Goal: Task Accomplishment & Management: Manage account settings

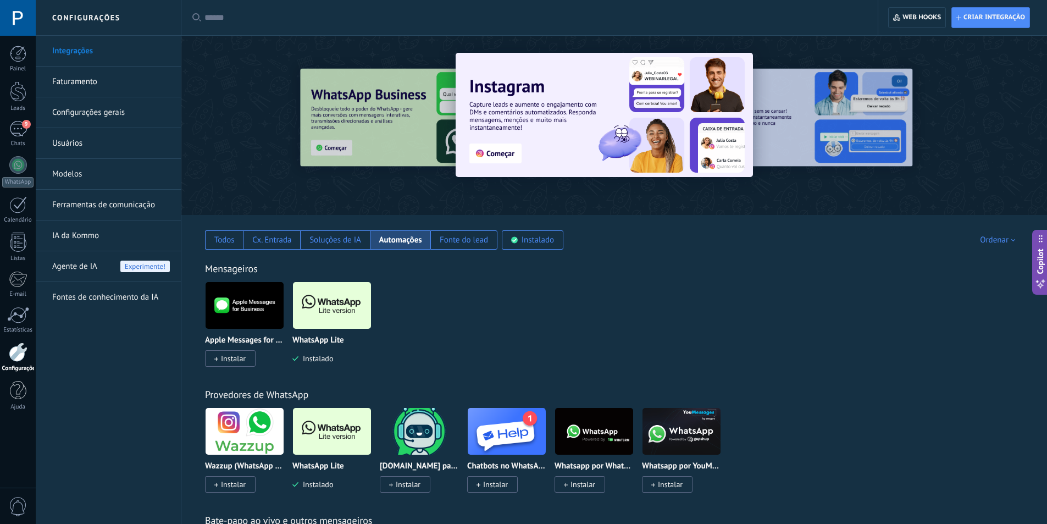
click at [23, 349] on div at bounding box center [18, 351] width 19 height 19
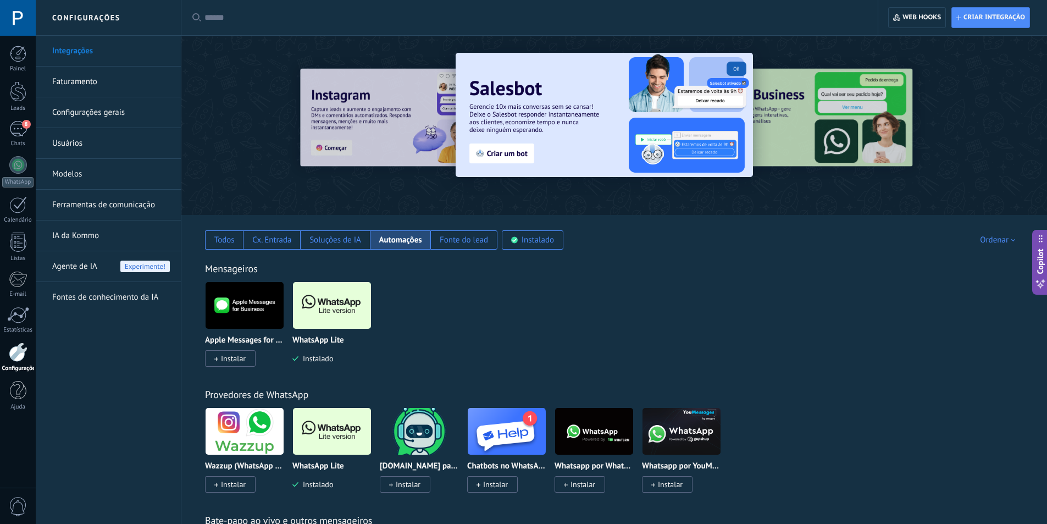
click at [120, 115] on link "Configurações gerais" at bounding box center [111, 112] width 118 height 31
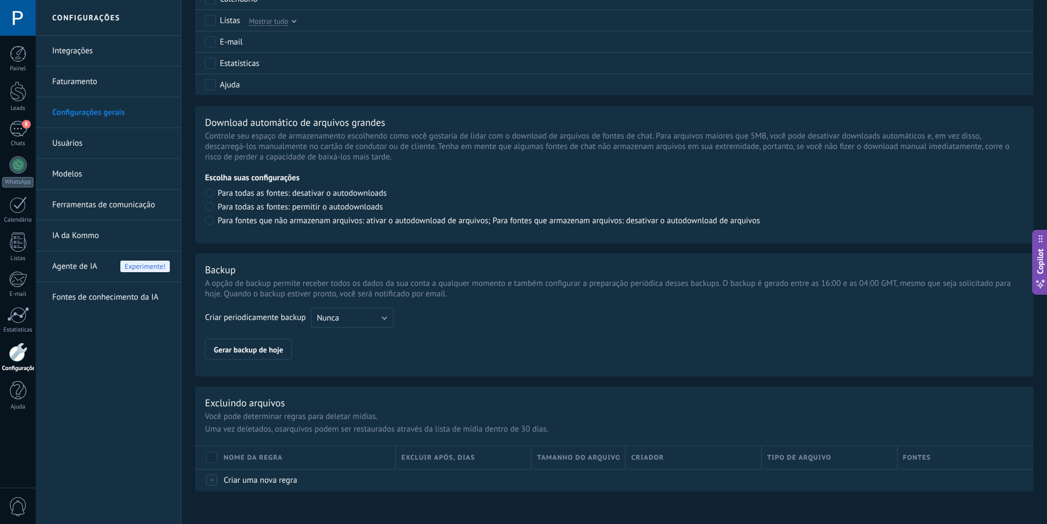
scroll to position [676, 0]
click at [103, 208] on link "Ferramentas de comunicação" at bounding box center [111, 205] width 118 height 31
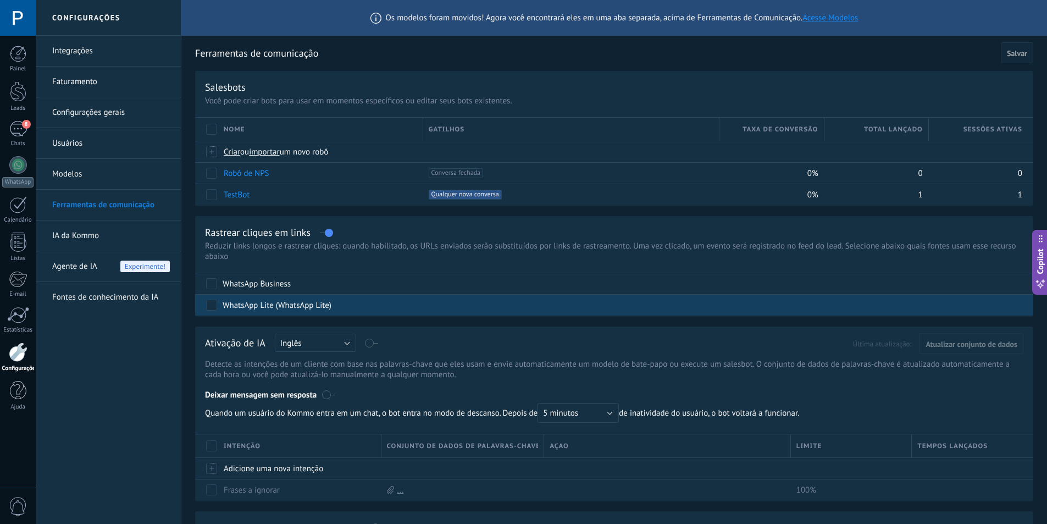
click at [269, 303] on div "WhatsApp Lite (WhatsApp Lite)" at bounding box center [277, 305] width 109 height 11
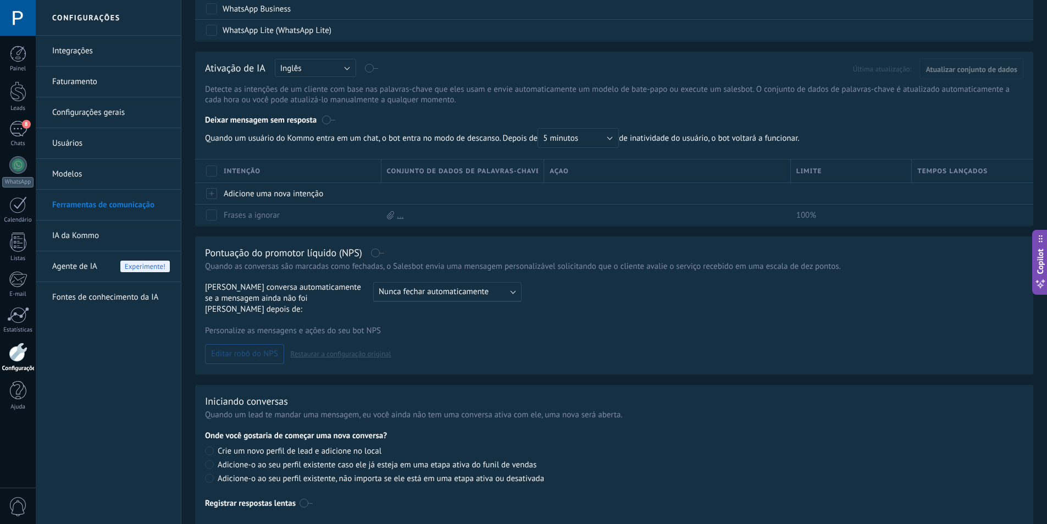
scroll to position [304, 0]
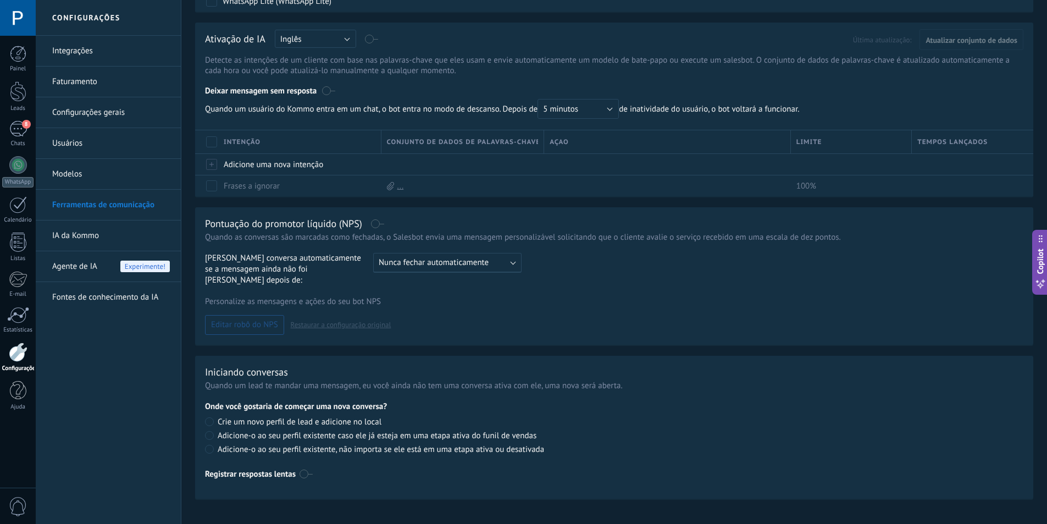
click at [305, 465] on label at bounding box center [305, 474] width 13 height 18
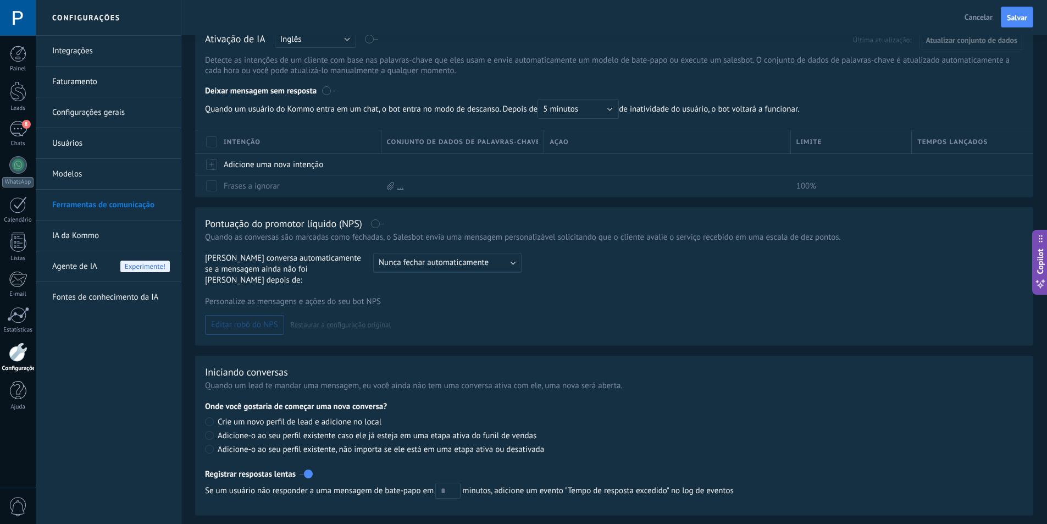
click at [306, 465] on label at bounding box center [305, 474] width 13 height 18
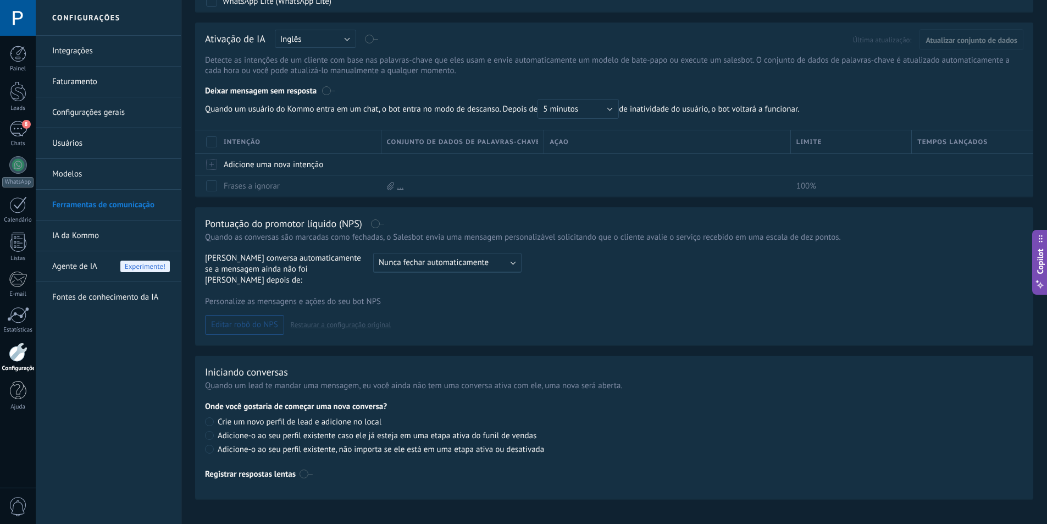
scroll to position [249, 0]
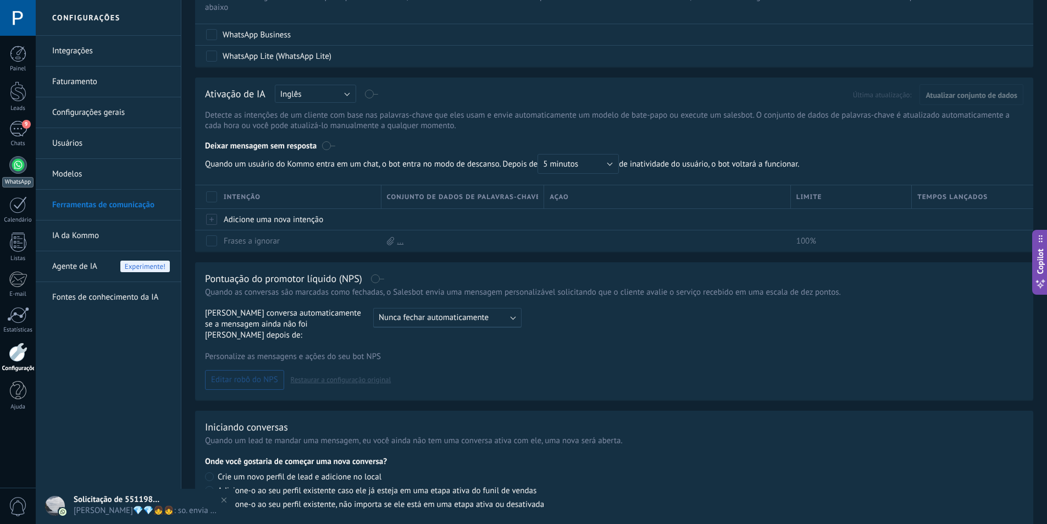
click at [20, 164] on div at bounding box center [18, 165] width 18 height 18
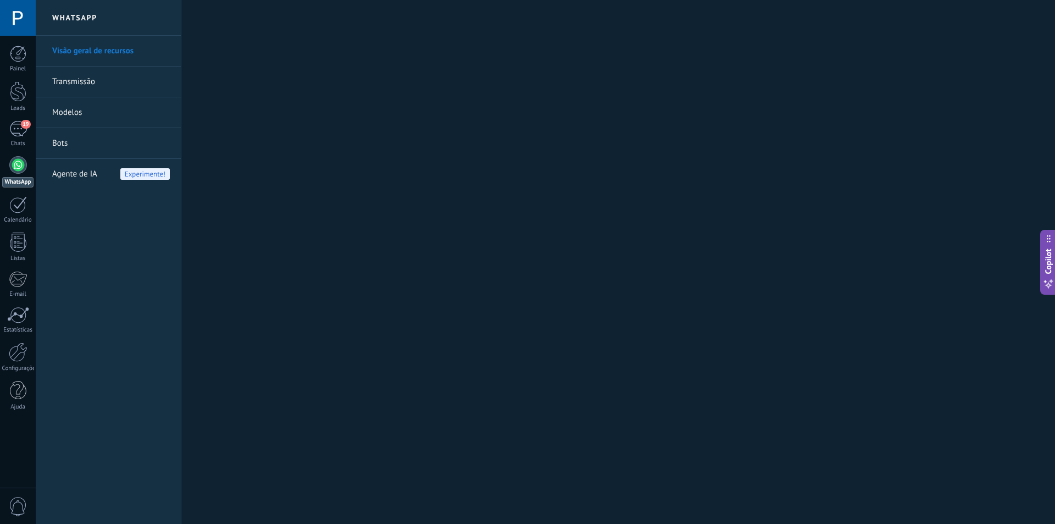
click at [127, 88] on link "Transmissão" at bounding box center [111, 81] width 118 height 31
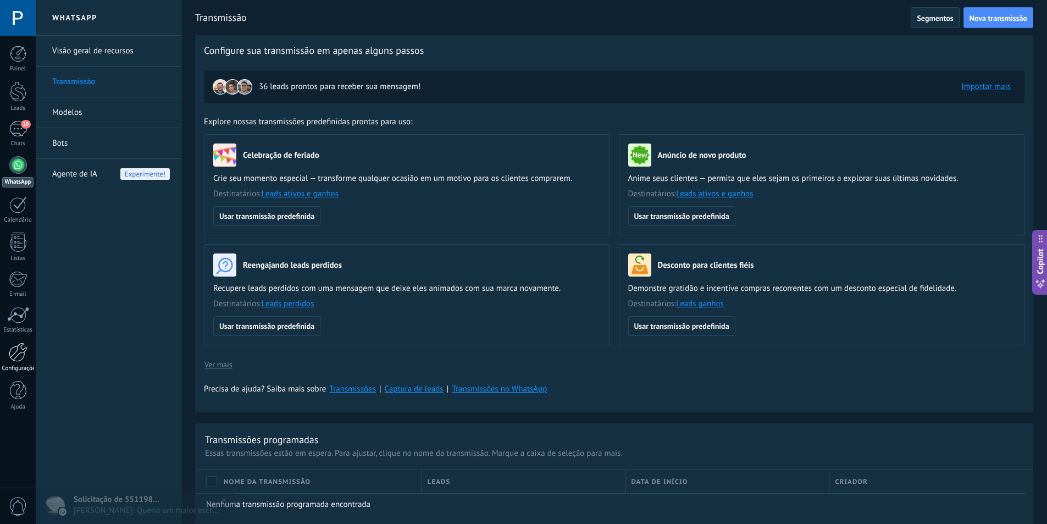
click at [20, 349] on div at bounding box center [18, 351] width 19 height 19
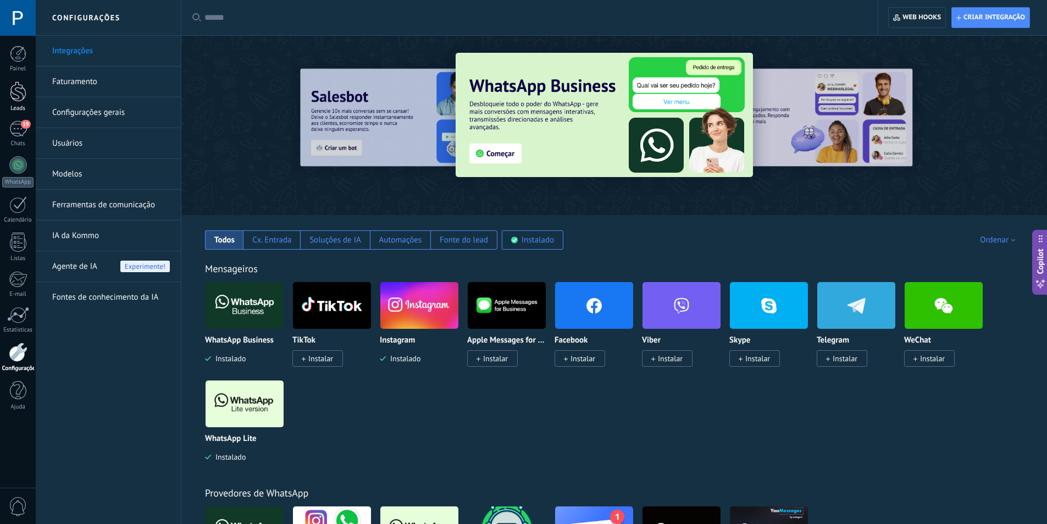
click at [19, 97] on div at bounding box center [18, 91] width 16 height 20
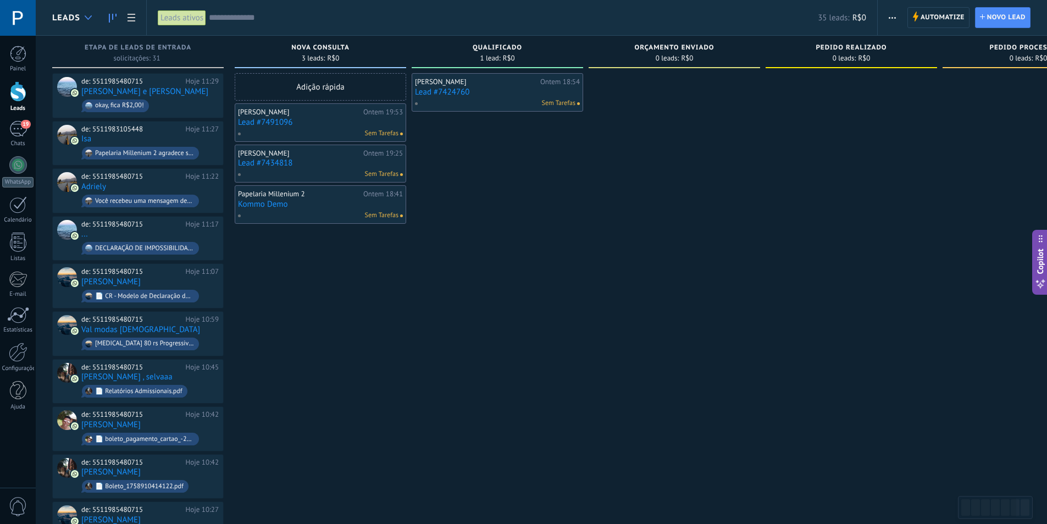
click at [94, 20] on div at bounding box center [88, 17] width 18 height 21
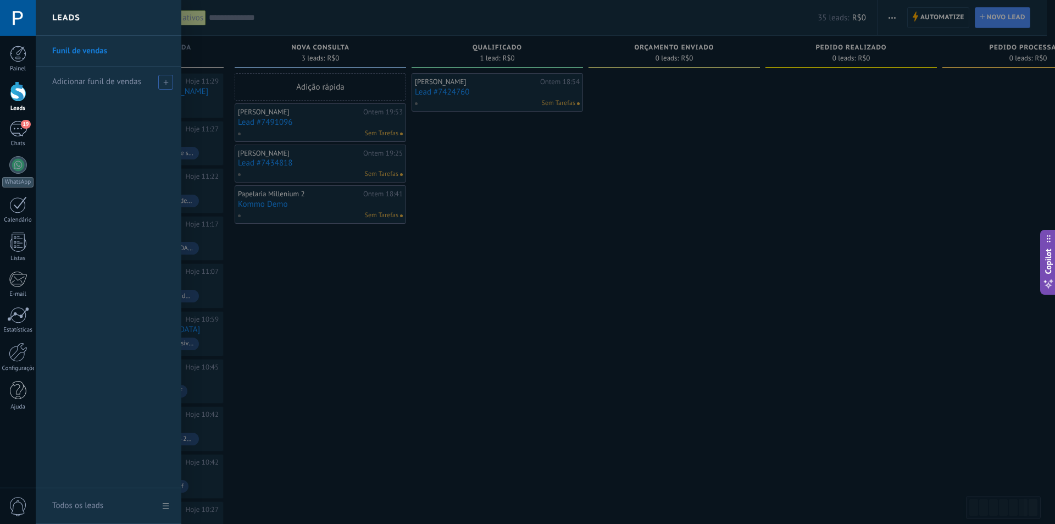
click at [127, 75] on div "Adicionar funil de vendas" at bounding box center [111, 81] width 118 height 30
type input "******"
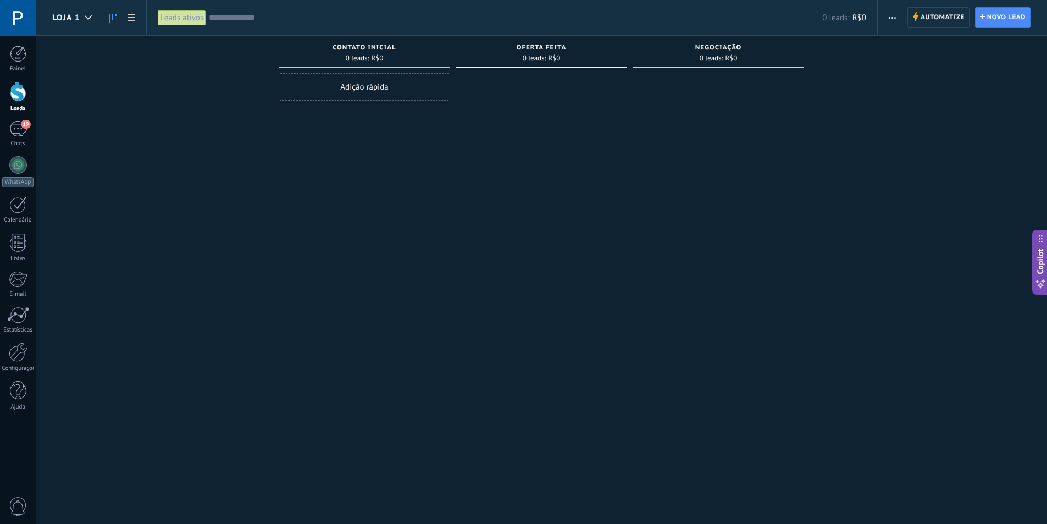
click at [375, 85] on div "Adição rápida" at bounding box center [364, 86] width 171 height 27
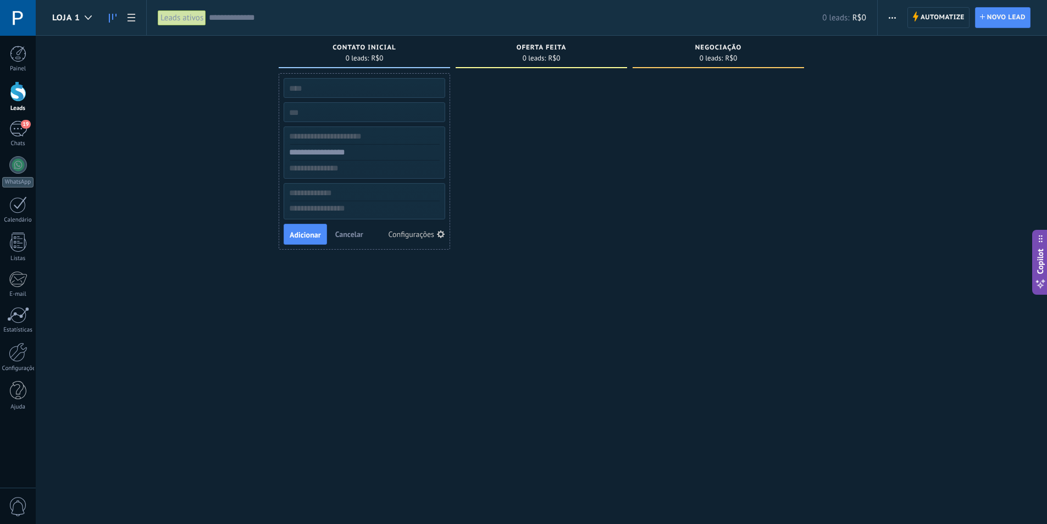
click at [412, 232] on div "Configurações" at bounding box center [412, 234] width 46 height 8
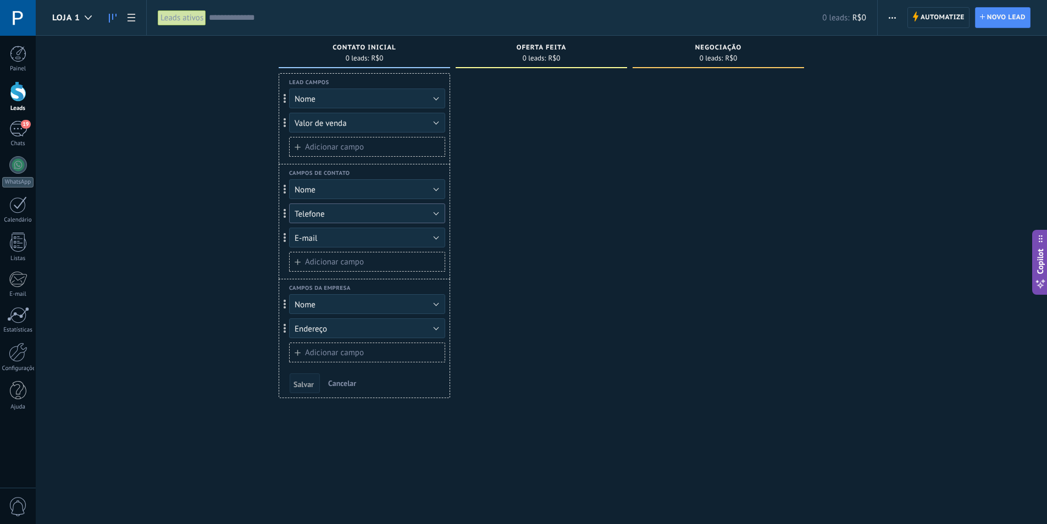
click at [390, 214] on button "Telefone" at bounding box center [367, 213] width 156 height 20
click at [506, 210] on div at bounding box center [541, 263] width 171 height 380
click at [510, 294] on div at bounding box center [541, 263] width 171 height 380
click at [424, 54] on div "0 leads: R$0" at bounding box center [364, 57] width 160 height 9
click at [219, 91] on div "Etapa de leads de entrada solicitações: 0 0 0 0 0 0 0 0 0 Contato inicial 0 lea…" at bounding box center [549, 245] width 995 height 418
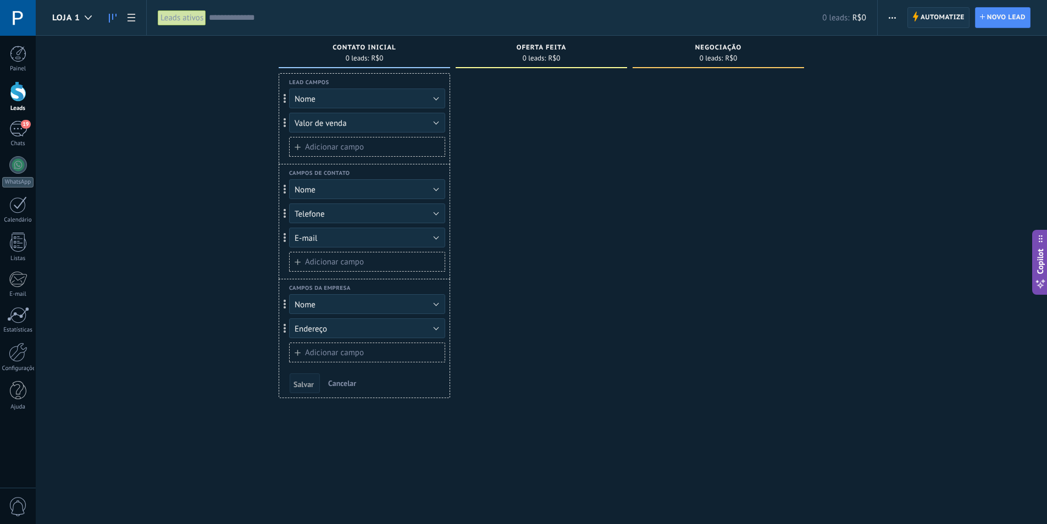
click at [937, 13] on span "Automatize" at bounding box center [942, 18] width 44 height 20
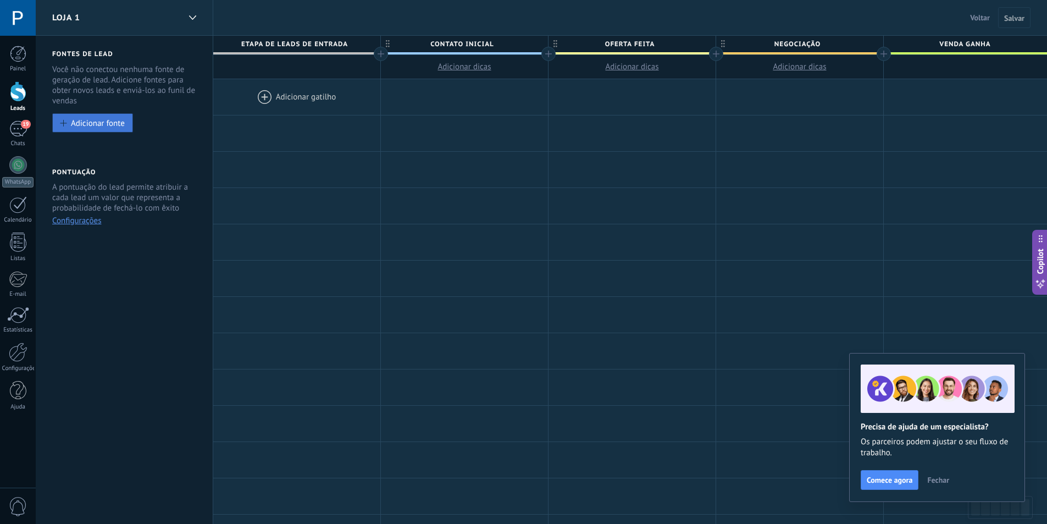
click at [103, 124] on div "Adicionar fonte" at bounding box center [98, 122] width 54 height 9
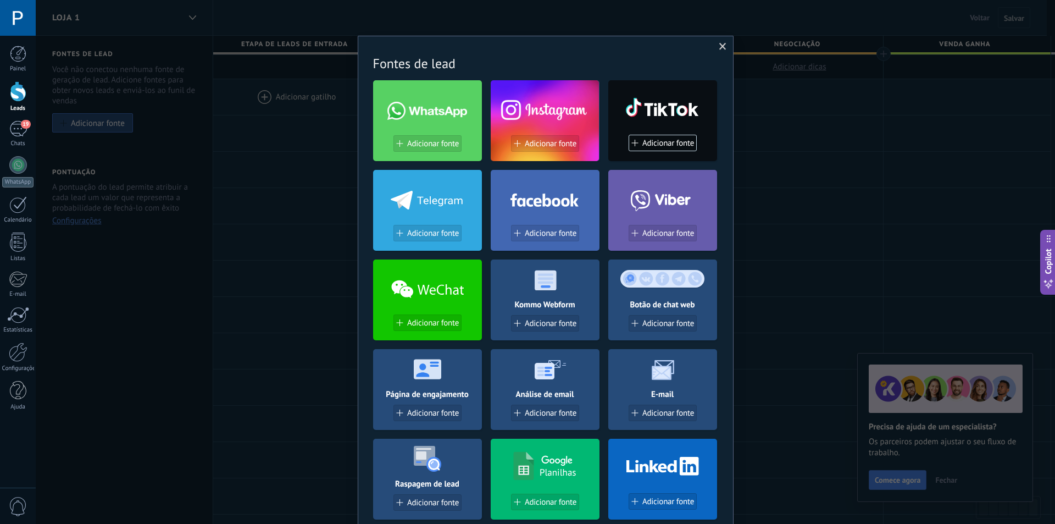
click at [719, 47] on span at bounding box center [722, 47] width 7 height 8
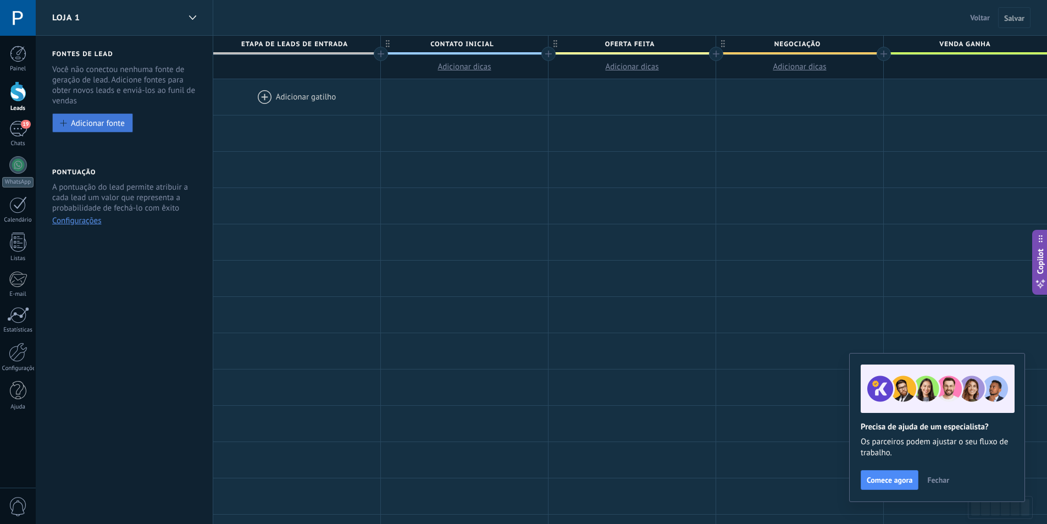
click at [79, 117] on button "Adicionar fonte" at bounding box center [92, 122] width 81 height 19
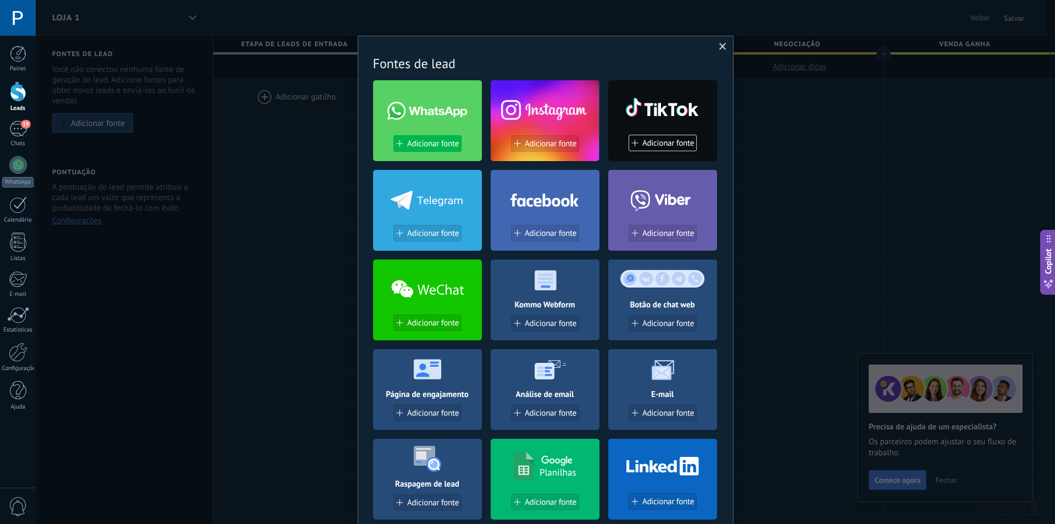
click at [442, 145] on span "Adicionar fonte" at bounding box center [433, 143] width 52 height 9
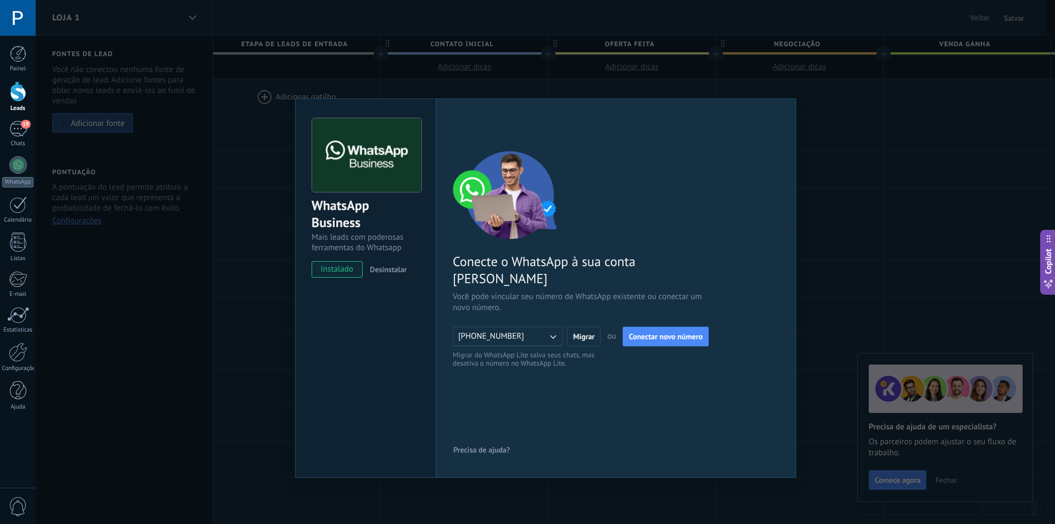
click at [167, 313] on div "WhatsApp Business Mais leads com poderosas ferramentas do Whatsapp instalado De…" at bounding box center [545, 262] width 1019 height 524
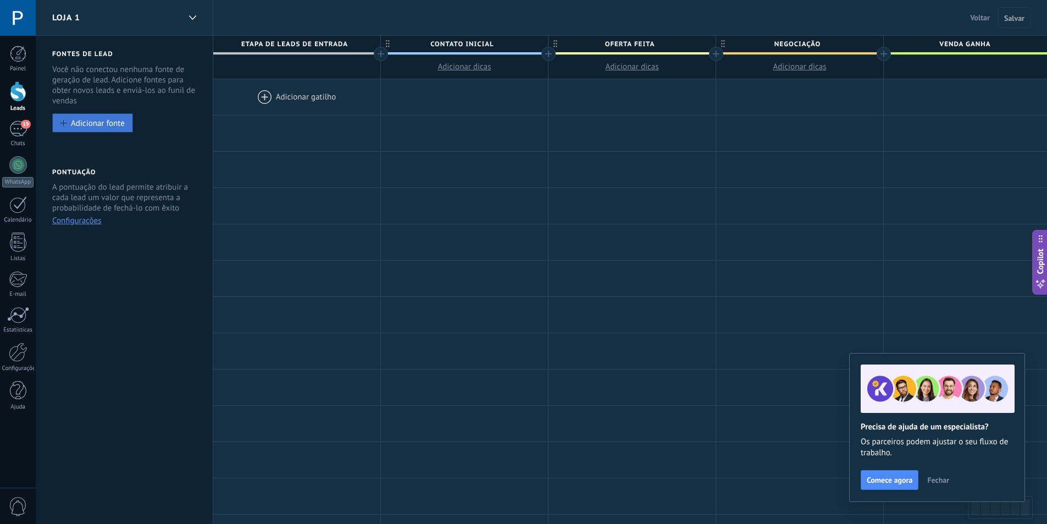
click at [103, 121] on div "Adicionar fonte" at bounding box center [98, 122] width 54 height 9
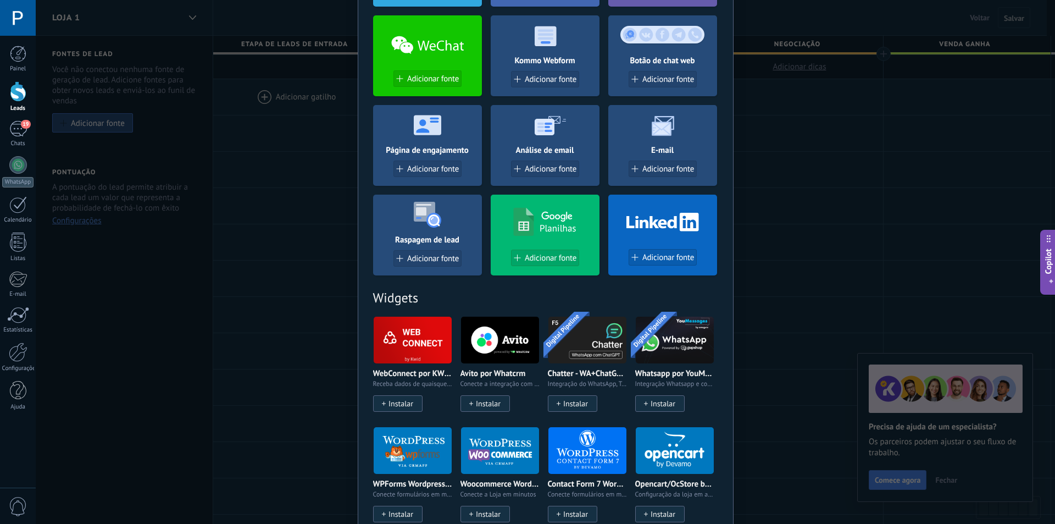
scroll to position [146, 0]
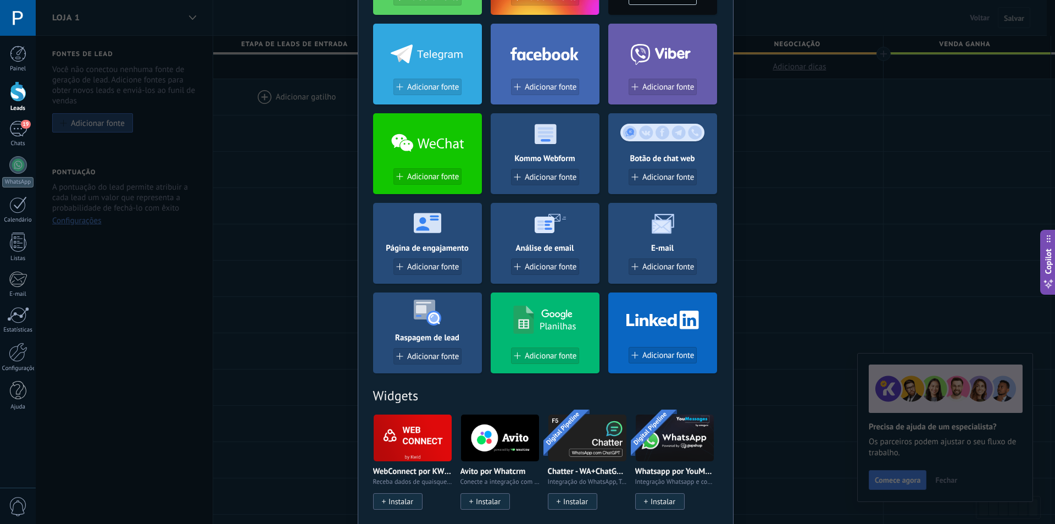
click at [92, 347] on div "Sem resultados. Fontes de lead Adicionar fonte Adicionar fonte Adicionar fonte …" at bounding box center [545, 262] width 1019 height 524
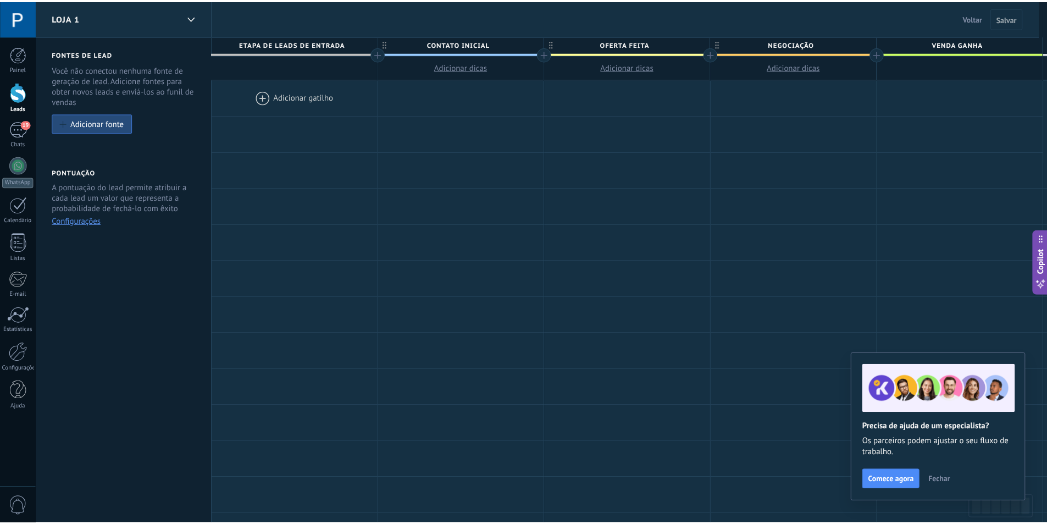
scroll to position [0, 0]
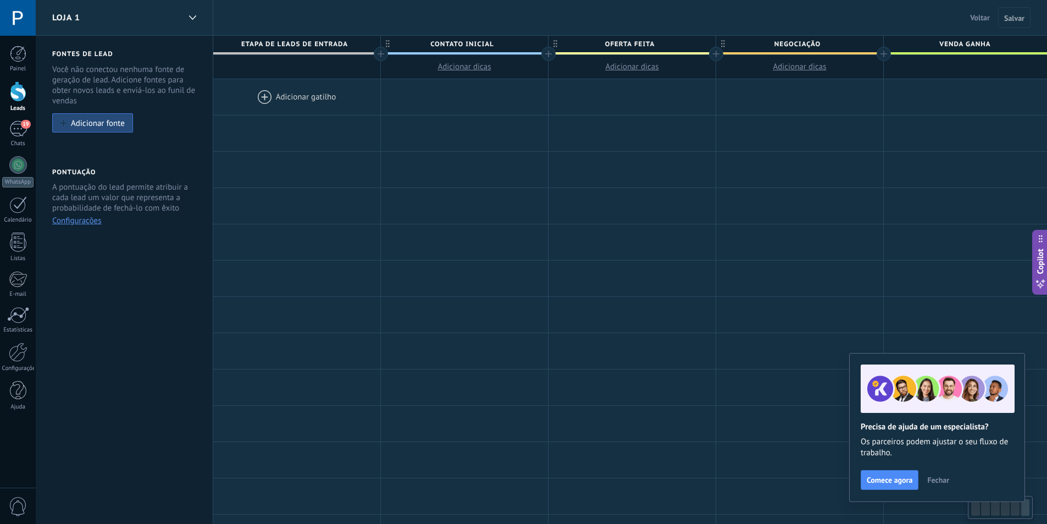
click at [312, 101] on div at bounding box center [296, 97] width 167 height 36
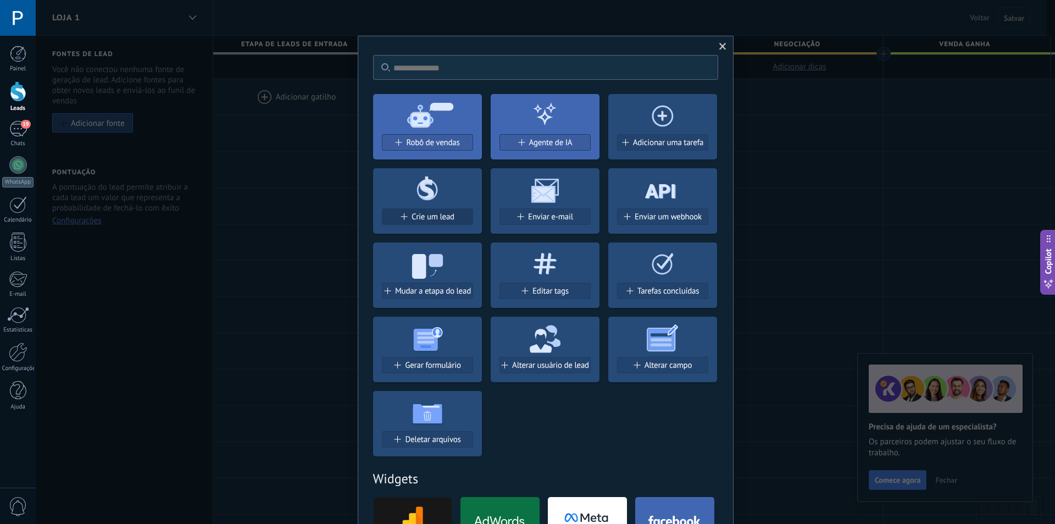
click at [450, 217] on span "Crie um lead" at bounding box center [433, 216] width 43 height 9
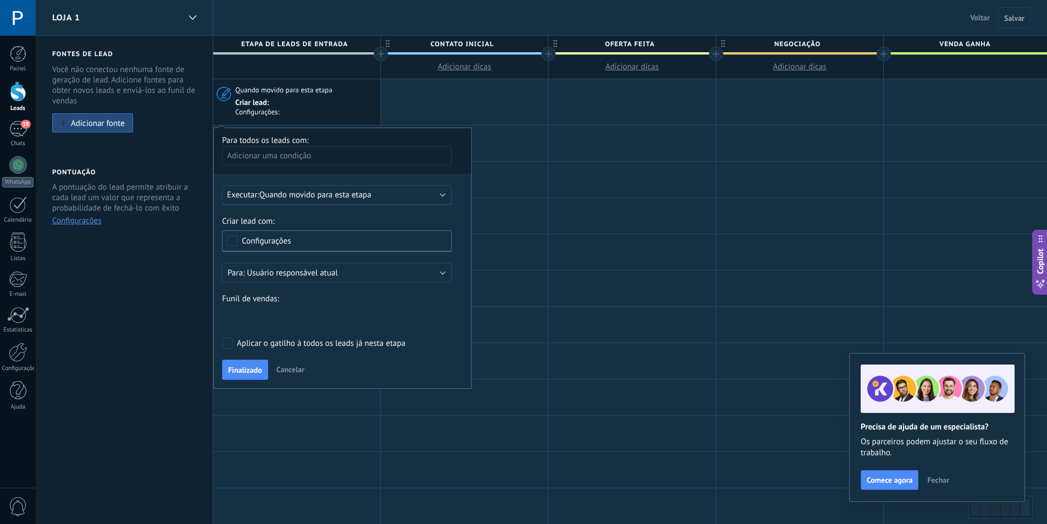
click at [411, 235] on div "Configurações" at bounding box center [337, 240] width 230 height 21
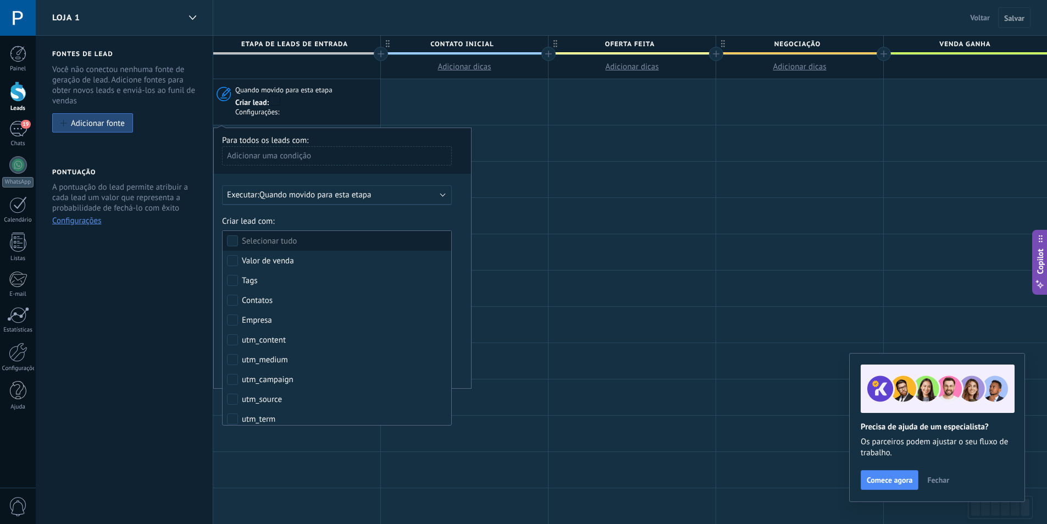
click at [375, 224] on label "Criar lead com:" at bounding box center [337, 221] width 230 height 10
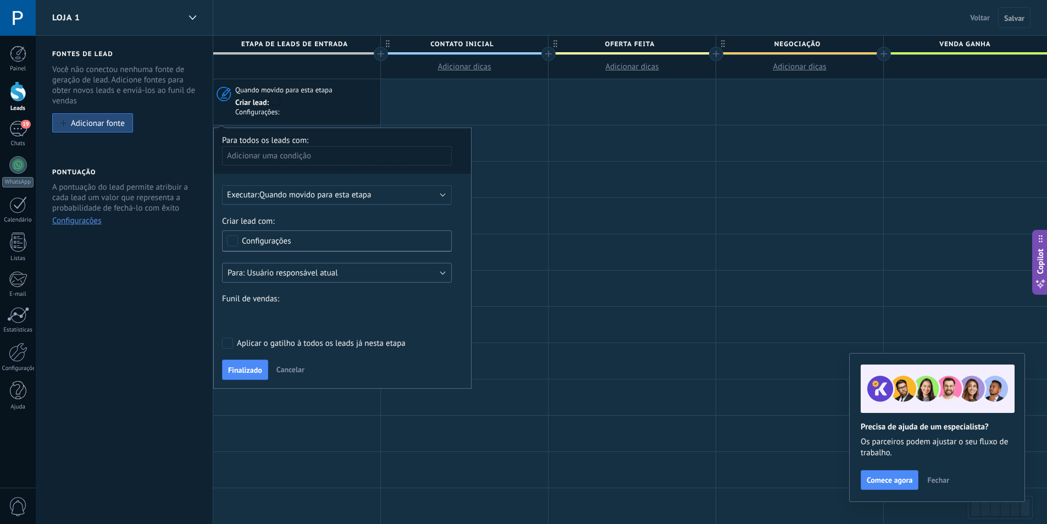
click at [315, 273] on span "Usuário responsável atual" at bounding box center [292, 273] width 91 height 10
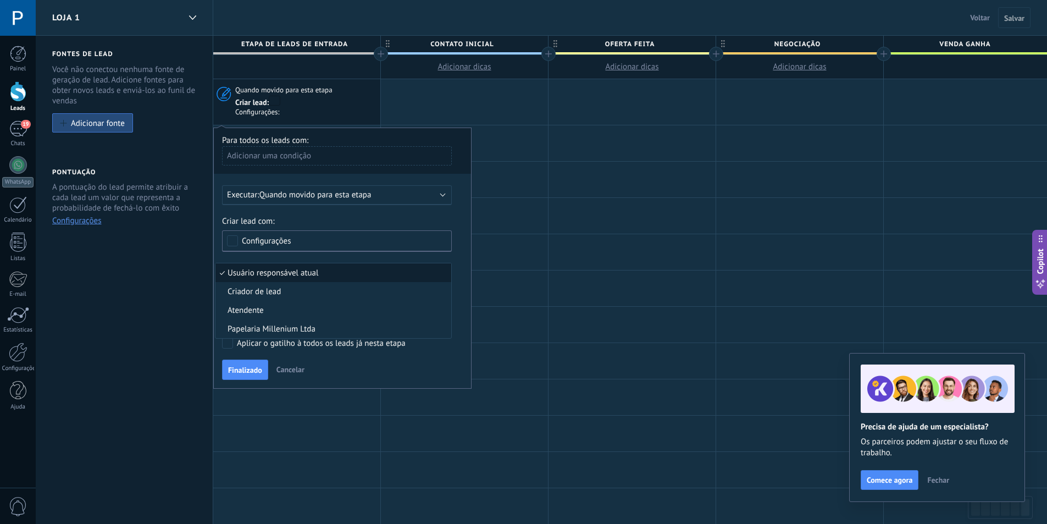
click at [319, 272] on span "Usuário responsável atual" at bounding box center [331, 273] width 232 height 10
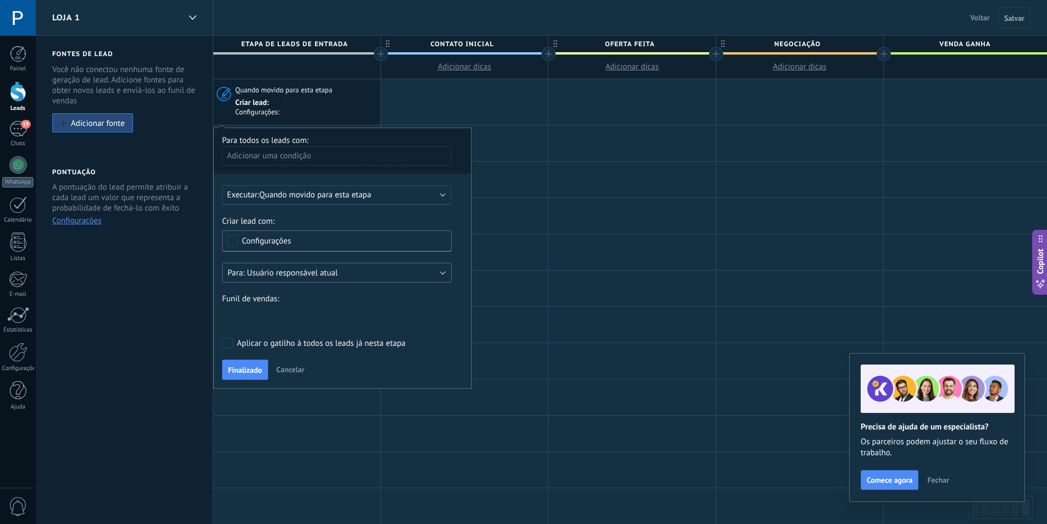
click at [222, 263] on button "Usuário responsável atual" at bounding box center [337, 273] width 230 height 20
click at [189, 17] on icon at bounding box center [192, 17] width 7 height 4
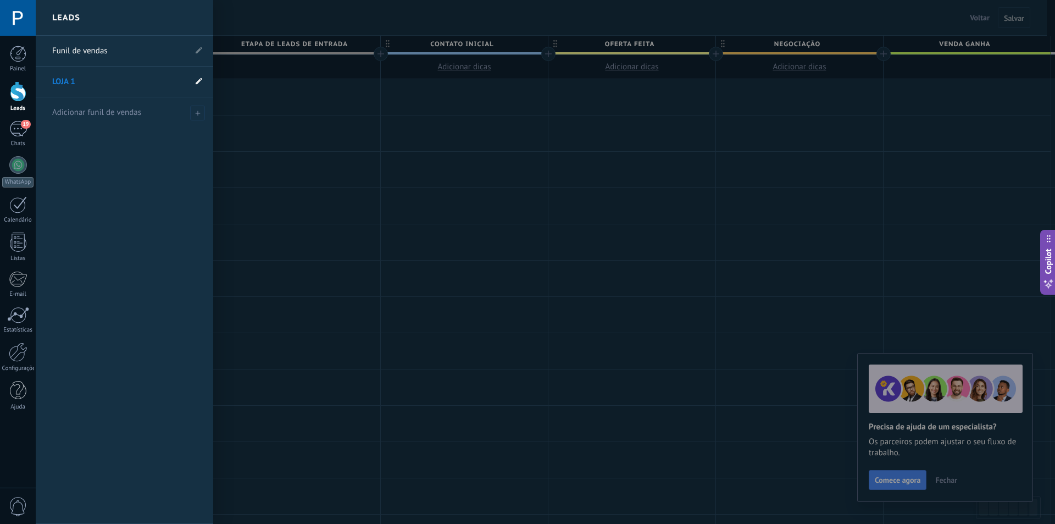
click at [199, 82] on use at bounding box center [199, 80] width 7 height 7
click at [186, 82] on use at bounding box center [186, 82] width 5 height 7
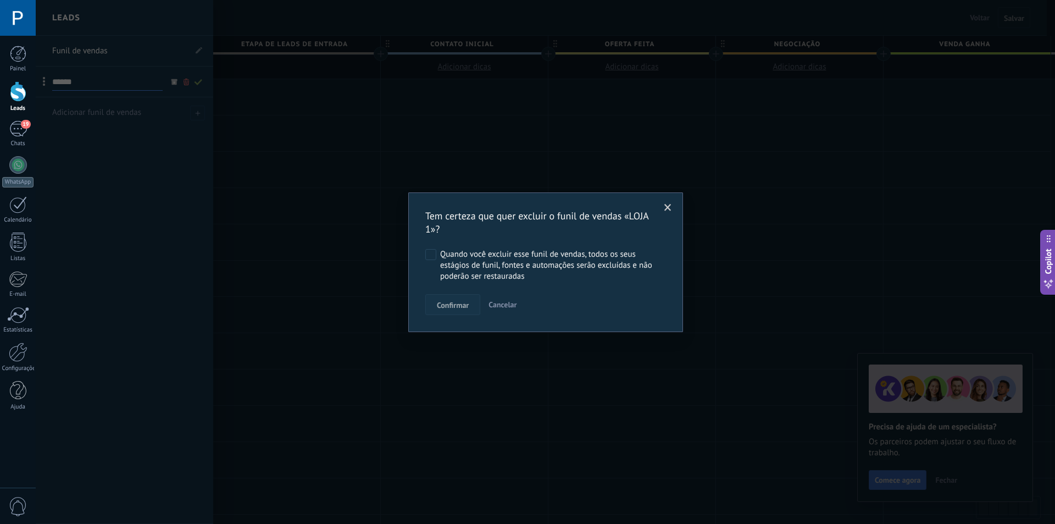
click at [448, 304] on span "Confirmar" at bounding box center [453, 305] width 32 height 8
click at [445, 303] on span "Confirmar" at bounding box center [453, 305] width 32 height 8
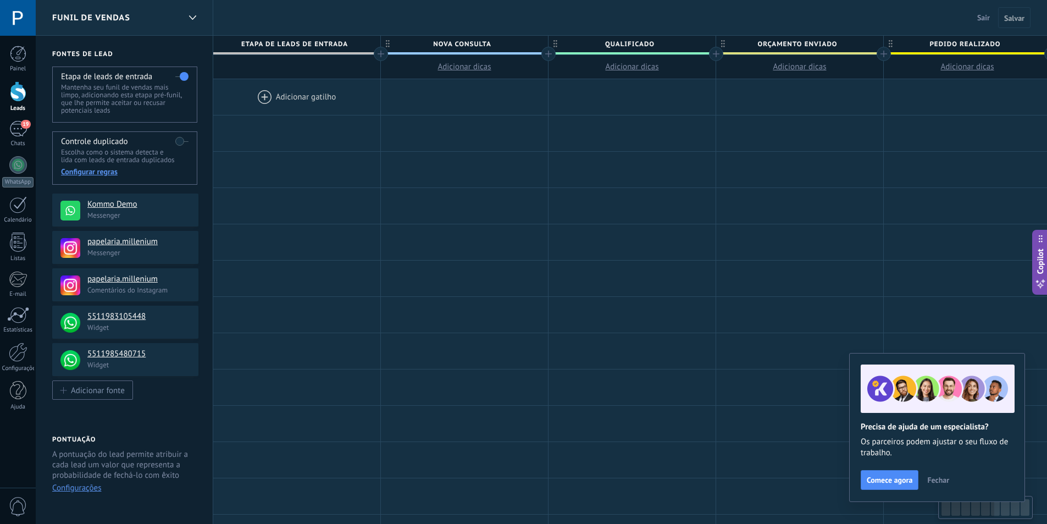
click at [85, 21] on span "Funil de vendas" at bounding box center [91, 18] width 78 height 10
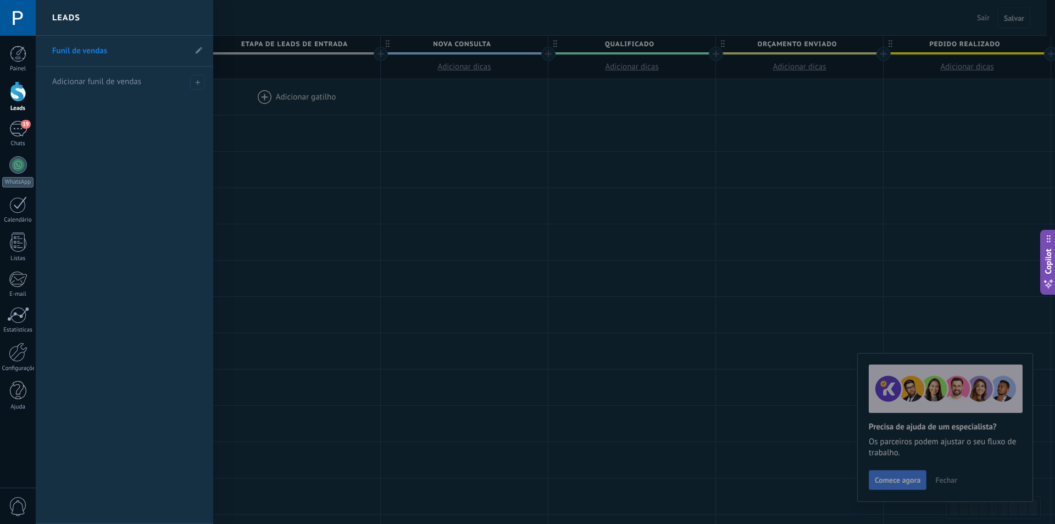
click at [88, 48] on link "Funil de vendas" at bounding box center [119, 51] width 134 height 31
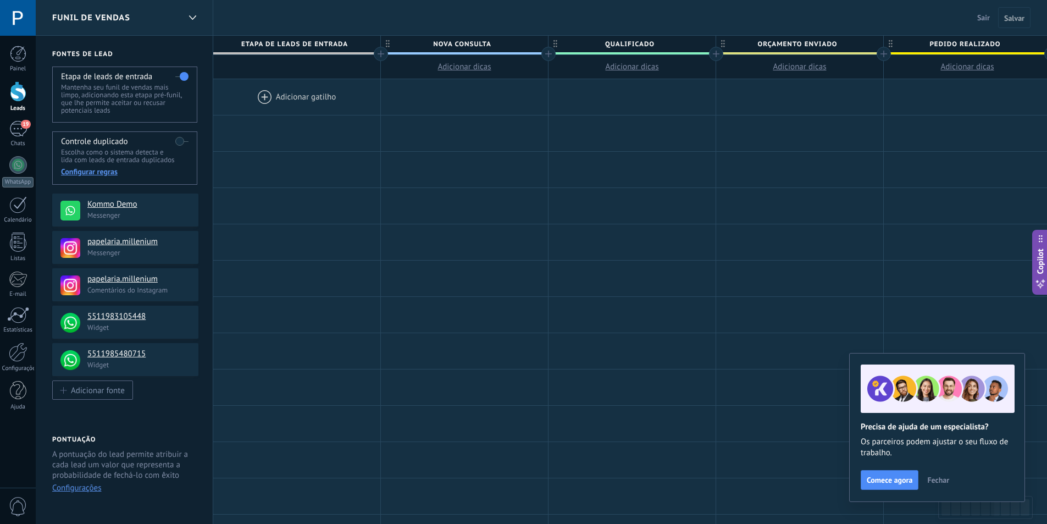
click at [290, 101] on div at bounding box center [296, 97] width 167 height 36
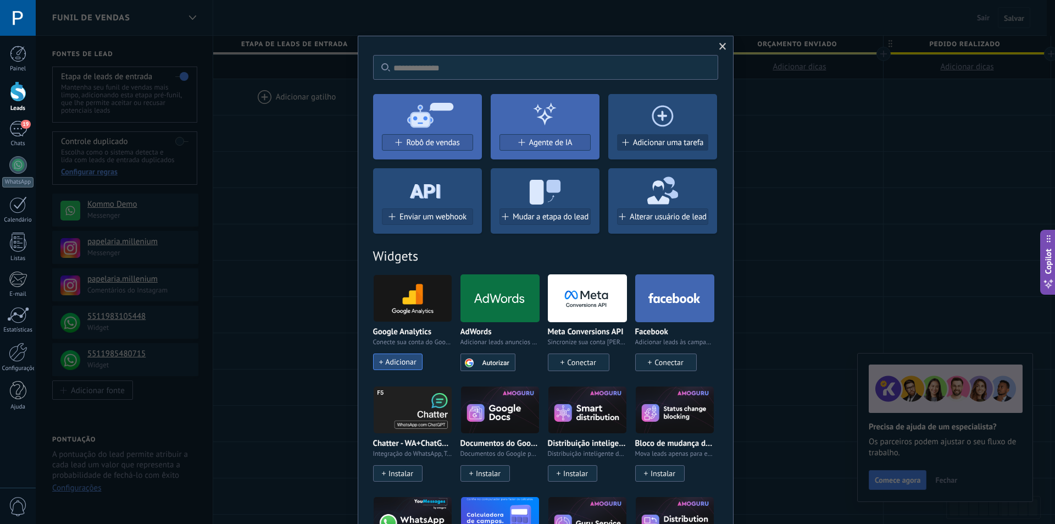
click at [648, 145] on span "Adicionar uma tarefa" at bounding box center [668, 142] width 71 height 9
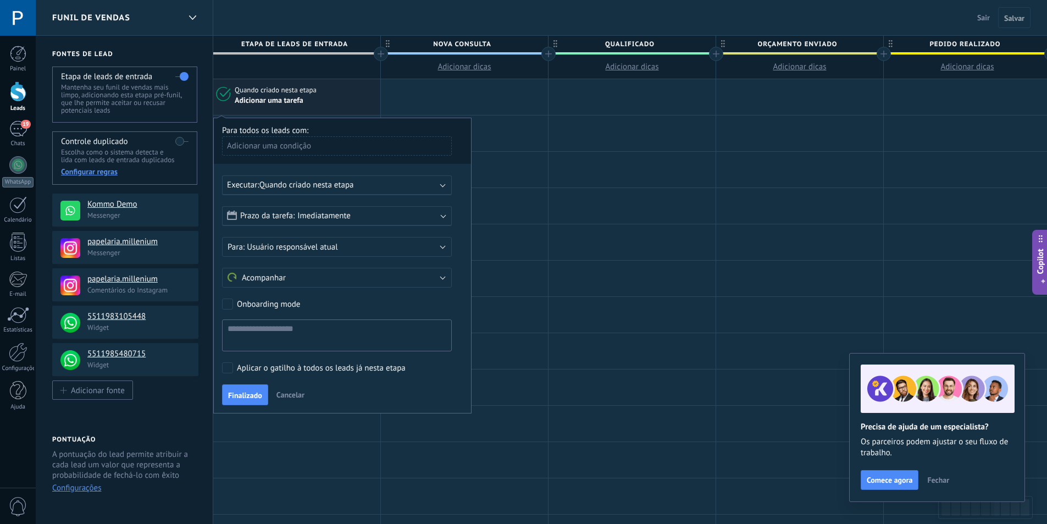
click at [365, 145] on div "Adicionar uma condição" at bounding box center [337, 145] width 230 height 19
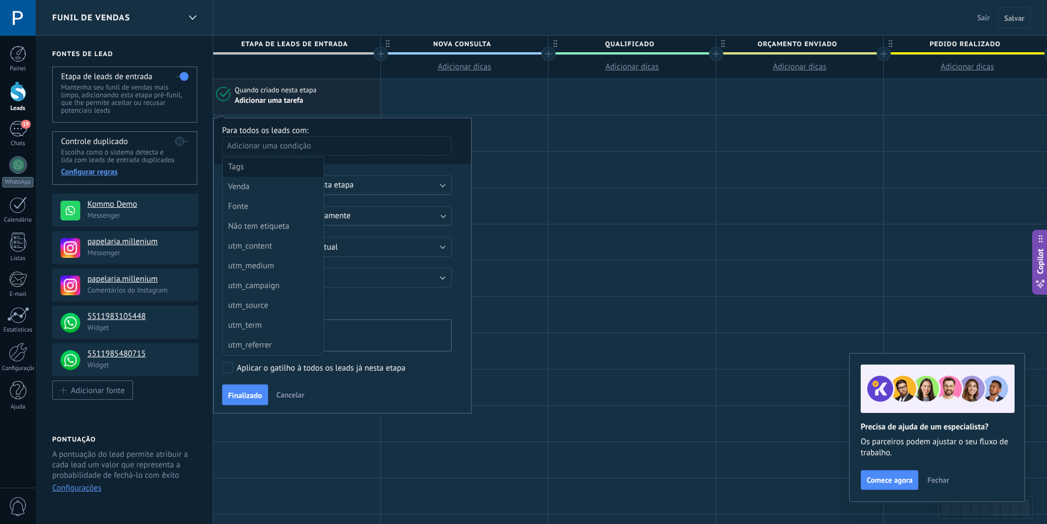
click at [287, 165] on div "Tags" at bounding box center [272, 166] width 88 height 15
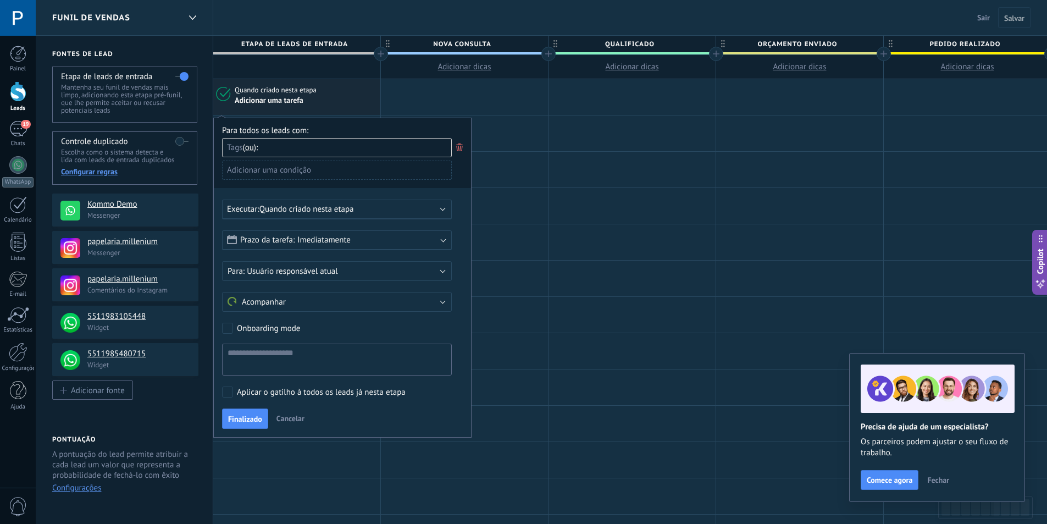
click at [336, 170] on div "Adicionar uma condição" at bounding box center [337, 169] width 230 height 19
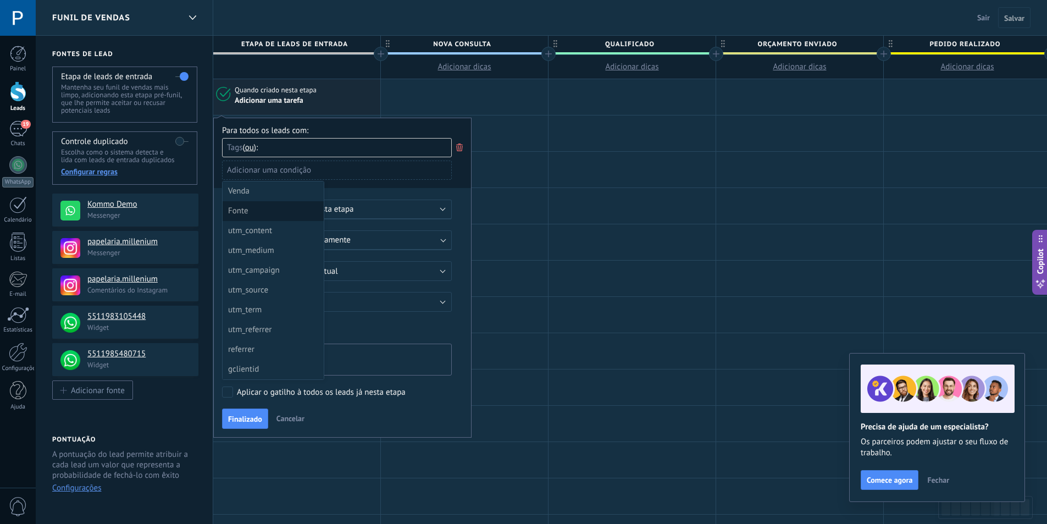
click at [290, 214] on div "Fonte" at bounding box center [272, 210] width 88 height 15
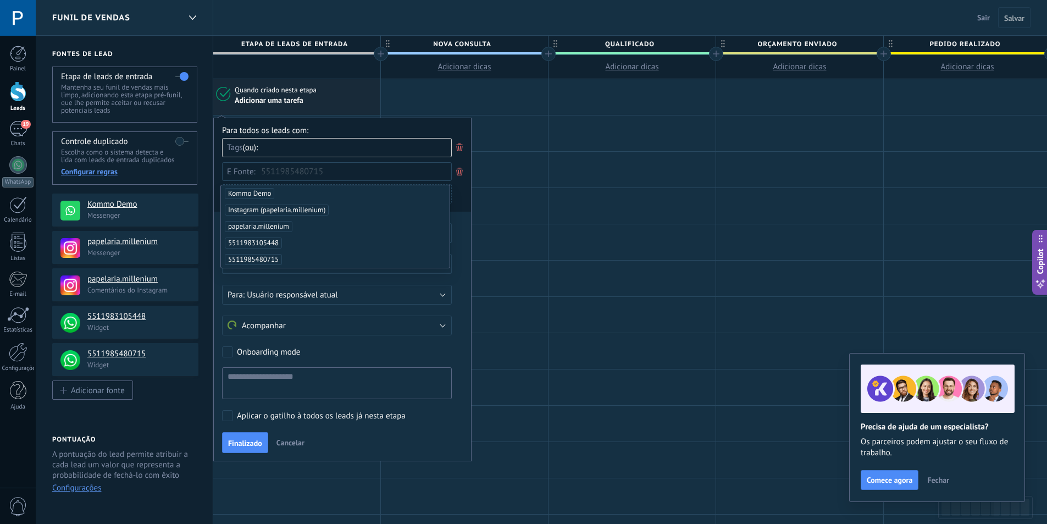
click at [273, 258] on span "5511985480715" at bounding box center [253, 259] width 57 height 11
click at [456, 125] on div "Para todos os leads com: Tags e ou ou Fonte: 5511985480715 Kommo Demo Adicionar…" at bounding box center [342, 168] width 241 height 87
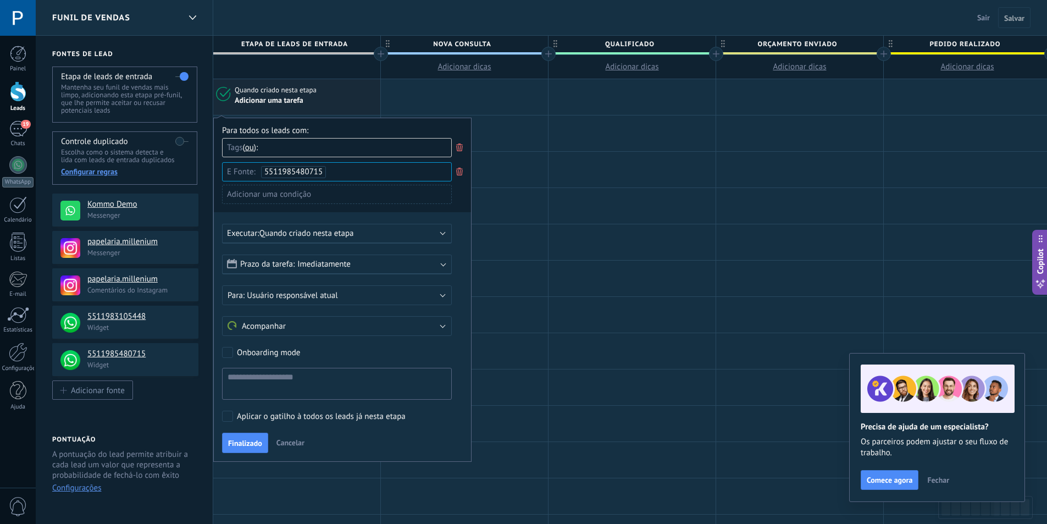
click at [330, 192] on div "Adicionar uma condição" at bounding box center [337, 194] width 230 height 19
click at [388, 208] on div at bounding box center [342, 289] width 257 height 342
click at [388, 417] on div "Aplicar o gatilho à todos os leads já nesta etapa" at bounding box center [321, 416] width 169 height 11
click at [235, 148] on span "Tags" at bounding box center [235, 147] width 16 height 10
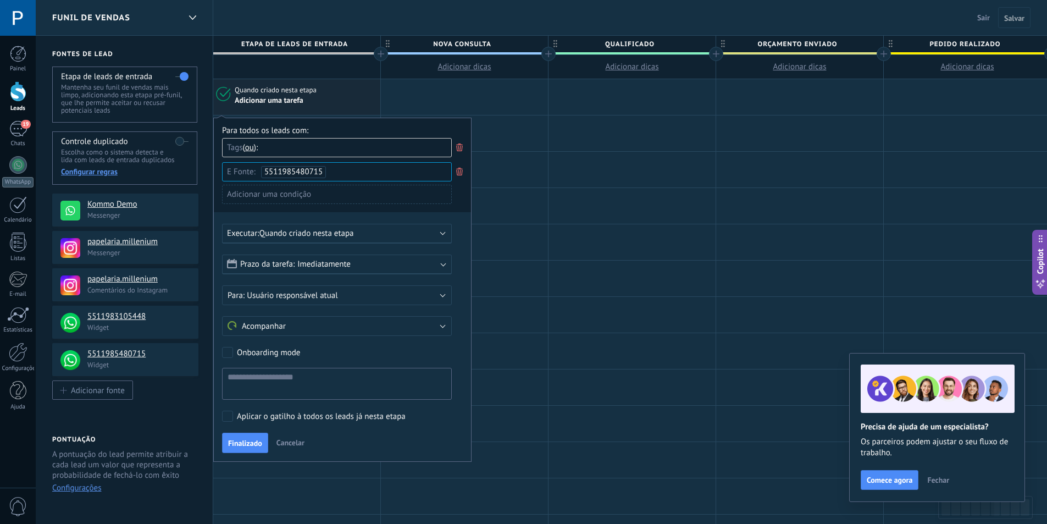
click at [284, 148] on input "text" at bounding box center [291, 147] width 55 height 18
click at [349, 170] on div "Fonte: 5511985480715" at bounding box center [337, 171] width 230 height 19
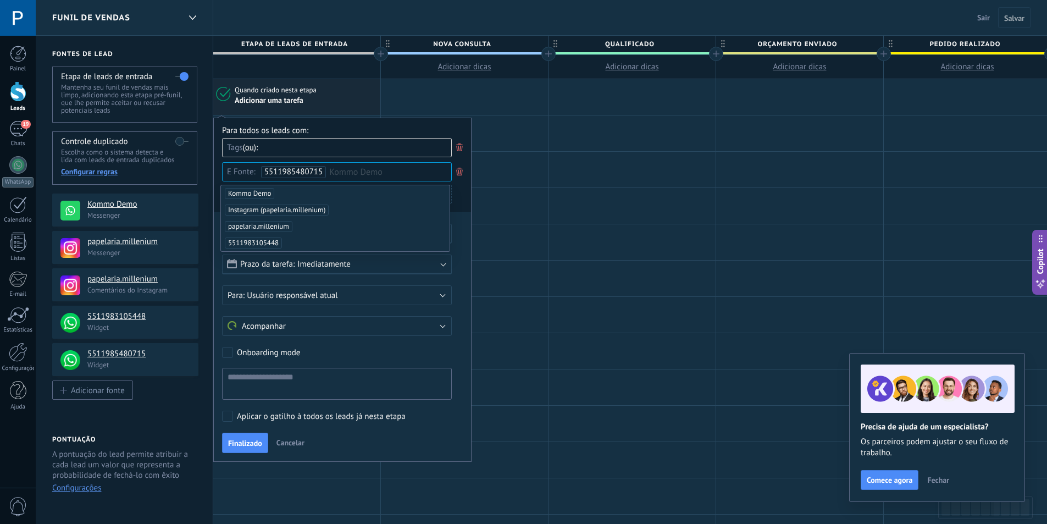
click at [401, 135] on div "Para todos os leads com:" at bounding box center [342, 130] width 241 height 10
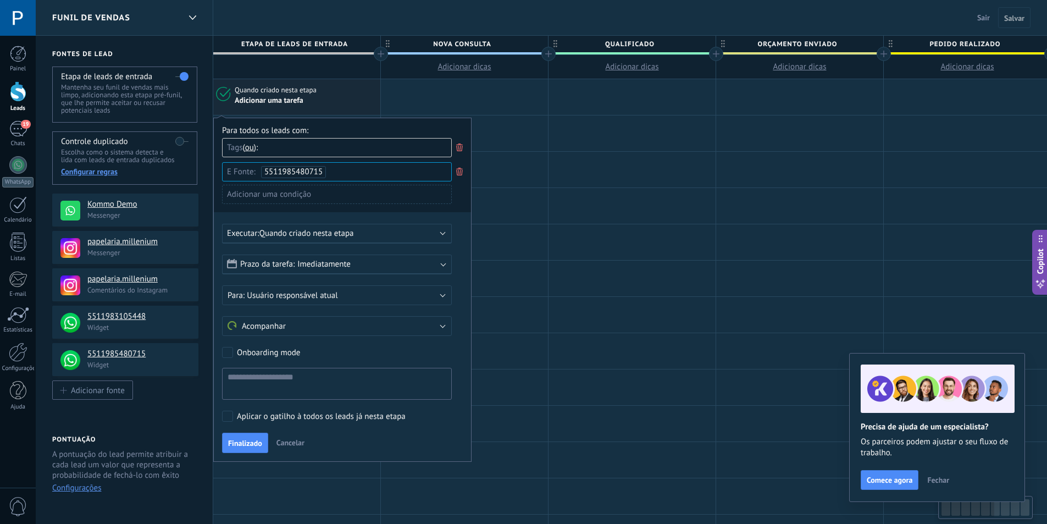
click at [381, 191] on div "Adicionar uma condição" at bounding box center [337, 194] width 230 height 19
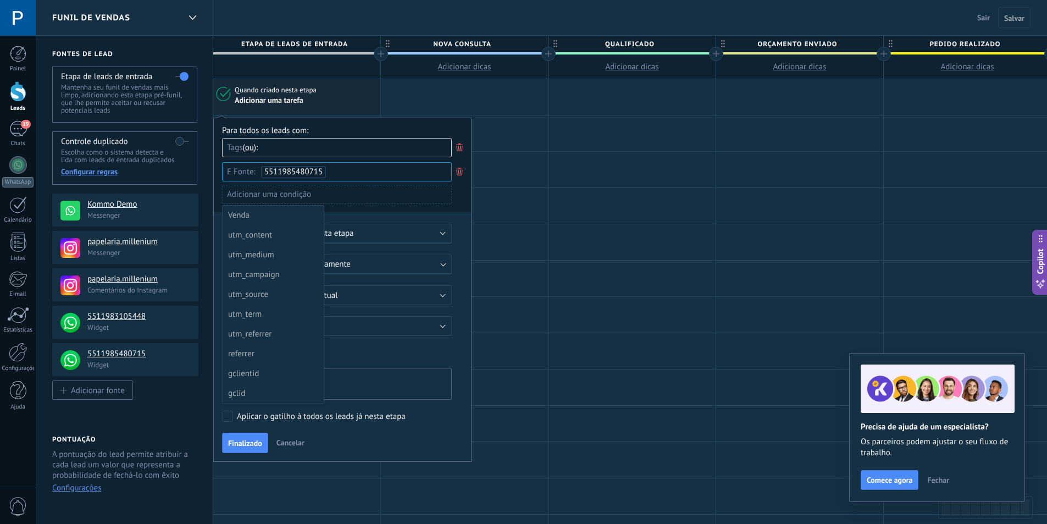
click at [393, 213] on div at bounding box center [342, 289] width 257 height 342
click at [390, 229] on div "Executar: Quando criado nesta etapa" at bounding box center [332, 233] width 211 height 10
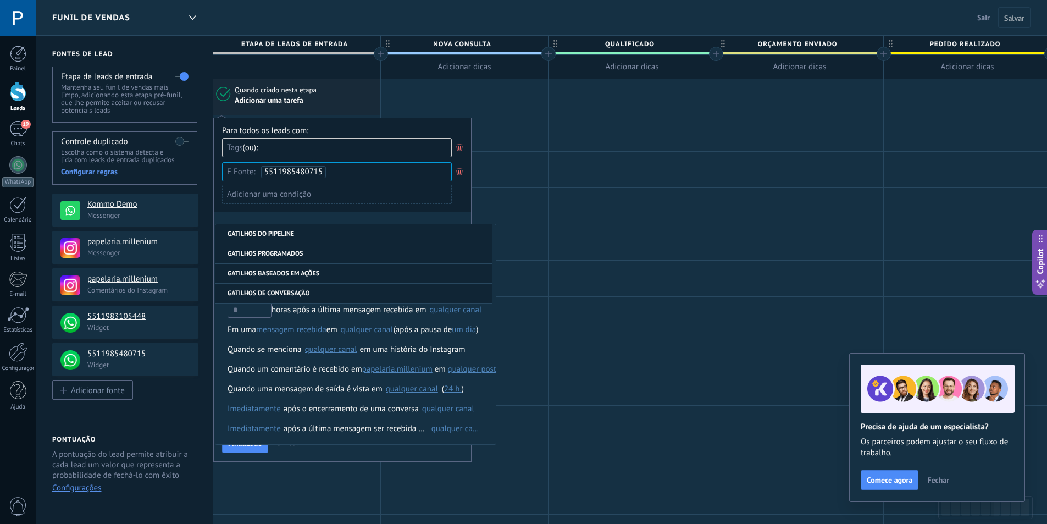
click at [460, 205] on div "Para todos os leads com: Tags e ou ou Fonte: 5511985480715 Adicionar uma condiç…" at bounding box center [342, 168] width 241 height 87
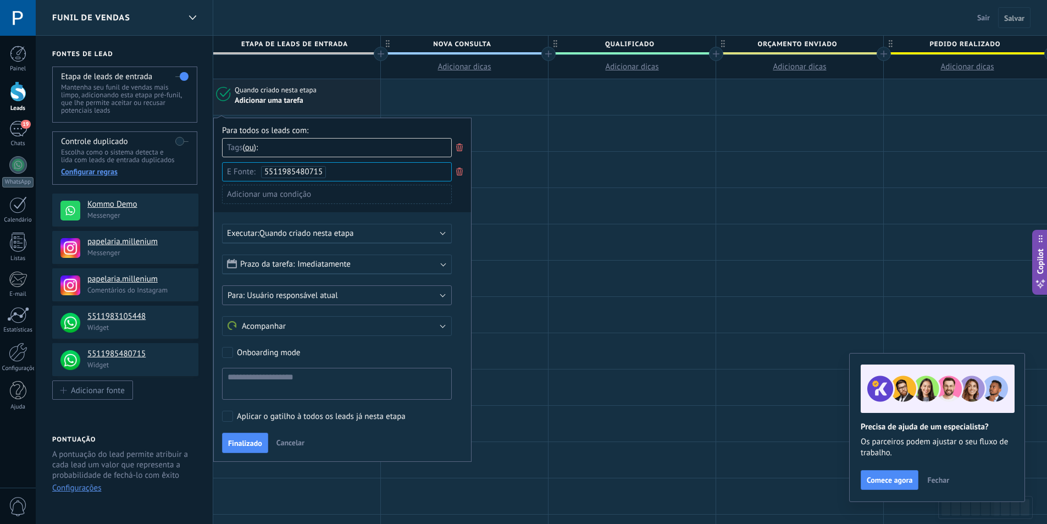
click at [396, 295] on button "Usuário responsável atual" at bounding box center [337, 295] width 230 height 20
click at [396, 295] on span "Usuário responsável atual" at bounding box center [331, 295] width 232 height 10
click at [405, 323] on button "Acompanhar" at bounding box center [337, 326] width 230 height 20
click at [406, 321] on span "Acompanhar" at bounding box center [331, 326] width 232 height 10
click at [345, 150] on div "Tags e ou ou" at bounding box center [337, 147] width 230 height 19
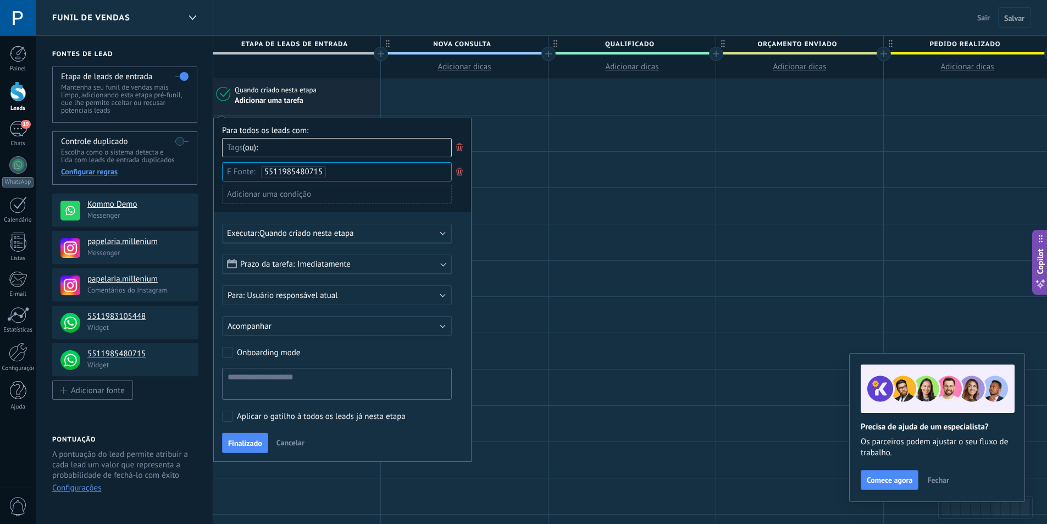
drag, startPoint x: 242, startPoint y: 151, endPoint x: 204, endPoint y: 151, distance: 38.5
click at [204, 151] on div "**********" at bounding box center [879, 438] width 1686 height 805
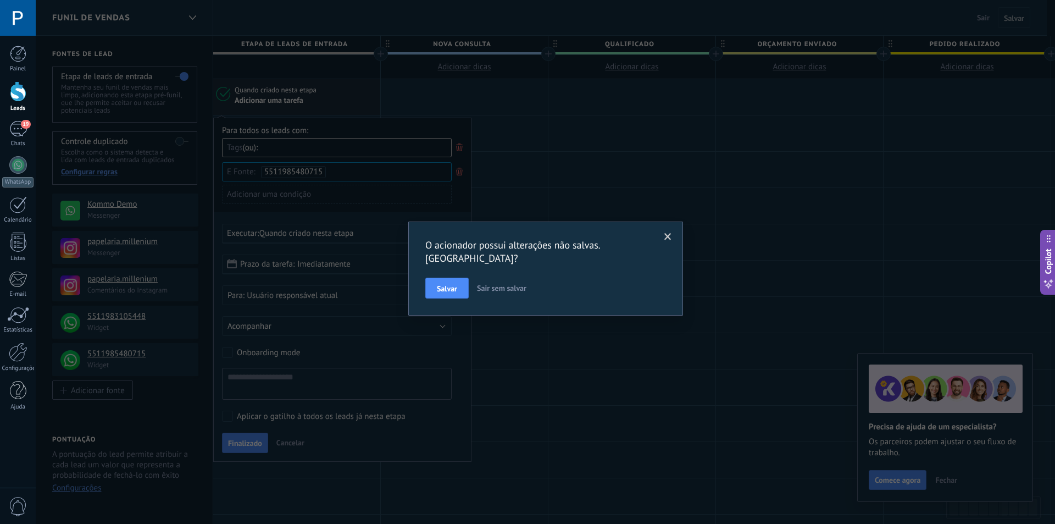
click at [667, 238] on span at bounding box center [667, 237] width 7 height 8
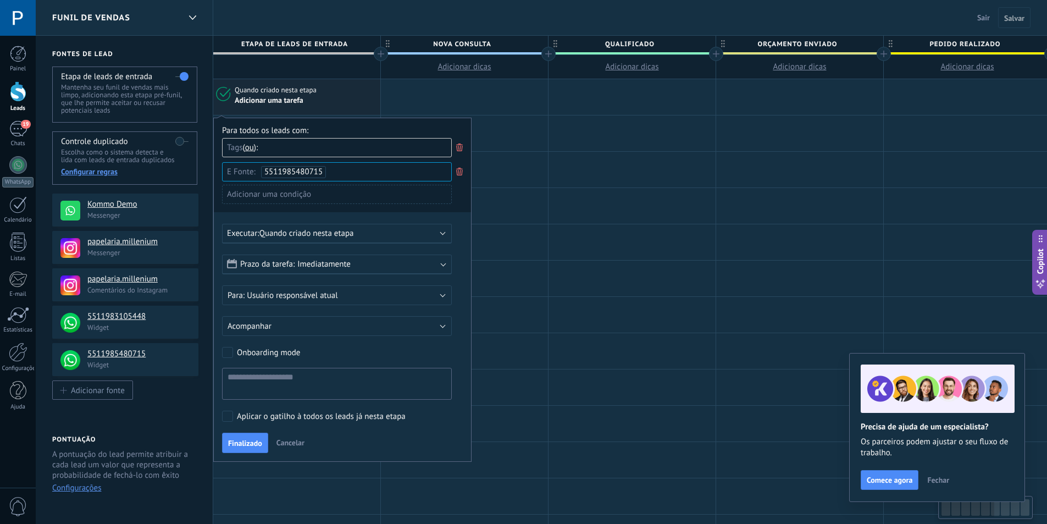
click at [461, 170] on icon at bounding box center [459, 171] width 12 height 13
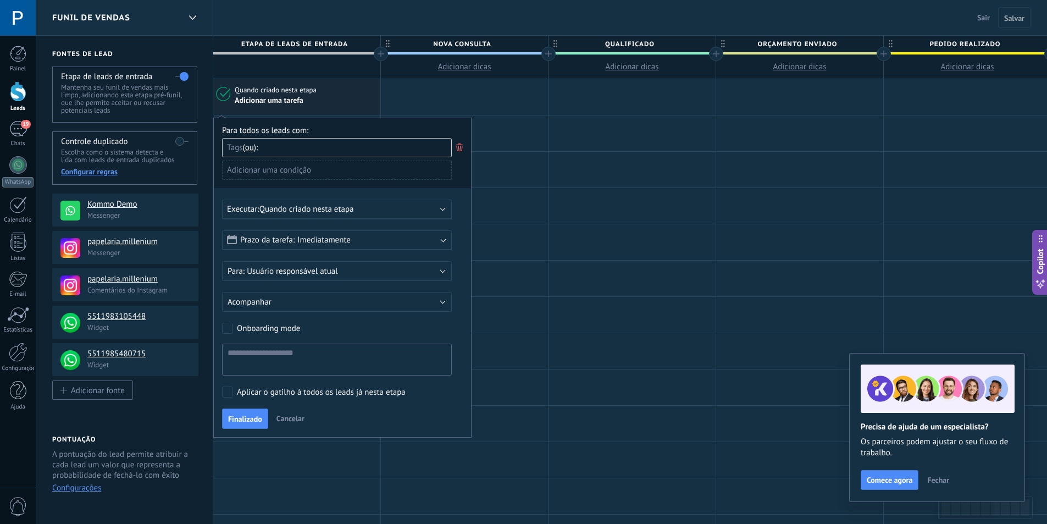
click at [458, 146] on icon at bounding box center [459, 147] width 12 height 13
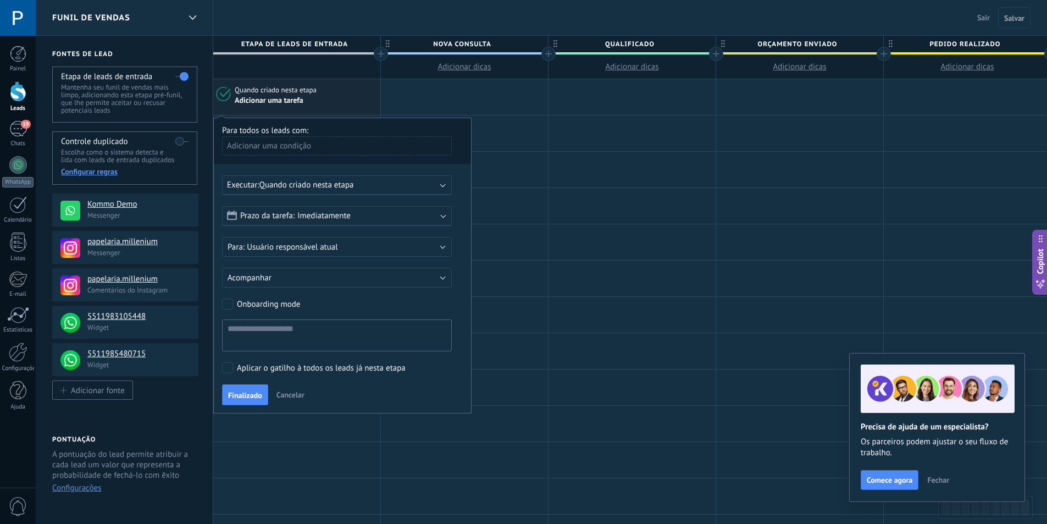
click at [328, 149] on div "Adicionar uma condição" at bounding box center [337, 145] width 230 height 19
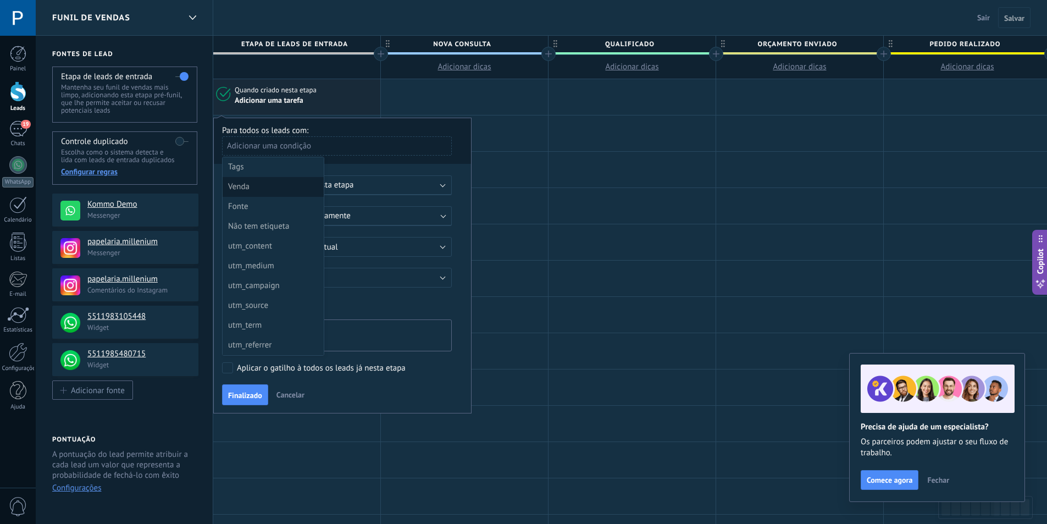
click at [295, 185] on div "Venda" at bounding box center [272, 186] width 88 height 15
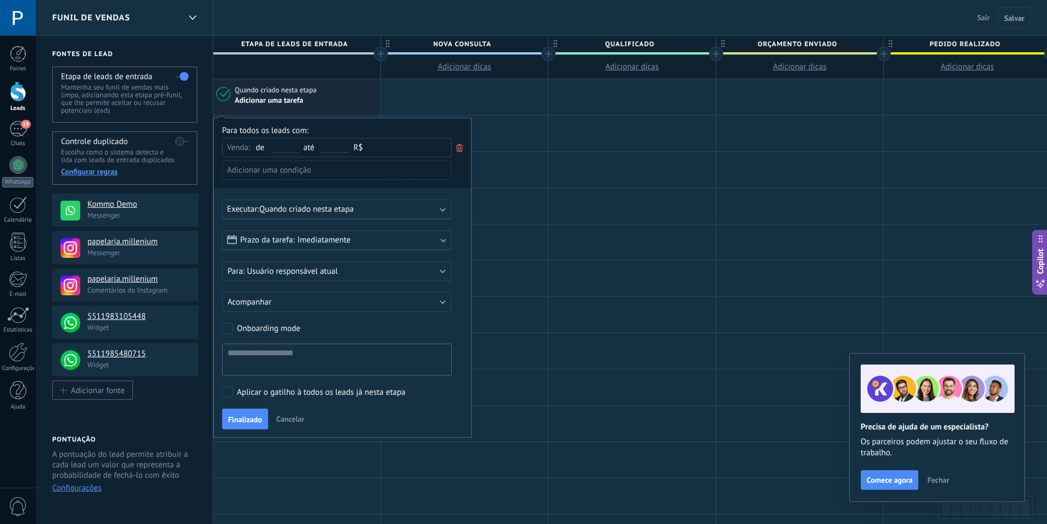
click at [459, 146] on icon at bounding box center [459, 147] width 12 height 13
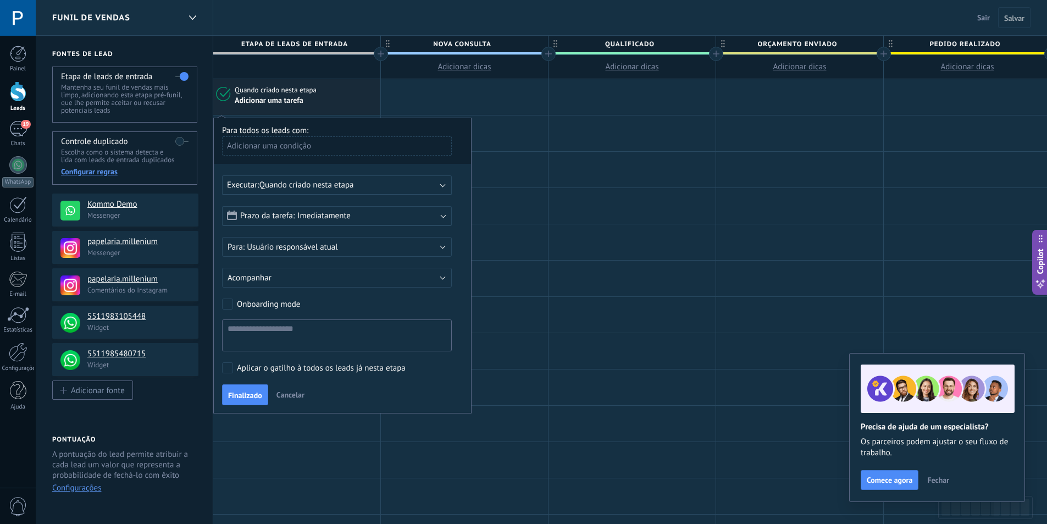
click at [319, 148] on div "Adicionar uma condição" at bounding box center [337, 145] width 230 height 19
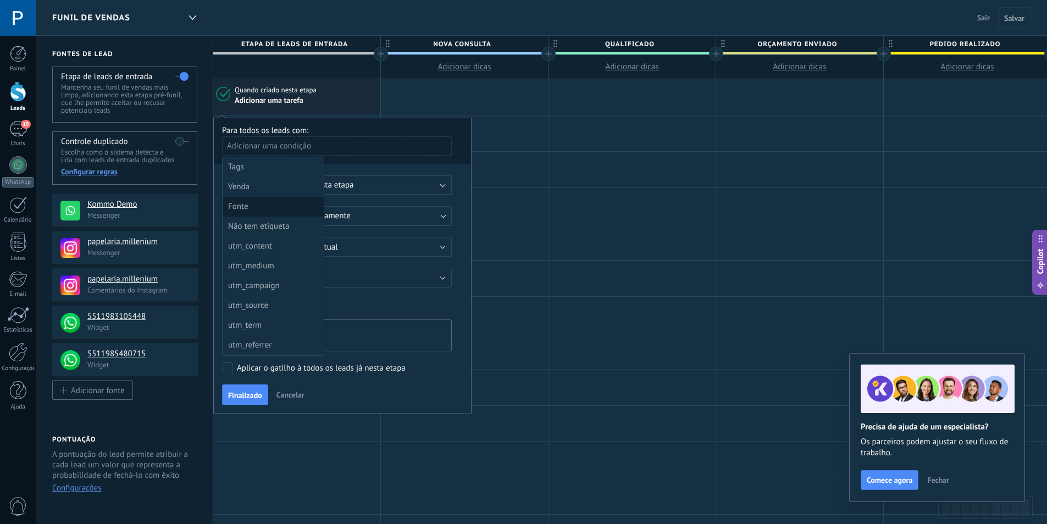
click at [295, 206] on div "Fonte" at bounding box center [272, 206] width 88 height 15
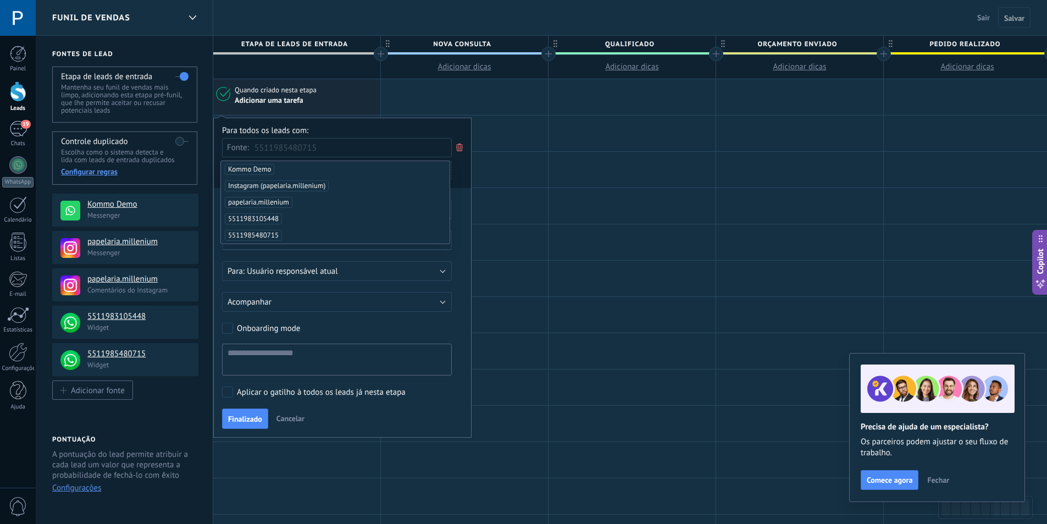
click at [274, 237] on span "5511985480715" at bounding box center [253, 235] width 57 height 11
click at [377, 131] on div "Para todos os leads com:" at bounding box center [342, 130] width 241 height 10
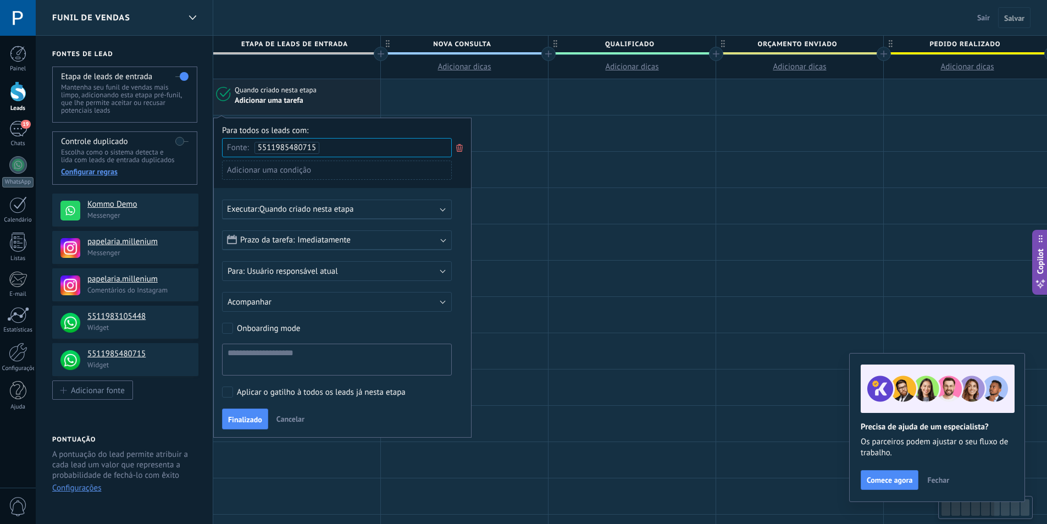
click at [334, 174] on div "Adicionar uma condição" at bounding box center [337, 169] width 230 height 19
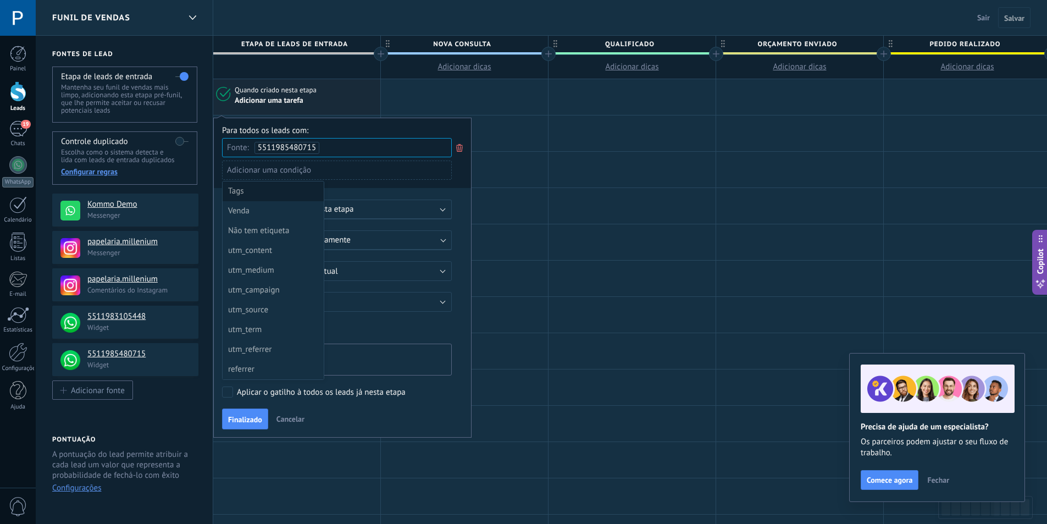
click at [295, 191] on div "Tags" at bounding box center [272, 191] width 88 height 15
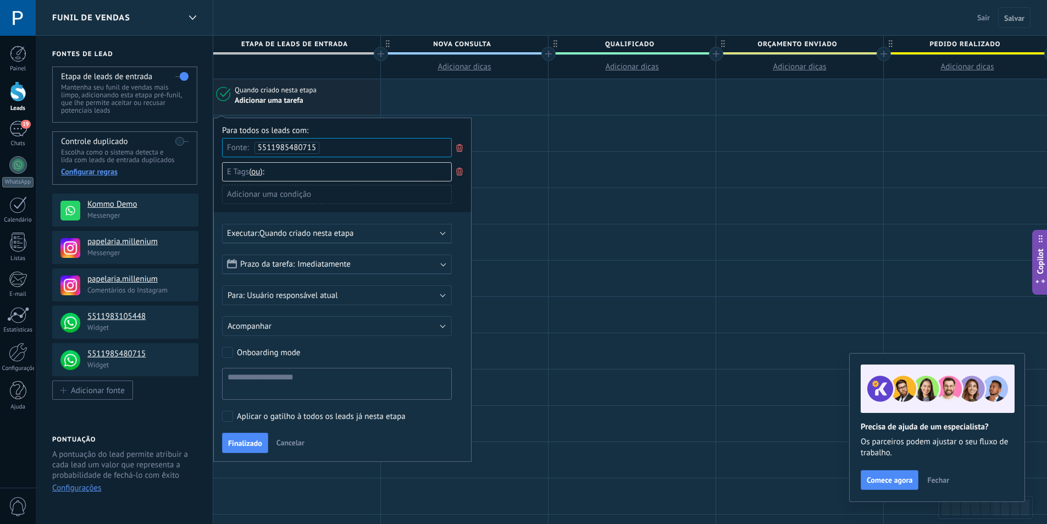
click at [292, 174] on input "text" at bounding box center [297, 172] width 55 height 18
click at [260, 172] on span "ou" at bounding box center [255, 172] width 9 height 10
click at [341, 127] on div "Para todos os leads com:" at bounding box center [342, 130] width 241 height 10
click at [320, 196] on div "Adicionar uma condição" at bounding box center [337, 194] width 230 height 19
click at [399, 132] on div at bounding box center [342, 289] width 257 height 342
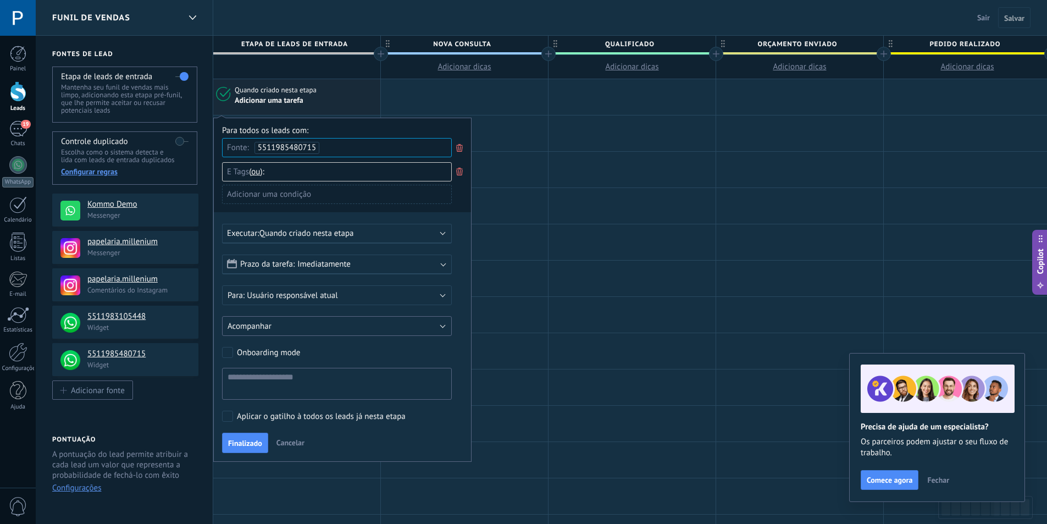
click at [396, 327] on button "Acompanhar" at bounding box center [337, 326] width 230 height 20
click at [457, 308] on form "Prazo da tarefa: Imediatamente Imediatamente Final do dia Em 1 dia Em 3 dias Fi…" at bounding box center [342, 326] width 241 height 145
click at [256, 440] on span "Finalizado" at bounding box center [245, 443] width 34 height 8
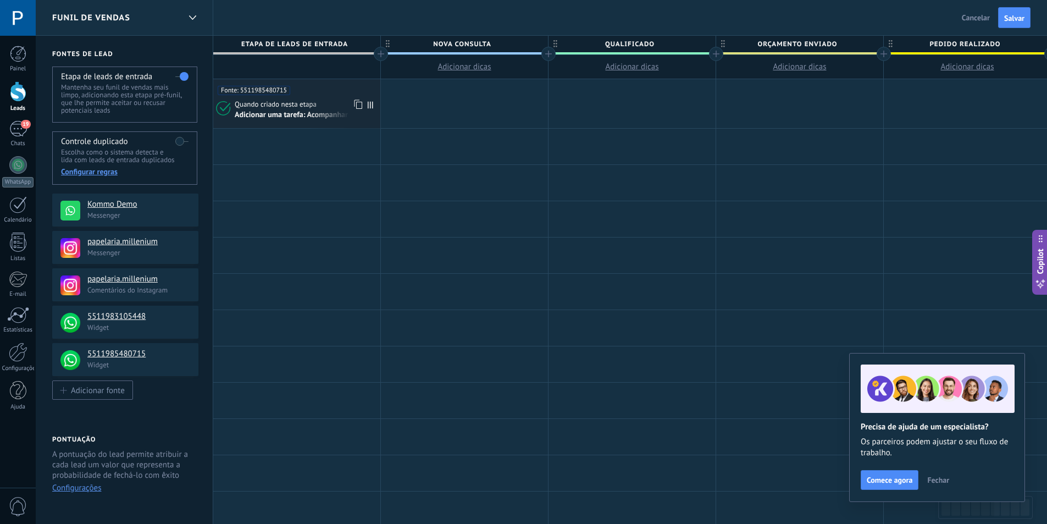
click at [309, 118] on div "Adicionar uma tarefa: Acompanhar" at bounding box center [291, 115] width 113 height 10
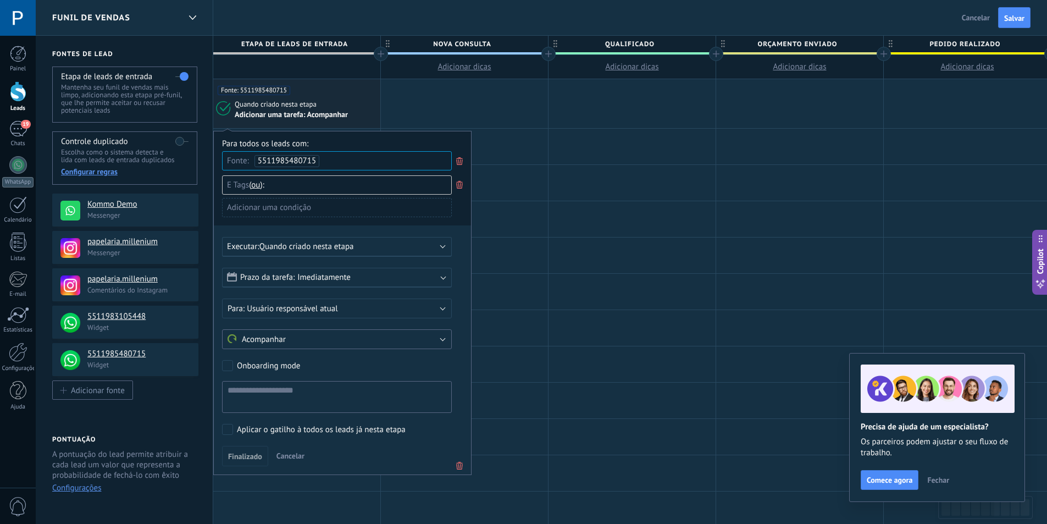
click at [362, 337] on button "Acompanhar" at bounding box center [337, 339] width 230 height 20
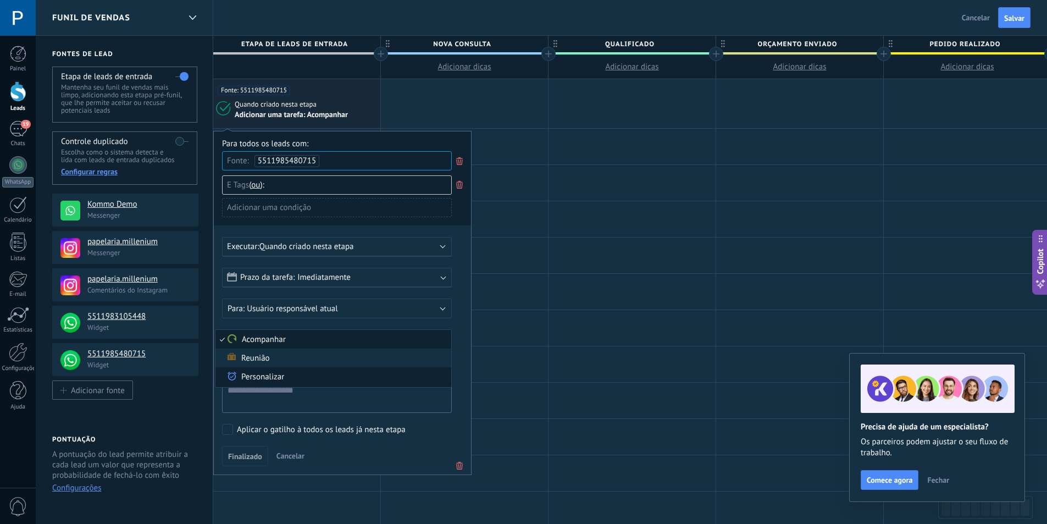
click at [332, 375] on span "Personalizar" at bounding box center [331, 377] width 232 height 12
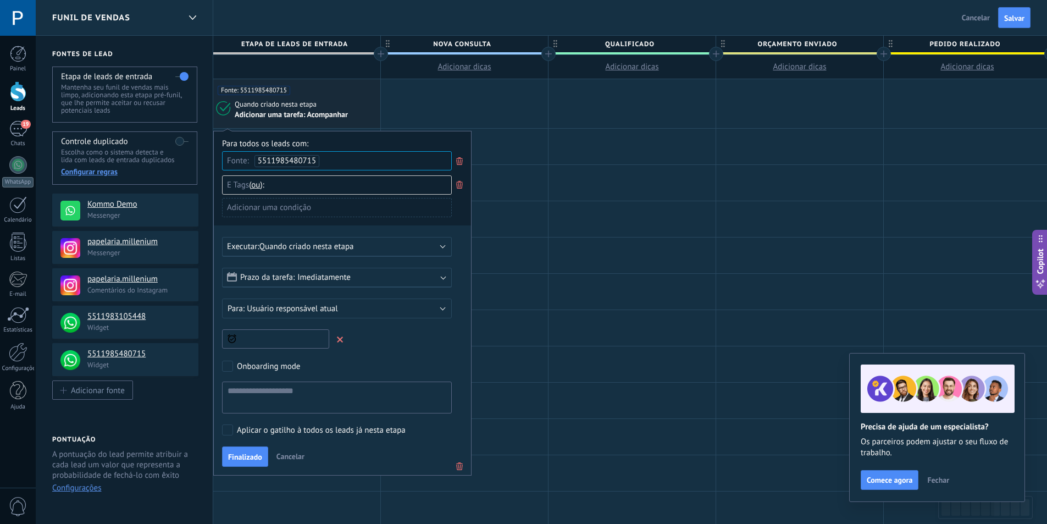
click at [312, 339] on input "text" at bounding box center [275, 338] width 107 height 19
click at [229, 341] on icon at bounding box center [231, 338] width 9 height 9
click at [314, 342] on input "text" at bounding box center [275, 338] width 107 height 19
click at [343, 339] on span at bounding box center [340, 339] width 7 height 7
click at [381, 336] on button "Personalizar" at bounding box center [337, 339] width 230 height 20
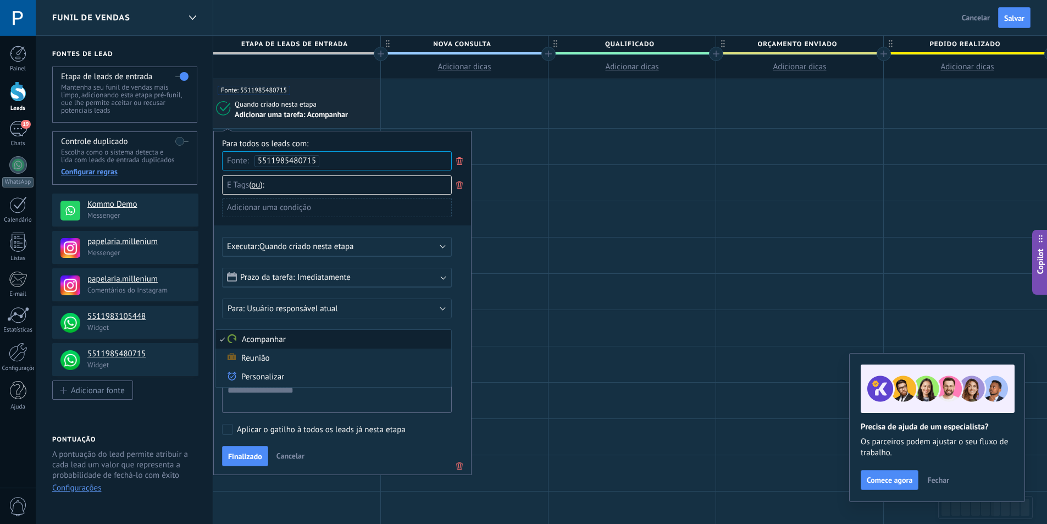
click at [465, 306] on div "Para todos os leads com: Fonte: 5511985480715 Tags e ou ou Adicionar uma condiç…" at bounding box center [342, 303] width 258 height 344
click at [240, 188] on span "Tags" at bounding box center [242, 185] width 16 height 10
click at [241, 187] on span "Tags" at bounding box center [242, 185] width 16 height 10
click at [408, 142] on div "Para todos os leads com:" at bounding box center [342, 143] width 241 height 10
click at [303, 187] on div "Tags e ou ou" at bounding box center [337, 184] width 230 height 19
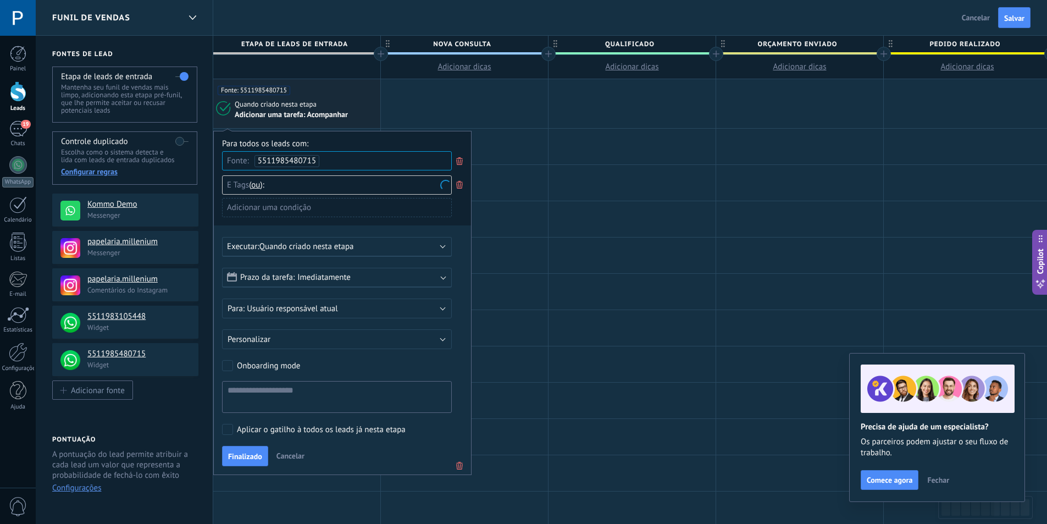
click at [328, 155] on div "Fonte: 5511985480715" at bounding box center [337, 160] width 230 height 19
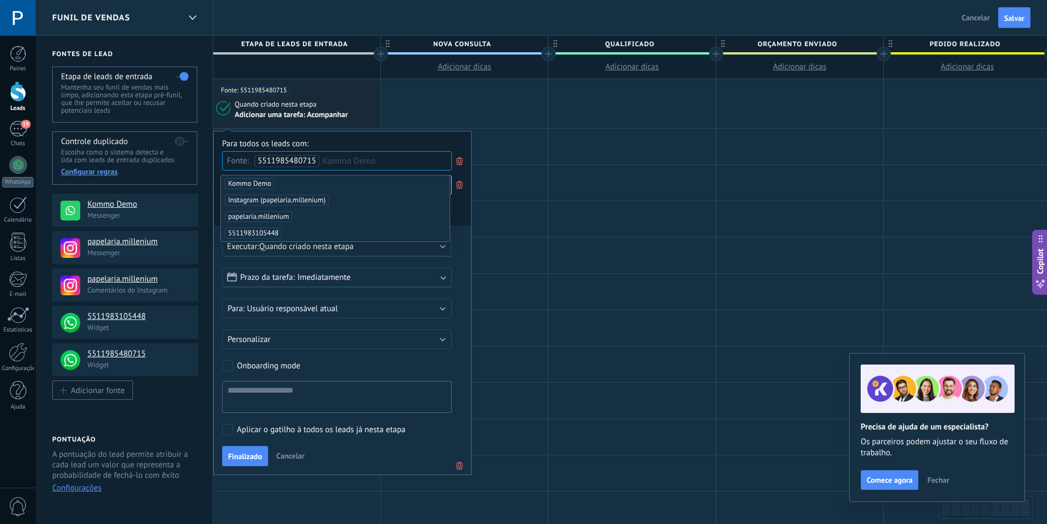
click at [364, 141] on div "Para todos os leads com:" at bounding box center [342, 143] width 241 height 10
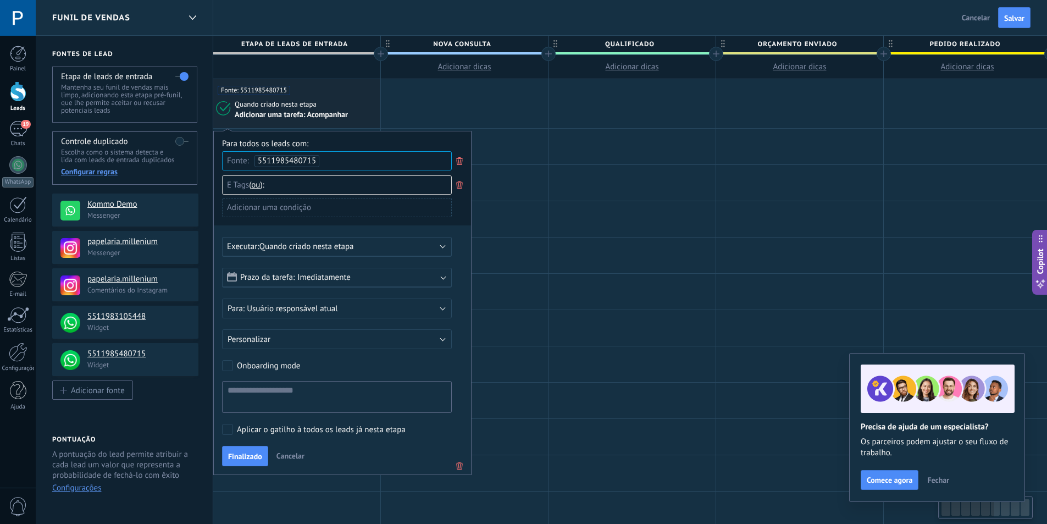
click at [348, 180] on div "Tags e ou ou" at bounding box center [337, 184] width 230 height 19
click at [239, 186] on span "Tags" at bounding box center [242, 185] width 16 height 10
click at [274, 186] on input "text" at bounding box center [297, 185] width 55 height 18
click at [242, 187] on span "Tags" at bounding box center [242, 185] width 16 height 10
drag, startPoint x: 280, startPoint y: 188, endPoint x: 210, endPoint y: 188, distance: 69.8
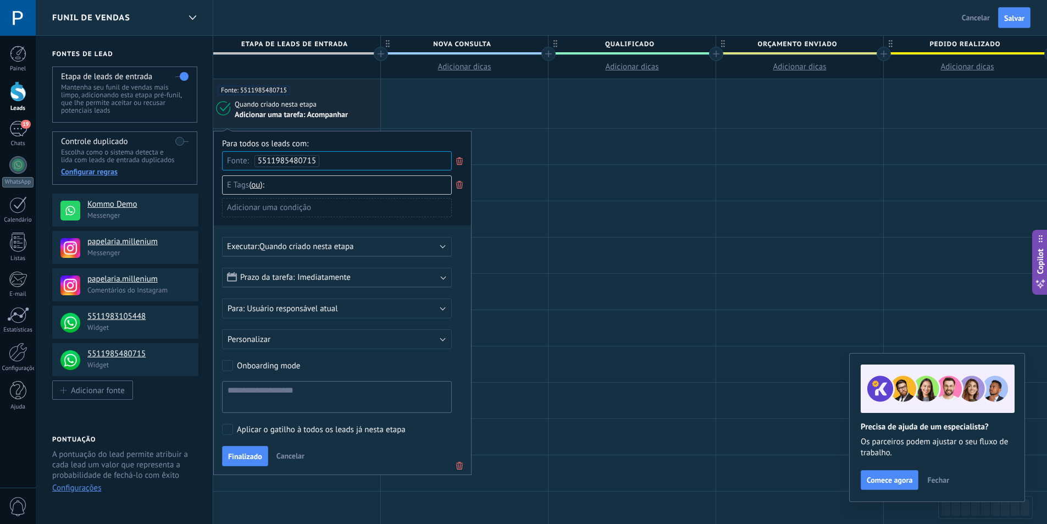
click at [210, 188] on div "**********" at bounding box center [879, 445] width 1686 height 818
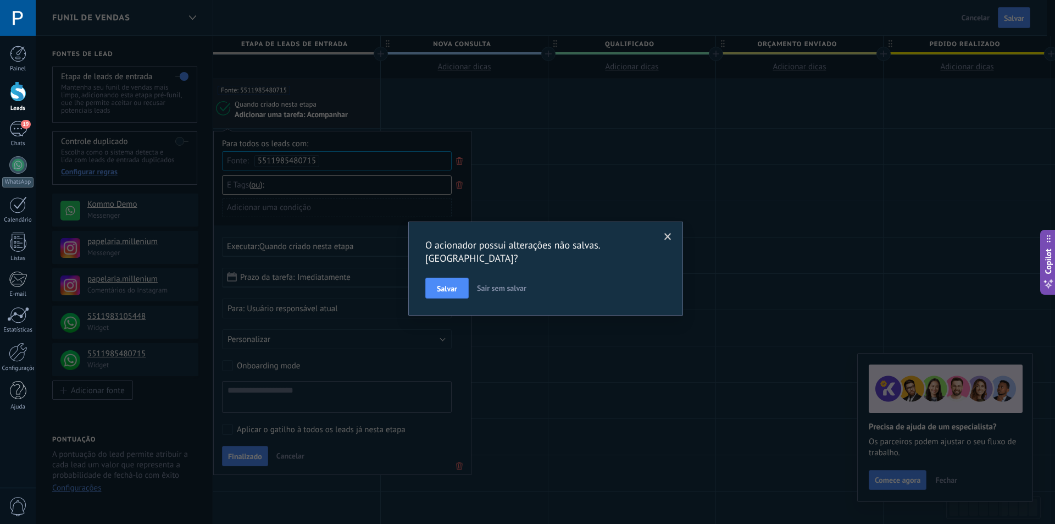
click at [672, 237] on span at bounding box center [668, 236] width 18 height 19
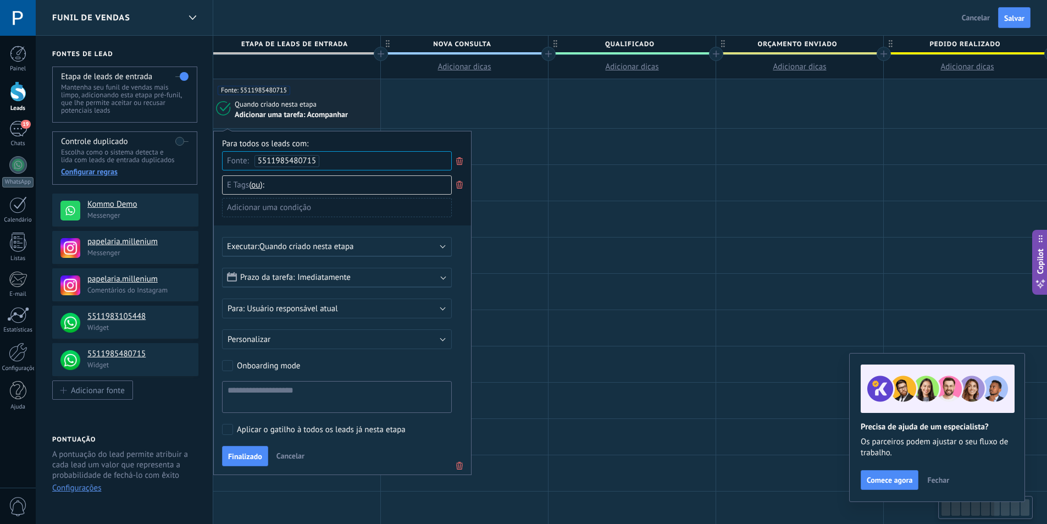
click at [459, 185] on icon at bounding box center [459, 184] width 12 height 13
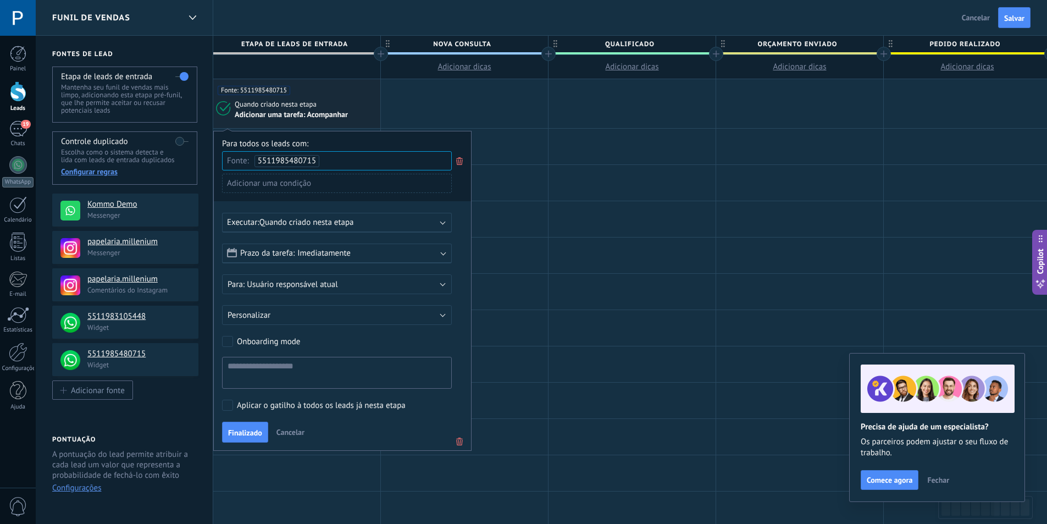
click at [307, 185] on div "Adicionar uma condição" at bounding box center [337, 183] width 230 height 19
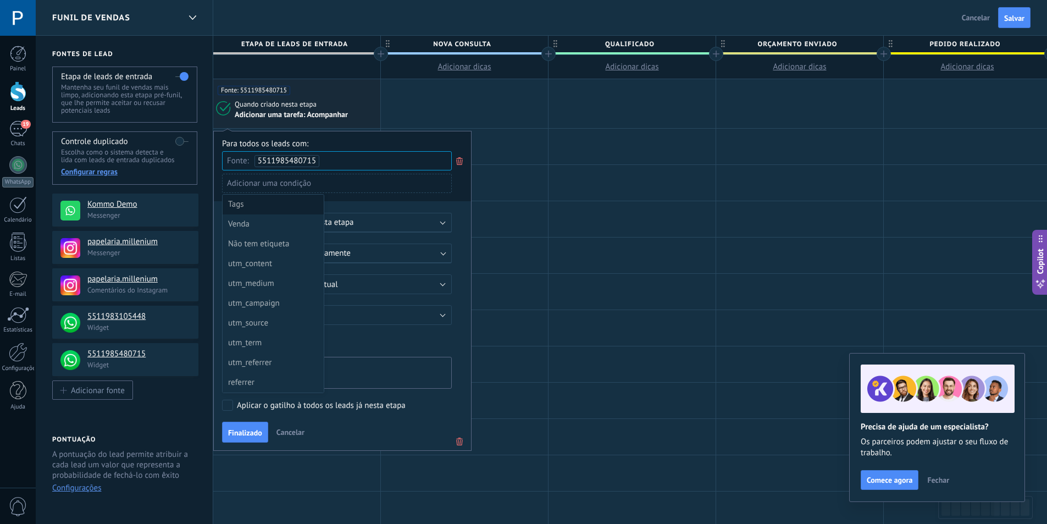
click at [245, 204] on div "Tags" at bounding box center [272, 204] width 88 height 15
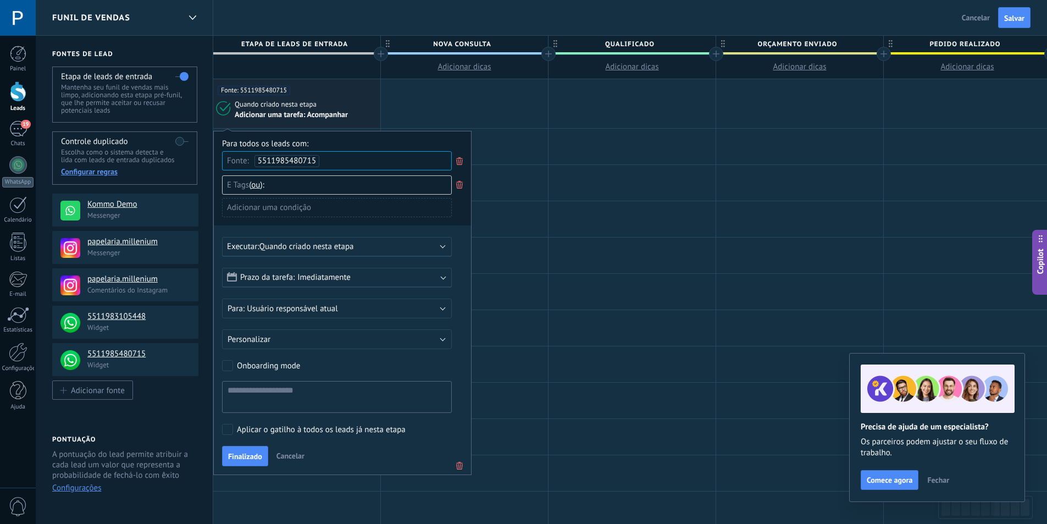
click at [291, 208] on div "Adicionar uma condição" at bounding box center [337, 207] width 230 height 19
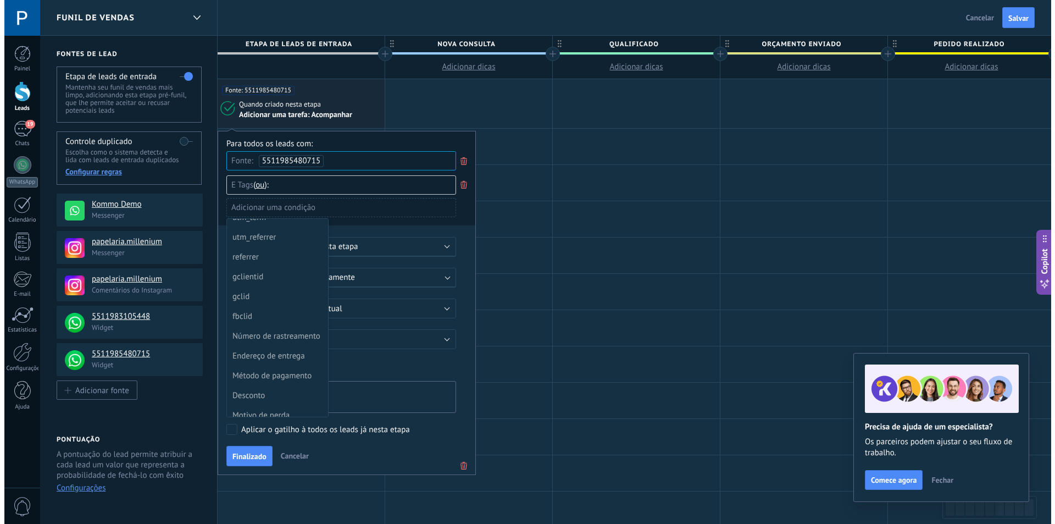
scroll to position [165, 0]
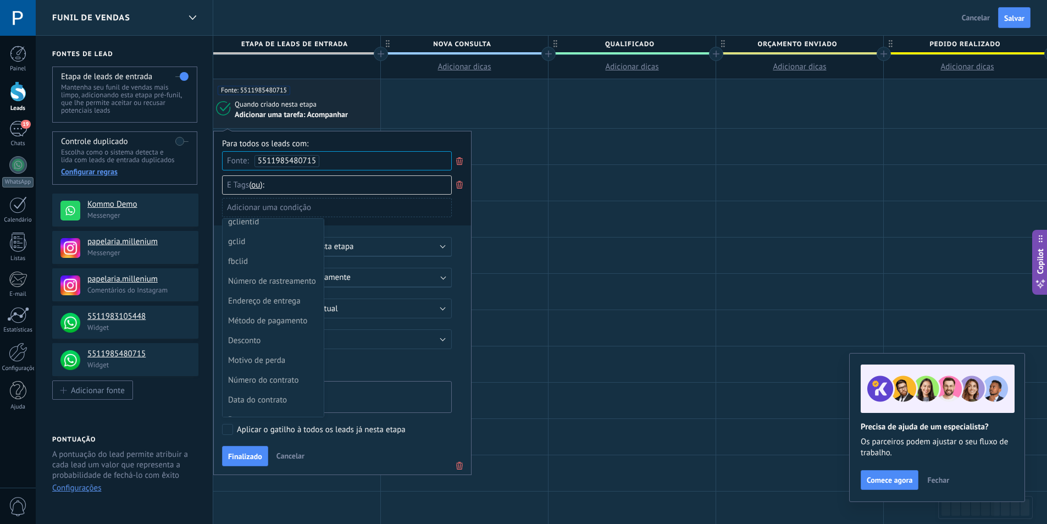
click at [377, 205] on div at bounding box center [342, 302] width 257 height 342
click at [459, 187] on icon at bounding box center [459, 184] width 12 height 13
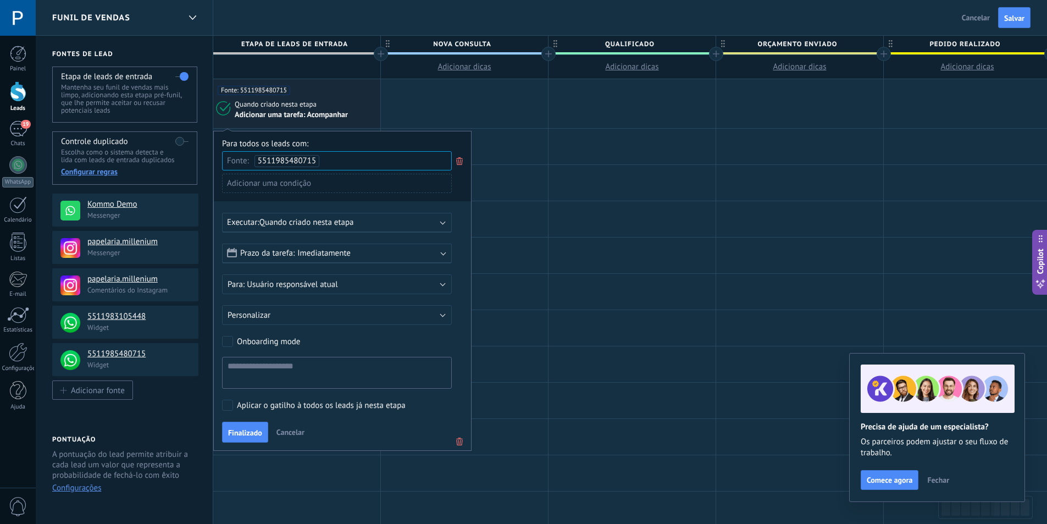
click at [458, 162] on icon at bounding box center [459, 160] width 12 height 13
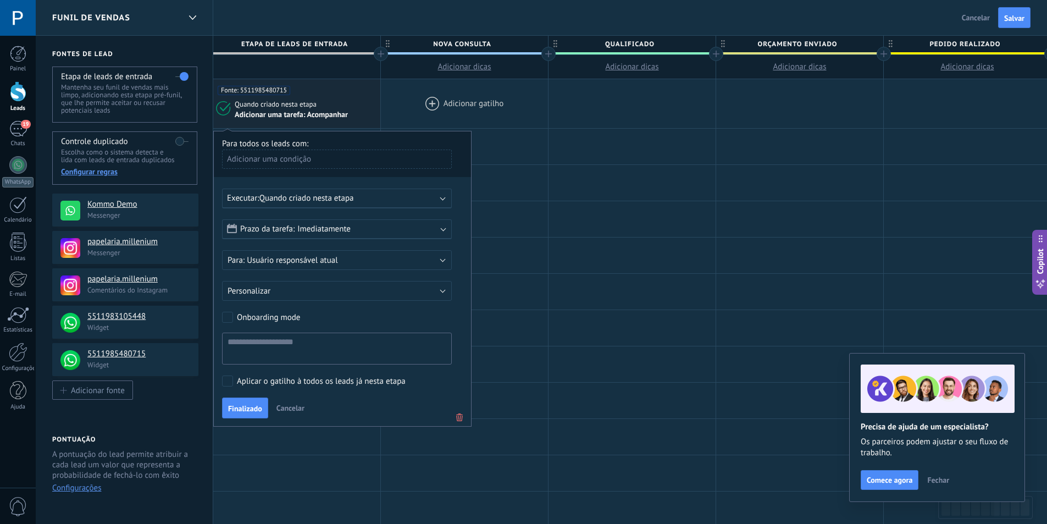
click at [438, 126] on div at bounding box center [464, 103] width 167 height 49
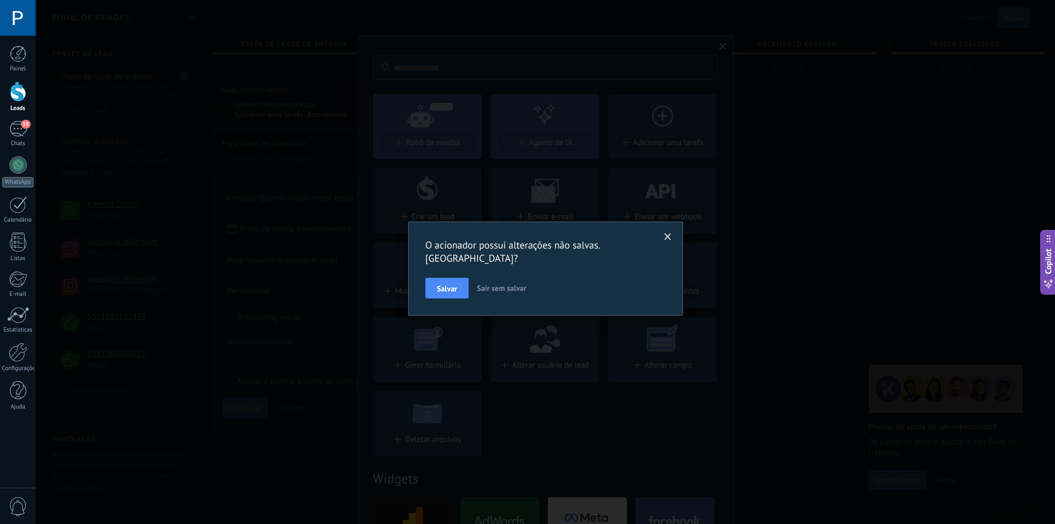
click at [663, 233] on span at bounding box center [668, 236] width 18 height 19
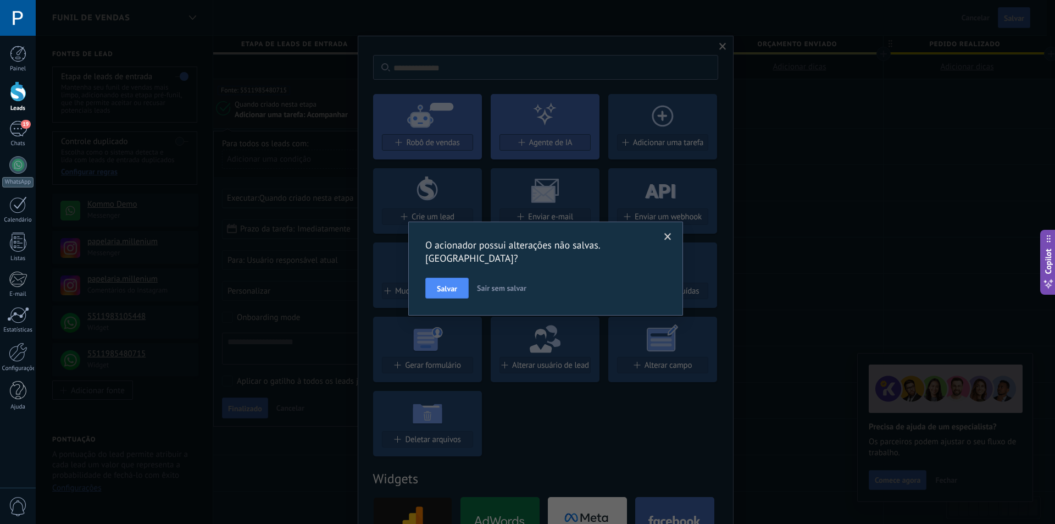
click at [720, 45] on div "O acionador possui alterações não salvas. Salvar? Salvar Sair sem salvar" at bounding box center [545, 262] width 1019 height 524
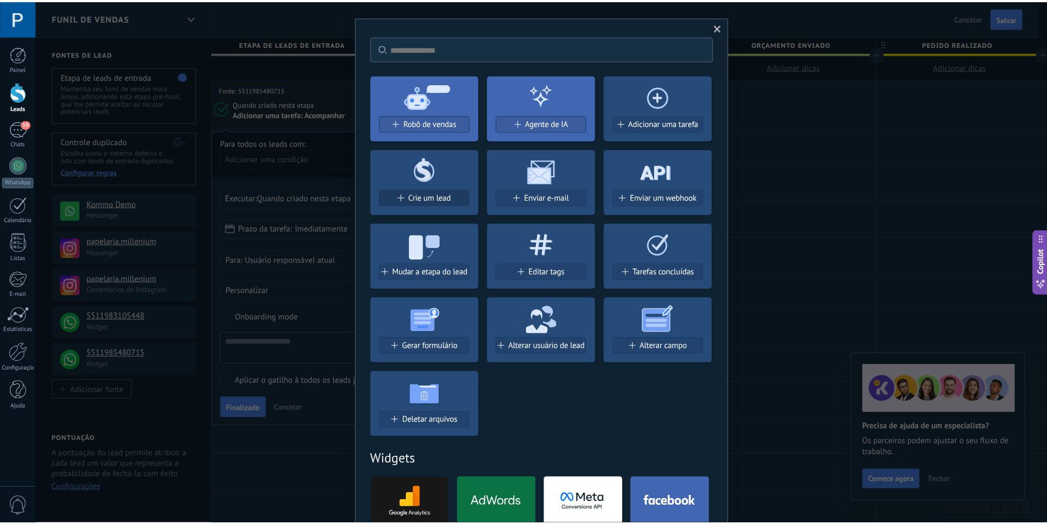
scroll to position [0, 0]
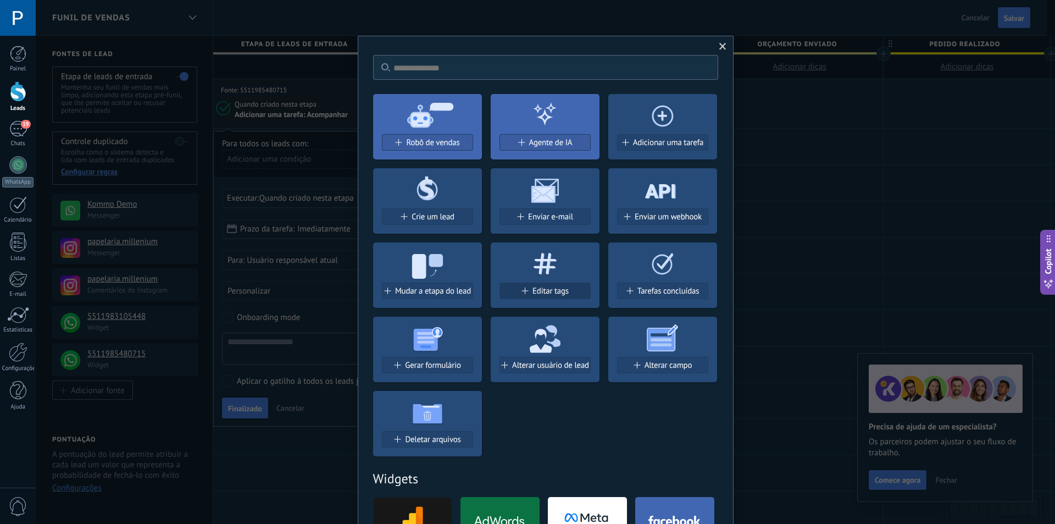
click at [553, 290] on span "Editar tags" at bounding box center [550, 290] width 36 height 9
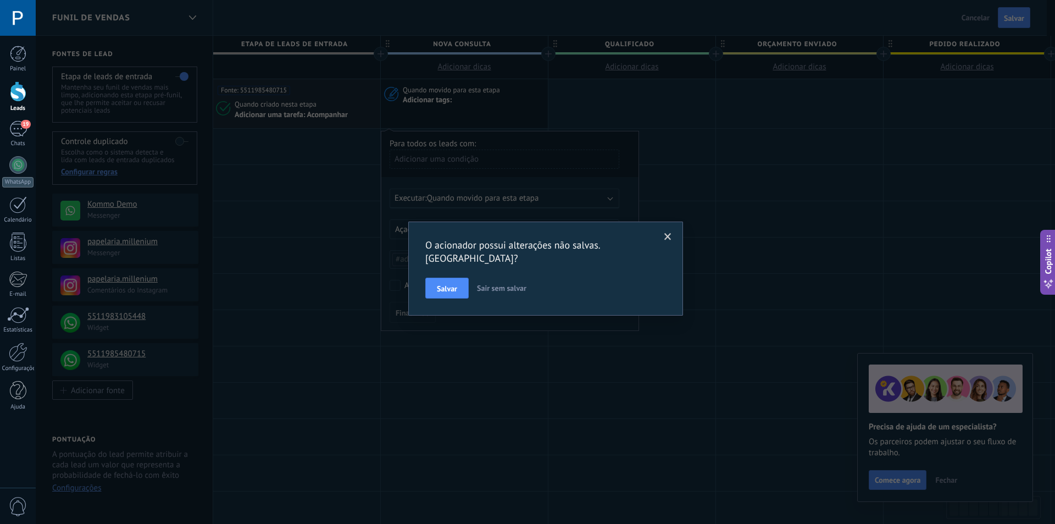
click at [488, 283] on span "Sair sem salvar" at bounding box center [501, 288] width 49 height 10
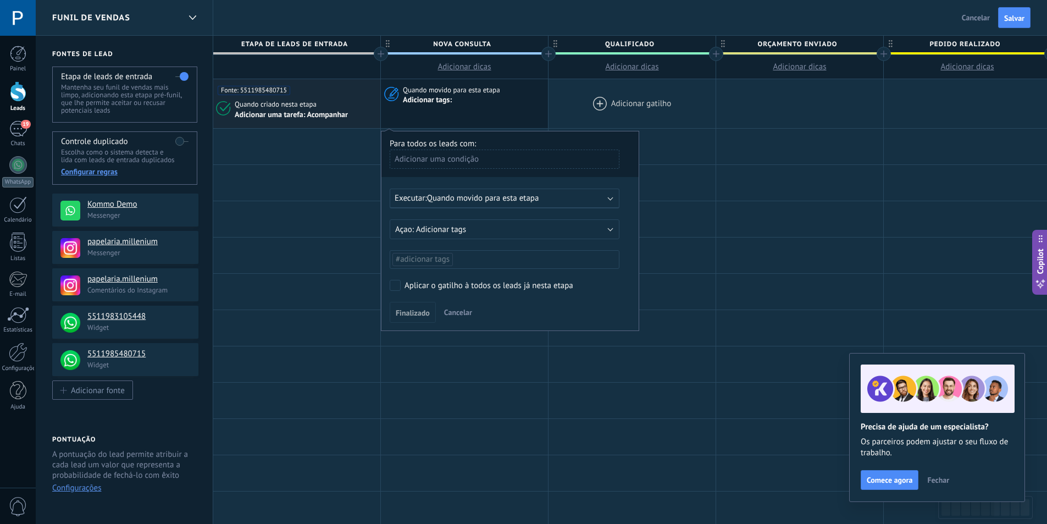
click at [548, 99] on div at bounding box center [631, 103] width 167 height 49
click at [309, 102] on span "Quando criado nesta etapa" at bounding box center [277, 104] width 84 height 10
click at [315, 108] on span "Quando criado nesta etapa" at bounding box center [277, 104] width 84 height 10
click at [470, 307] on button "Cancelar" at bounding box center [458, 312] width 37 height 16
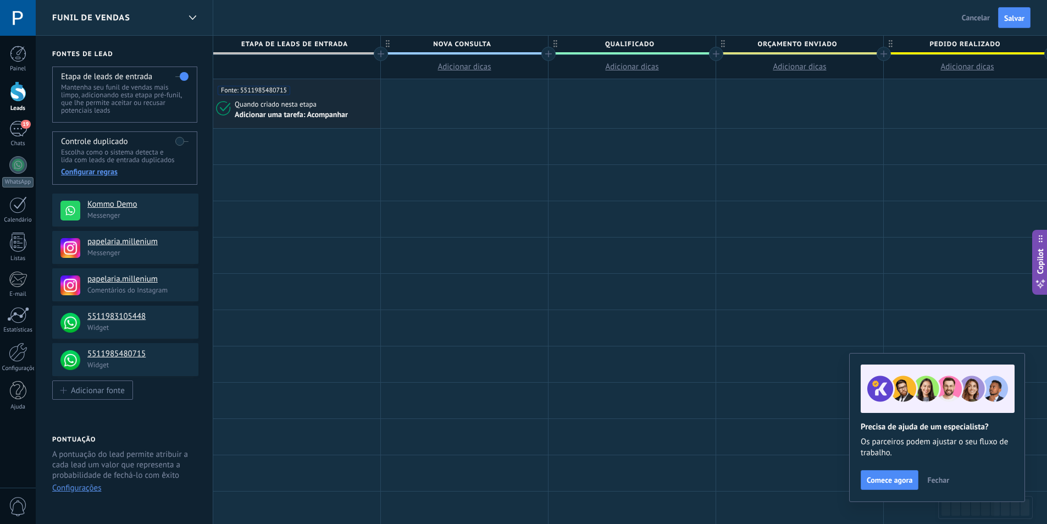
click at [349, 101] on div "Quando criado nesta etapa" at bounding box center [306, 104] width 142 height 10
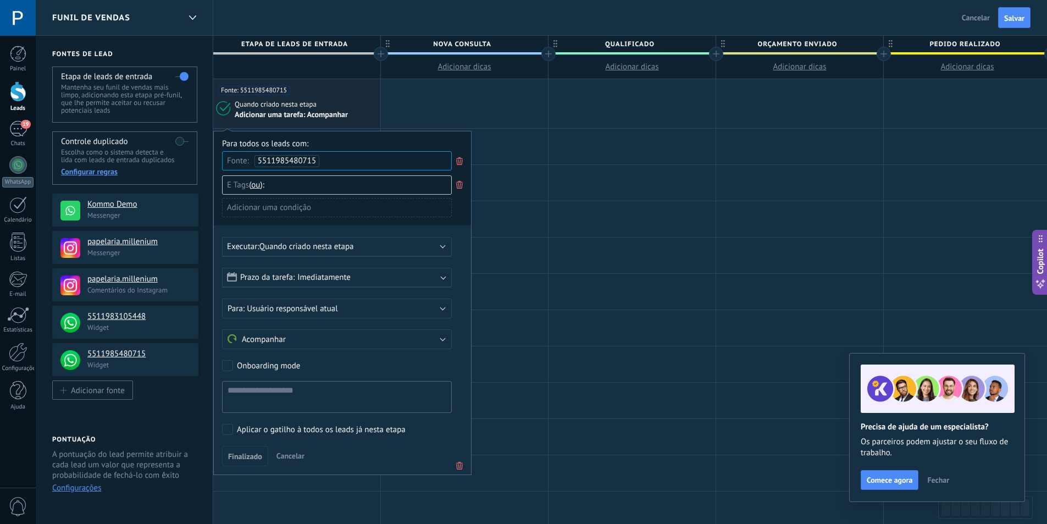
click at [459, 183] on use at bounding box center [459, 185] width 7 height 8
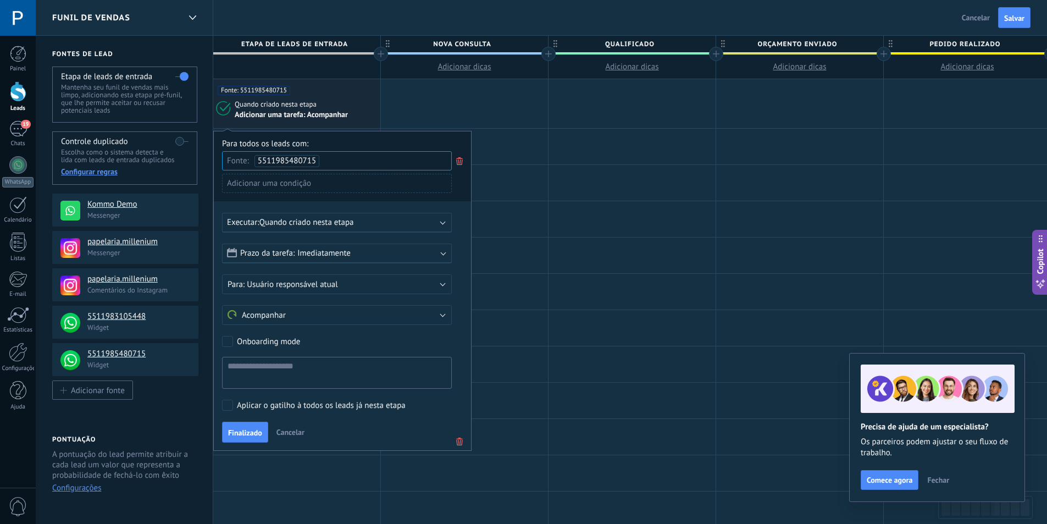
click at [459, 162] on icon at bounding box center [459, 160] width 12 height 13
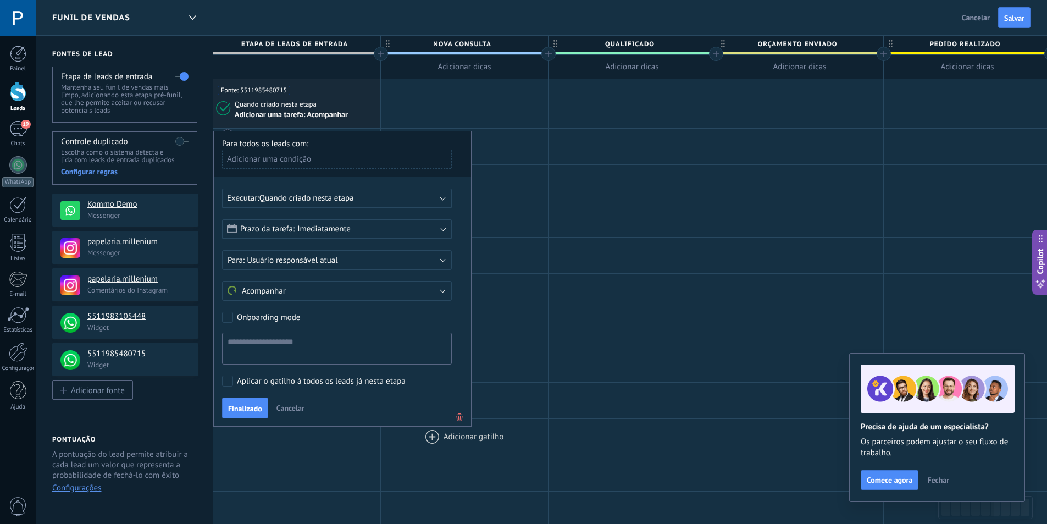
click at [465, 417] on icon at bounding box center [459, 416] width 12 height 13
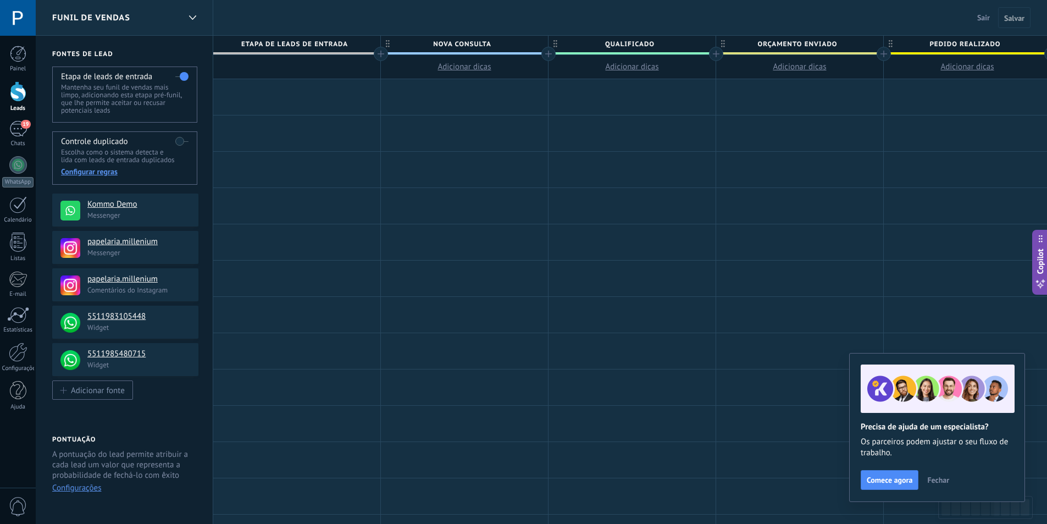
click at [280, 86] on div at bounding box center [296, 97] width 167 height 36
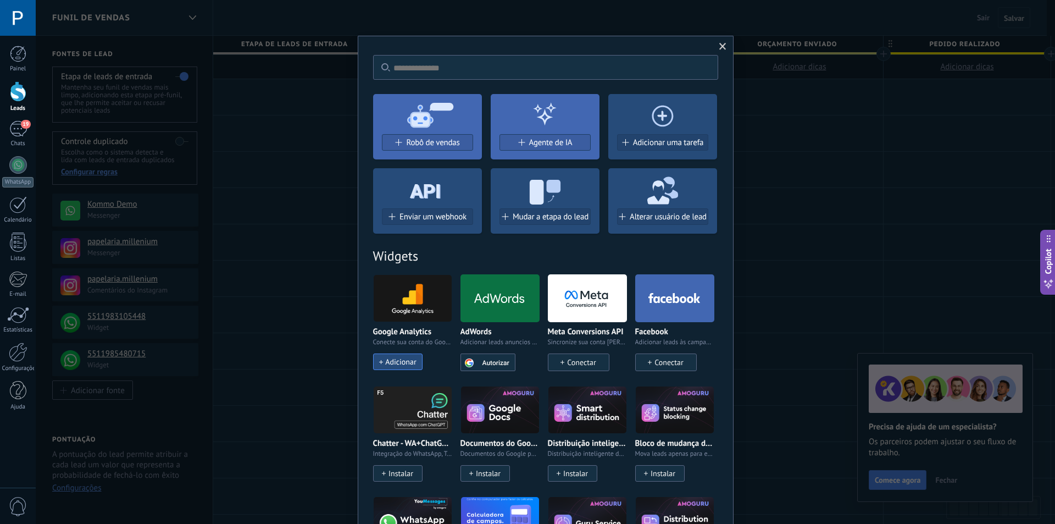
click at [719, 47] on span at bounding box center [722, 47] width 7 height 8
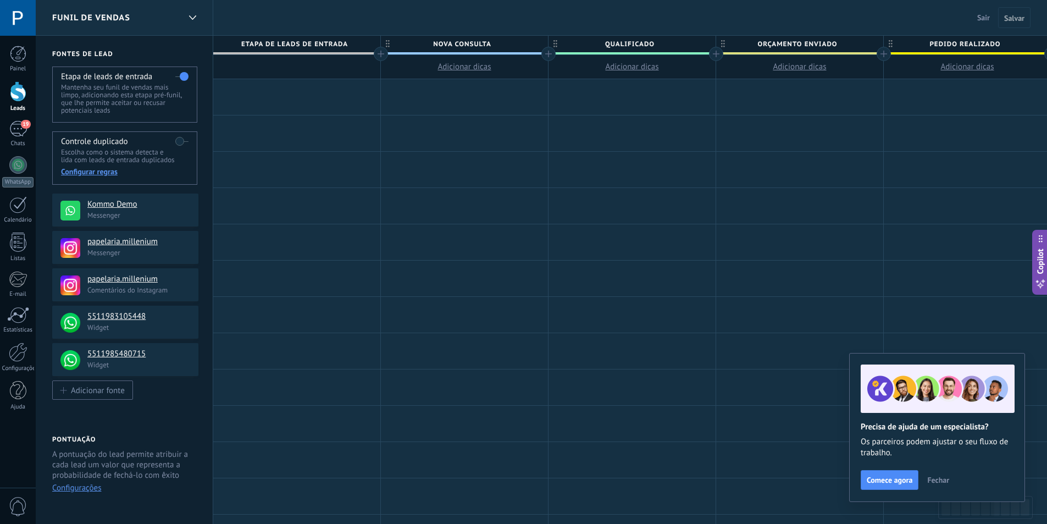
click at [309, 45] on span "Etapa de leads de entrada" at bounding box center [294, 44] width 162 height 17
click at [295, 103] on div at bounding box center [296, 97] width 167 height 36
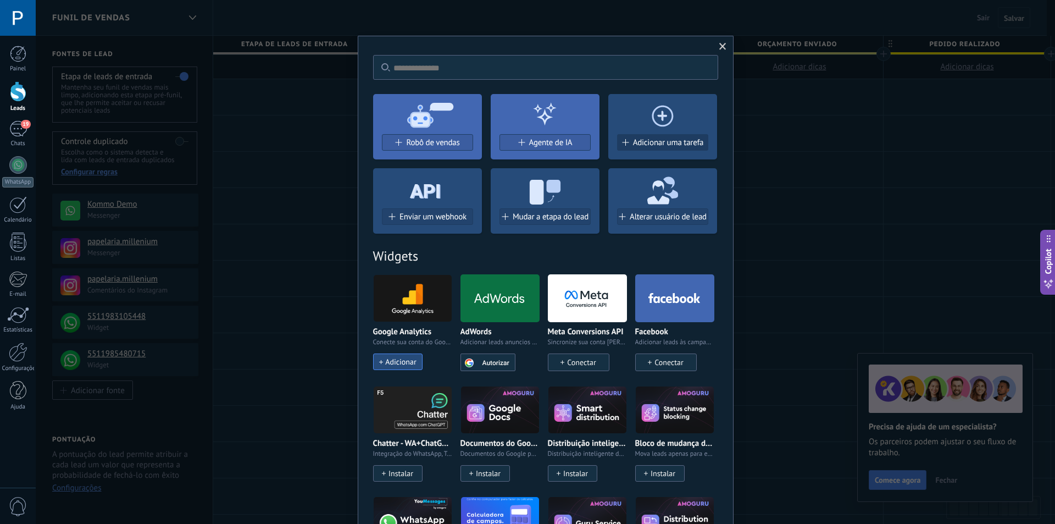
click at [672, 143] on span "Adicionar uma tarefa" at bounding box center [668, 142] width 71 height 9
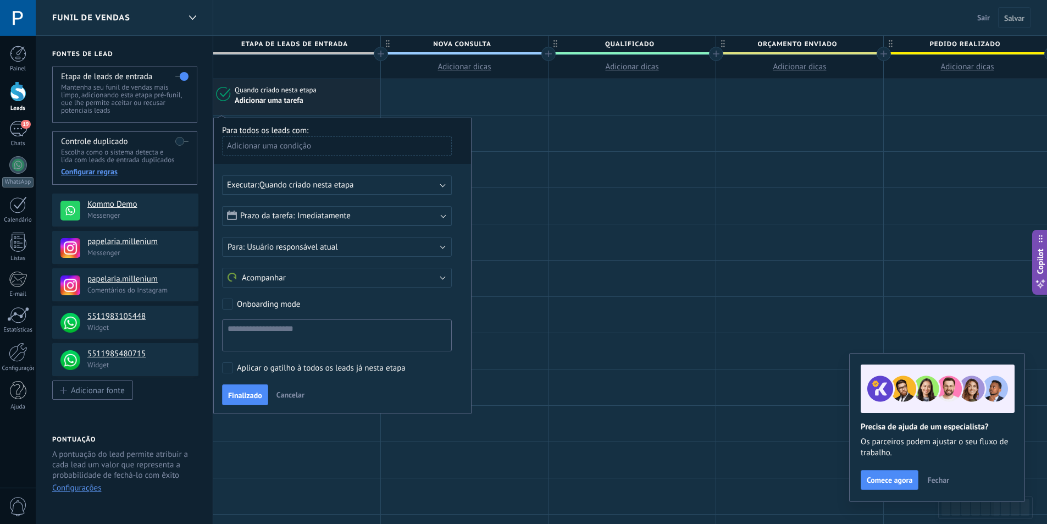
click at [328, 145] on div "Adicionar uma condição" at bounding box center [337, 145] width 230 height 19
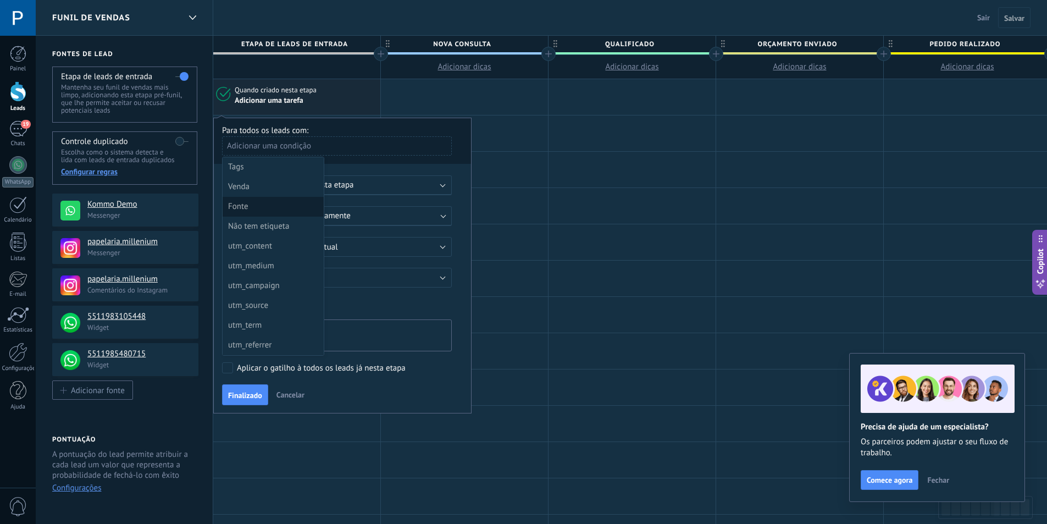
click at [303, 202] on div "Fonte" at bounding box center [272, 206] width 88 height 15
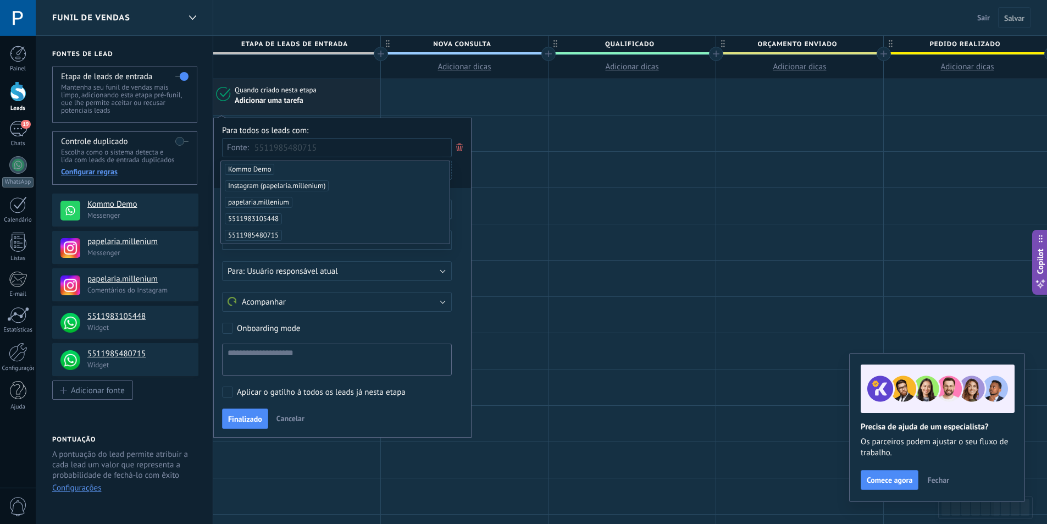
click at [267, 234] on span "5511985480715" at bounding box center [253, 235] width 57 height 11
click at [375, 129] on div "Para todos os leads com:" at bounding box center [342, 130] width 241 height 10
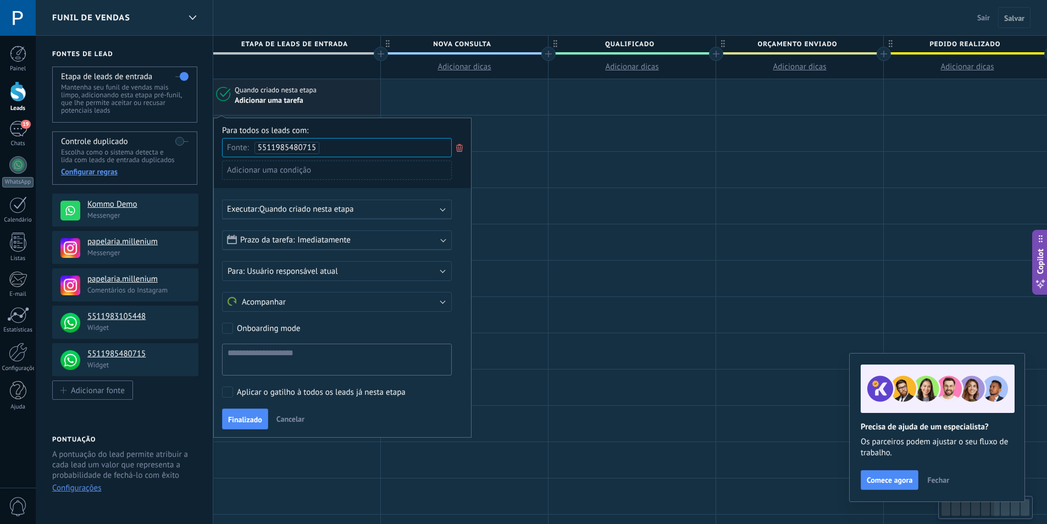
click at [328, 171] on div "Adicionar uma condição" at bounding box center [337, 169] width 230 height 19
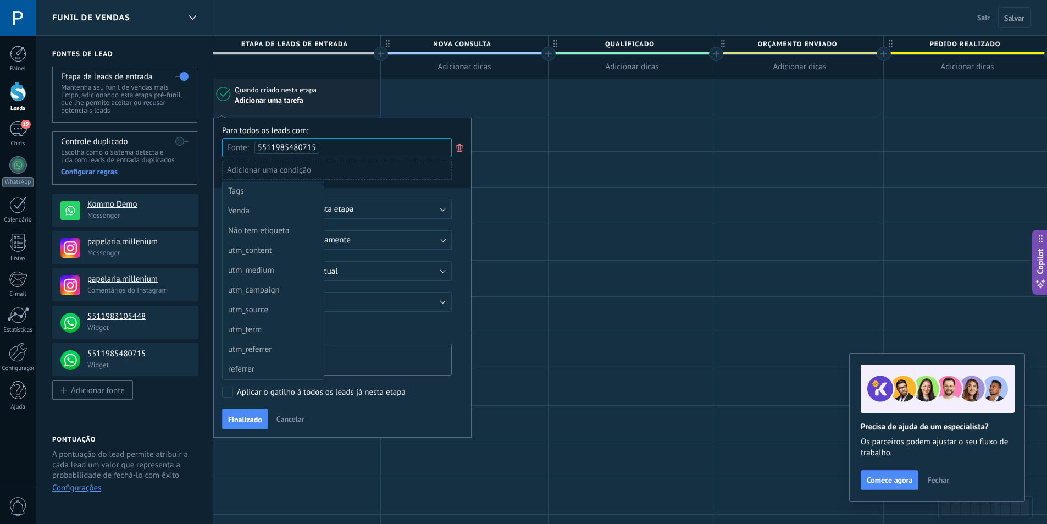
click at [345, 129] on div at bounding box center [342, 277] width 257 height 318
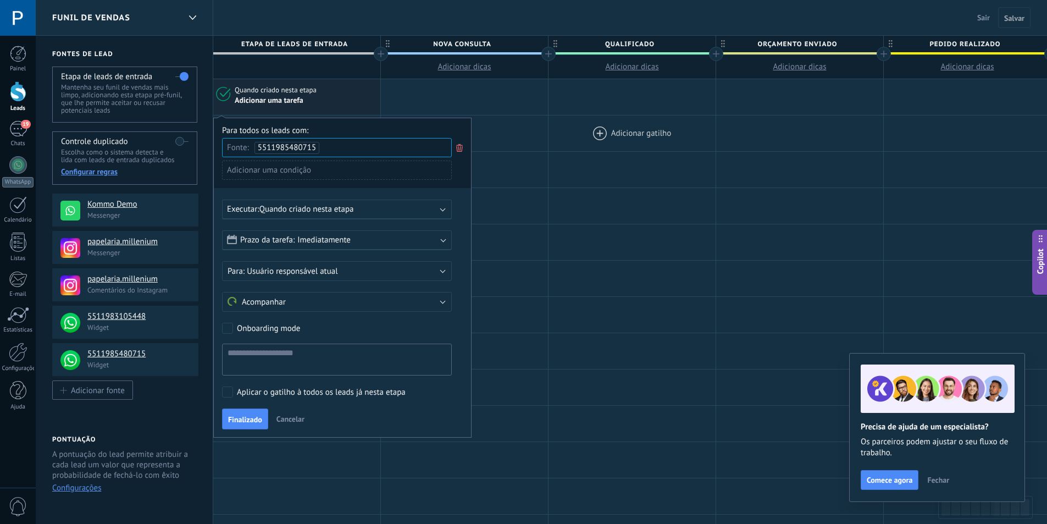
click at [571, 117] on div at bounding box center [631, 133] width 167 height 36
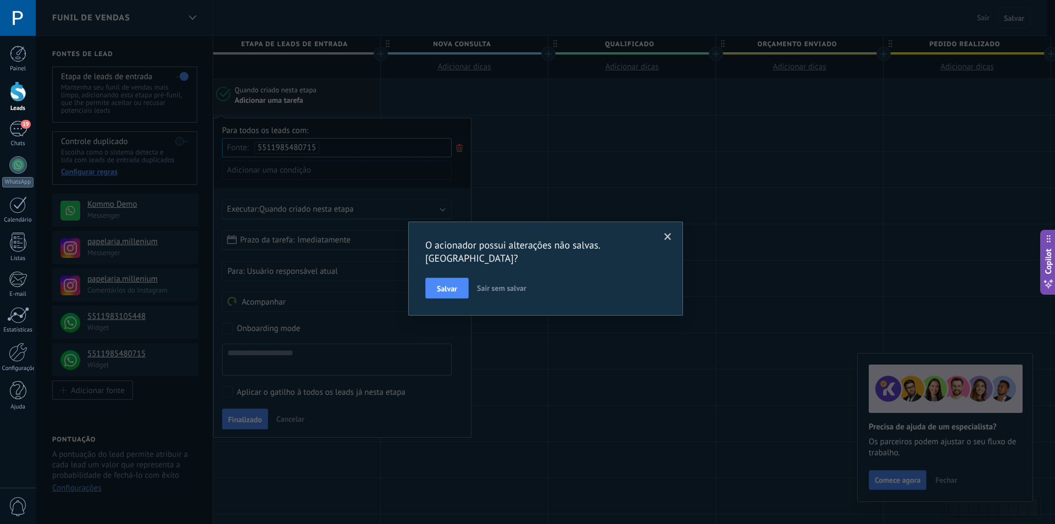
click at [507, 283] on span "Sair sem salvar" at bounding box center [501, 288] width 49 height 10
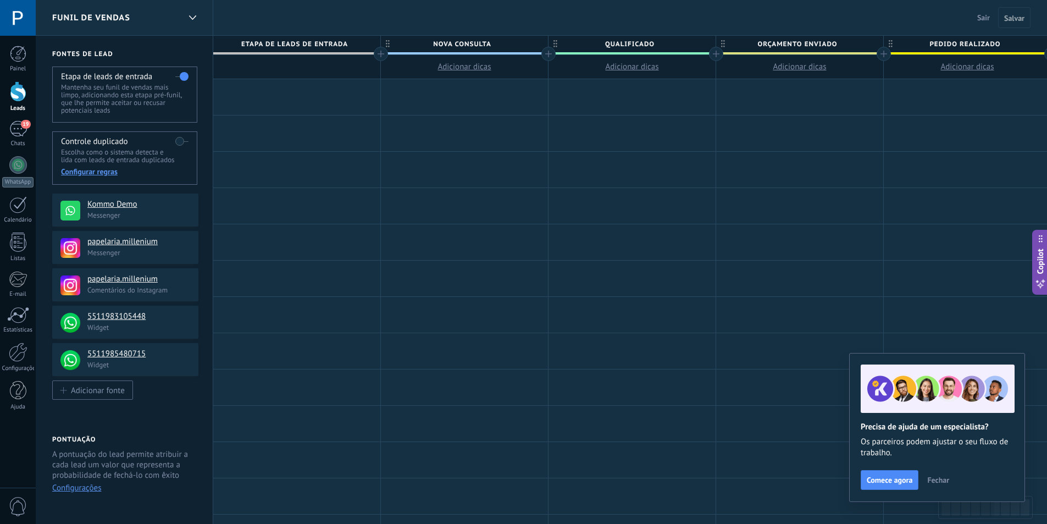
click at [20, 91] on div at bounding box center [18, 91] width 16 height 20
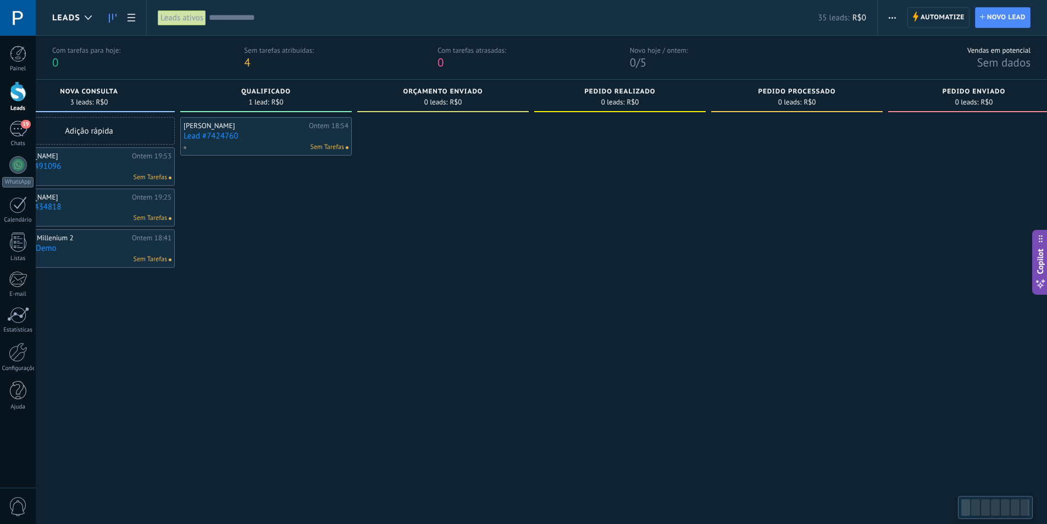
drag, startPoint x: 648, startPoint y: 385, endPoint x: 426, endPoint y: 385, distance: 222.6
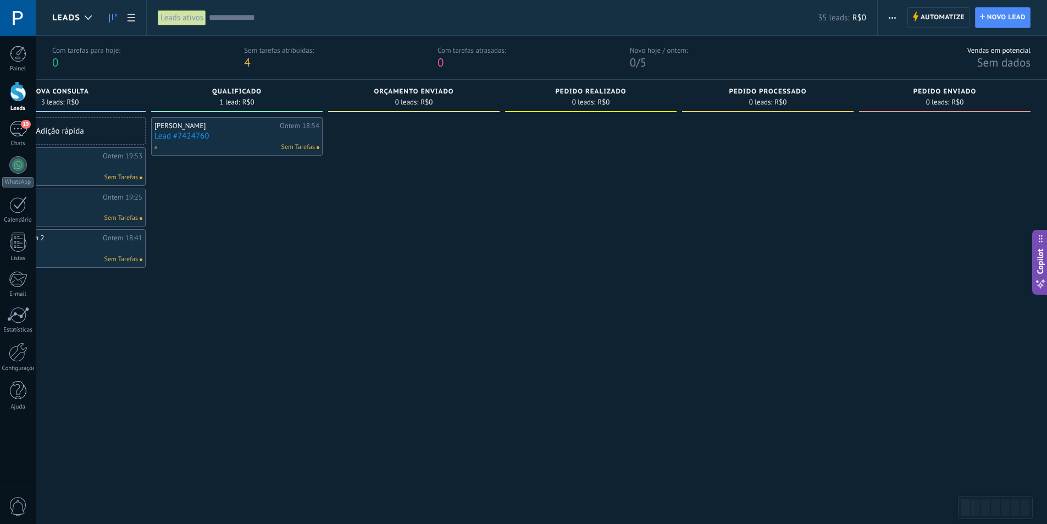
drag, startPoint x: 586, startPoint y: 371, endPoint x: 360, endPoint y: 374, distance: 225.9
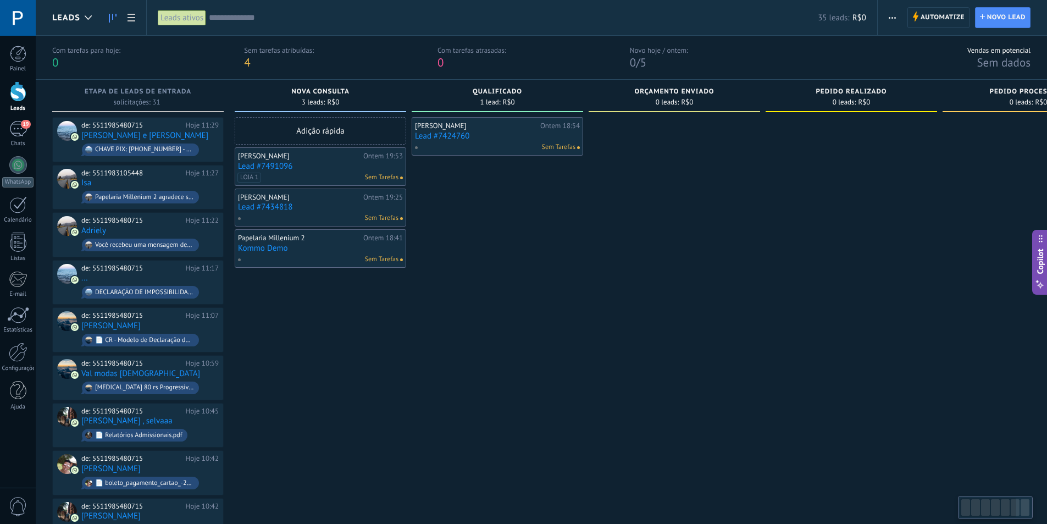
drag, startPoint x: 402, startPoint y: 372, endPoint x: 679, endPoint y: 369, distance: 277.0
click at [504, 134] on link "Lead #7424760" at bounding box center [497, 135] width 165 height 9
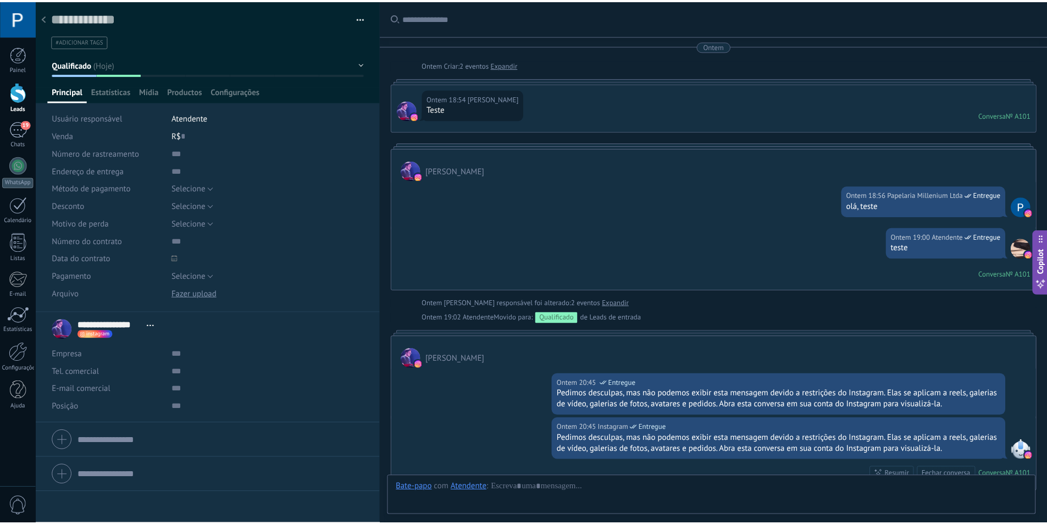
scroll to position [160, 0]
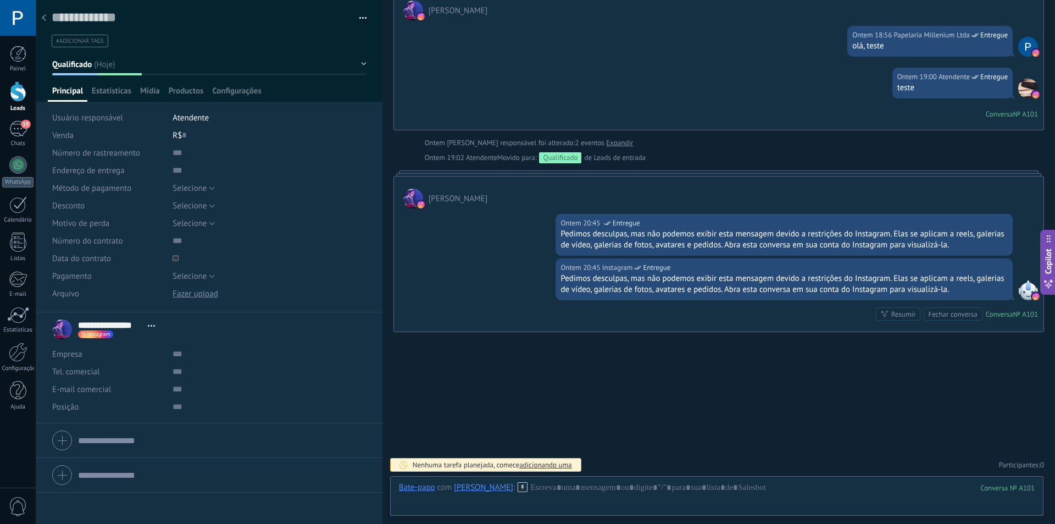
click at [46, 20] on div at bounding box center [43, 18] width 15 height 21
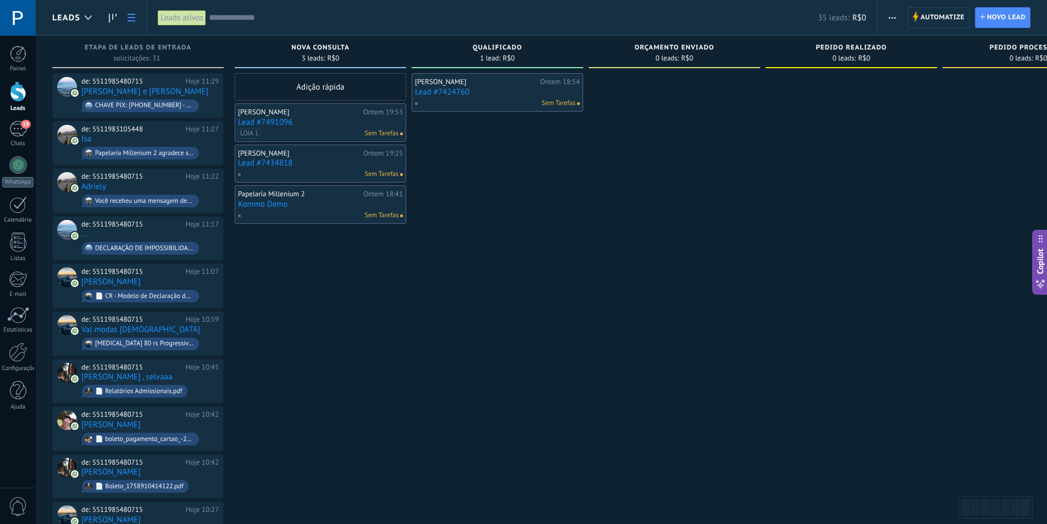
click at [129, 23] on link at bounding box center [131, 17] width 19 height 21
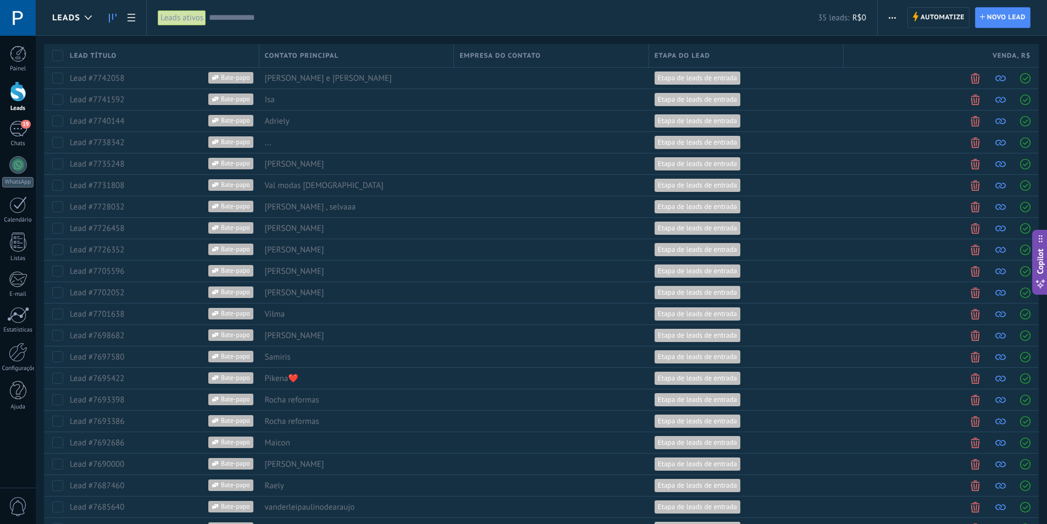
click at [113, 20] on icon at bounding box center [113, 18] width 8 height 9
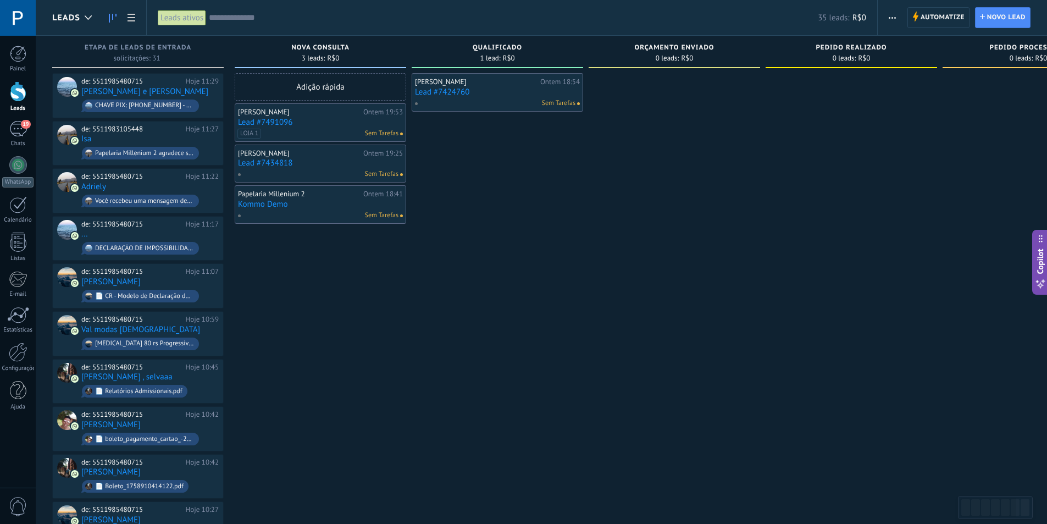
click at [66, 16] on span "Leads" at bounding box center [66, 18] width 28 height 10
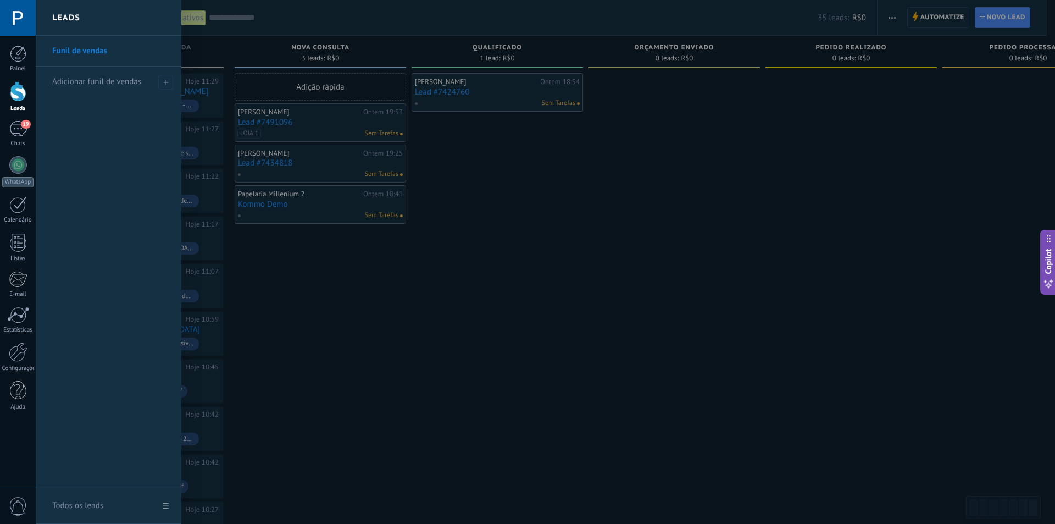
click at [90, 49] on link "Funil de vendas" at bounding box center [111, 51] width 118 height 31
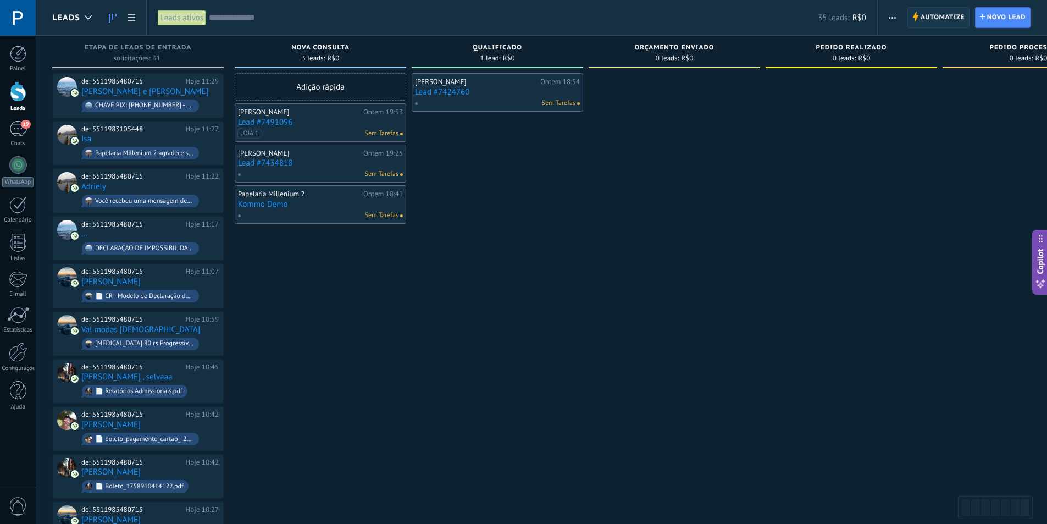
click at [928, 16] on span "Automatize" at bounding box center [942, 18] width 44 height 20
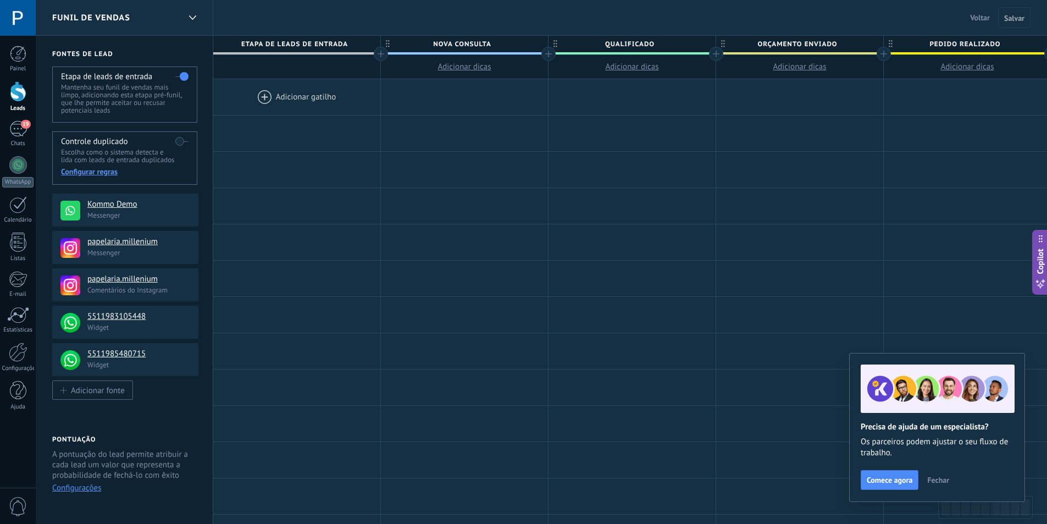
click at [264, 96] on div at bounding box center [296, 97] width 167 height 36
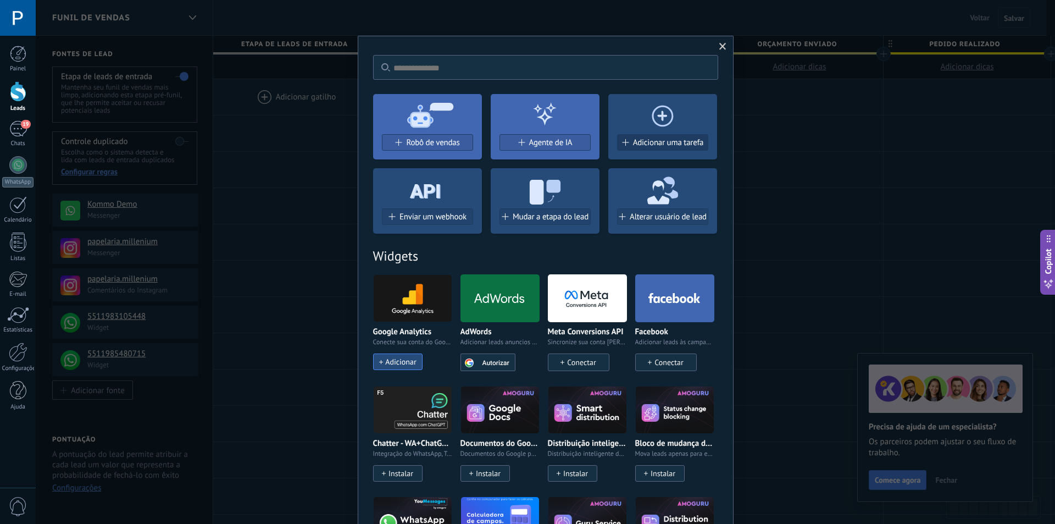
click at [685, 138] on span "Adicionar uma tarefa" at bounding box center [668, 142] width 71 height 9
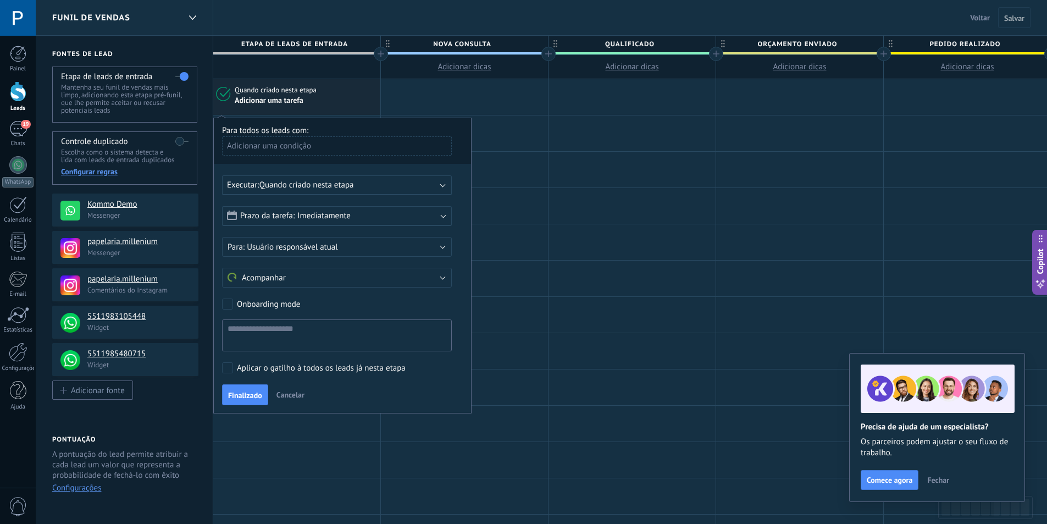
click at [341, 146] on div "Adicionar uma condição" at bounding box center [337, 145] width 230 height 19
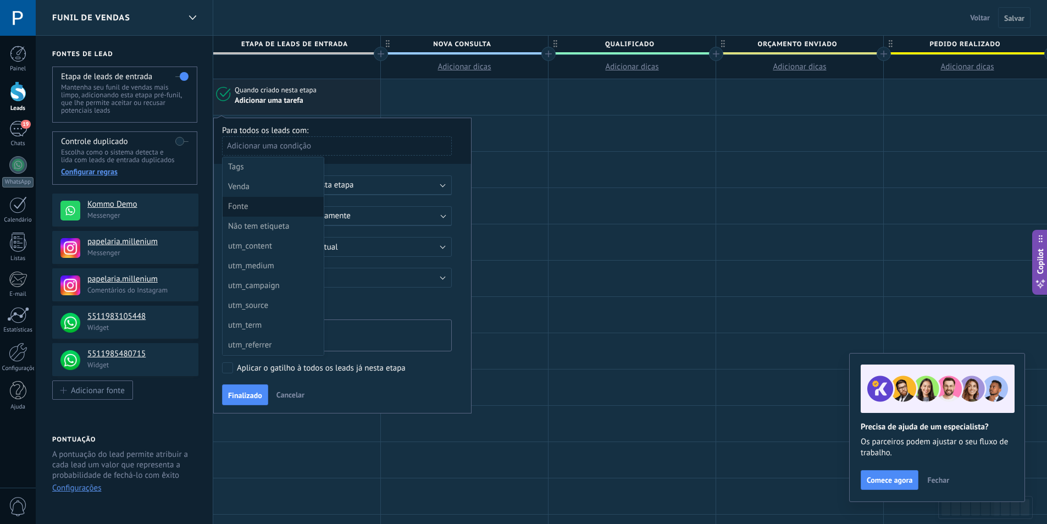
click at [280, 207] on div "Fonte" at bounding box center [272, 206] width 88 height 15
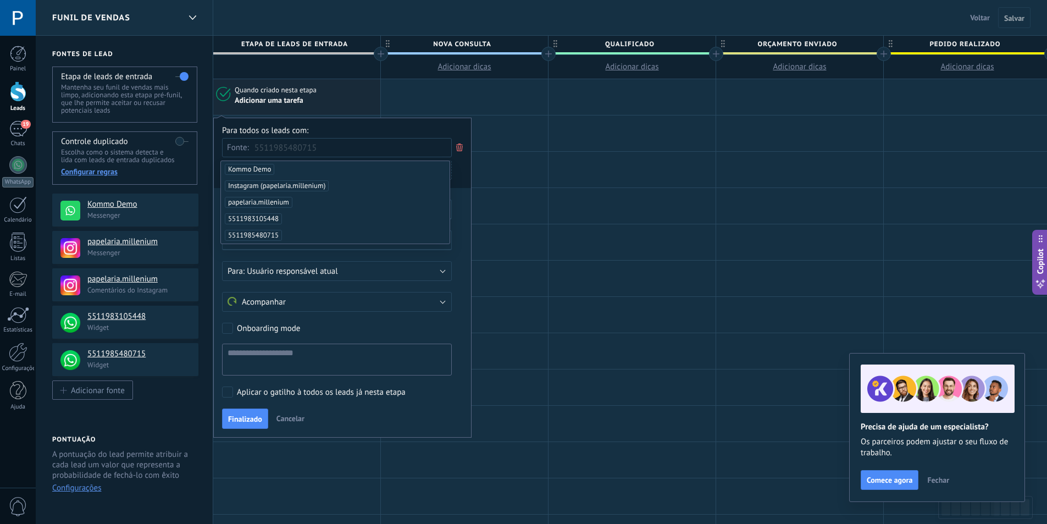
click at [266, 235] on span "5511985480715" at bounding box center [253, 235] width 57 height 11
click at [348, 127] on div "Para todos os leads com:" at bounding box center [342, 130] width 241 height 10
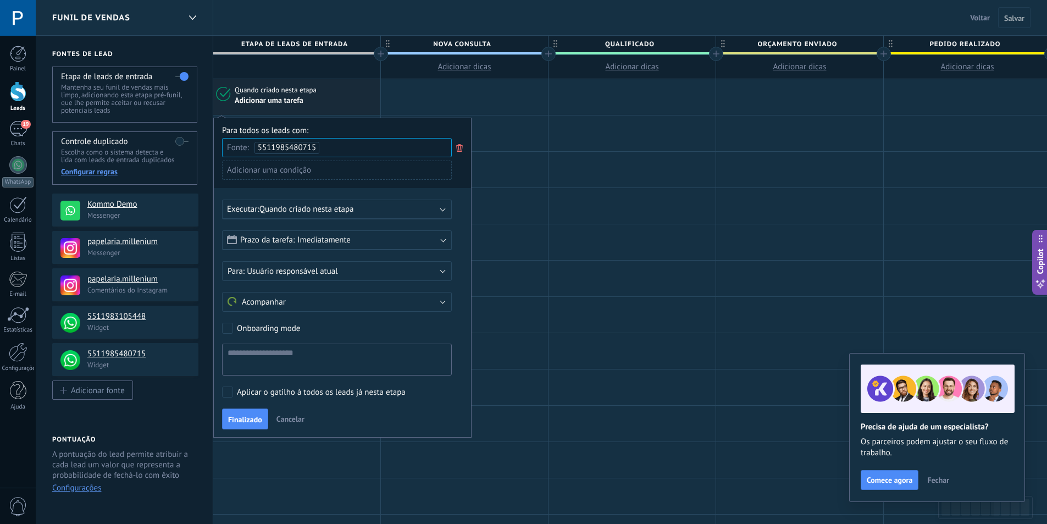
click at [353, 208] on span "Quando criado nesta etapa" at bounding box center [306, 209] width 95 height 10
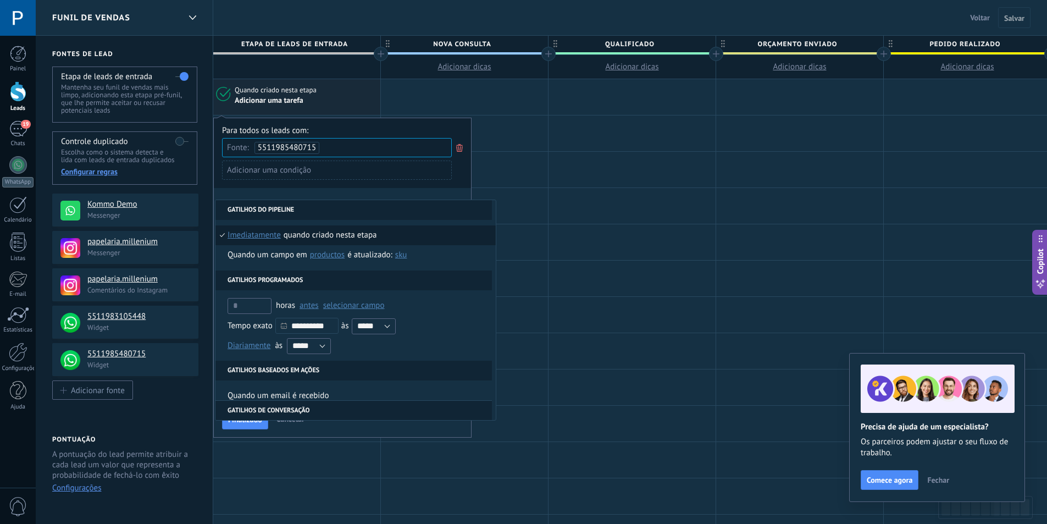
click at [367, 188] on div "**********" at bounding box center [342, 278] width 258 height 320
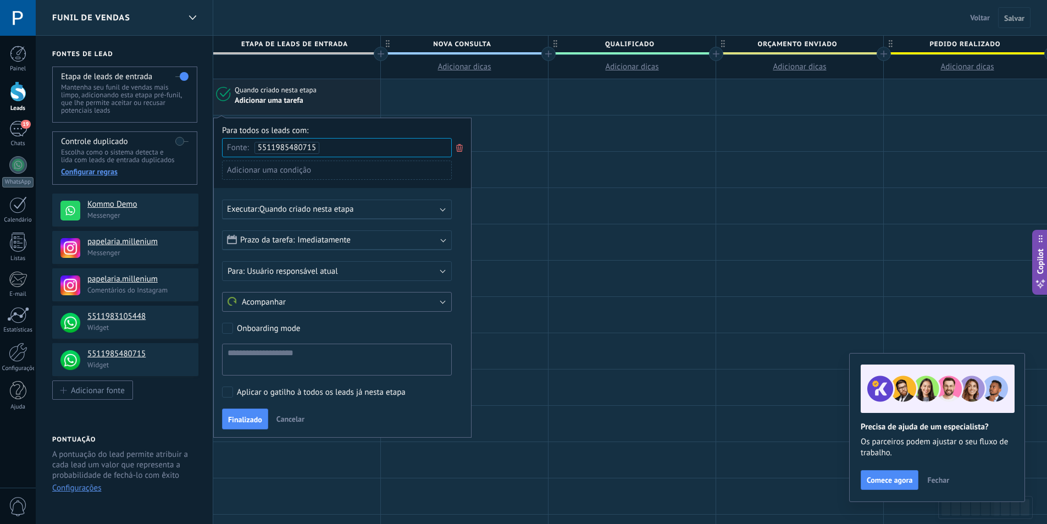
click at [339, 296] on button "Acompanhar" at bounding box center [337, 302] width 230 height 20
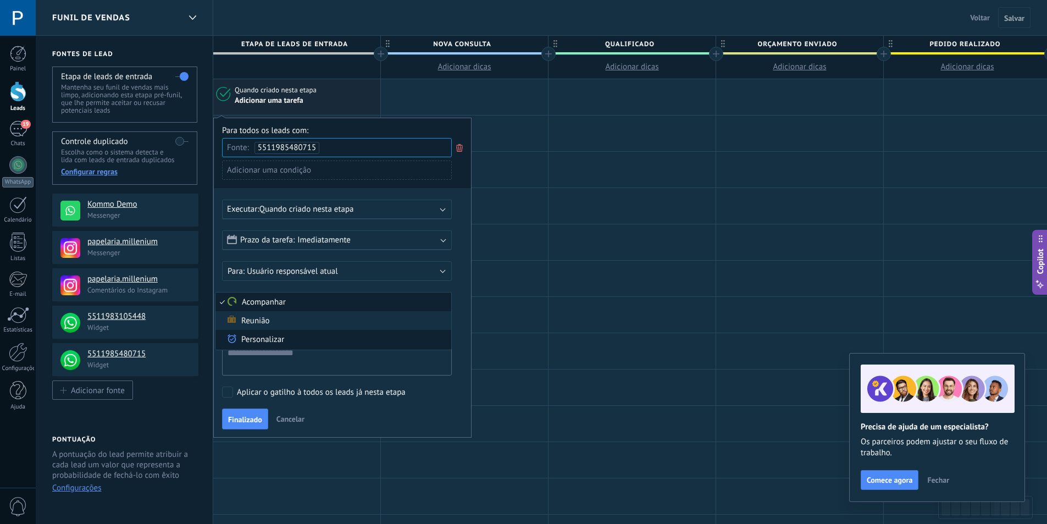
click at [299, 336] on span "Personalizar" at bounding box center [331, 340] width 232 height 12
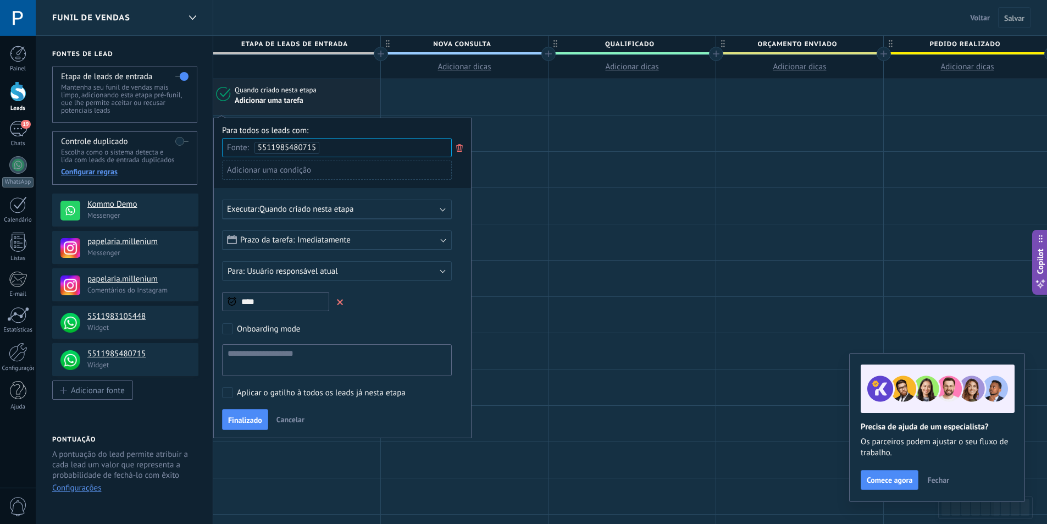
type input "****"
click at [295, 372] on textarea at bounding box center [337, 360] width 230 height 32
click at [275, 358] on textarea at bounding box center [337, 360] width 230 height 32
click at [348, 169] on div "Adicionar uma condição" at bounding box center [337, 169] width 230 height 19
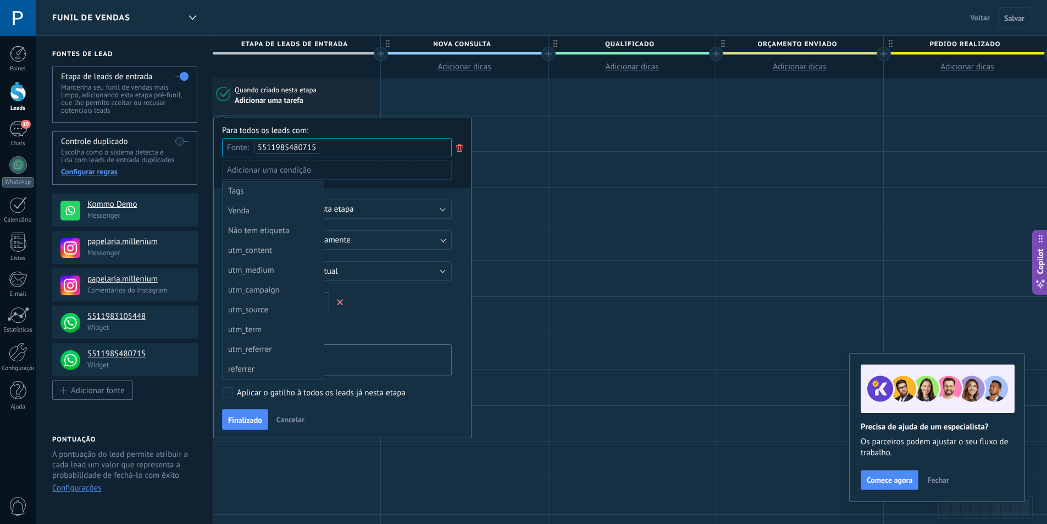
click at [348, 169] on div at bounding box center [342, 277] width 257 height 319
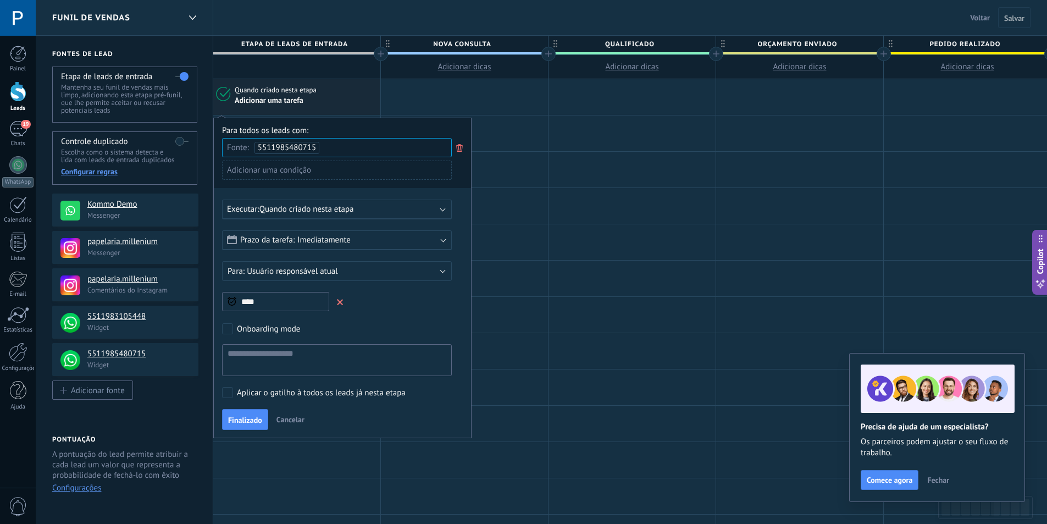
click at [351, 205] on span "Quando criado nesta etapa" at bounding box center [306, 209] width 95 height 10
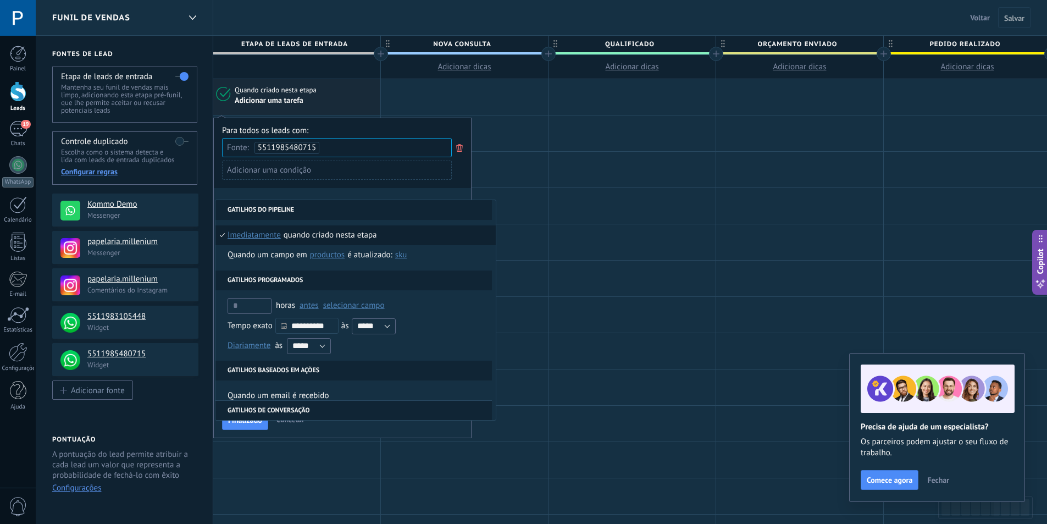
click at [364, 191] on div "**********" at bounding box center [342, 278] width 258 height 320
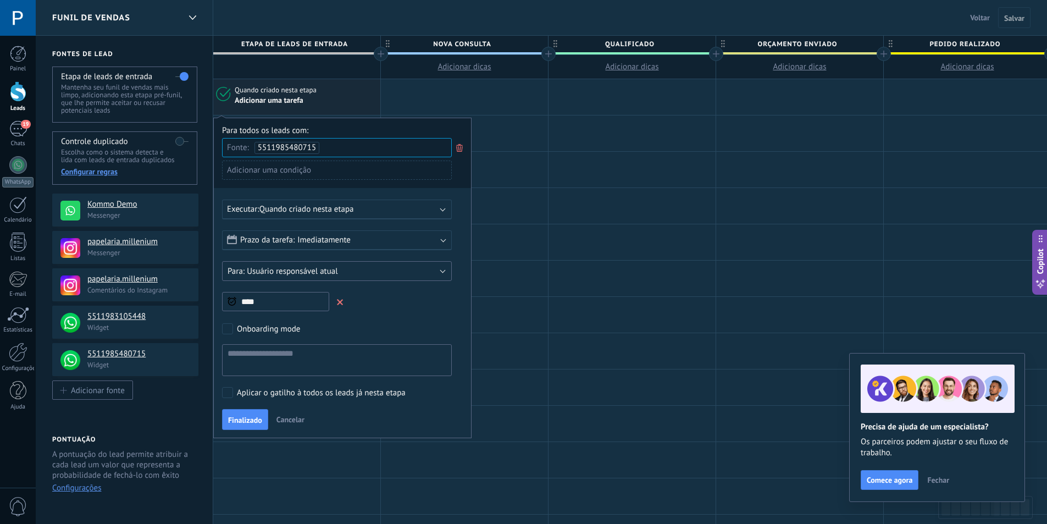
click at [353, 265] on button "Usuário responsável atual" at bounding box center [337, 271] width 230 height 20
click at [356, 255] on form "Prazo da tarefa: Imediatamente Imediatamente Final do dia Em 1 dia Em 3 dias Fi…" at bounding box center [342, 303] width 241 height 146
click at [360, 268] on button "Usuário responsável atual" at bounding box center [337, 271] width 230 height 20
click at [362, 254] on form "Prazo da tarefa: Imediatamente Imediatamente Final do dia Em 1 dia Em 3 dias Fi…" at bounding box center [342, 303] width 241 height 146
click at [357, 209] on div "Executar: Quando criado nesta etapa" at bounding box center [332, 209] width 211 height 10
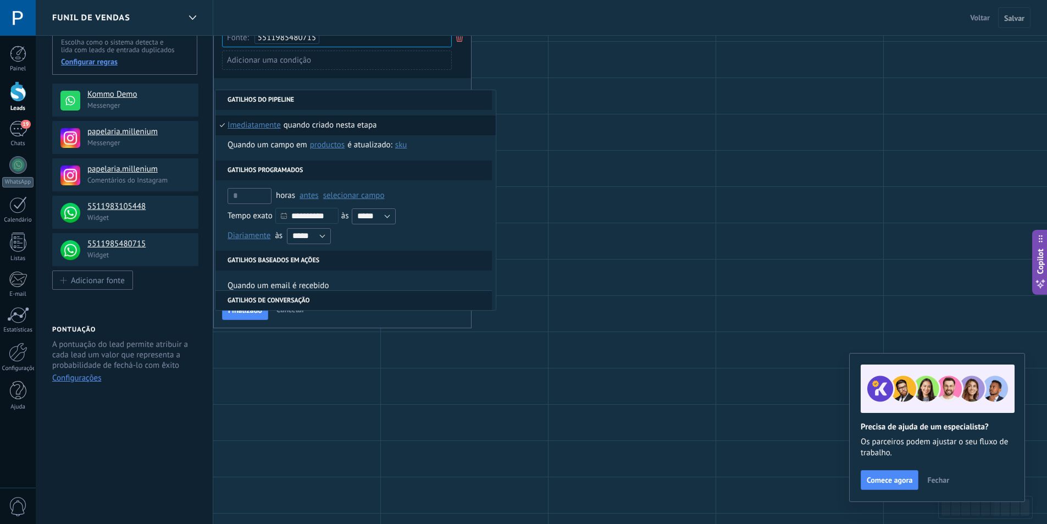
click at [415, 84] on div "**********" at bounding box center [342, 168] width 258 height 320
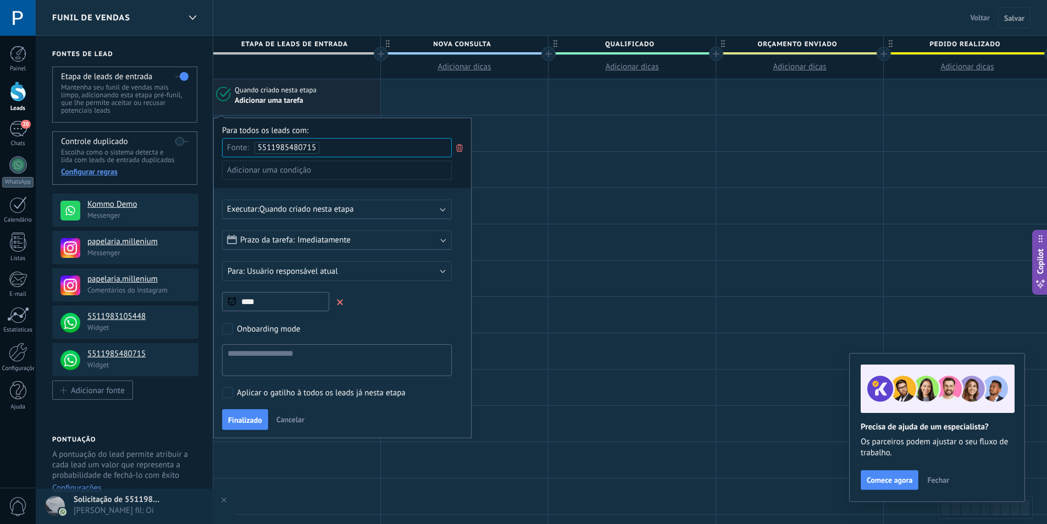
click at [282, 330] on div "Onboarding mode" at bounding box center [268, 329] width 63 height 11
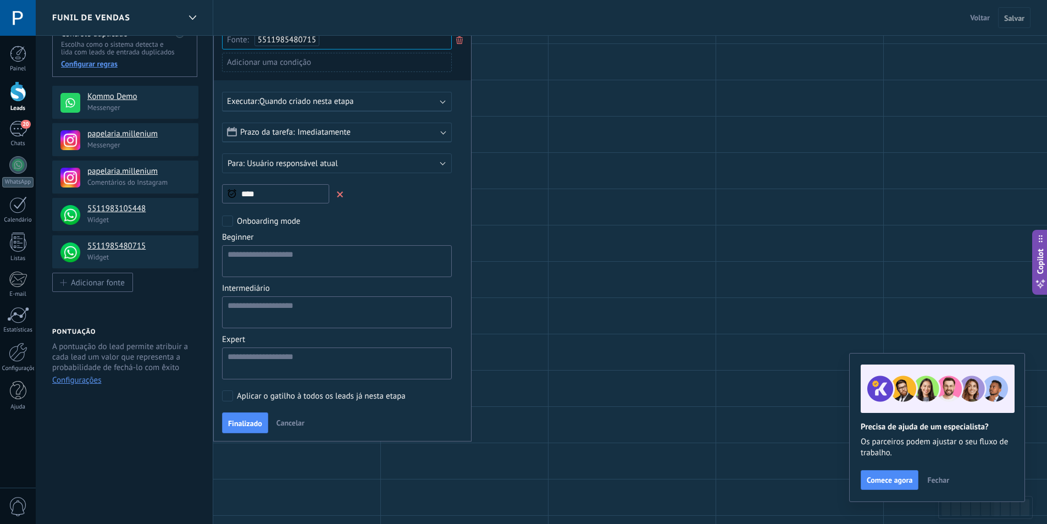
scroll to position [110, 0]
click at [260, 219] on div "Onboarding mode" at bounding box center [268, 219] width 63 height 11
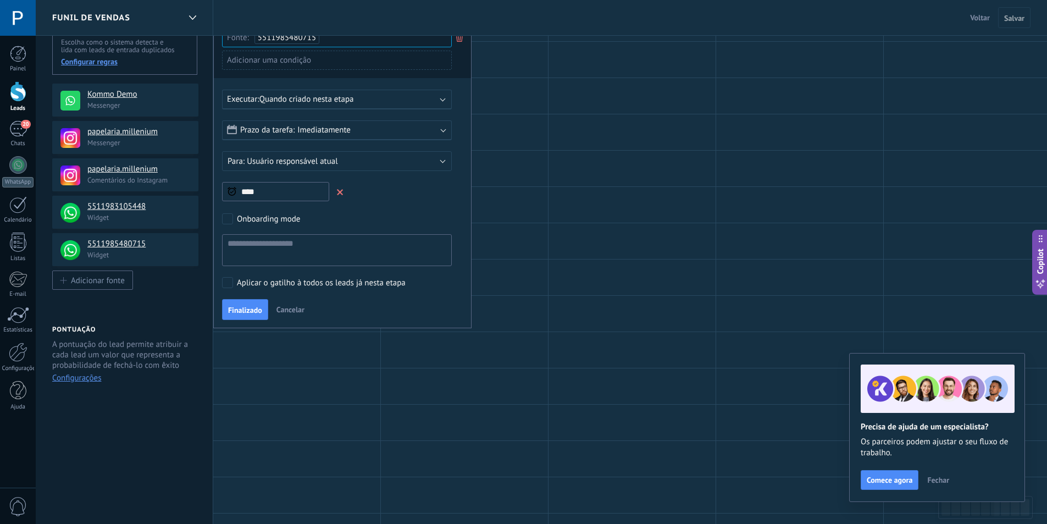
click at [297, 287] on div "Aplicar o gatilho à todos os leads já nesta etapa" at bounding box center [321, 283] width 169 height 11
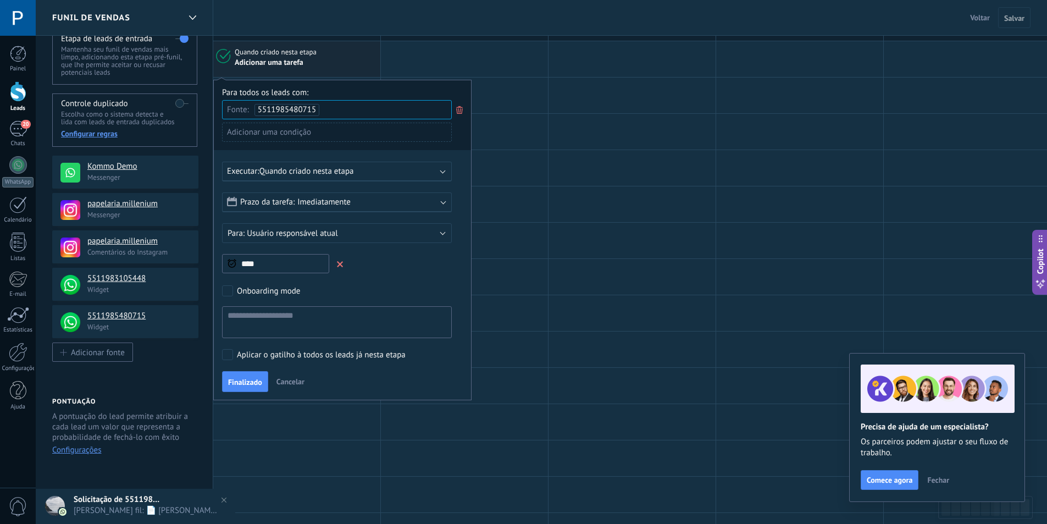
scroll to position [0, 0]
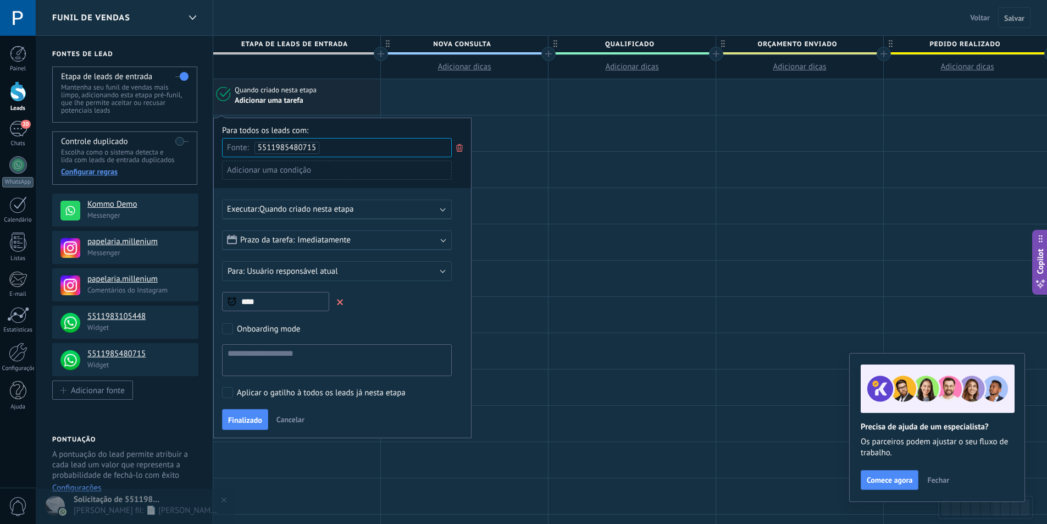
click at [458, 148] on use at bounding box center [459, 148] width 7 height 8
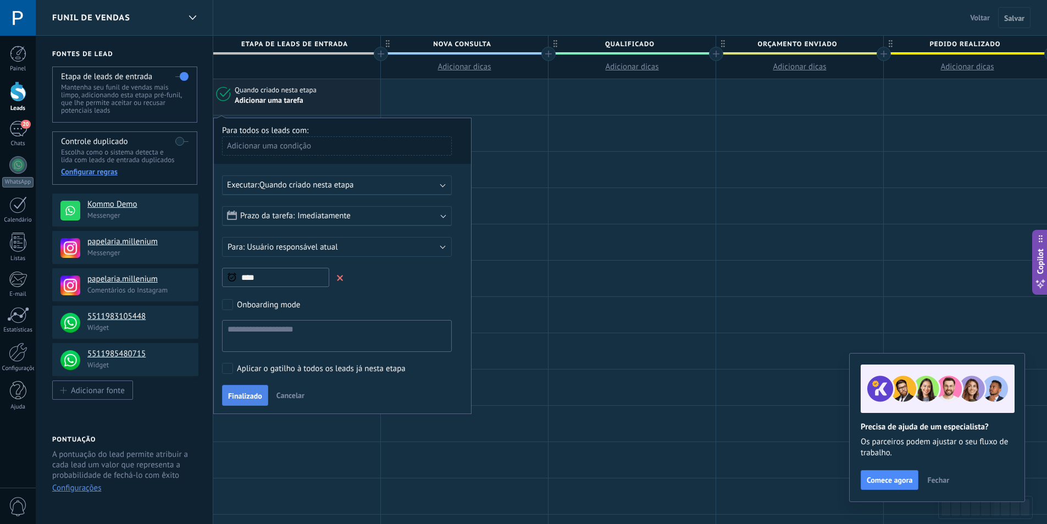
click at [265, 397] on button "Finalizado" at bounding box center [245, 395] width 46 height 21
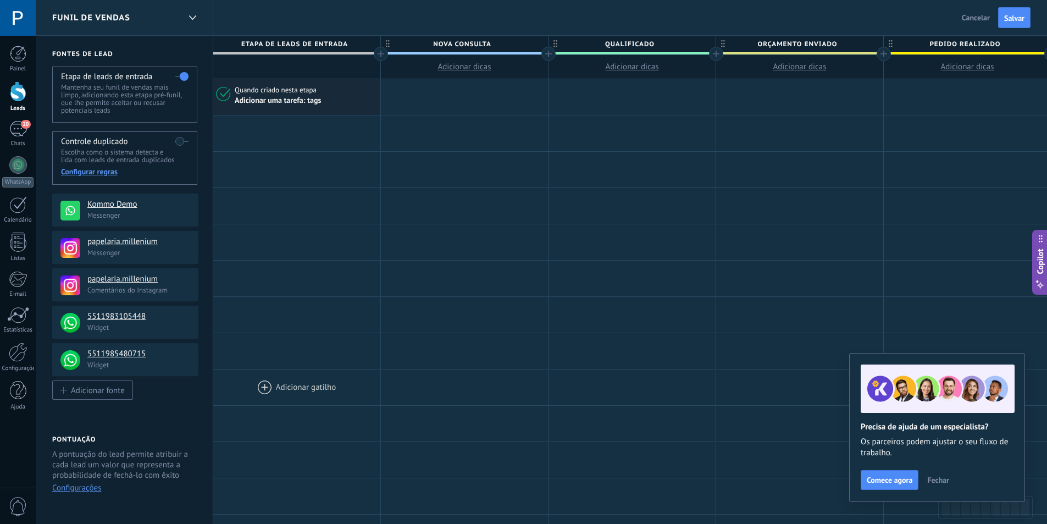
click at [282, 396] on div at bounding box center [296, 387] width 167 height 36
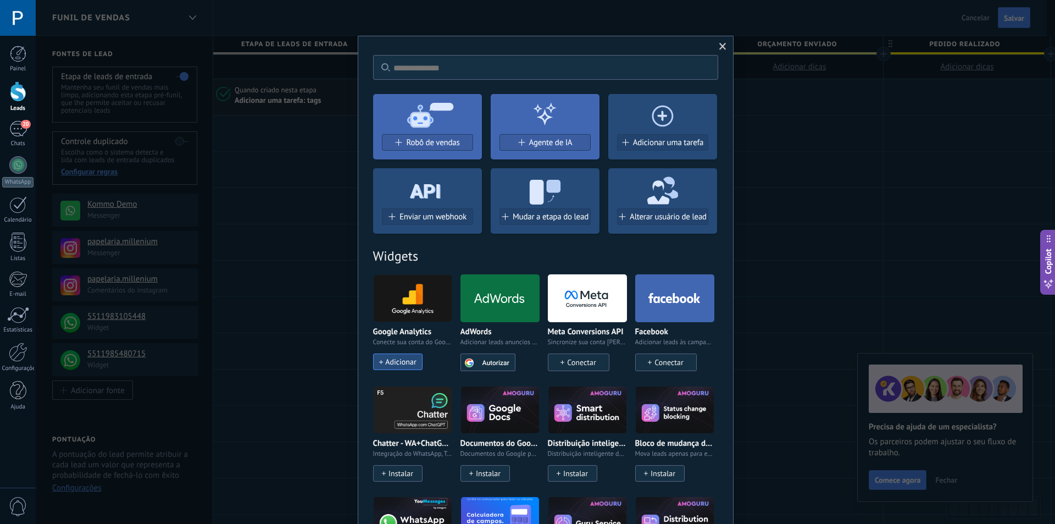
click at [719, 43] on span at bounding box center [722, 47] width 7 height 8
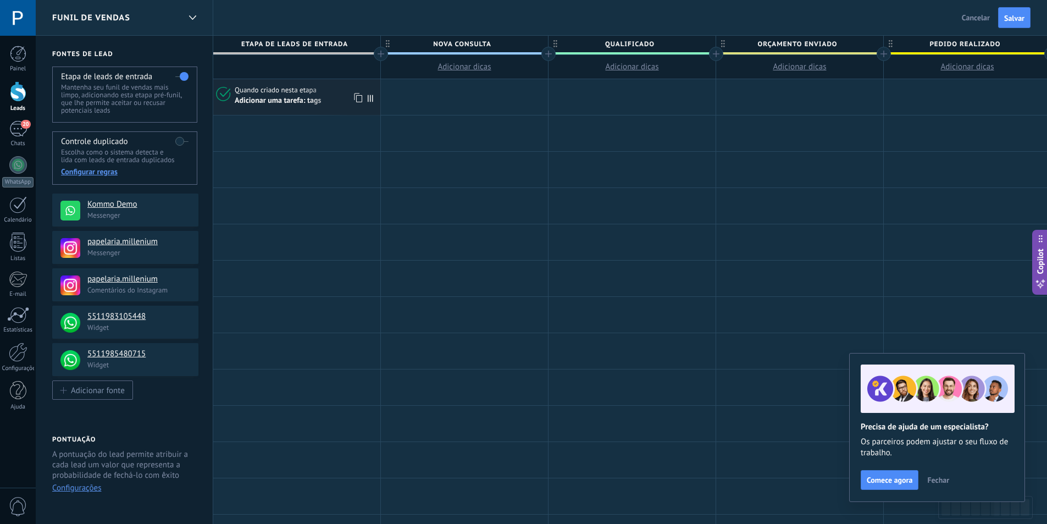
click at [346, 97] on div "Adicionar uma tarefa: tags" at bounding box center [306, 100] width 142 height 10
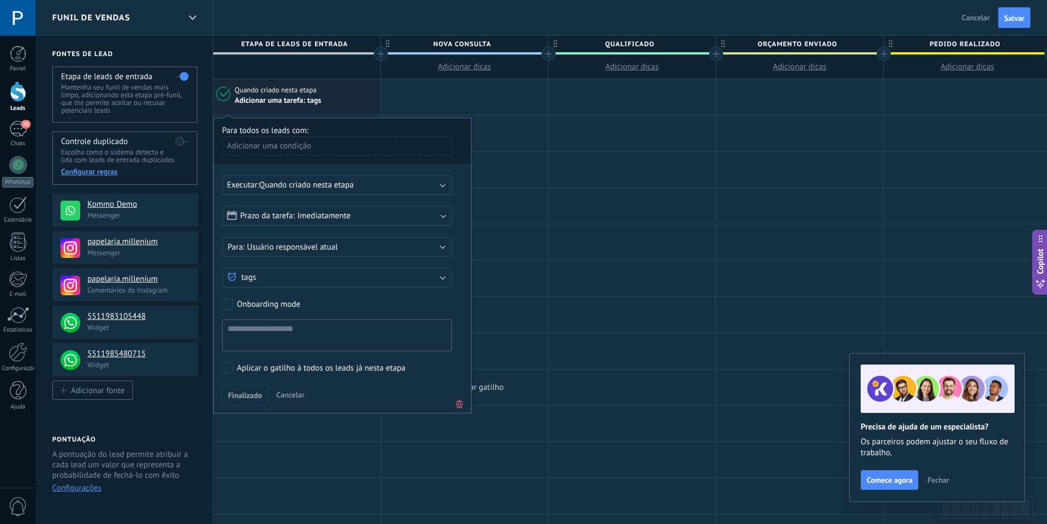
click at [459, 400] on use at bounding box center [459, 404] width 7 height 8
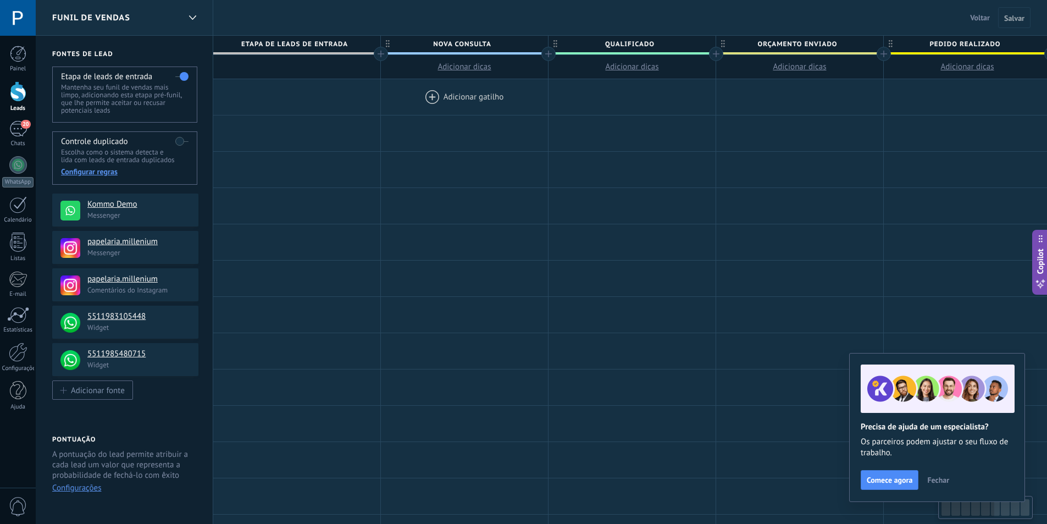
click at [442, 88] on div at bounding box center [464, 97] width 167 height 36
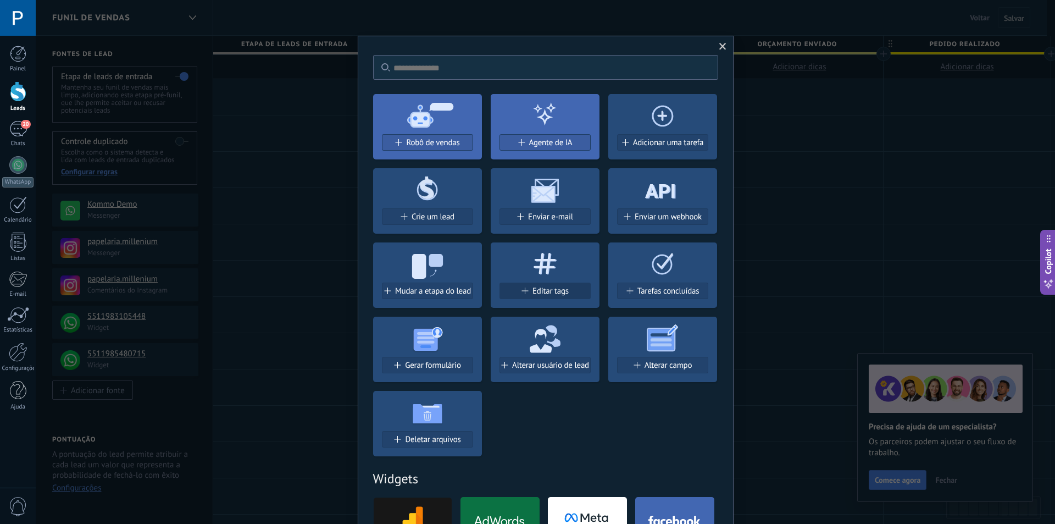
click at [541, 290] on span "Editar tags" at bounding box center [550, 290] width 36 height 9
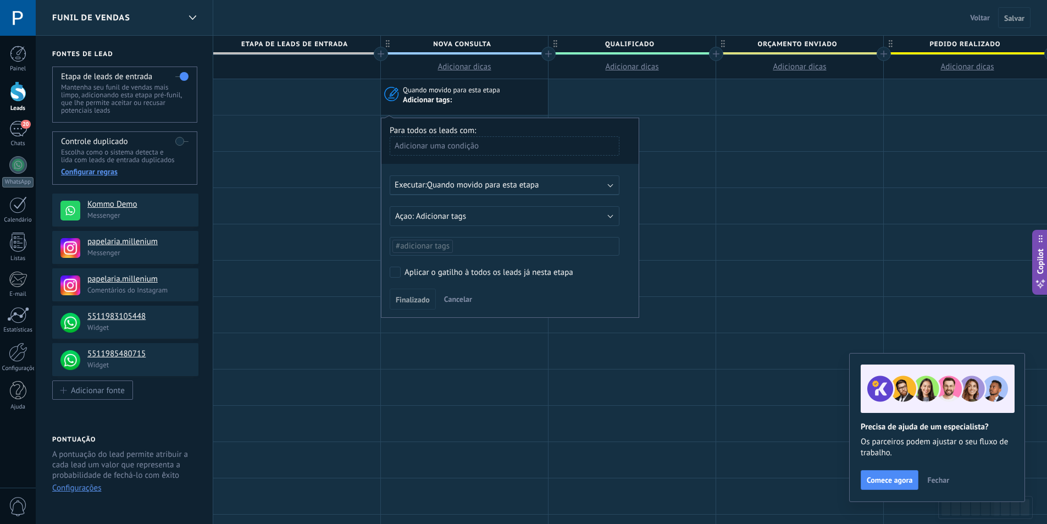
click at [480, 149] on div "Adicionar uma condição" at bounding box center [505, 145] width 230 height 19
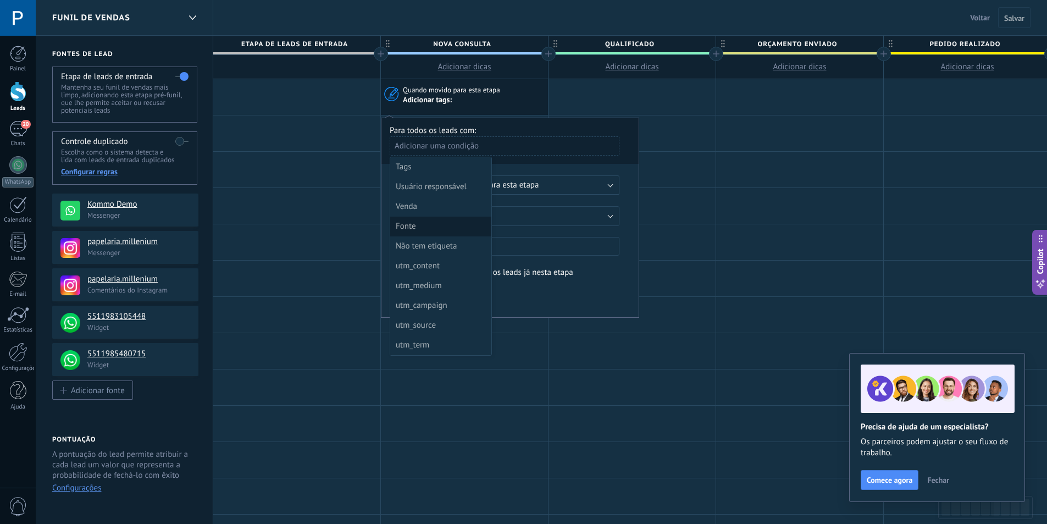
click at [447, 226] on div "Fonte" at bounding box center [440, 226] width 88 height 15
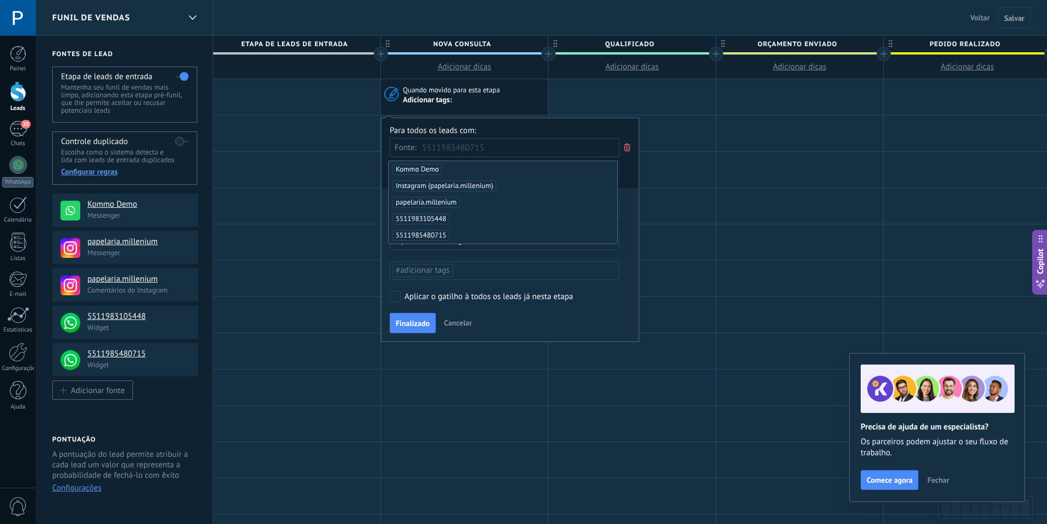
click at [440, 234] on span "5511985480715" at bounding box center [420, 235] width 57 height 11
click at [536, 132] on div "Para todos os leads com:" at bounding box center [510, 130] width 241 height 10
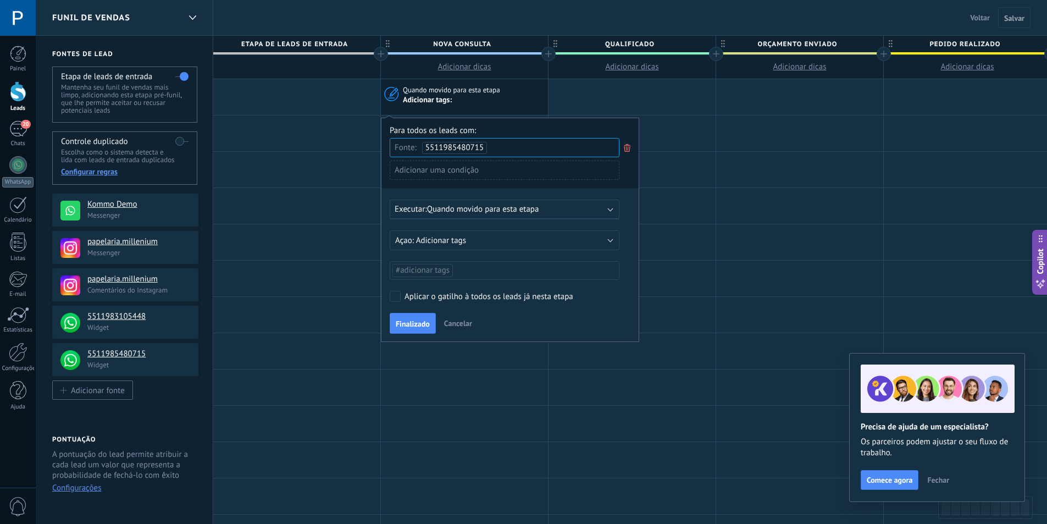
click at [508, 210] on span "Quando movido para esta etapa" at bounding box center [483, 209] width 112 height 10
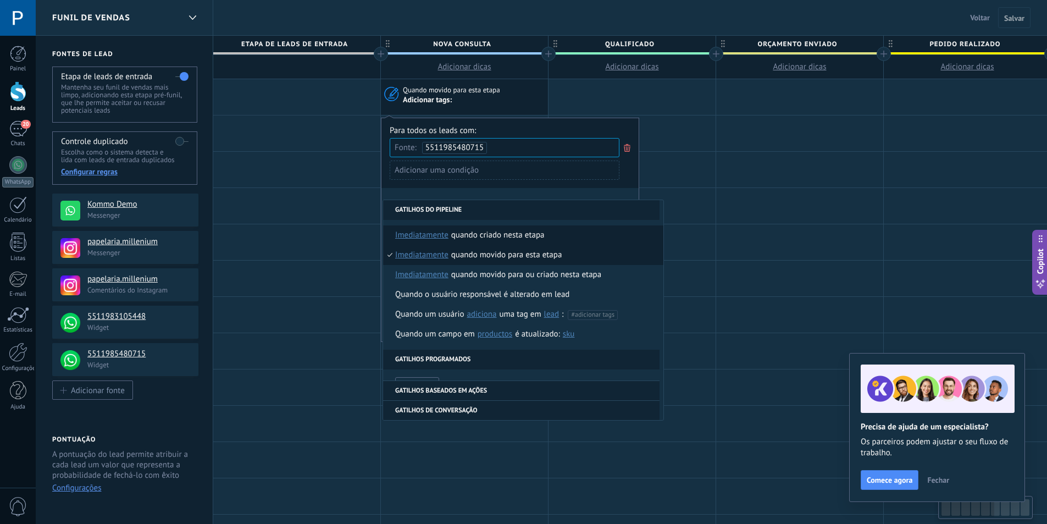
click at [509, 240] on div "Quando criado nesta etapa" at bounding box center [497, 235] width 93 height 20
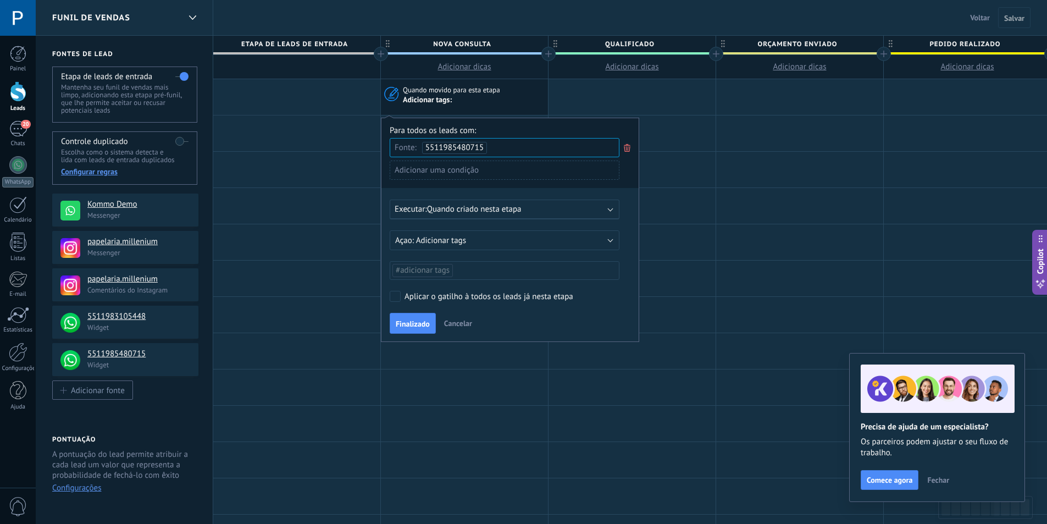
click at [541, 198] on div "Para todos os leads com: Fonte: 5511985480715 Adicionar uma condição Executar: …" at bounding box center [510, 230] width 258 height 224
click at [534, 208] on div "Executar: Quando criado nesta etapa" at bounding box center [500, 209] width 211 height 10
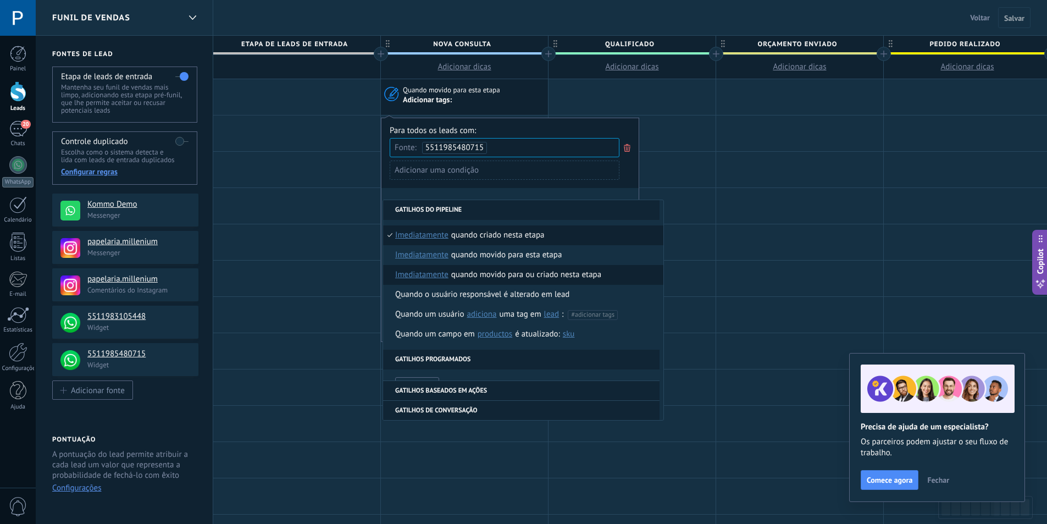
click at [581, 274] on div "Quando movido para ou criado nesta etapa" at bounding box center [526, 275] width 150 height 20
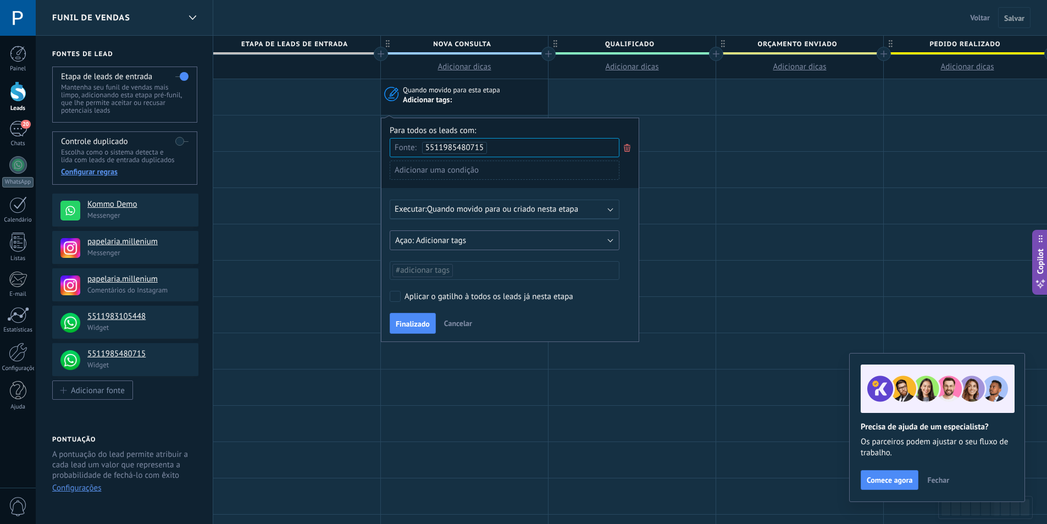
click at [545, 235] on button "Adicionar tags" at bounding box center [505, 240] width 230 height 20
click at [554, 224] on div "Para todos os leads com: Fonte: 5511985480715 Adicionar uma condição Executar: …" at bounding box center [510, 230] width 258 height 224
click at [520, 273] on ul "#adicionar tags" at bounding box center [504, 270] width 226 height 15
click at [414, 292] on span "LOJA 1" at bounding box center [409, 293] width 30 height 15
click at [627, 220] on div "Para todos os leads com: Fonte: 5511985480715 Adicionar uma condição Executar: …" at bounding box center [510, 230] width 258 height 224
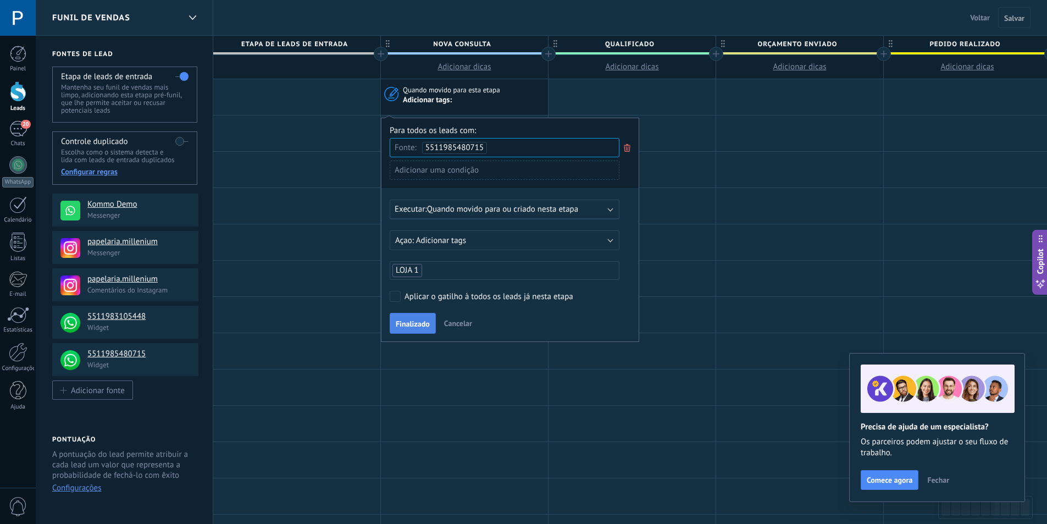
click at [421, 324] on span "Finalizado" at bounding box center [413, 324] width 34 height 8
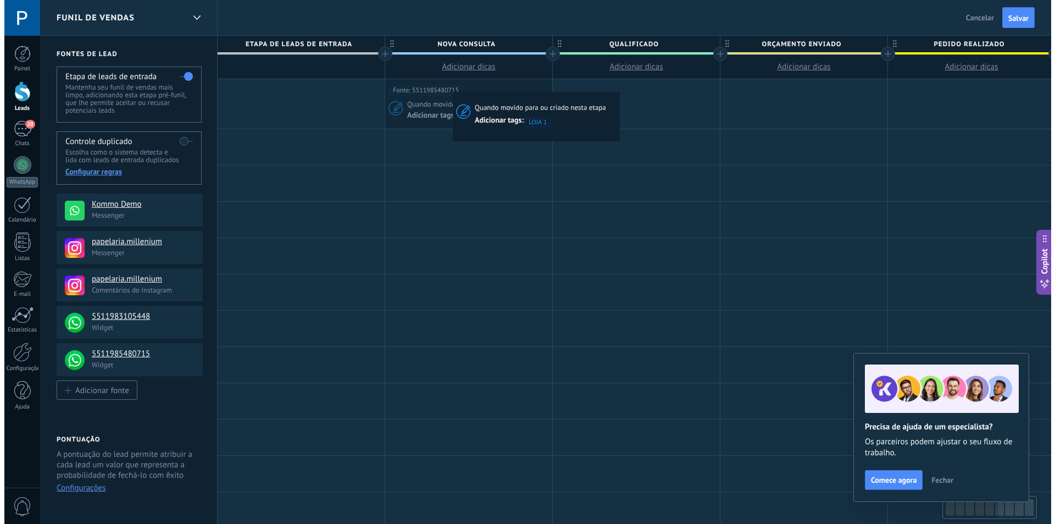
scroll to position [0, 3]
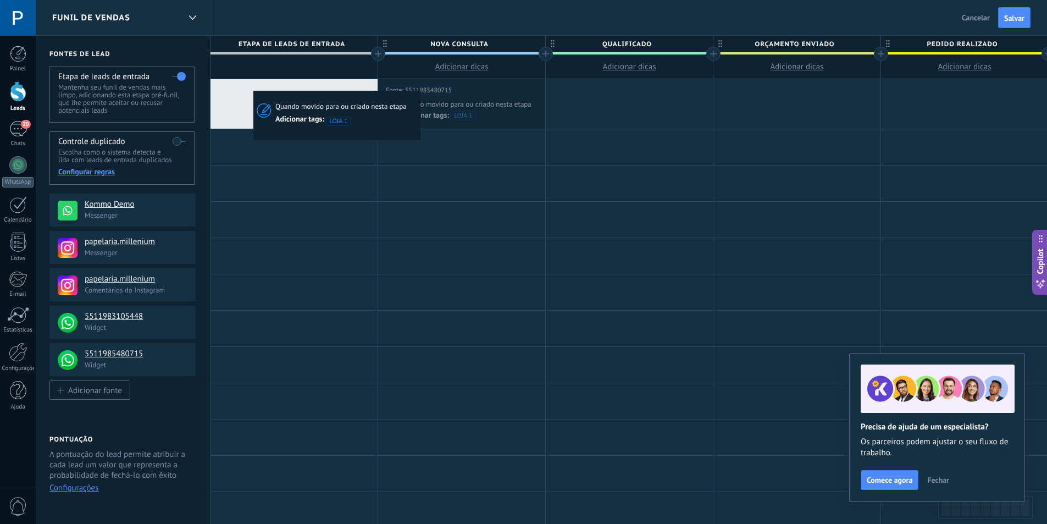
drag, startPoint x: 475, startPoint y: 88, endPoint x: 246, endPoint y: 89, distance: 229.1
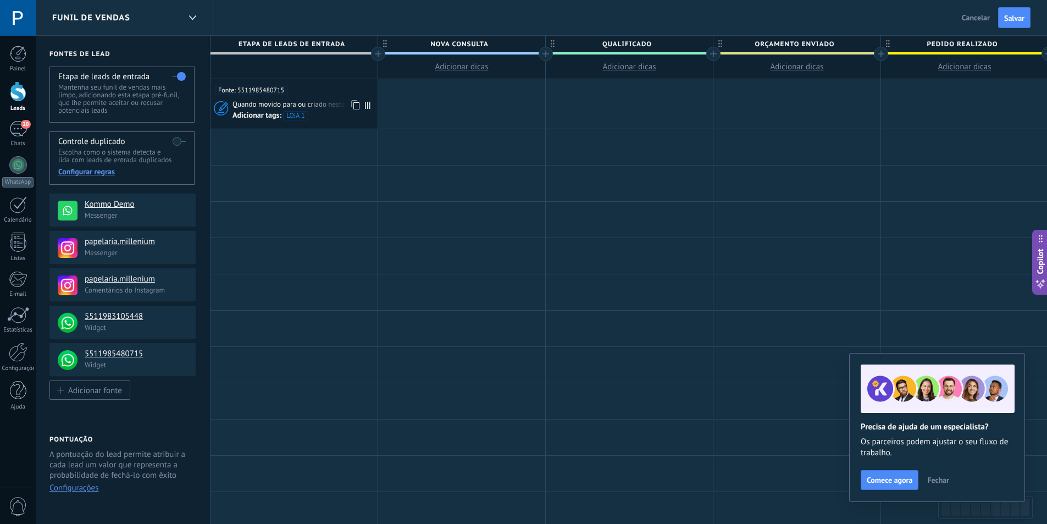
click at [315, 86] on div "Fonte: 5511985480715" at bounding box center [294, 87] width 158 height 16
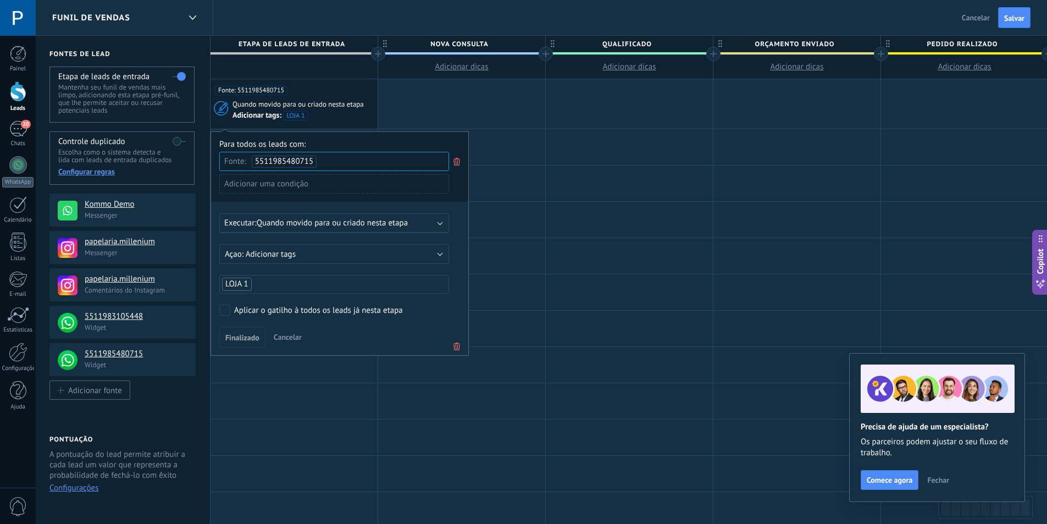
click at [419, 33] on div "Funil de vendas Voltar Cancelar Salvar" at bounding box center [541, 18] width 1011 height 36
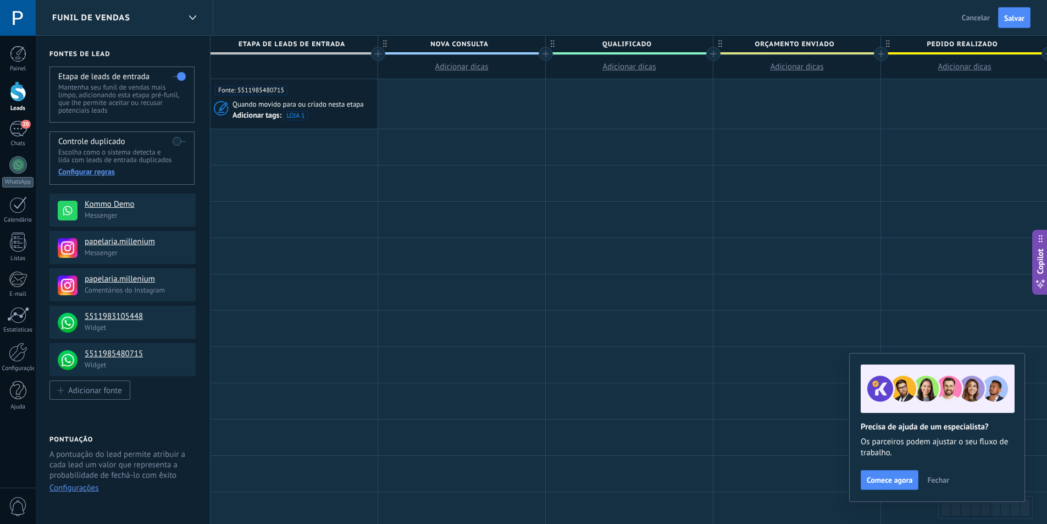
click at [21, 88] on div at bounding box center [18, 91] width 16 height 20
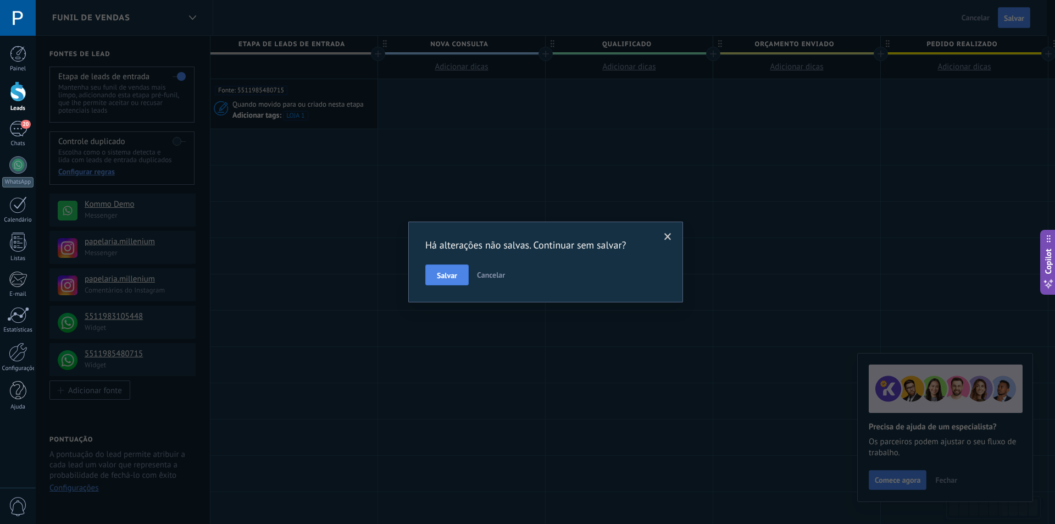
click at [456, 270] on button "Salvar" at bounding box center [446, 274] width 43 height 21
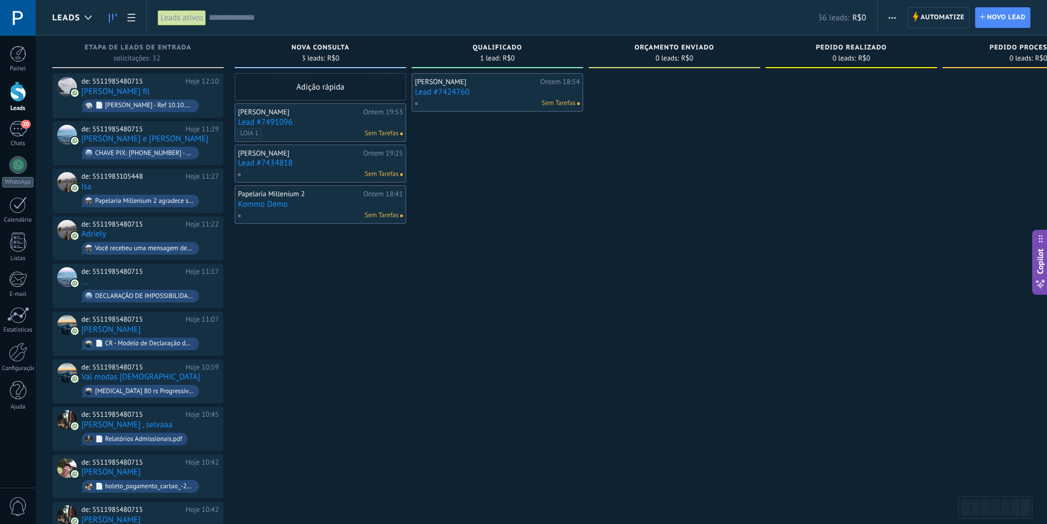
click at [254, 136] on span "LOJA 1" at bounding box center [249, 134] width 24 height 10
click at [295, 116] on input "text" at bounding box center [296, 113] width 55 height 10
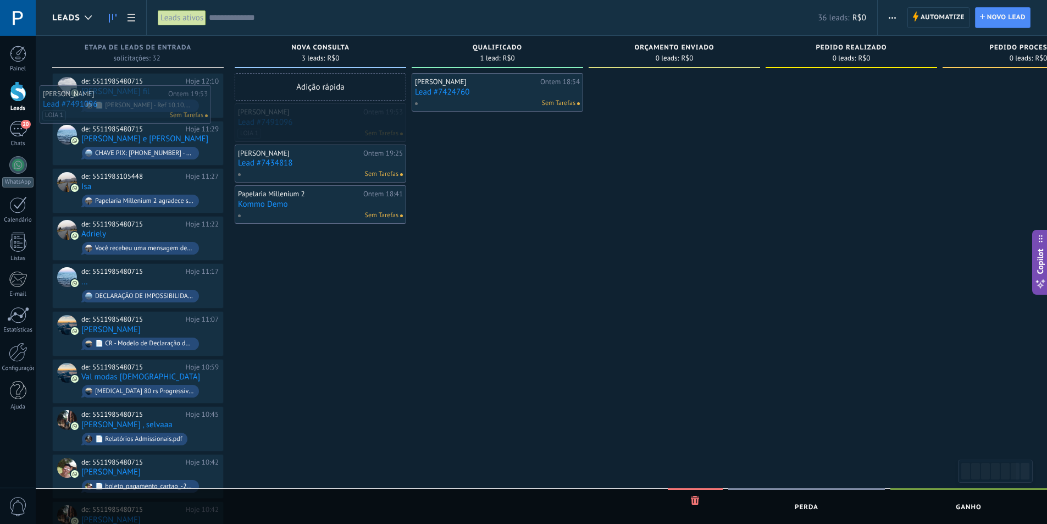
drag, startPoint x: 342, startPoint y: 118, endPoint x: 147, endPoint y: 99, distance: 195.9
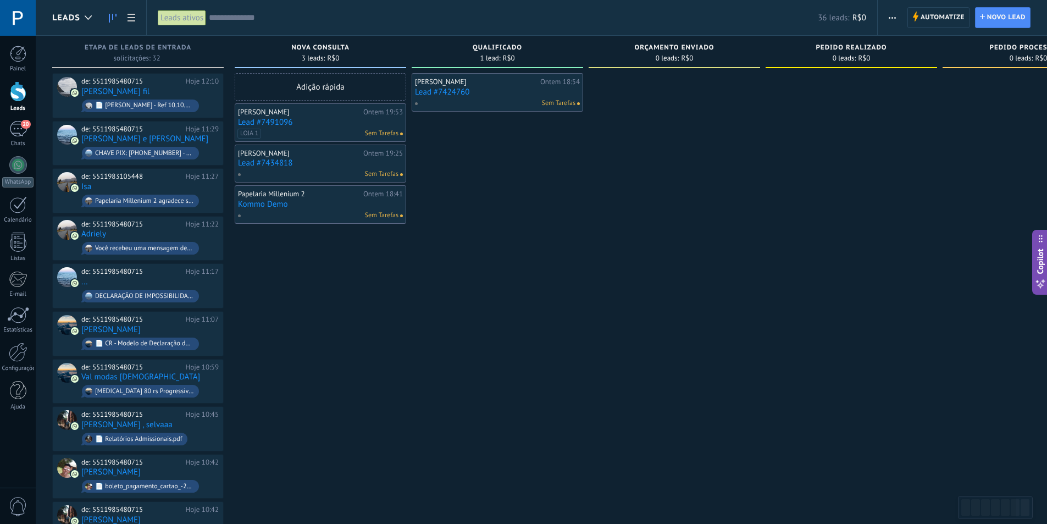
click at [313, 118] on link "Lead #7491096" at bounding box center [320, 122] width 165 height 9
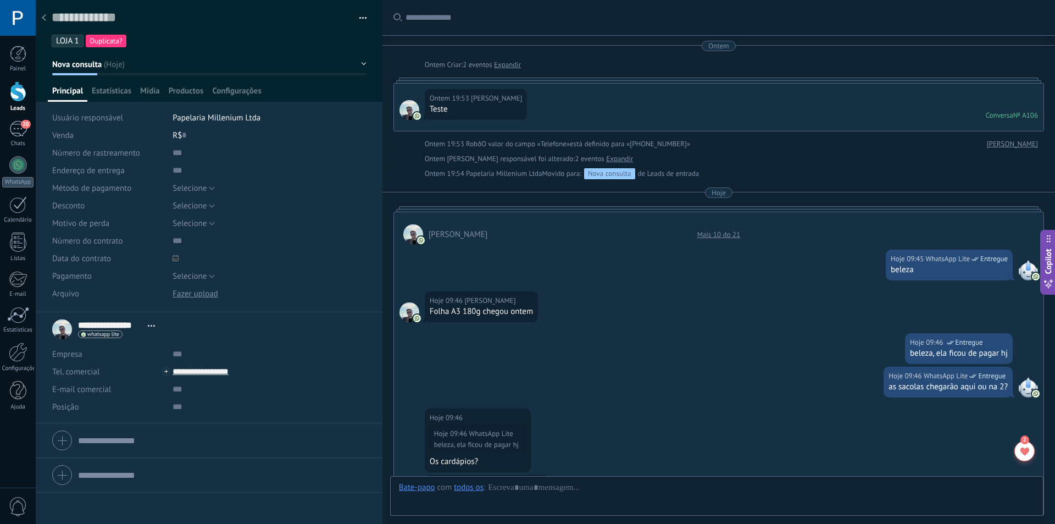
scroll to position [550, 0]
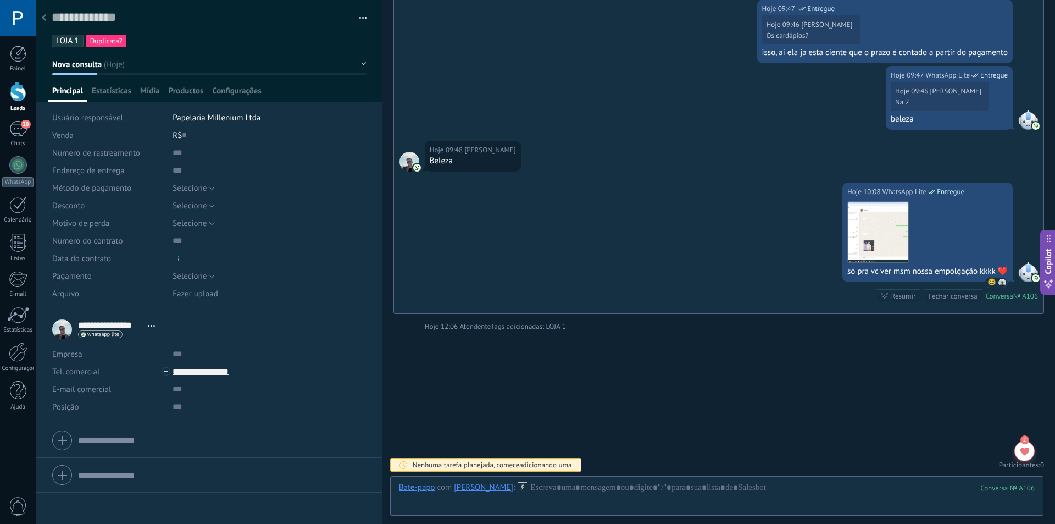
click at [45, 15] on icon at bounding box center [44, 17] width 4 height 7
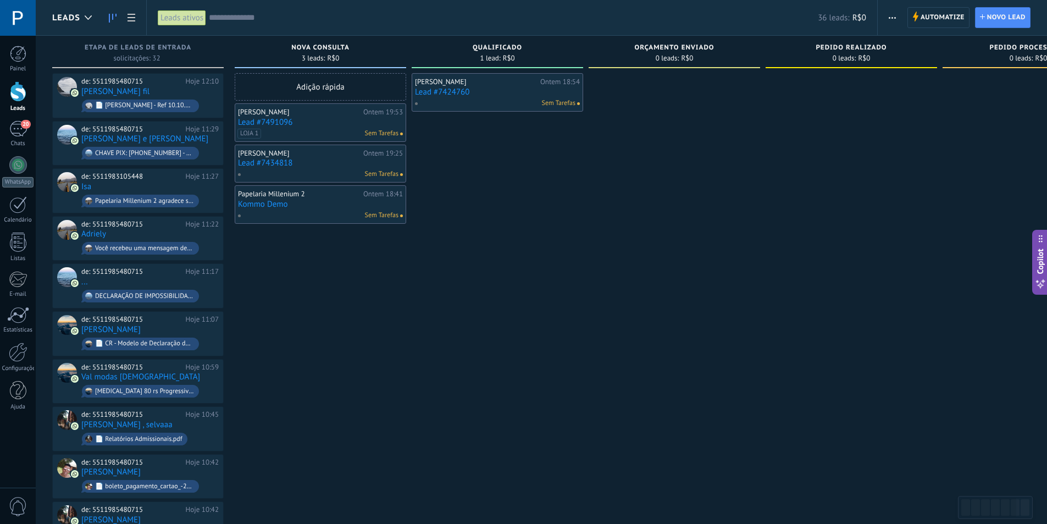
click at [309, 113] on div "[PERSON_NAME]" at bounding box center [299, 112] width 123 height 9
click at [281, 120] on link "Lead #7491096" at bounding box center [320, 122] width 165 height 9
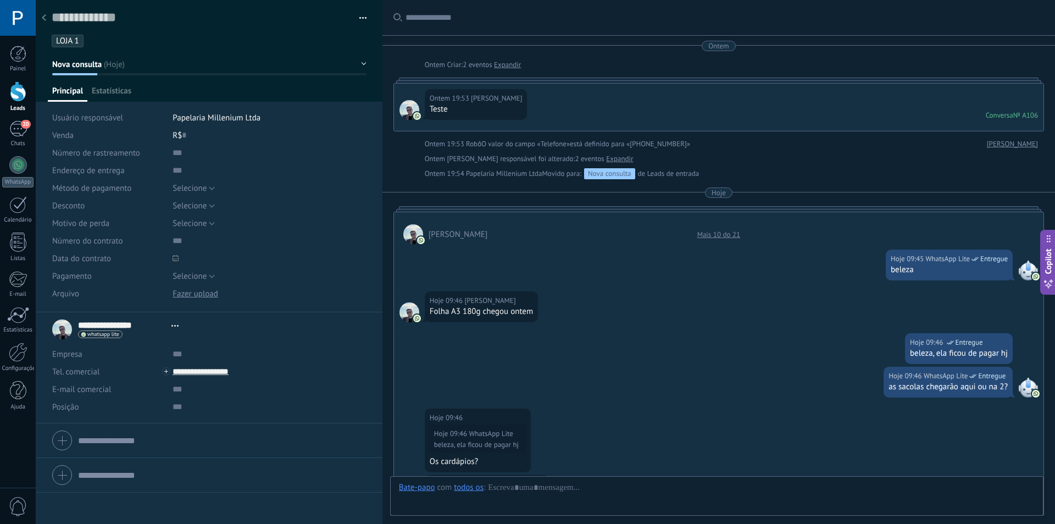
type textarea "**********"
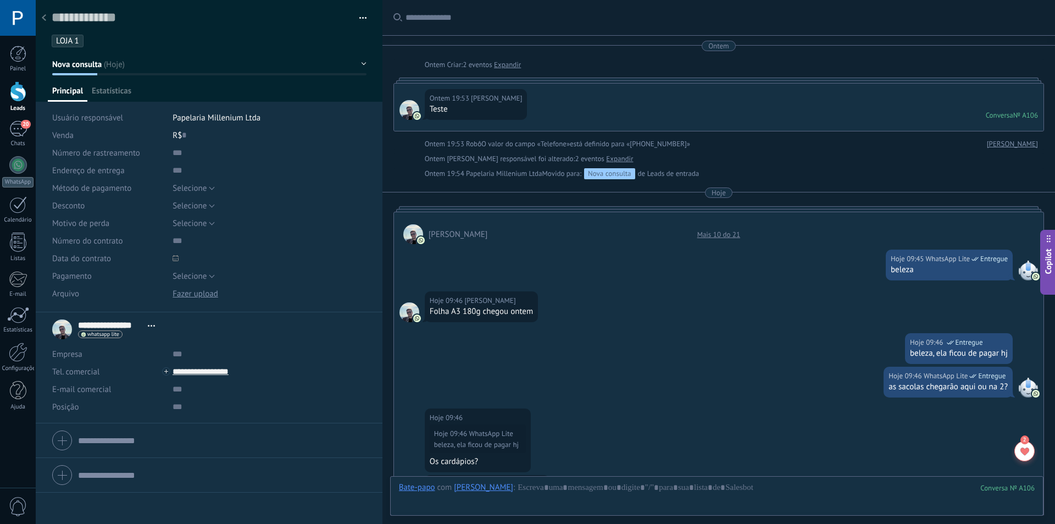
scroll to position [550, 0]
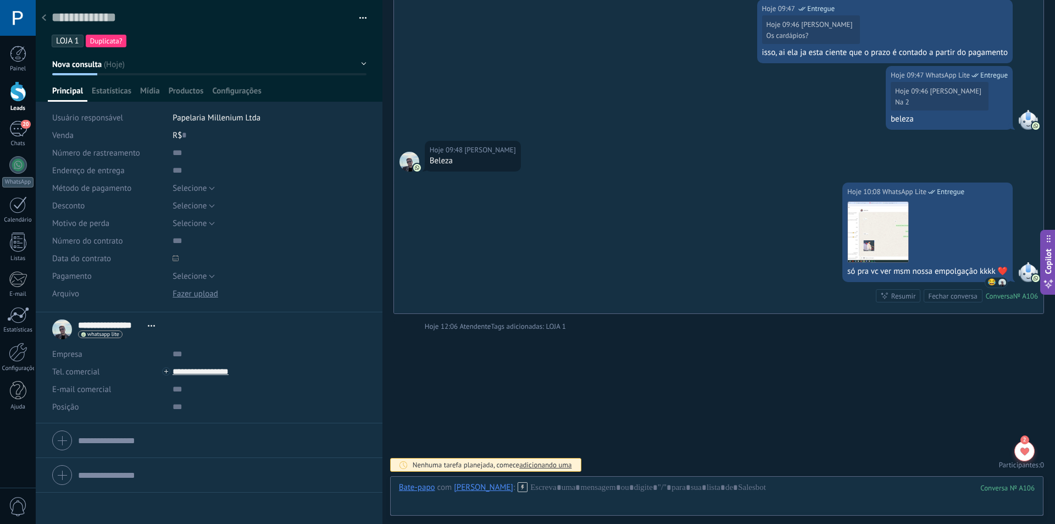
click at [136, 64] on button "Nova consulta" at bounding box center [209, 64] width 314 height 20
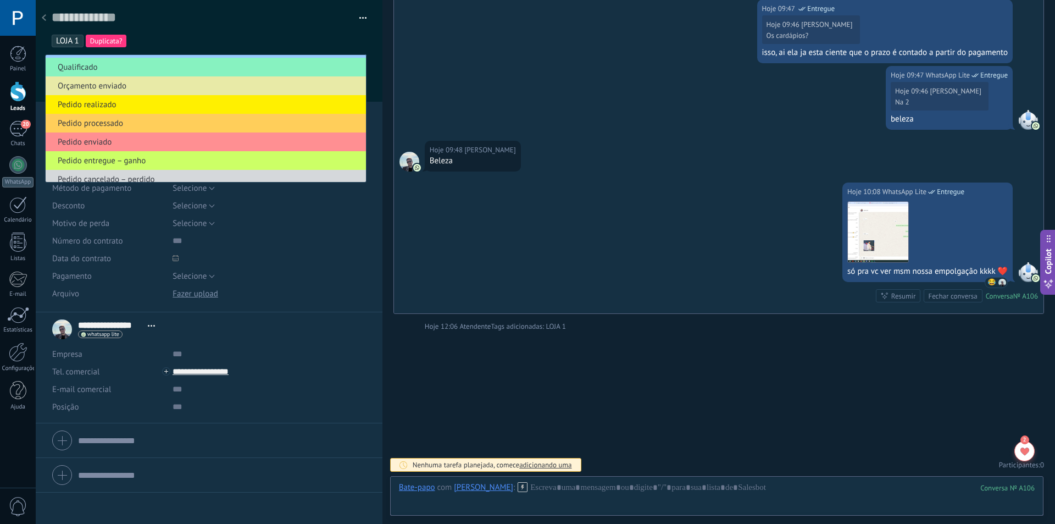
scroll to position [23, 0]
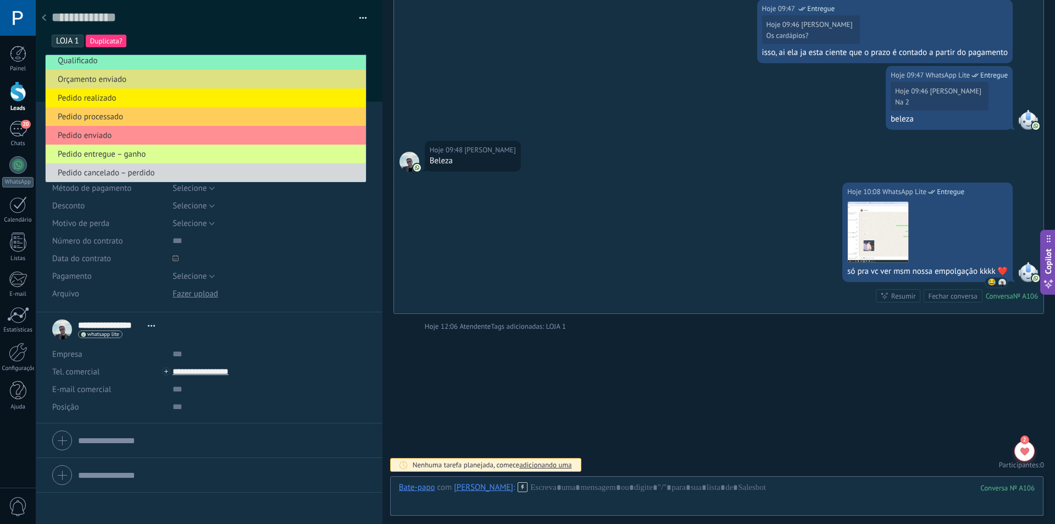
click at [188, 152] on span "Pedido entregue – ganho" at bounding box center [204, 154] width 317 height 10
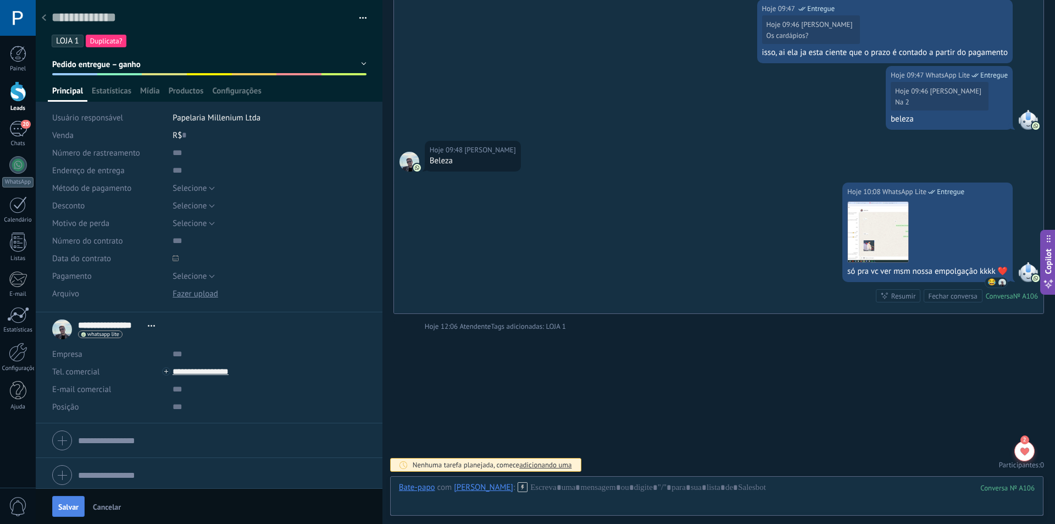
click at [75, 506] on span "Salvar" at bounding box center [68, 507] width 20 height 8
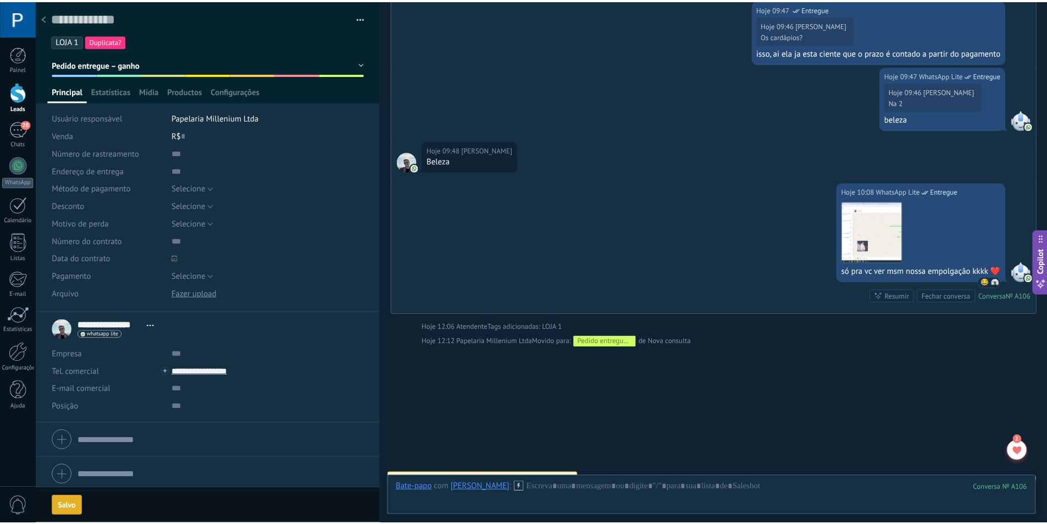
scroll to position [611, 0]
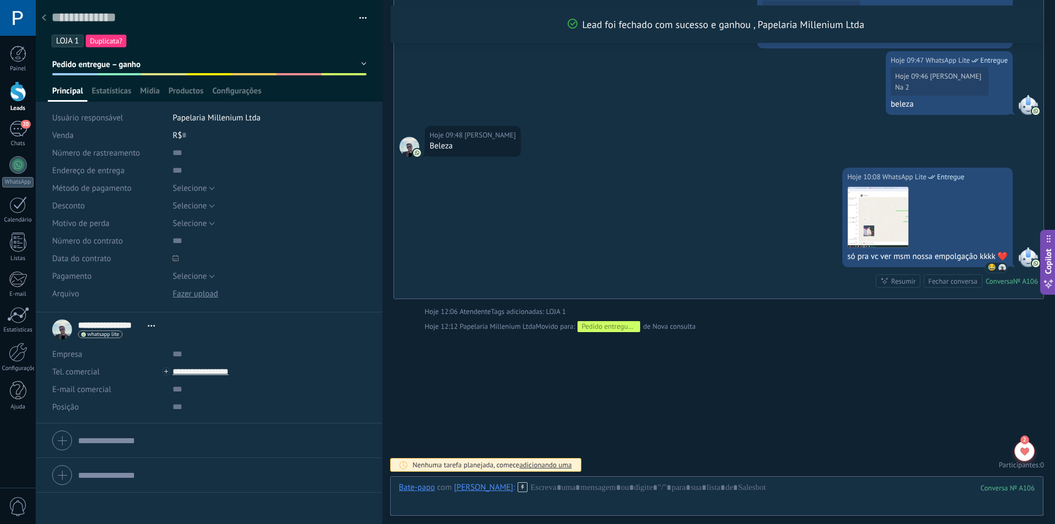
click at [47, 18] on div at bounding box center [43, 18] width 15 height 21
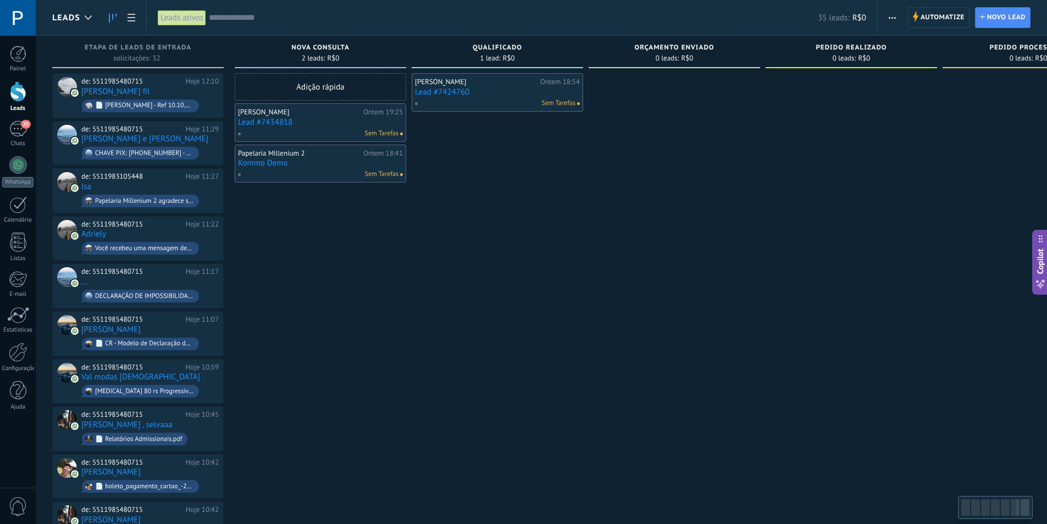
drag, startPoint x: 682, startPoint y: 418, endPoint x: 659, endPoint y: 381, distance: 43.0
click at [19, 164] on div at bounding box center [18, 165] width 18 height 18
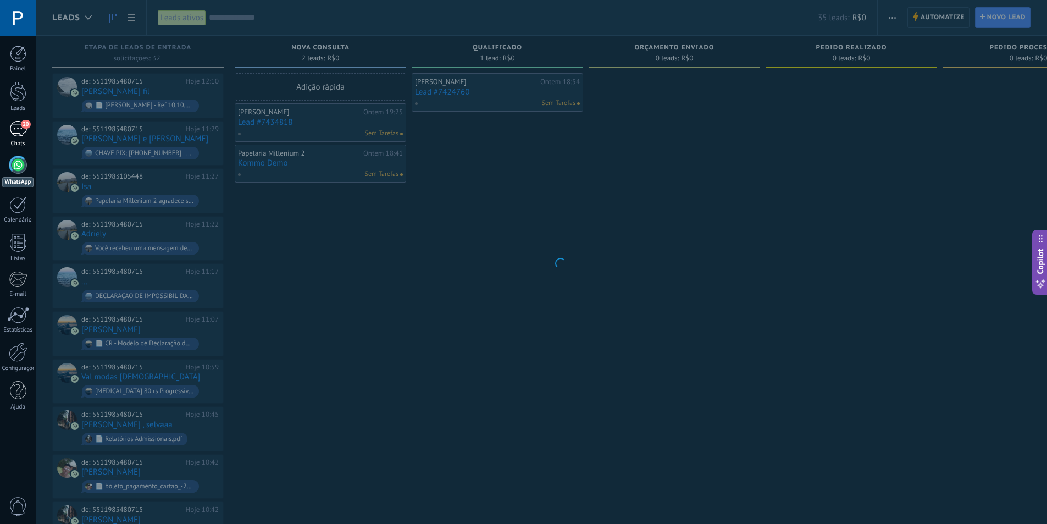
click at [18, 131] on div "20" at bounding box center [18, 129] width 18 height 16
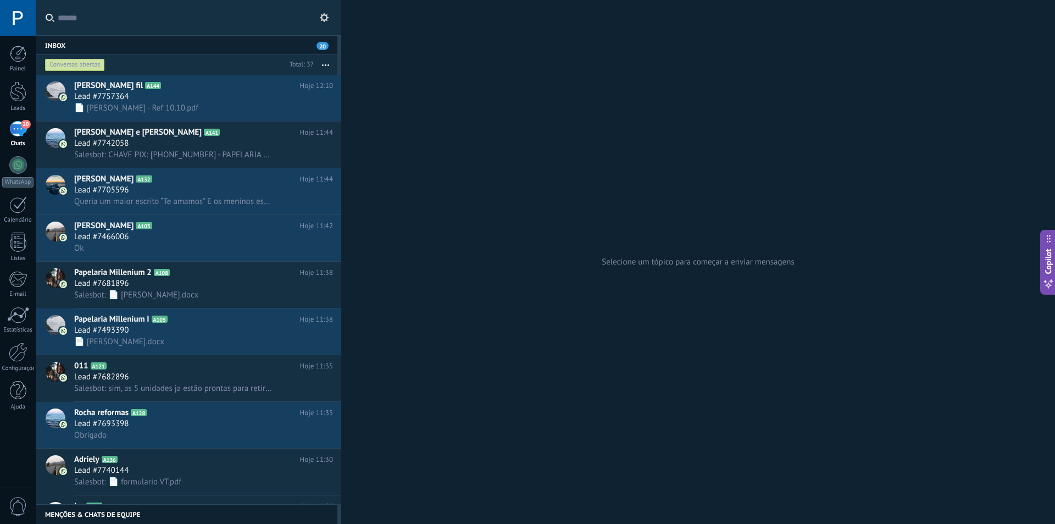
click at [167, 42] on div "Inbox 20" at bounding box center [187, 45] width 302 height 20
click at [165, 21] on input "text" at bounding box center [195, 17] width 275 height 35
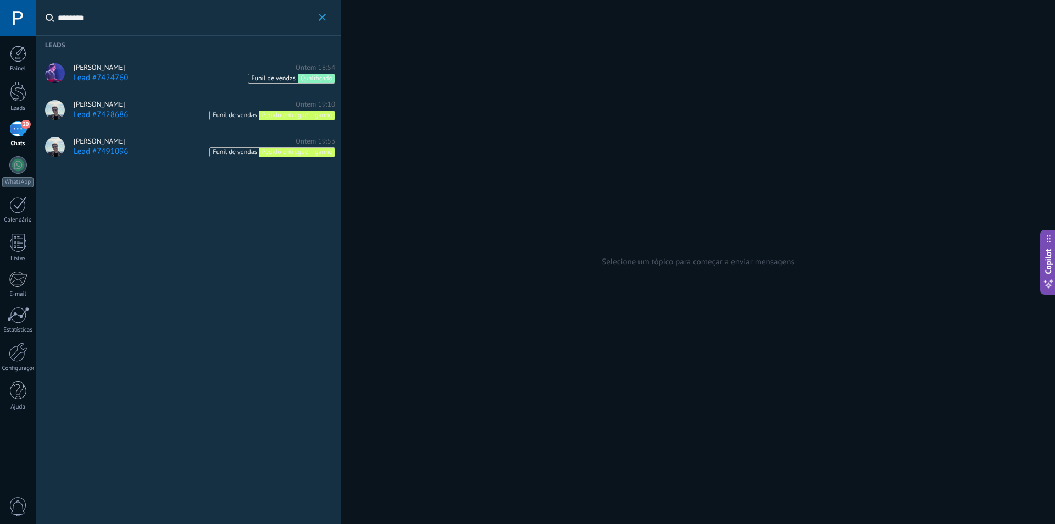
type input "********"
click at [324, 16] on use "button" at bounding box center [322, 17] width 7 height 7
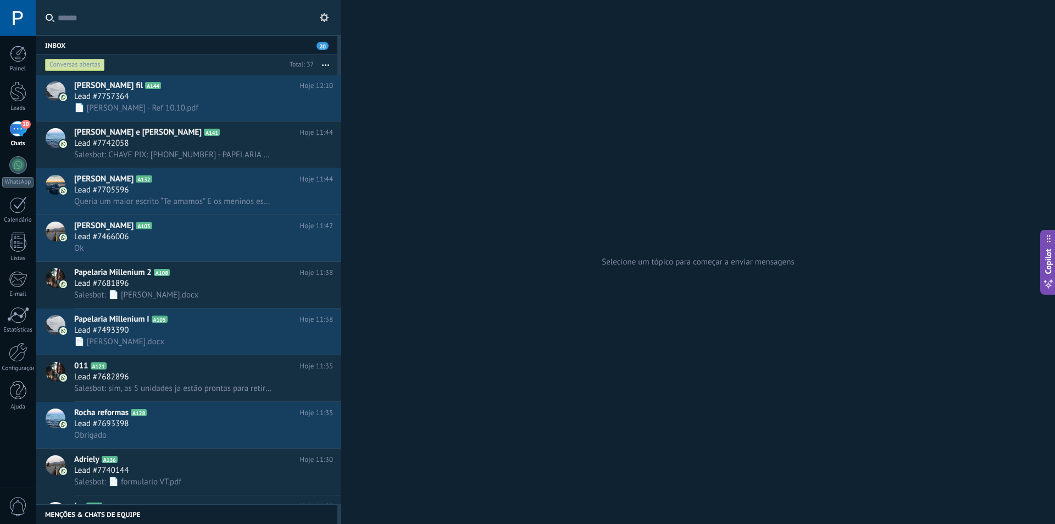
click at [14, 132] on div "20" at bounding box center [18, 129] width 18 height 16
click at [136, 40] on div "Inbox 20" at bounding box center [187, 45] width 302 height 20
click at [140, 20] on input "text" at bounding box center [195, 17] width 275 height 35
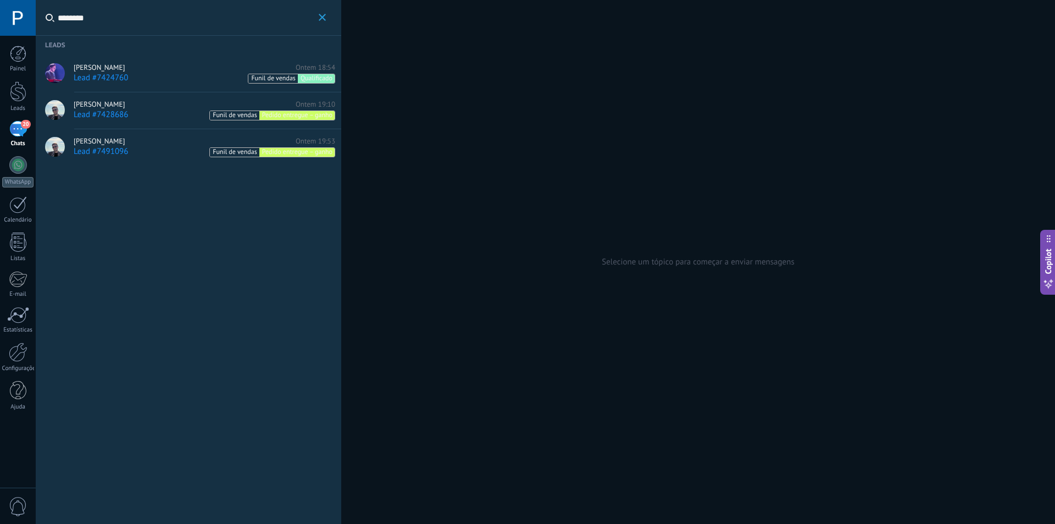
type input "********"
click at [143, 68] on div "Henrique Paraizo Ontem 18:54" at bounding box center [205, 67] width 262 height 9
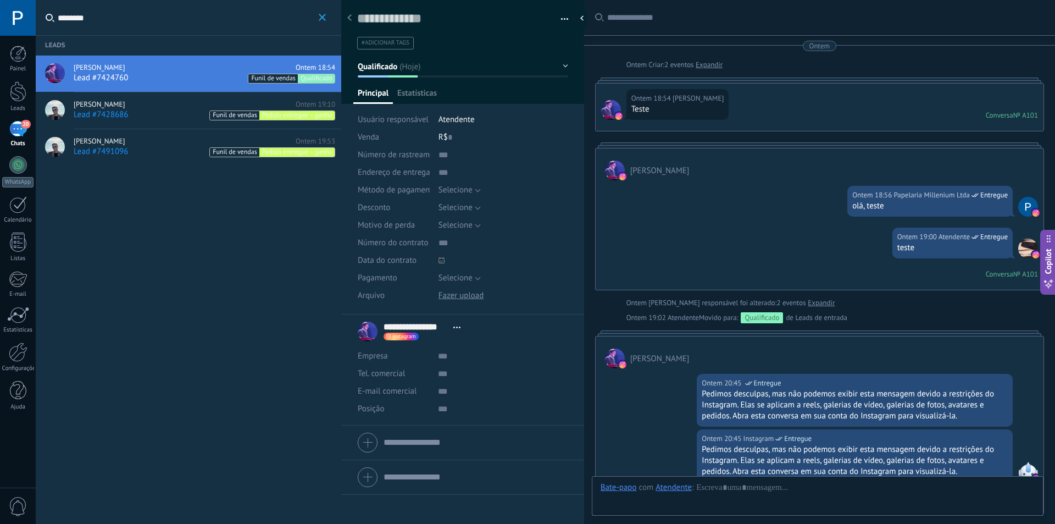
scroll to position [16, 0]
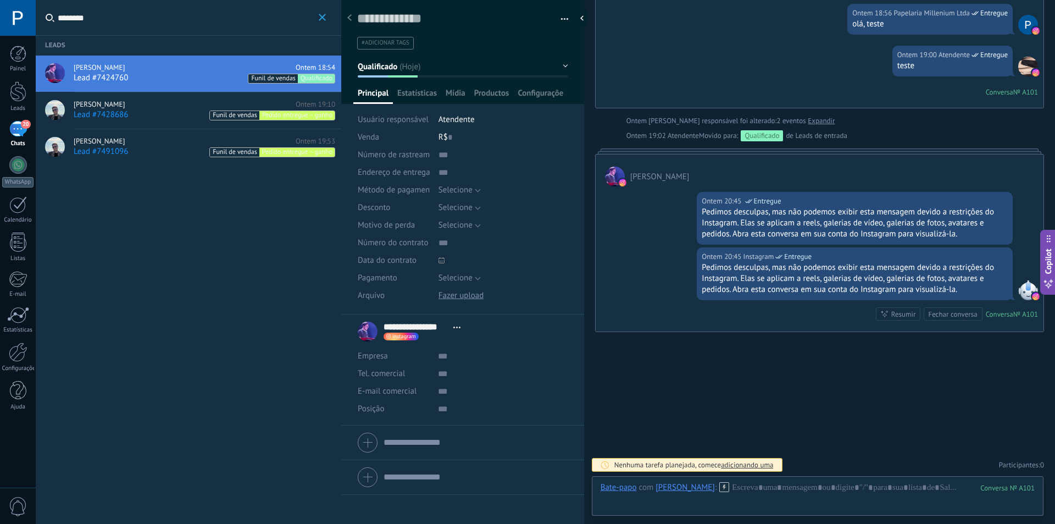
click at [168, 108] on div "Henrique Paraizo Ontem 19:10" at bounding box center [205, 104] width 262 height 9
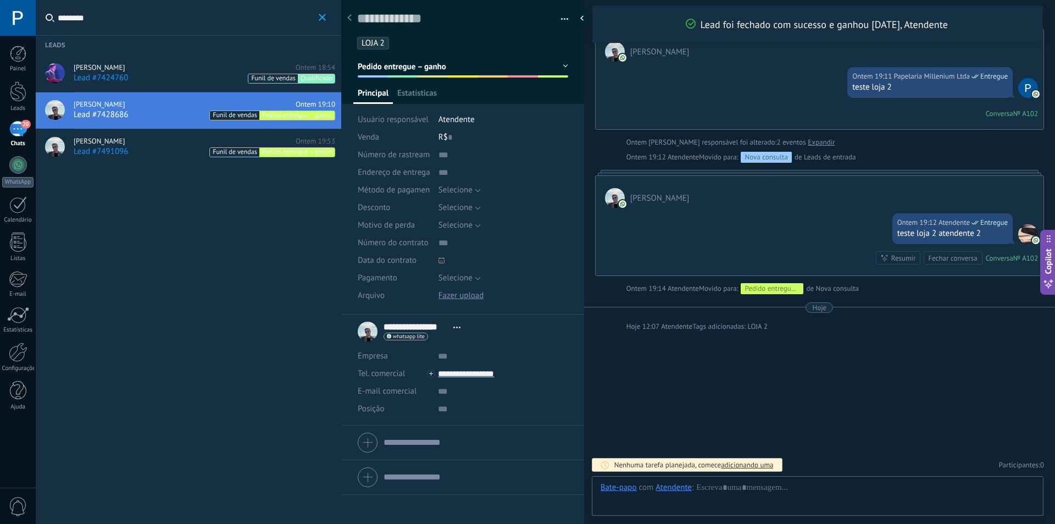
scroll to position [16, 0]
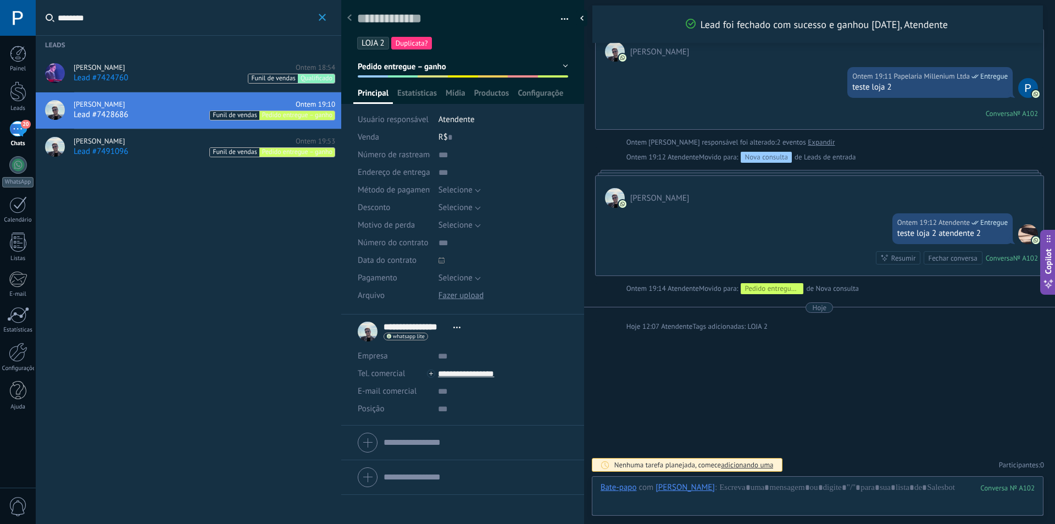
click at [153, 142] on div "Henrique Paraizo Ontem 19:53" at bounding box center [205, 141] width 262 height 9
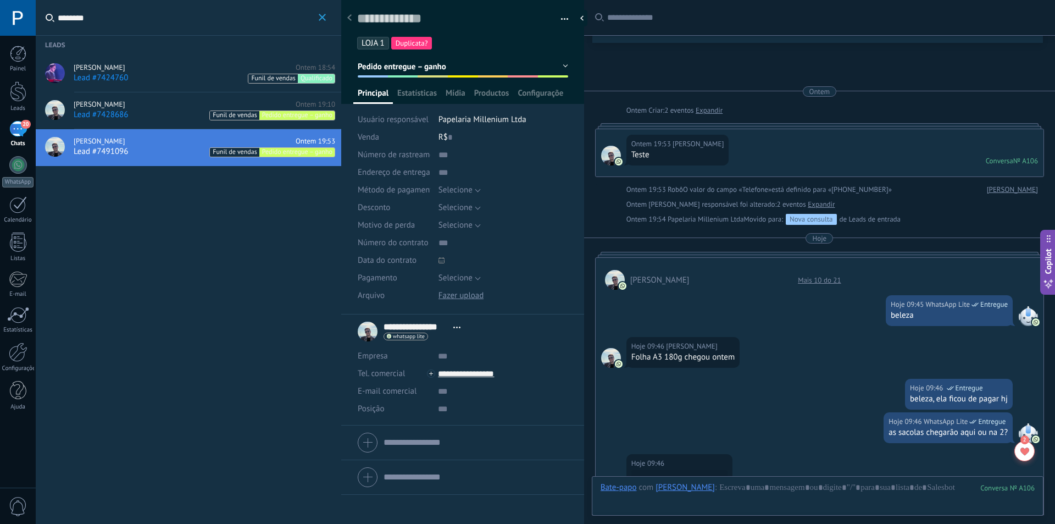
scroll to position [611, 0]
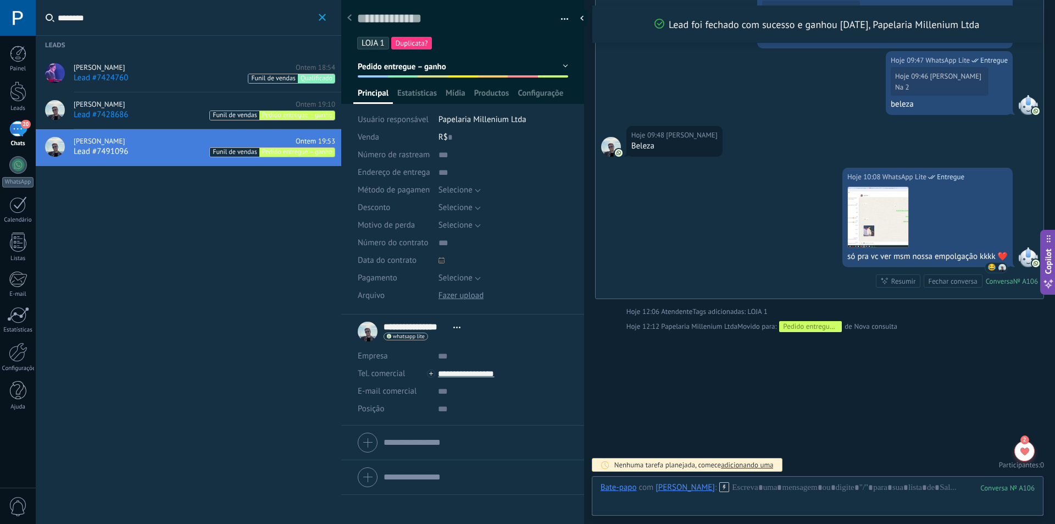
click at [375, 41] on span "LOJA 1" at bounding box center [373, 43] width 23 height 10
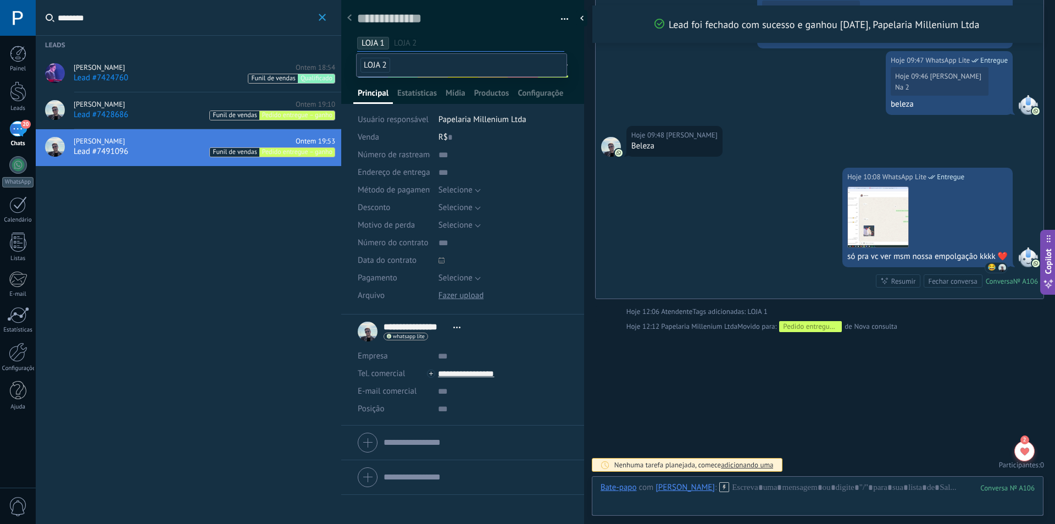
click at [459, 32] on div "LOJA 1 LOJA 2" at bounding box center [463, 39] width 212 height 20
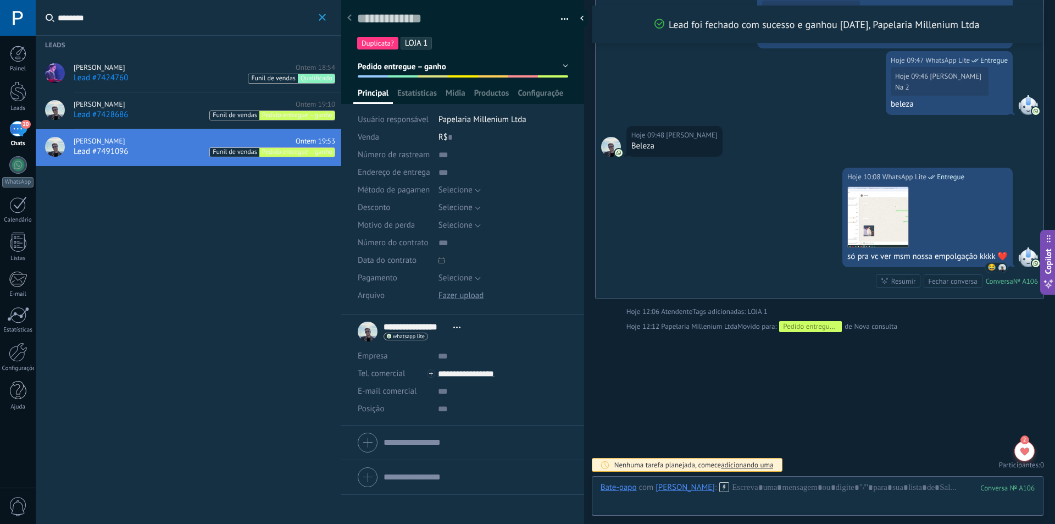
click at [419, 41] on span "LOJA 1" at bounding box center [416, 43] width 23 height 10
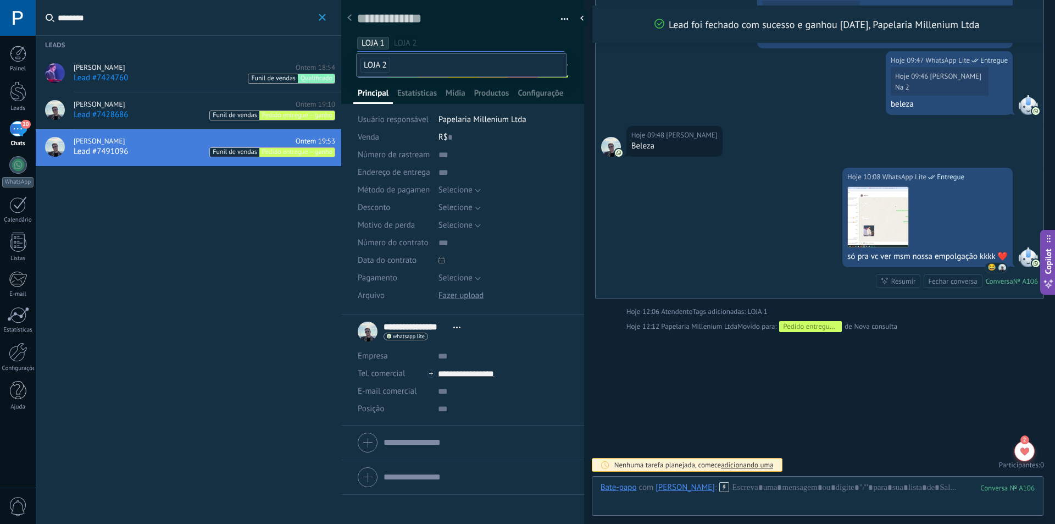
click at [381, 45] on span "LOJA 1" at bounding box center [373, 43] width 23 height 10
click at [391, 43] on input "text" at bounding box center [462, 43] width 204 height 12
click at [486, 29] on div "LOJA 1" at bounding box center [463, 39] width 212 height 20
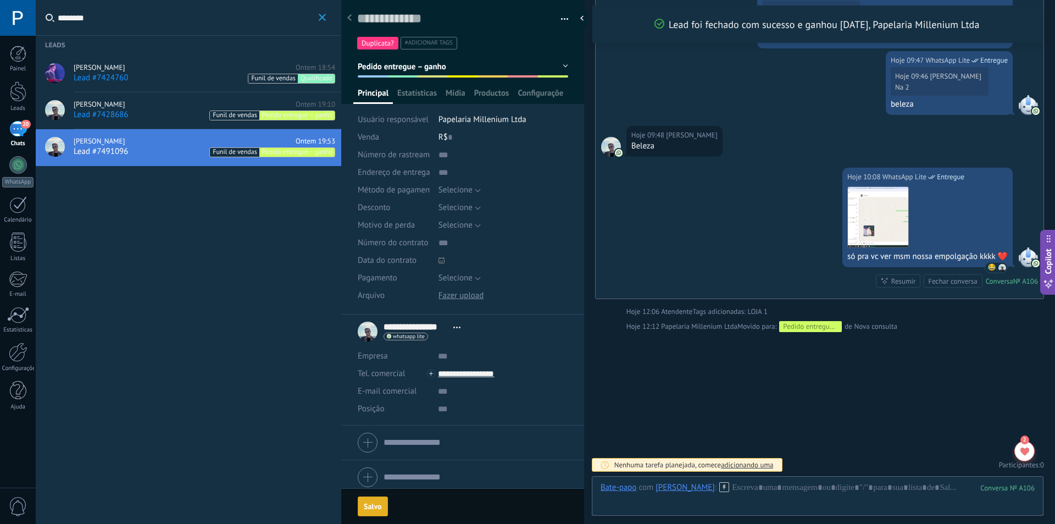
click at [369, 502] on div "Salvo" at bounding box center [373, 506] width 18 height 8
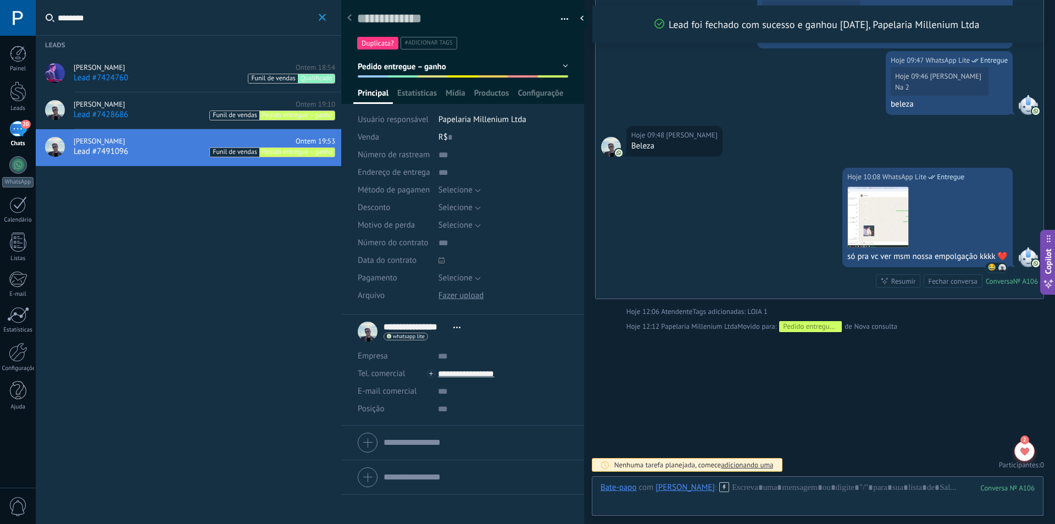
click at [16, 124] on div "20" at bounding box center [18, 129] width 18 height 16
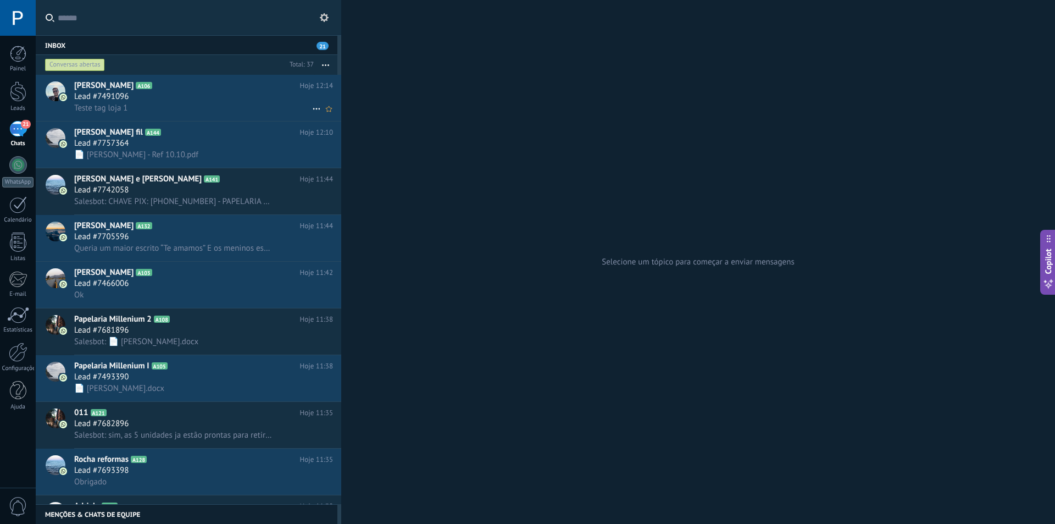
click at [204, 93] on div "Lead #7491096" at bounding box center [203, 96] width 259 height 11
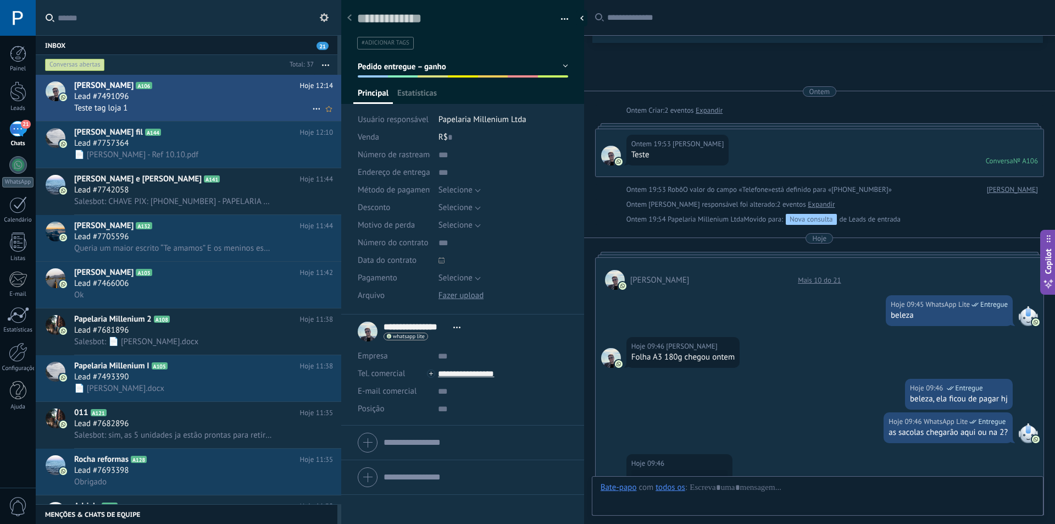
scroll to position [686, 0]
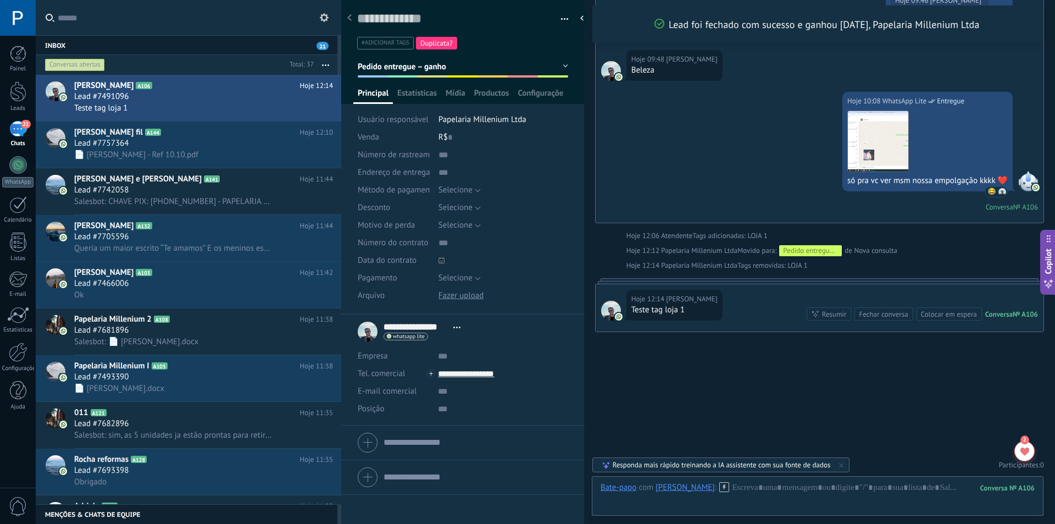
click at [539, 66] on button "Pedido entregue – ganho" at bounding box center [463, 67] width 210 height 20
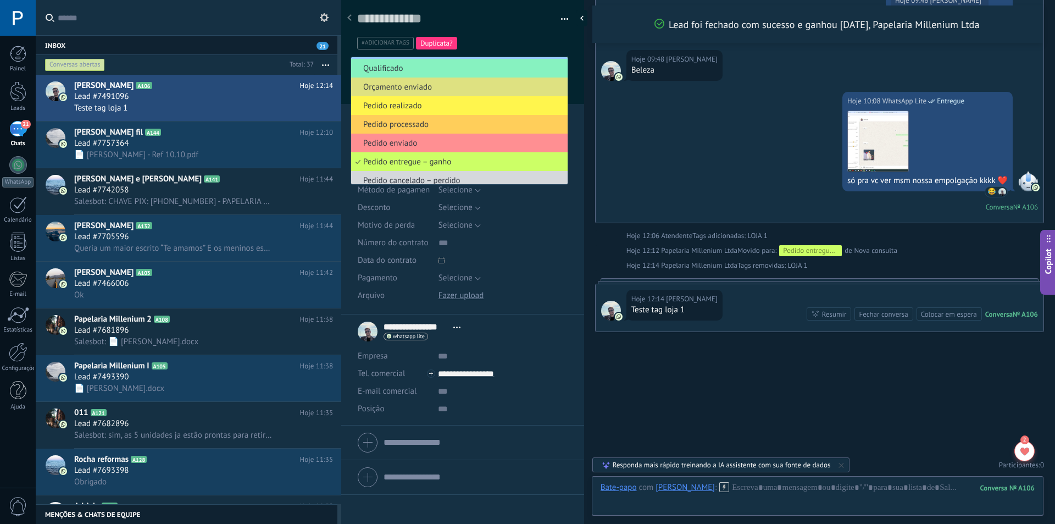
scroll to position [0, 0]
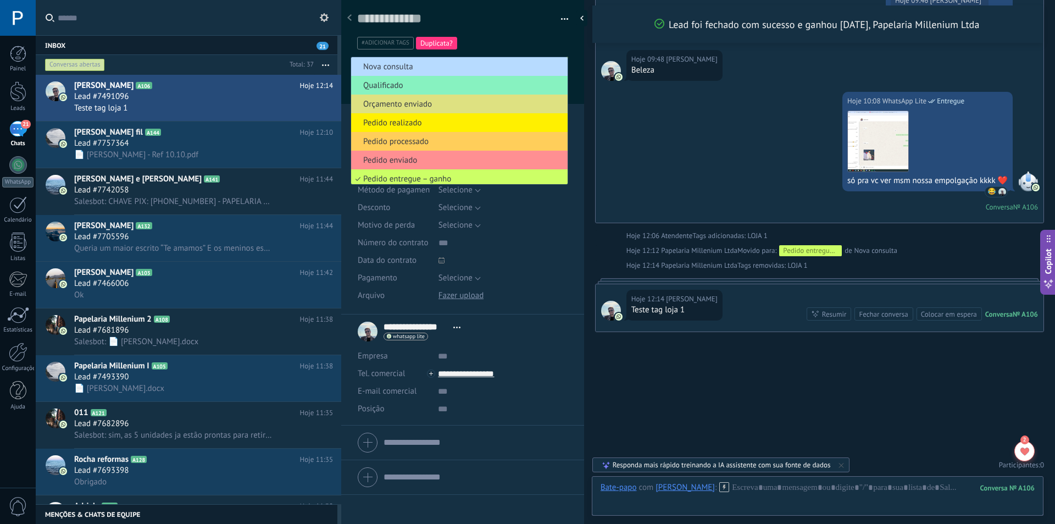
click at [512, 64] on span "Nova consulta" at bounding box center [457, 67] width 213 height 10
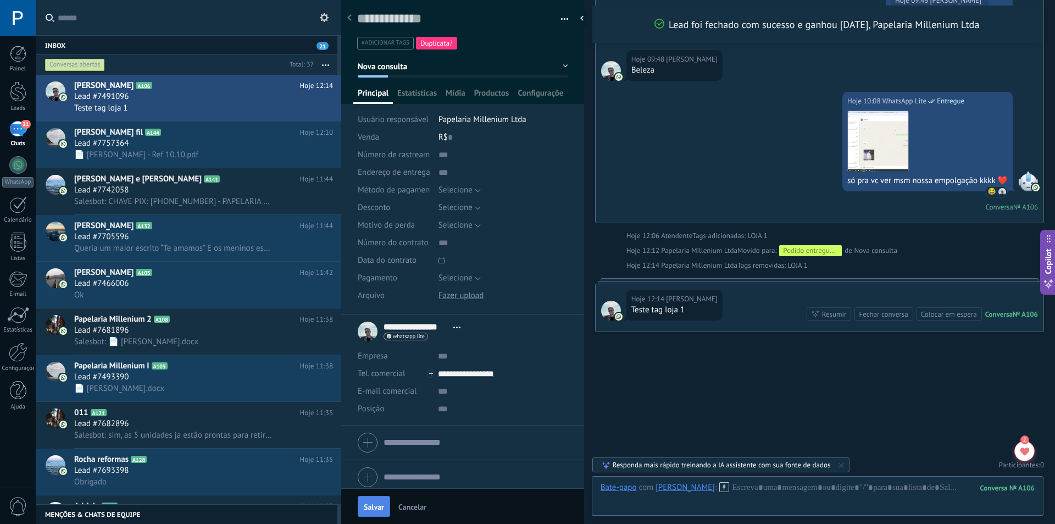
click at [376, 504] on span "Salvar" at bounding box center [374, 507] width 20 height 8
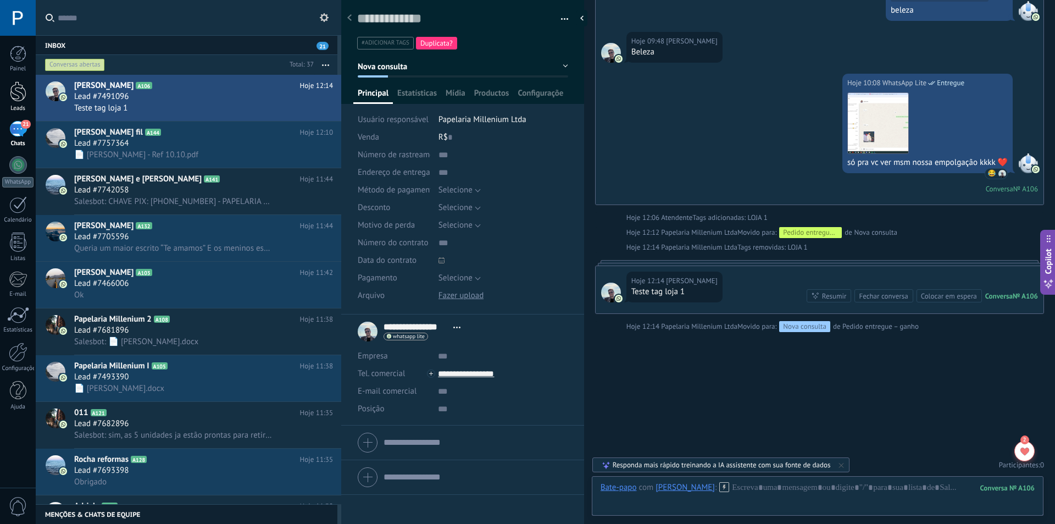
click at [26, 86] on link "Leads" at bounding box center [18, 96] width 36 height 31
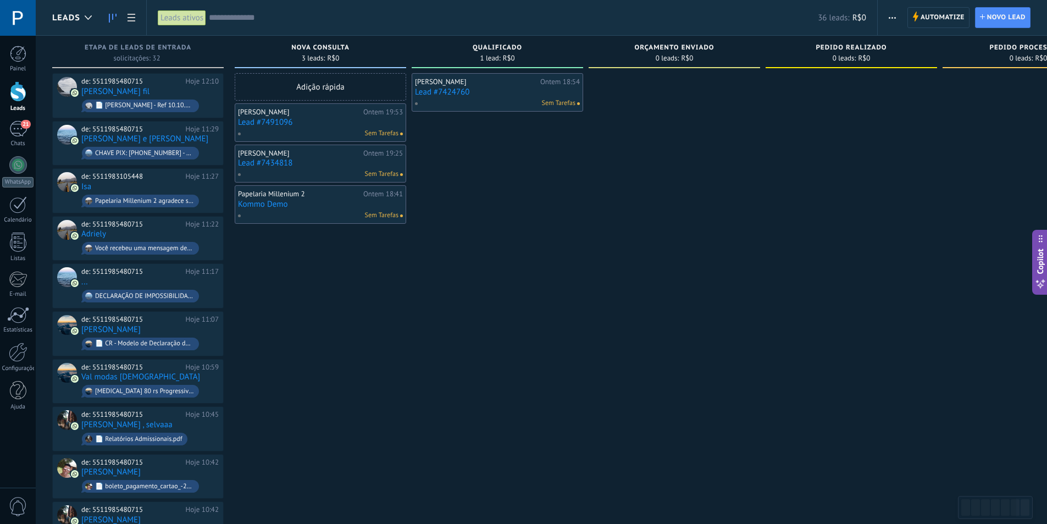
click at [288, 124] on link "Lead #7491096" at bounding box center [320, 122] width 165 height 9
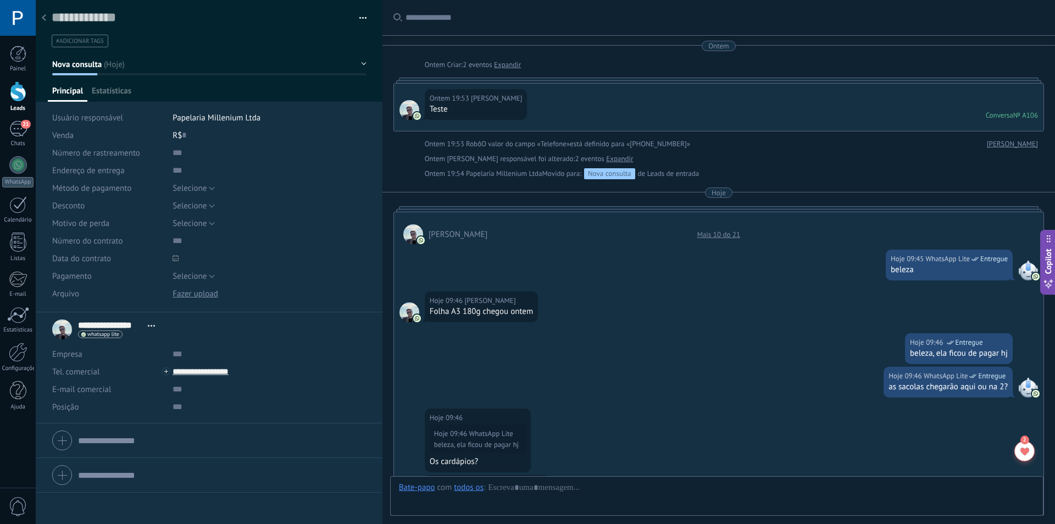
scroll to position [659, 0]
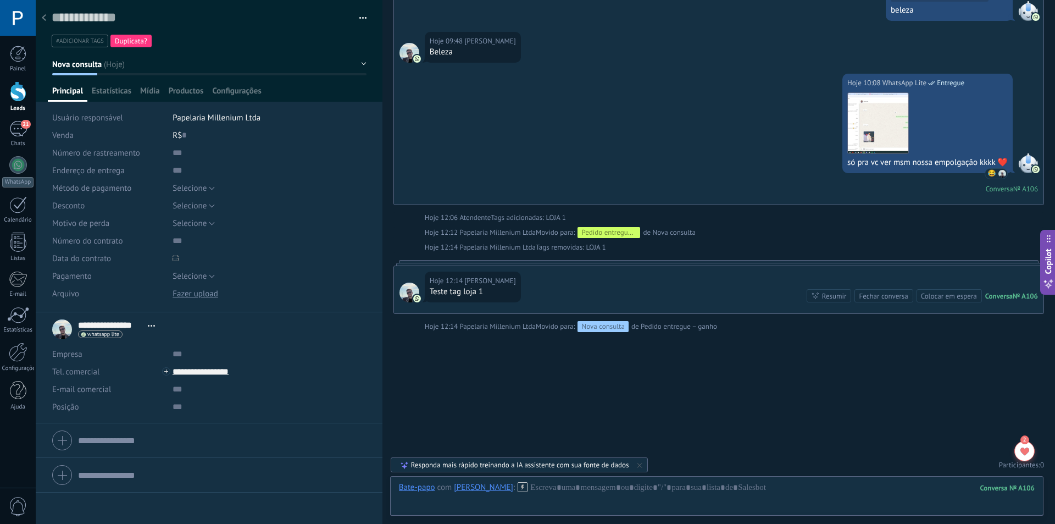
click at [46, 16] on icon at bounding box center [44, 17] width 4 height 7
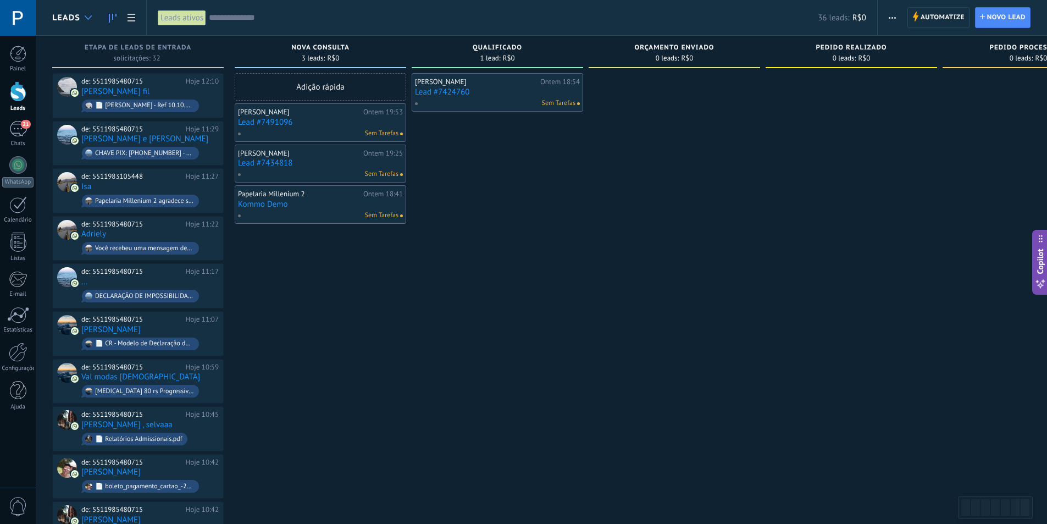
click at [80, 19] on div at bounding box center [88, 17] width 18 height 21
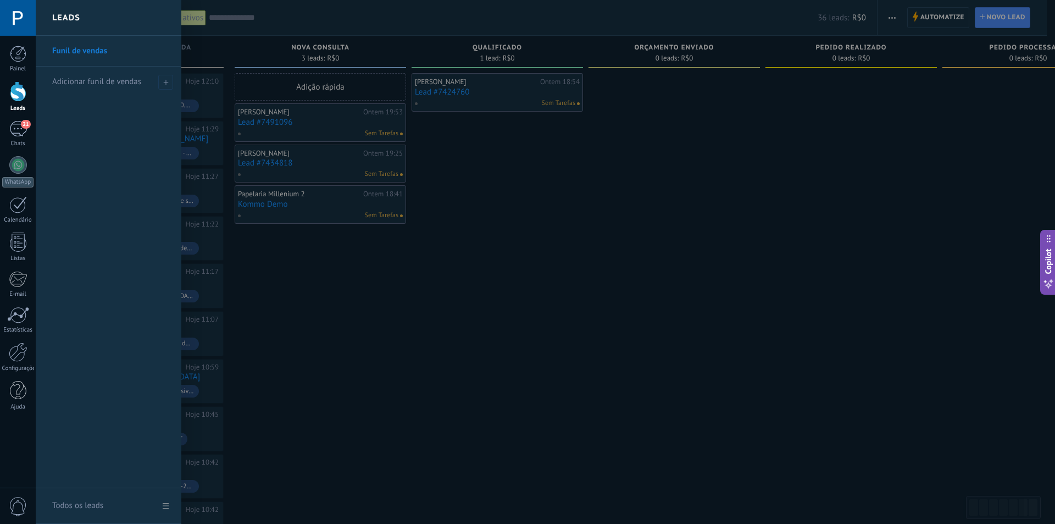
click at [931, 18] on div at bounding box center [563, 262] width 1055 height 524
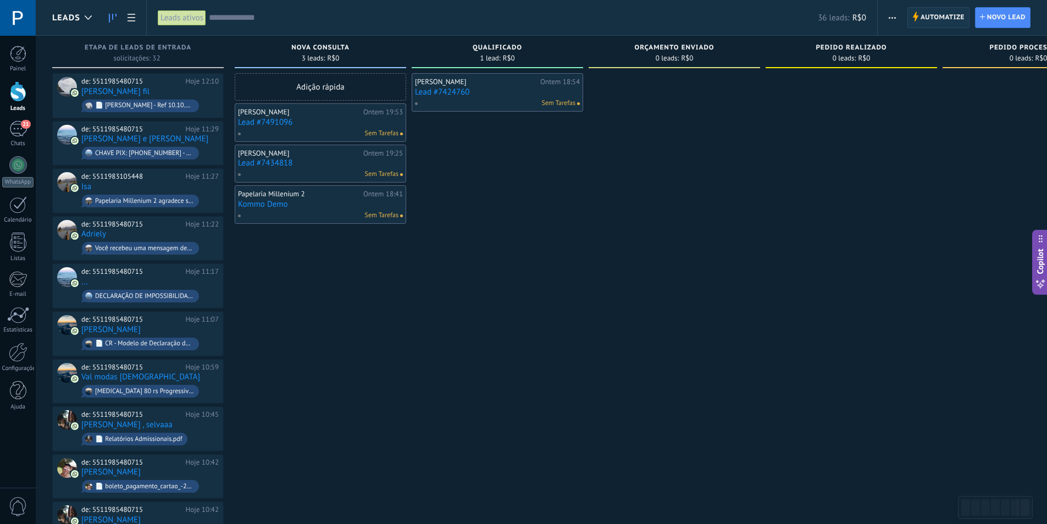
click at [931, 14] on span "Automatize" at bounding box center [942, 18] width 44 height 20
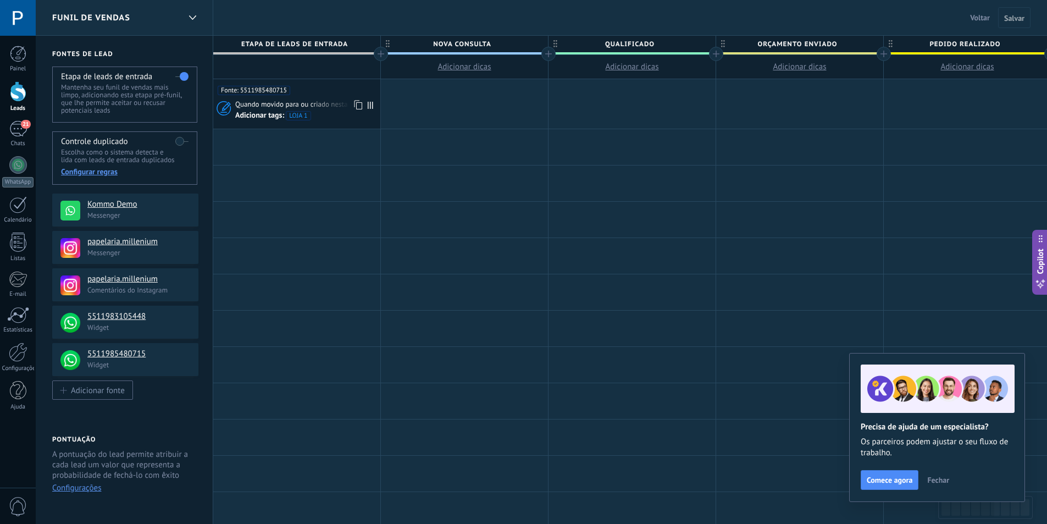
click at [362, 102] on icon at bounding box center [357, 105] width 11 height 14
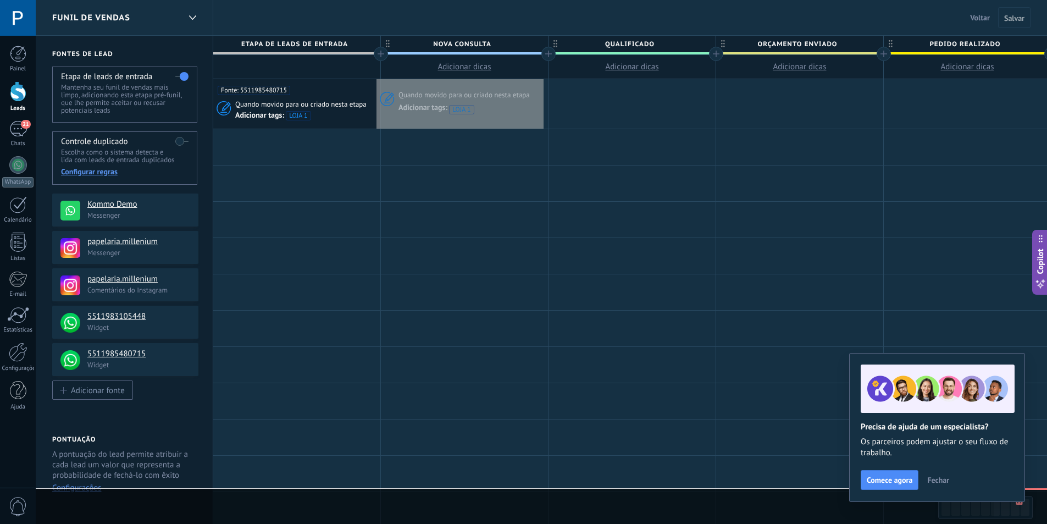
click at [541, 76] on button "Adicionar dicas" at bounding box center [464, 67] width 167 height 24
type textarea "*********"
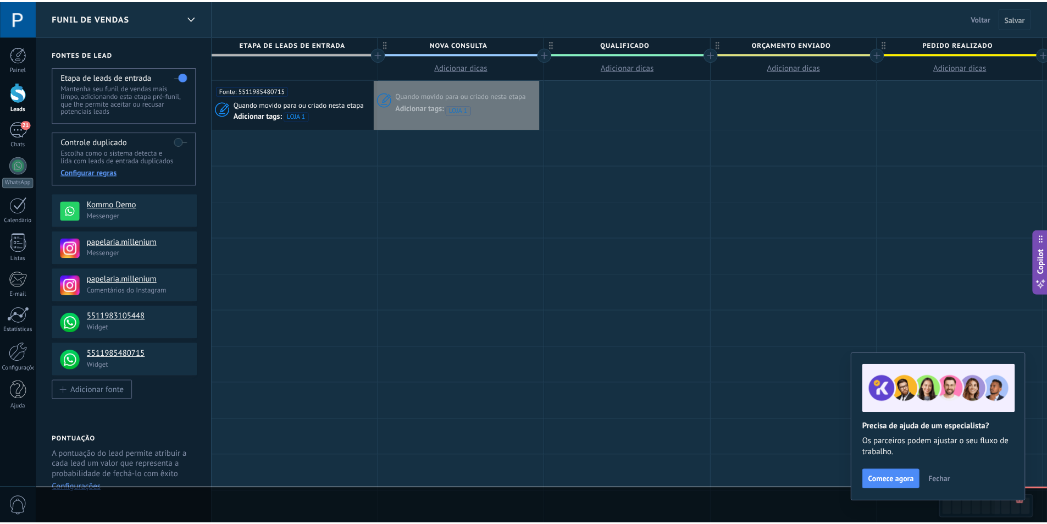
scroll to position [10, 0]
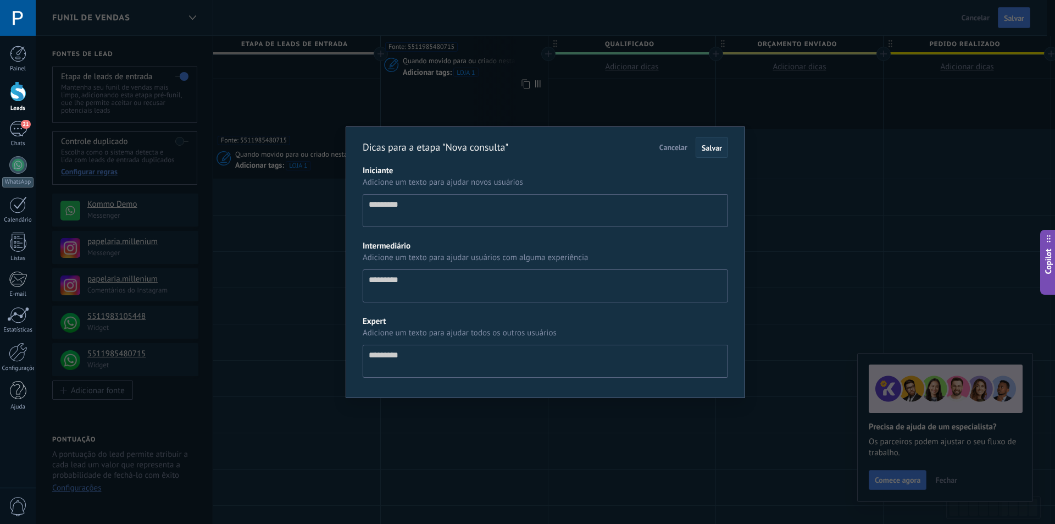
click at [714, 148] on span "Salvar" at bounding box center [712, 148] width 20 height 10
click at [451, 217] on textarea "Iniciante" at bounding box center [545, 210] width 365 height 33
click at [706, 152] on span "Salvar" at bounding box center [712, 148] width 20 height 10
click at [680, 146] on span "Cancelar" at bounding box center [673, 147] width 28 height 10
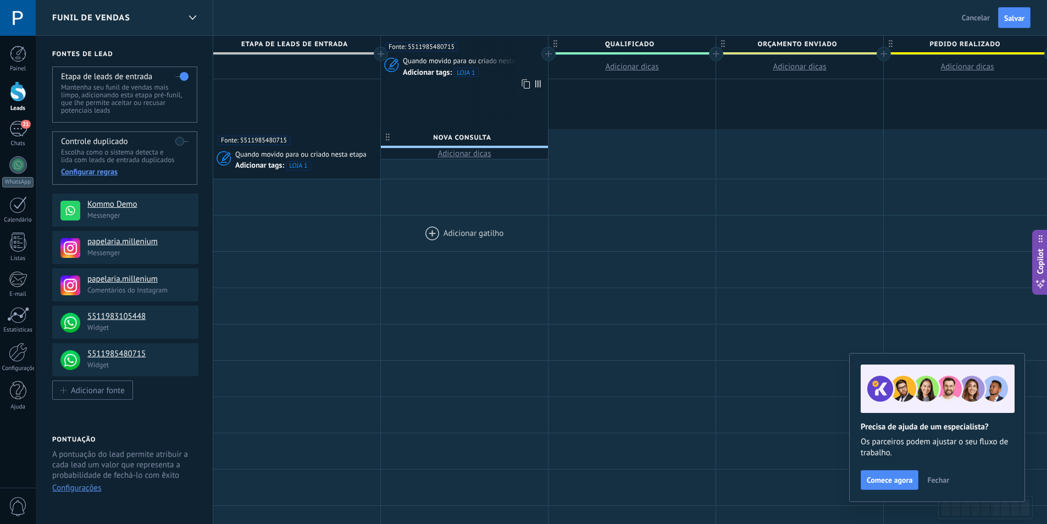
click at [465, 218] on div at bounding box center [464, 233] width 167 height 36
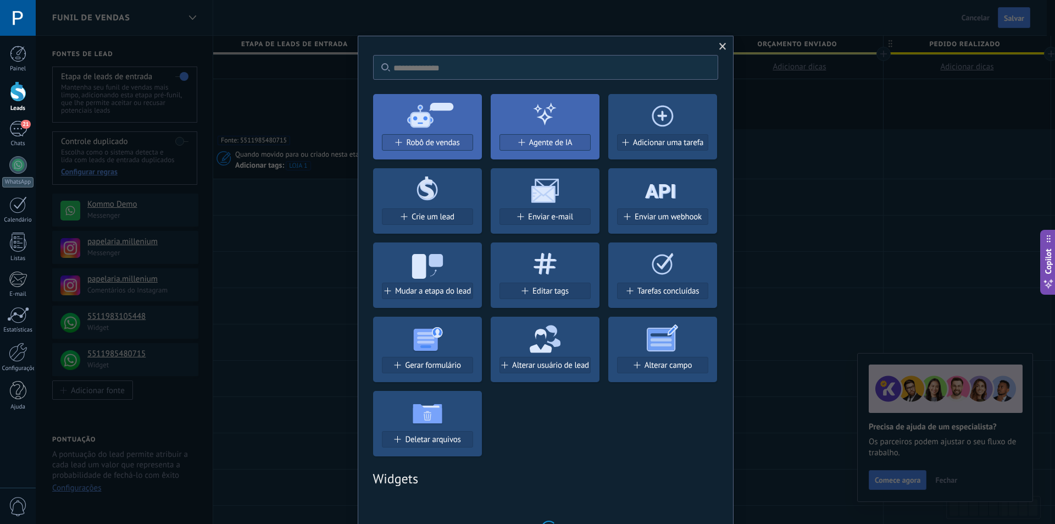
click at [715, 46] on span at bounding box center [723, 46] width 18 height 19
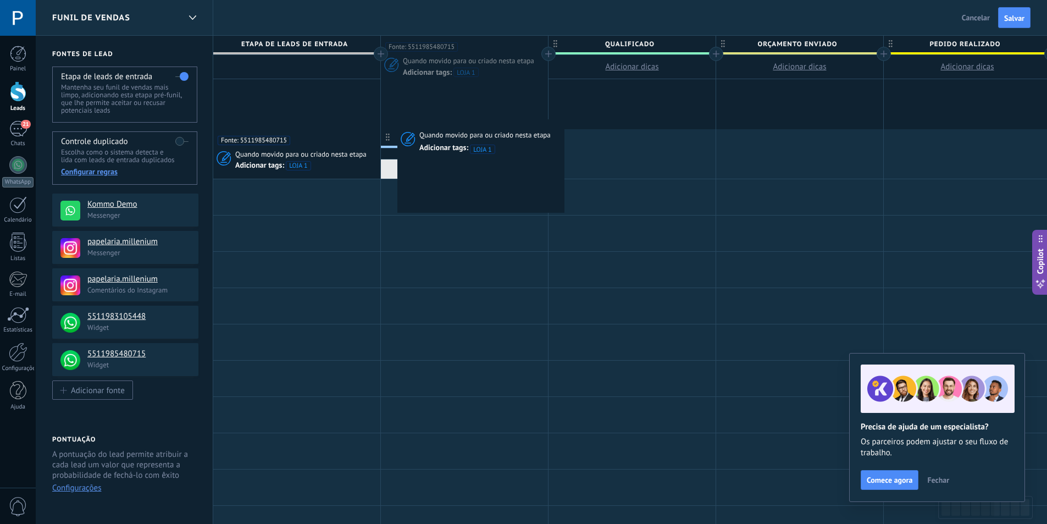
drag, startPoint x: 399, startPoint y: 70, endPoint x: 394, endPoint y: 135, distance: 65.1
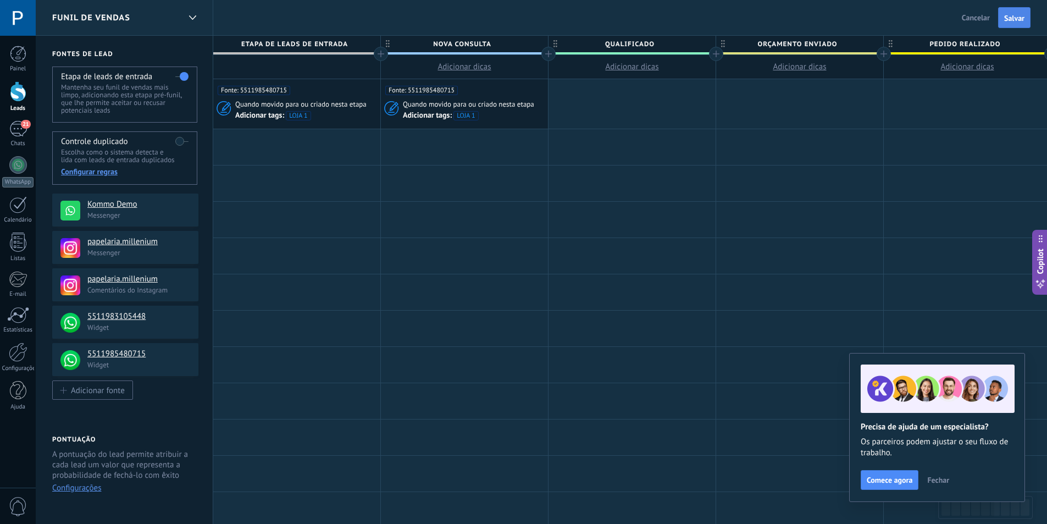
click at [1013, 24] on button "Salvar" at bounding box center [1014, 17] width 32 height 21
click at [19, 93] on div at bounding box center [18, 91] width 16 height 20
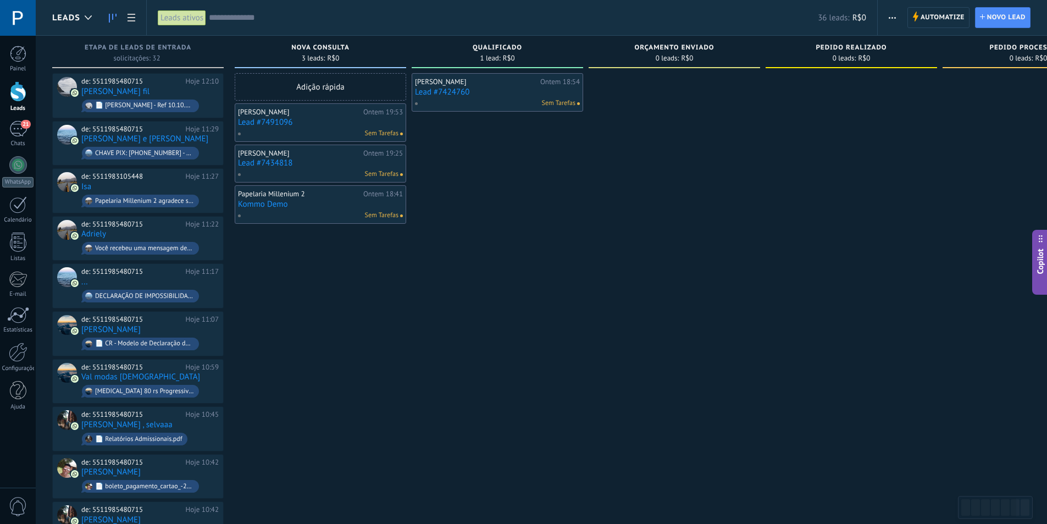
click at [343, 115] on div "Henrique Paraizo" at bounding box center [299, 112] width 123 height 9
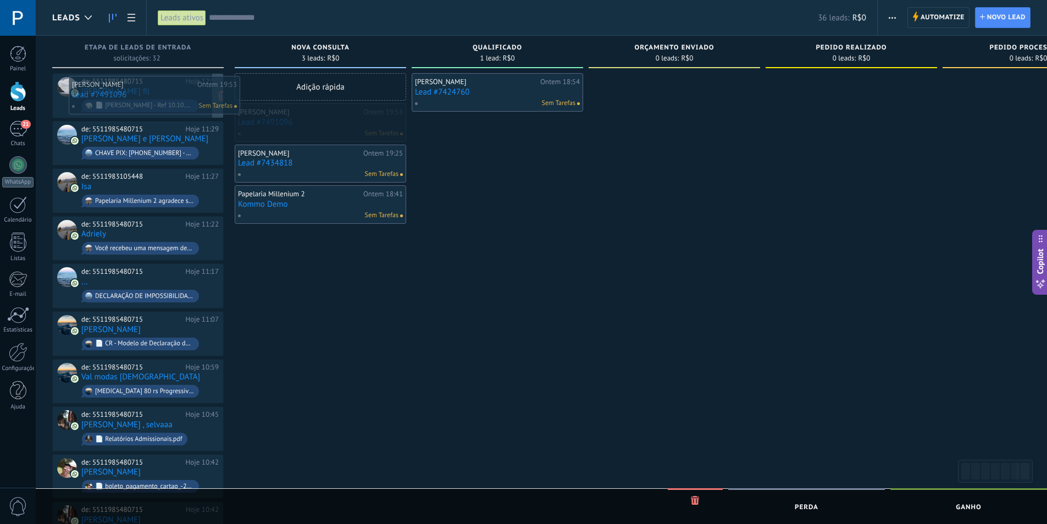
drag, startPoint x: 328, startPoint y: 114, endPoint x: 153, endPoint y: 84, distance: 177.2
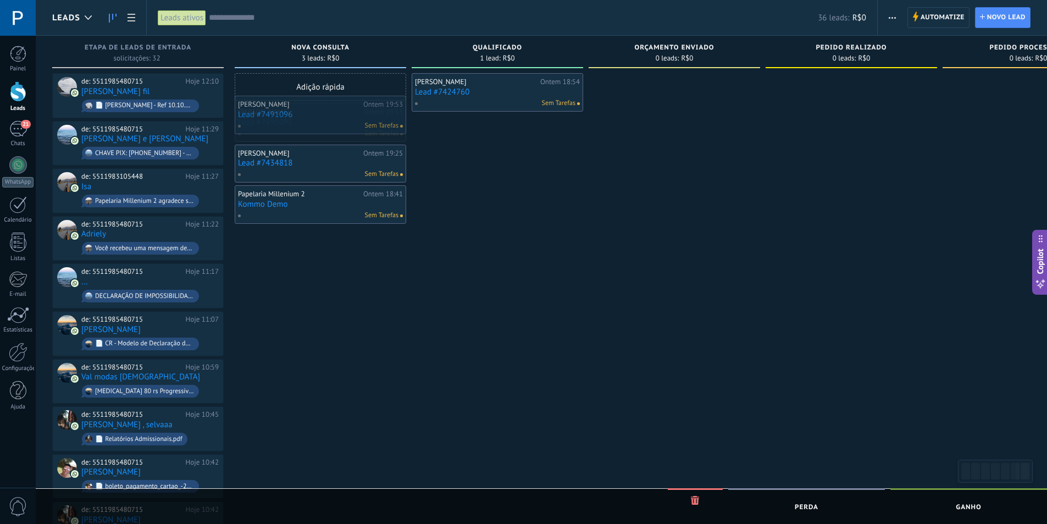
drag, startPoint x: 302, startPoint y: 116, endPoint x: 302, endPoint y: 108, distance: 7.7
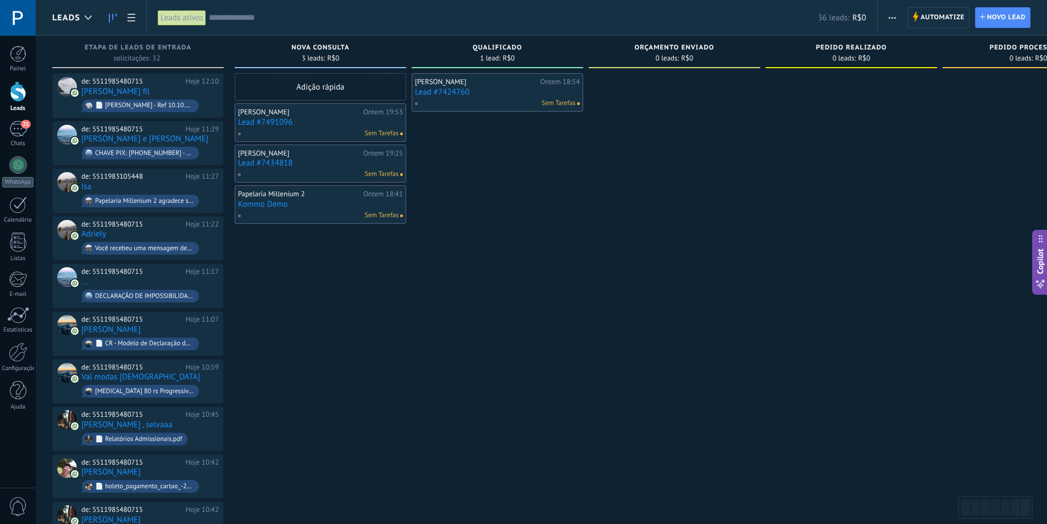
click at [320, 116] on div "Henrique Paraizo Ontem 19:53 Lead #7491096 Sem Tarefas" at bounding box center [320, 123] width 165 height 32
click at [280, 121] on link "Lead #7491096" at bounding box center [320, 122] width 165 height 9
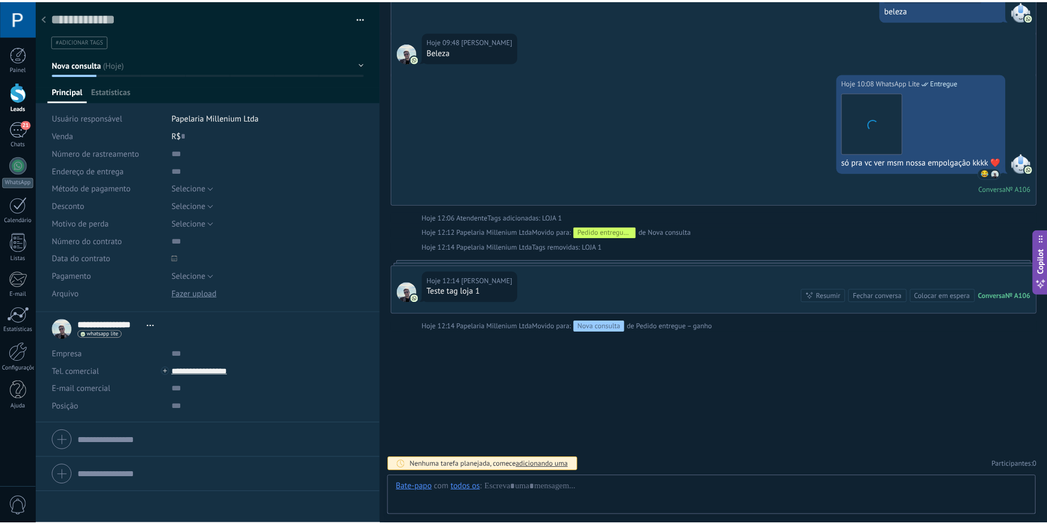
scroll to position [16, 0]
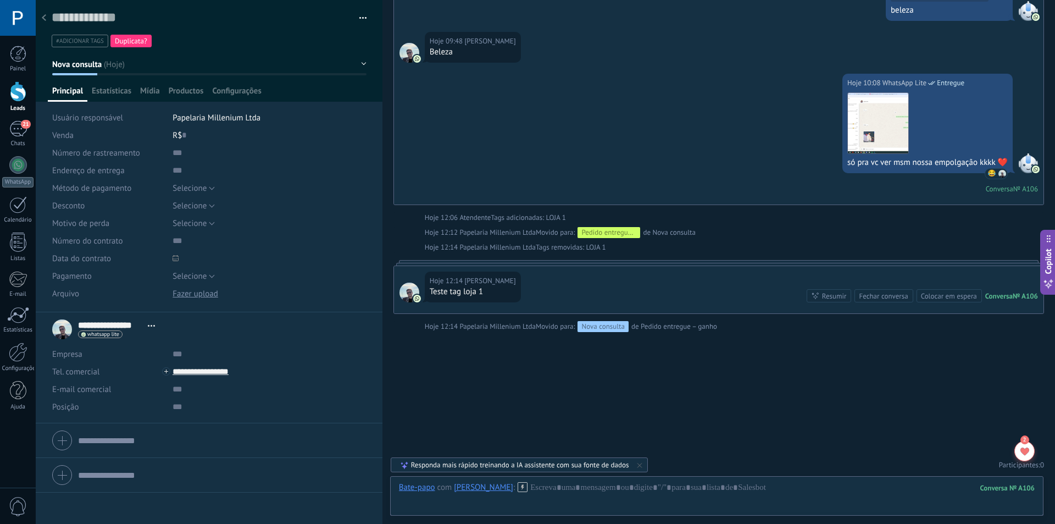
click at [42, 15] on icon at bounding box center [44, 17] width 4 height 7
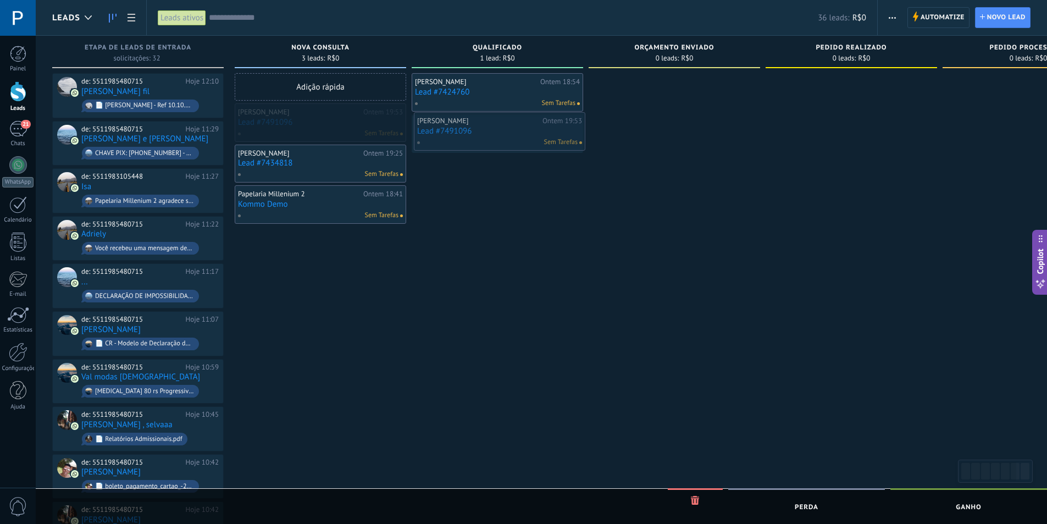
drag, startPoint x: 315, startPoint y: 115, endPoint x: 494, endPoint y: 124, distance: 179.4
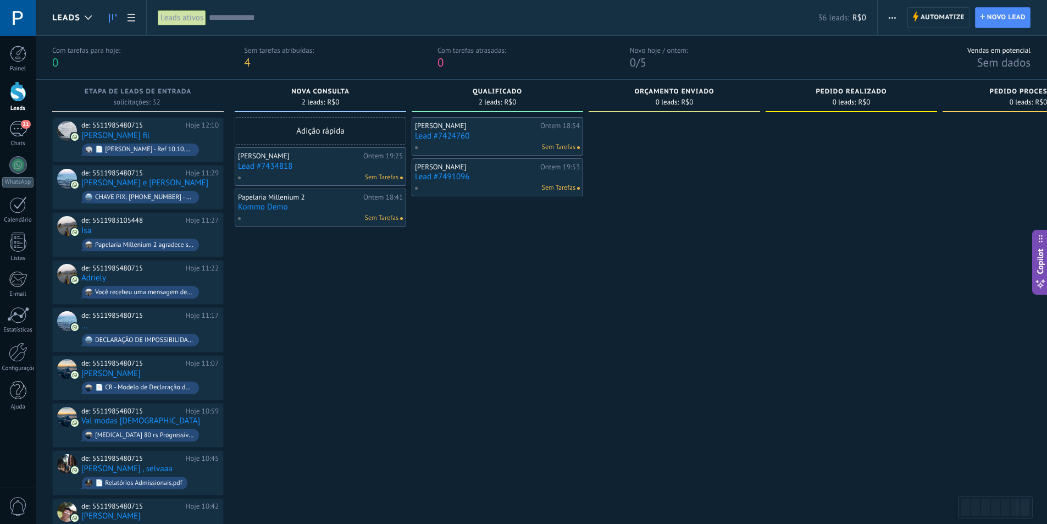
click at [13, 88] on div at bounding box center [18, 91] width 16 height 20
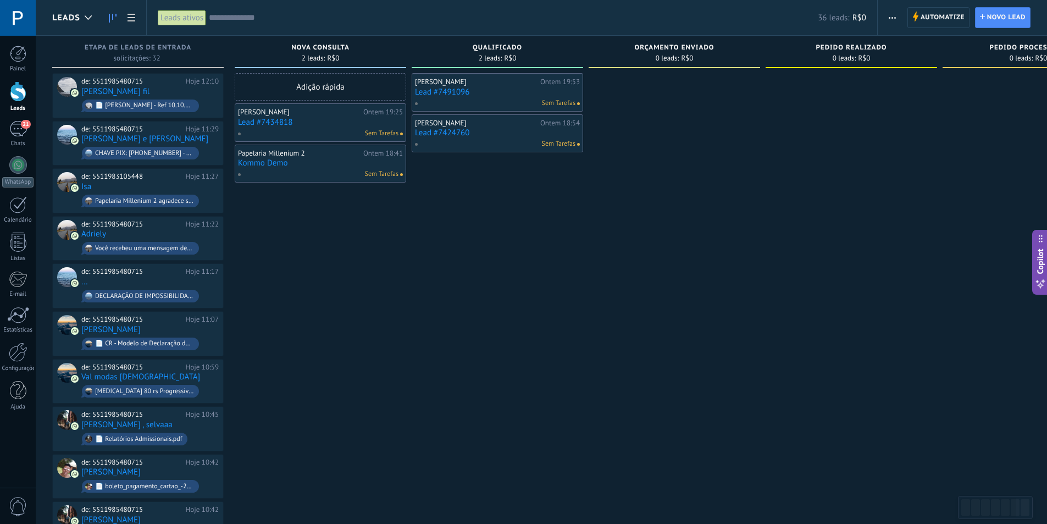
click at [460, 132] on link "Lead #7424760" at bounding box center [497, 132] width 165 height 9
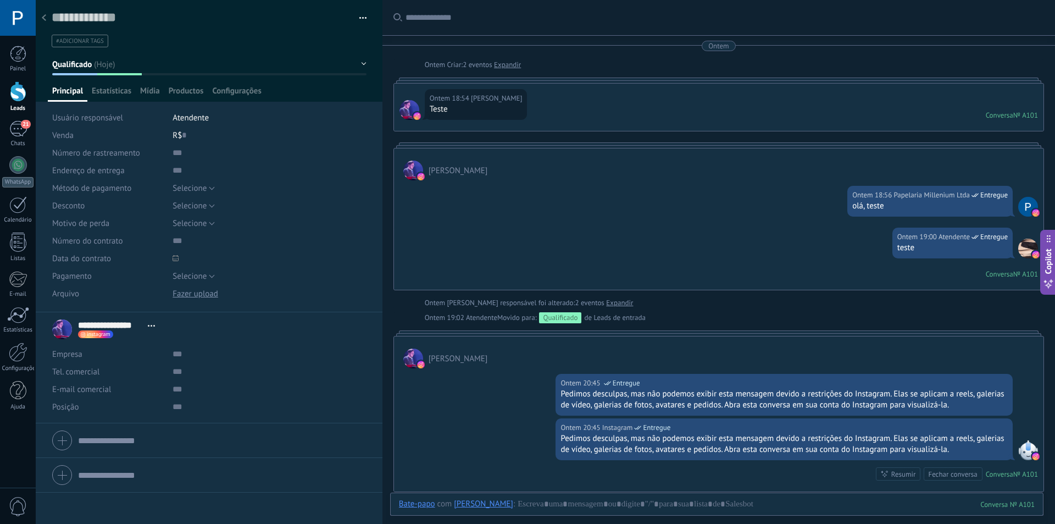
scroll to position [160, 0]
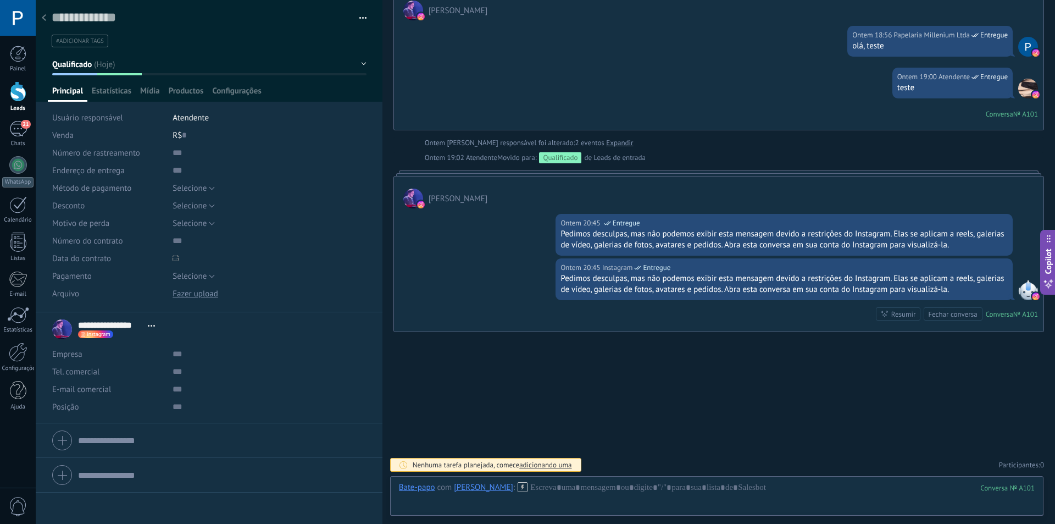
click at [45, 15] on icon at bounding box center [44, 17] width 4 height 7
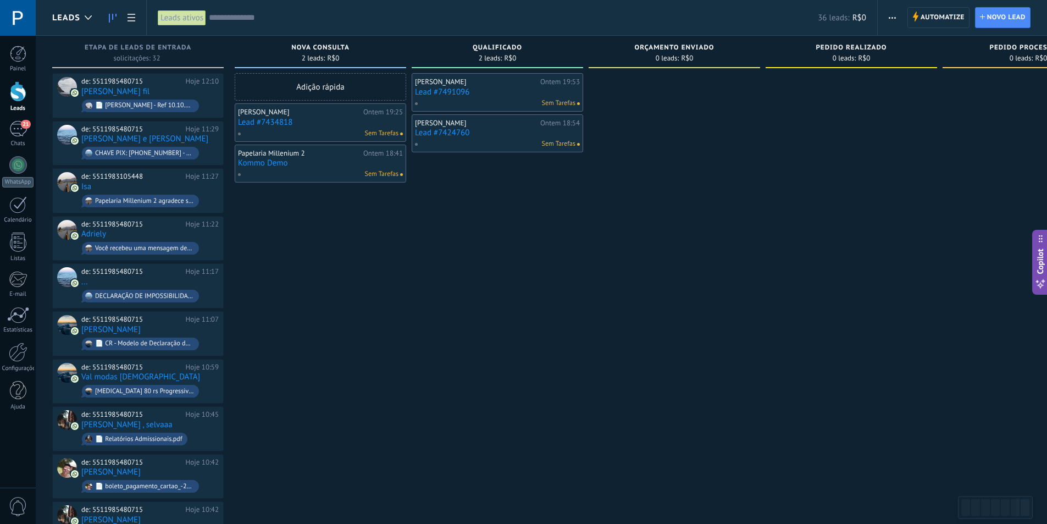
click at [451, 131] on link "Lead #7424760" at bounding box center [497, 132] width 165 height 9
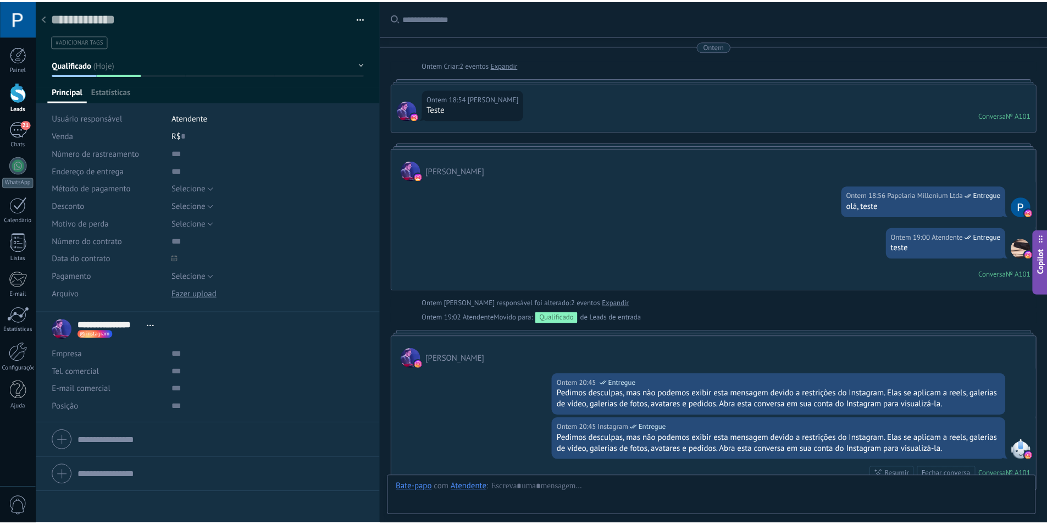
scroll to position [160, 0]
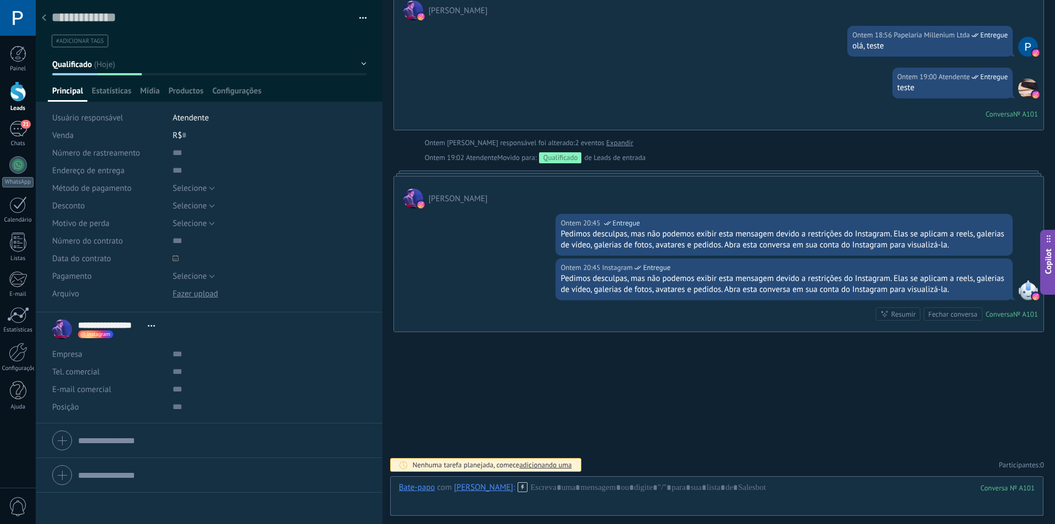
click at [49, 20] on div at bounding box center [43, 18] width 15 height 21
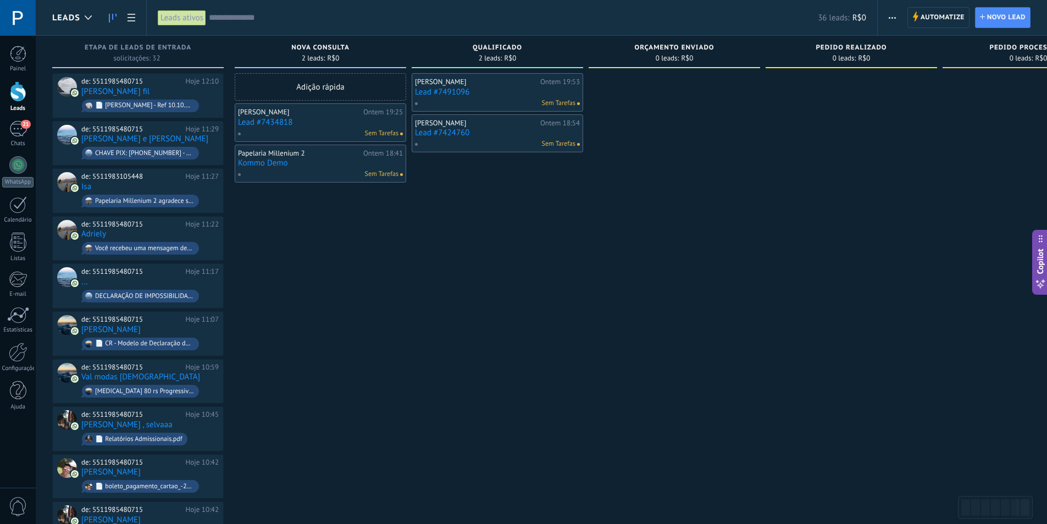
click at [18, 99] on div at bounding box center [18, 91] width 16 height 20
click at [920, 20] on span "Automatize" at bounding box center [942, 18] width 44 height 20
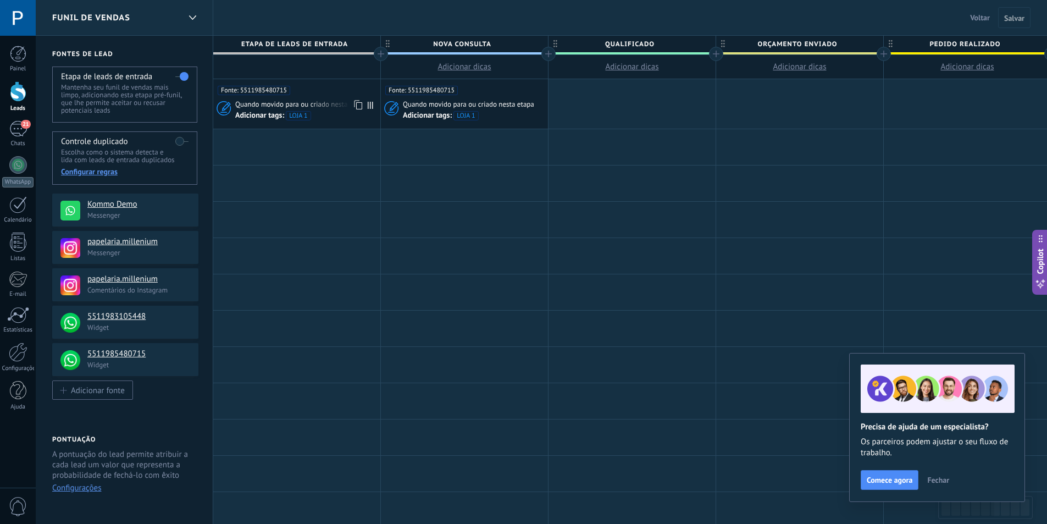
click at [319, 103] on span "Quando movido para ou criado nesta etapa" at bounding box center [301, 104] width 133 height 10
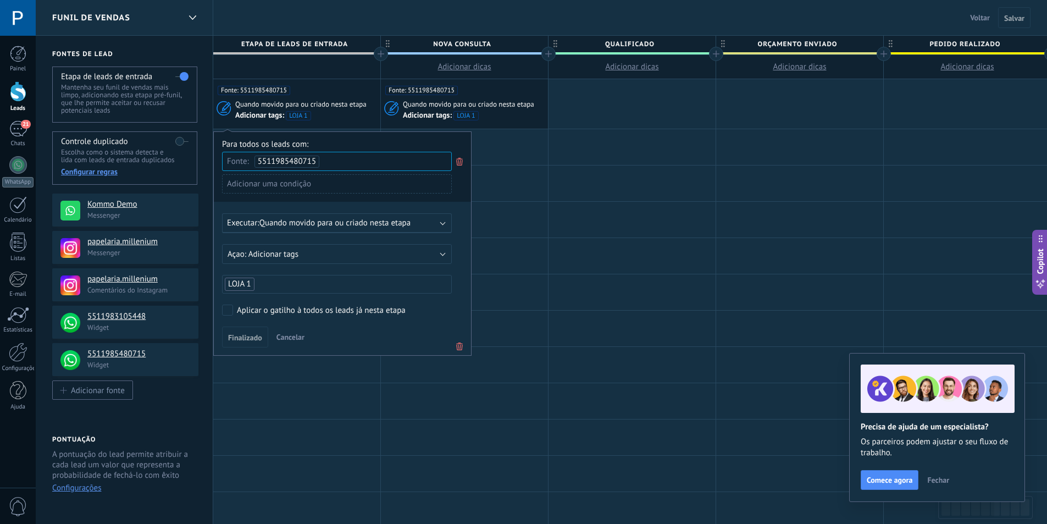
click at [340, 187] on div "Adicionar uma condição" at bounding box center [337, 183] width 230 height 19
click at [292, 243] on div "Não tem etiqueta" at bounding box center [272, 244] width 88 height 15
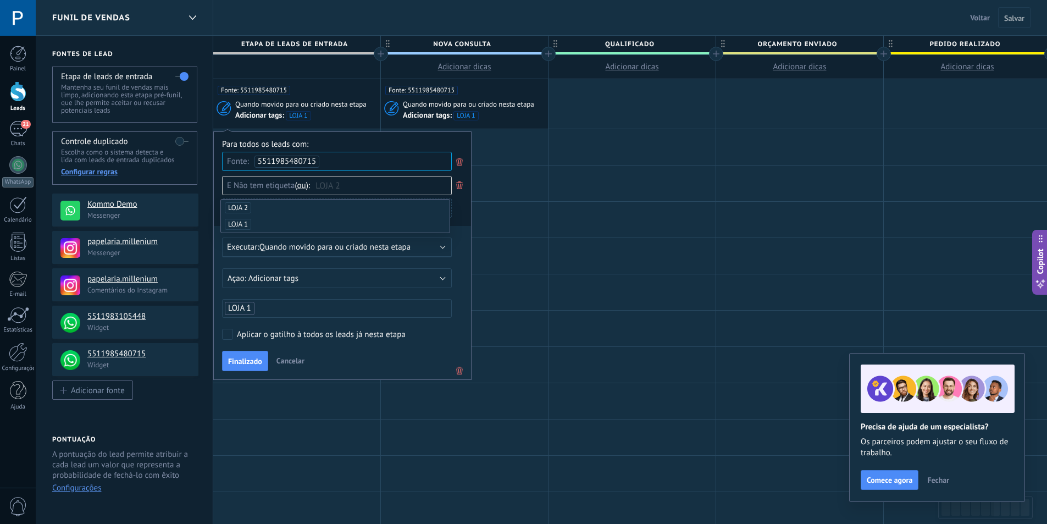
click at [446, 141] on div "Para todos os leads com:" at bounding box center [342, 144] width 241 height 10
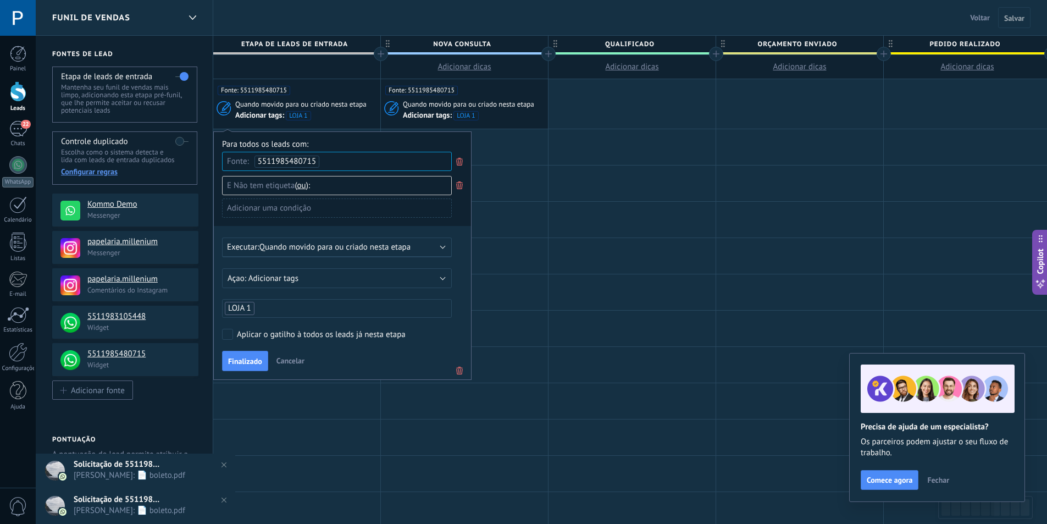
click at [380, 336] on div "Aplicar o gatilho à todos os leads já nesta etapa" at bounding box center [321, 334] width 169 height 11
click at [248, 356] on button "Finalizado" at bounding box center [245, 361] width 46 height 21
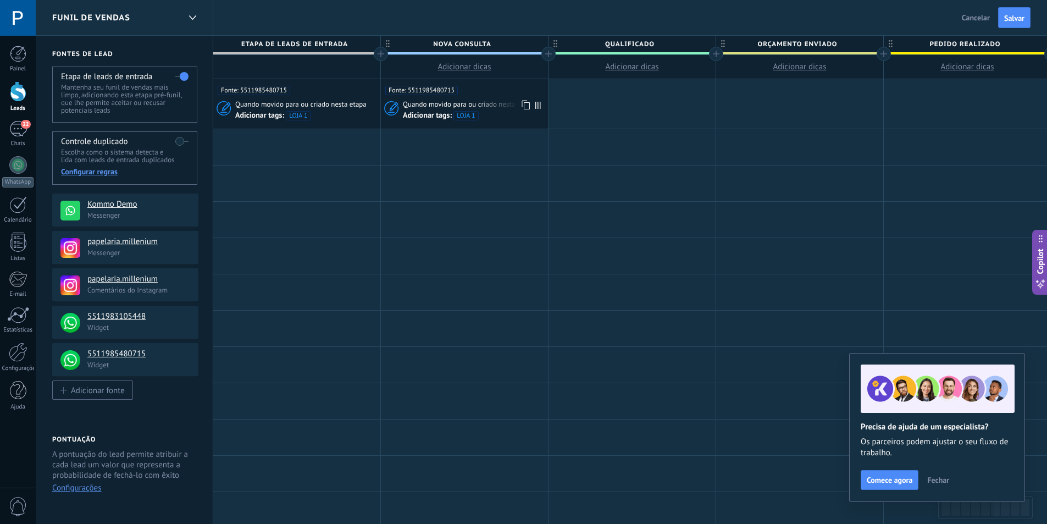
click at [476, 91] on div "Fonte: 5511985480715" at bounding box center [464, 87] width 158 height 16
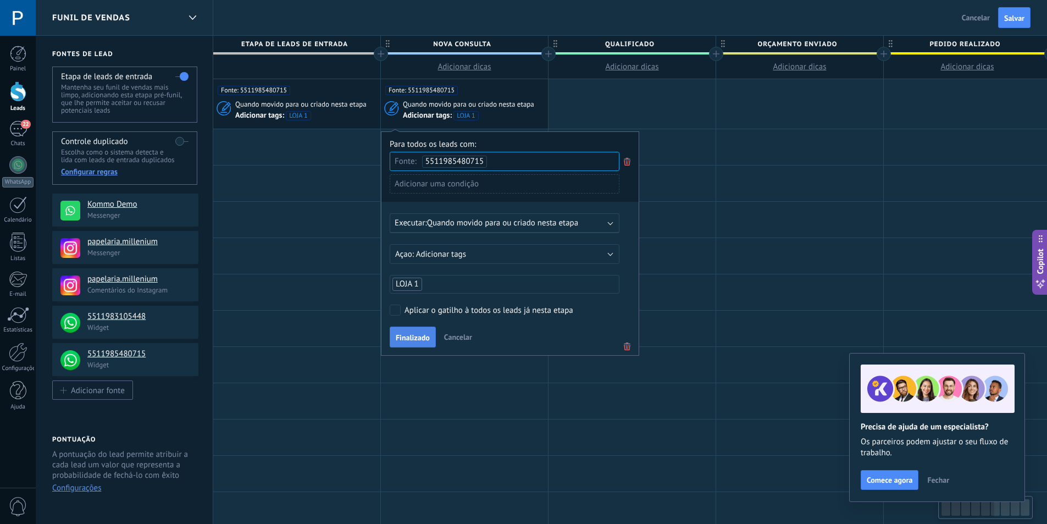
click at [405, 337] on span "Finalizado" at bounding box center [413, 338] width 34 height 8
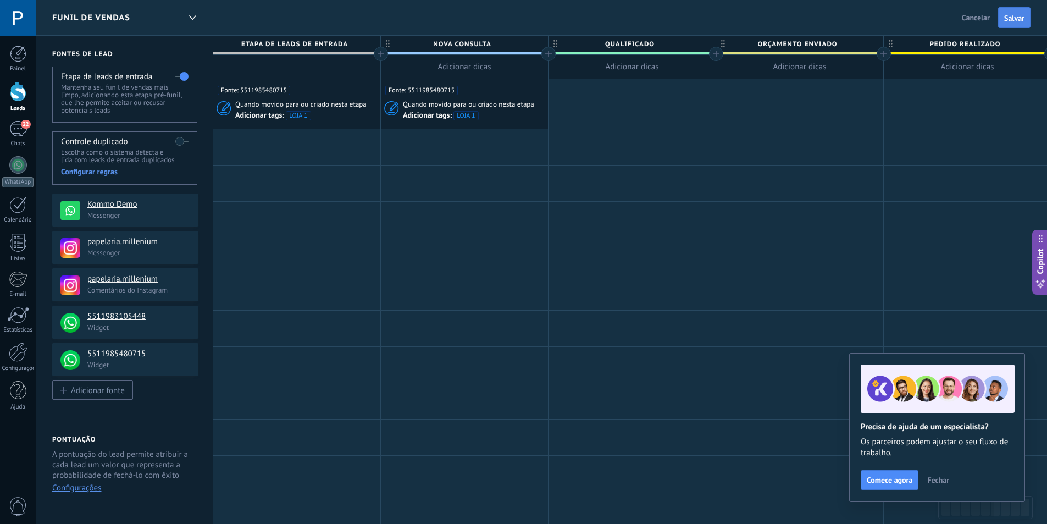
click at [1012, 9] on button "Salvar" at bounding box center [1014, 17] width 32 height 21
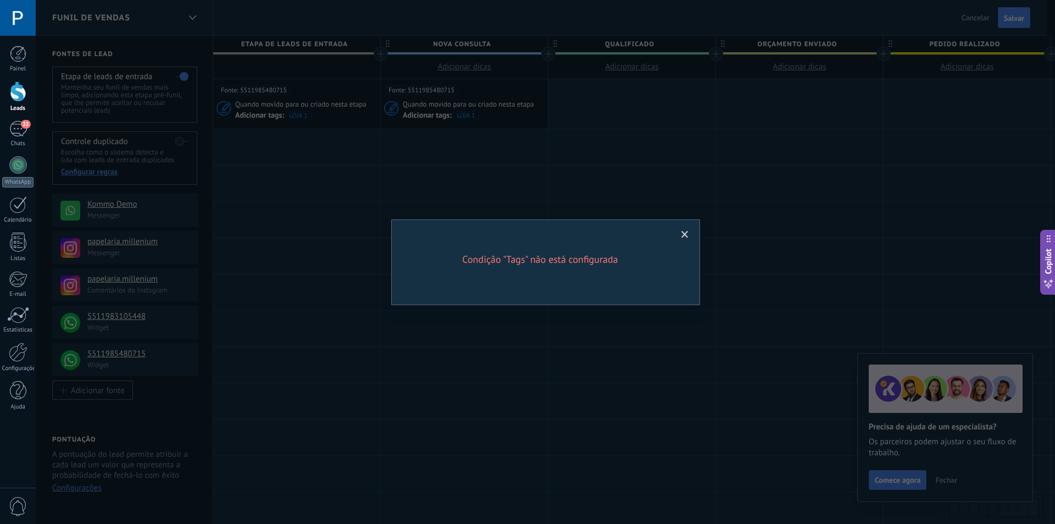
click at [682, 233] on span at bounding box center [684, 235] width 7 height 8
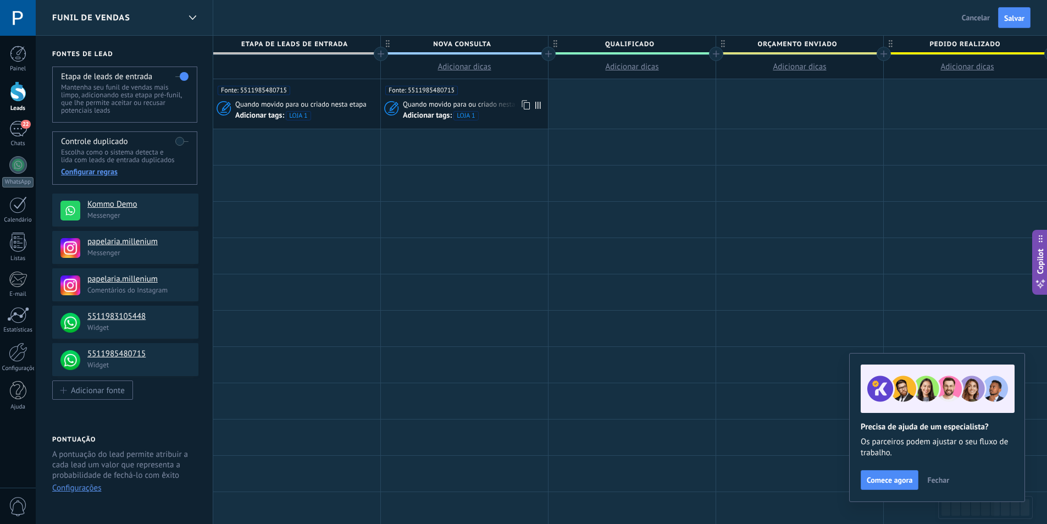
click at [482, 92] on div "Fonte: 5511985480715" at bounding box center [464, 87] width 158 height 16
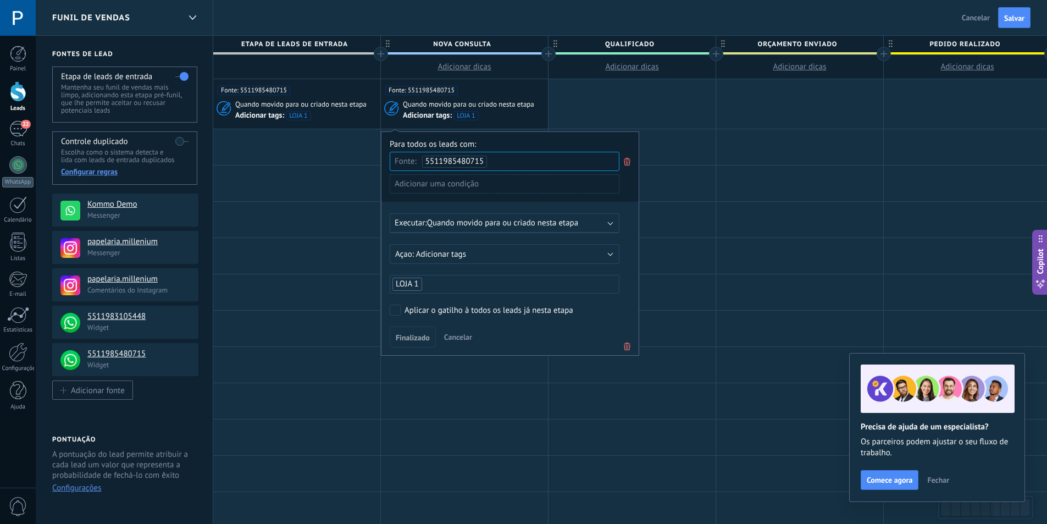
click at [324, 98] on div "Fonte: 5511985480715 Quando movido para ou criado nesta etapa Adicionar tags: L…" at bounding box center [296, 103] width 167 height 49
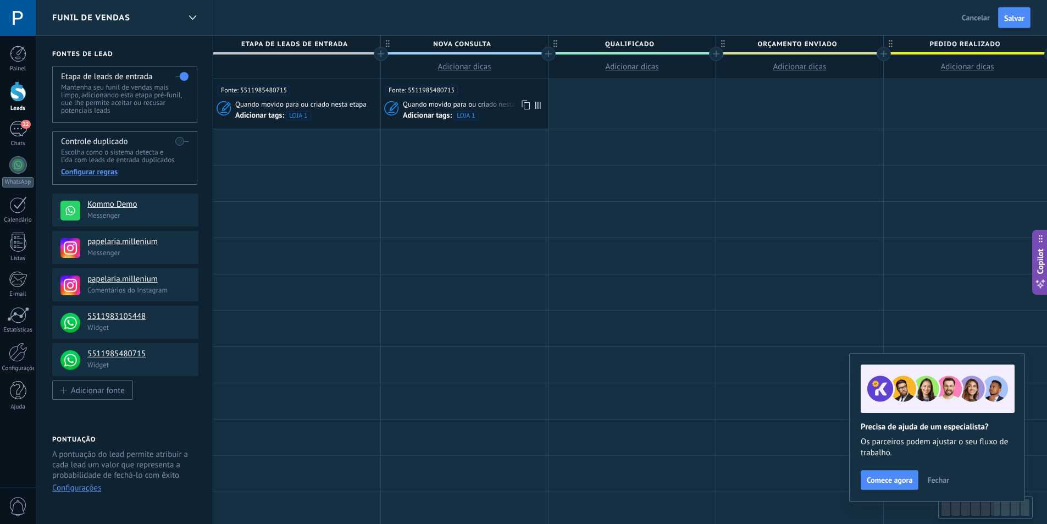
click at [502, 95] on div "Fonte: 5511985480715 Quando movido para ou criado nesta etapa Adicionar tags: L…" at bounding box center [464, 103] width 167 height 49
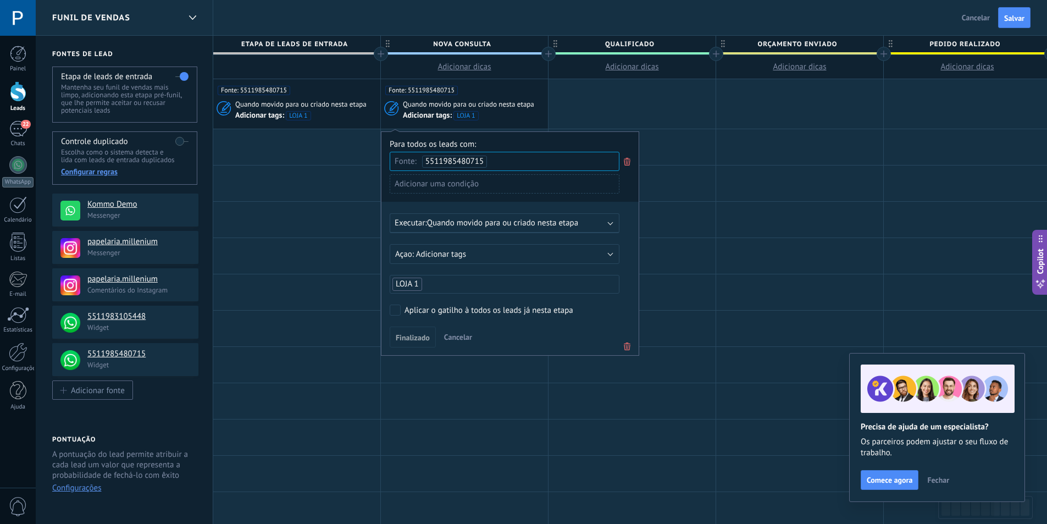
click at [467, 179] on div "Adicionar uma condição" at bounding box center [505, 183] width 230 height 19
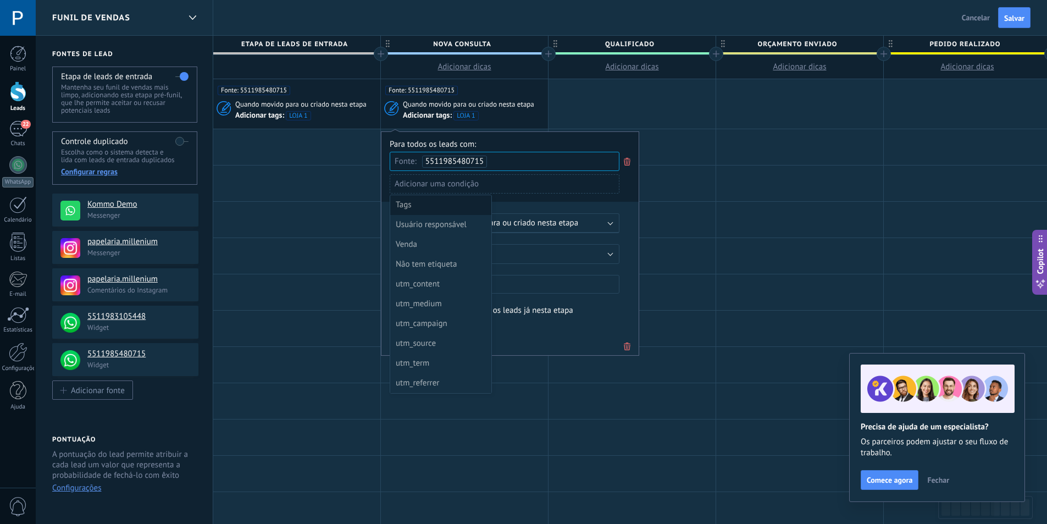
click at [451, 208] on div "Tags" at bounding box center [440, 204] width 88 height 15
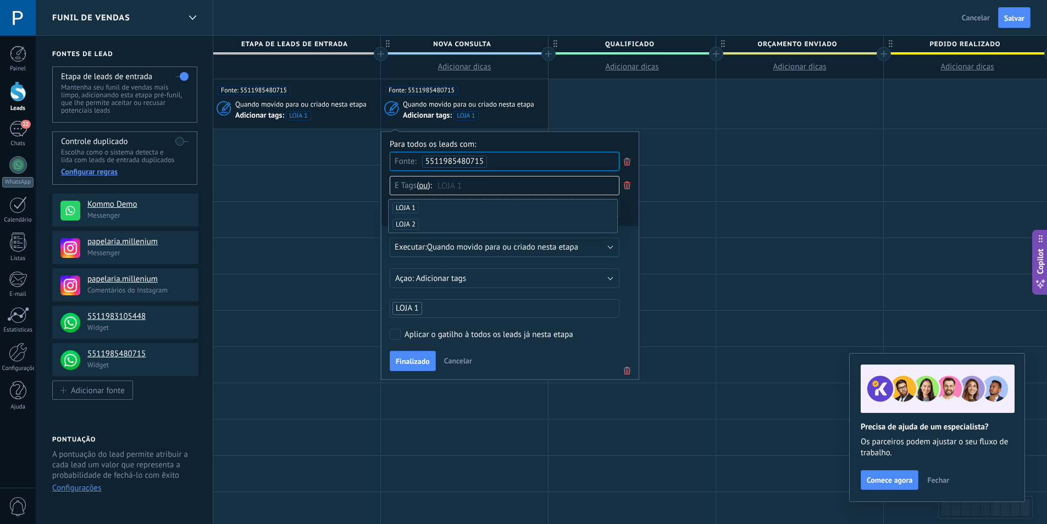
click at [626, 185] on icon at bounding box center [627, 185] width 12 height 13
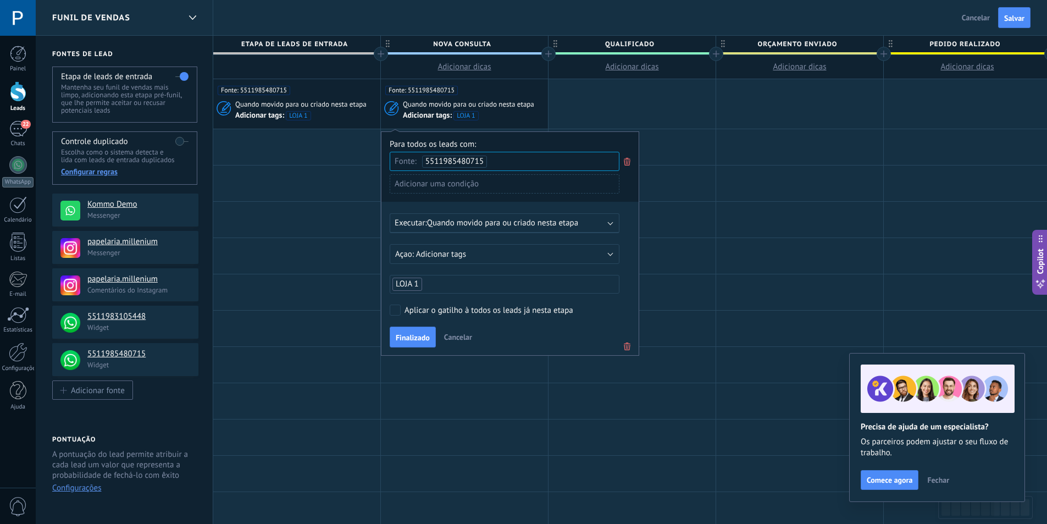
click at [526, 22] on div "Funil de vendas Voltar Cancelar Salvar" at bounding box center [541, 18] width 1011 height 36
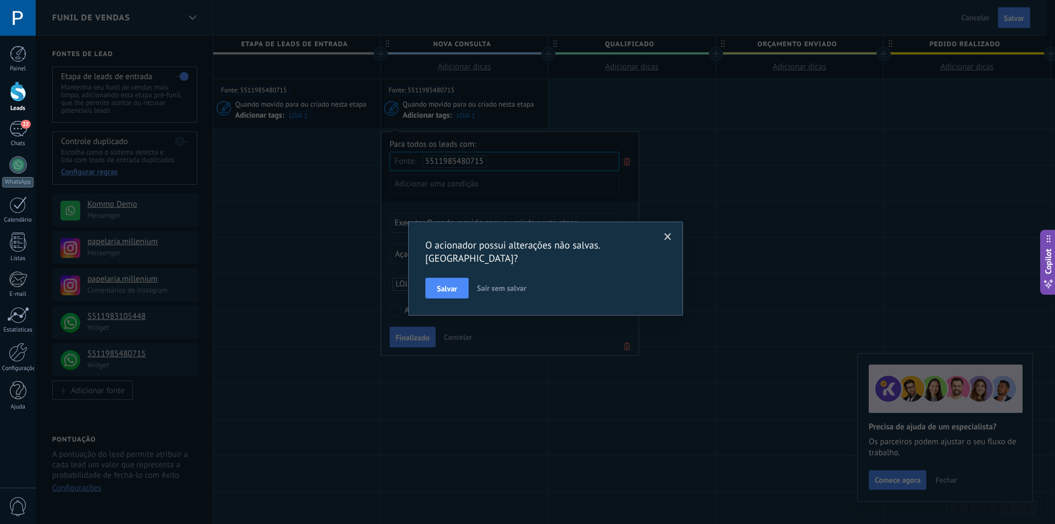
click at [673, 231] on span at bounding box center [668, 236] width 18 height 19
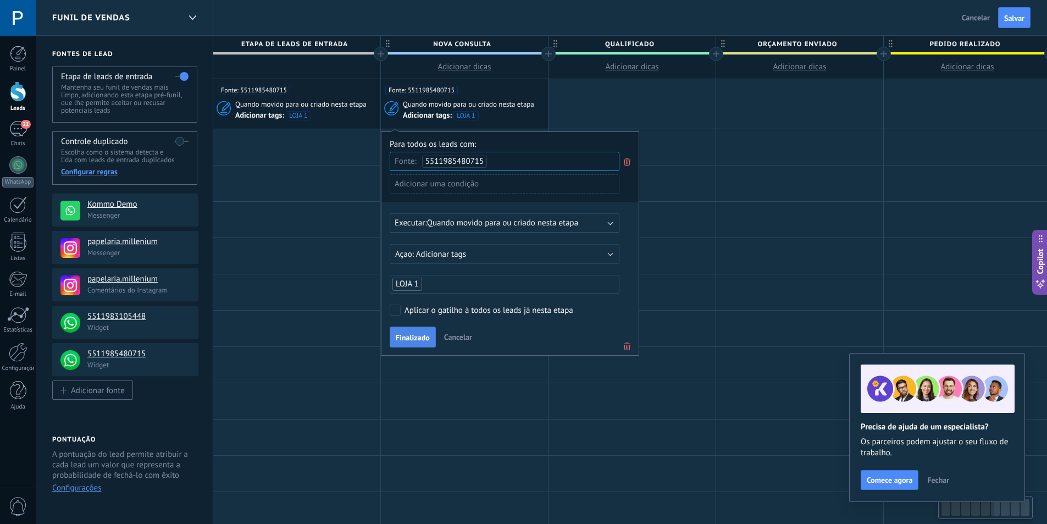
click at [410, 334] on span "Finalizado" at bounding box center [413, 338] width 34 height 8
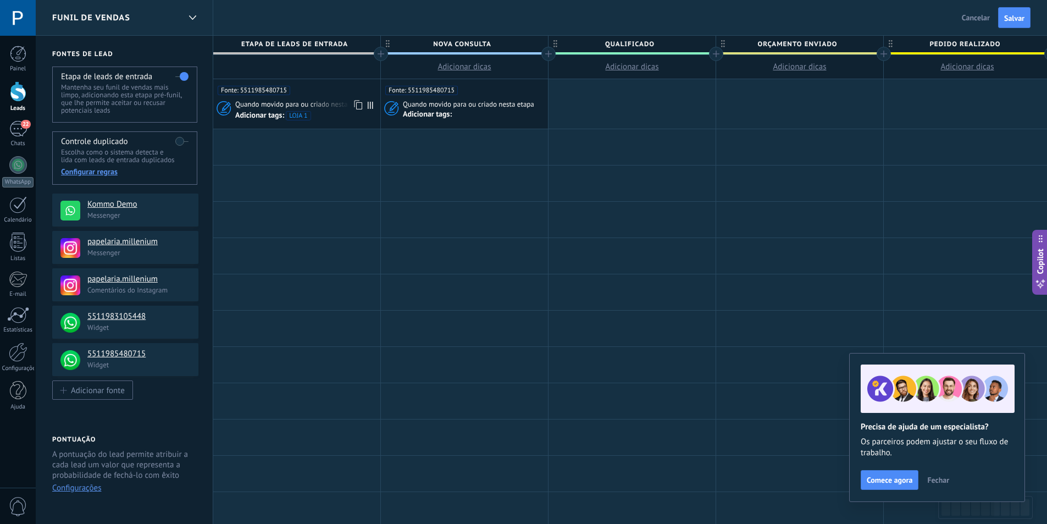
click at [324, 95] on div "Fonte: 5511985480715" at bounding box center [297, 87] width 158 height 16
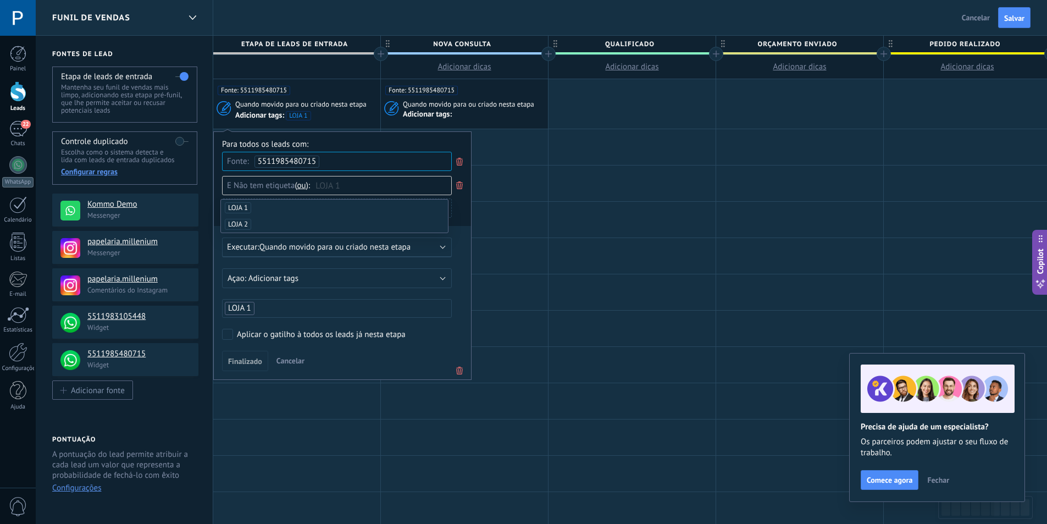
click at [478, 88] on div "Fonte: 5511985480715" at bounding box center [464, 87] width 158 height 16
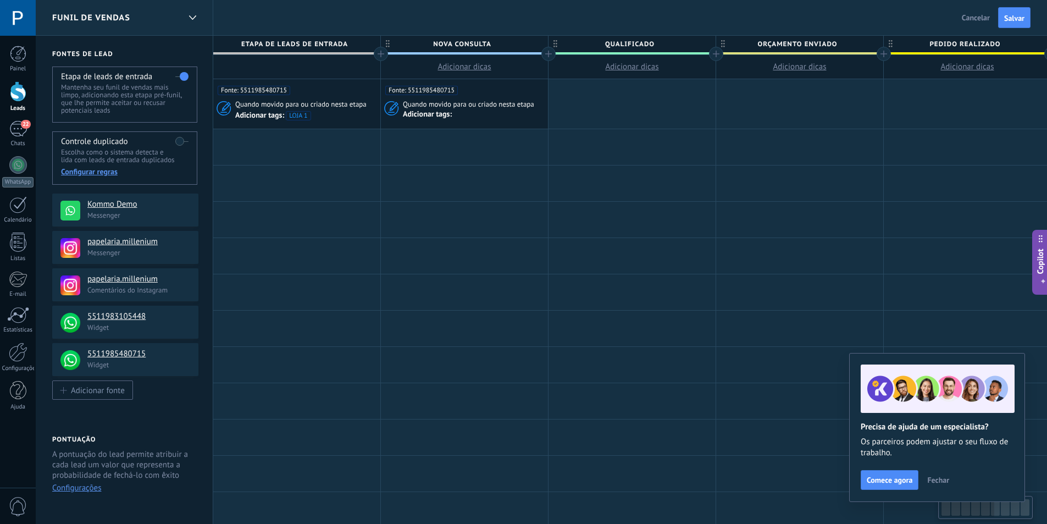
click at [478, 106] on span "Quando movido para ou criado nesta etapa" at bounding box center [469, 104] width 133 height 10
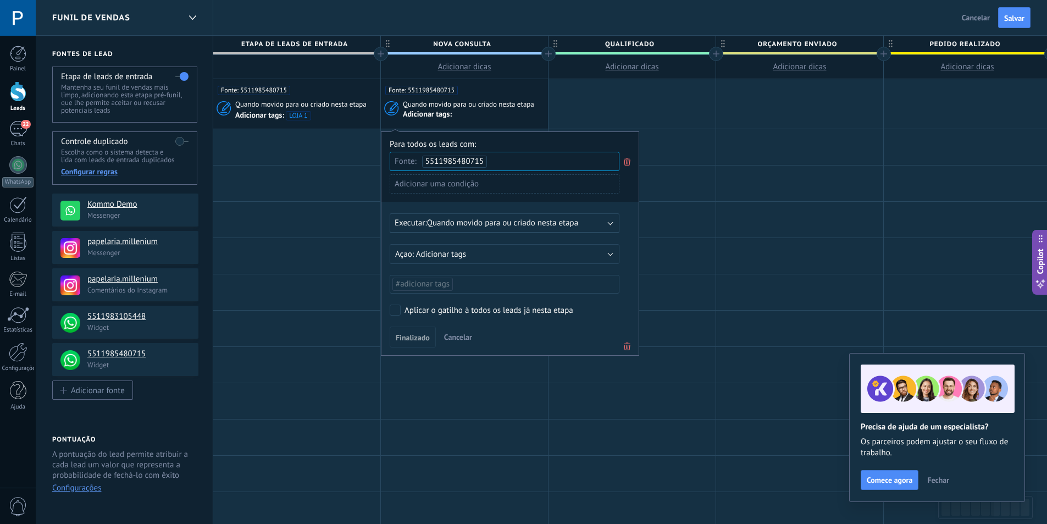
click at [464, 180] on div "Adicionar uma condição" at bounding box center [505, 183] width 230 height 19
click at [448, 256] on li "Não tem etiqueta" at bounding box center [440, 264] width 101 height 20
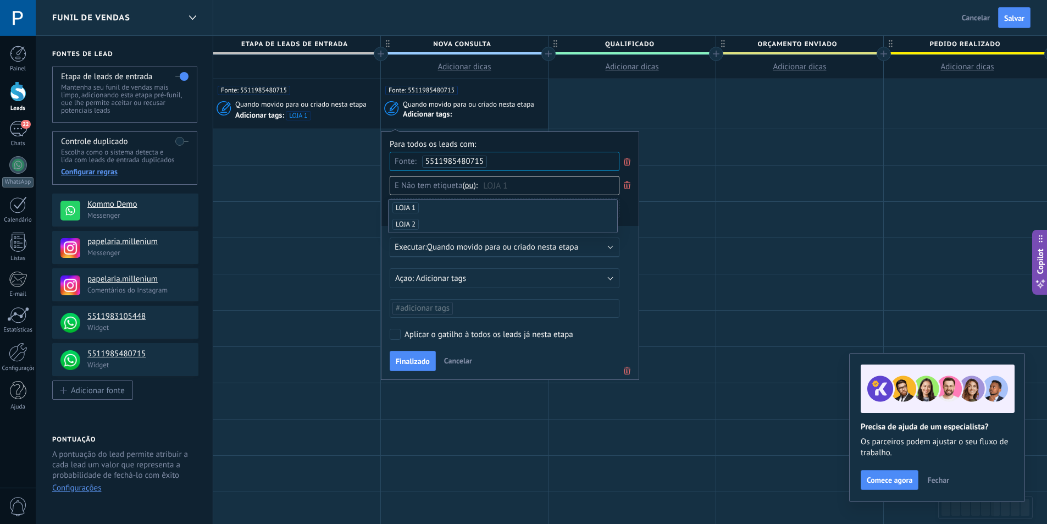
click at [557, 143] on div "Para todos os leads com:" at bounding box center [510, 144] width 241 height 10
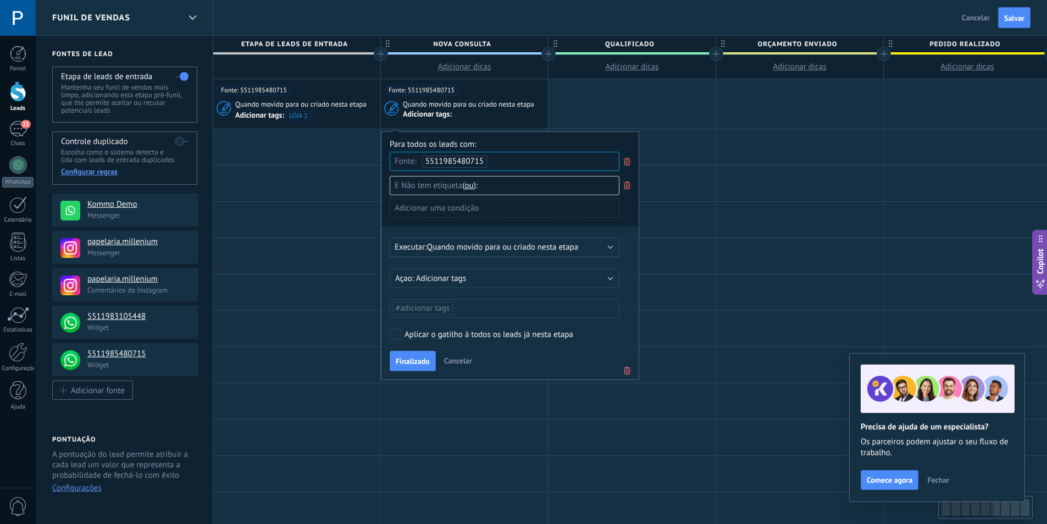
click at [401, 333] on label "Aplicar o gatilho à todos os leads já nesta etapa" at bounding box center [503, 334] width 226 height 11
click at [460, 307] on ul "#adicionar tags" at bounding box center [504, 308] width 226 height 15
click at [406, 329] on span "LOJA 1" at bounding box center [409, 331] width 30 height 15
click at [626, 271] on div "Adicionar tags Excluir tags Adicionar tags" at bounding box center [510, 278] width 241 height 20
click at [409, 360] on span "Finalizado" at bounding box center [413, 361] width 34 height 8
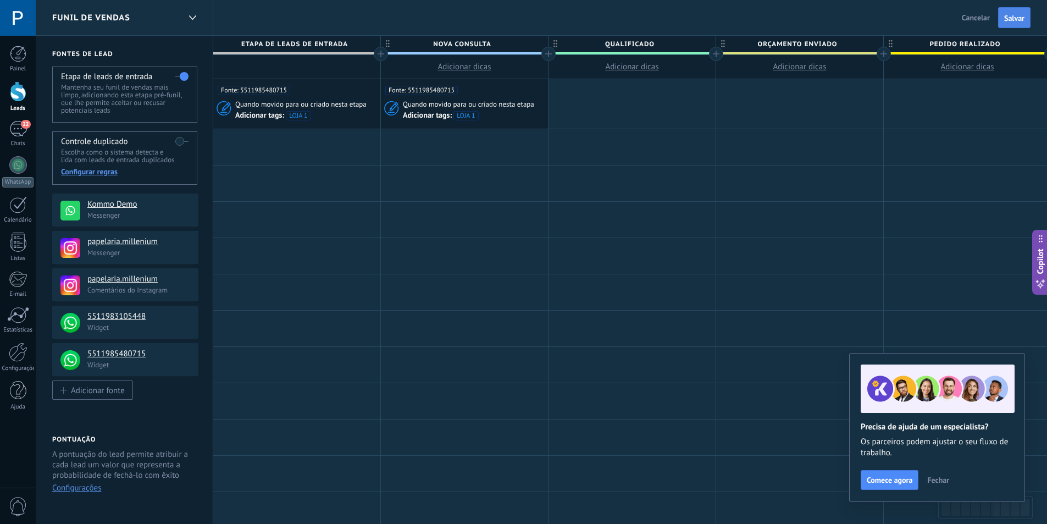
click at [1017, 24] on button "Salvar" at bounding box center [1014, 17] width 32 height 21
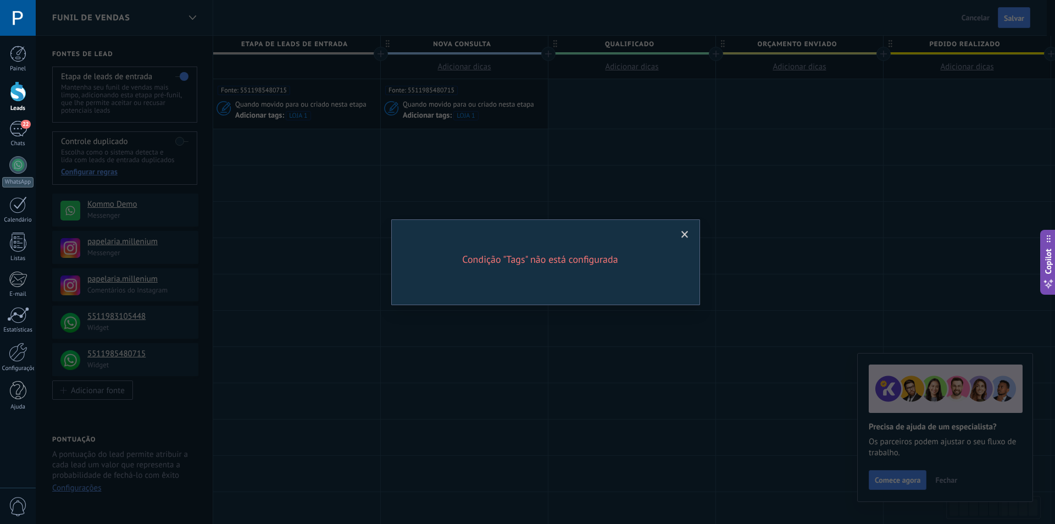
click at [686, 232] on span at bounding box center [684, 235] width 7 height 8
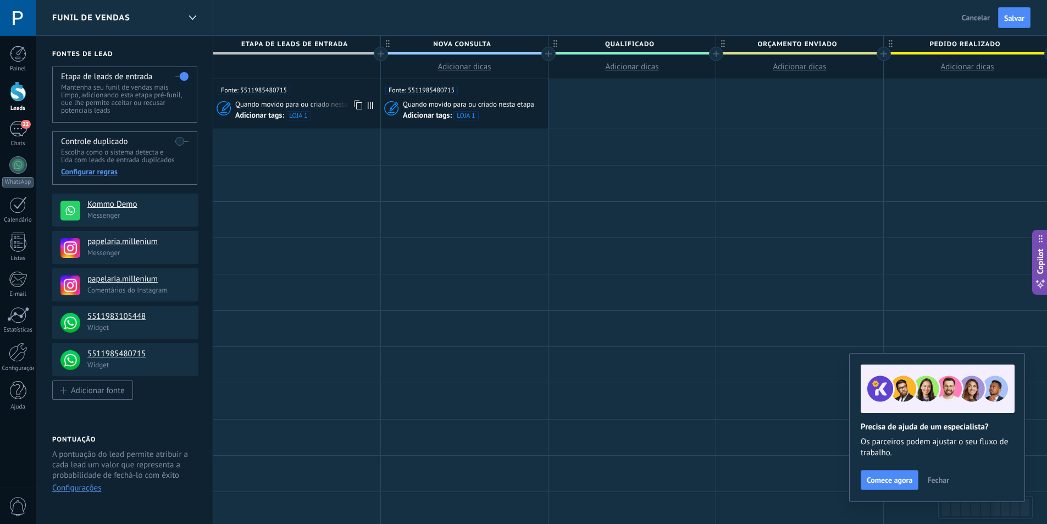
click at [331, 92] on div "Fonte: 5511985480715" at bounding box center [297, 87] width 158 height 16
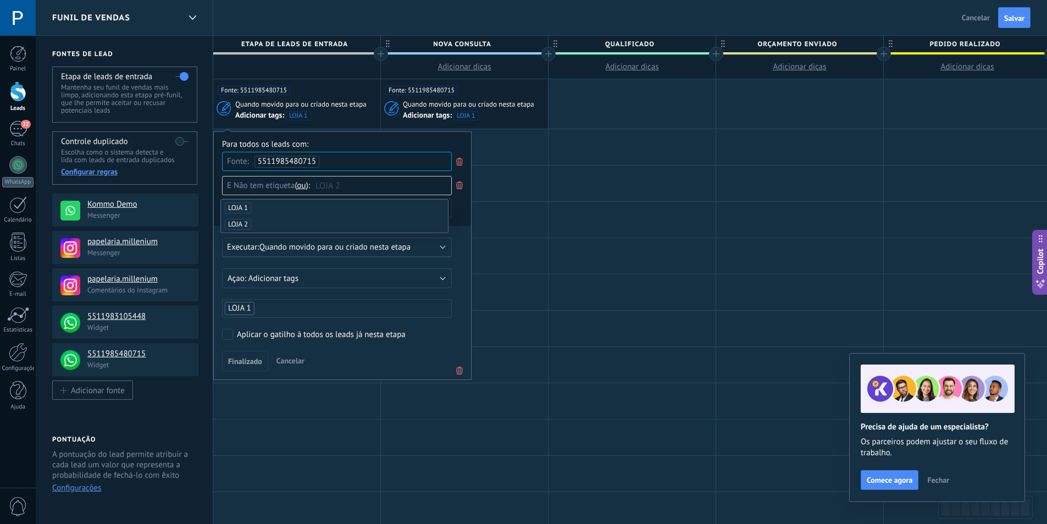
click at [298, 333] on div "Aplicar o gatilho à todos os leads já nesta etapa" at bounding box center [321, 334] width 169 height 11
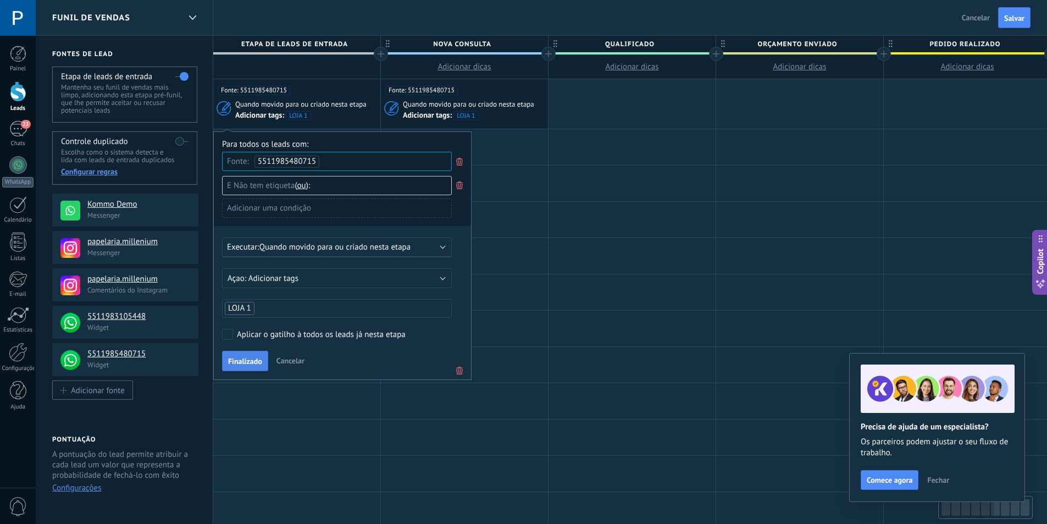
click at [256, 362] on span "Finalizado" at bounding box center [245, 361] width 34 height 8
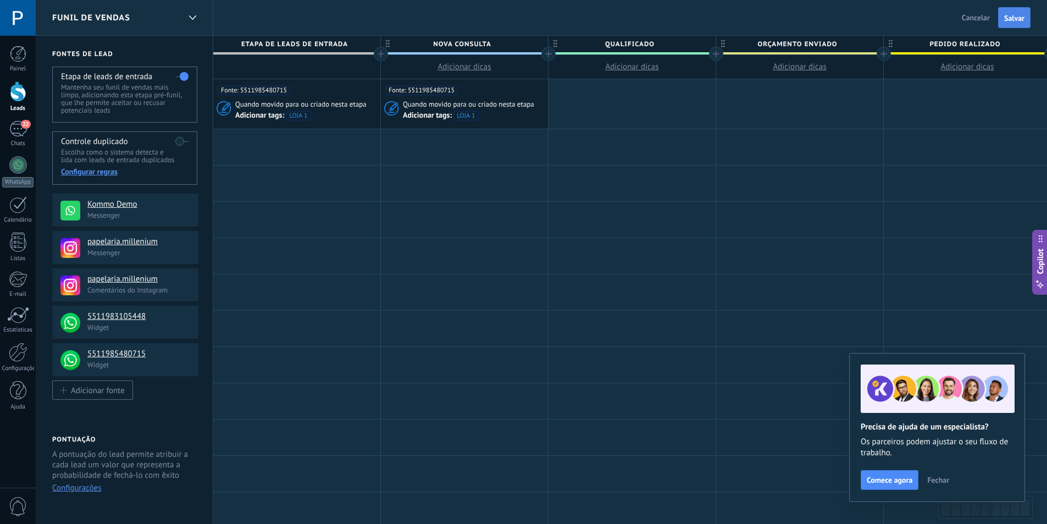
click at [1024, 16] on button "Salvar" at bounding box center [1014, 17] width 32 height 21
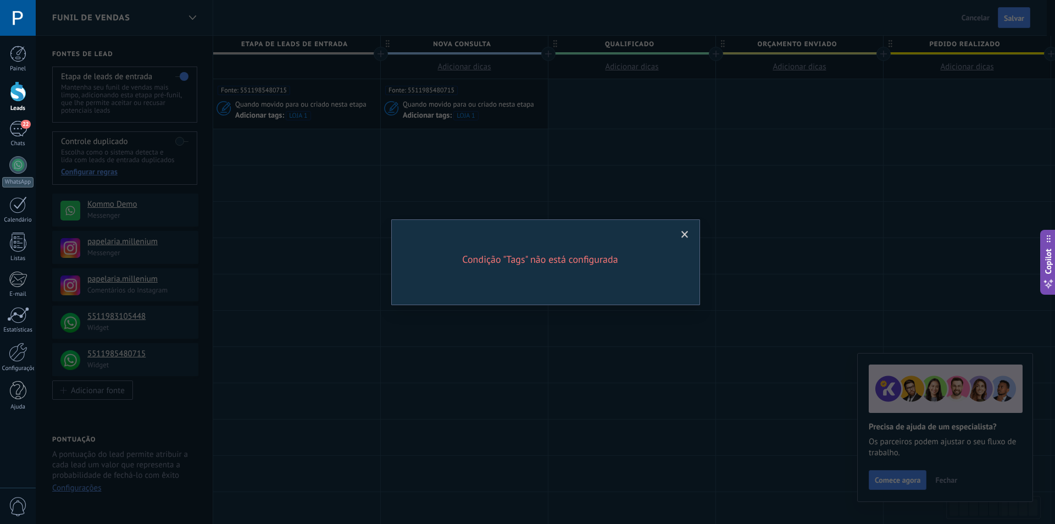
click at [682, 233] on span at bounding box center [684, 235] width 7 height 8
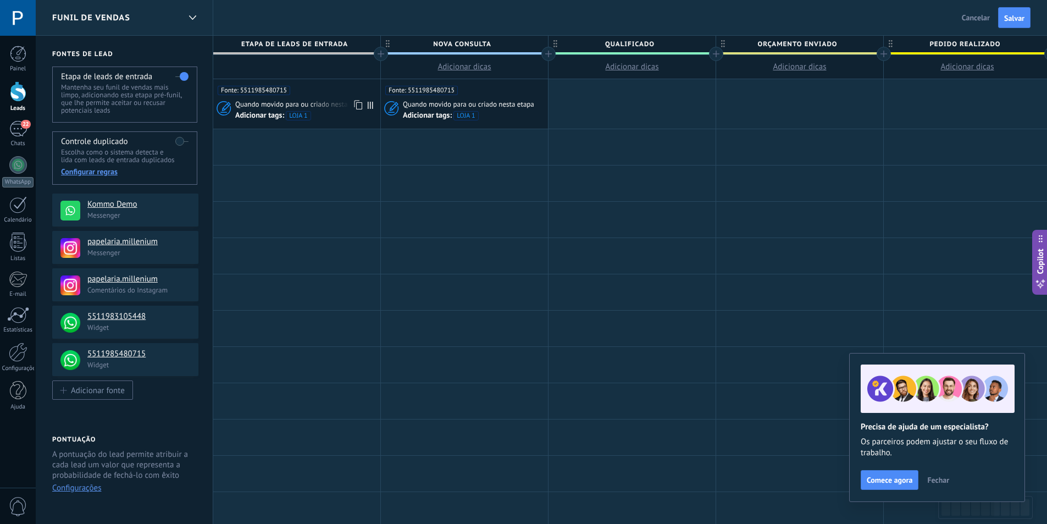
click at [334, 95] on div "Fonte: 5511985480715" at bounding box center [297, 87] width 158 height 16
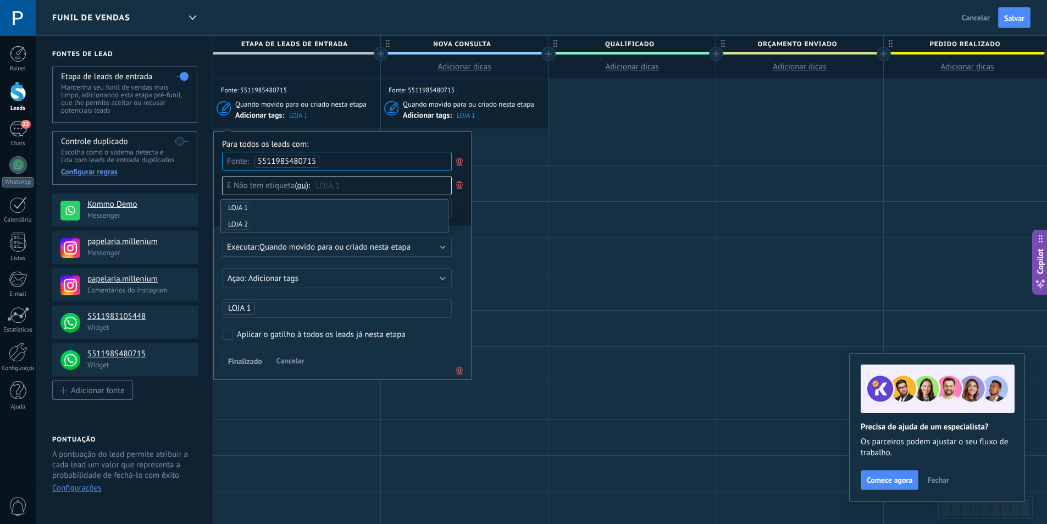
click at [373, 144] on div "Para todos os leads com:" at bounding box center [342, 144] width 241 height 10
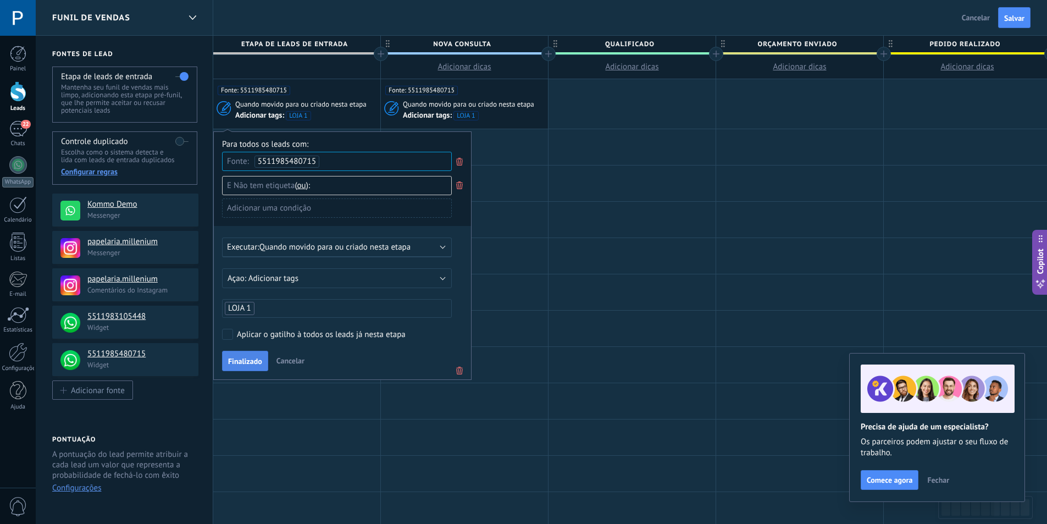
click at [245, 352] on button "Finalizado" at bounding box center [245, 361] width 46 height 21
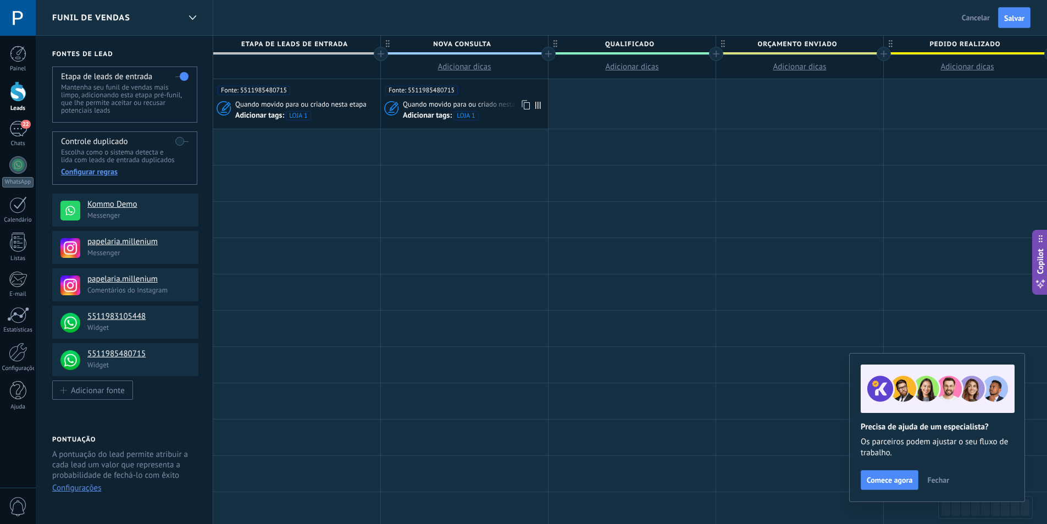
click at [510, 93] on div "Fonte: 5511985480715" at bounding box center [464, 87] width 158 height 16
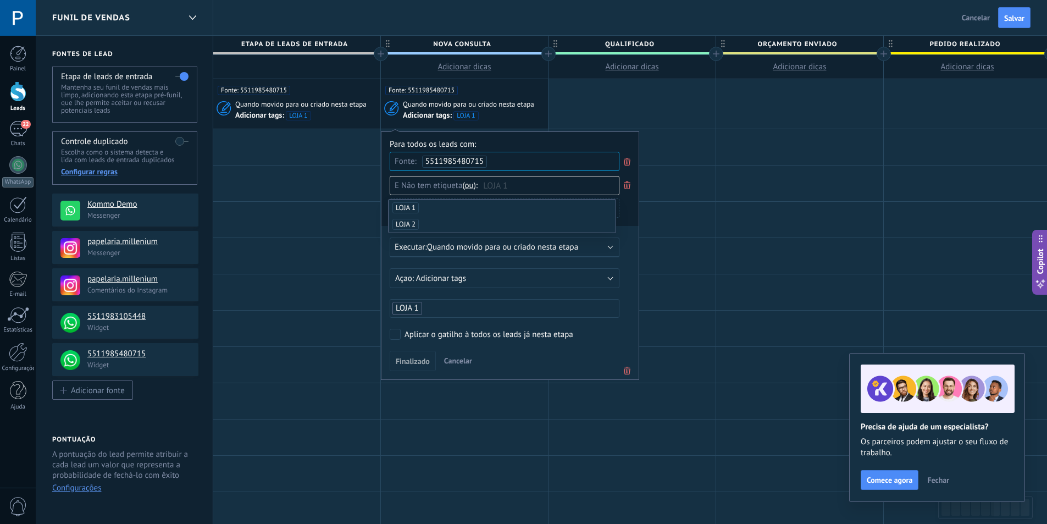
click at [627, 371] on icon at bounding box center [627, 370] width 12 height 13
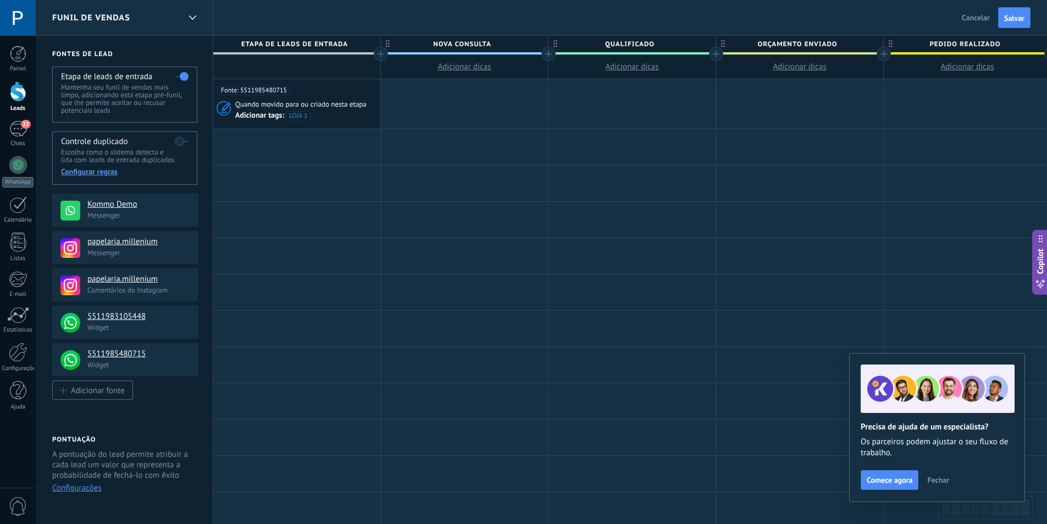
click at [1001, 20] on button "Salvar" at bounding box center [1014, 17] width 32 height 21
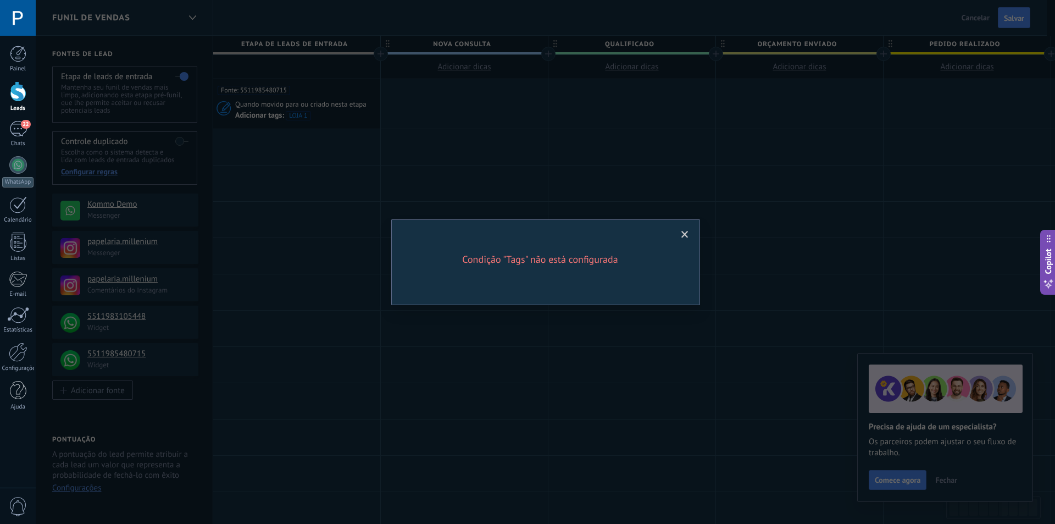
click at [684, 232] on span at bounding box center [684, 235] width 7 height 8
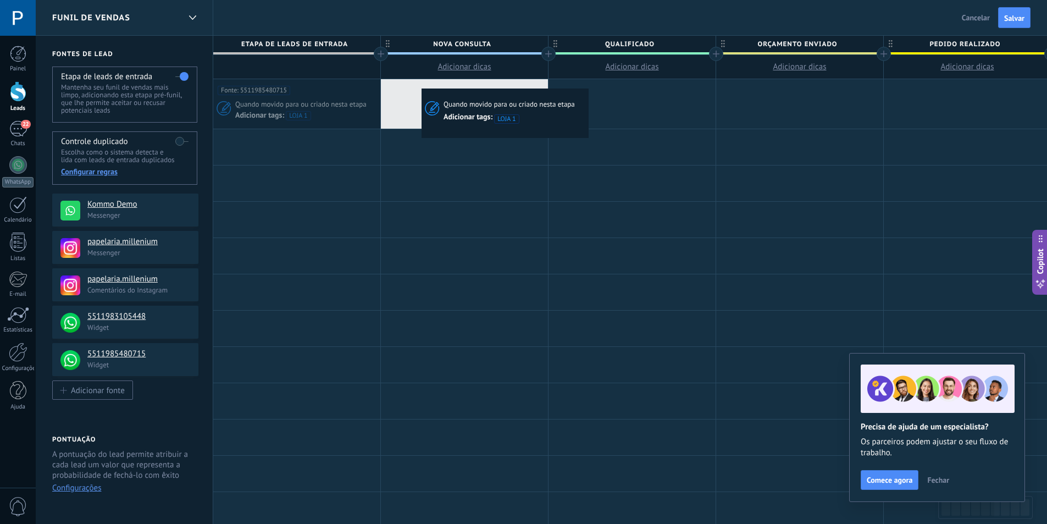
drag, startPoint x: 342, startPoint y: 90, endPoint x: 421, endPoint y: 91, distance: 79.7
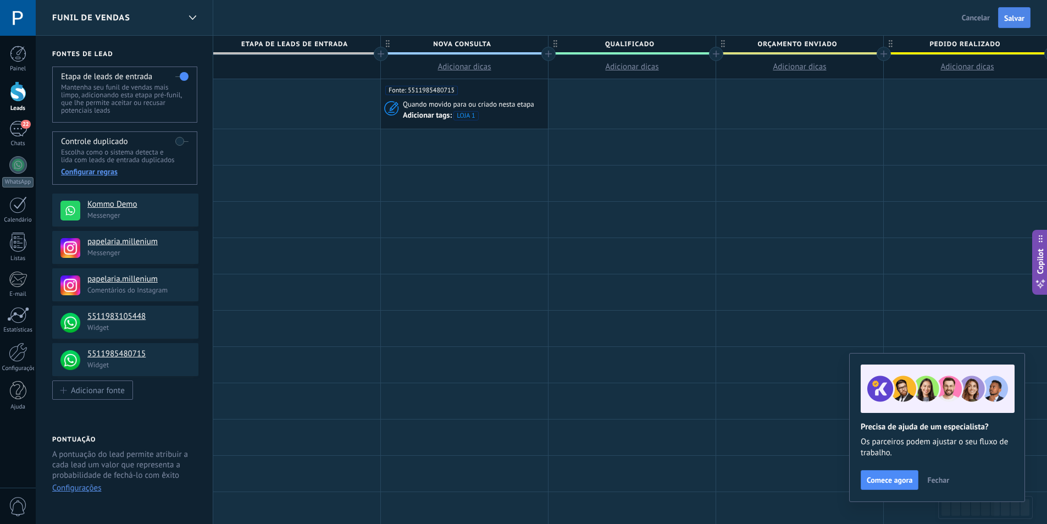
click at [1025, 20] on button "Salvar" at bounding box center [1014, 17] width 32 height 21
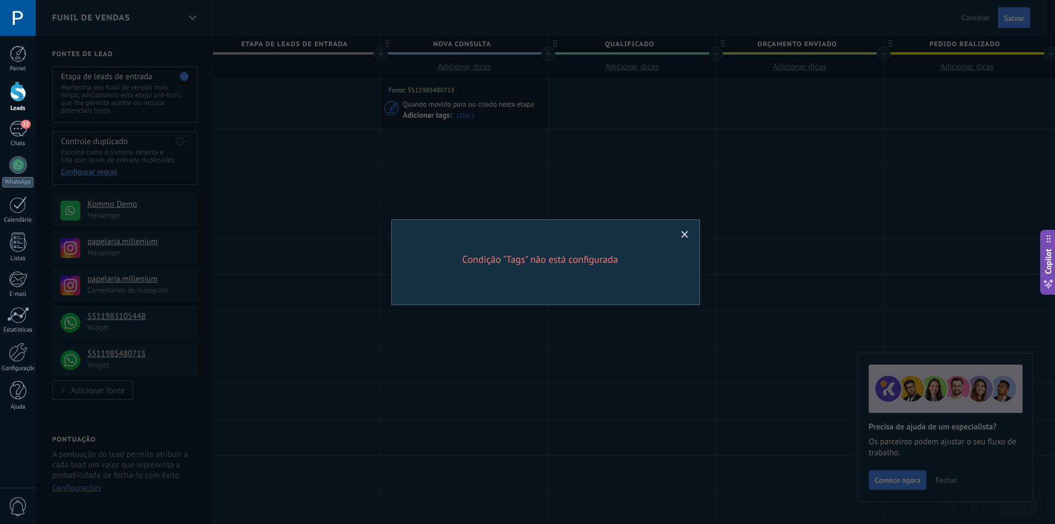
click at [686, 232] on span at bounding box center [684, 235] width 7 height 8
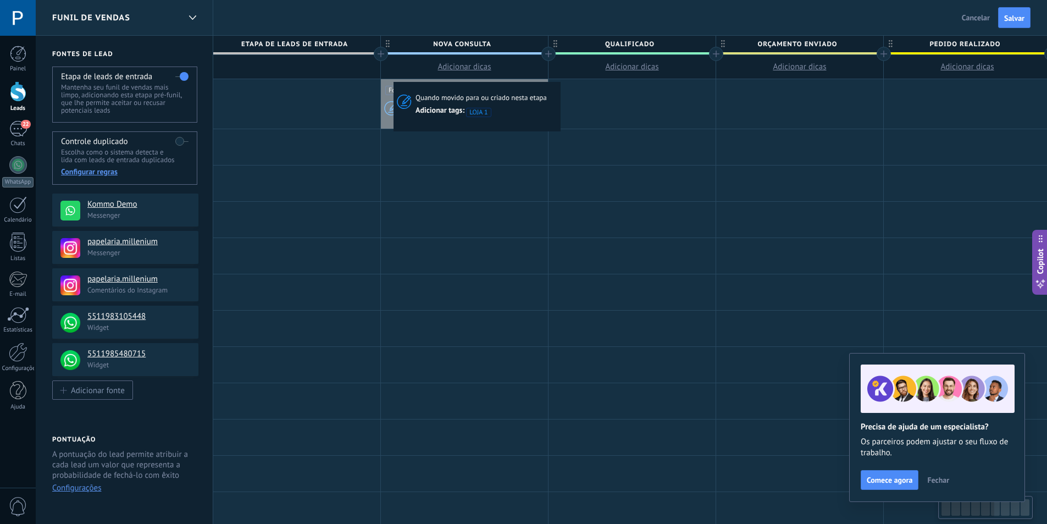
scroll to position [0, 51]
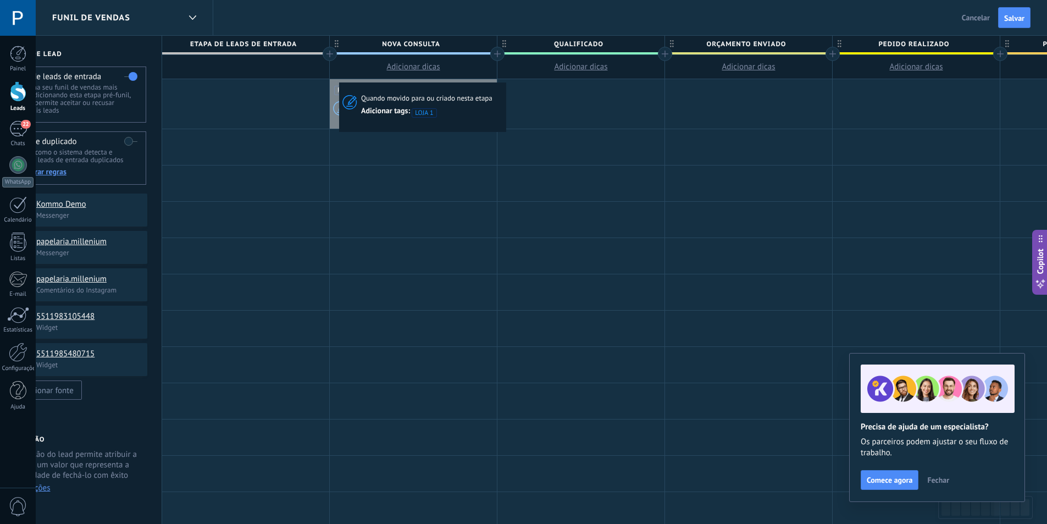
drag, startPoint x: 347, startPoint y: 84, endPoint x: 342, endPoint y: 85, distance: 5.6
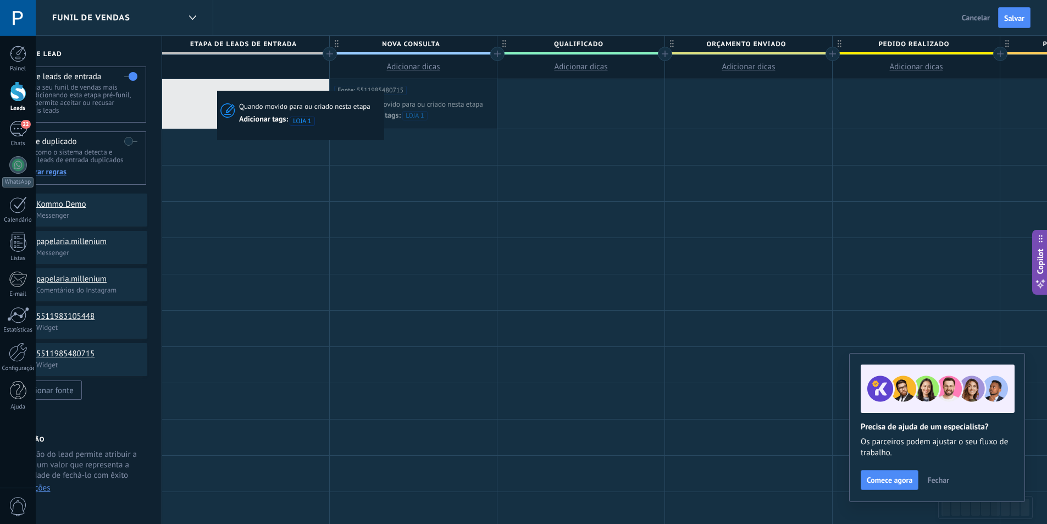
scroll to position [0, 58]
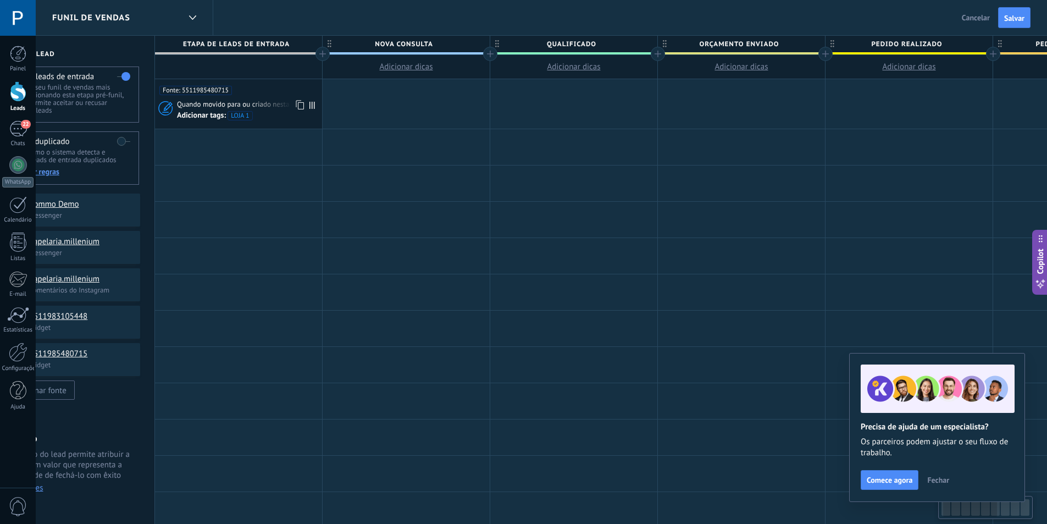
click at [288, 99] on div "Quando movido para ou criado nesta etapa" at bounding box center [248, 104] width 142 height 10
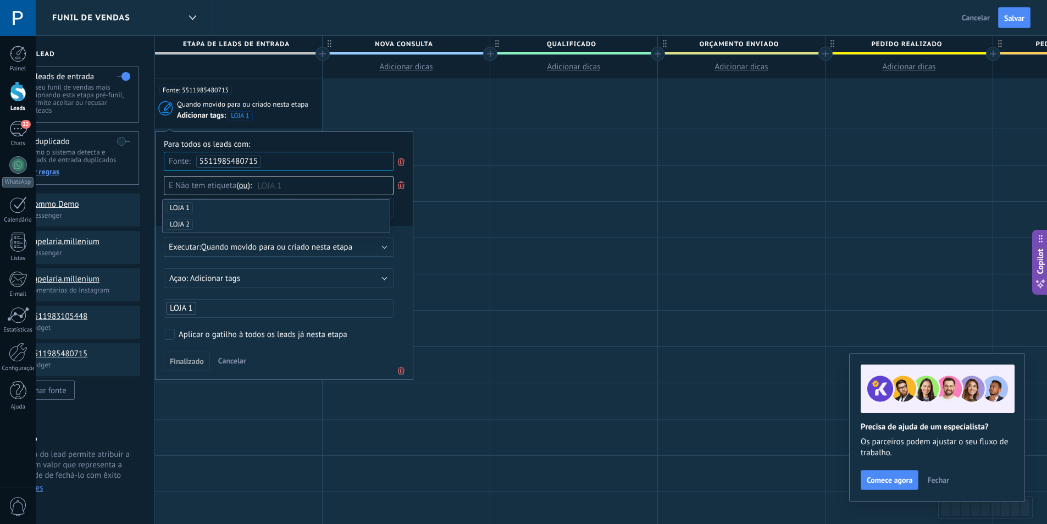
click at [334, 149] on div "Para todos os leads com:" at bounding box center [284, 144] width 241 height 10
click at [291, 184] on div "Não tem etiqueta e ou ou" at bounding box center [279, 185] width 230 height 19
click at [398, 189] on icon at bounding box center [401, 185] width 12 height 13
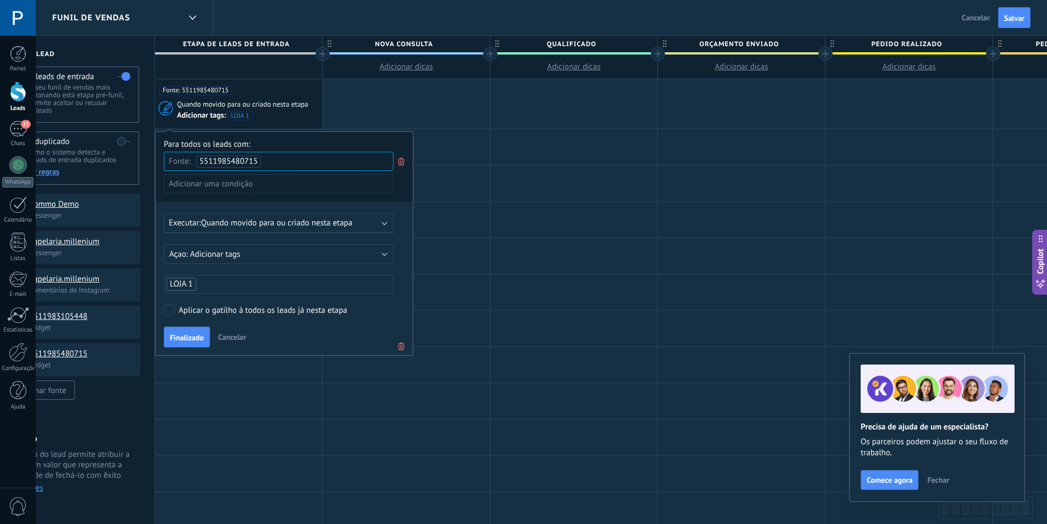
click at [191, 336] on span "Finalizado" at bounding box center [187, 338] width 34 height 8
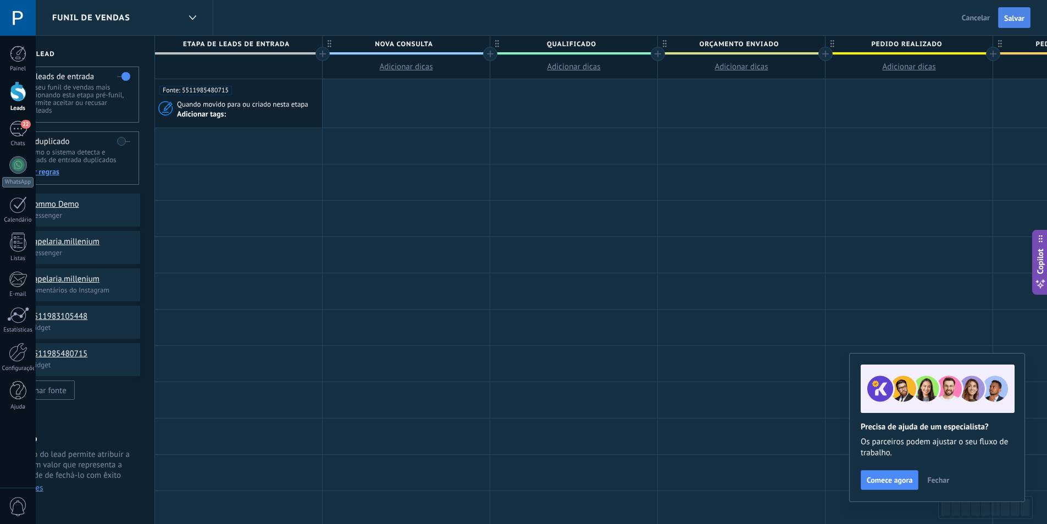
click at [1001, 17] on button "Salvar" at bounding box center [1014, 17] width 32 height 21
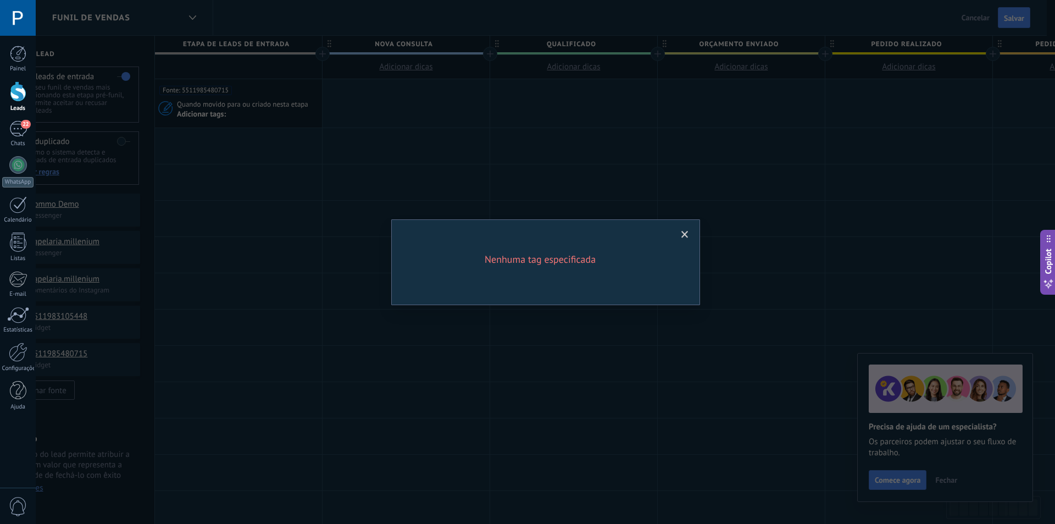
drag, startPoint x: 688, startPoint y: 232, endPoint x: 343, endPoint y: 173, distance: 349.5
click at [688, 231] on span at bounding box center [684, 235] width 7 height 8
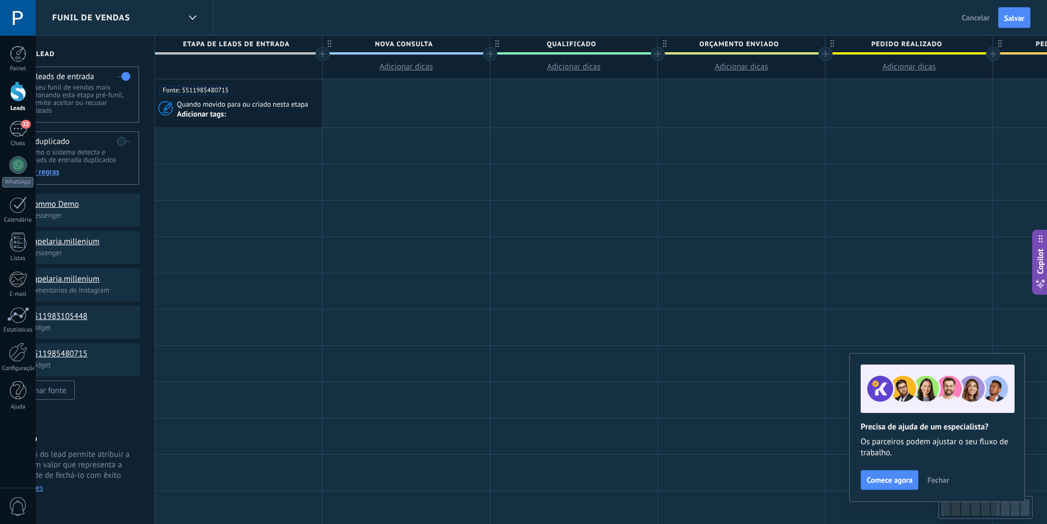
click at [280, 106] on span "Quando movido para ou criado nesta etapa" at bounding box center [243, 104] width 133 height 10
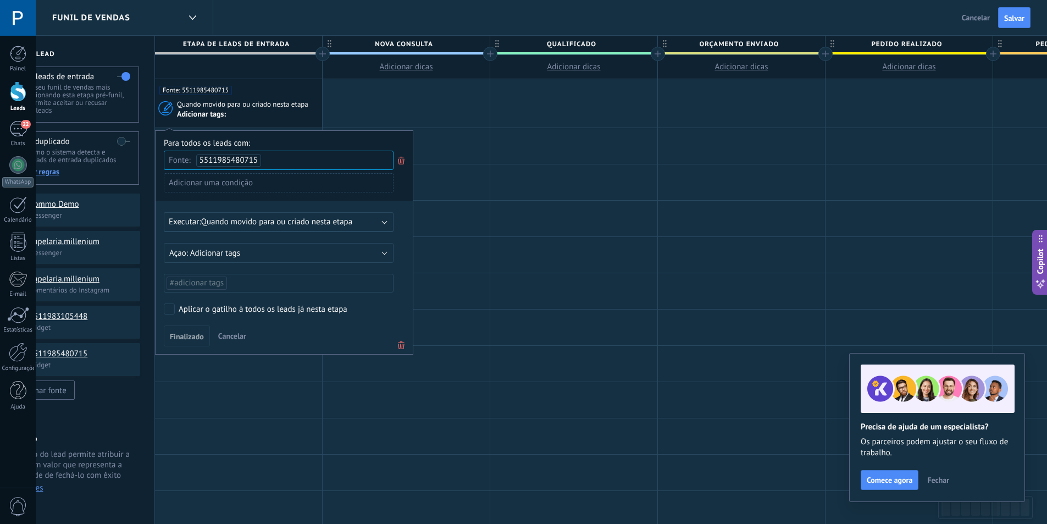
click at [253, 287] on ul "#adicionar tags" at bounding box center [278, 282] width 226 height 15
click at [187, 306] on span "LOJA 1" at bounding box center [183, 306] width 30 height 15
click at [291, 329] on div "Finalizado Cancelar" at bounding box center [284, 335] width 241 height 20
click at [184, 333] on span "Finalizado" at bounding box center [187, 336] width 34 height 8
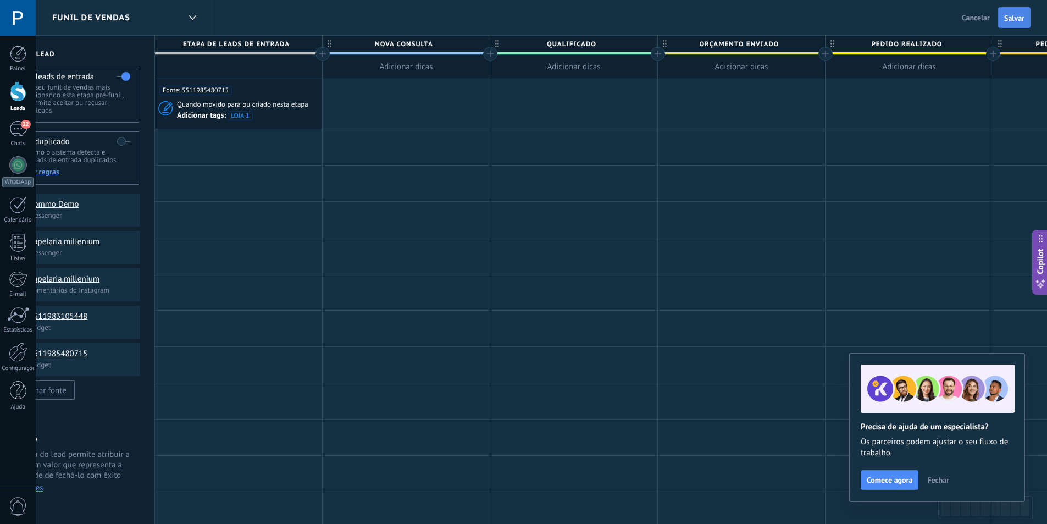
click at [1020, 14] on span "Salvar" at bounding box center [1014, 18] width 20 height 8
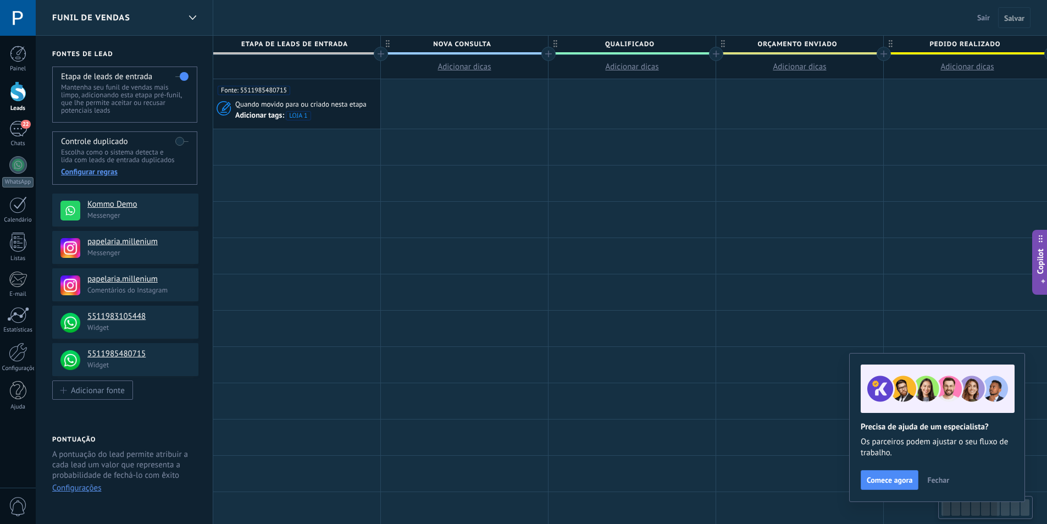
scroll to position [0, 58]
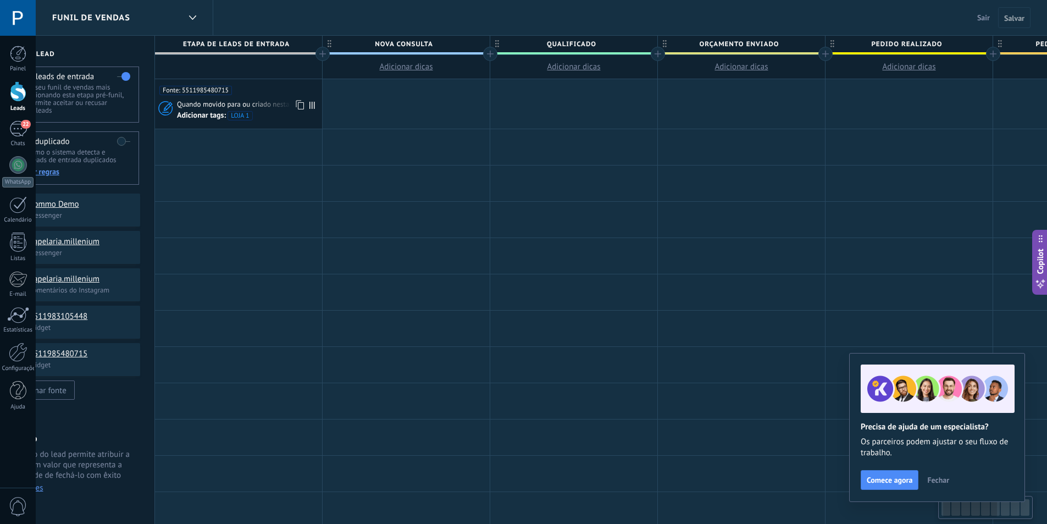
click at [265, 92] on div "Fonte: 5511985480715" at bounding box center [238, 87] width 158 height 16
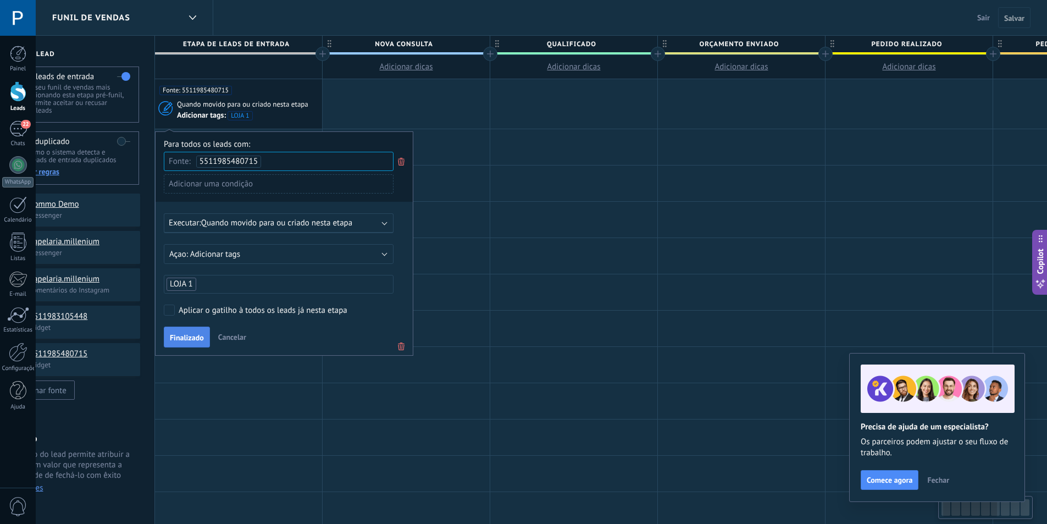
click at [191, 335] on span "Finalizado" at bounding box center [187, 338] width 34 height 8
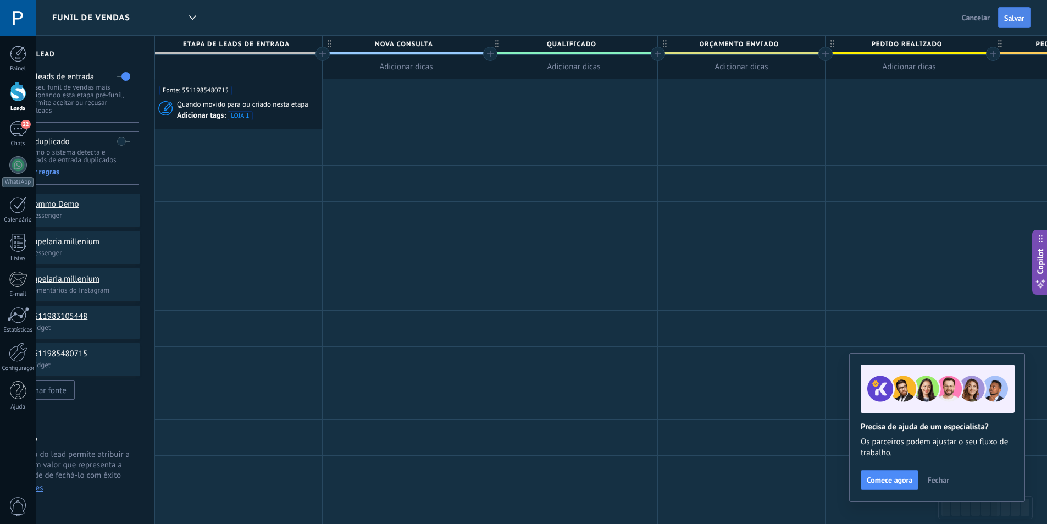
click at [1023, 26] on button "Salvar" at bounding box center [1014, 17] width 32 height 21
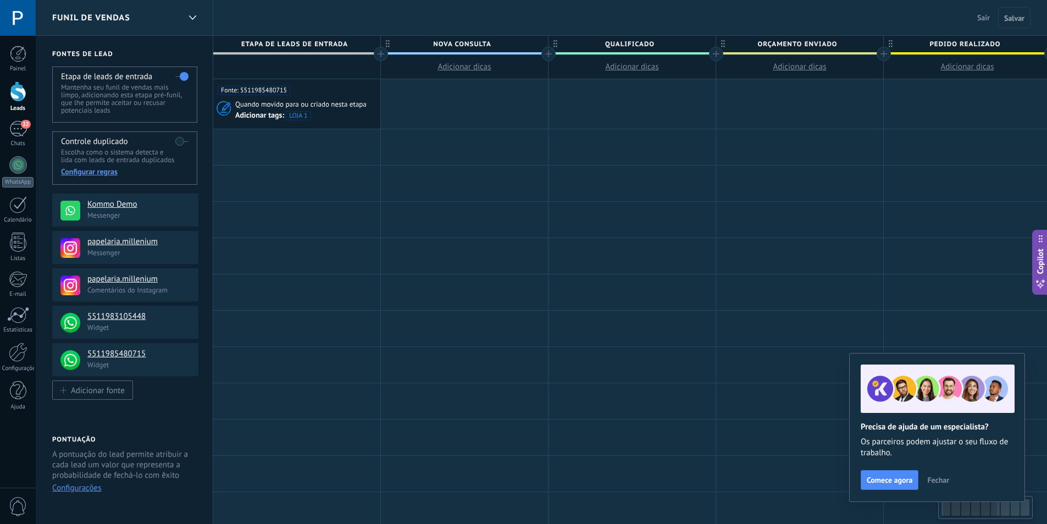
scroll to position [0, 58]
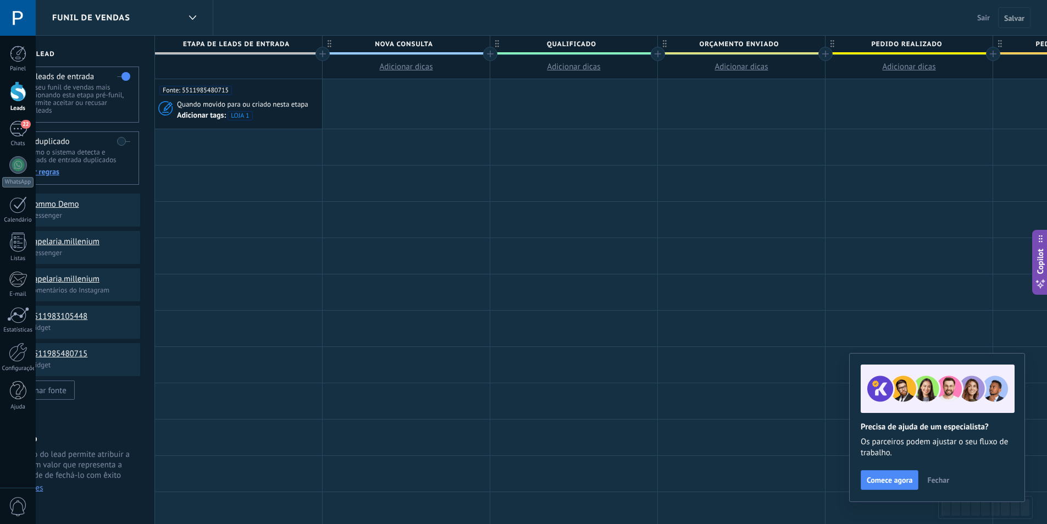
click at [19, 97] on div at bounding box center [18, 91] width 16 height 20
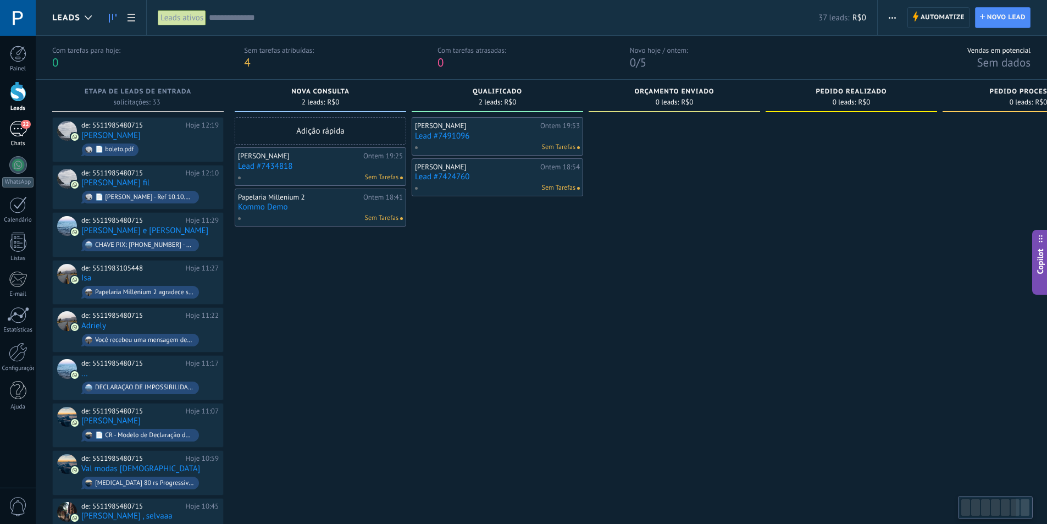
click at [12, 125] on div "22" at bounding box center [18, 129] width 18 height 16
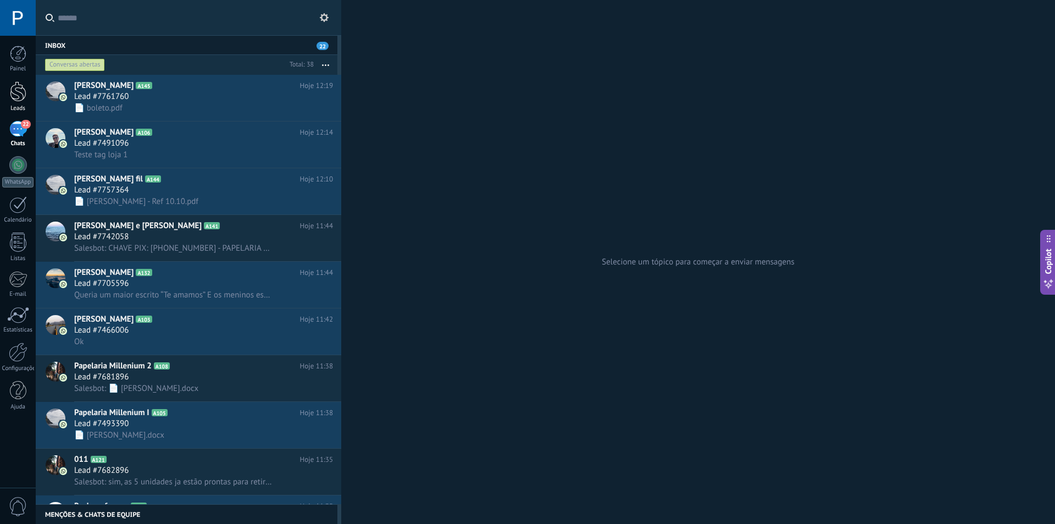
click at [16, 96] on div at bounding box center [18, 91] width 16 height 20
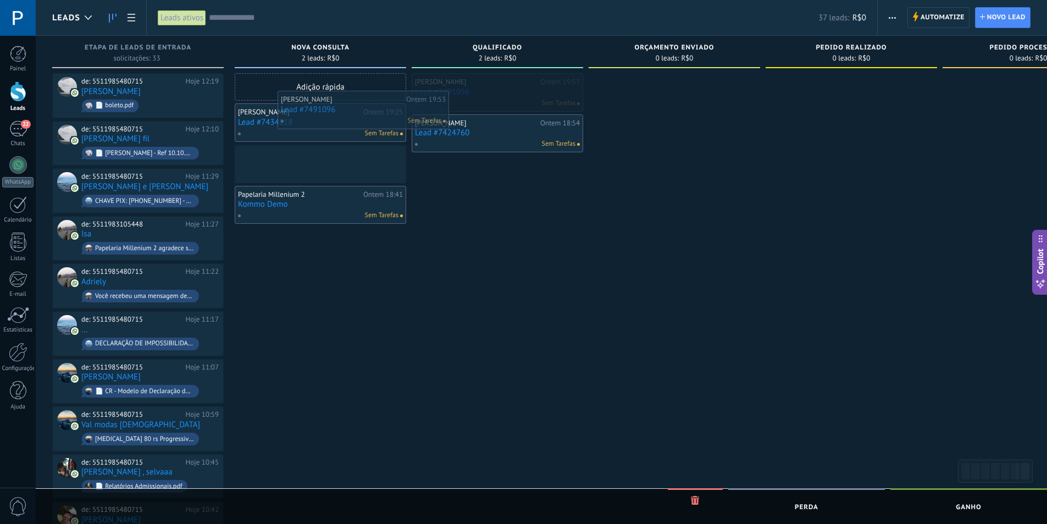
drag, startPoint x: 495, startPoint y: 87, endPoint x: 320, endPoint y: 105, distance: 175.7
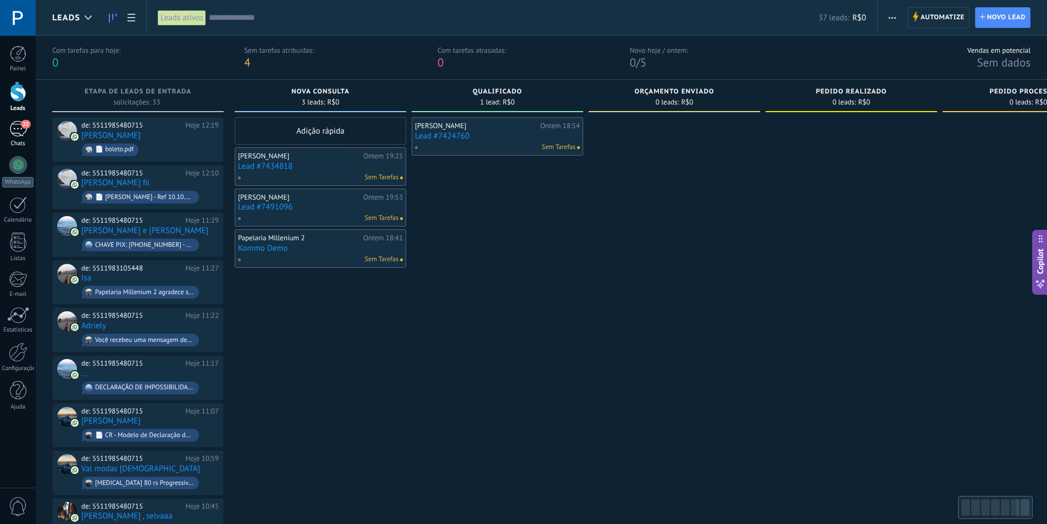
click at [16, 131] on div "22" at bounding box center [18, 129] width 18 height 16
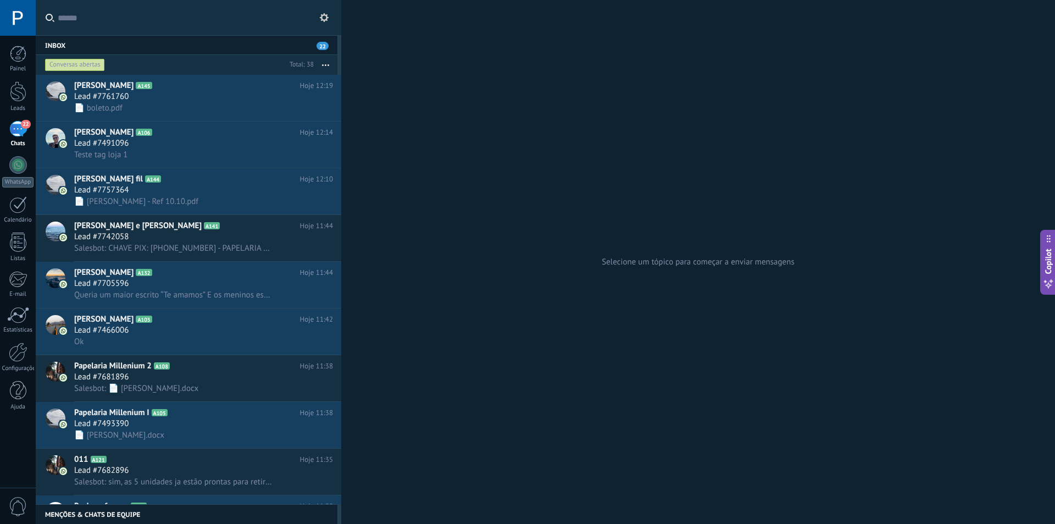
click at [14, 132] on div "22" at bounding box center [18, 129] width 18 height 16
click at [177, 137] on h2 "Henrique Paraizo A106" at bounding box center [187, 132] width 226 height 11
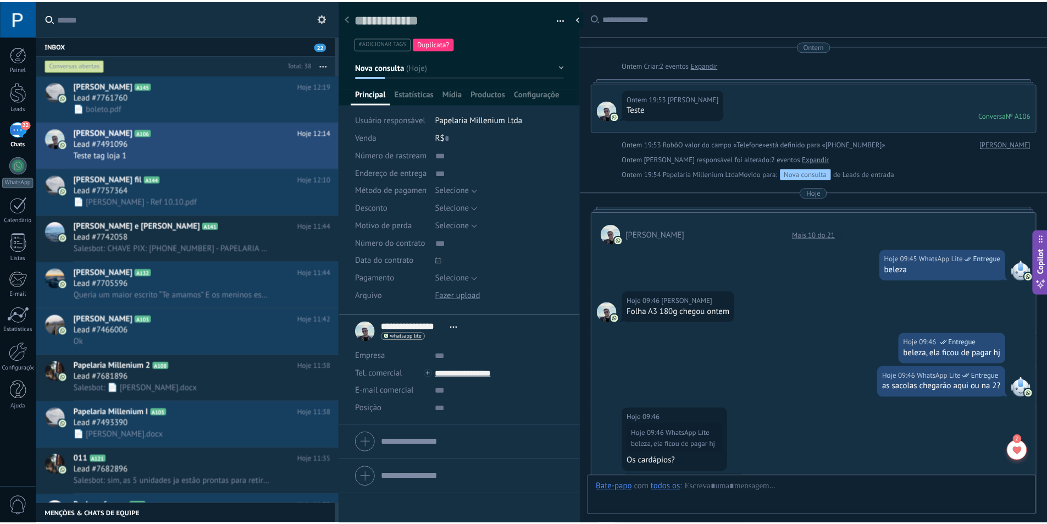
scroll to position [689, 0]
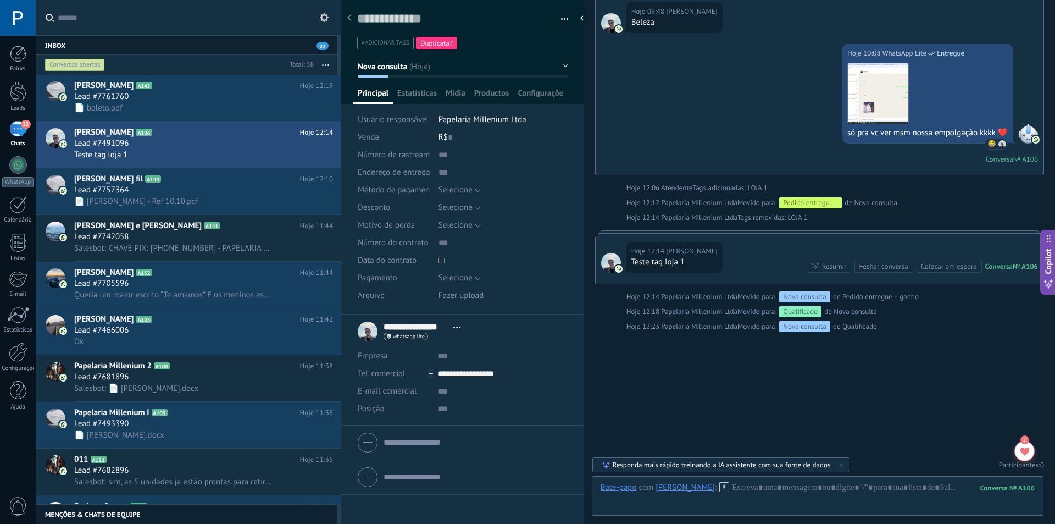
click at [349, 19] on use at bounding box center [349, 17] width 4 height 7
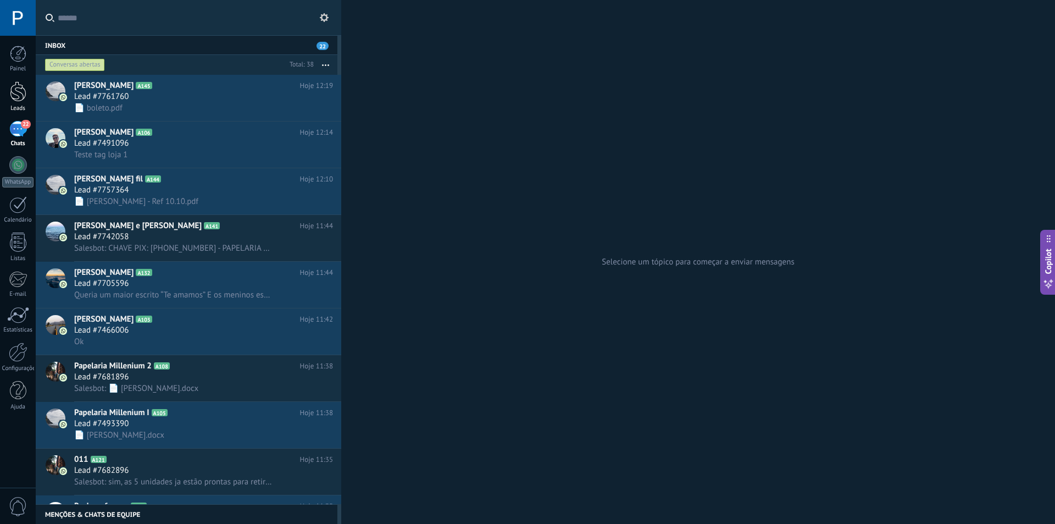
click at [14, 85] on div at bounding box center [18, 91] width 16 height 20
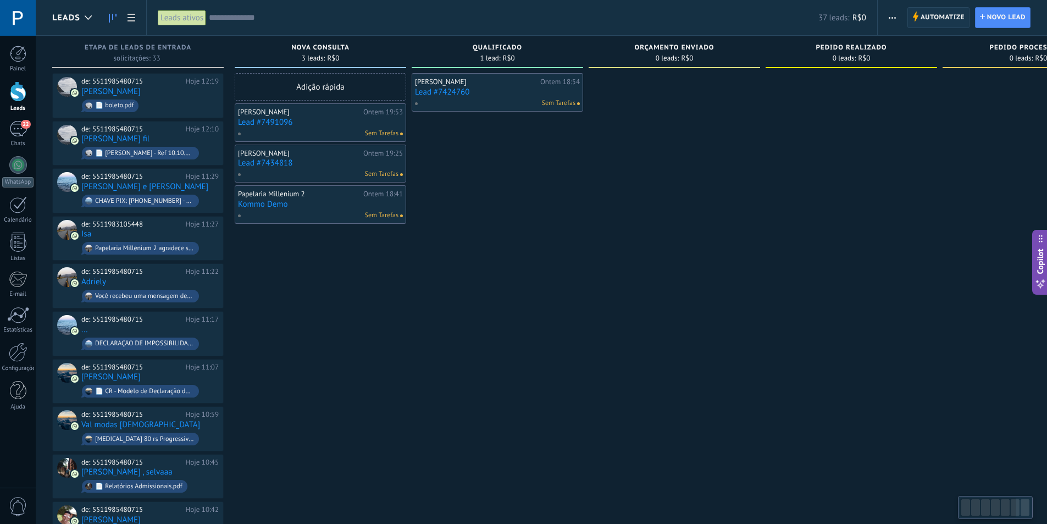
click at [926, 22] on span "Automatize" at bounding box center [942, 18] width 44 height 20
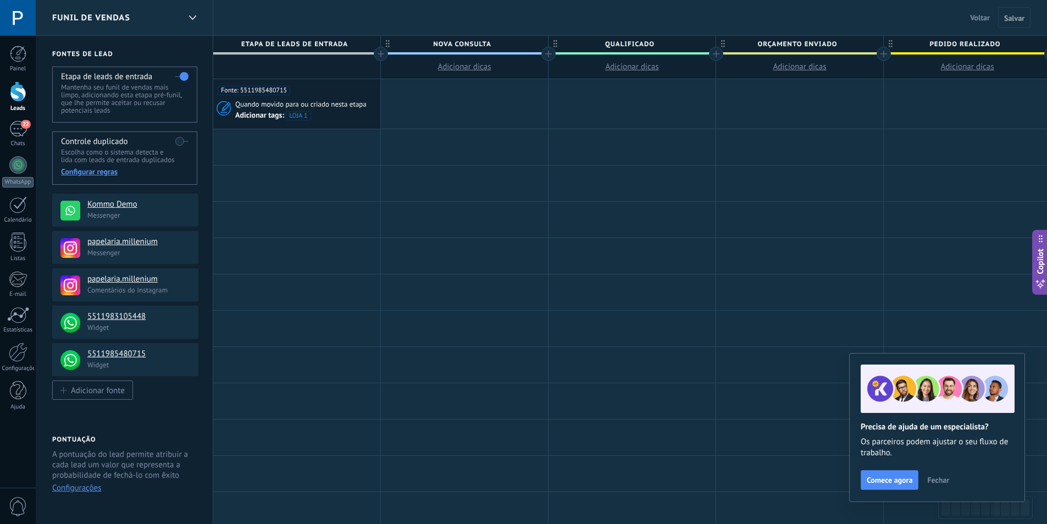
click at [985, 15] on span "Voltar" at bounding box center [980, 18] width 20 height 10
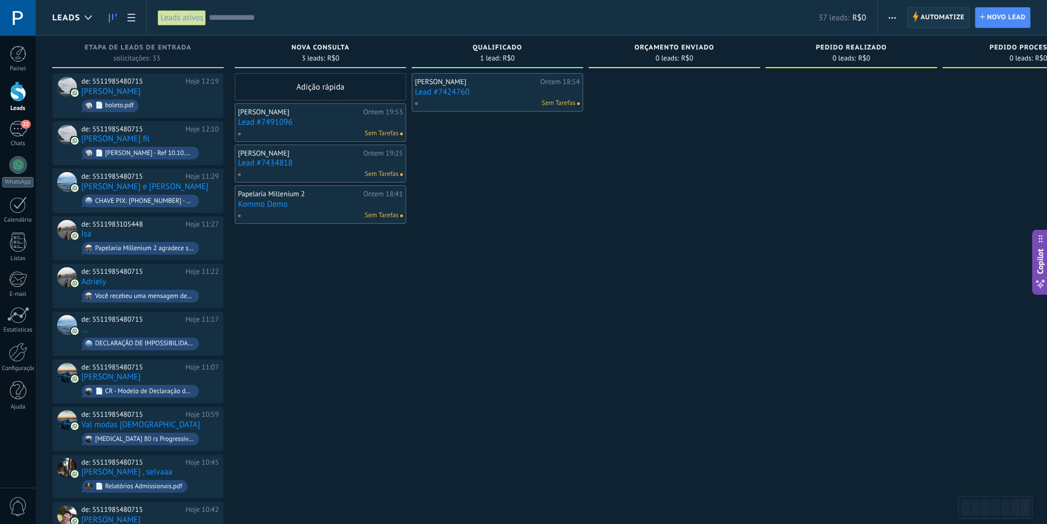
click at [940, 14] on span "Automatize" at bounding box center [942, 18] width 44 height 20
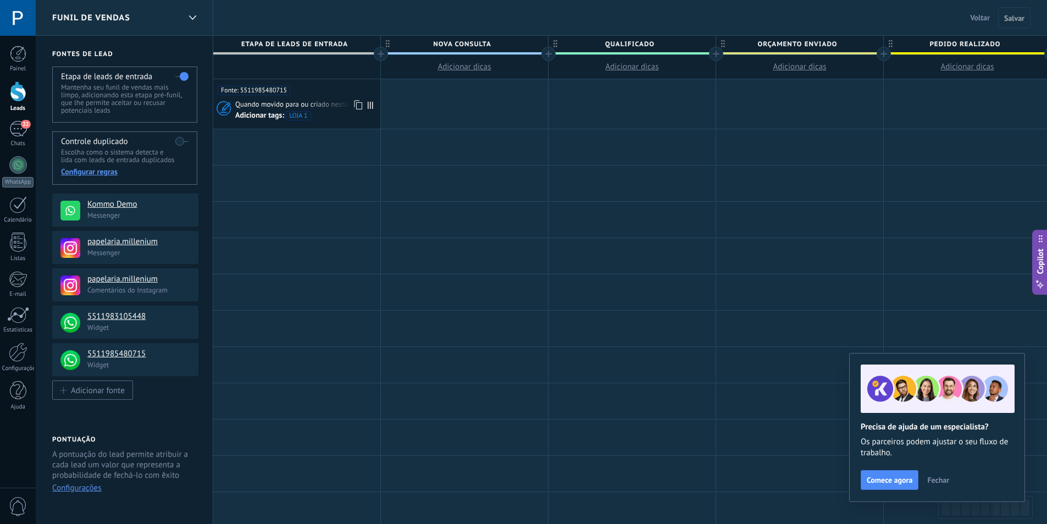
click at [330, 106] on span "Quando movido para ou criado nesta etapa" at bounding box center [301, 104] width 133 height 10
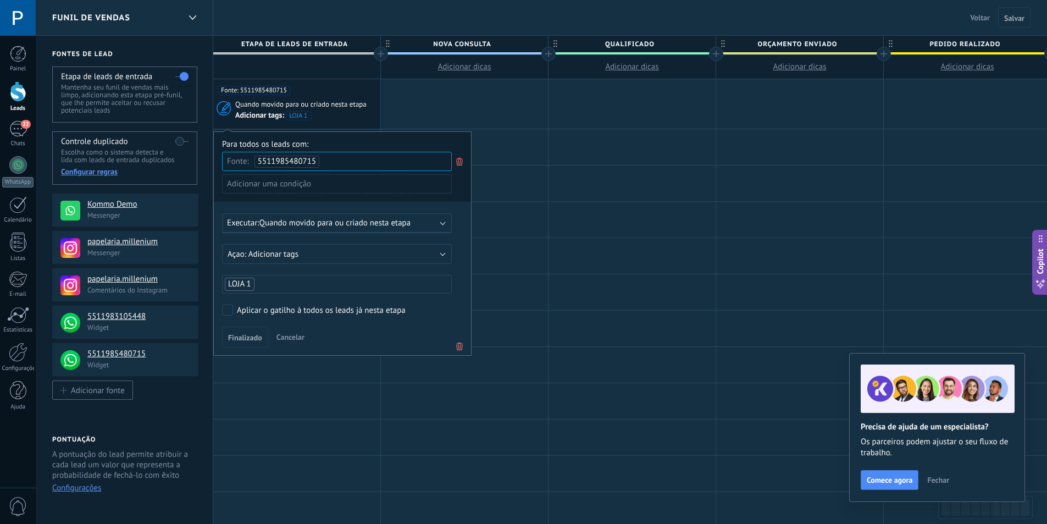
click at [347, 214] on div "Executar: Quando movido para ou criado nesta etapa" at bounding box center [337, 223] width 230 height 20
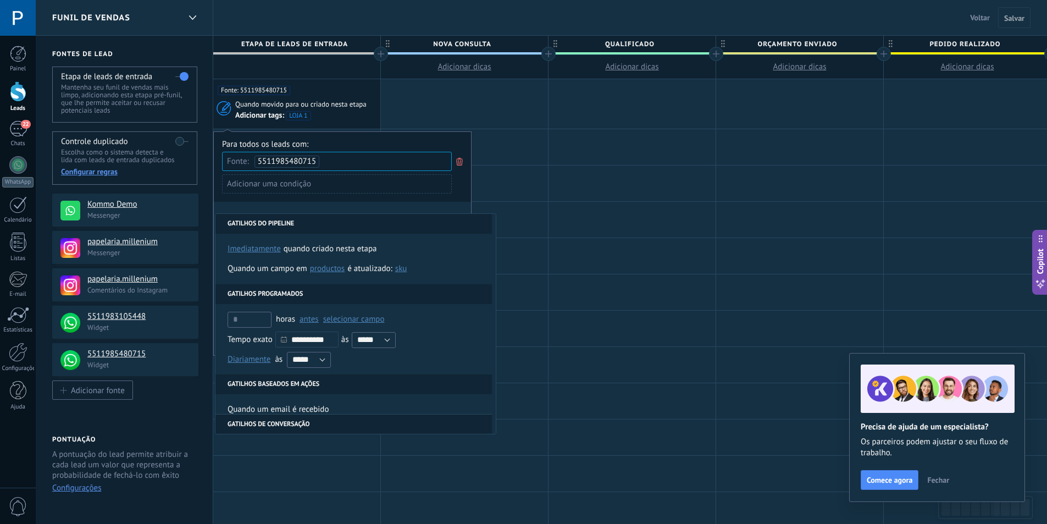
click at [315, 205] on div "**********" at bounding box center [342, 243] width 258 height 224
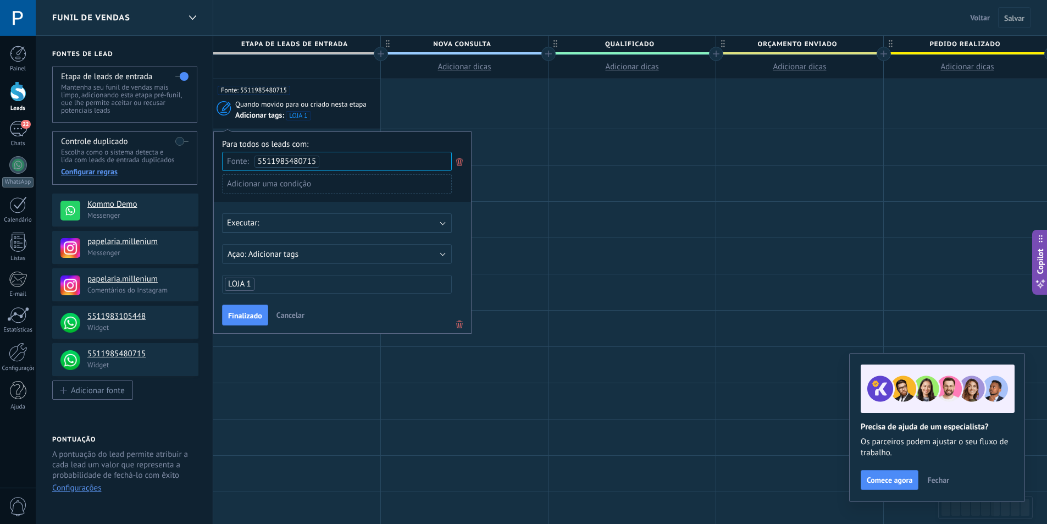
click at [326, 225] on div "Executar:" at bounding box center [332, 223] width 211 height 10
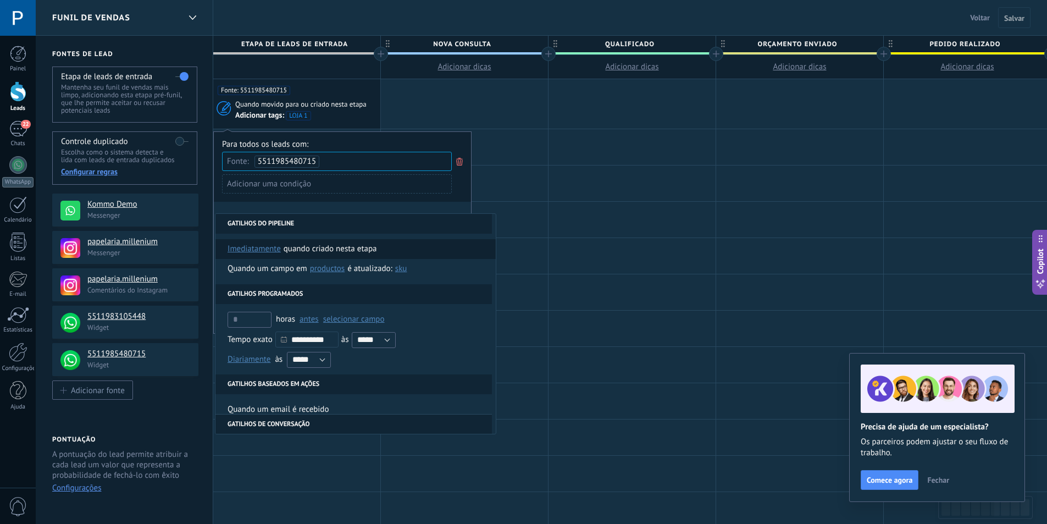
click at [264, 247] on span "imediatamente" at bounding box center [253, 249] width 53 height 20
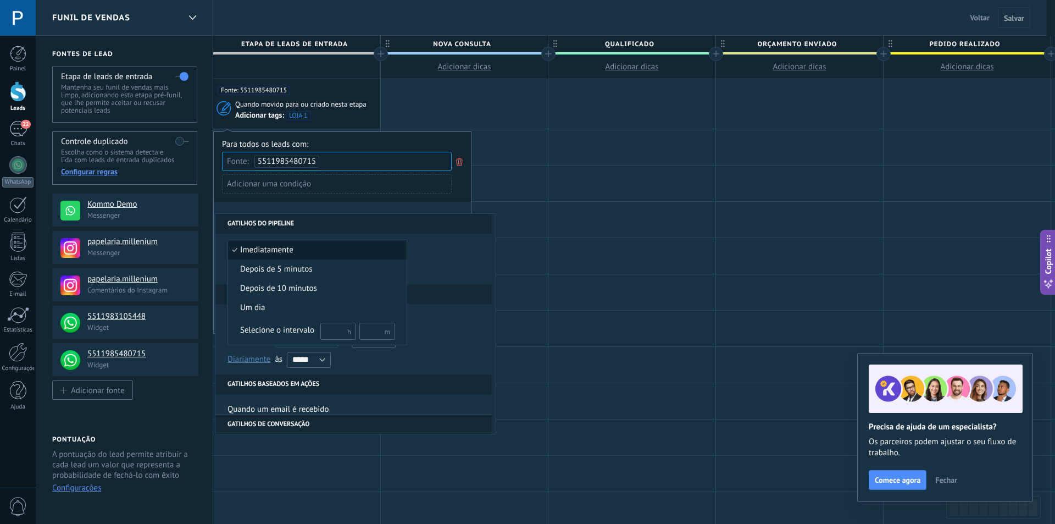
click at [305, 251] on span "imediatamente" at bounding box center [311, 250] width 167 height 11
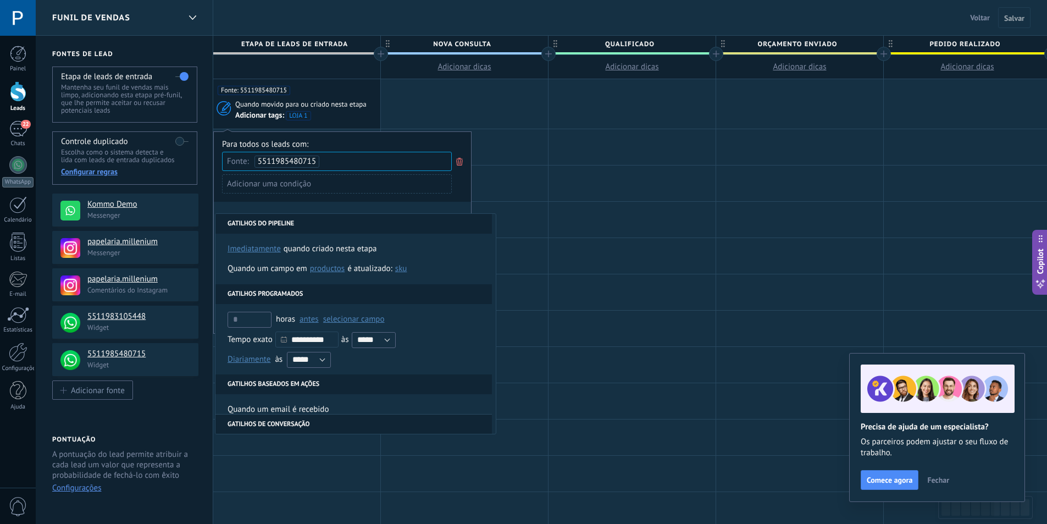
click at [329, 202] on div "**********" at bounding box center [342, 232] width 258 height 202
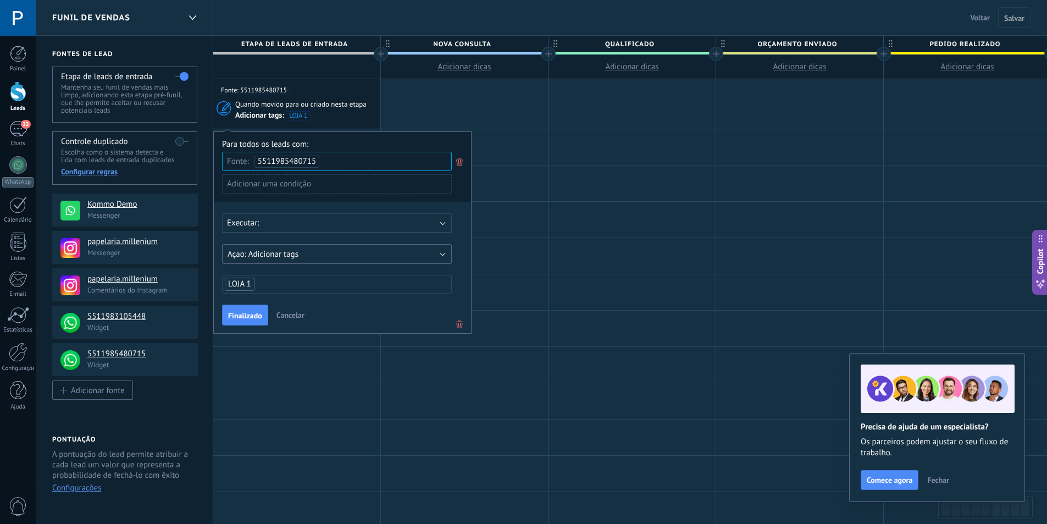
click at [325, 254] on button "Adicionar tags" at bounding box center [337, 254] width 230 height 20
click at [467, 229] on div "Para todos os leads com: Fonte: 5511985480715 Adicionar uma condição Executar: …" at bounding box center [342, 232] width 258 height 202
click at [249, 319] on span "Finalizado" at bounding box center [245, 316] width 34 height 8
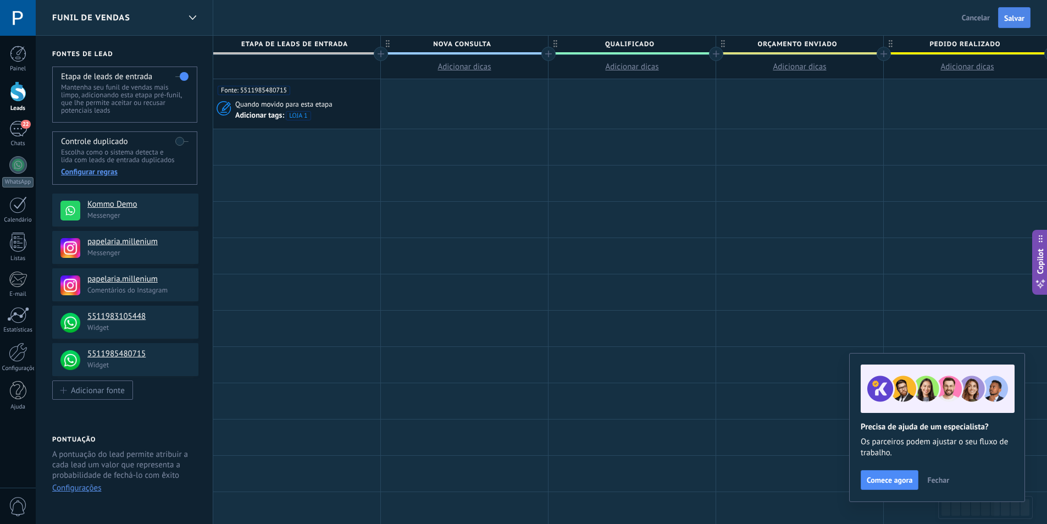
click at [1017, 19] on span "Salvar" at bounding box center [1014, 18] width 20 height 8
click at [327, 98] on div "Fonte: 5511985480715 Quando movido para esta etapa Adicionar tags: LOJA 1" at bounding box center [296, 103] width 167 height 49
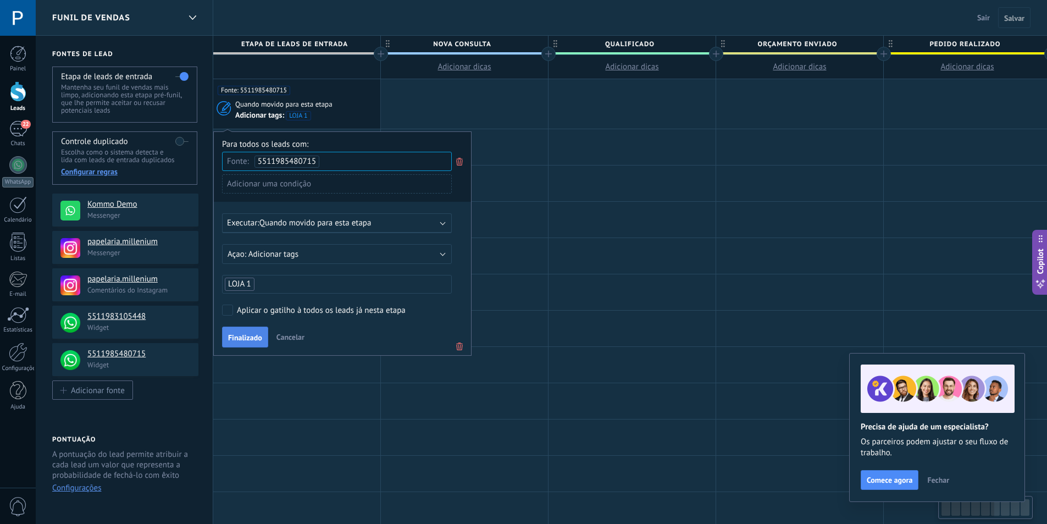
click at [241, 334] on span "Finalizado" at bounding box center [245, 338] width 34 height 8
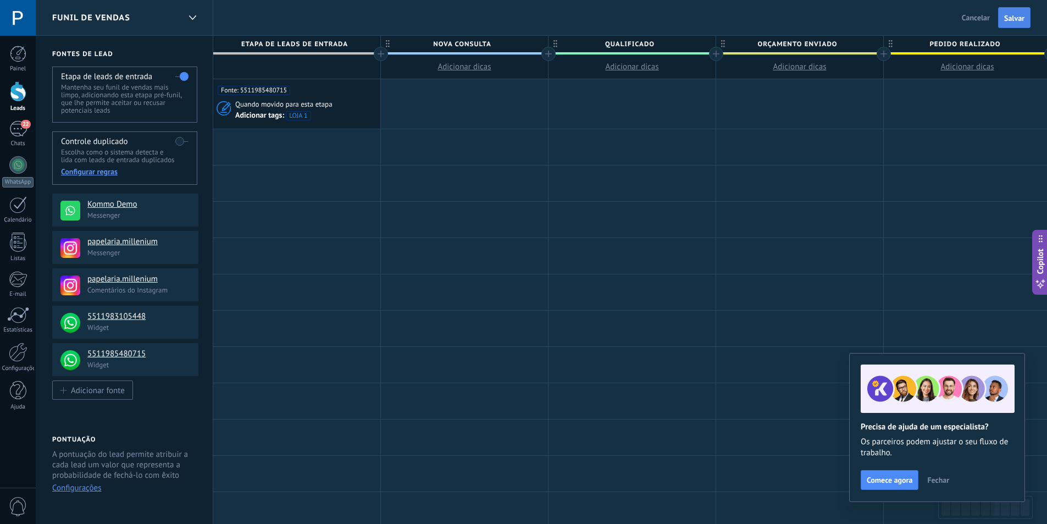
click at [1016, 14] on span "Salvar" at bounding box center [1014, 18] width 20 height 8
click at [324, 93] on div "Fonte: 5511985480715" at bounding box center [297, 87] width 158 height 16
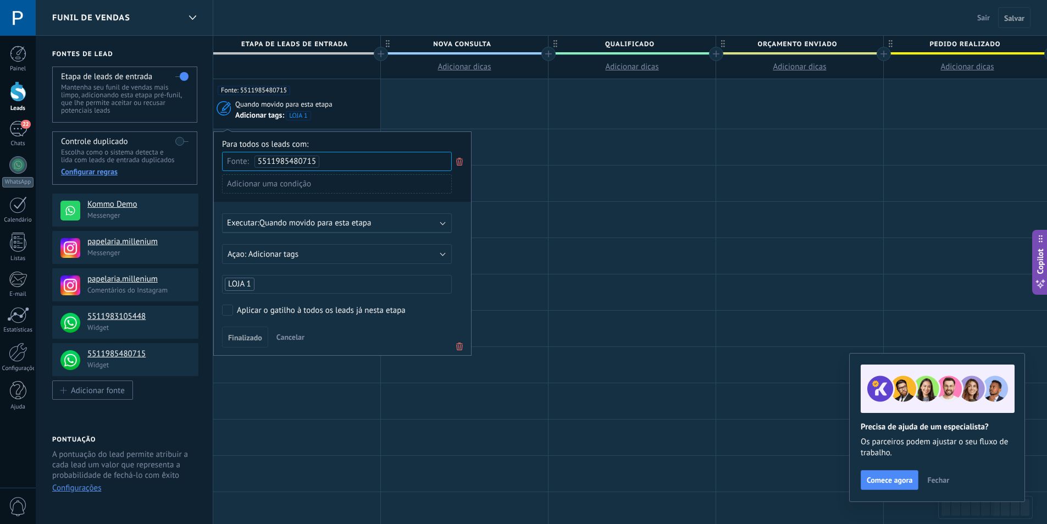
click at [369, 221] on span "Quando movido para esta etapa" at bounding box center [315, 223] width 112 height 10
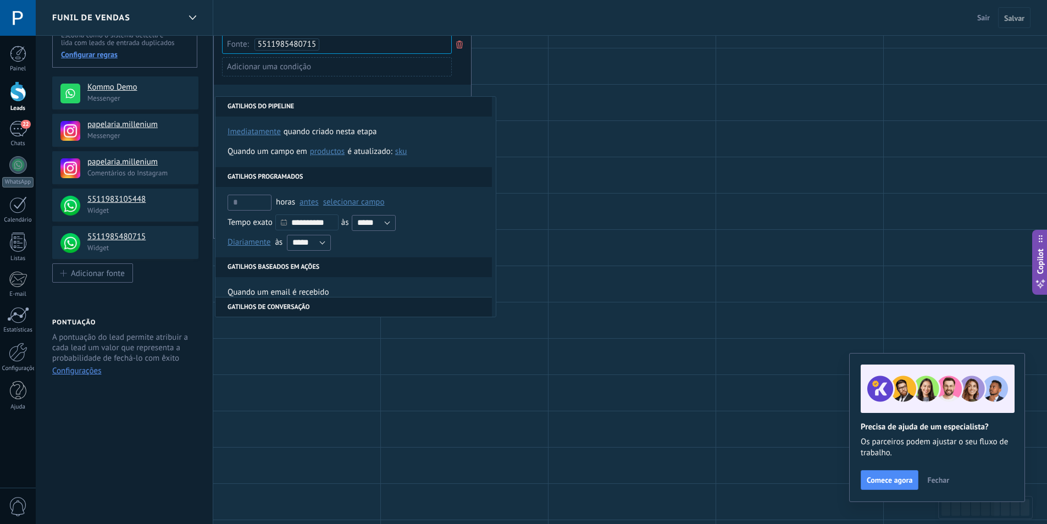
scroll to position [55, 0]
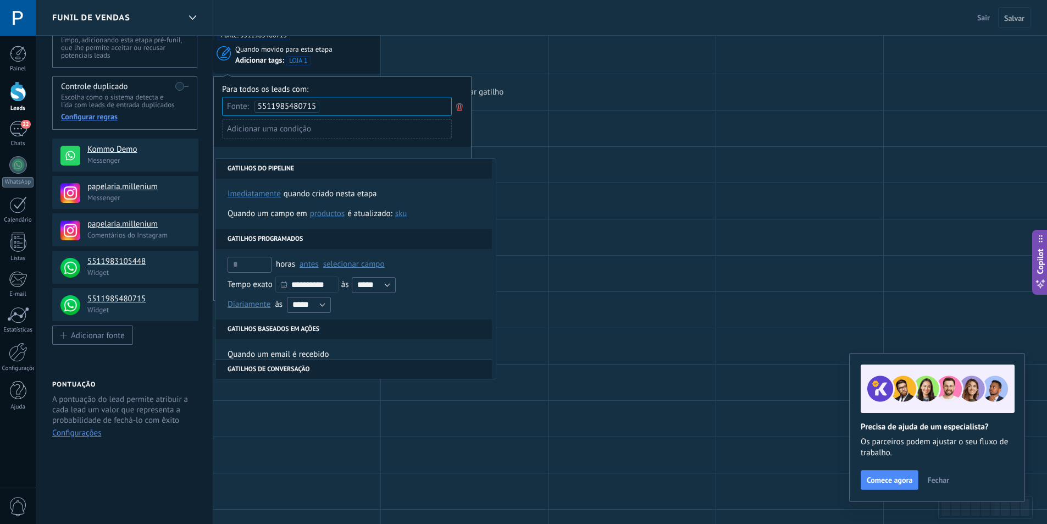
click at [435, 74] on div at bounding box center [464, 92] width 167 height 36
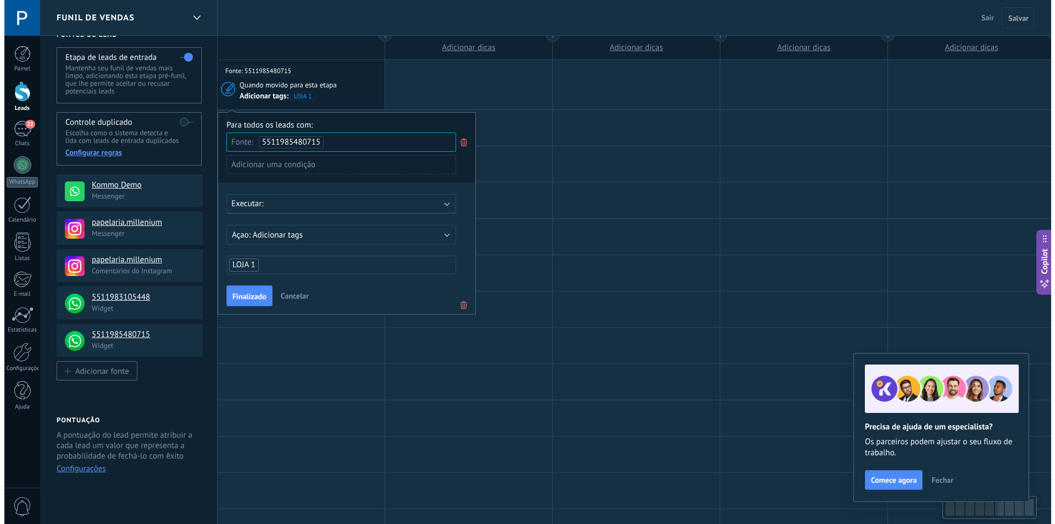
scroll to position [0, 0]
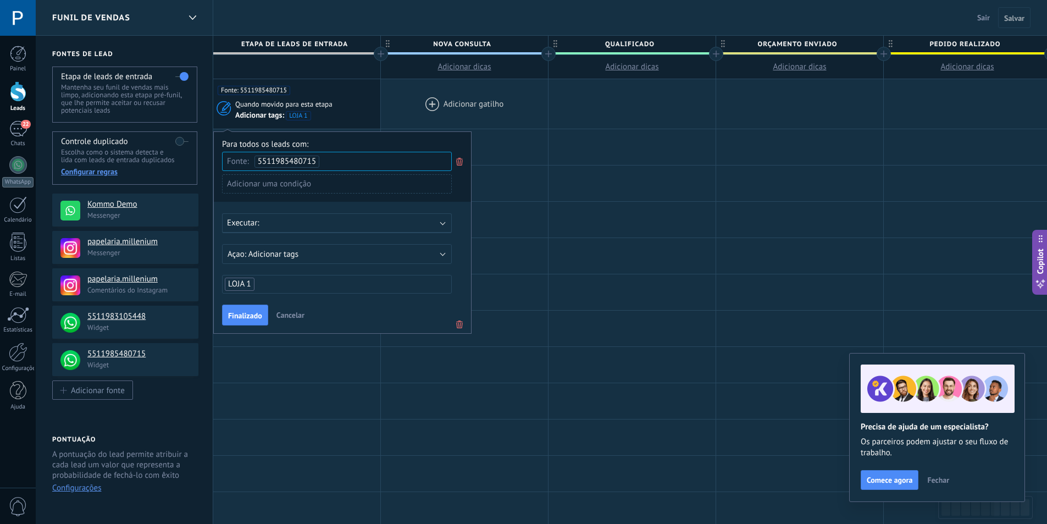
click at [412, 89] on div at bounding box center [464, 103] width 167 height 49
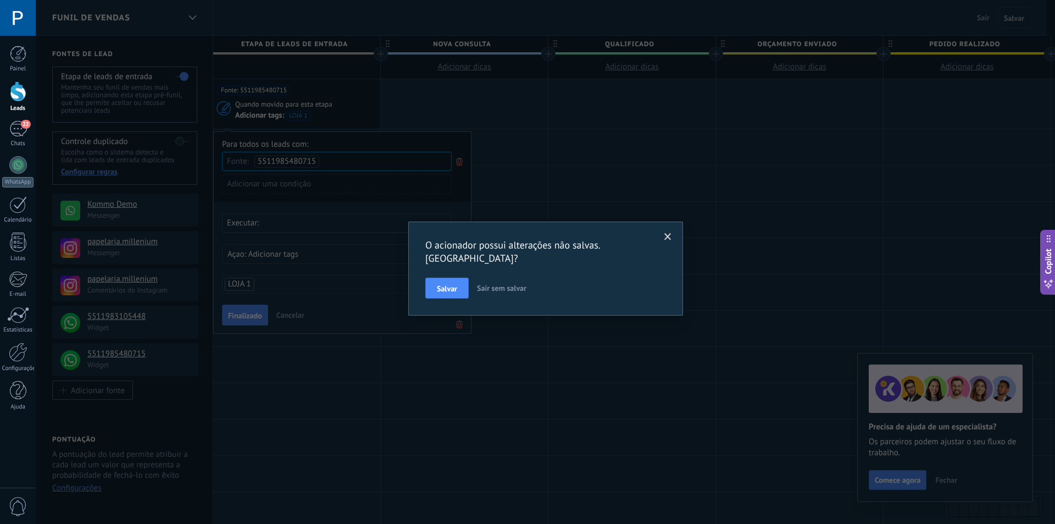
click at [668, 233] on span at bounding box center [667, 237] width 7 height 8
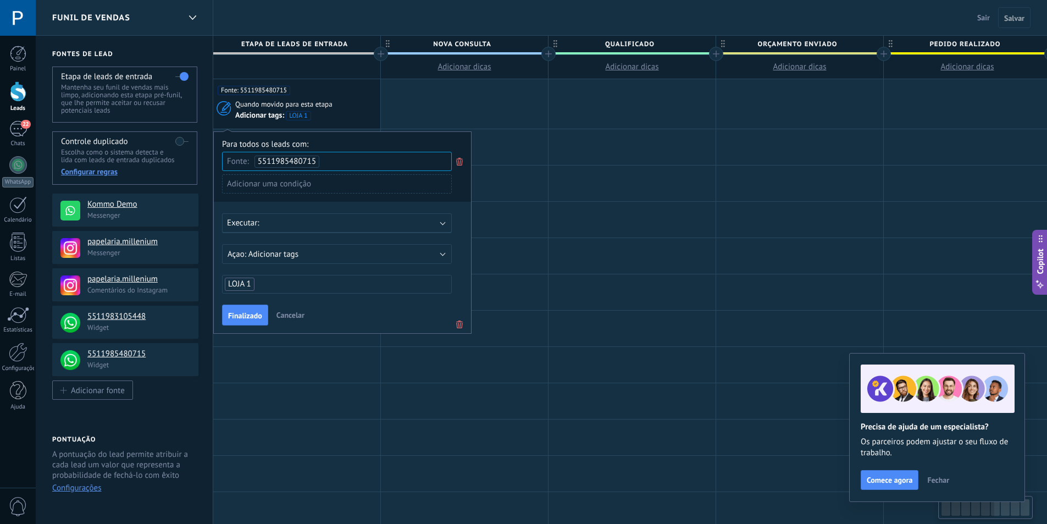
click at [285, 316] on span "Cancelar" at bounding box center [290, 315] width 28 height 10
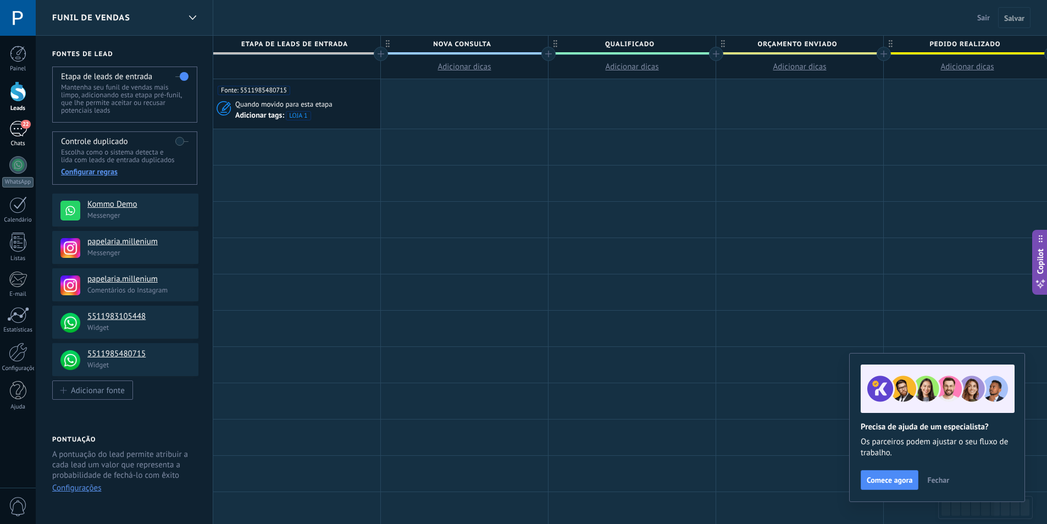
click at [16, 127] on div "22" at bounding box center [18, 129] width 18 height 16
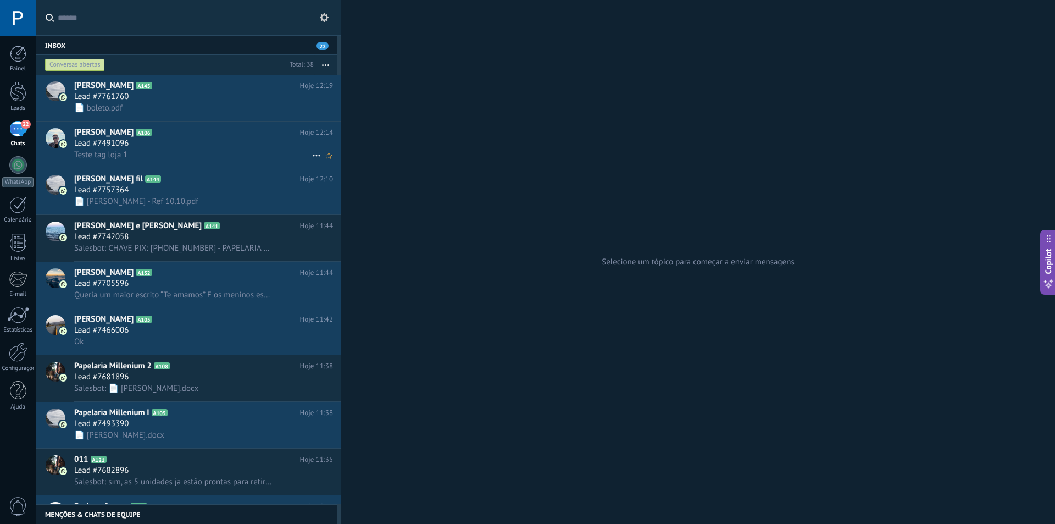
click at [191, 147] on div "Lead #7491096" at bounding box center [203, 143] width 259 height 11
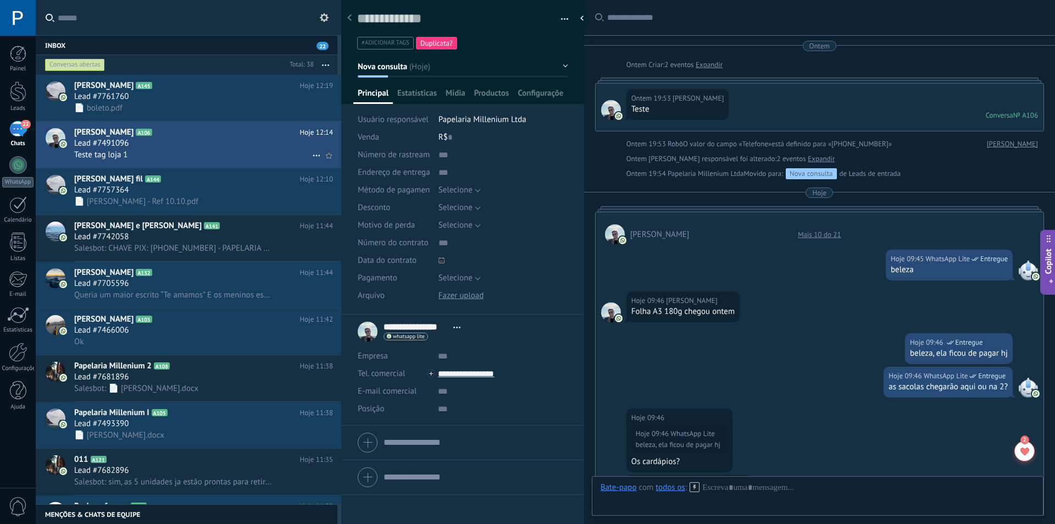
scroll to position [689, 0]
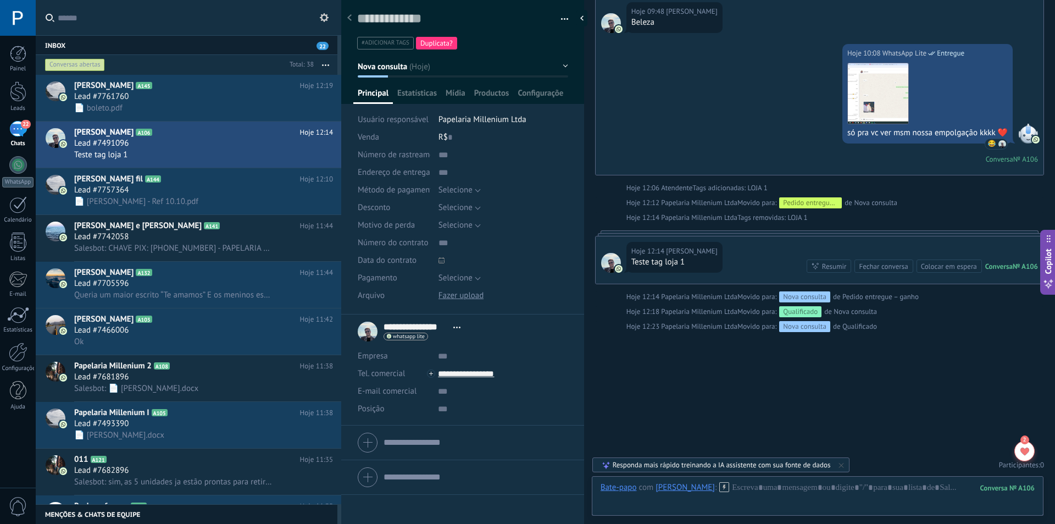
click at [429, 70] on button "Nova consulta" at bounding box center [463, 67] width 210 height 20
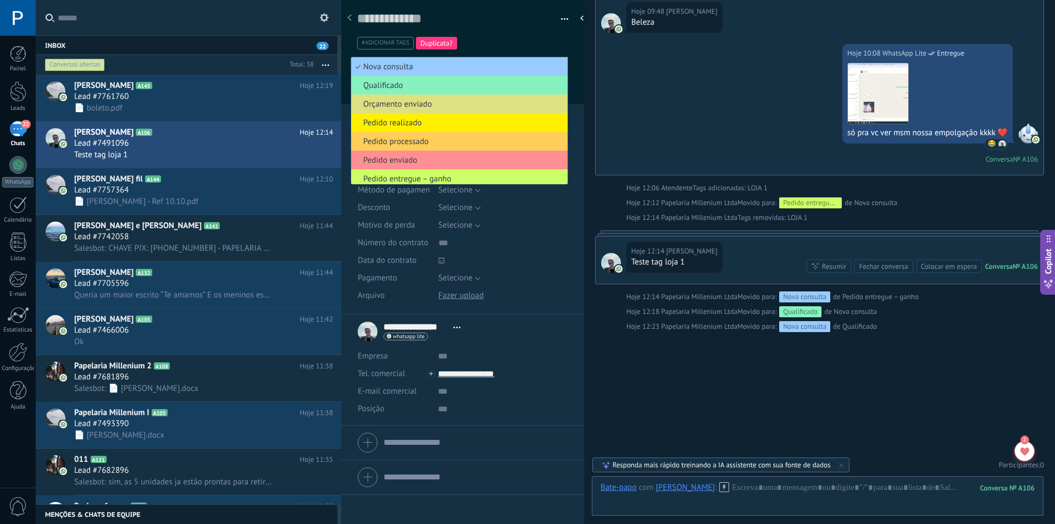
click at [507, 35] on div "#adicionar tags Duplicata?" at bounding box center [461, 43] width 212 height 17
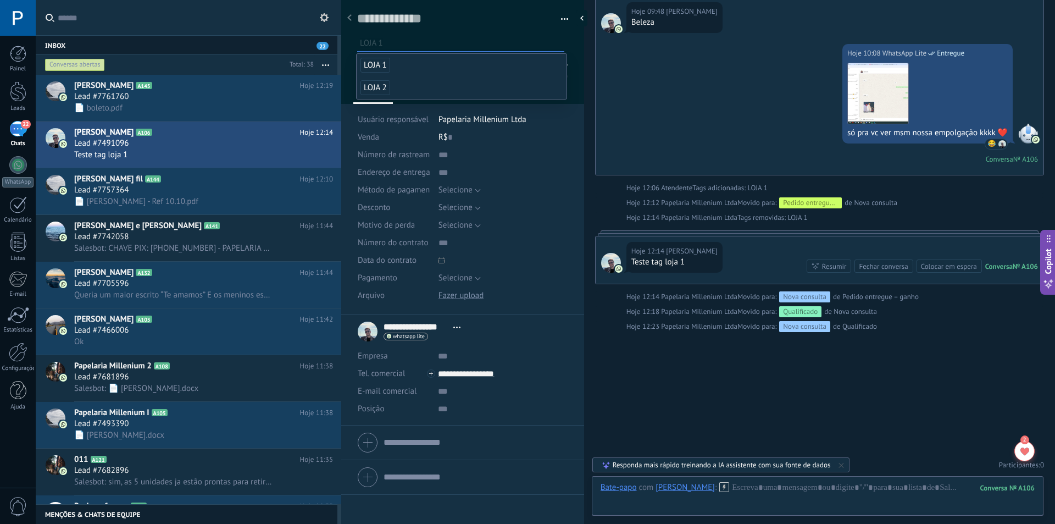
click at [418, 68] on li "LOJA 1" at bounding box center [462, 65] width 210 height 23
click at [514, 27] on textarea at bounding box center [455, 18] width 196 height 17
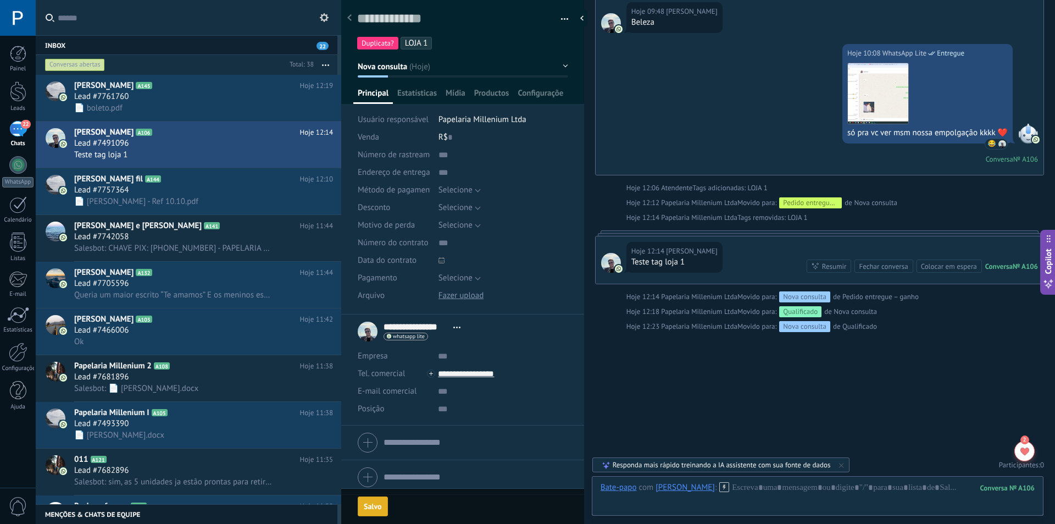
click at [422, 43] on span "LOJA 1" at bounding box center [416, 43] width 23 height 10
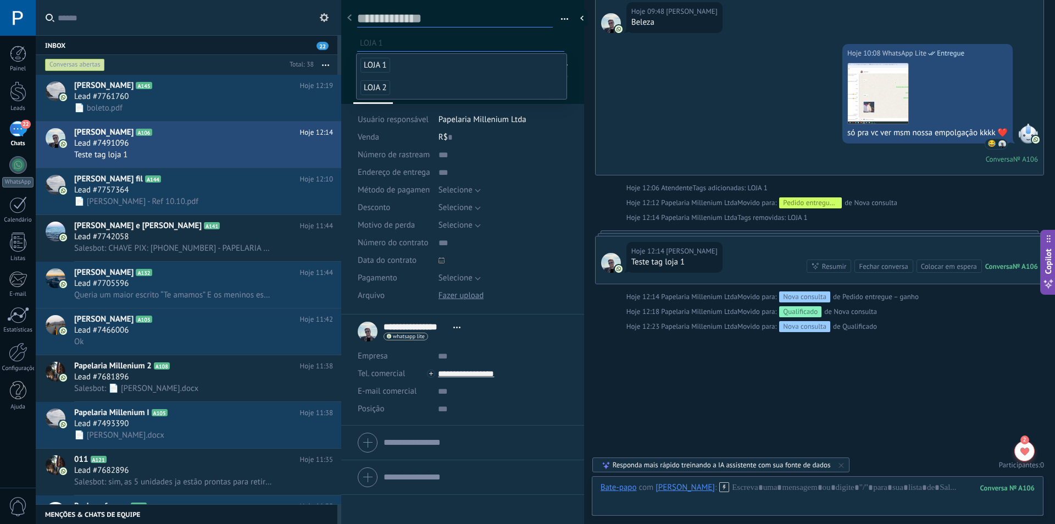
click at [538, 16] on textarea at bounding box center [455, 18] width 196 height 17
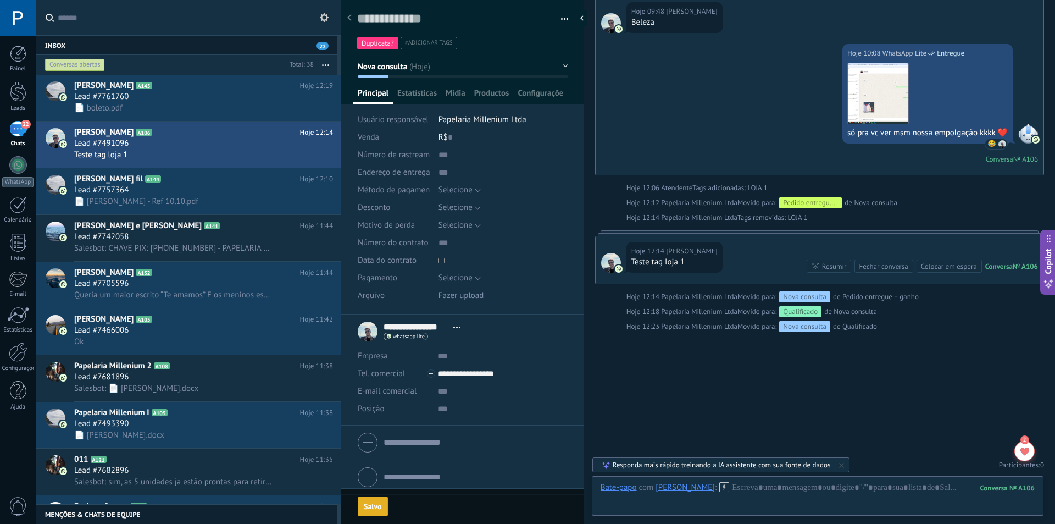
click at [462, 70] on button "Nova consulta" at bounding box center [463, 67] width 210 height 20
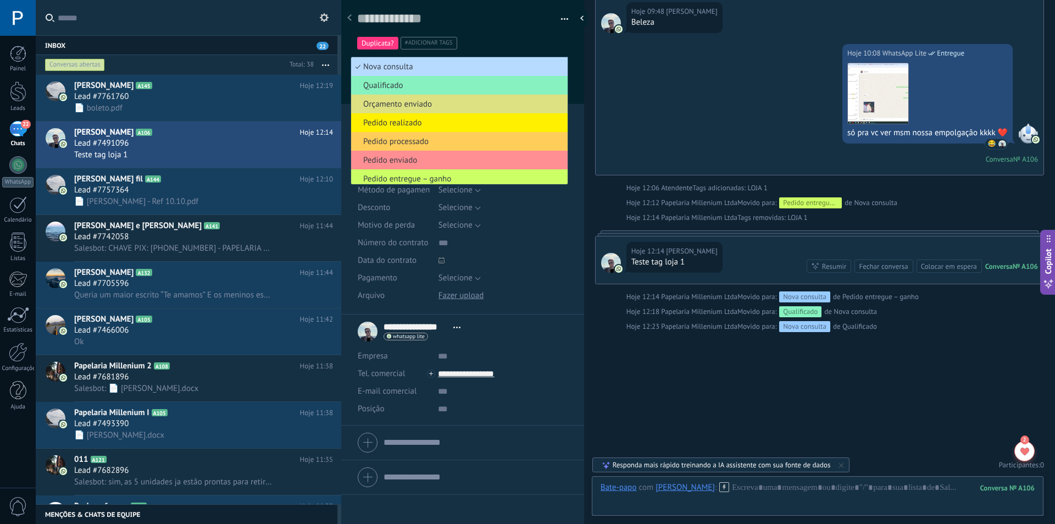
click at [468, 62] on span "Nova consulta" at bounding box center [457, 67] width 213 height 10
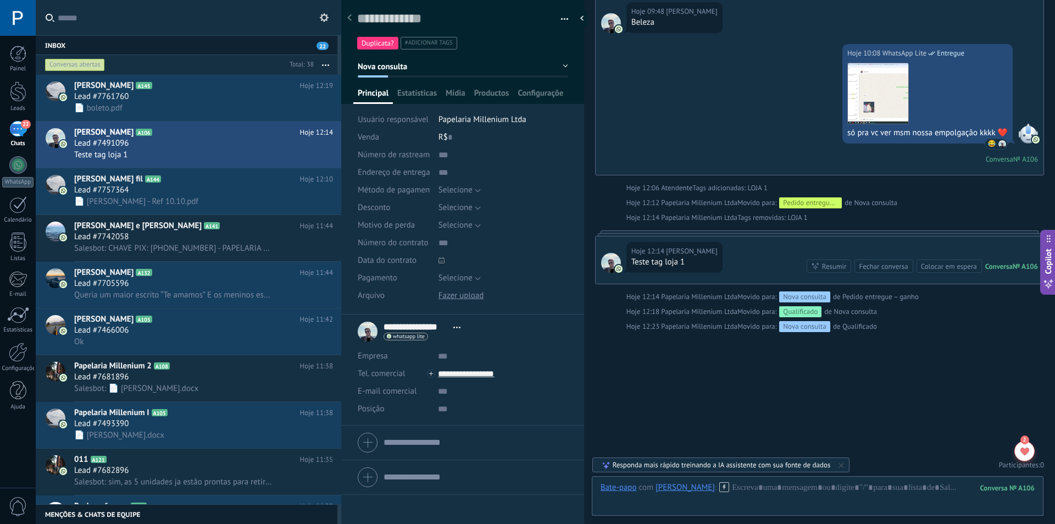
click at [468, 69] on button "Nova consulta" at bounding box center [463, 67] width 210 height 20
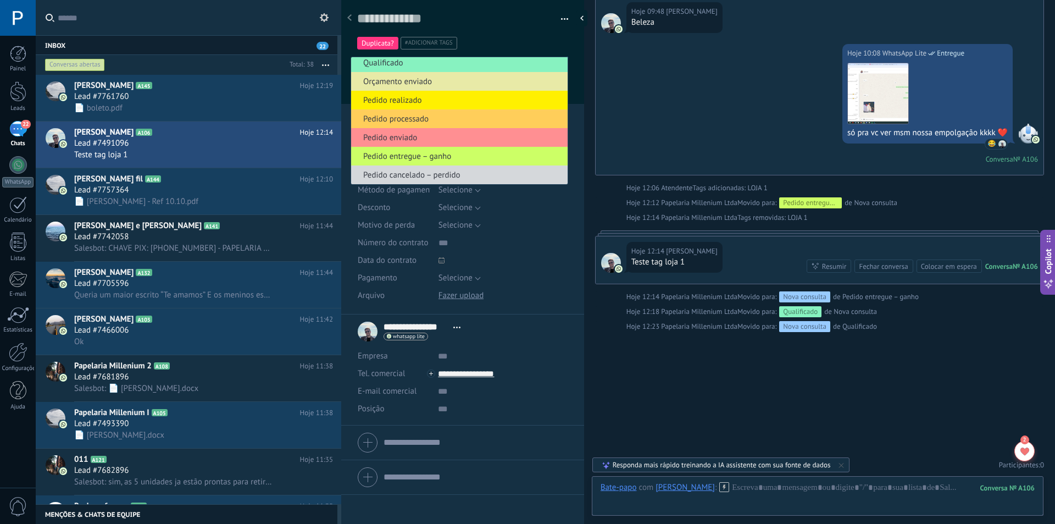
scroll to position [0, 0]
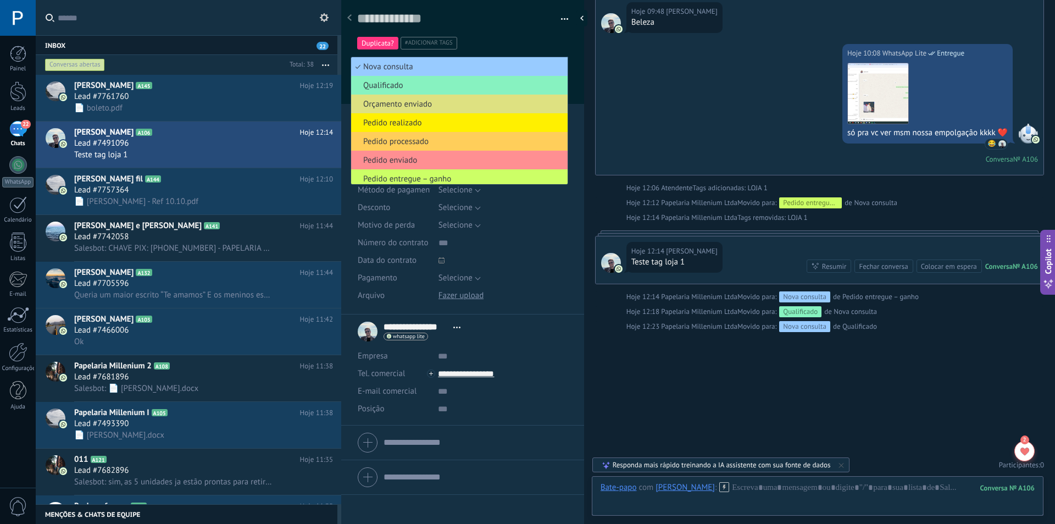
click at [574, 42] on div "Salvar e criar Imprimir Gerenciar tags Exportar para o Excel" at bounding box center [462, 21] width 243 height 57
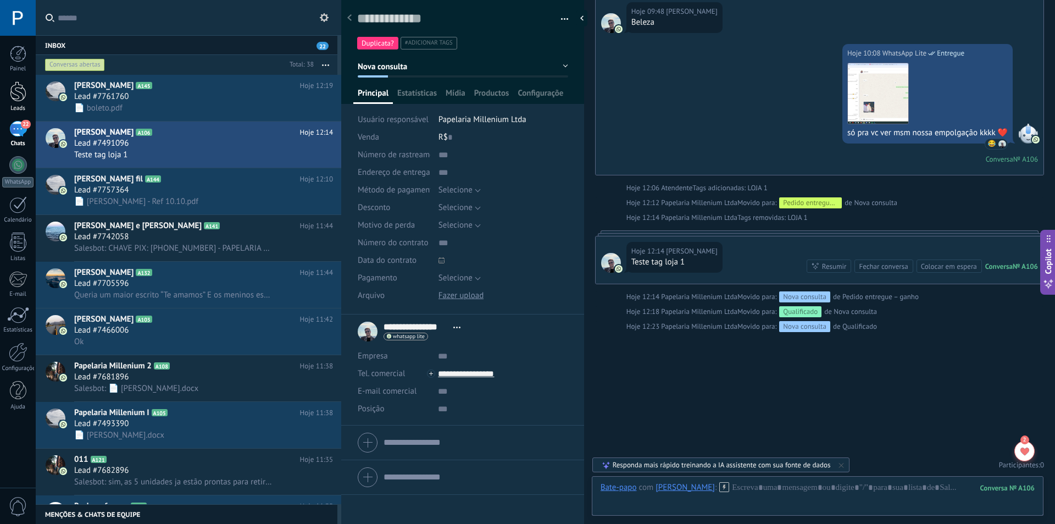
click at [14, 96] on div at bounding box center [18, 91] width 16 height 20
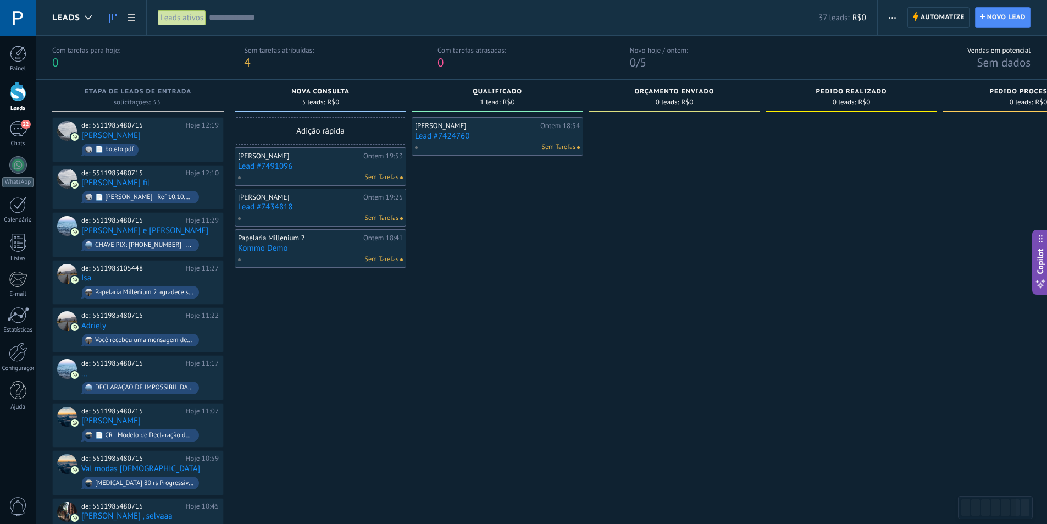
click at [448, 135] on link "Lead #7424760" at bounding box center [497, 135] width 165 height 9
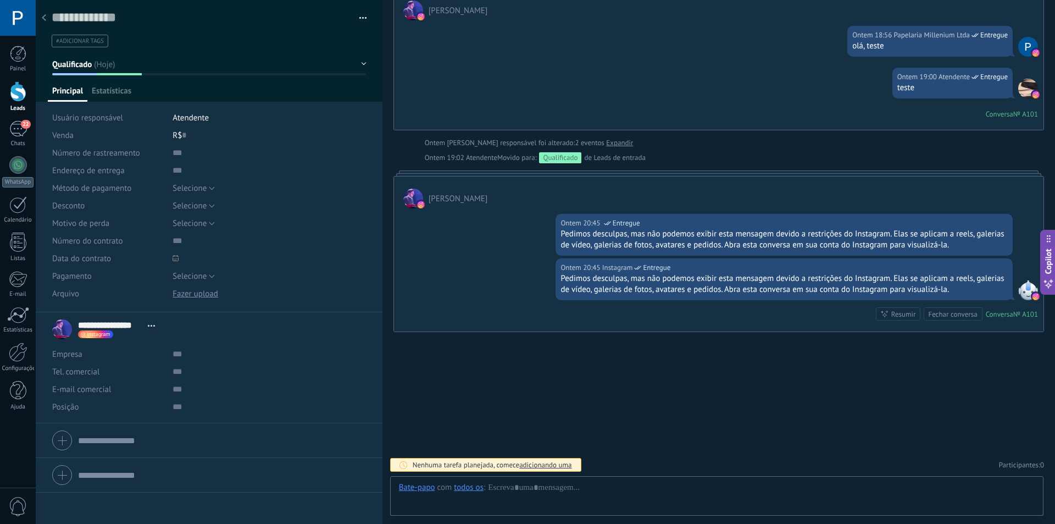
scroll to position [16, 0]
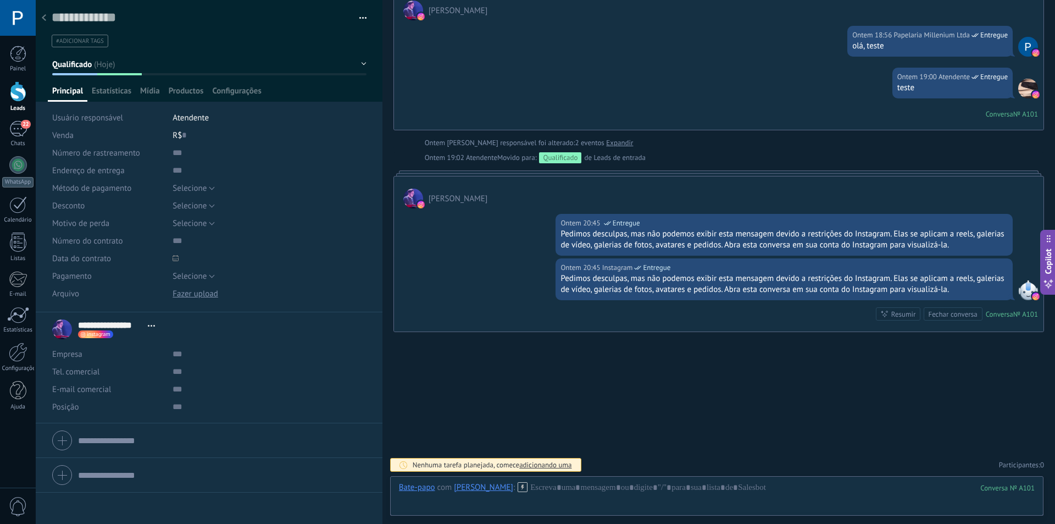
click at [107, 69] on button "Qualificado" at bounding box center [209, 64] width 314 height 20
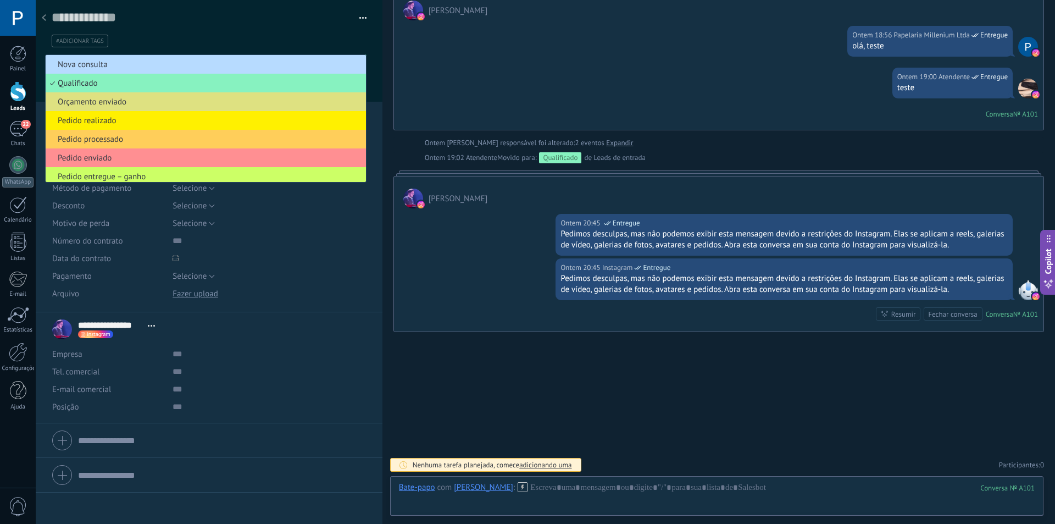
scroll to position [23, 0]
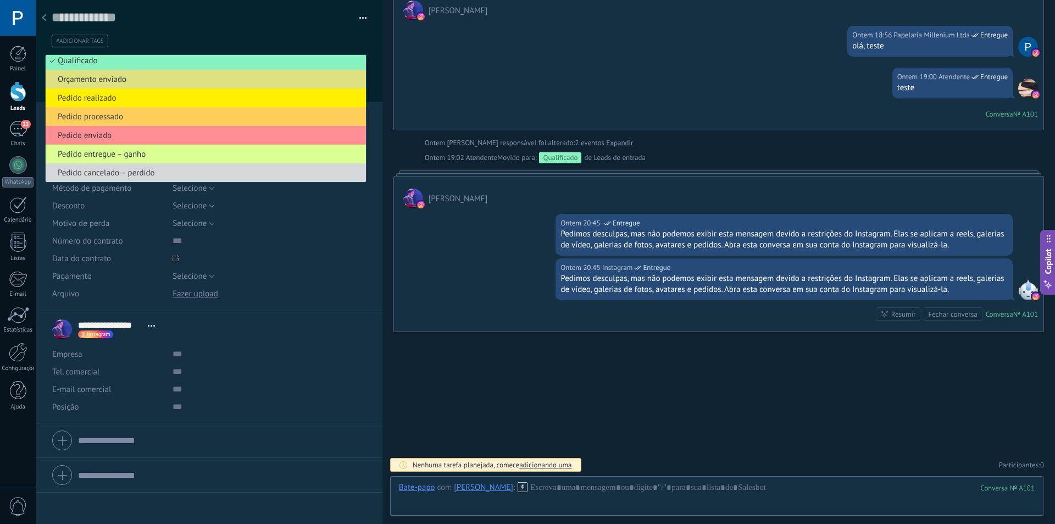
click at [168, 157] on span "Pedido entregue – ganho" at bounding box center [204, 154] width 317 height 10
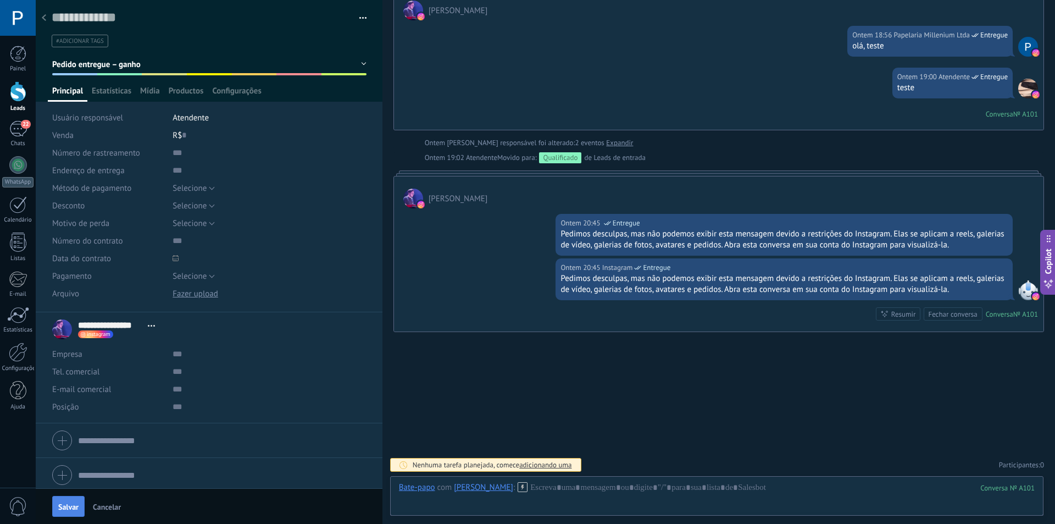
click at [73, 507] on span "Salvar" at bounding box center [68, 507] width 20 height 8
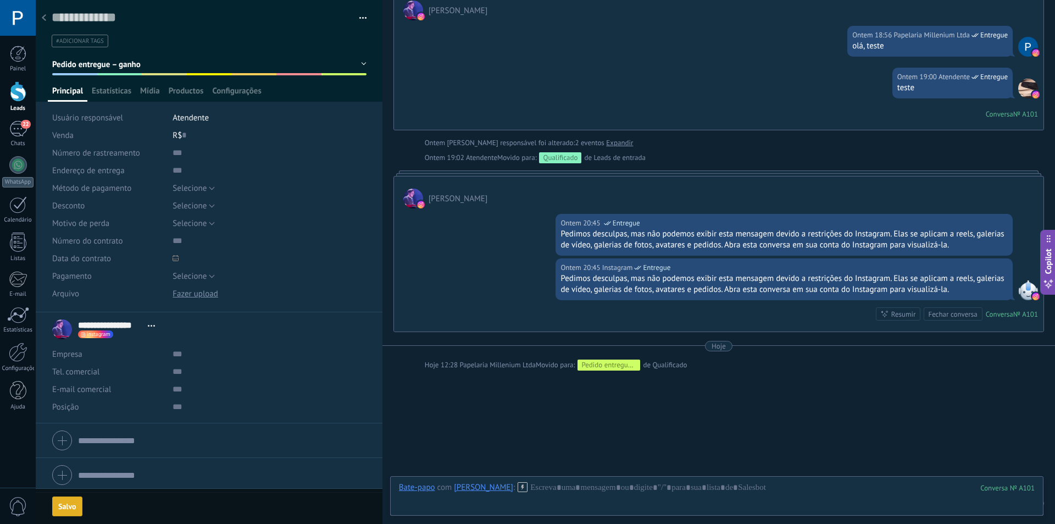
scroll to position [244, 0]
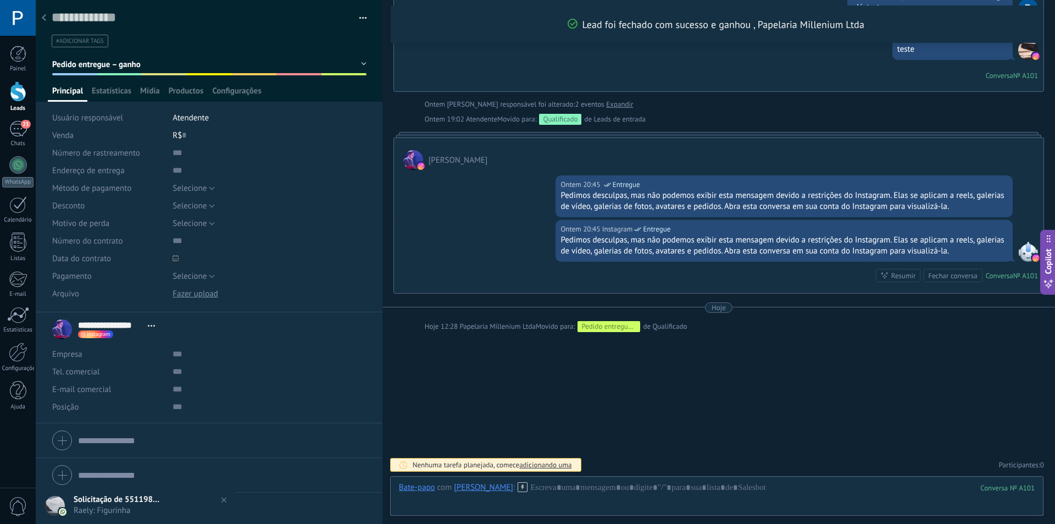
click at [45, 17] on use at bounding box center [44, 17] width 4 height 7
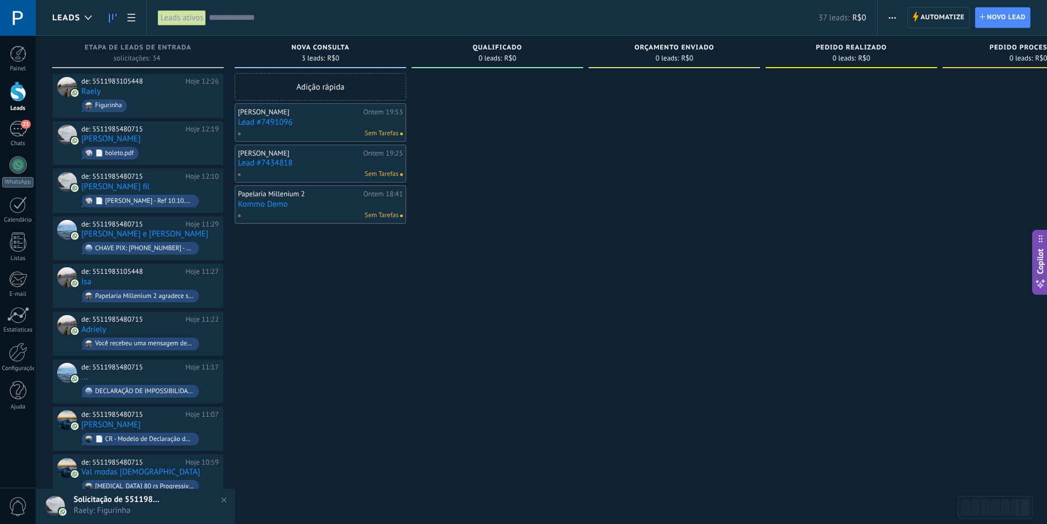
click at [276, 123] on link "Lead #7491096" at bounding box center [320, 122] width 165 height 9
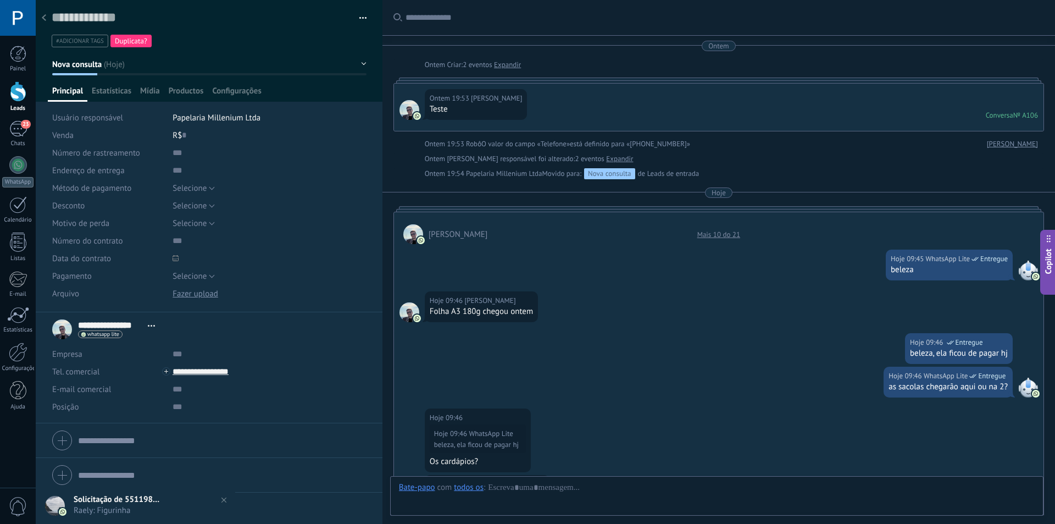
scroll to position [16, 0]
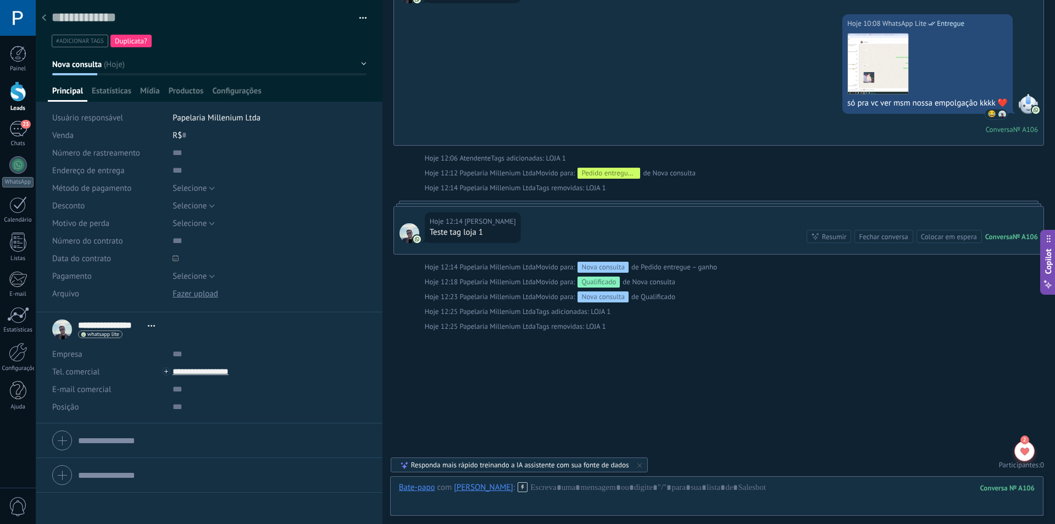
click at [48, 20] on div at bounding box center [43, 18] width 15 height 21
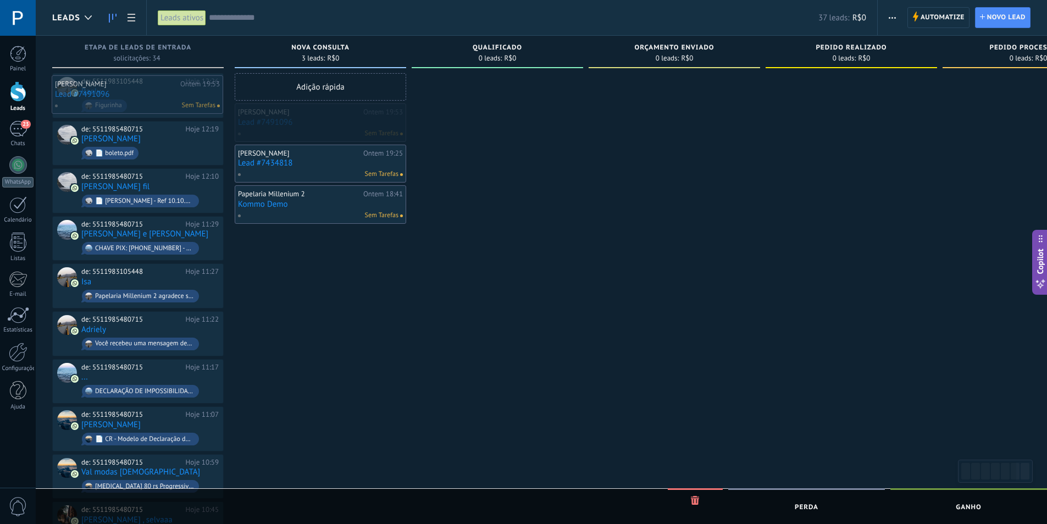
drag, startPoint x: 316, startPoint y: 114, endPoint x: 133, endPoint y: 86, distance: 185.1
drag, startPoint x: 327, startPoint y: 115, endPoint x: 135, endPoint y: 83, distance: 195.0
drag, startPoint x: 298, startPoint y: 112, endPoint x: 290, endPoint y: 84, distance: 29.7
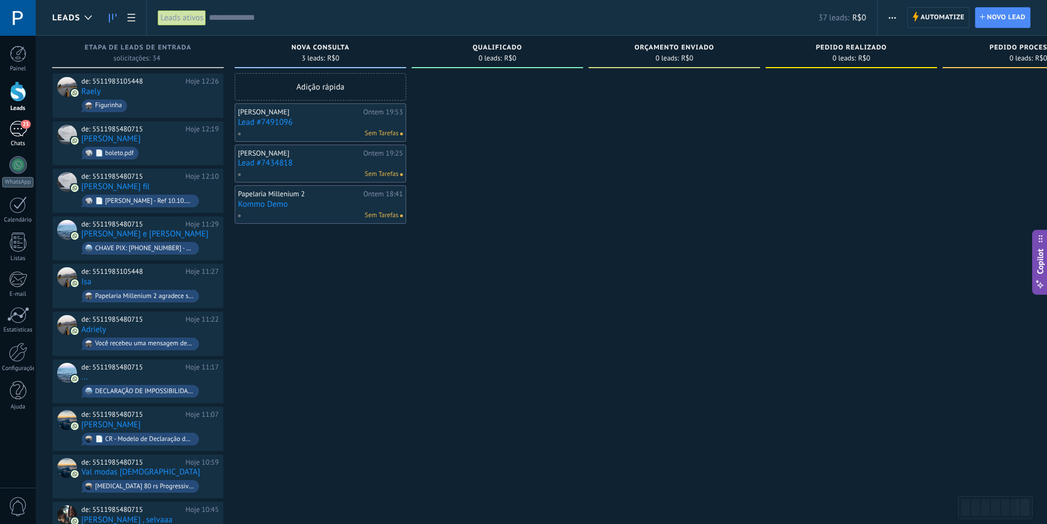
click at [17, 132] on div "23" at bounding box center [18, 129] width 18 height 16
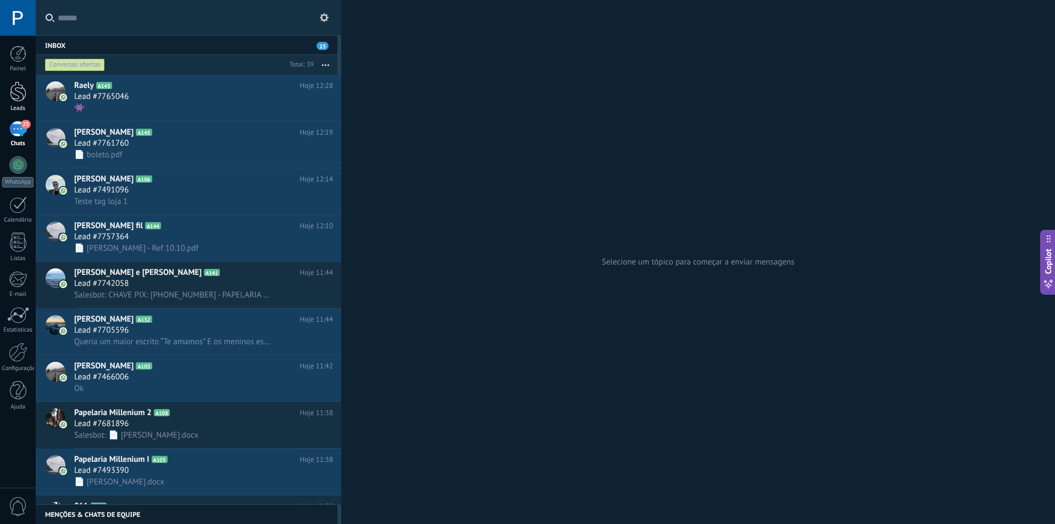
click at [16, 93] on div at bounding box center [18, 91] width 16 height 20
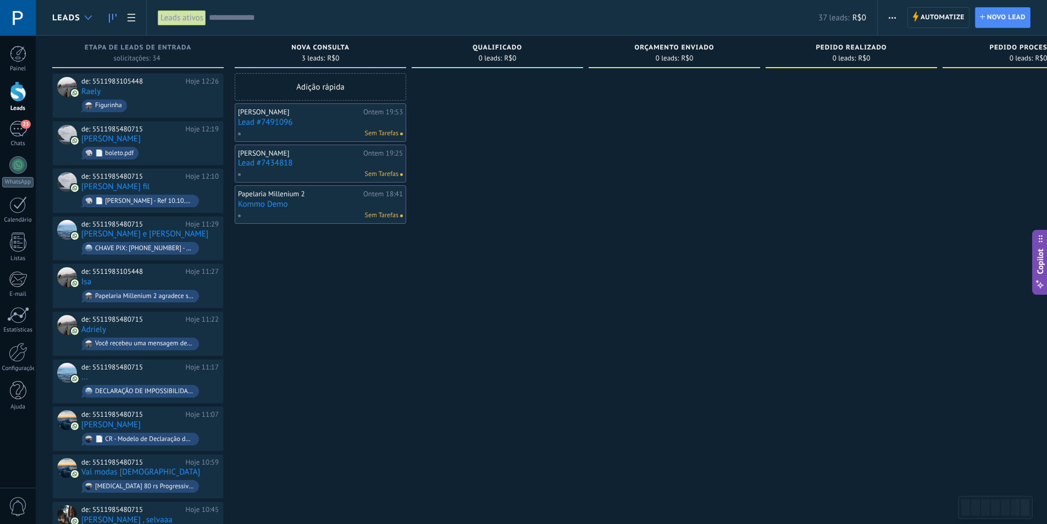
click at [80, 18] on div at bounding box center [88, 17] width 18 height 21
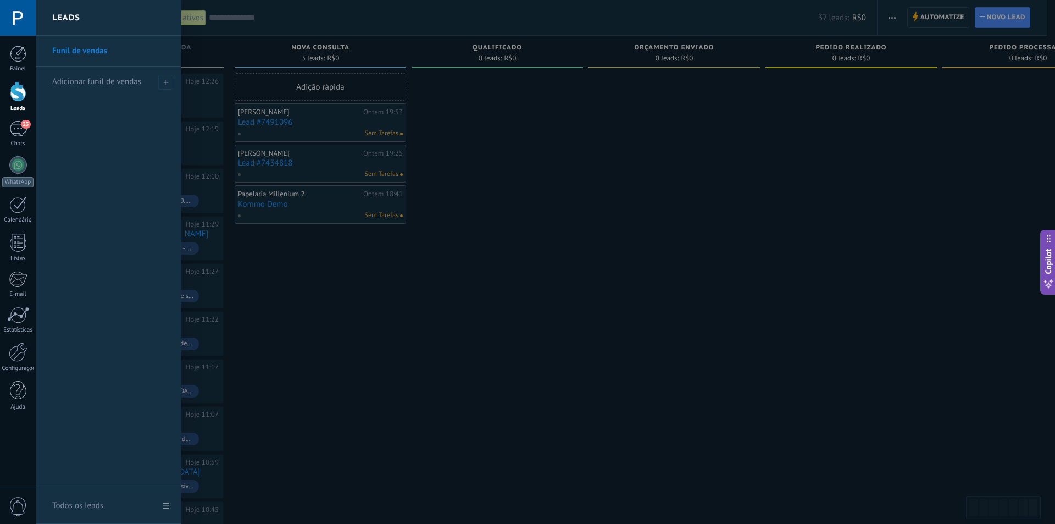
click at [96, 53] on link "Funil de vendas" at bounding box center [111, 51] width 118 height 31
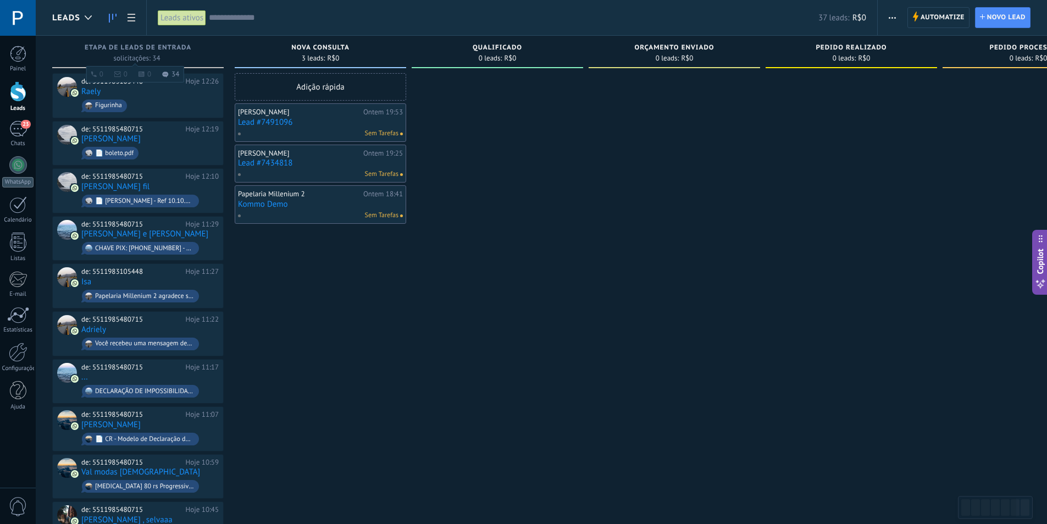
click at [176, 53] on div "Etapa de leads de entrada" at bounding box center [138, 48] width 160 height 9
click at [928, 12] on span "Automatize" at bounding box center [942, 18] width 44 height 20
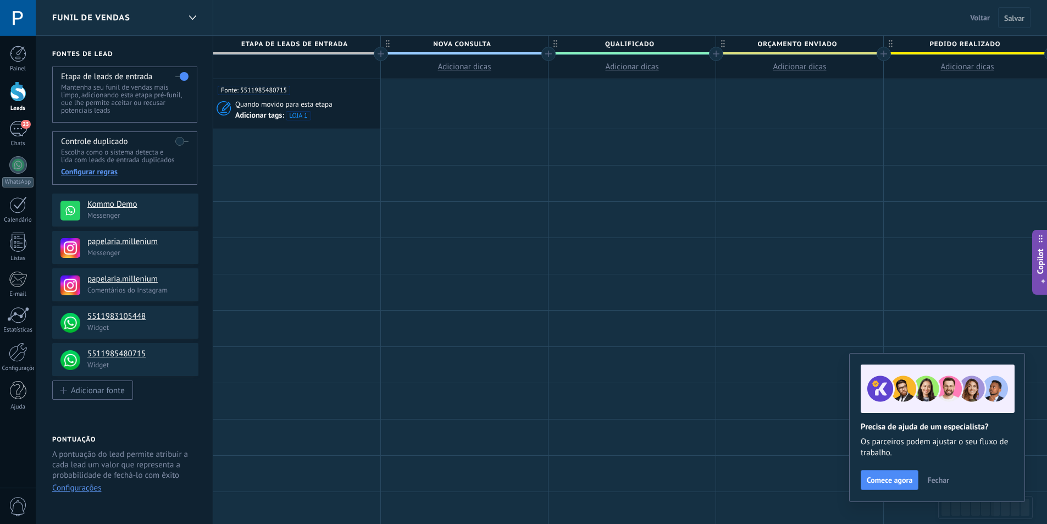
click at [306, 43] on span "Etapa de leads de entrada" at bounding box center [294, 44] width 162 height 17
click at [180, 76] on label at bounding box center [181, 77] width 13 height 18
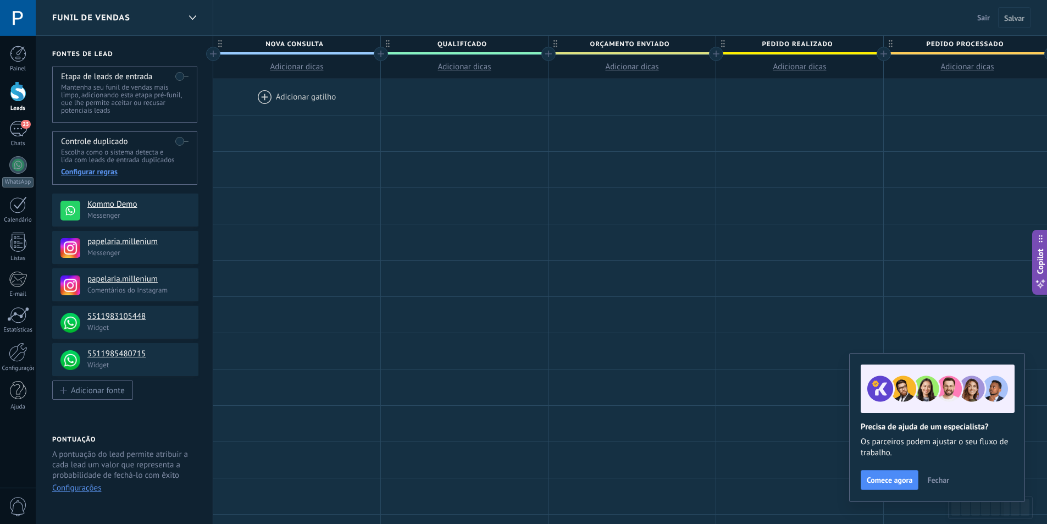
click at [180, 76] on label at bounding box center [181, 77] width 13 height 18
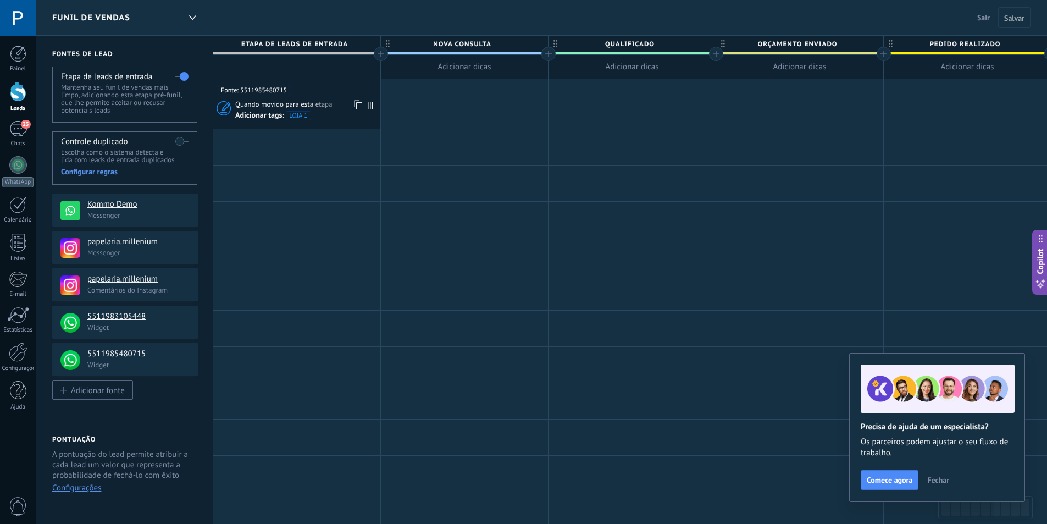
click at [356, 103] on icon at bounding box center [357, 105] width 11 height 14
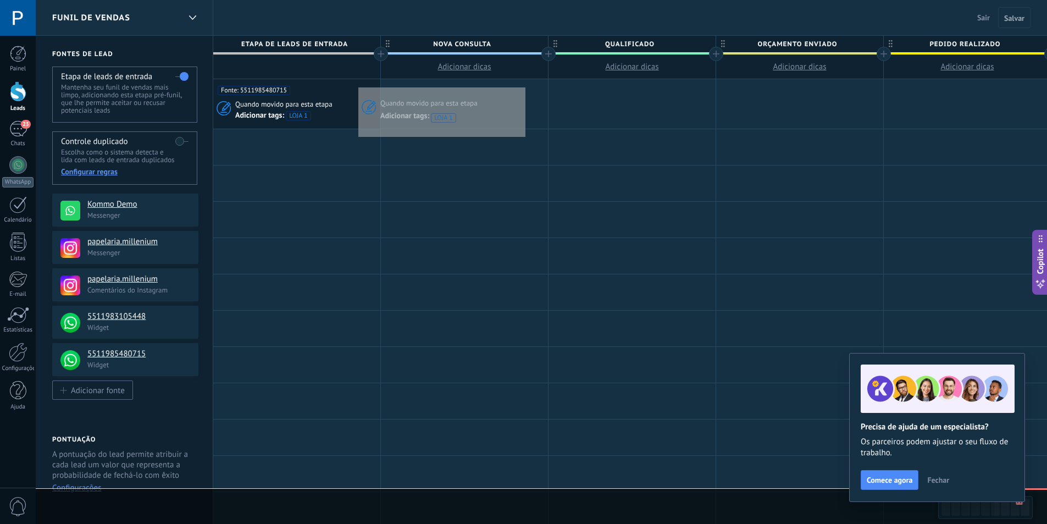
click at [526, 83] on div at bounding box center [464, 103] width 167 height 49
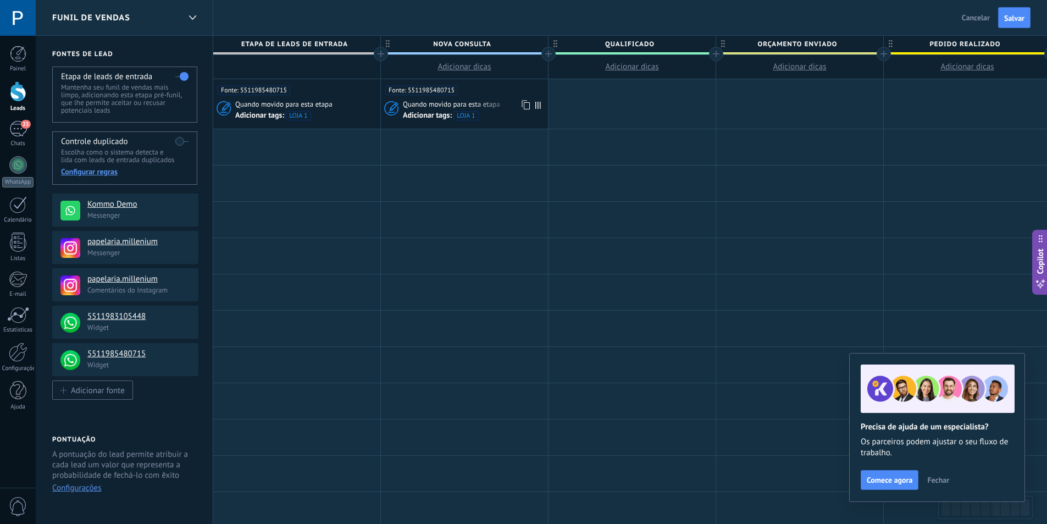
click at [471, 95] on div "Fonte: 5511985480715 Quando movido para esta etapa Adicionar tags: LOJA 1" at bounding box center [464, 103] width 167 height 49
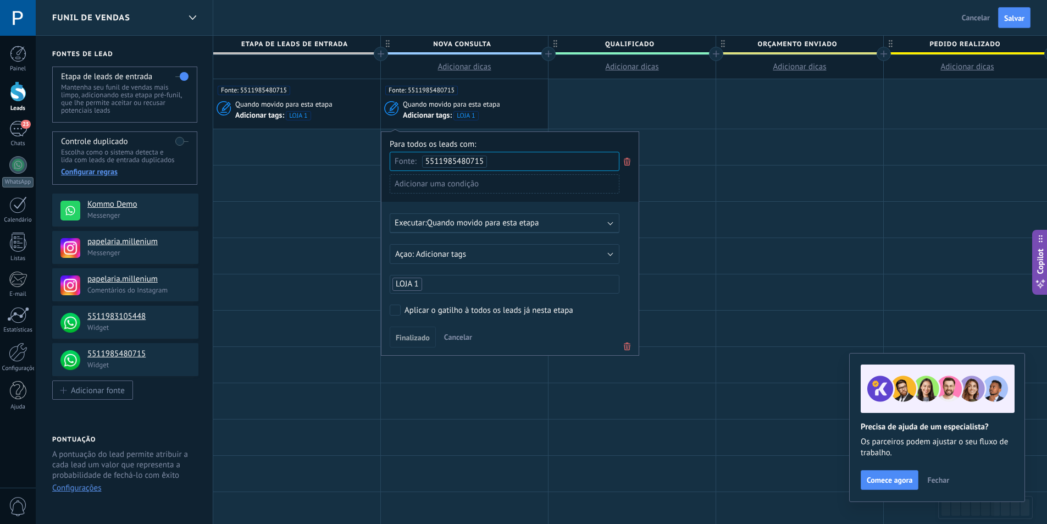
click at [504, 181] on div "Adicionar uma condição" at bounding box center [505, 183] width 230 height 19
click at [536, 143] on div at bounding box center [509, 243] width 257 height 223
click at [410, 331] on button "Finalizado" at bounding box center [413, 336] width 46 height 21
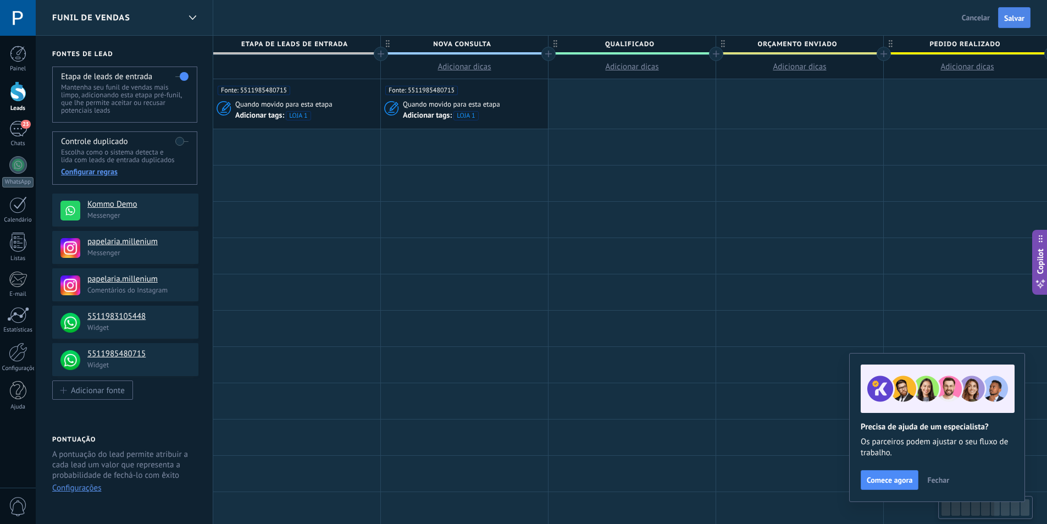
click at [1022, 16] on span "Salvar" at bounding box center [1014, 18] width 20 height 8
click at [16, 130] on div "23" at bounding box center [18, 129] width 18 height 16
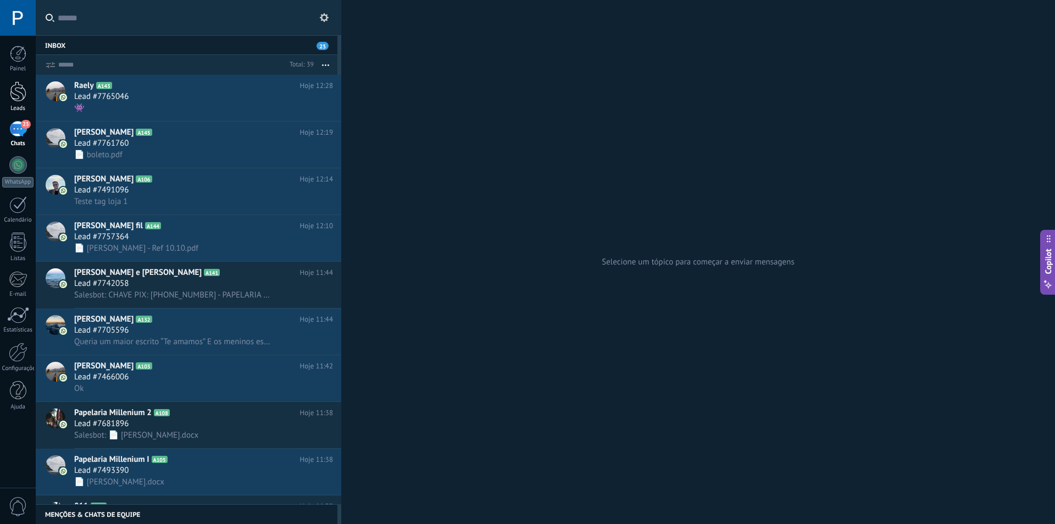
click at [12, 97] on div at bounding box center [18, 91] width 16 height 20
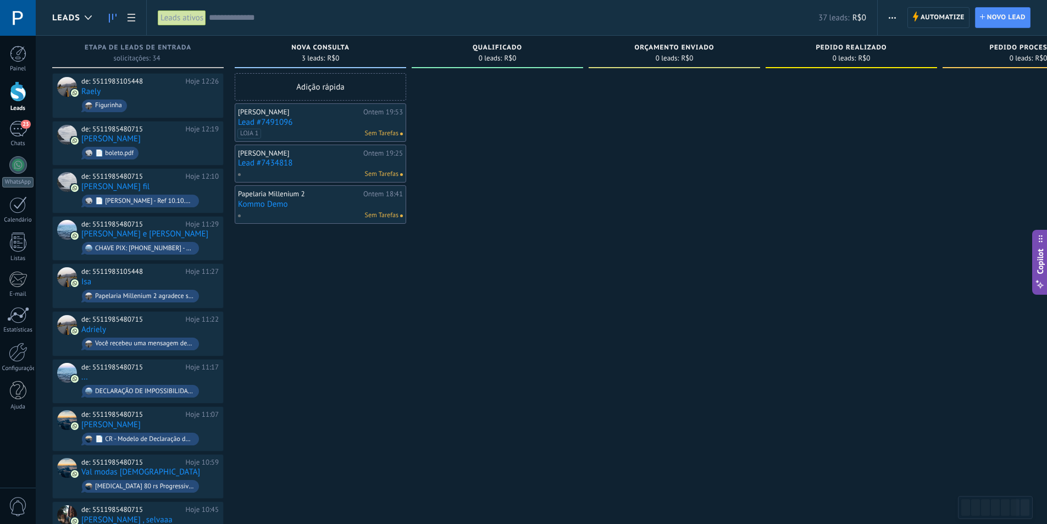
click at [286, 121] on link "Lead #7491096" at bounding box center [320, 122] width 165 height 9
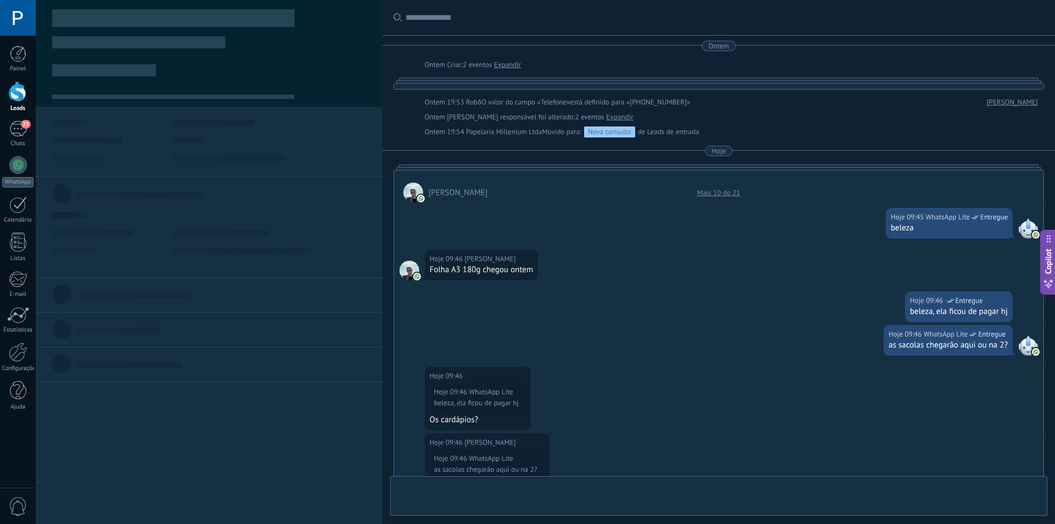
type textarea "**********"
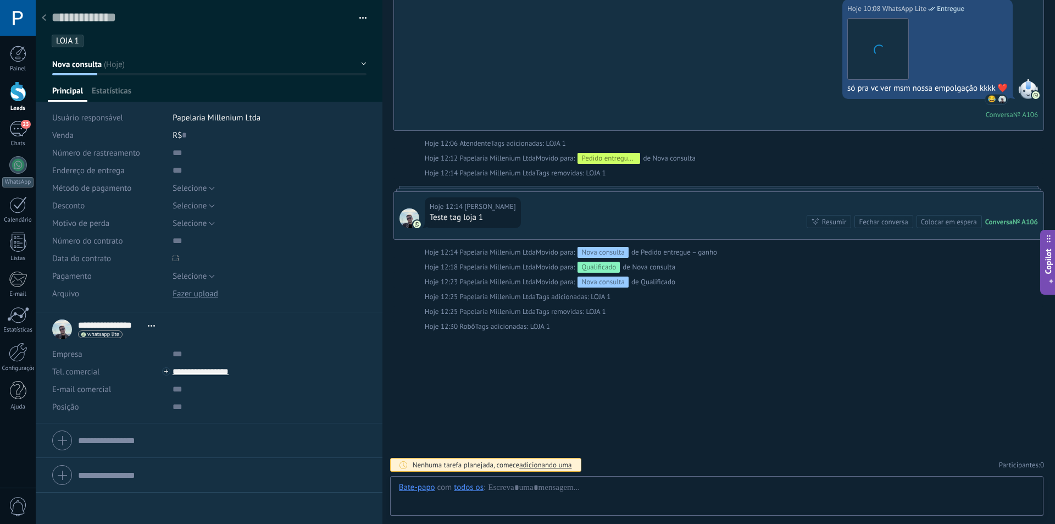
scroll to position [16, 0]
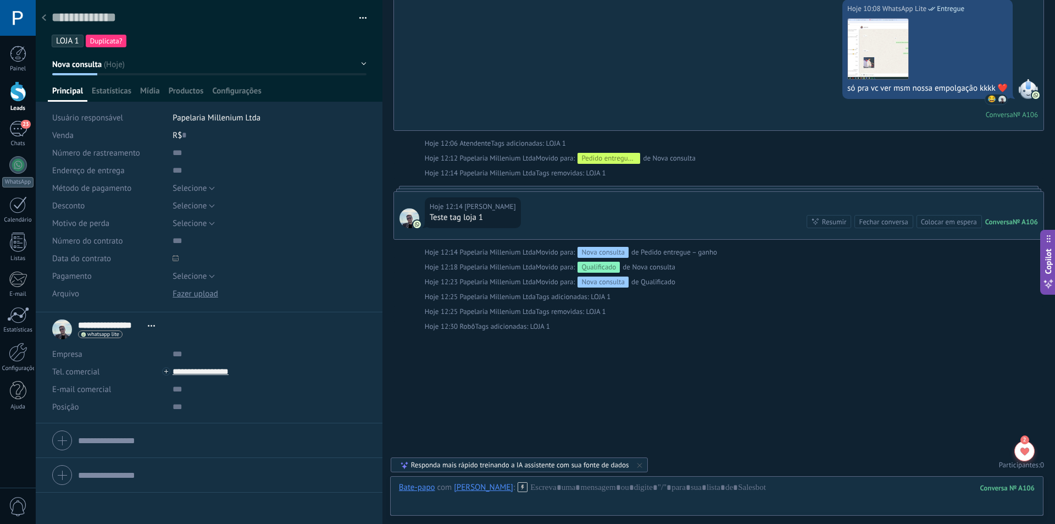
click at [73, 41] on span "LOJA 1" at bounding box center [67, 41] width 23 height 10
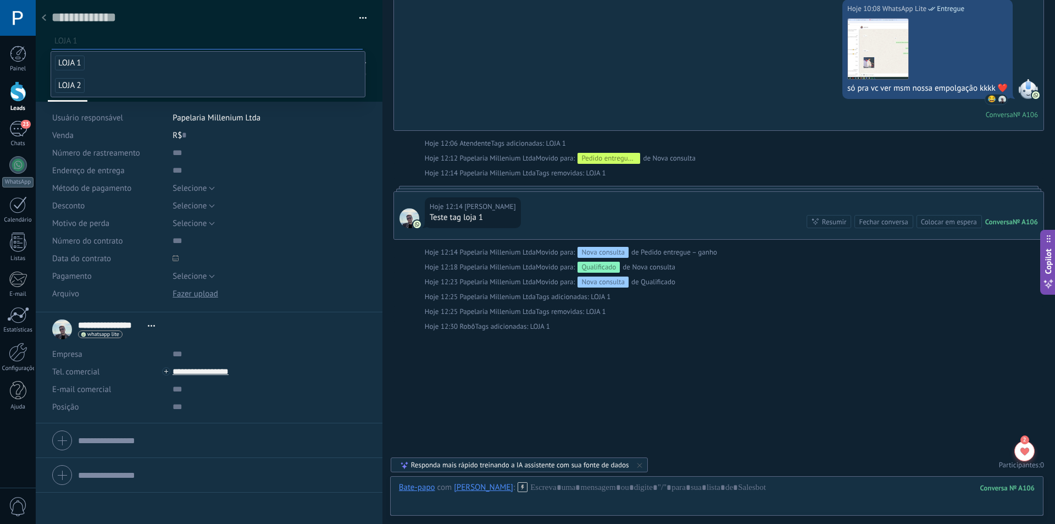
click at [370, 49] on div at bounding box center [209, 51] width 347 height 102
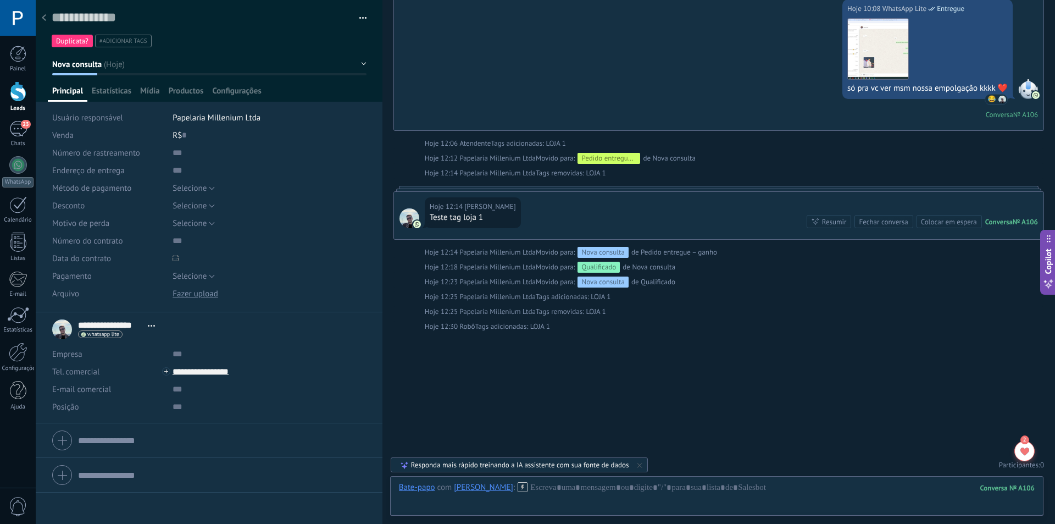
click at [103, 70] on button "Nova consulta" at bounding box center [209, 64] width 314 height 20
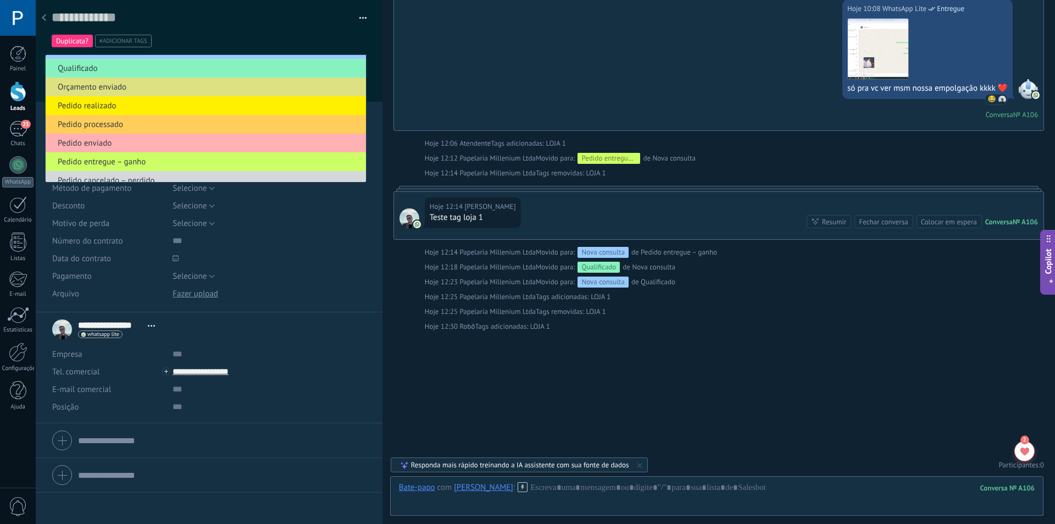
scroll to position [23, 0]
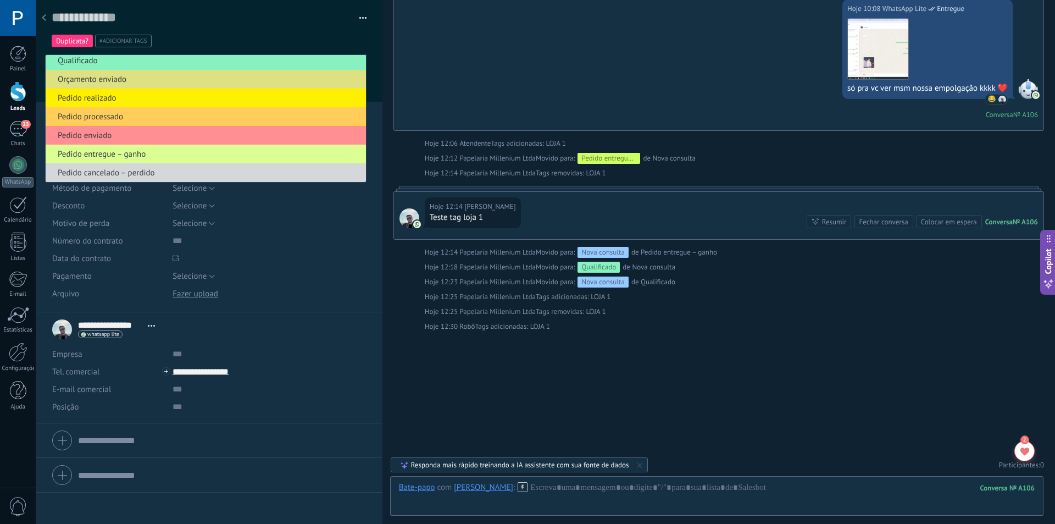
click at [150, 153] on span "Pedido entregue – ganho" at bounding box center [204, 154] width 317 height 10
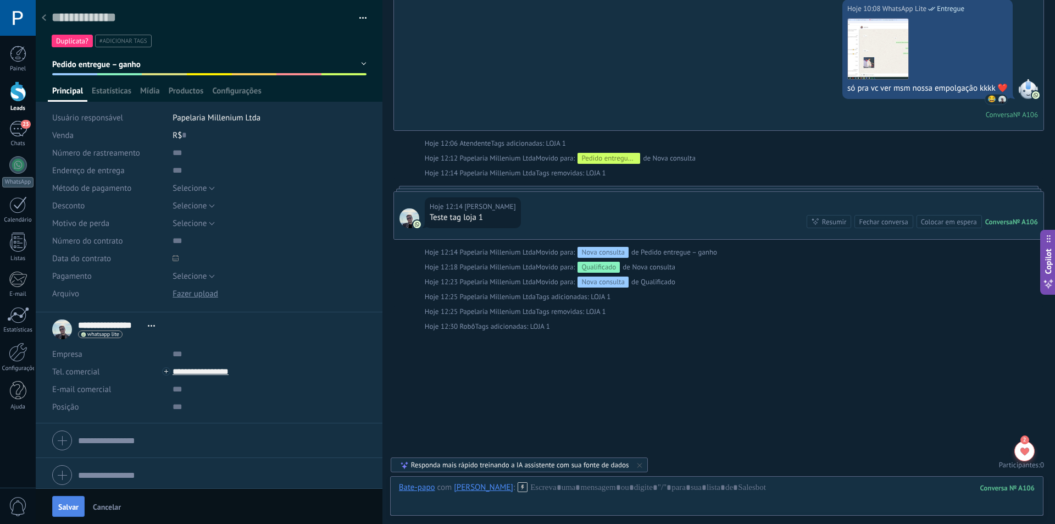
click at [75, 498] on button "Salvar" at bounding box center [68, 506] width 32 height 21
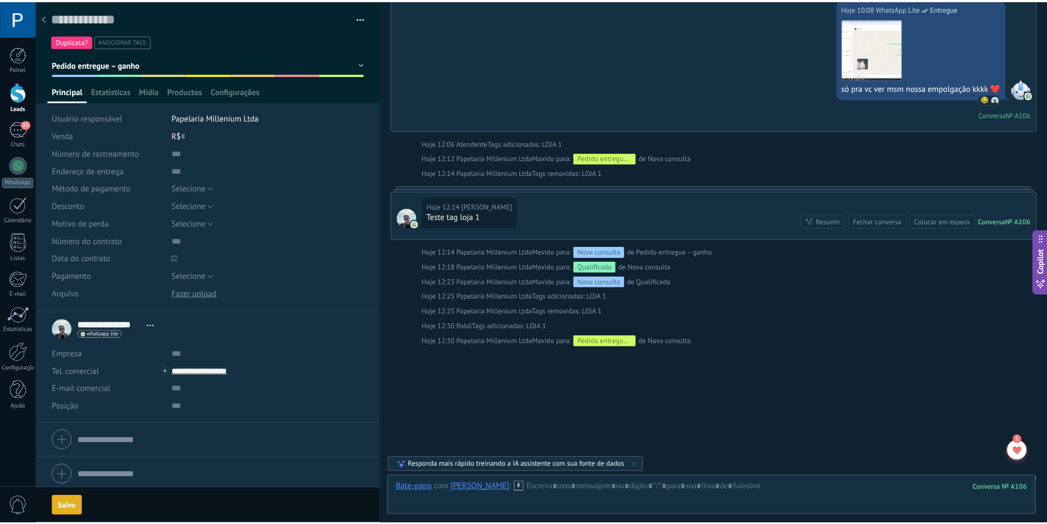
scroll to position [793, 0]
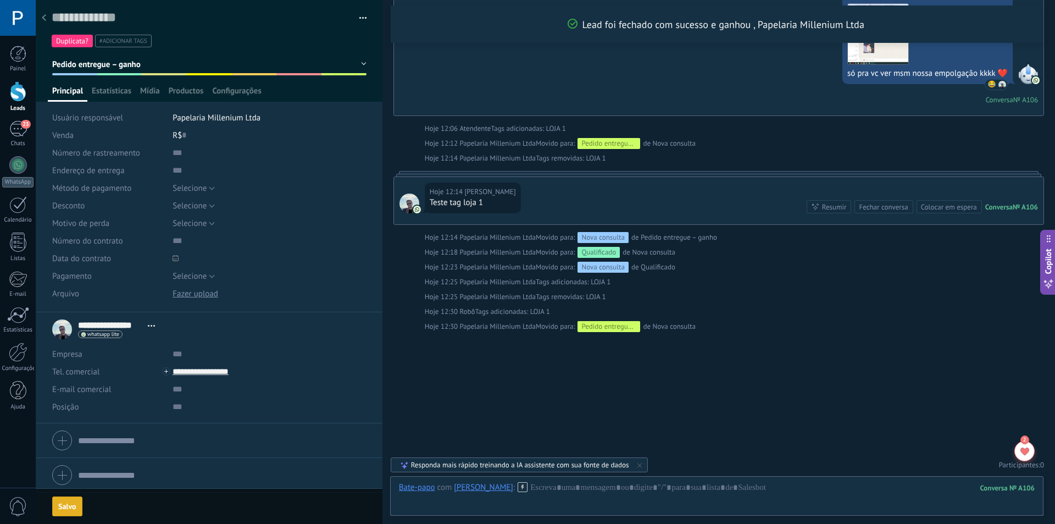
click at [46, 18] on div at bounding box center [43, 18] width 15 height 21
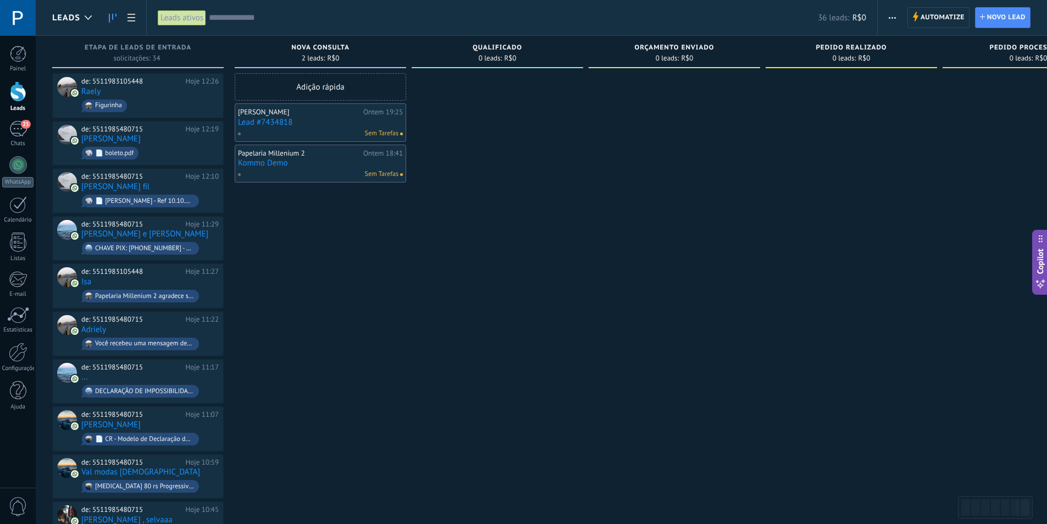
click at [20, 92] on div at bounding box center [18, 91] width 16 height 20
click at [932, 19] on span "Automatize" at bounding box center [942, 18] width 44 height 20
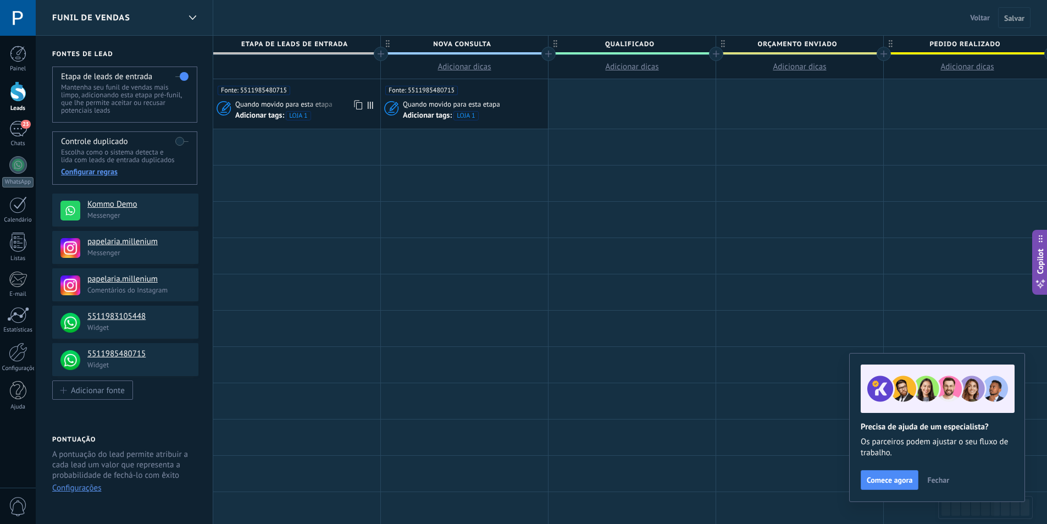
click at [329, 104] on span "Quando movido para esta etapa" at bounding box center [284, 104] width 99 height 10
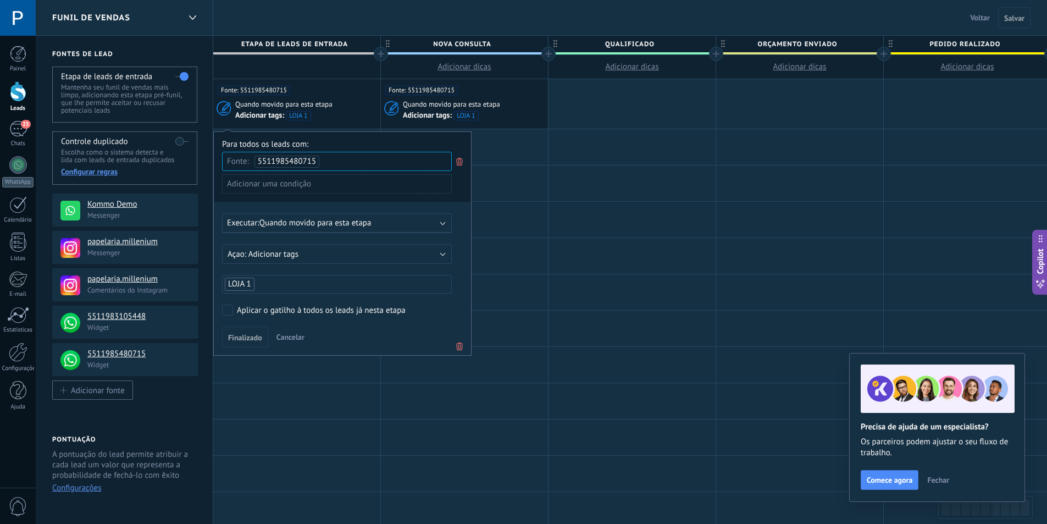
click at [378, 220] on div "Executar: Quando movido para esta etapa" at bounding box center [332, 223] width 211 height 10
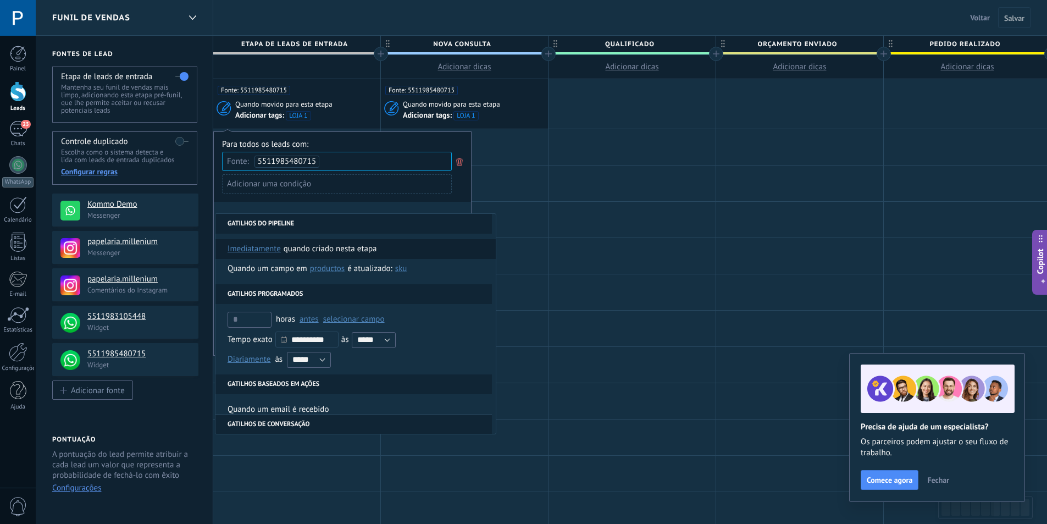
click at [275, 244] on span "imediatamente" at bounding box center [253, 249] width 53 height 20
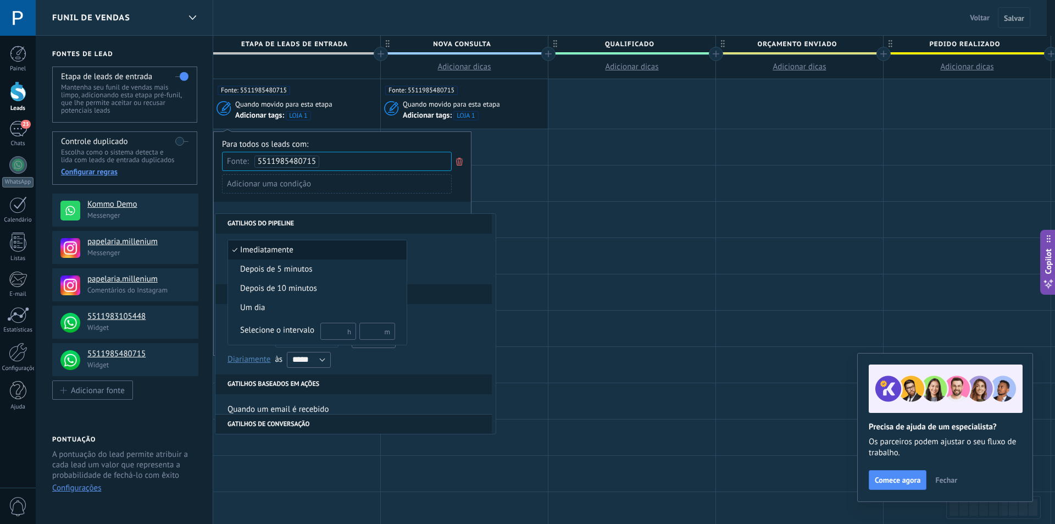
click at [326, 252] on span "imediatamente" at bounding box center [311, 250] width 167 height 11
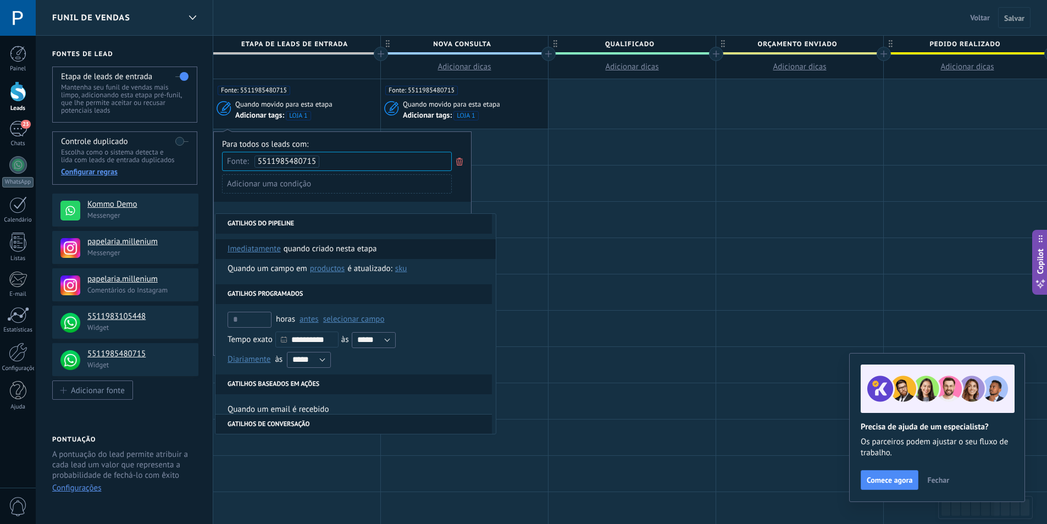
click at [326, 249] on div "Quando criado nesta etapa" at bounding box center [330, 249] width 93 height 20
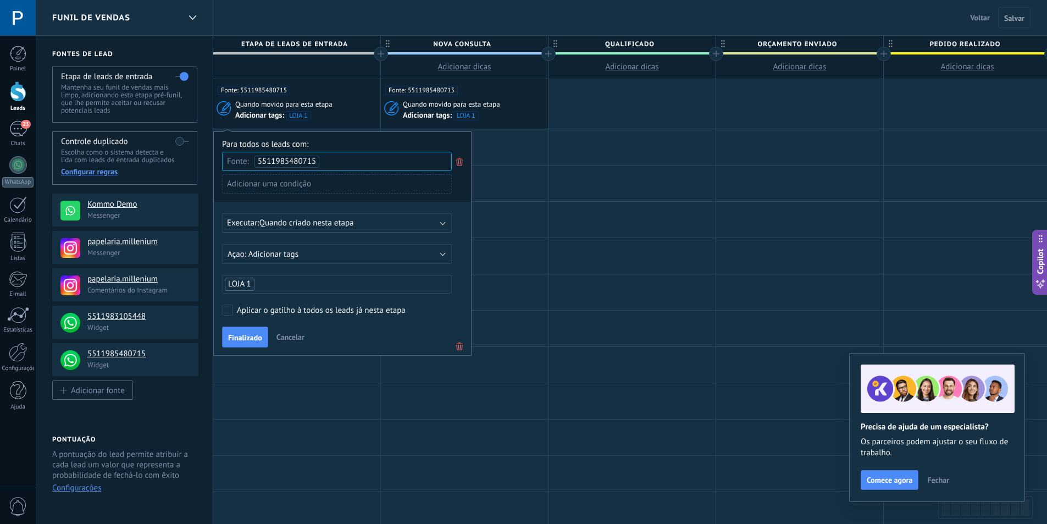
click at [391, 221] on div "Executar: Quando criado nesta etapa" at bounding box center [332, 223] width 211 height 10
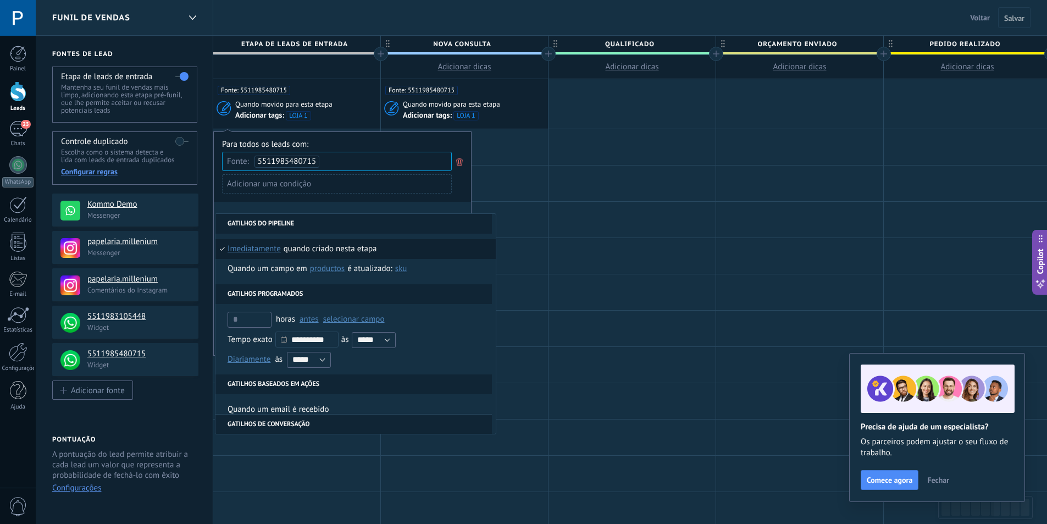
click at [438, 208] on div "**********" at bounding box center [342, 243] width 258 height 224
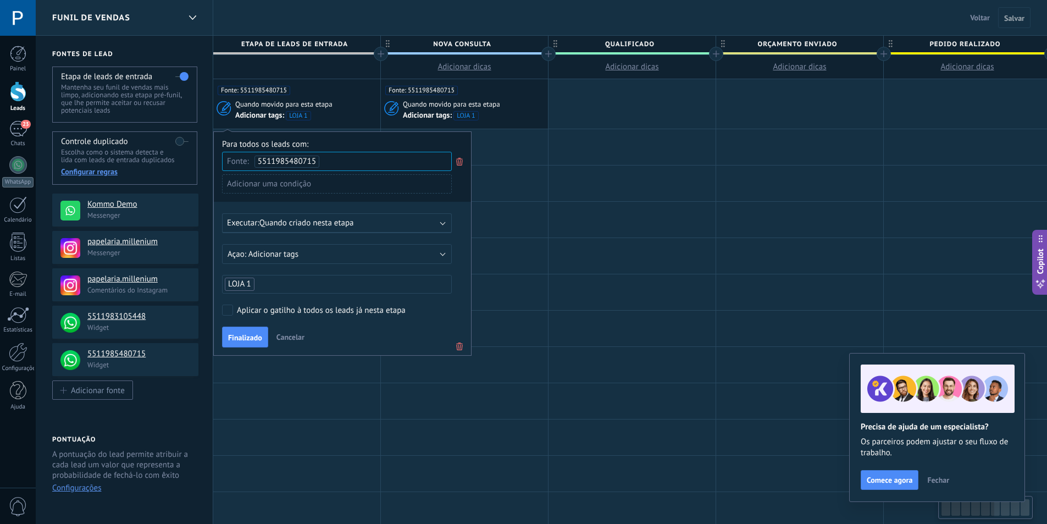
click at [384, 229] on div "Executar: Quando criado nesta etapa" at bounding box center [337, 223] width 230 height 20
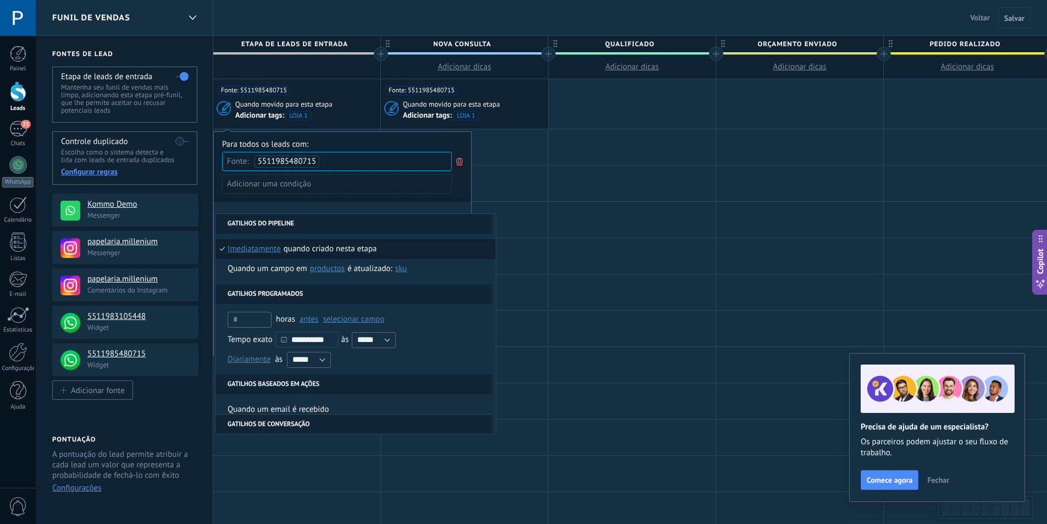
click at [222, 250] on li "Quando criado nesta etapa imediatamente depois de 5 minutos depois de 10 minuto…" at bounding box center [355, 249] width 280 height 20
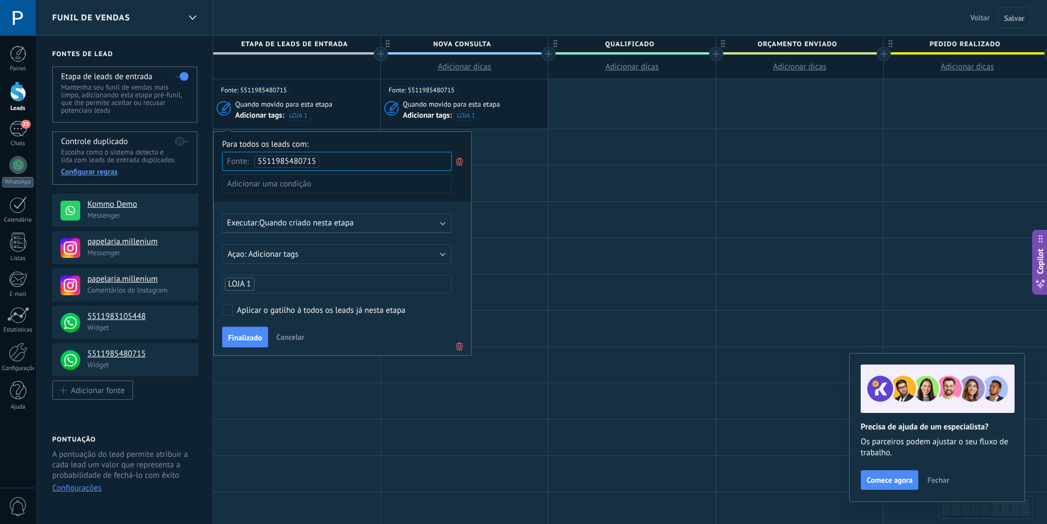
click at [382, 224] on div "Executar: Quando criado nesta etapa" at bounding box center [332, 223] width 211 height 10
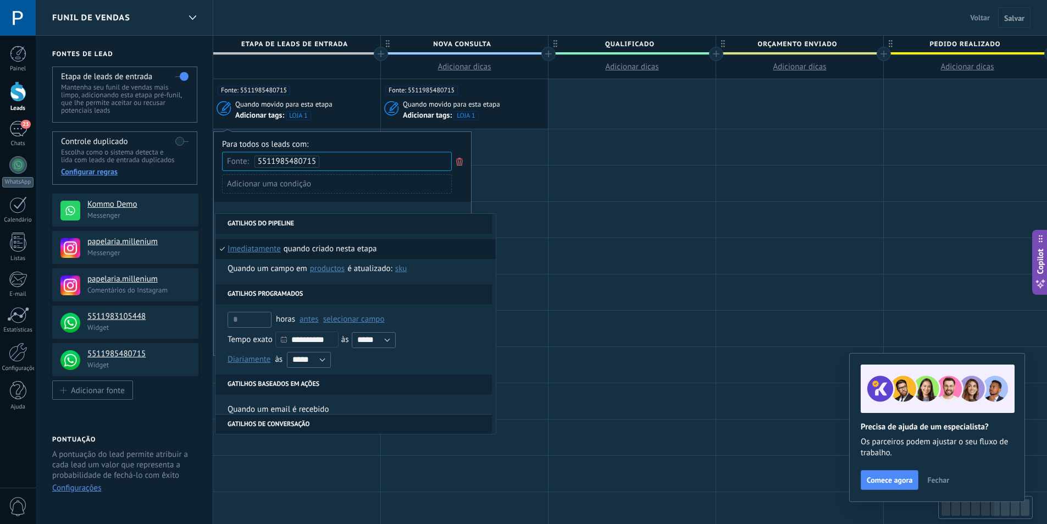
click at [357, 249] on div "Quando criado nesta etapa" at bounding box center [330, 249] width 93 height 20
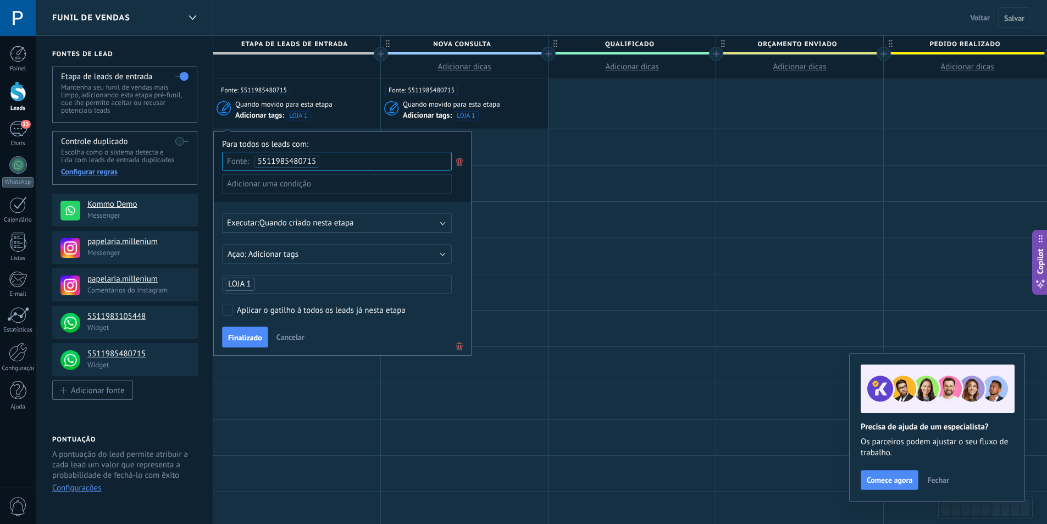
click at [379, 220] on div "Executar: Quando criado nesta etapa" at bounding box center [332, 223] width 211 height 10
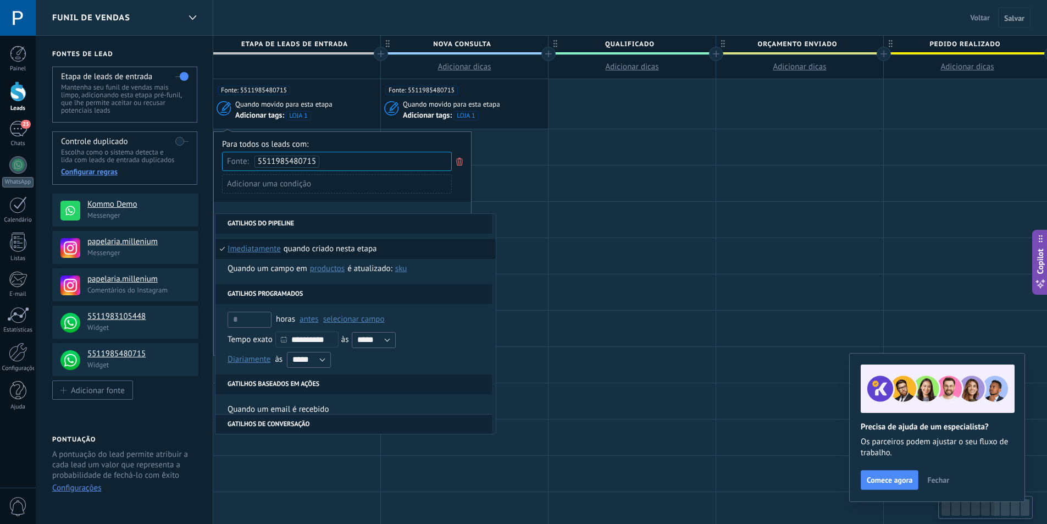
click at [498, 154] on div at bounding box center [464, 147] width 167 height 36
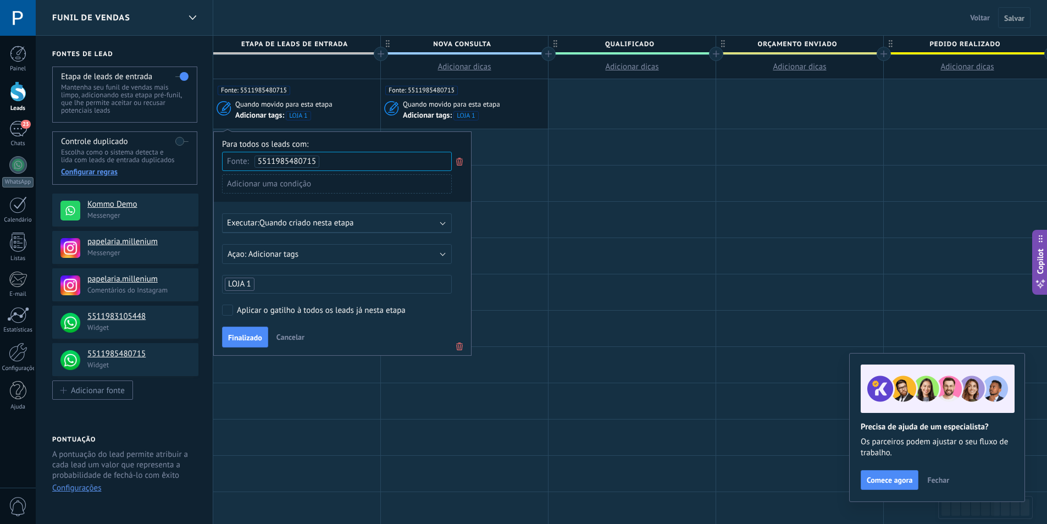
click at [292, 335] on span "Cancelar" at bounding box center [290, 337] width 28 height 10
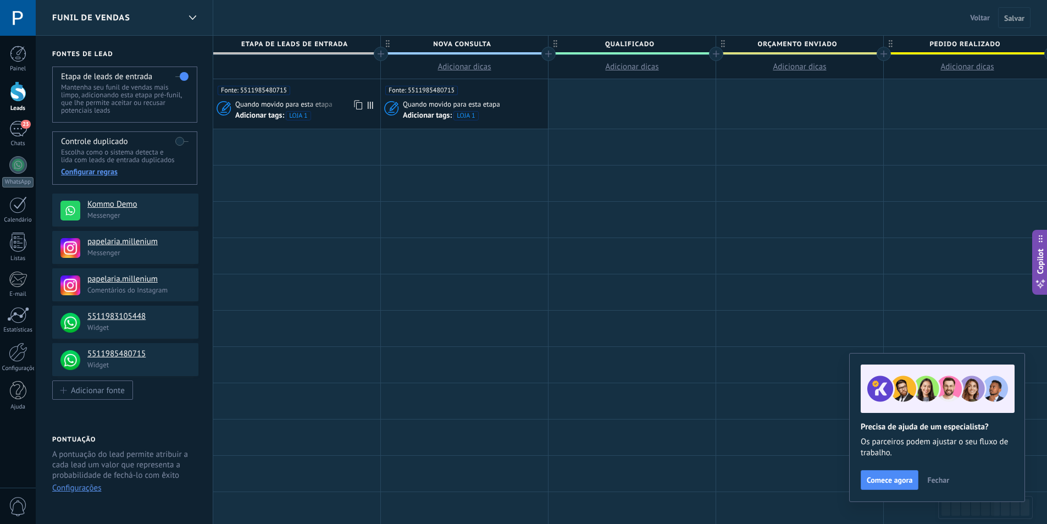
click at [317, 107] on span "Quando movido para esta etapa" at bounding box center [284, 104] width 99 height 10
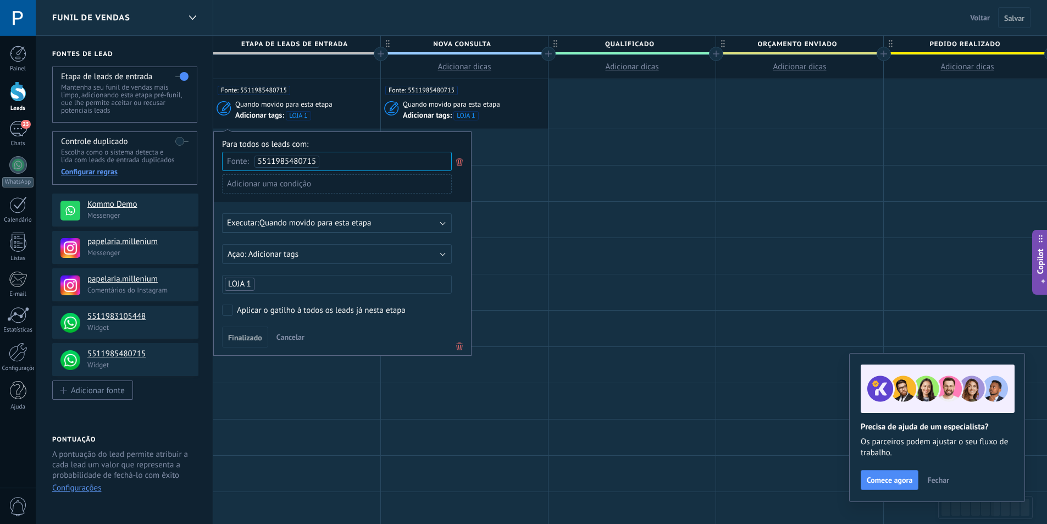
click at [376, 183] on div "Adicionar uma condição" at bounding box center [337, 183] width 230 height 19
click at [469, 187] on div at bounding box center [342, 243] width 257 height 223
click at [402, 224] on div "Executar: Quando movido para esta etapa" at bounding box center [332, 223] width 211 height 10
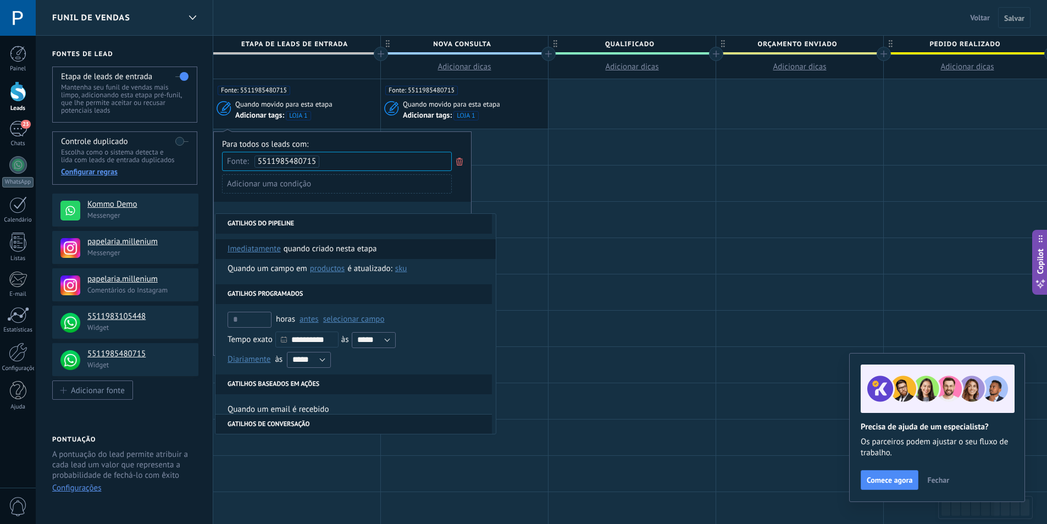
click at [271, 247] on span "imediatamente" at bounding box center [253, 249] width 53 height 20
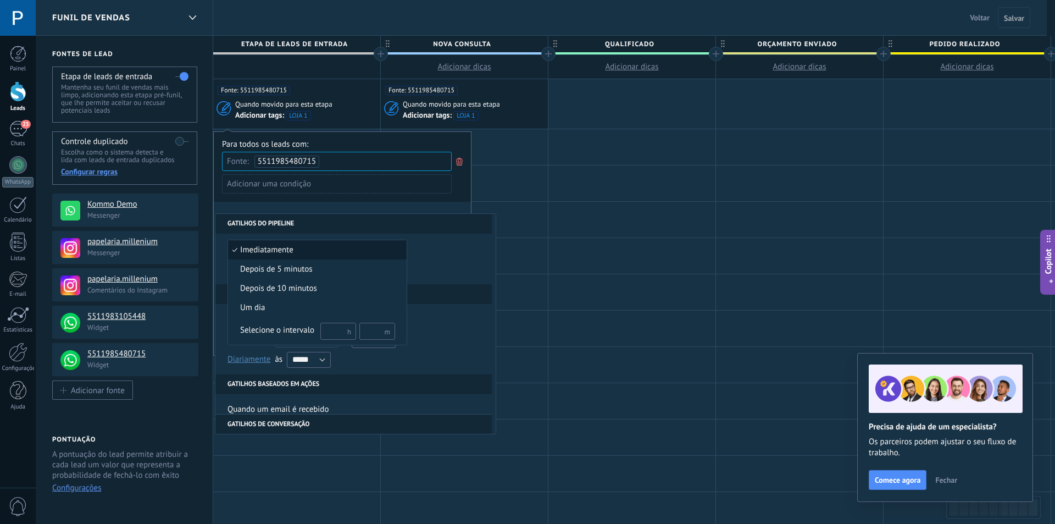
click at [310, 253] on span "imediatamente" at bounding box center [311, 250] width 167 height 11
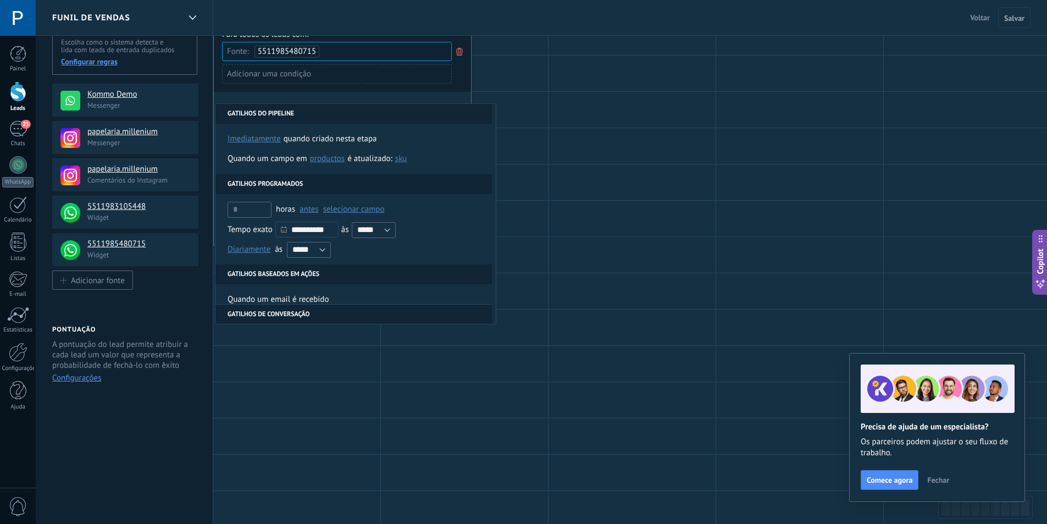
click at [324, 112] on li "Gatilhos do pipeline" at bounding box center [353, 114] width 276 height 20
click at [332, 97] on div "**********" at bounding box center [342, 133] width 258 height 224
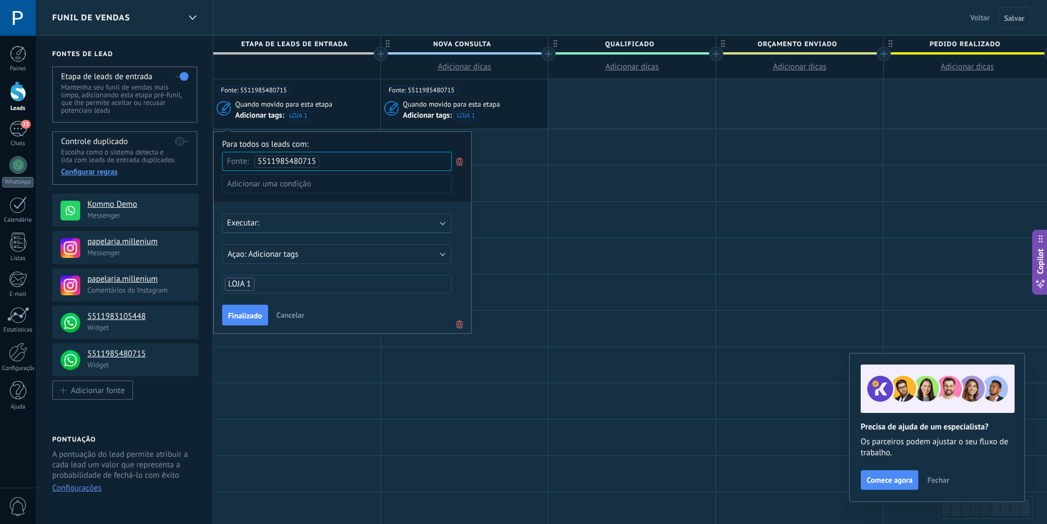
click at [319, 226] on div "Executar:" at bounding box center [332, 223] width 211 height 10
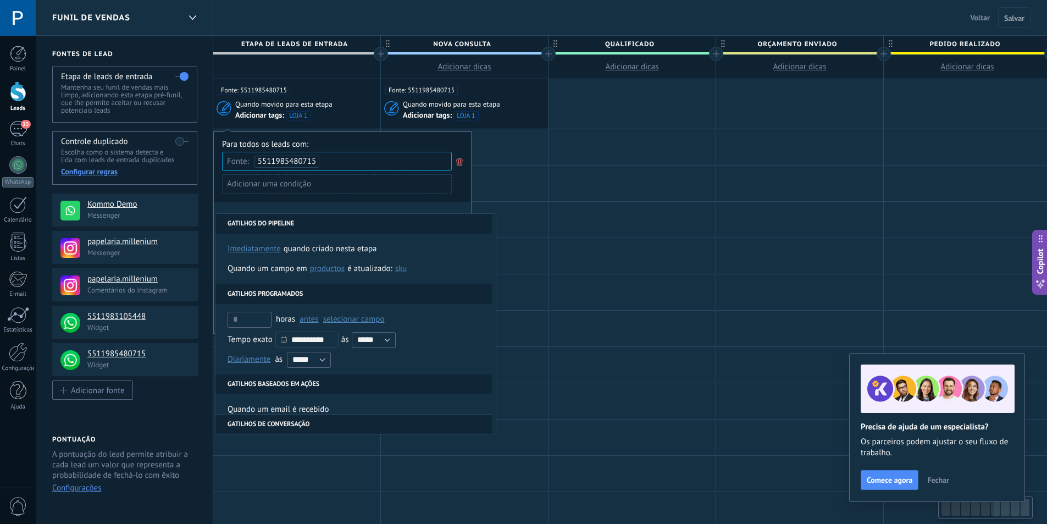
click at [304, 222] on li "Gatilhos do pipeline" at bounding box center [353, 224] width 276 height 20
click at [273, 245] on span "imediatamente" at bounding box center [253, 249] width 53 height 20
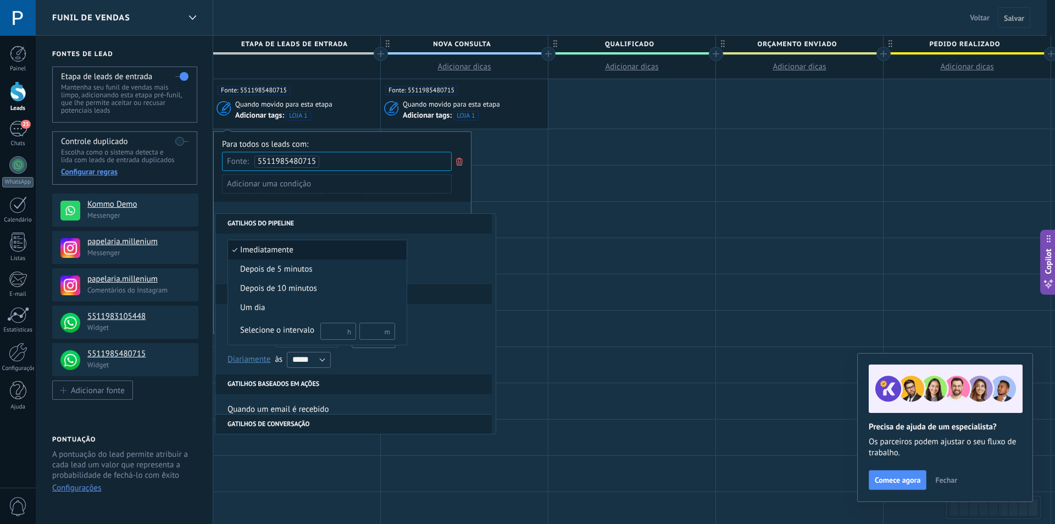
click at [330, 247] on span "imediatamente" at bounding box center [311, 250] width 167 height 11
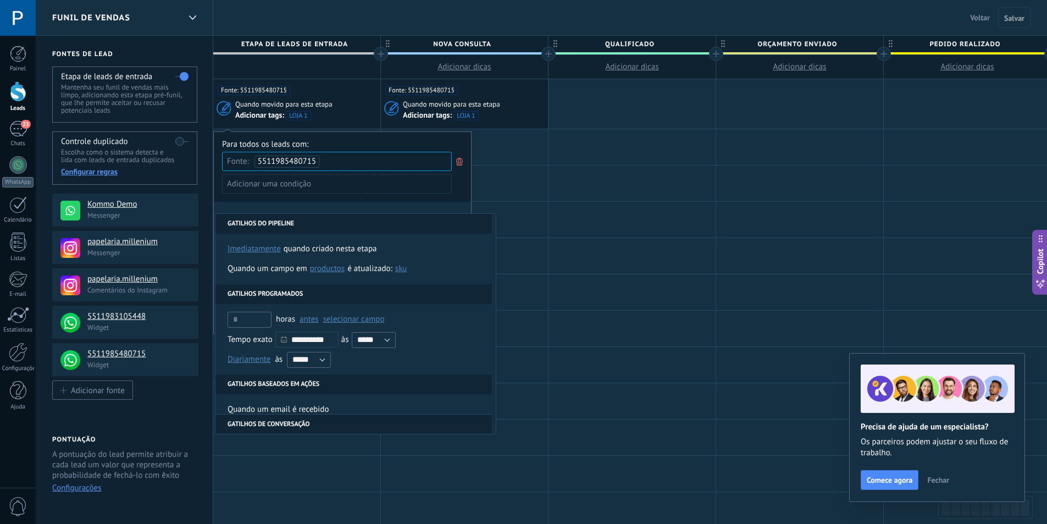
click at [419, 201] on div "Adicionar uma condição" at bounding box center [337, 187] width 230 height 27
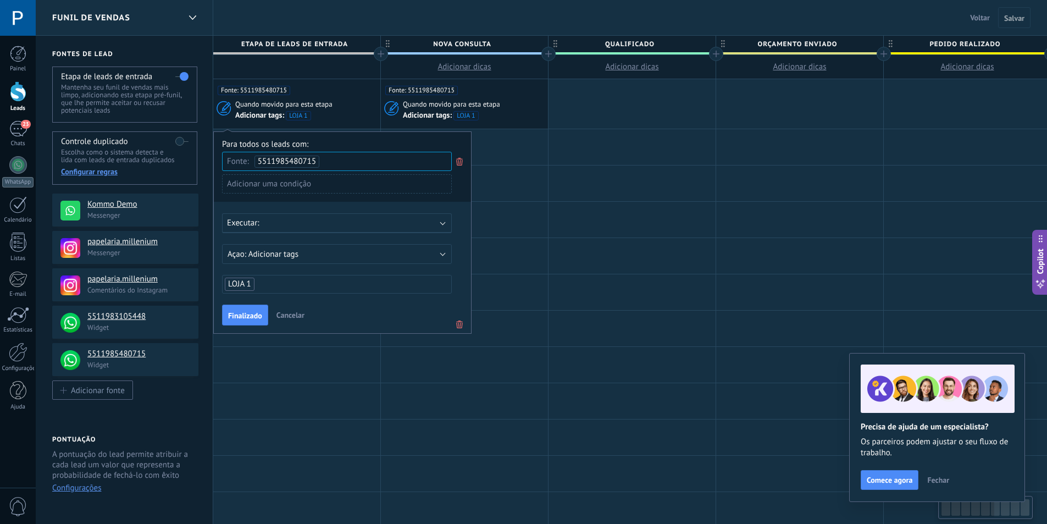
scroll to position [16, 0]
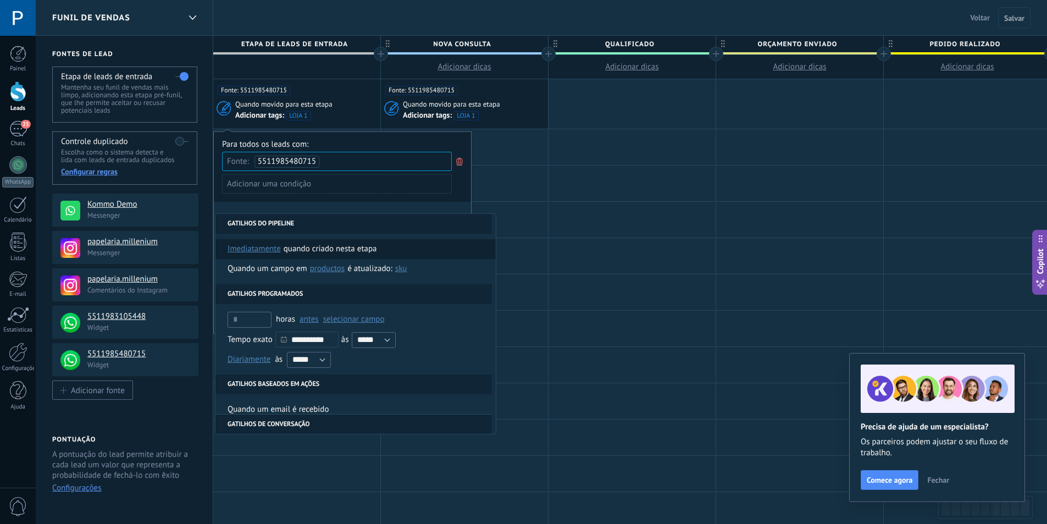
click at [261, 247] on span "imediatamente" at bounding box center [253, 249] width 53 height 20
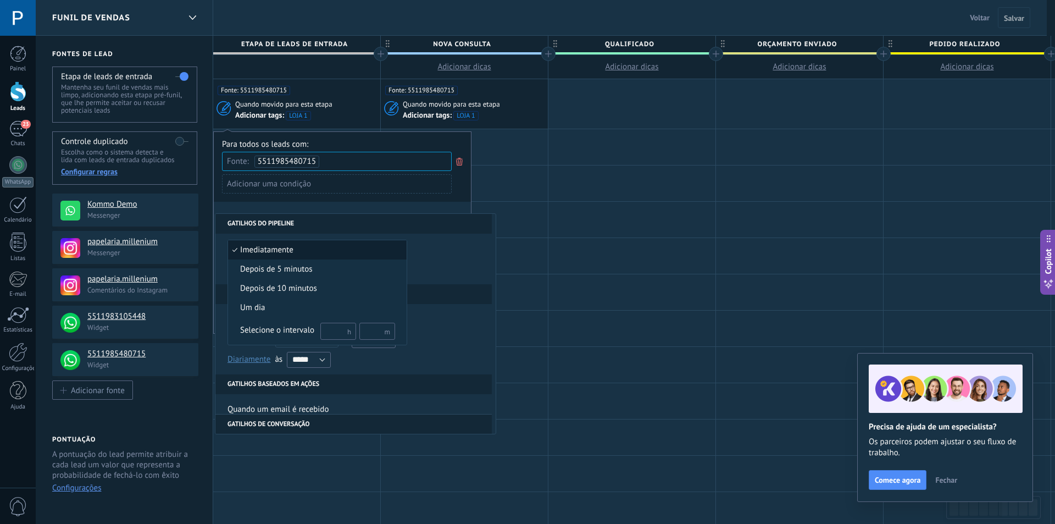
click at [298, 250] on span "imediatamente" at bounding box center [311, 250] width 167 height 11
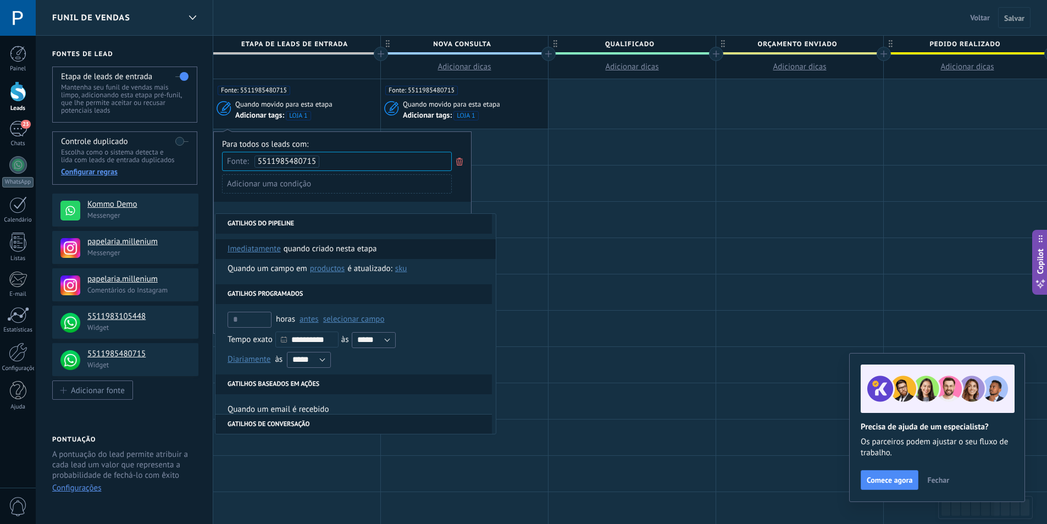
click at [318, 251] on div "Quando criado nesta etapa" at bounding box center [330, 249] width 93 height 20
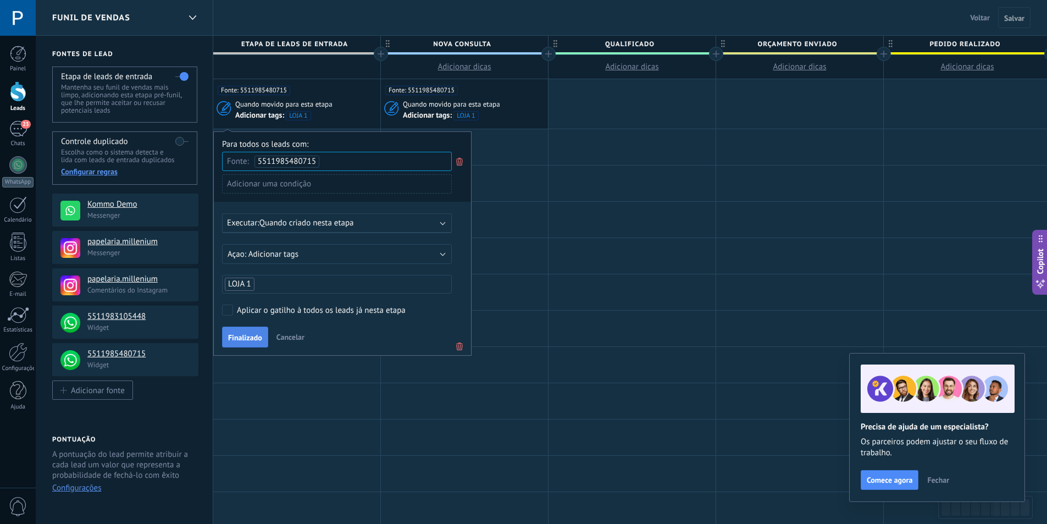
click at [246, 335] on span "Finalizado" at bounding box center [245, 338] width 34 height 8
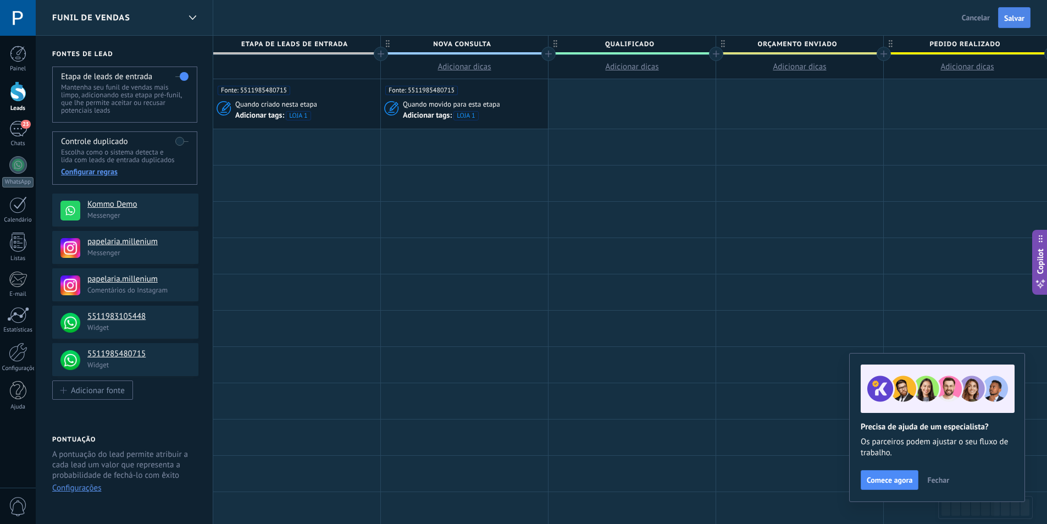
click at [1005, 21] on span "Salvar" at bounding box center [1014, 18] width 20 height 8
click at [16, 126] on div "23" at bounding box center [18, 129] width 18 height 16
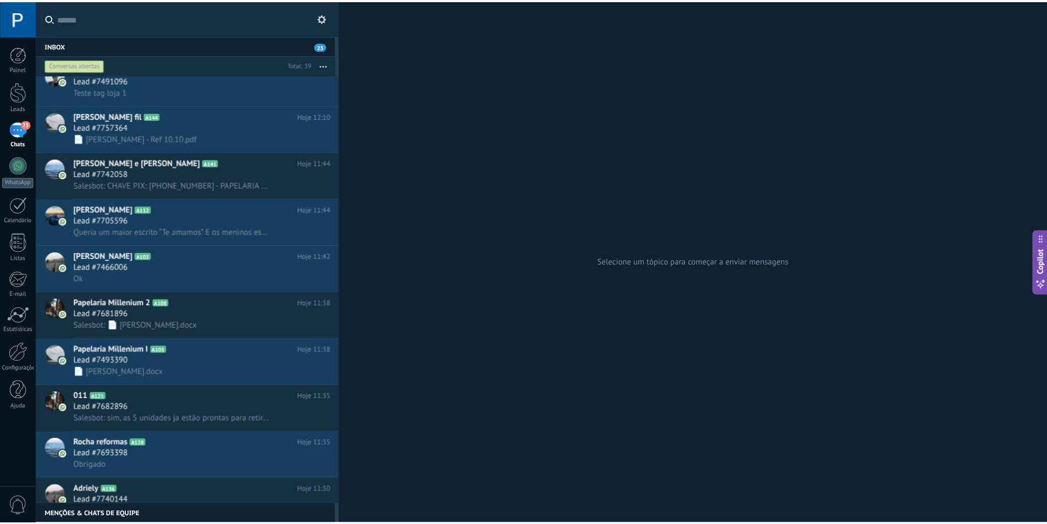
scroll to position [1, 0]
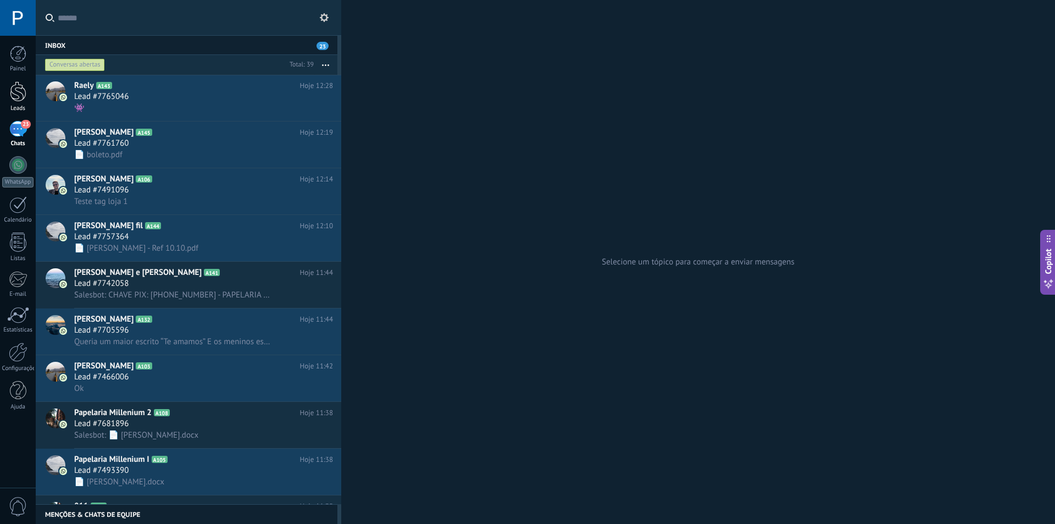
click at [22, 91] on div at bounding box center [18, 91] width 16 height 20
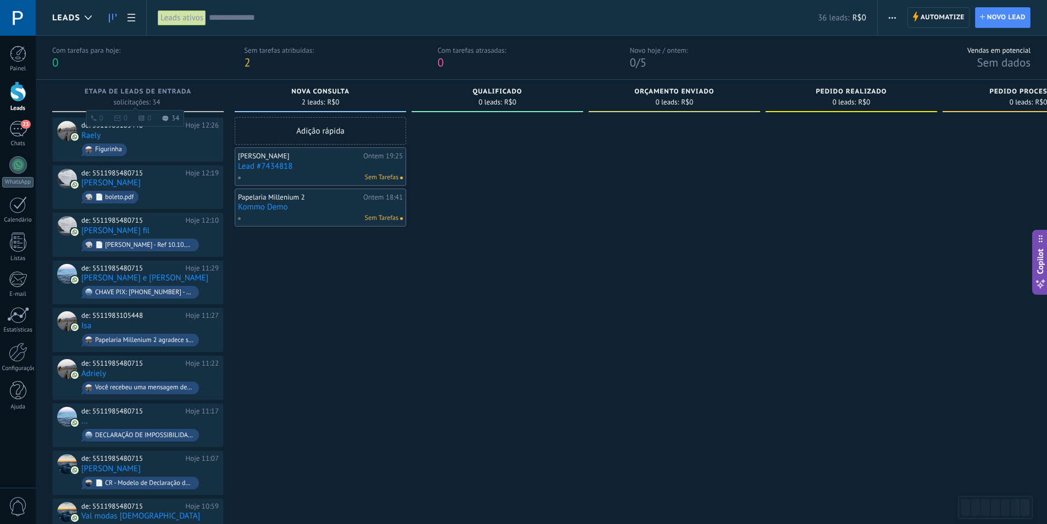
click at [157, 92] on span "Etapa de leads de entrada" at bounding box center [138, 92] width 107 height 8
click at [940, 9] on span "Automatize" at bounding box center [942, 18] width 44 height 20
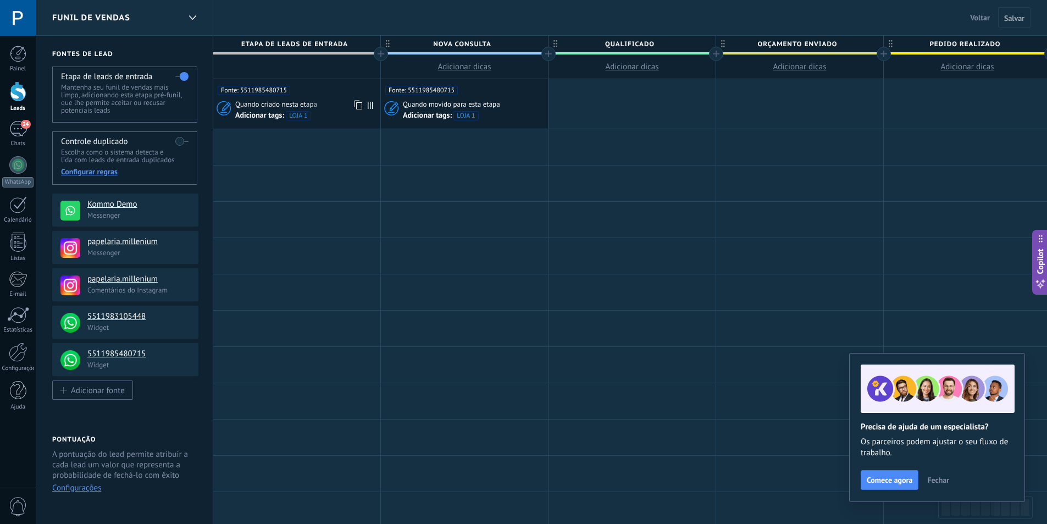
click at [357, 103] on use at bounding box center [358, 104] width 8 height 9
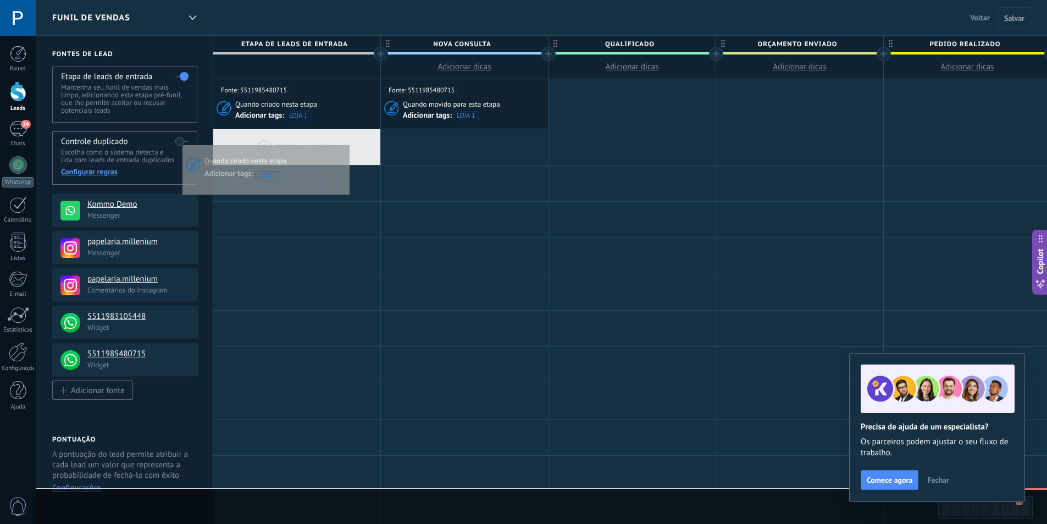
click at [362, 138] on div at bounding box center [296, 147] width 167 height 36
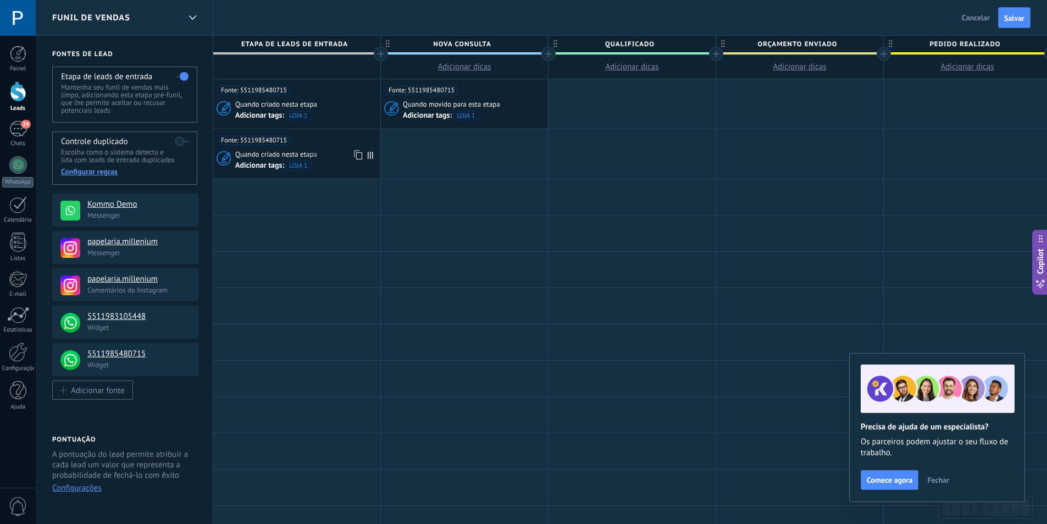
click at [306, 148] on div "Fonte: 5511985480715 Quando criado nesta etapa Adicionar tags: LOJA 1" at bounding box center [296, 153] width 167 height 49
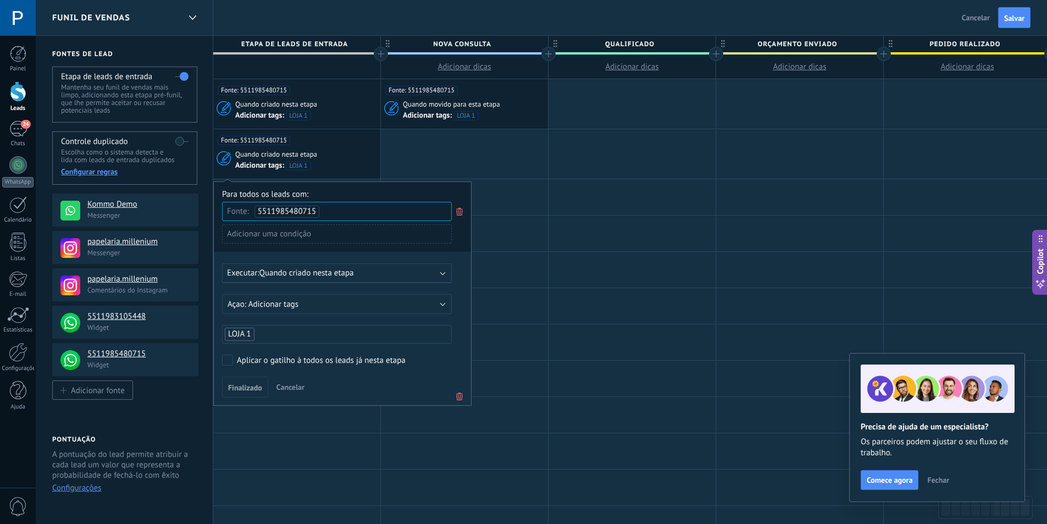
click at [322, 207] on div "Fonte: 5511985480715" at bounding box center [337, 211] width 230 height 19
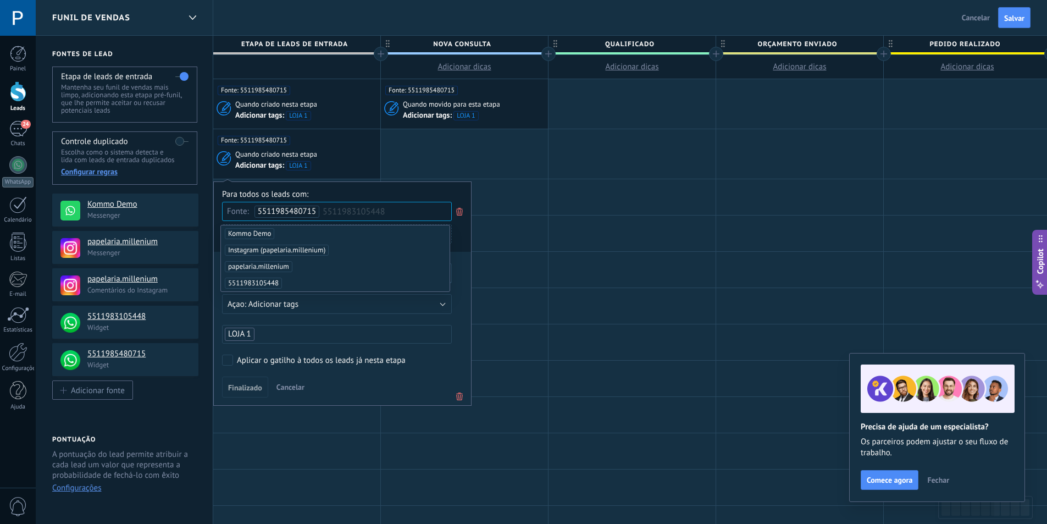
click at [273, 282] on span "5511983105448" at bounding box center [253, 283] width 57 height 11
click at [319, 214] on li "5511985480715" at bounding box center [286, 212] width 65 height 12
click at [325, 162] on div "Adicionar tags: LOJA 1" at bounding box center [302, 164] width 135 height 11
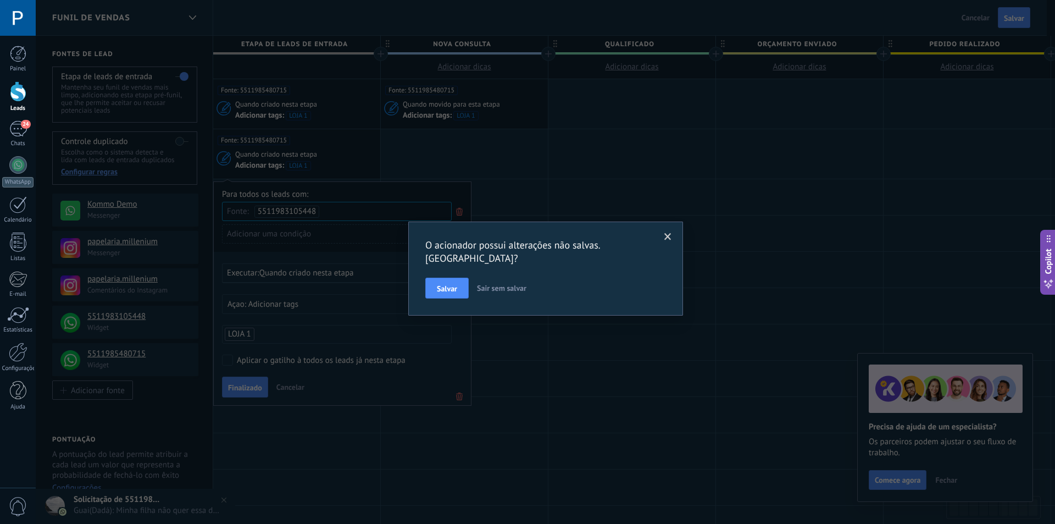
click at [672, 235] on span at bounding box center [668, 236] width 18 height 19
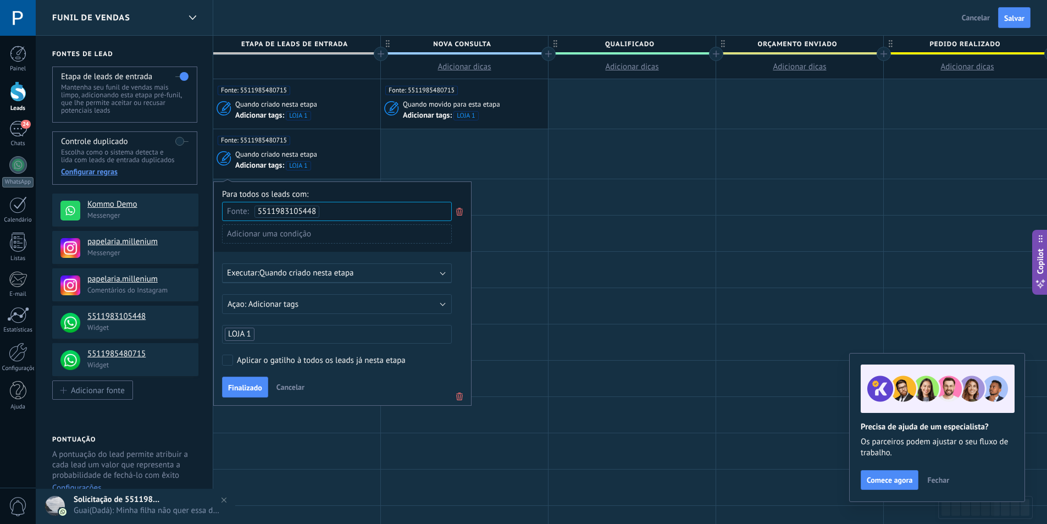
click at [255, 336] on ul "LOJA 1" at bounding box center [337, 333] width 226 height 15
click at [241, 354] on span "LOJA 2" at bounding box center [241, 357] width 30 height 15
click at [242, 380] on span "LOJA 2" at bounding box center [241, 380] width 30 height 15
click at [311, 319] on form "Adicionar tags Excluir tags Adicionar tags LOJA 2 LOJA 1" at bounding box center [342, 318] width 241 height 49
click at [358, 272] on div "Executar: Quando criado nesta etapa" at bounding box center [332, 273] width 211 height 10
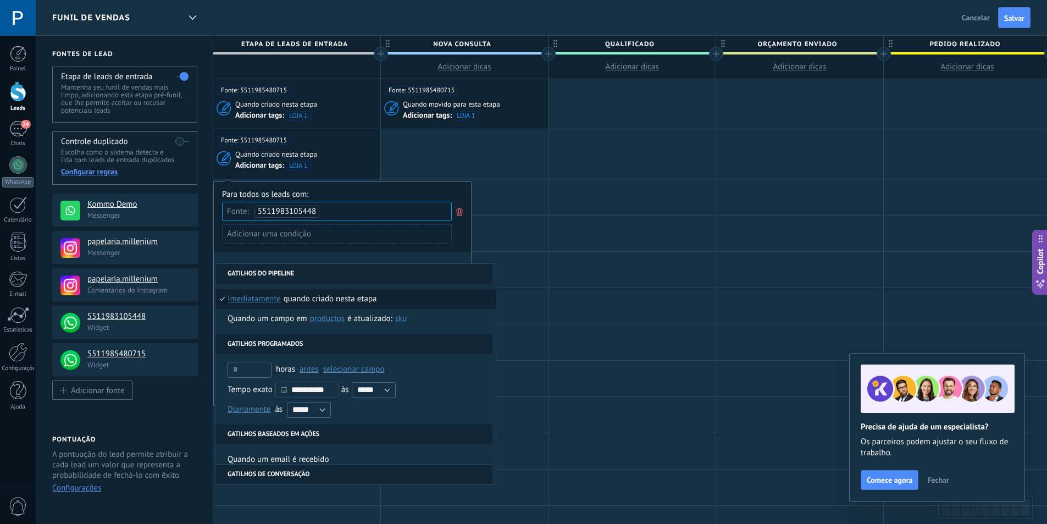
click at [279, 270] on li "Gatilhos do pipeline" at bounding box center [353, 274] width 276 height 20
click at [409, 302] on li "Quando criado nesta etapa imediatamente depois de 5 minutos depois de 10 minuto…" at bounding box center [355, 299] width 280 height 20
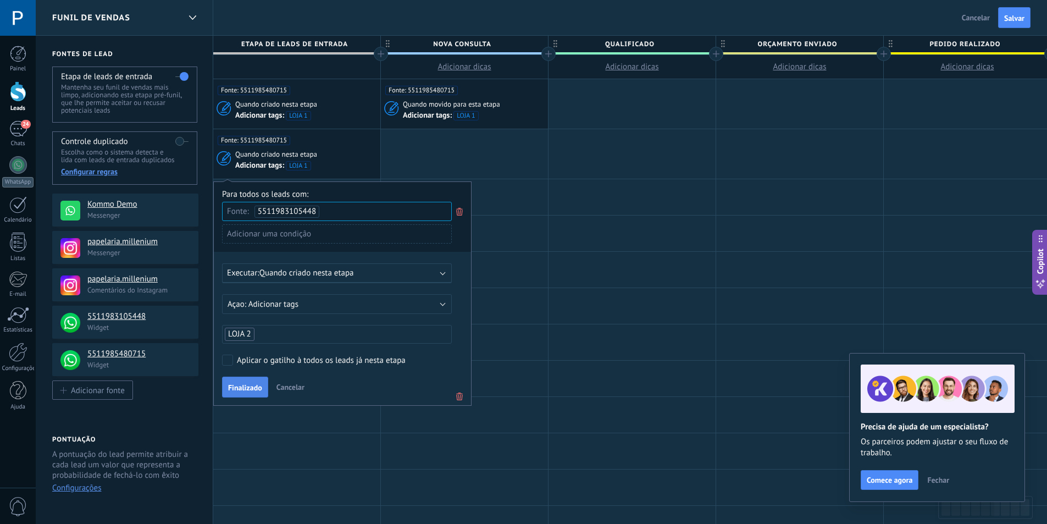
click at [248, 384] on span "Finalizado" at bounding box center [245, 388] width 34 height 8
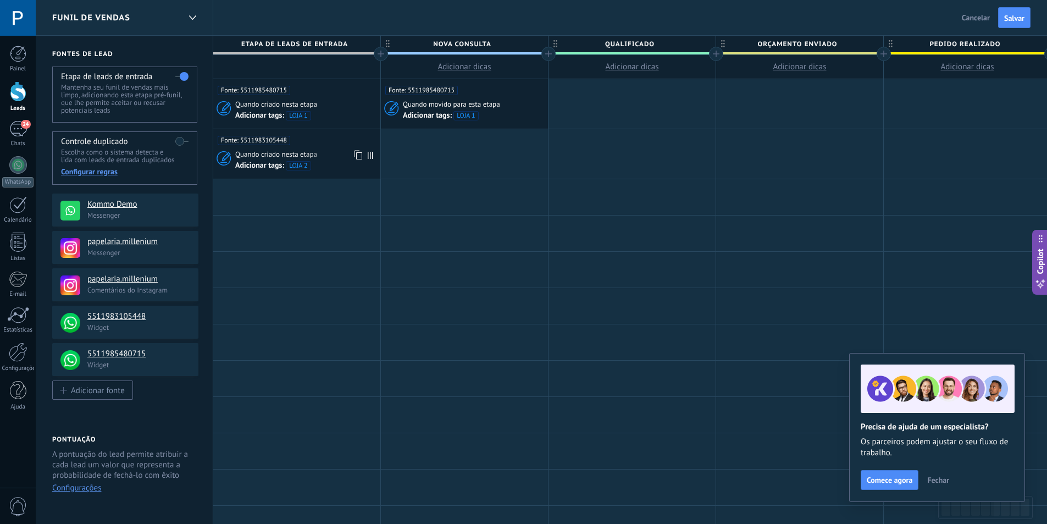
click at [357, 157] on use at bounding box center [358, 154] width 8 height 9
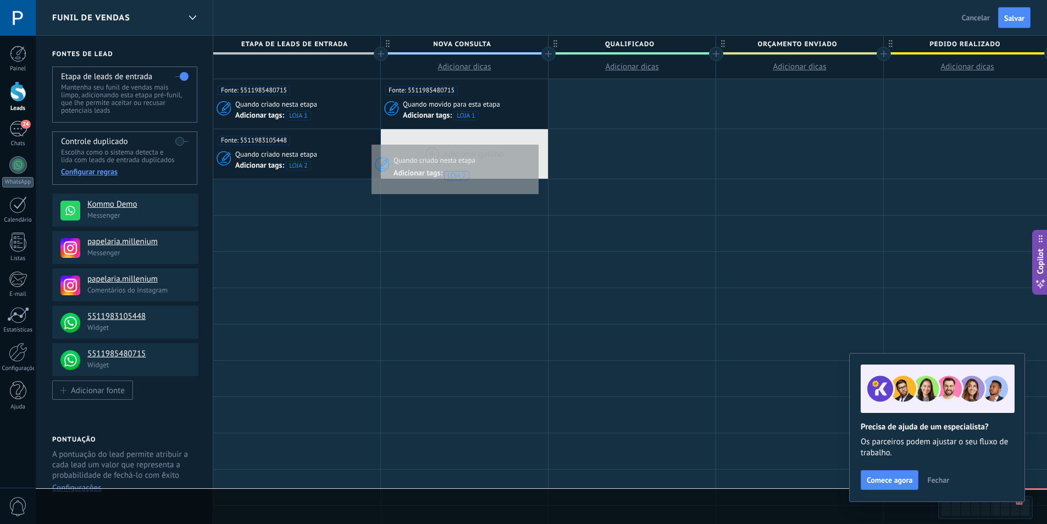
click at [536, 142] on div at bounding box center [464, 153] width 167 height 49
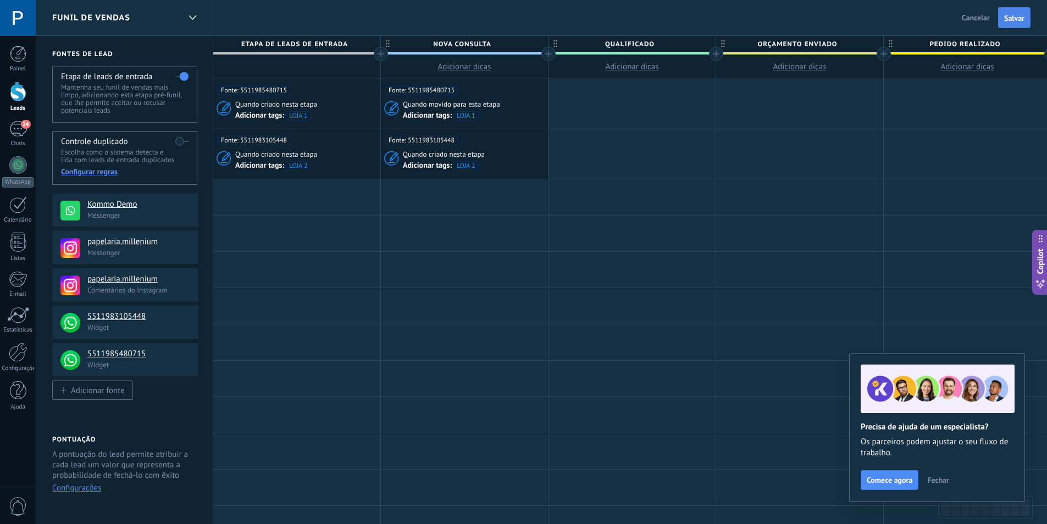
click at [1014, 14] on span "Salvar" at bounding box center [1014, 18] width 20 height 8
click at [457, 144] on span "Fonte: 5511983105448" at bounding box center [421, 140] width 73 height 9
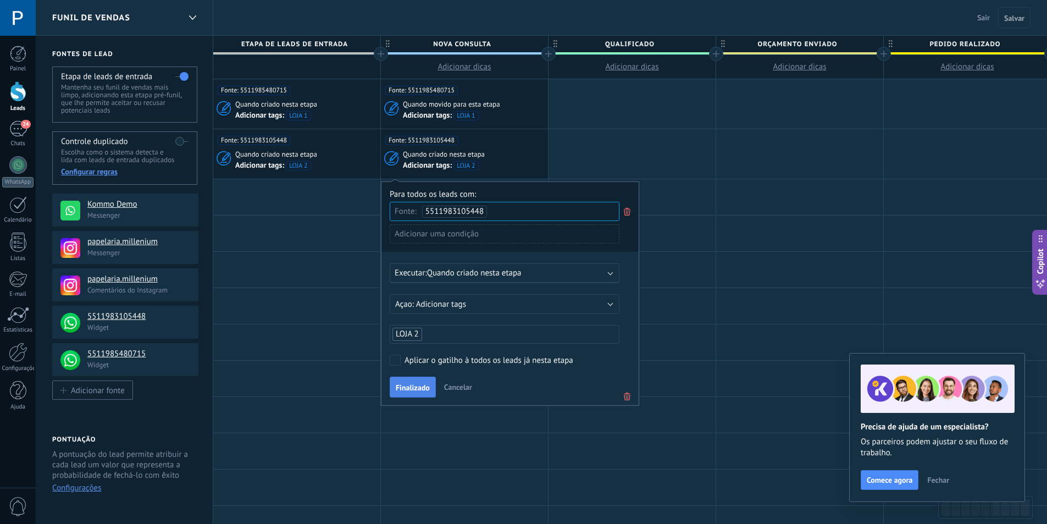
click at [406, 390] on span "Finalizado" at bounding box center [413, 388] width 34 height 8
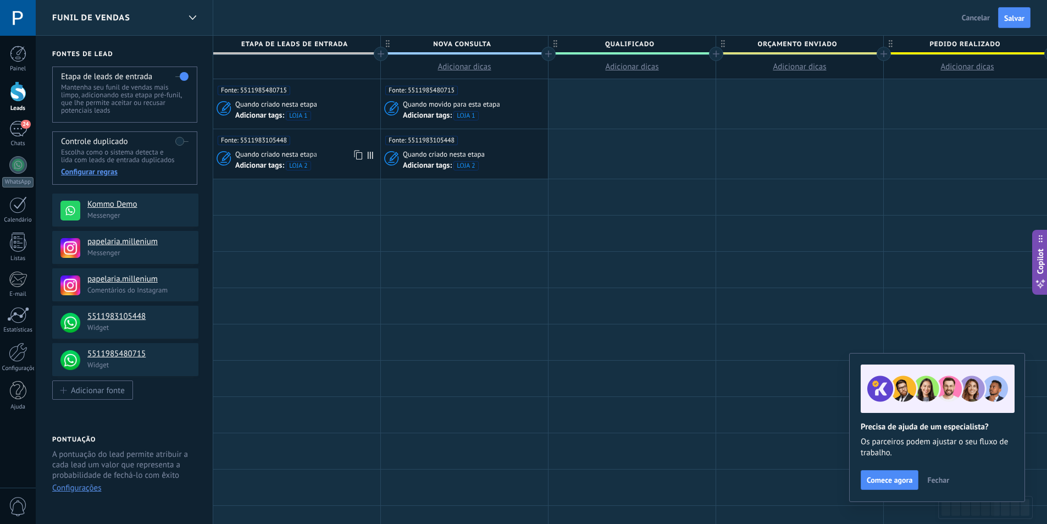
click at [355, 155] on icon at bounding box center [357, 155] width 11 height 14
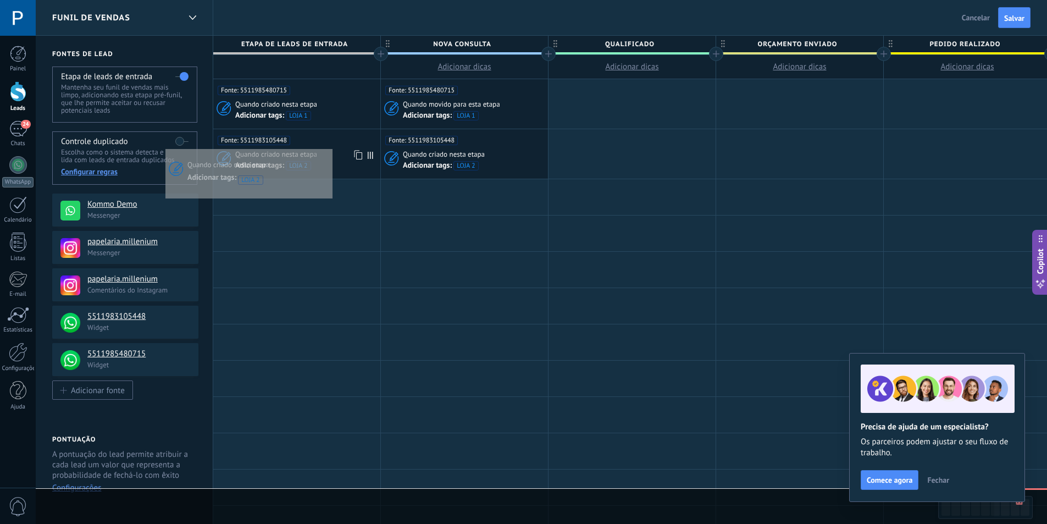
click at [335, 143] on div "Fonte: 5511983105448" at bounding box center [297, 137] width 158 height 16
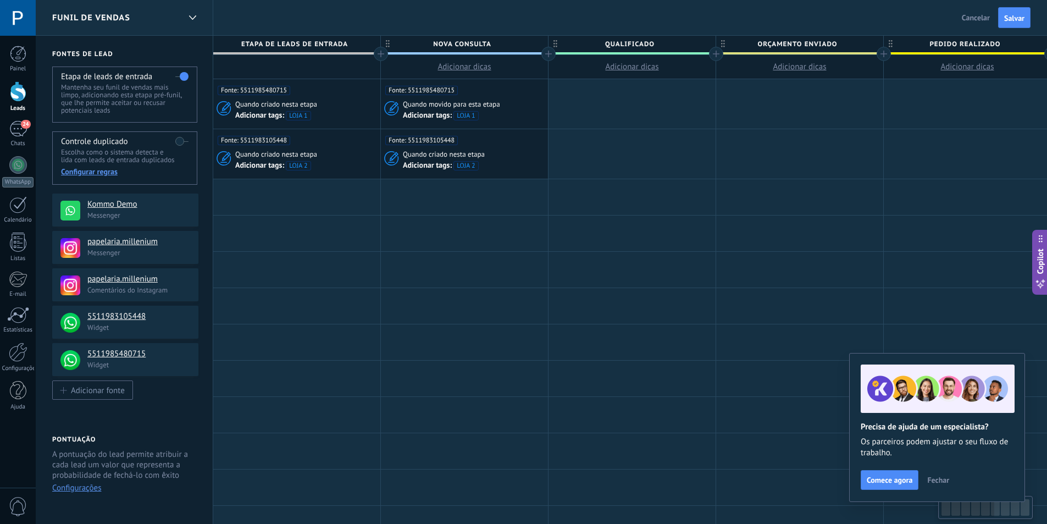
click at [345, 145] on div "Fonte: 5511983105448" at bounding box center [297, 137] width 158 height 16
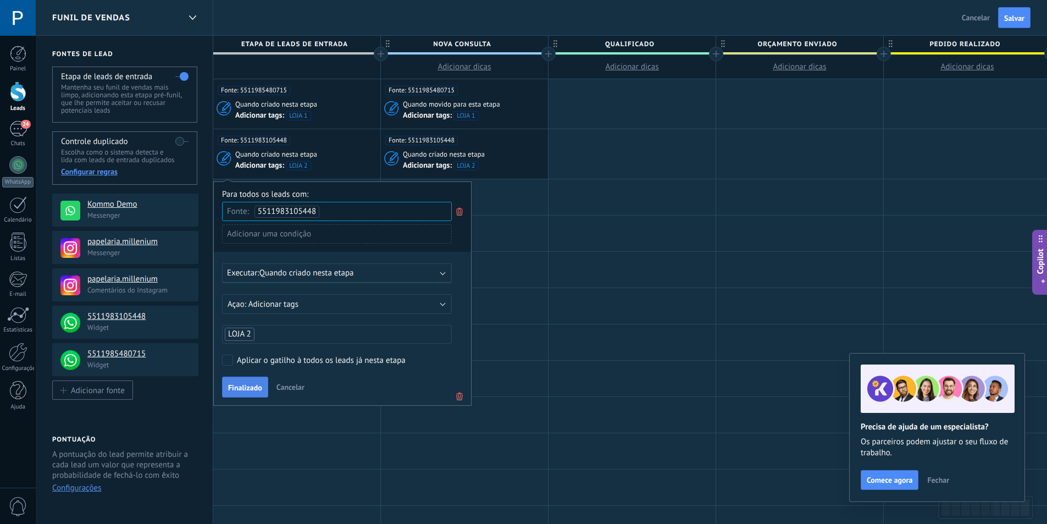
click at [243, 391] on span "Finalizado" at bounding box center [245, 388] width 34 height 8
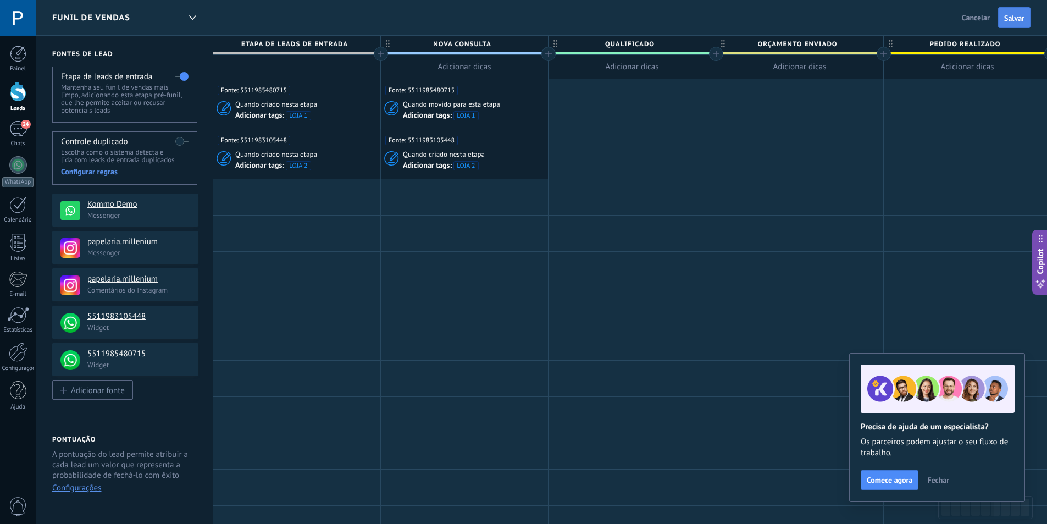
click at [1009, 15] on span "Salvar" at bounding box center [1014, 18] width 20 height 8
click at [19, 124] on div "24" at bounding box center [18, 129] width 18 height 16
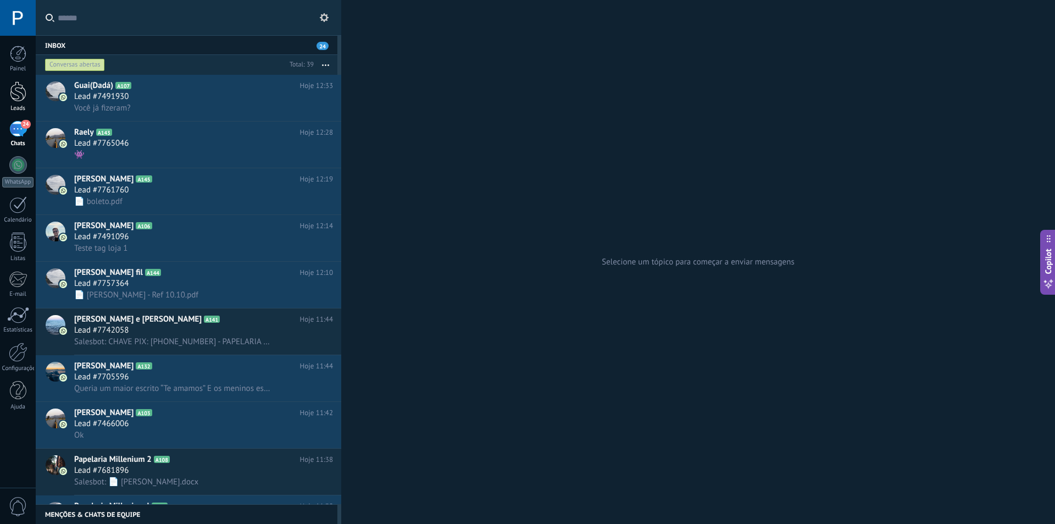
click at [18, 99] on div at bounding box center [18, 91] width 16 height 20
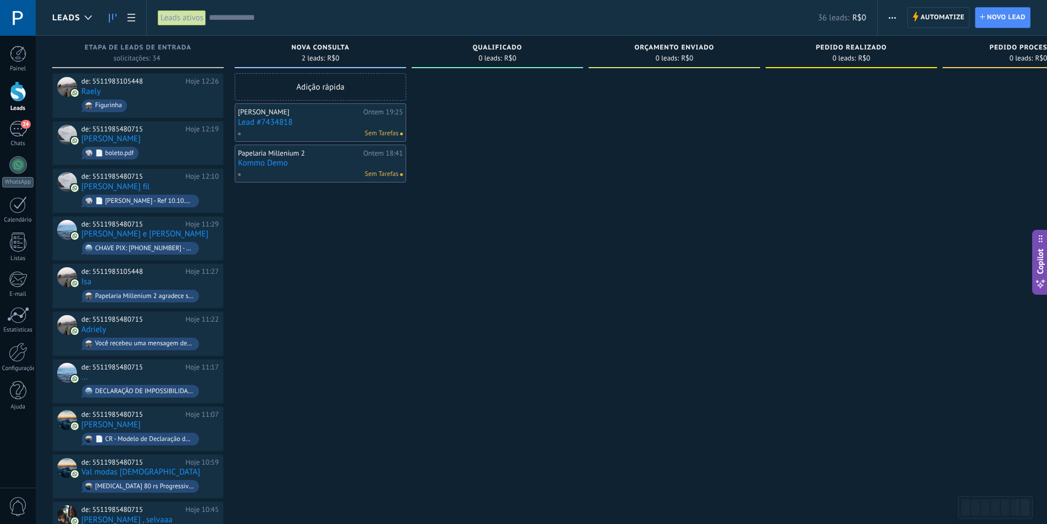
click at [272, 122] on link "Lead #7434818" at bounding box center [320, 122] width 165 height 9
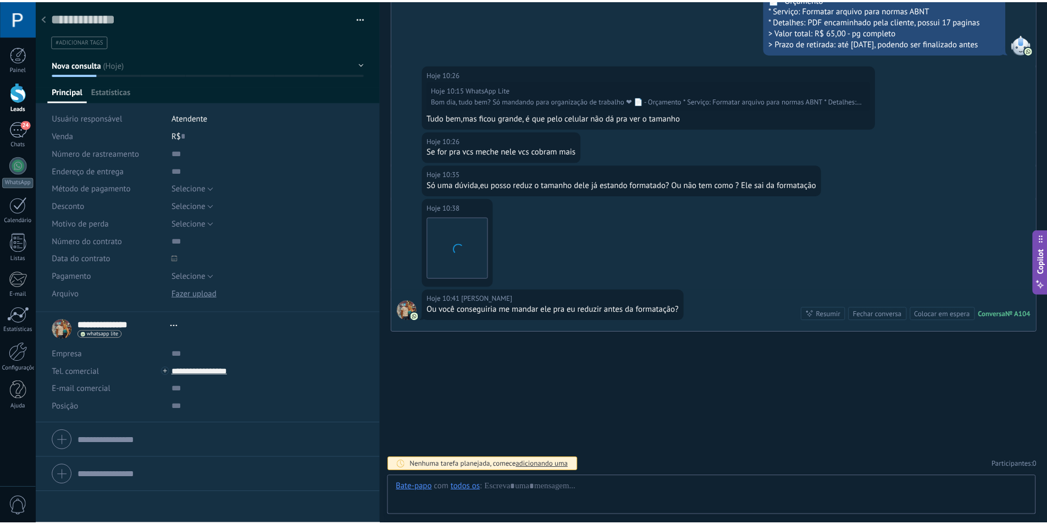
scroll to position [16, 0]
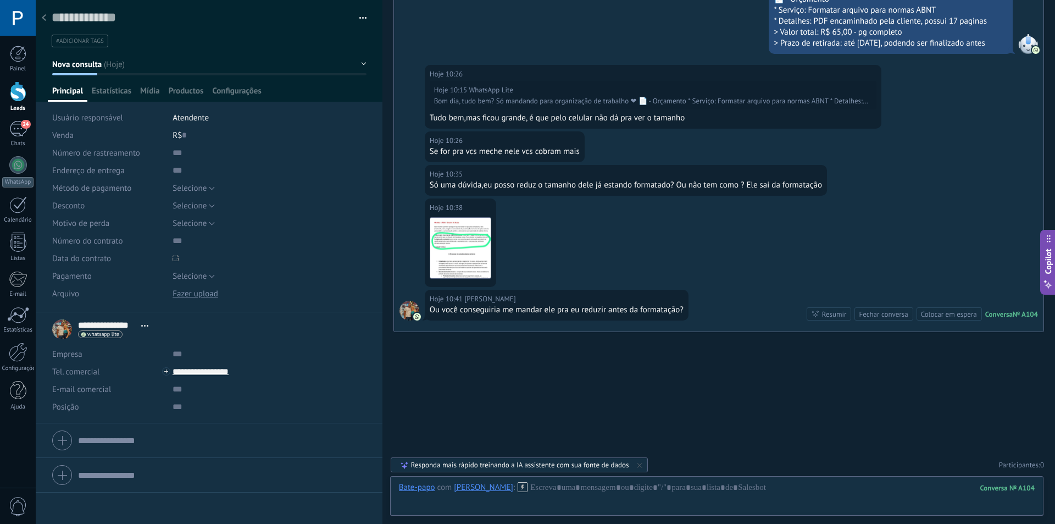
click at [45, 16] on use at bounding box center [44, 17] width 4 height 7
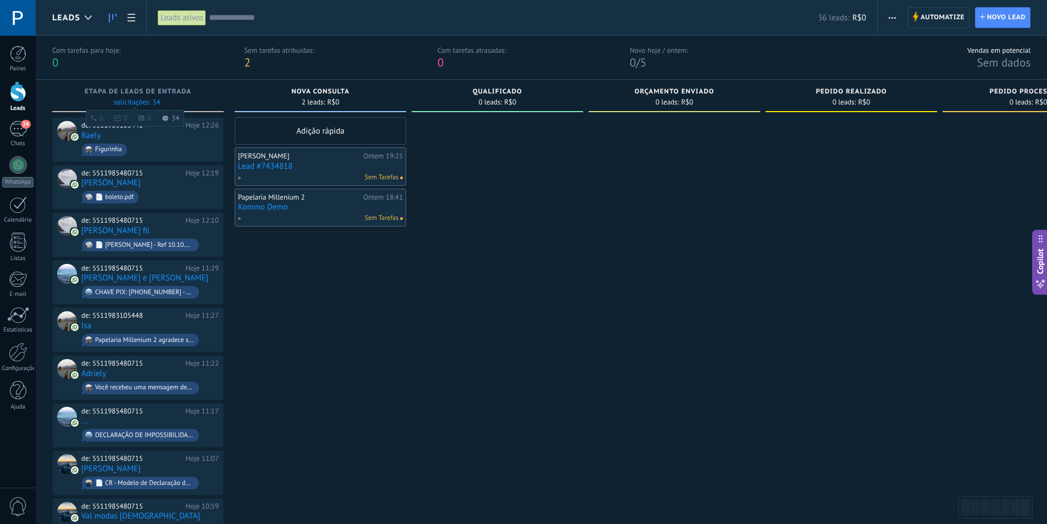
click at [136, 99] on span "solicitações: 34 0 0 0 34 0 0 0 34" at bounding box center [136, 102] width 47 height 7
click at [11, 129] on div "24" at bounding box center [18, 129] width 18 height 16
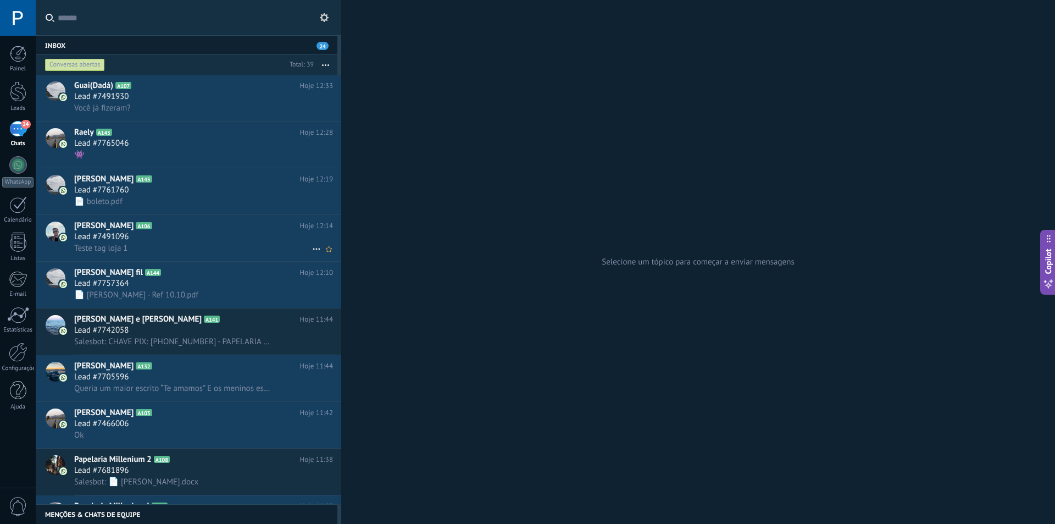
click at [184, 242] on div "Lead #7491096" at bounding box center [203, 236] width 259 height 11
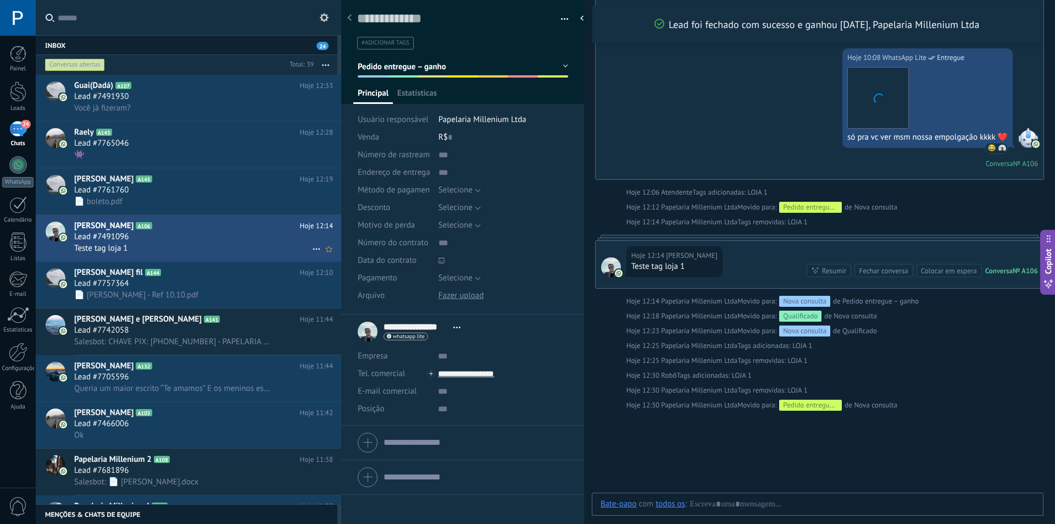
scroll to position [16, 0]
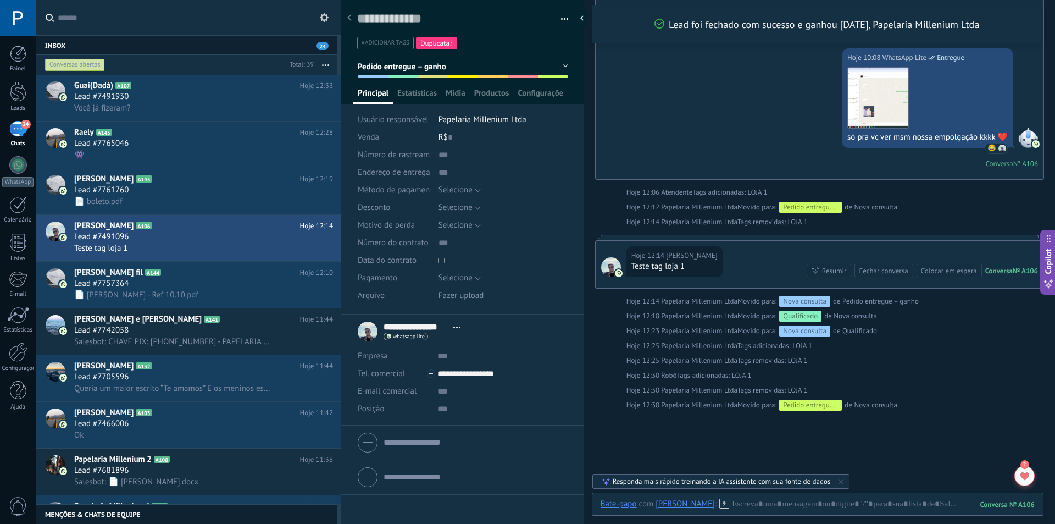
click at [439, 68] on span "Pedido entregue – ganho" at bounding box center [402, 66] width 88 height 10
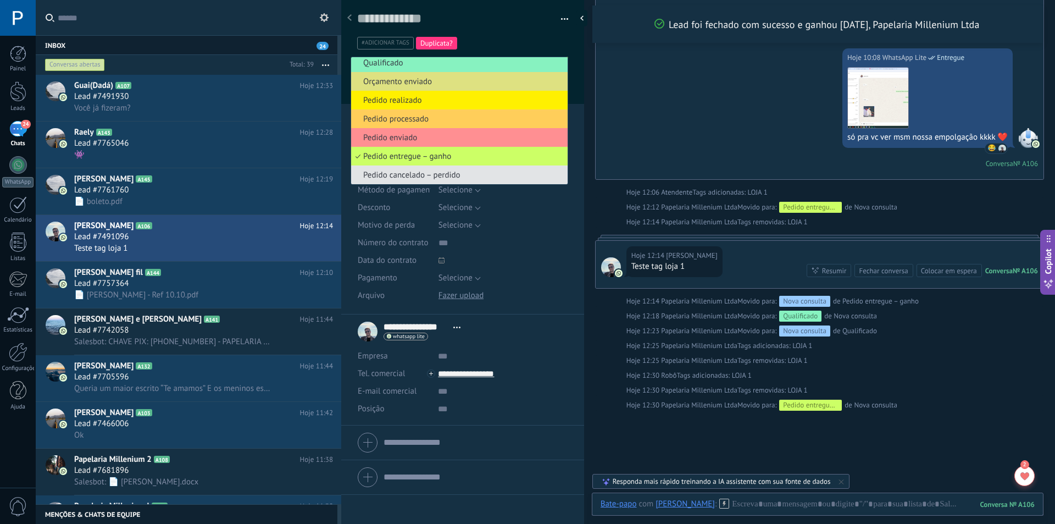
scroll to position [0, 0]
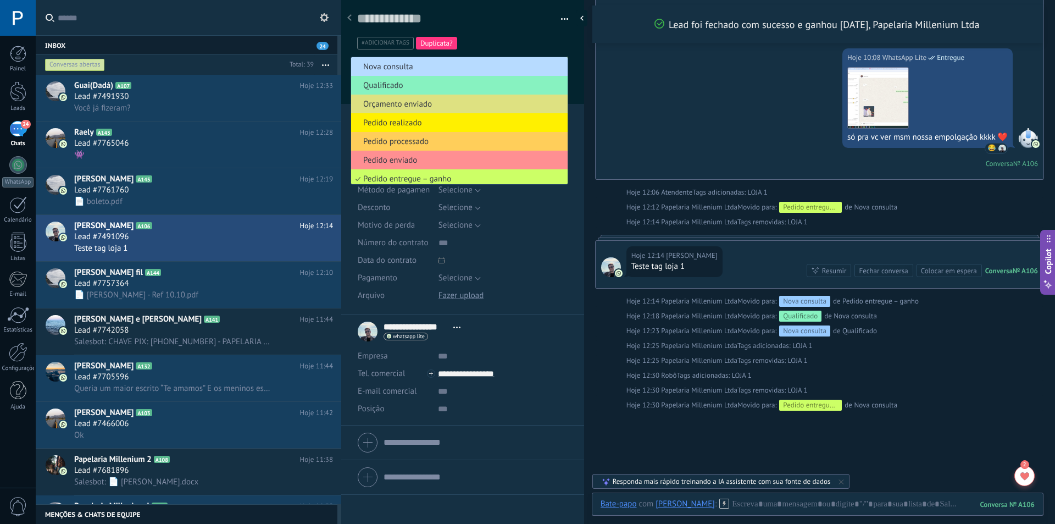
click at [452, 68] on span "Nova consulta" at bounding box center [457, 67] width 213 height 10
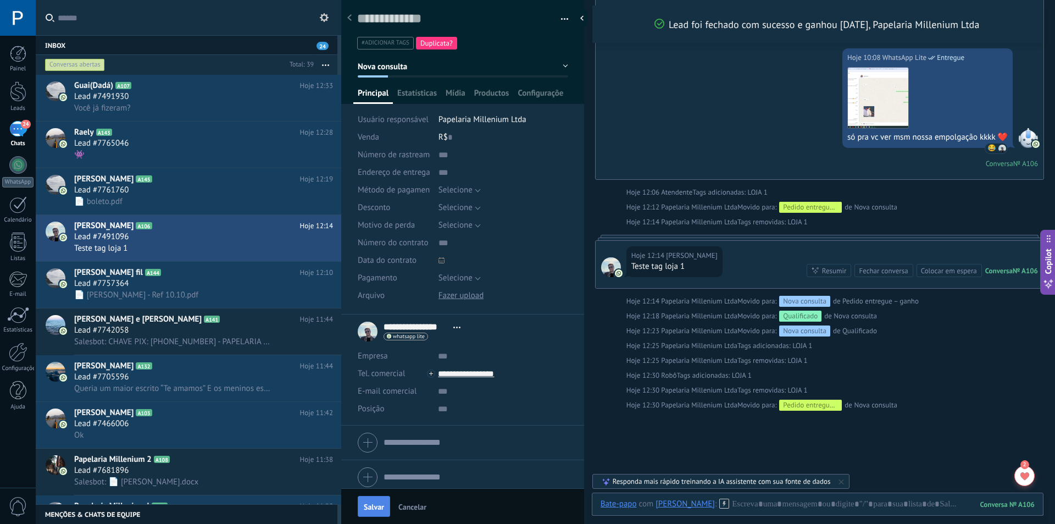
click at [375, 507] on span "Salvar" at bounding box center [374, 507] width 20 height 8
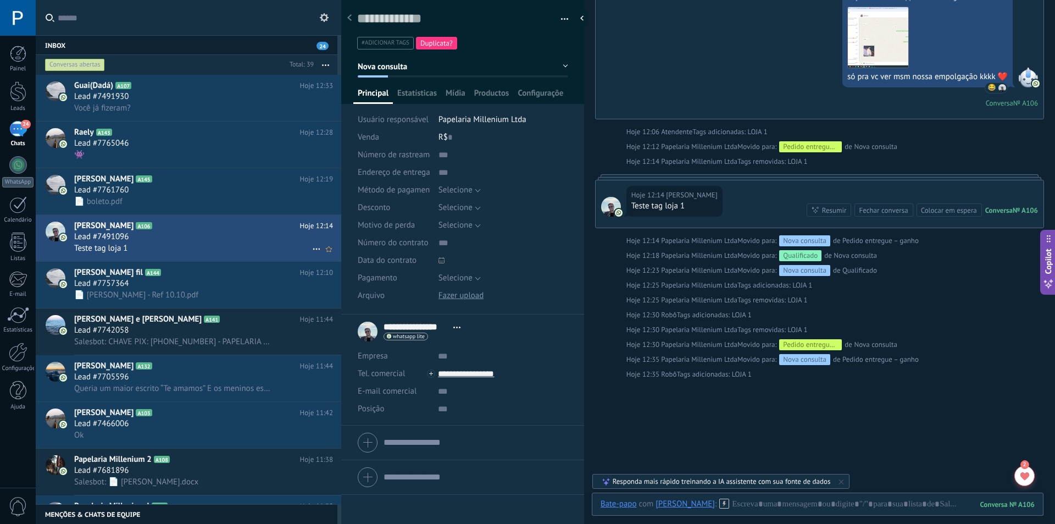
click at [171, 242] on div "Teste tag loja 1" at bounding box center [203, 248] width 259 height 12
click at [105, 221] on span "[PERSON_NAME]" at bounding box center [103, 225] width 59 height 11
click at [148, 187] on div "Lead #7761760" at bounding box center [203, 190] width 259 height 11
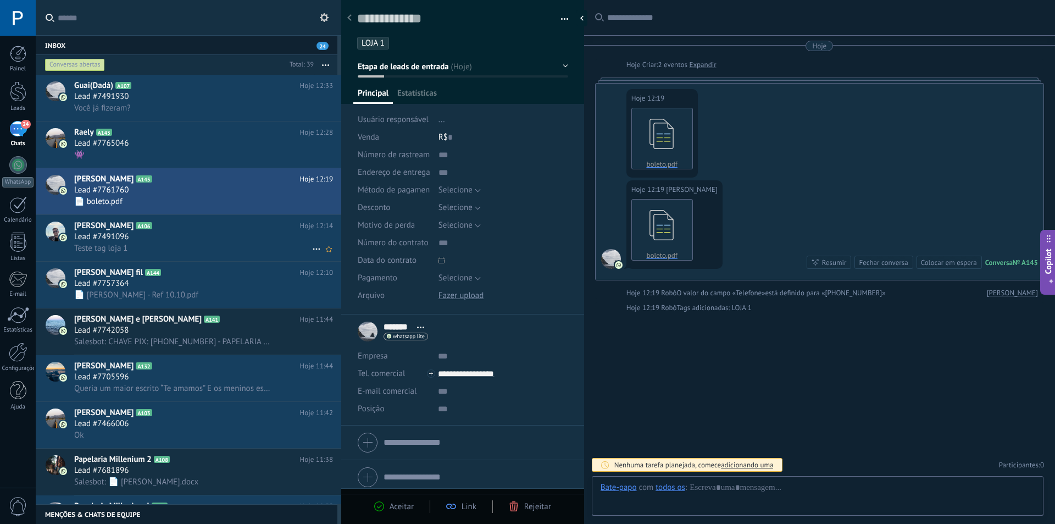
scroll to position [16, 0]
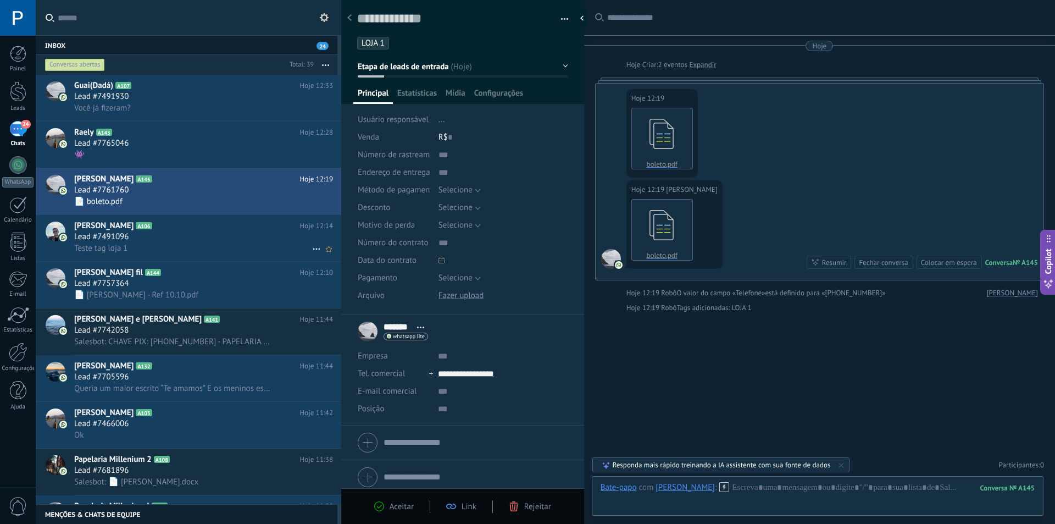
click at [173, 230] on h2 "Henrique Paraizo A106" at bounding box center [187, 225] width 226 height 11
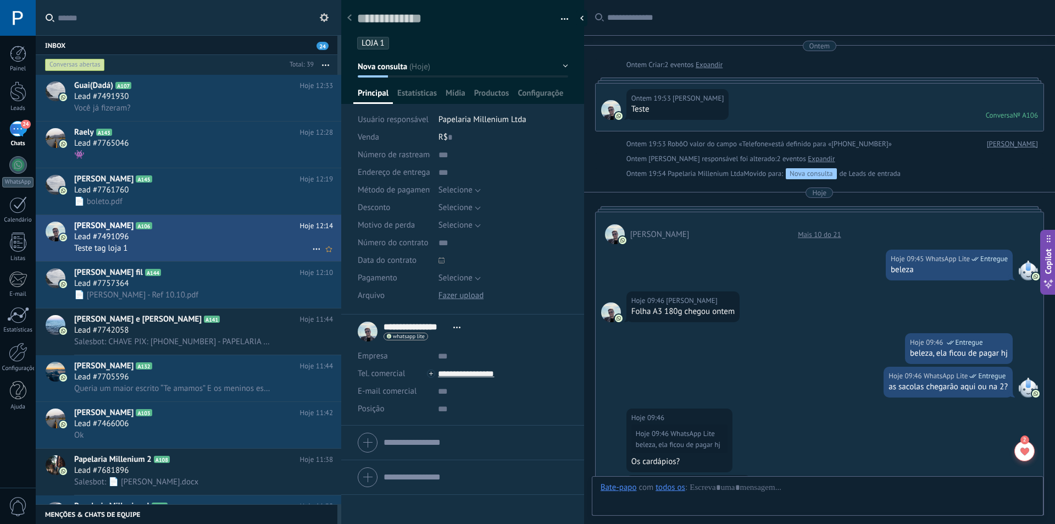
scroll to position [792, 0]
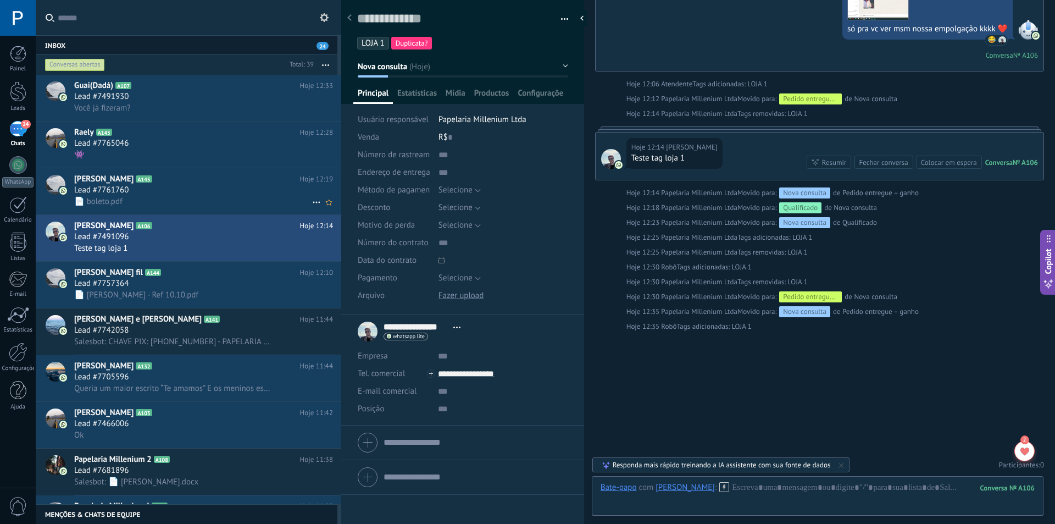
click at [173, 195] on div "Lead #7761760" at bounding box center [203, 190] width 259 height 11
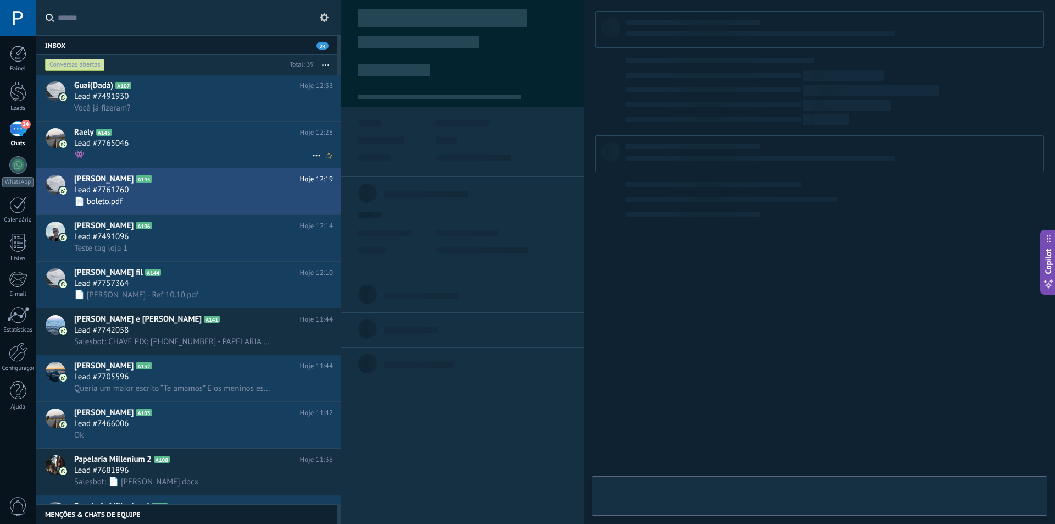
click at [179, 146] on div "Lead #7765046" at bounding box center [203, 143] width 259 height 11
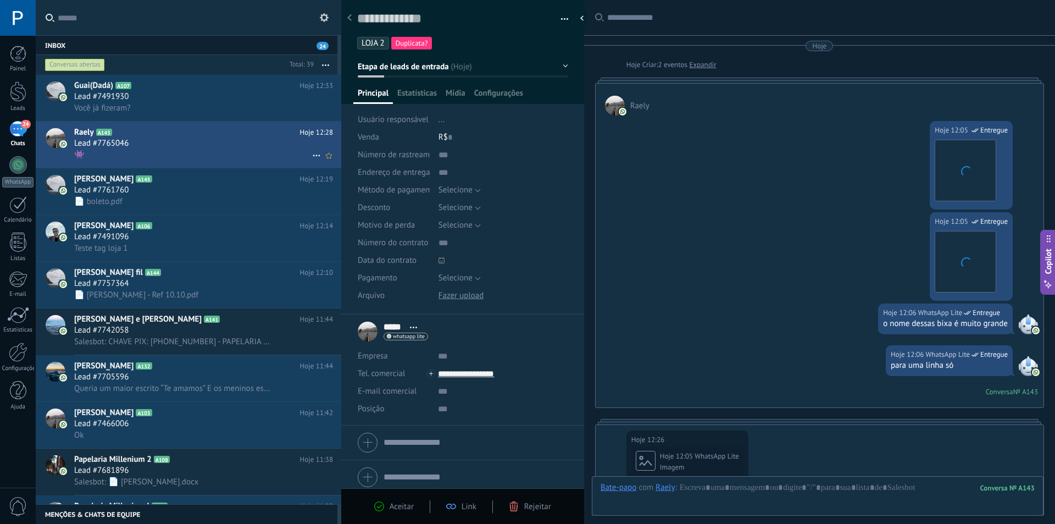
scroll to position [525, 0]
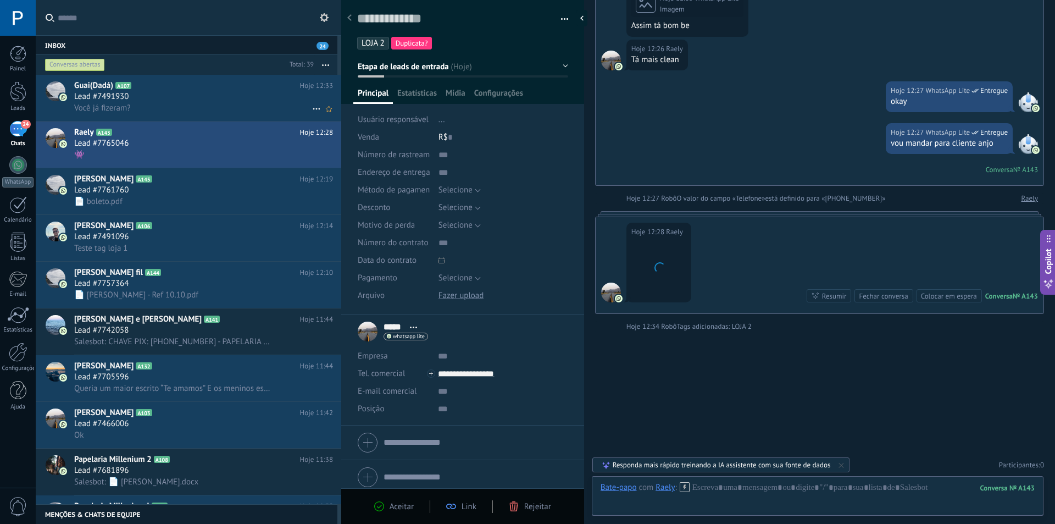
click at [192, 102] on div "Você já fizeram?" at bounding box center [203, 108] width 259 height 12
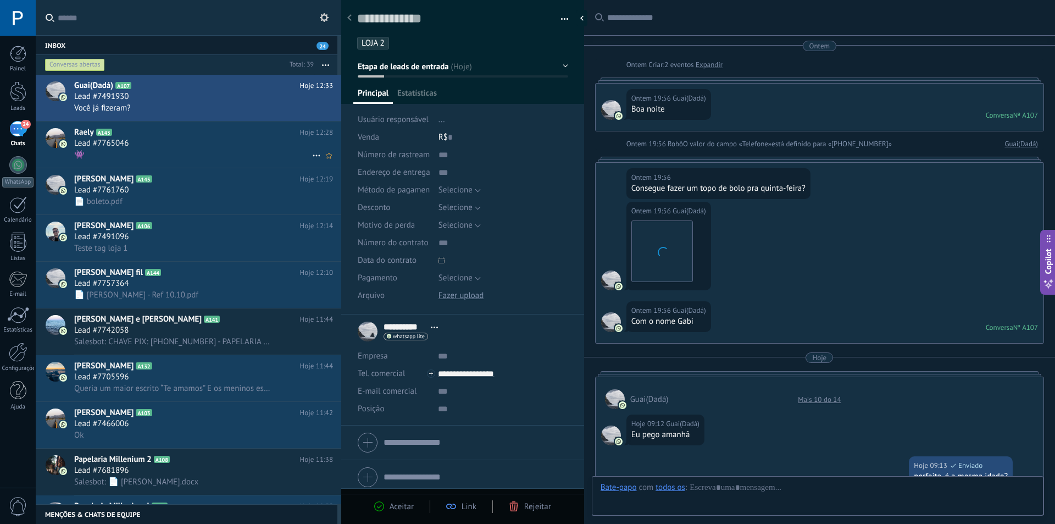
scroll to position [587, 0]
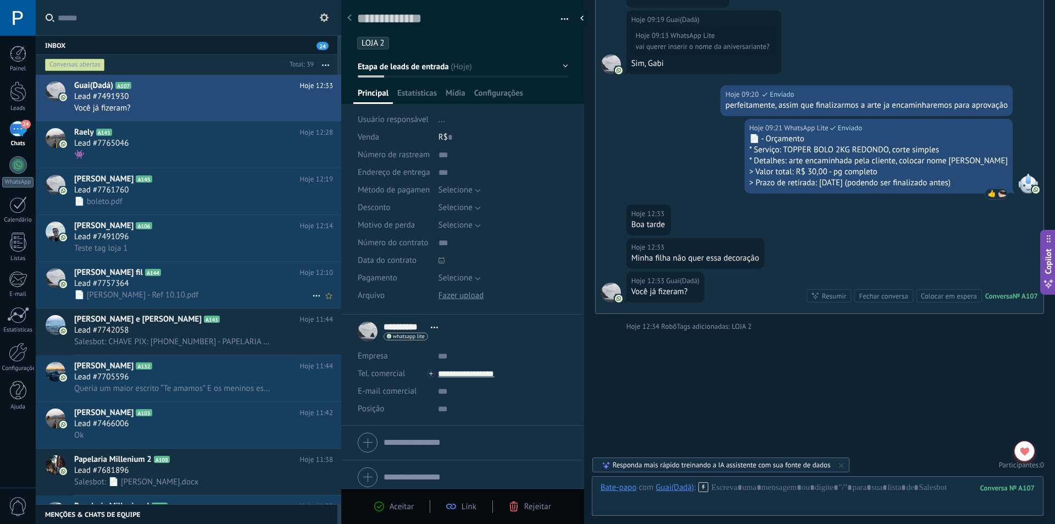
click at [225, 273] on h2 "Antônio José da Silva fil A144" at bounding box center [187, 272] width 226 height 11
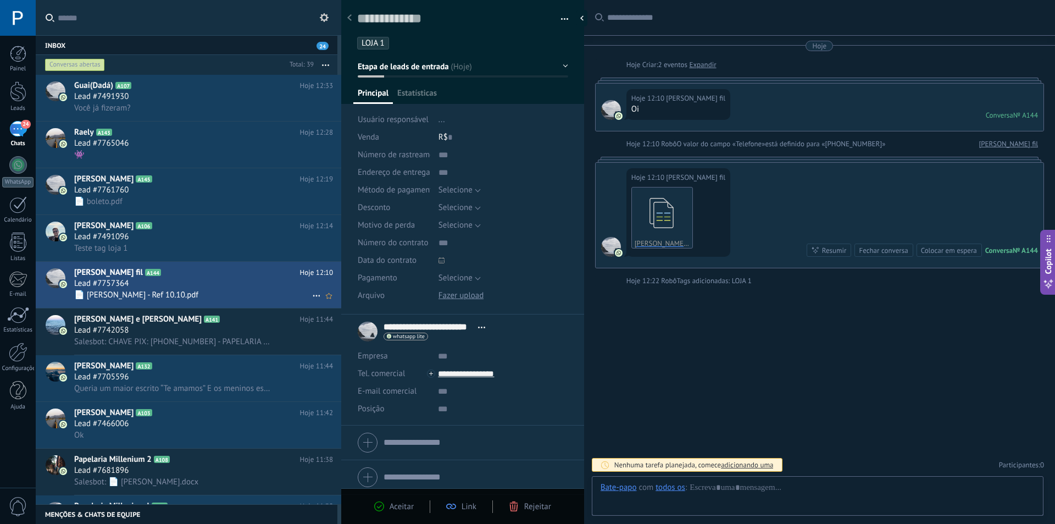
scroll to position [16, 0]
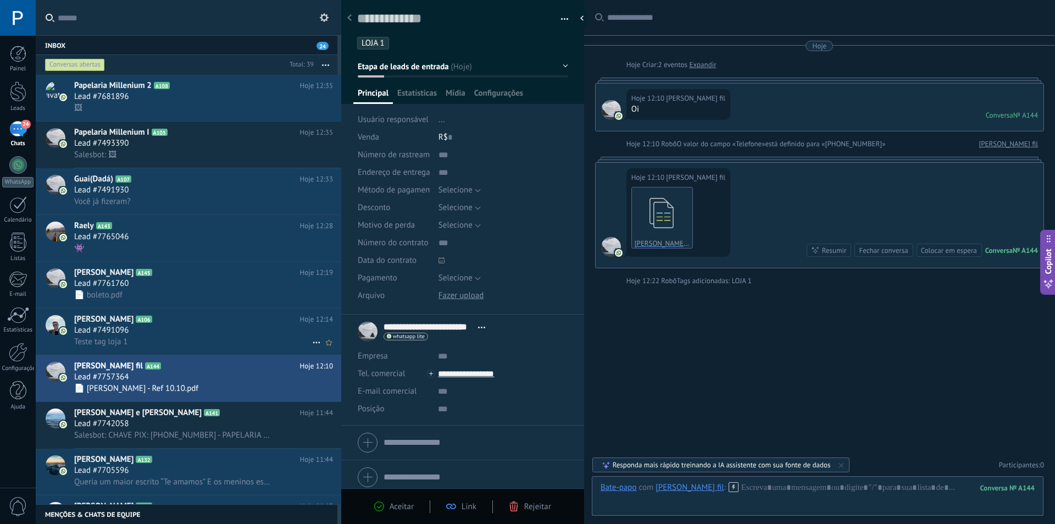
click at [194, 325] on div "Lead #7491096" at bounding box center [203, 330] width 259 height 11
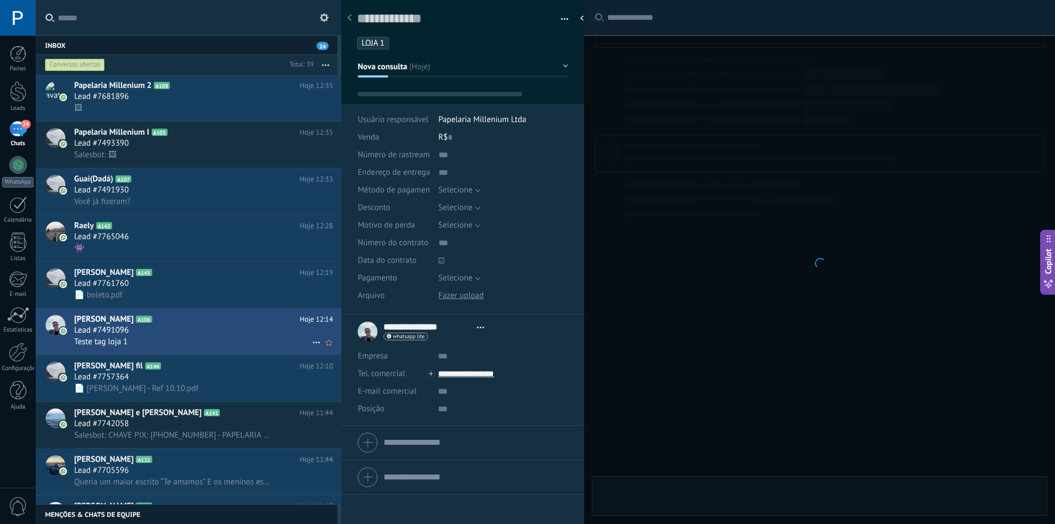
type textarea "**********"
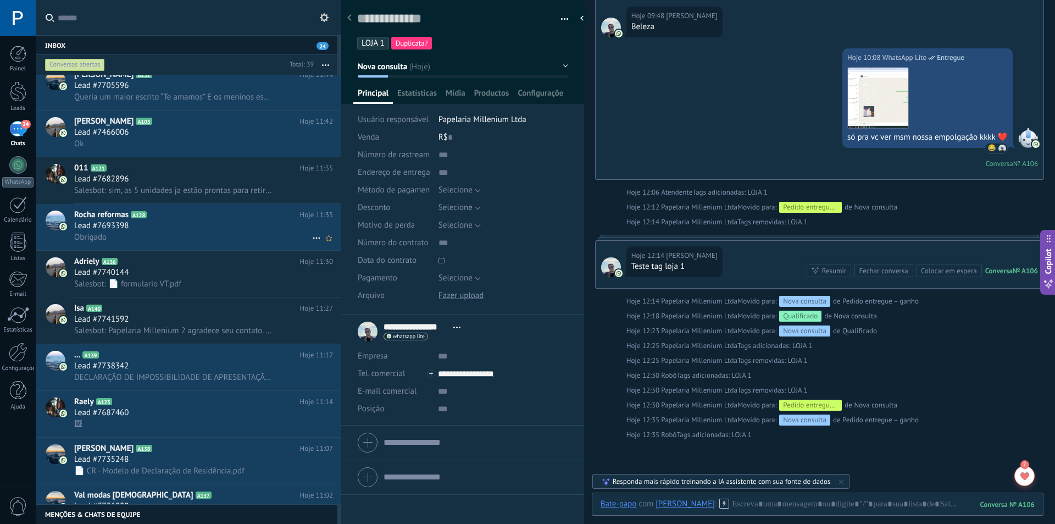
scroll to position [495, 0]
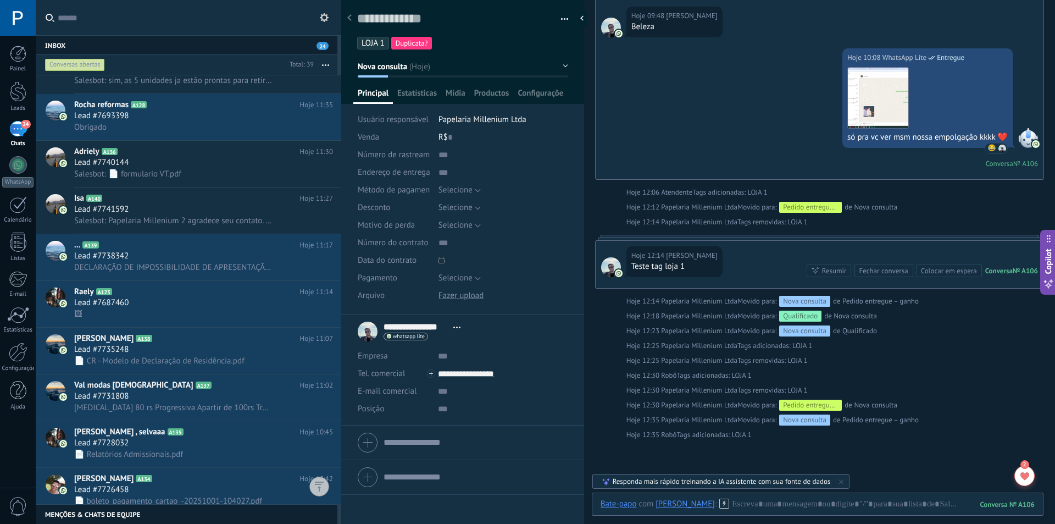
click at [161, 23] on input "text" at bounding box center [195, 17] width 275 height 35
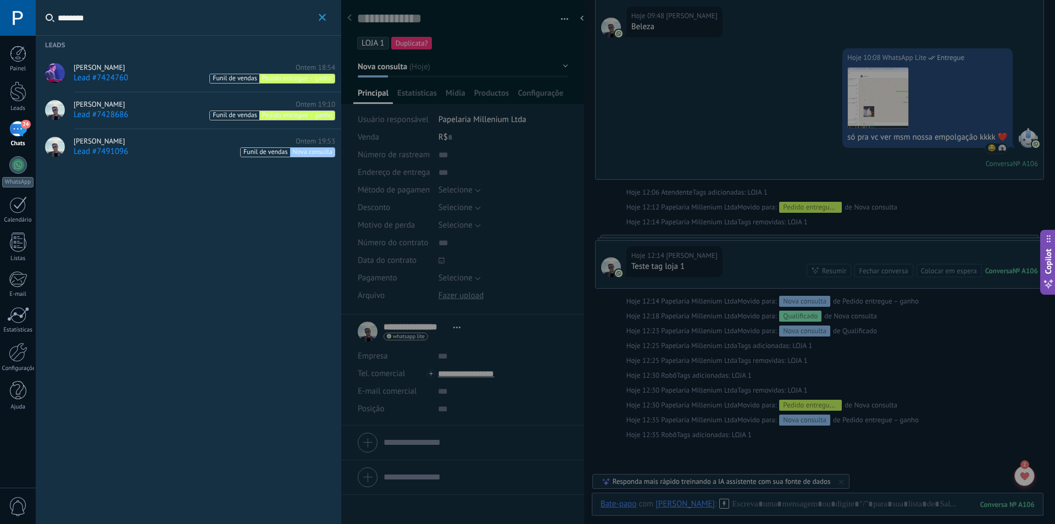
type input "********"
click at [146, 108] on div "Henrique Paraizo Ontem 19:10" at bounding box center [205, 104] width 262 height 9
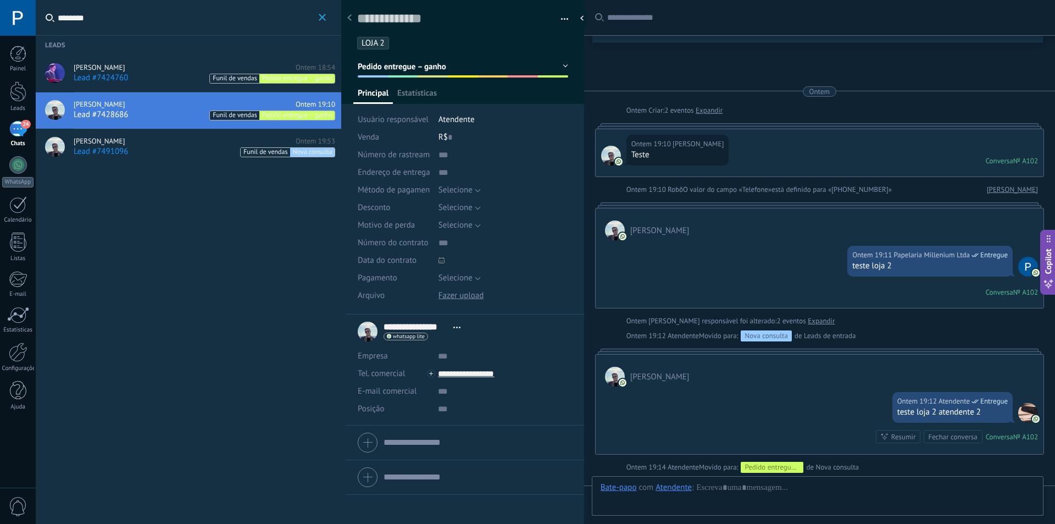
scroll to position [179, 0]
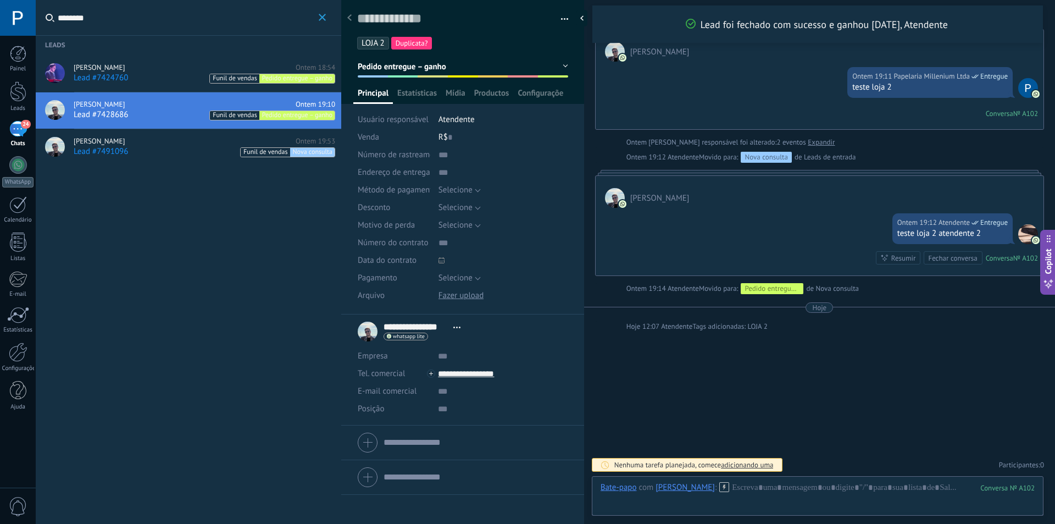
click at [146, 147] on div "Lead #7491096 Funil de vendas Nova consulta" at bounding box center [205, 151] width 262 height 11
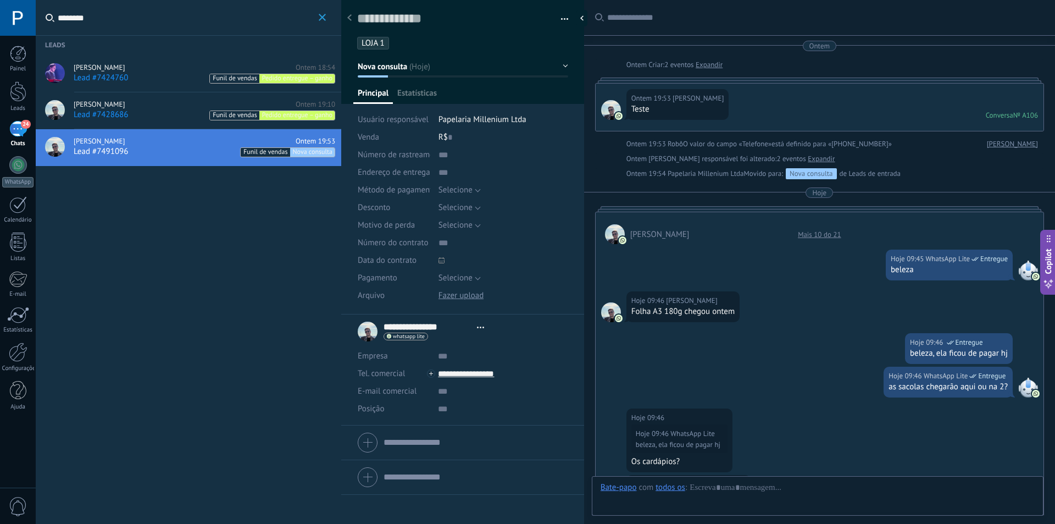
click at [149, 66] on div "Henrique Paraizo Ontem 18:54" at bounding box center [205, 67] width 262 height 9
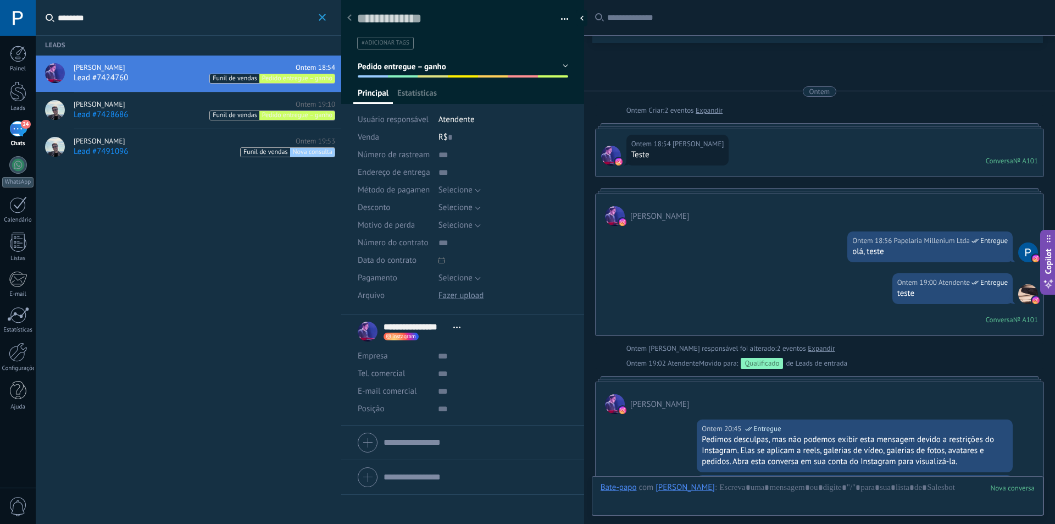
scroll to position [266, 0]
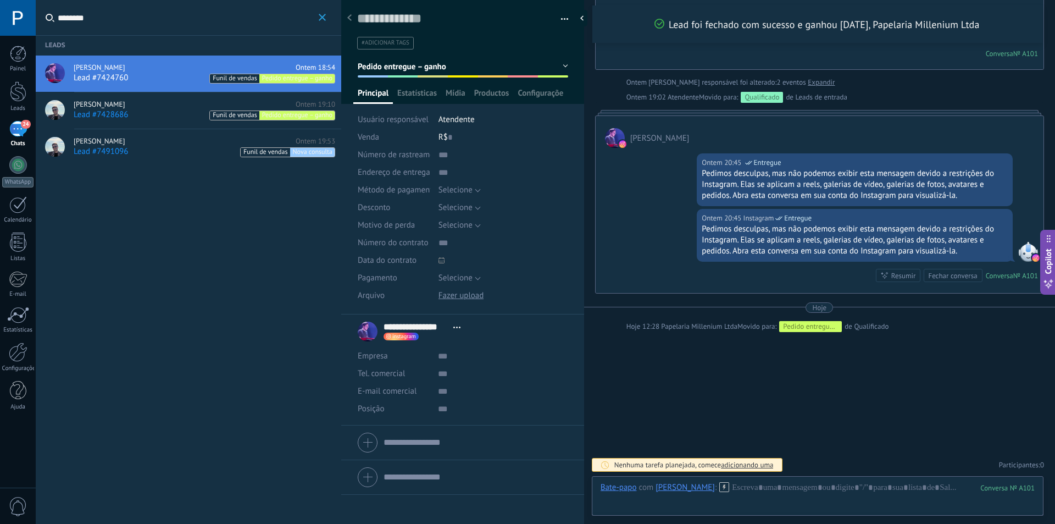
click at [152, 102] on div "Henrique Paraizo Ontem 19:10" at bounding box center [205, 104] width 262 height 9
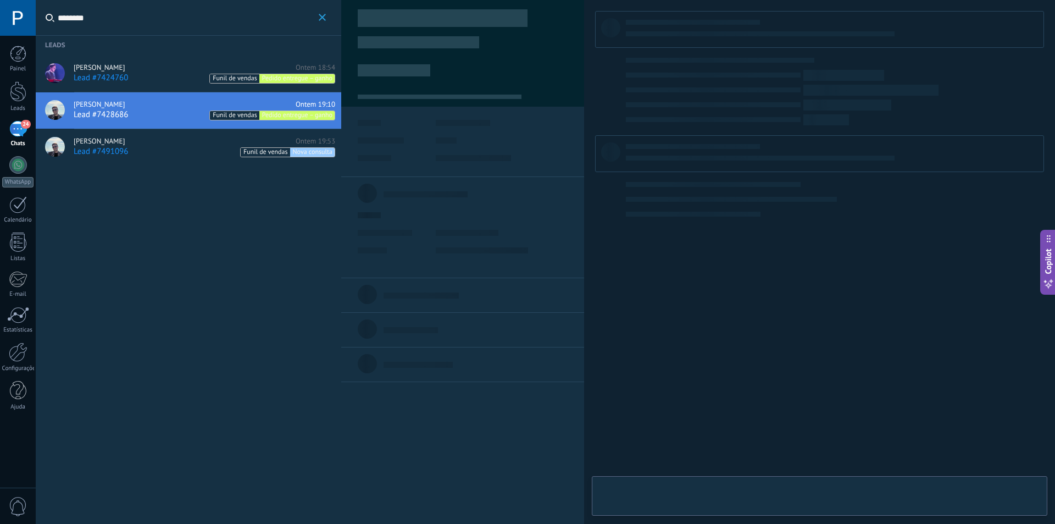
type textarea "**********"
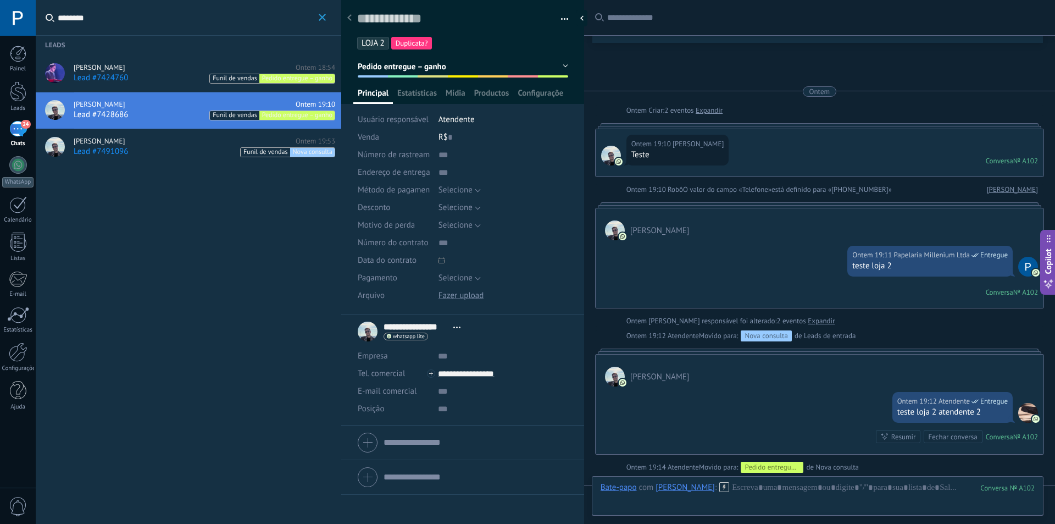
scroll to position [179, 0]
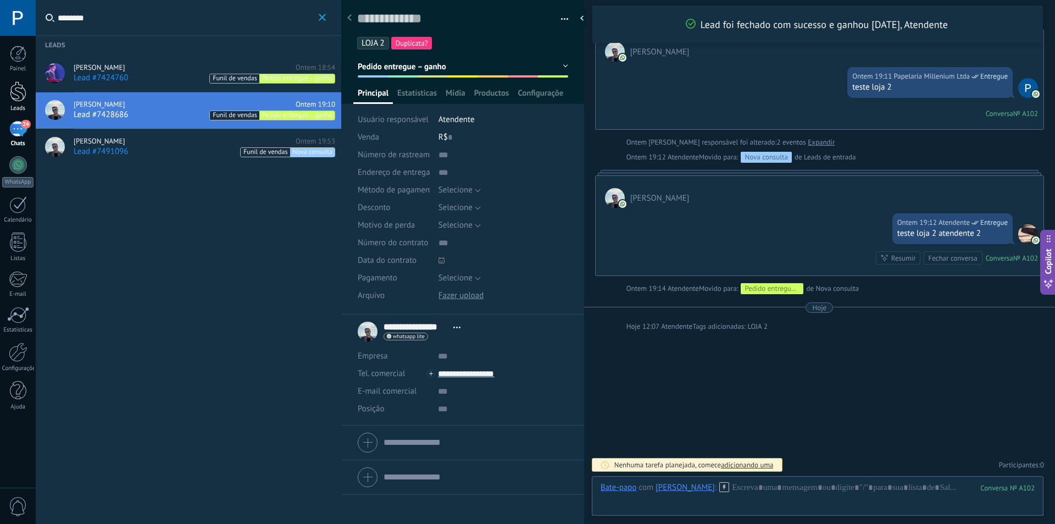
click at [18, 84] on div at bounding box center [18, 91] width 16 height 20
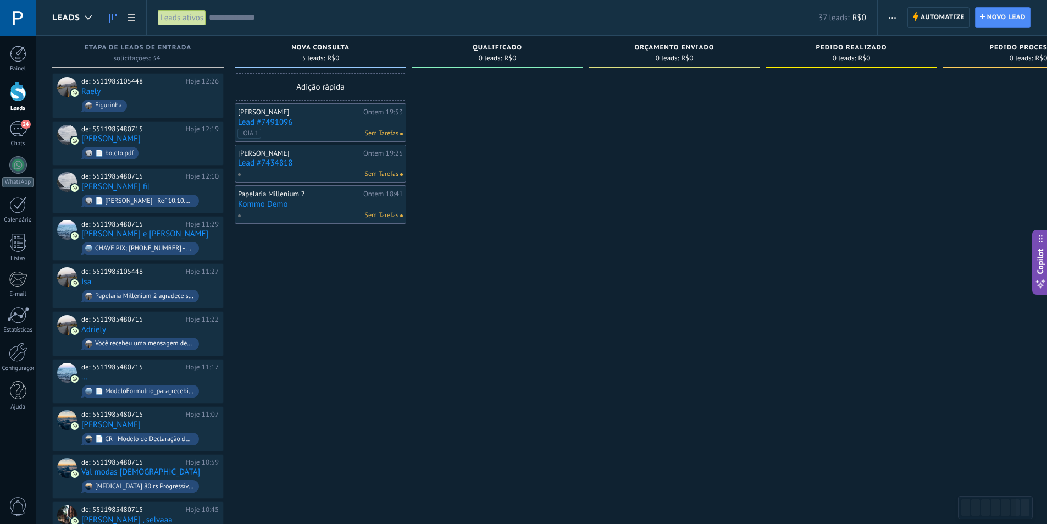
click at [953, 15] on span "Automatize" at bounding box center [942, 18] width 44 height 20
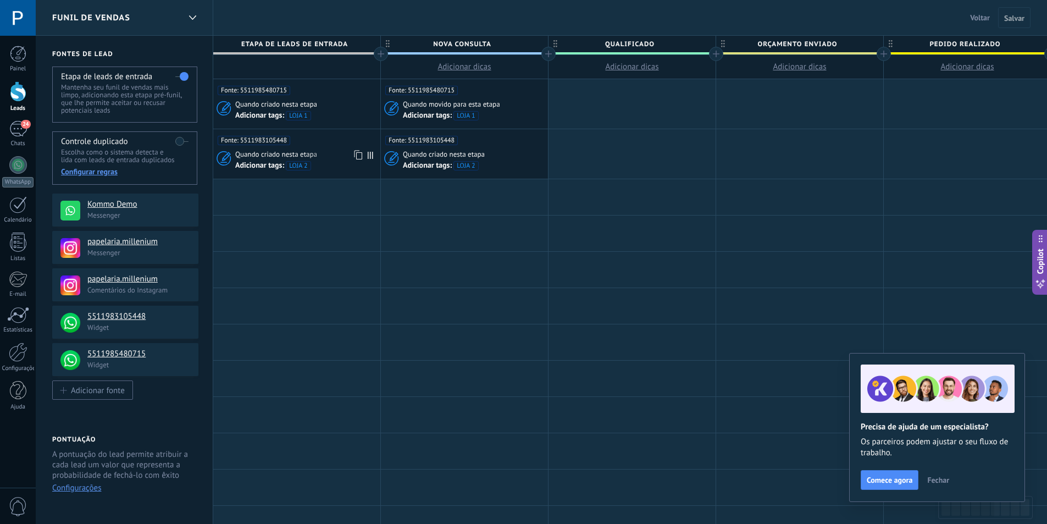
click at [358, 154] on icon at bounding box center [357, 155] width 11 height 14
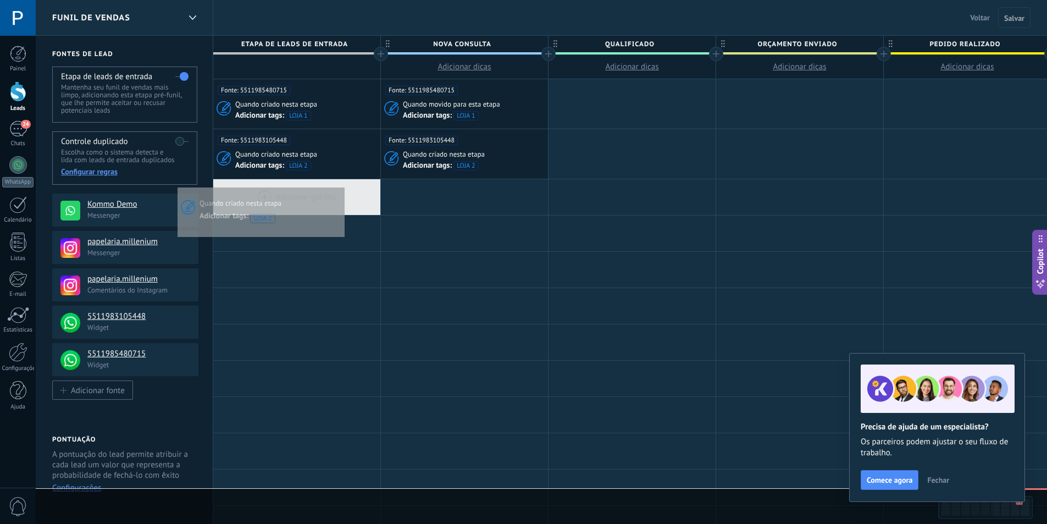
click at [342, 185] on div at bounding box center [296, 197] width 167 height 36
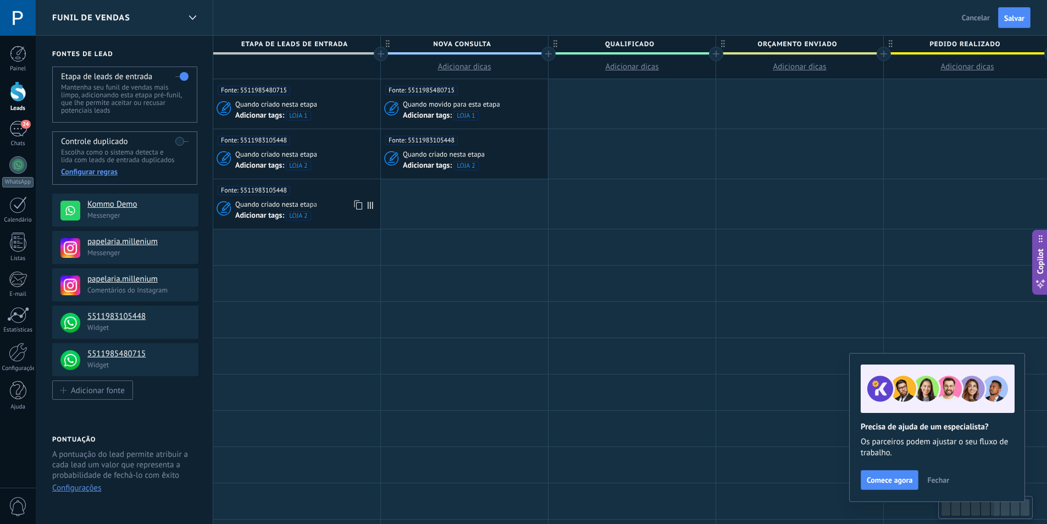
click at [280, 191] on span "Fonte: 5511983105448" at bounding box center [254, 190] width 73 height 9
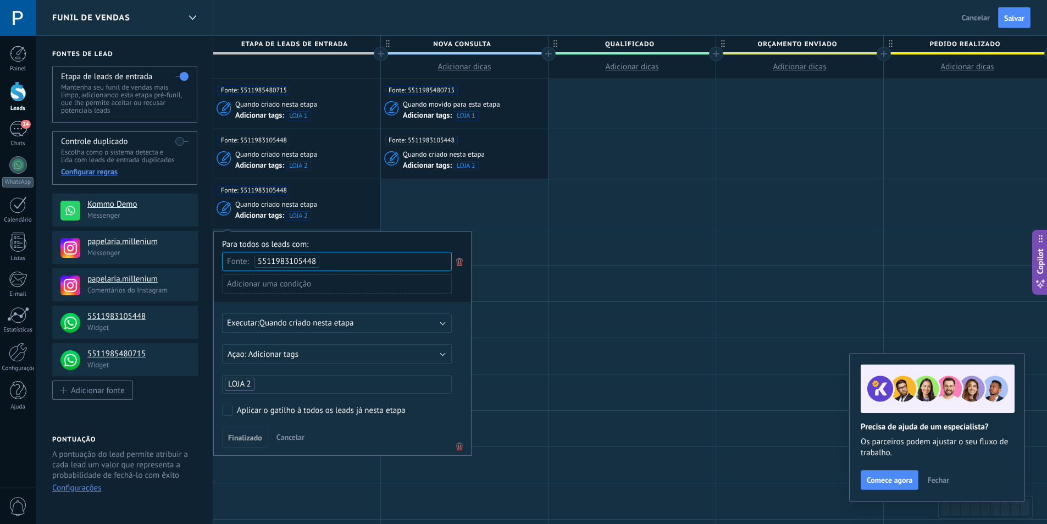
click at [329, 258] on div "Fonte: 5511983105448" at bounding box center [337, 261] width 230 height 19
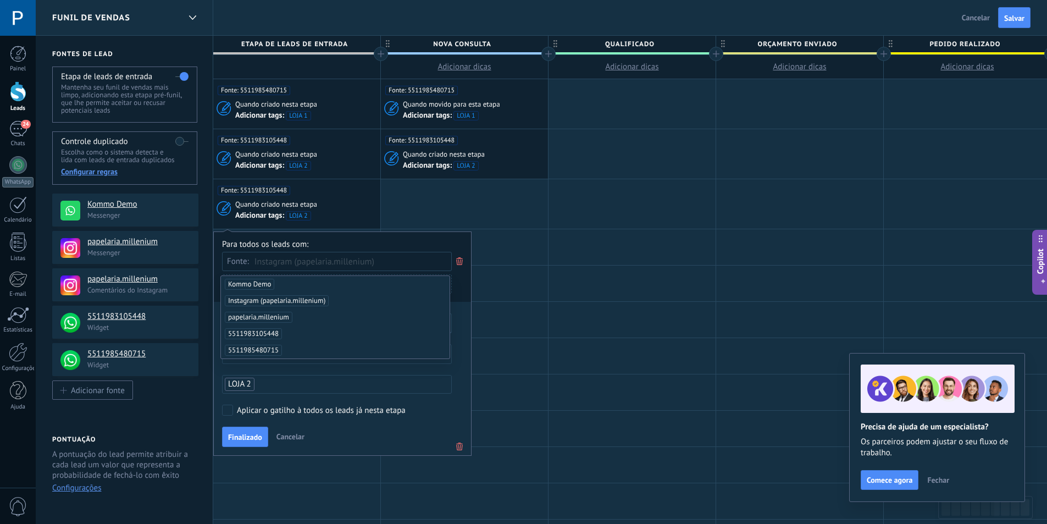
click at [299, 298] on span "Instagram (papelaria.millenium)" at bounding box center [277, 300] width 104 height 11
click at [447, 243] on div "Para todos os leads com:" at bounding box center [342, 244] width 241 height 10
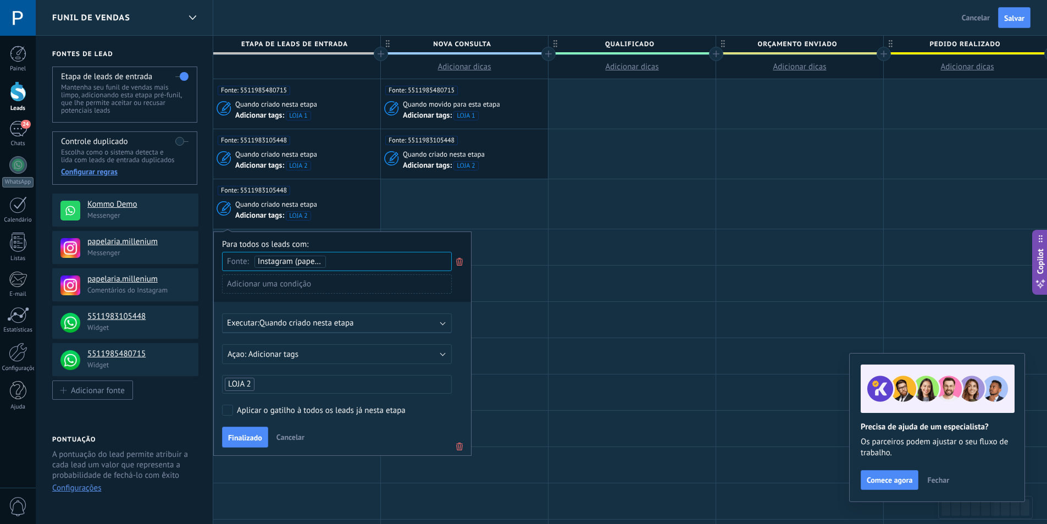
click at [326, 290] on div "Adicionar uma condição" at bounding box center [337, 283] width 230 height 19
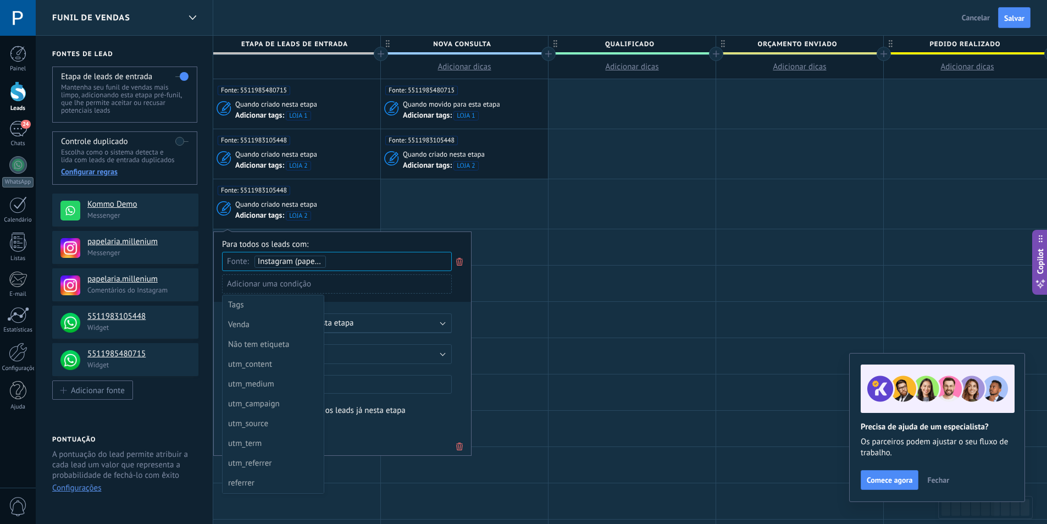
click at [346, 290] on div at bounding box center [342, 343] width 257 height 223
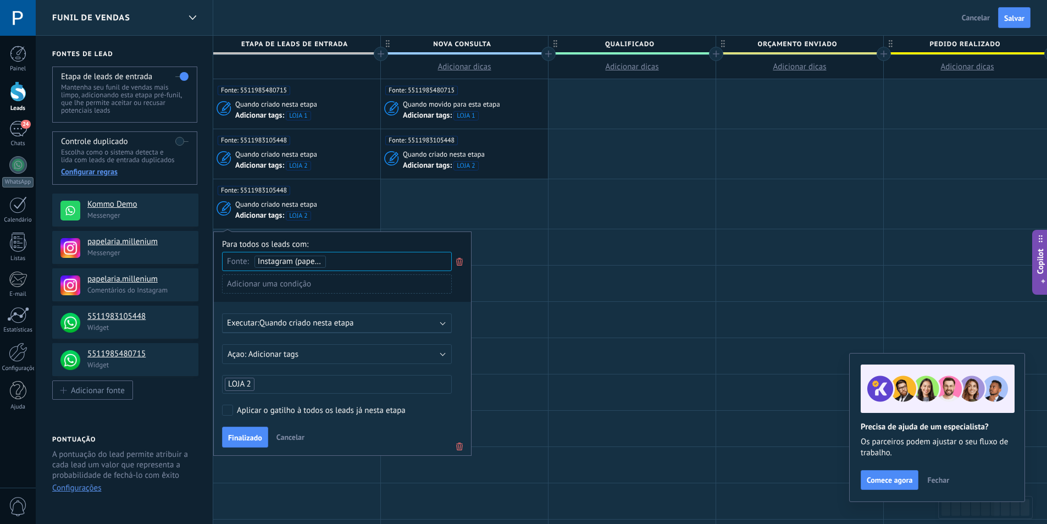
click at [348, 320] on span "Quando criado nesta etapa" at bounding box center [306, 323] width 95 height 10
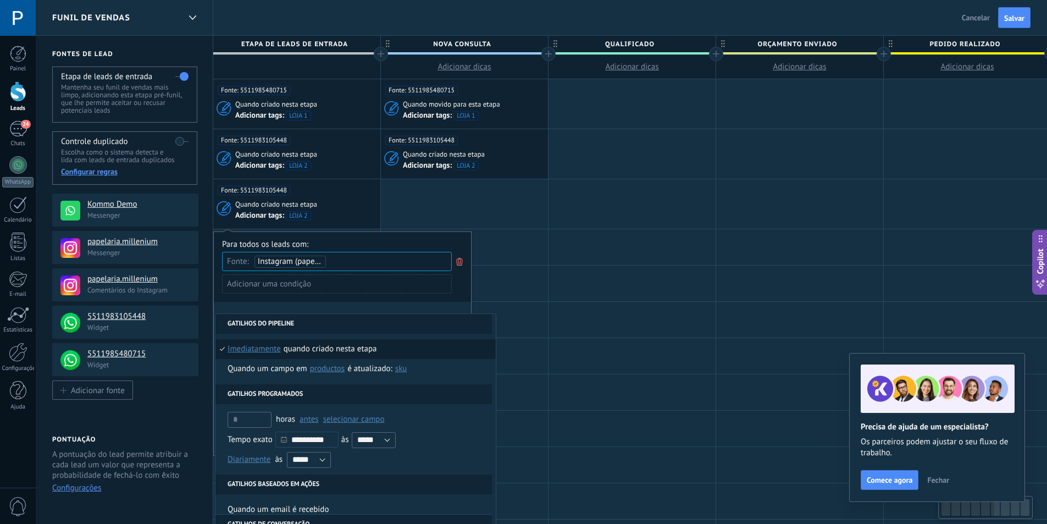
click at [388, 303] on div "**********" at bounding box center [342, 343] width 258 height 224
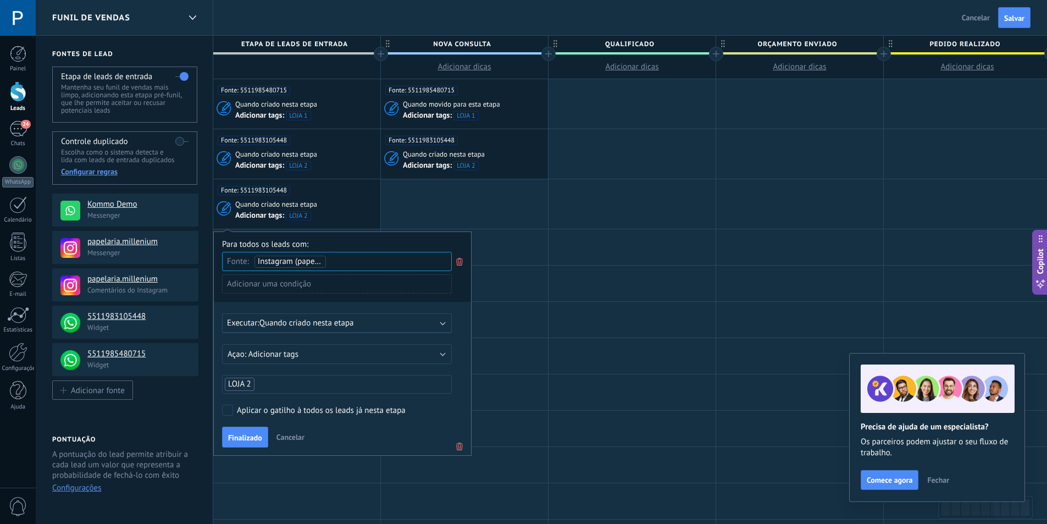
click at [249, 388] on span "LOJA 2" at bounding box center [239, 384] width 23 height 10
click at [269, 385] on input "text" at bounding box center [252, 384] width 55 height 12
type input "*"
type input "*********"
click at [286, 404] on span "INSTAGRAM" at bounding box center [289, 405] width 49 height 15
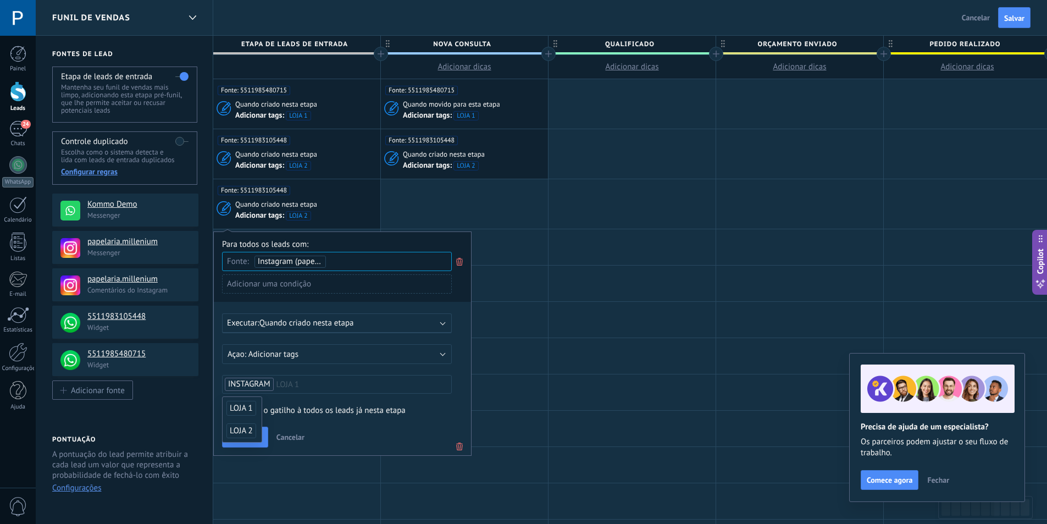
click at [302, 382] on input "text" at bounding box center [303, 384] width 55 height 12
click at [314, 373] on form "Adicionar tags Excluir tags Adicionar tags INSTAGRAM LOJA 1 INSTAGRAM" at bounding box center [342, 368] width 241 height 49
click at [236, 411] on label "Aplicar o gatilho à todos os leads já nesta etapa" at bounding box center [335, 409] width 226 height 11
click at [247, 439] on span "Finalizado" at bounding box center [245, 438] width 34 height 8
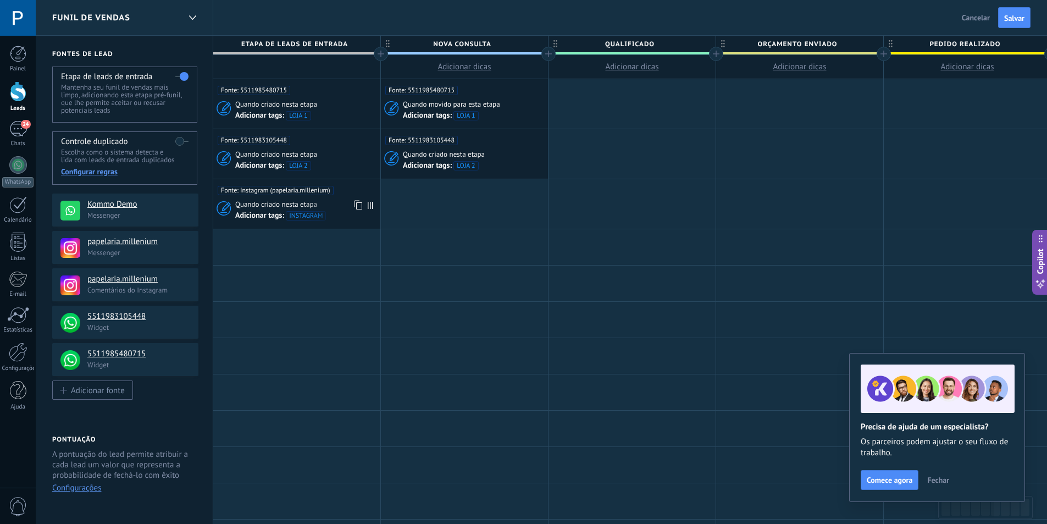
click at [356, 203] on icon at bounding box center [357, 205] width 11 height 14
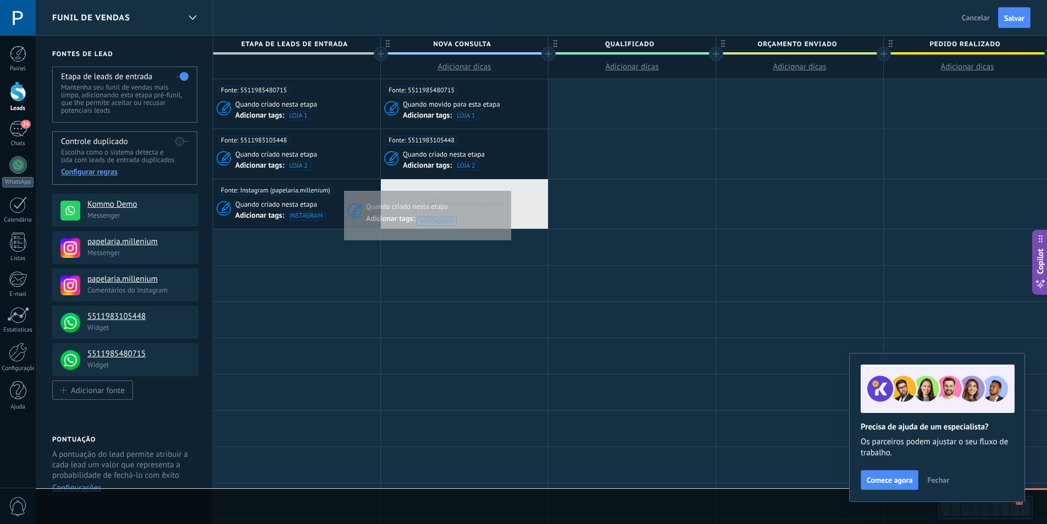
click at [517, 185] on div at bounding box center [464, 203] width 167 height 49
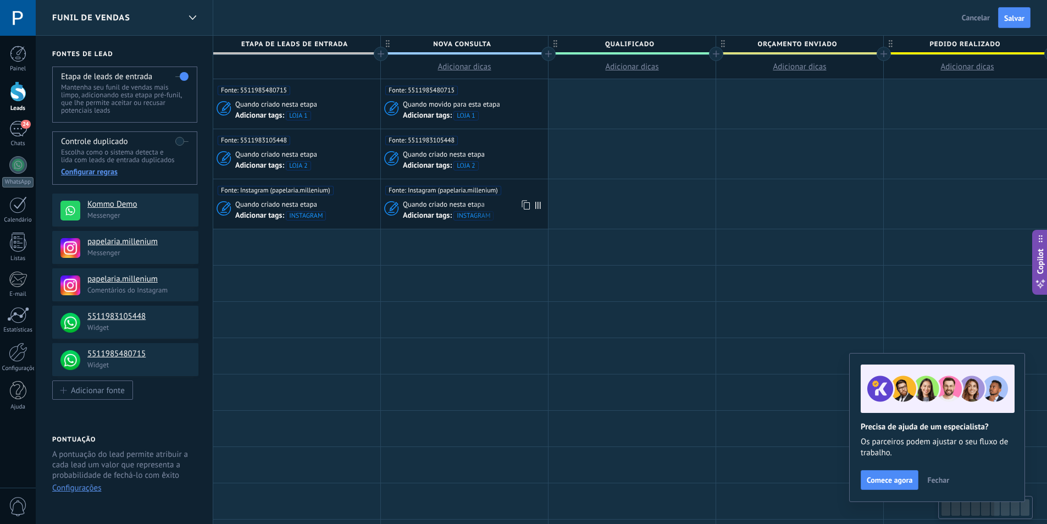
click at [497, 202] on div "Quando criado nesta etapa" at bounding box center [474, 204] width 142 height 10
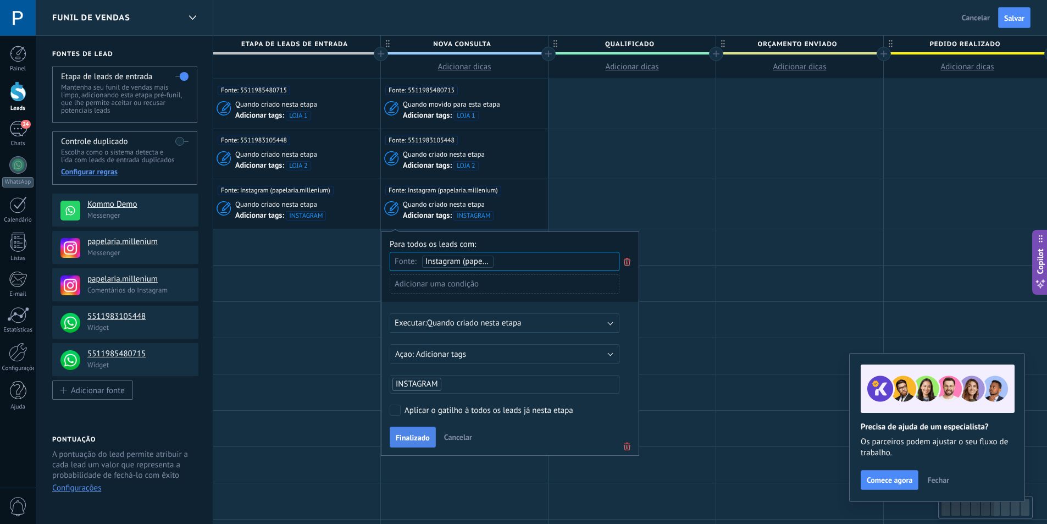
click at [402, 441] on span "Finalizado" at bounding box center [413, 438] width 34 height 8
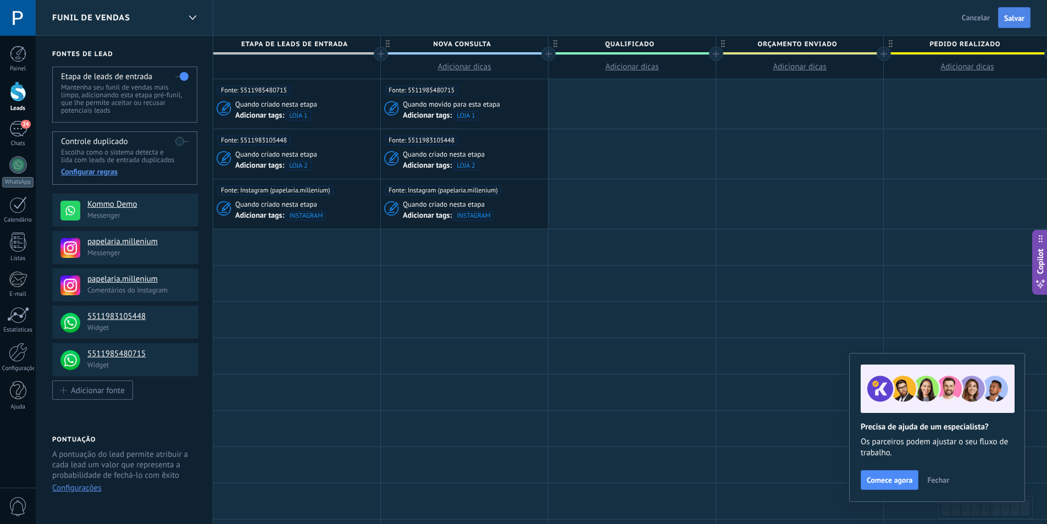
click at [1015, 19] on span "Salvar" at bounding box center [1014, 18] width 20 height 8
click at [16, 127] on div "24" at bounding box center [18, 129] width 18 height 16
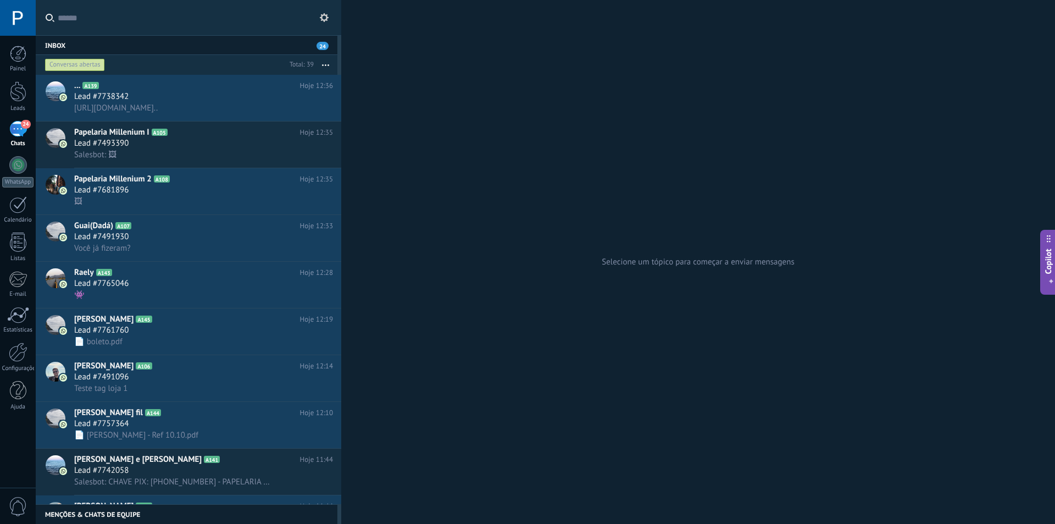
click at [165, 40] on div "Inbox 24" at bounding box center [187, 45] width 302 height 20
click at [145, 19] on input "text" at bounding box center [195, 17] width 275 height 35
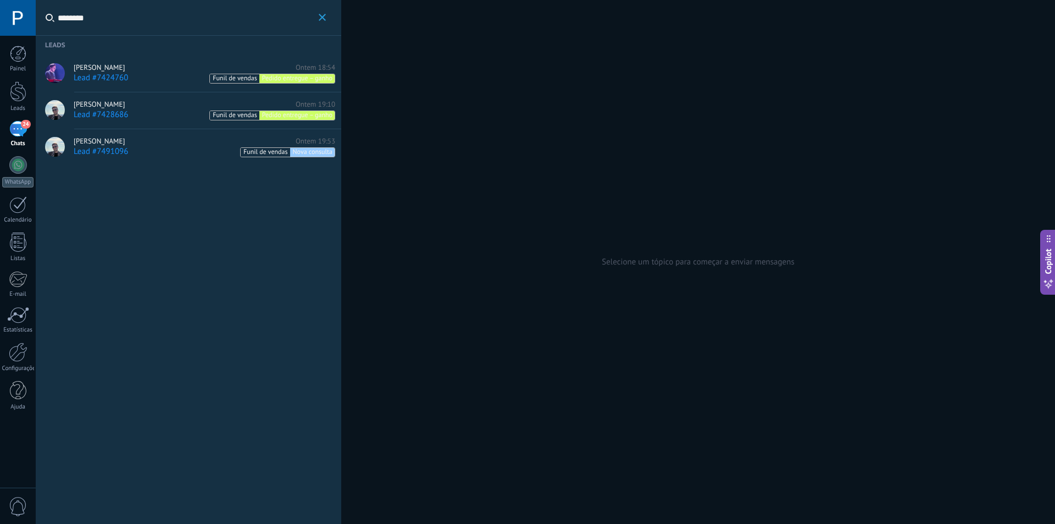
type input "********"
click at [142, 70] on div "Henrique Paraizo Ontem 18:54" at bounding box center [205, 67] width 262 height 9
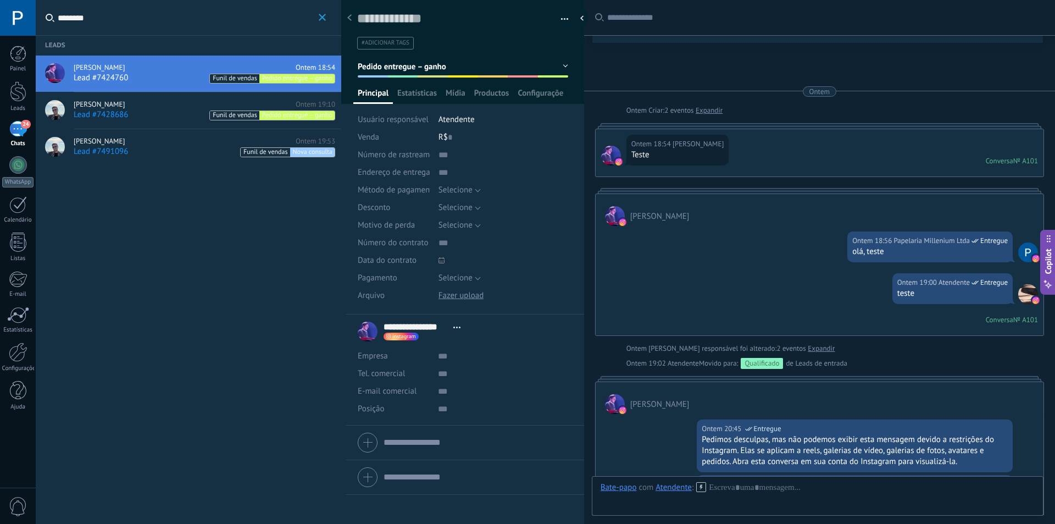
scroll to position [266, 0]
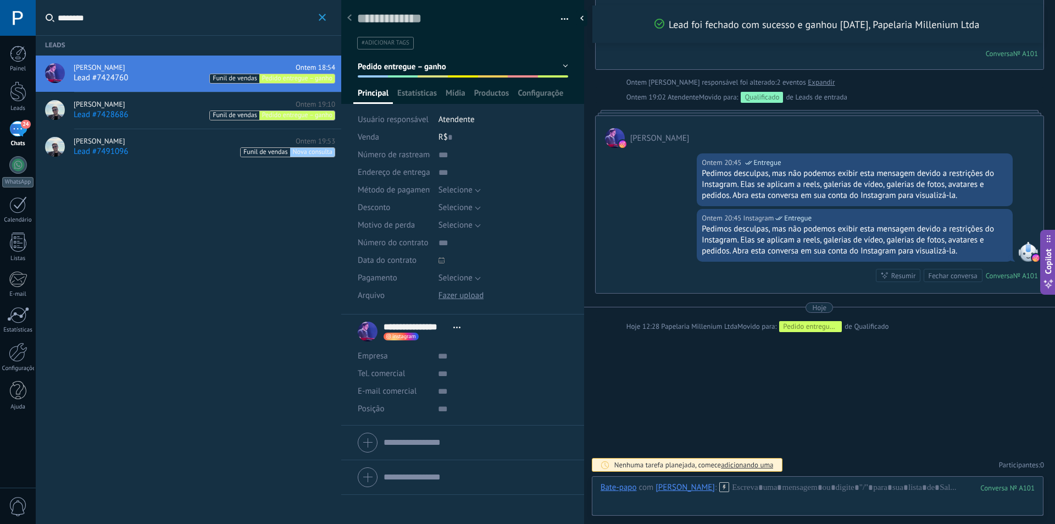
click at [145, 106] on div "Henrique Paraizo Ontem 19:10" at bounding box center [205, 104] width 262 height 9
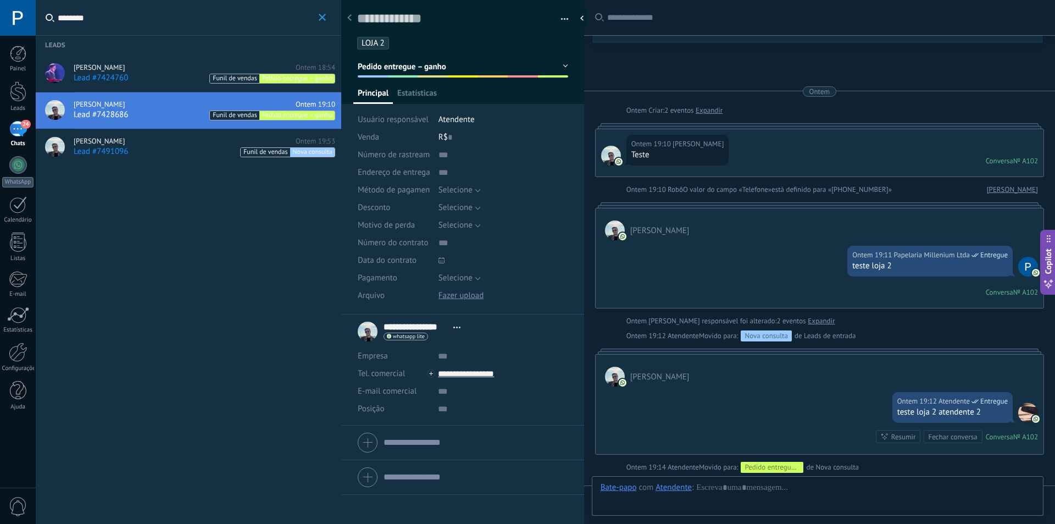
scroll to position [16, 0]
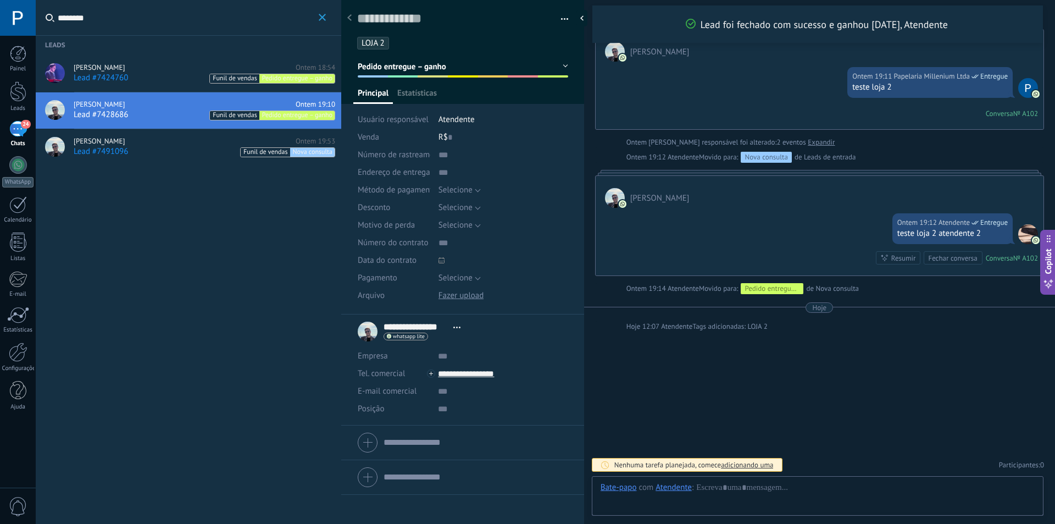
click at [148, 141] on div "Henrique Paraizo Ontem 19:53" at bounding box center [205, 141] width 262 height 9
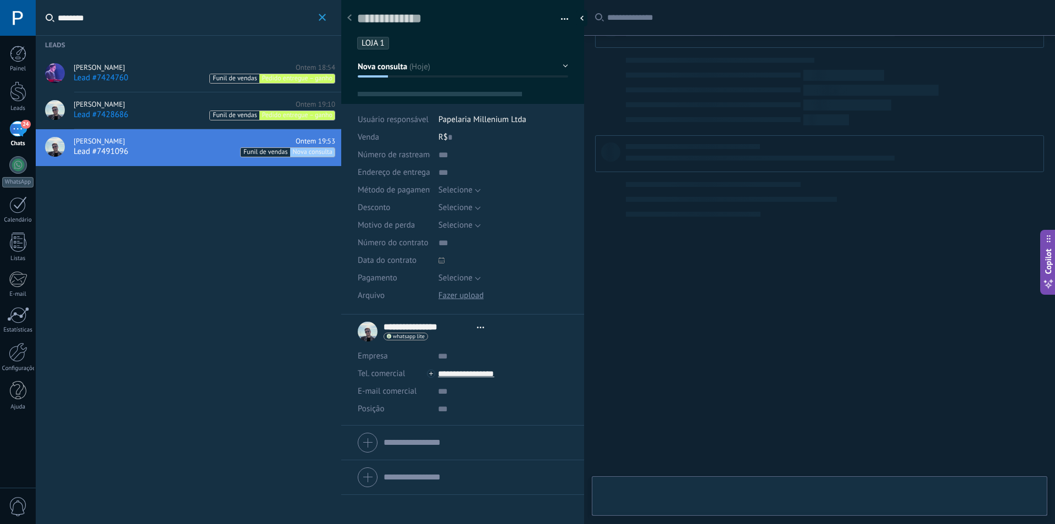
click at [151, 74] on div "Lead #7424760 Funil de vendas Pedido entregue – ganho" at bounding box center [205, 78] width 262 height 11
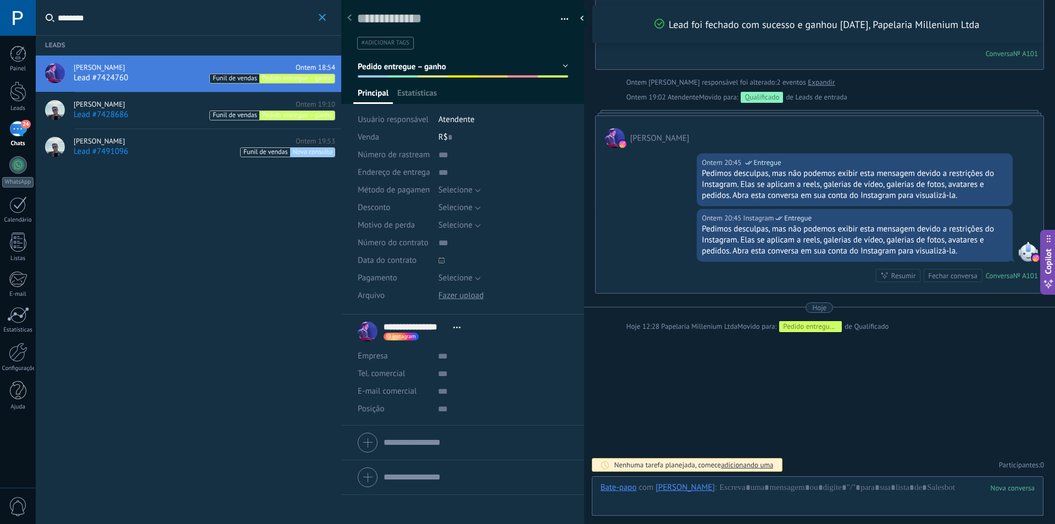
scroll to position [16, 0]
click at [446, 68] on span "Pedido entregue – ganho" at bounding box center [402, 66] width 88 height 10
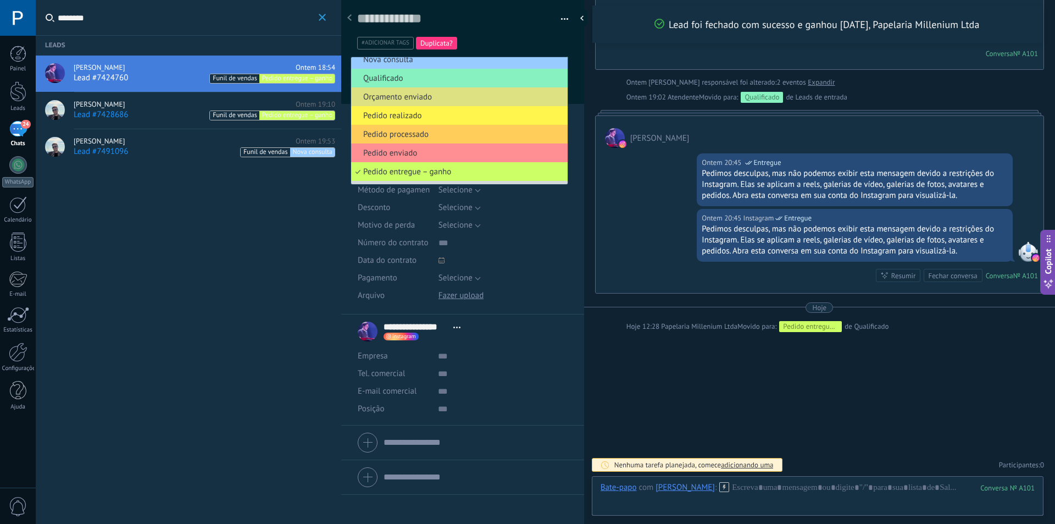
scroll to position [0, 0]
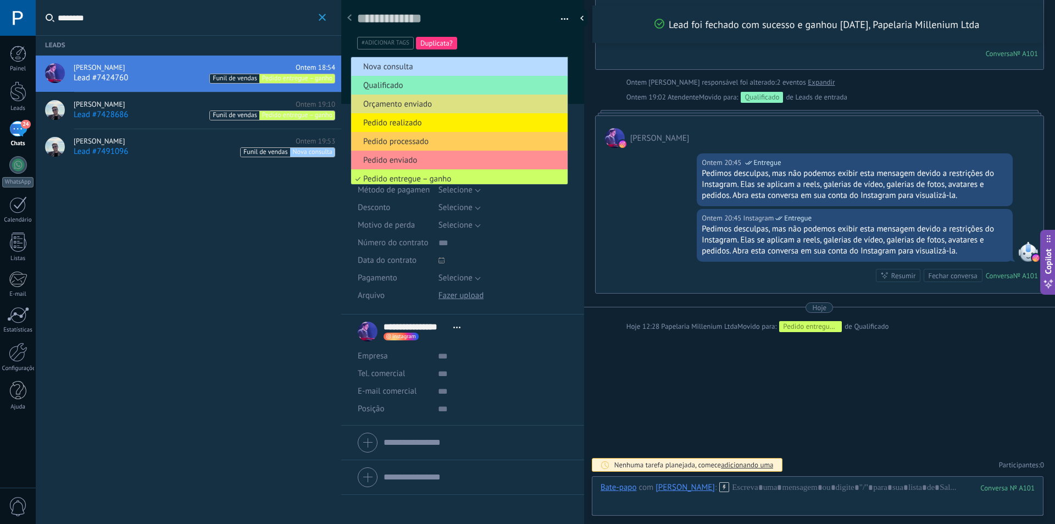
click at [446, 62] on span "Nova consulta" at bounding box center [457, 67] width 213 height 10
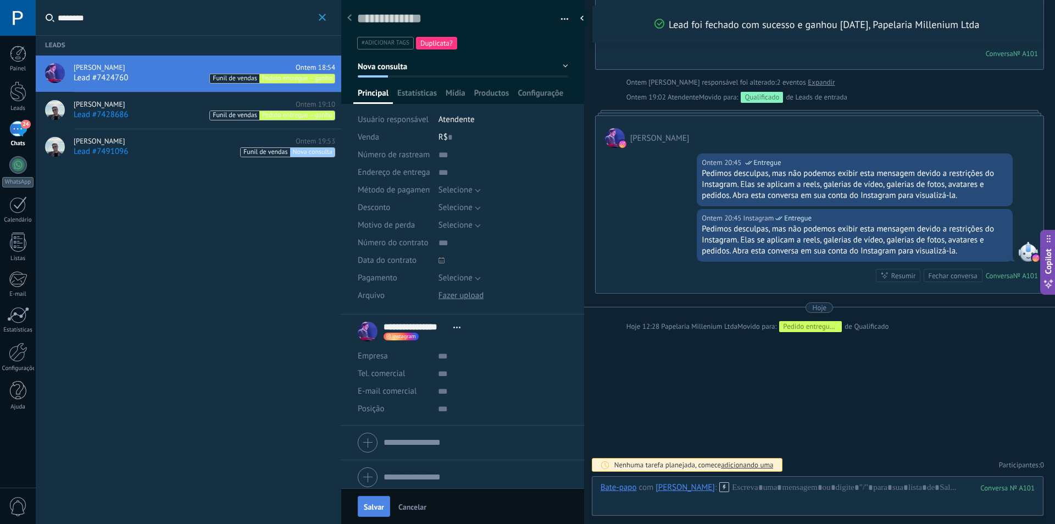
click at [370, 506] on span "Salvar" at bounding box center [374, 507] width 20 height 8
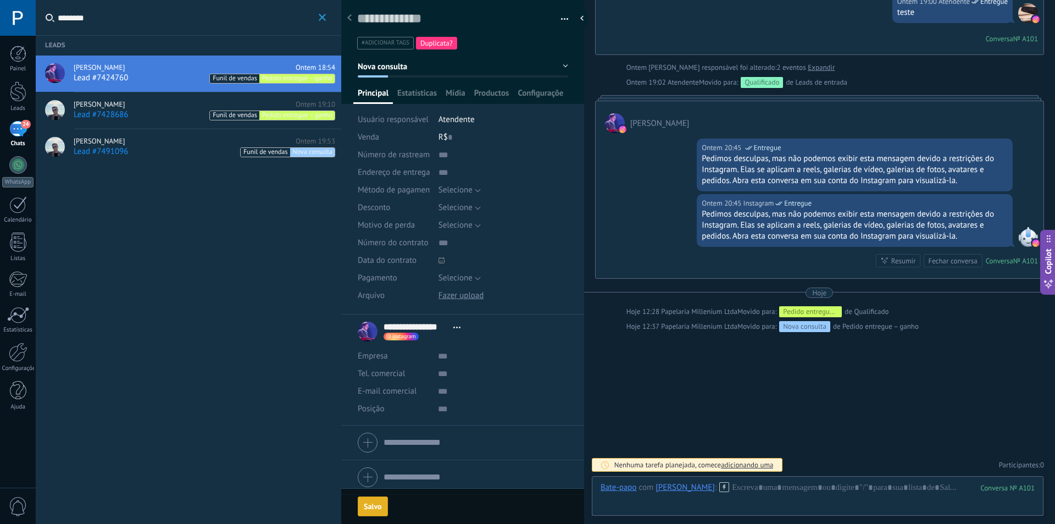
scroll to position [235, 0]
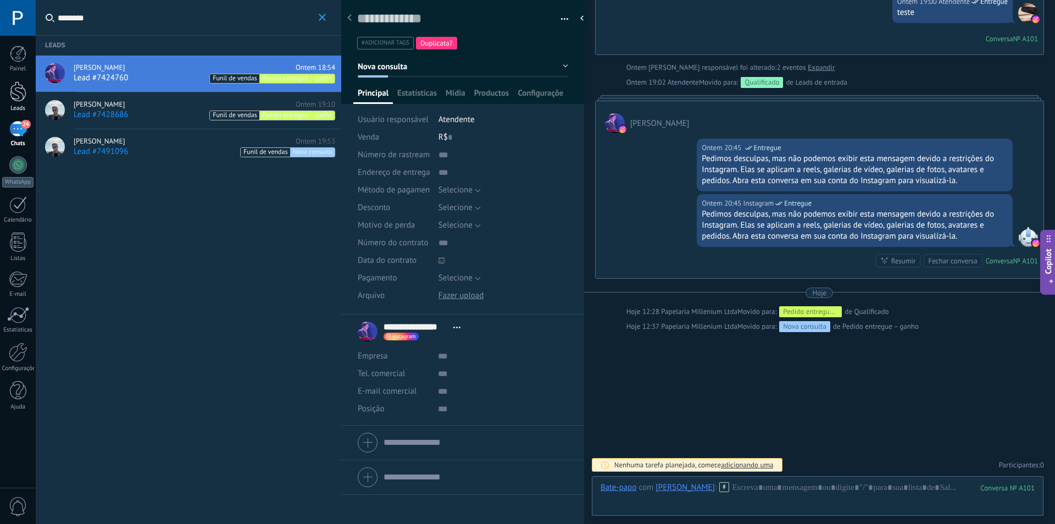
click at [15, 91] on div at bounding box center [18, 91] width 16 height 20
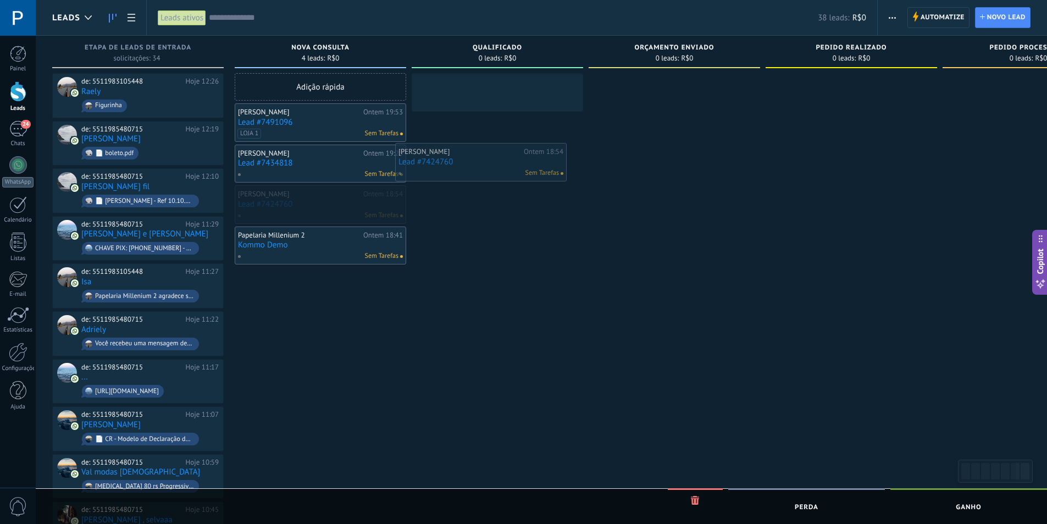
drag, startPoint x: 312, startPoint y: 198, endPoint x: 486, endPoint y: 145, distance: 182.0
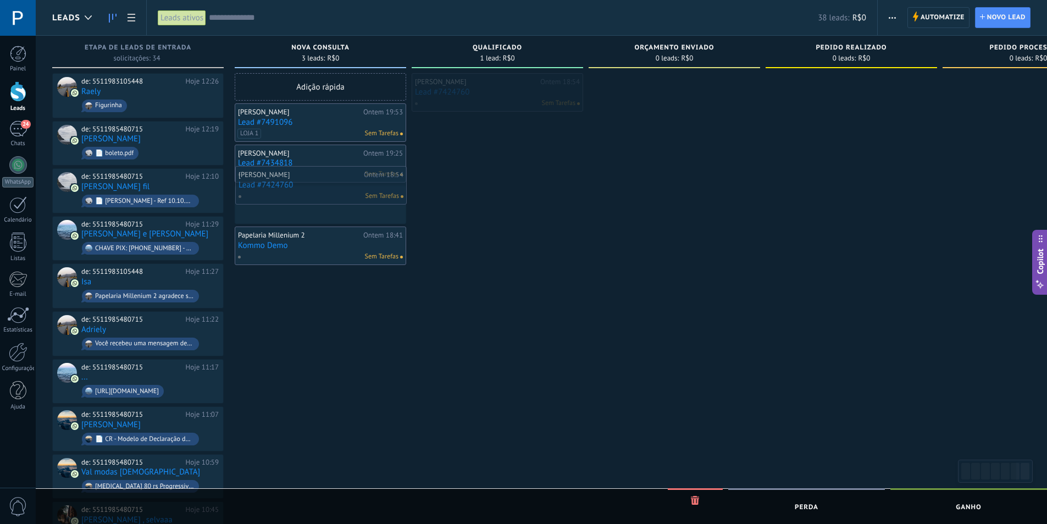
drag, startPoint x: 504, startPoint y: 85, endPoint x: 327, endPoint y: 178, distance: 199.8
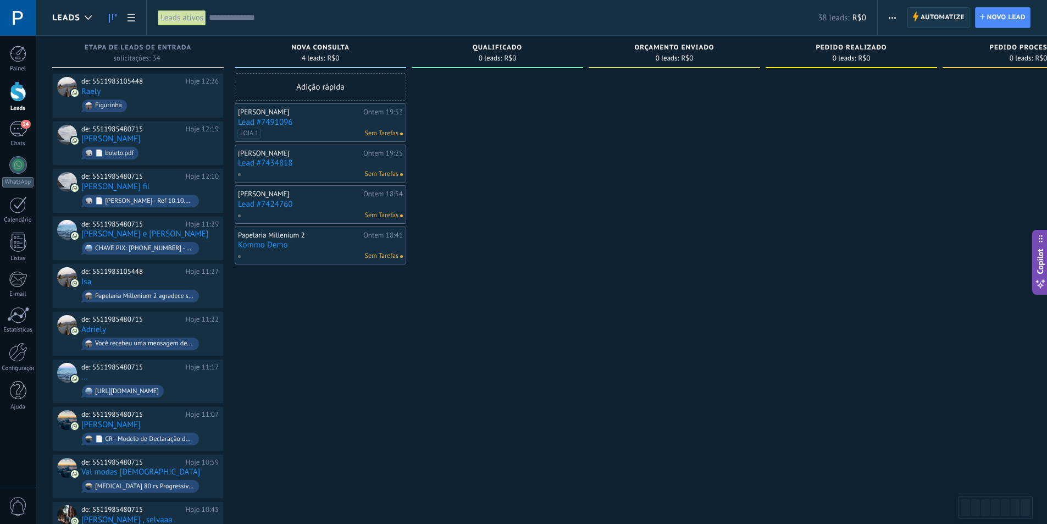
click at [926, 22] on span "Automatize" at bounding box center [942, 18] width 44 height 20
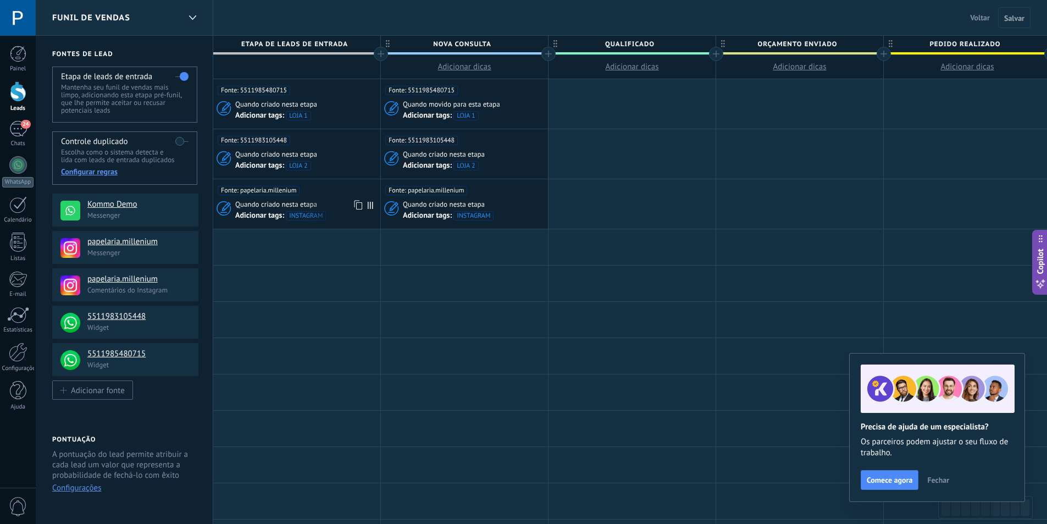
click at [321, 195] on div "Fonte: papelaria.millenium" at bounding box center [297, 187] width 158 height 16
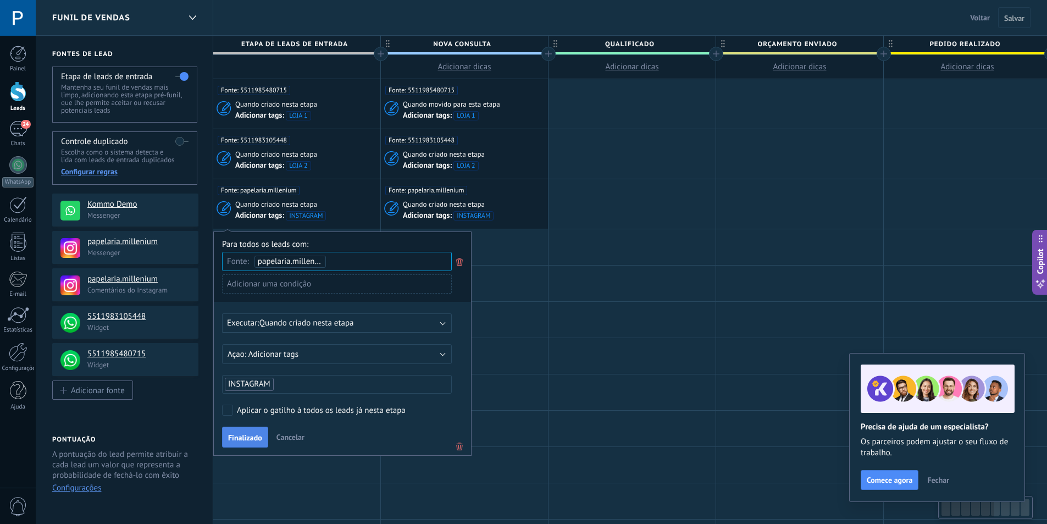
click at [250, 436] on span "Finalizado" at bounding box center [245, 438] width 34 height 8
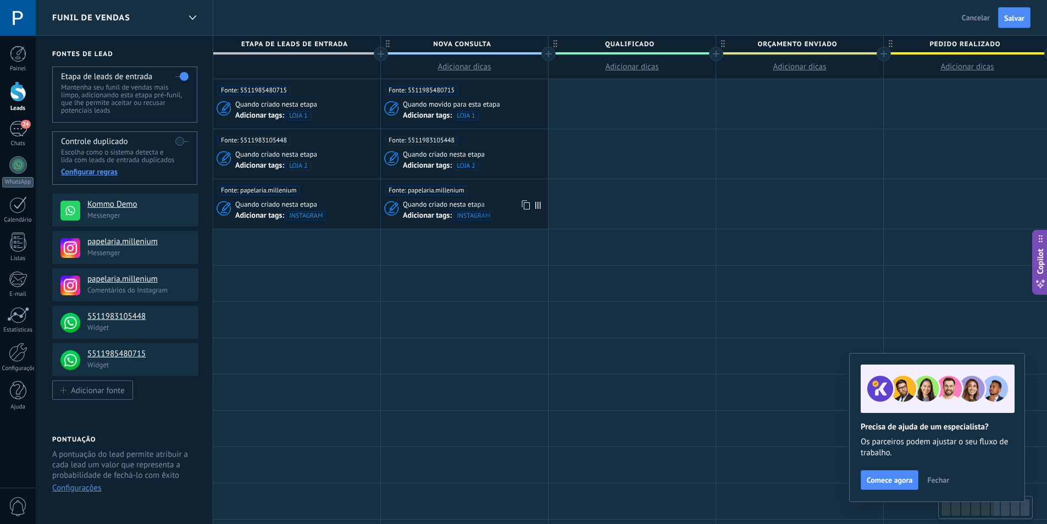
click at [490, 192] on div "Fonte: papelaria.millenium" at bounding box center [464, 187] width 158 height 16
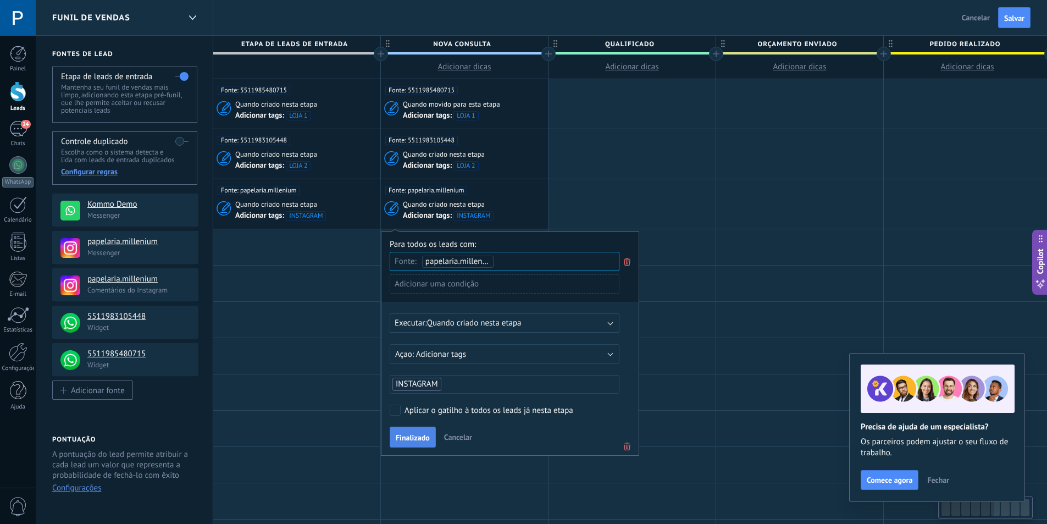
click at [408, 437] on span "Finalizado" at bounding box center [413, 438] width 34 height 8
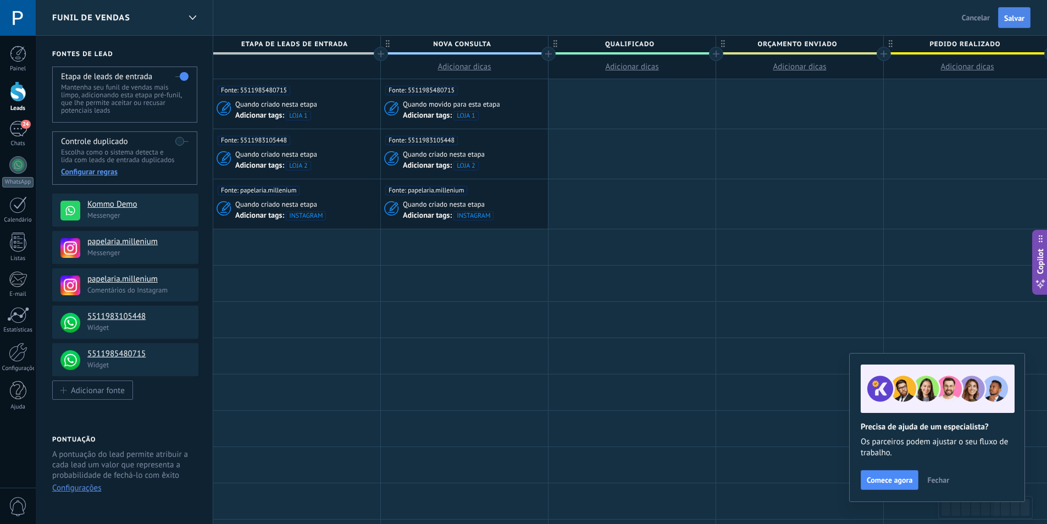
click at [1006, 19] on span "Salvar" at bounding box center [1014, 18] width 20 height 8
click at [15, 97] on div at bounding box center [18, 91] width 16 height 20
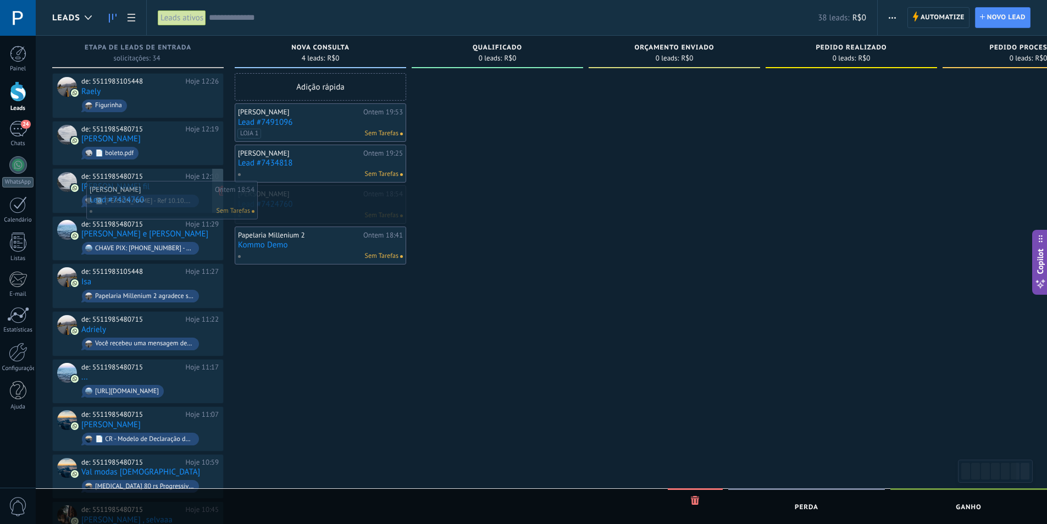
drag, startPoint x: 303, startPoint y: 203, endPoint x: 154, endPoint y: 199, distance: 149.0
drag, startPoint x: 320, startPoint y: 200, endPoint x: 302, endPoint y: 200, distance: 18.1
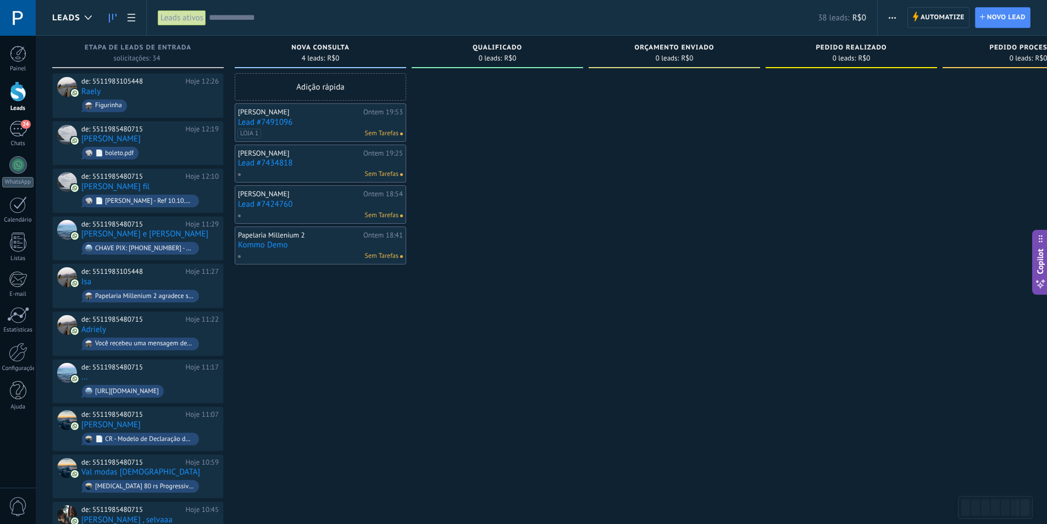
click at [323, 197] on div "Henrique Paraizo" at bounding box center [299, 194] width 123 height 9
click at [268, 202] on link "Lead #7424760" at bounding box center [320, 203] width 165 height 9
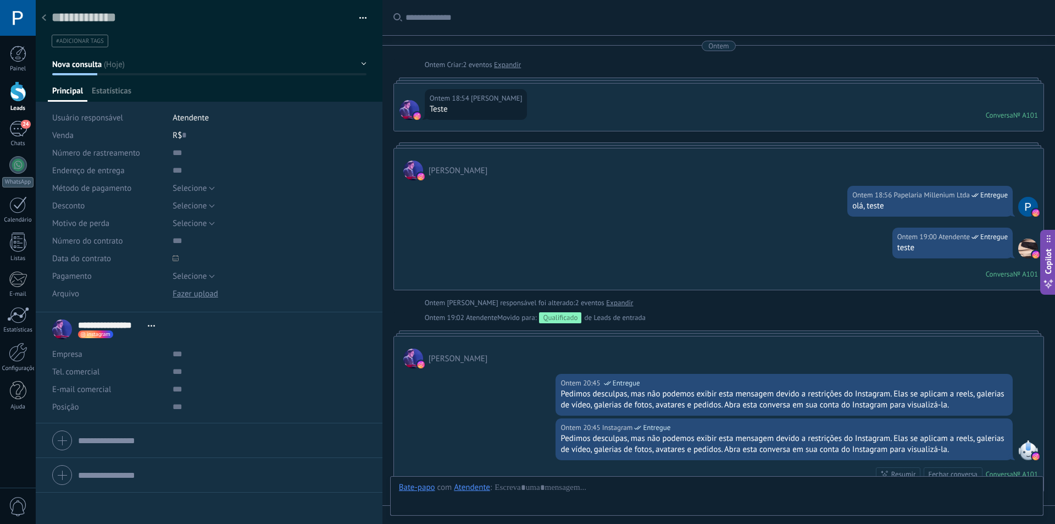
scroll to position [16, 0]
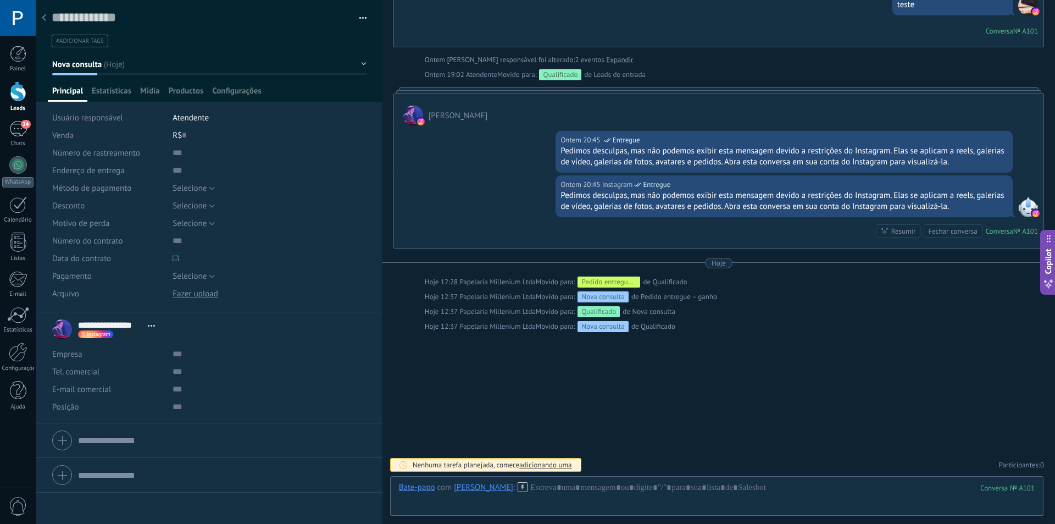
click at [115, 64] on button "Nova consulta" at bounding box center [209, 64] width 314 height 20
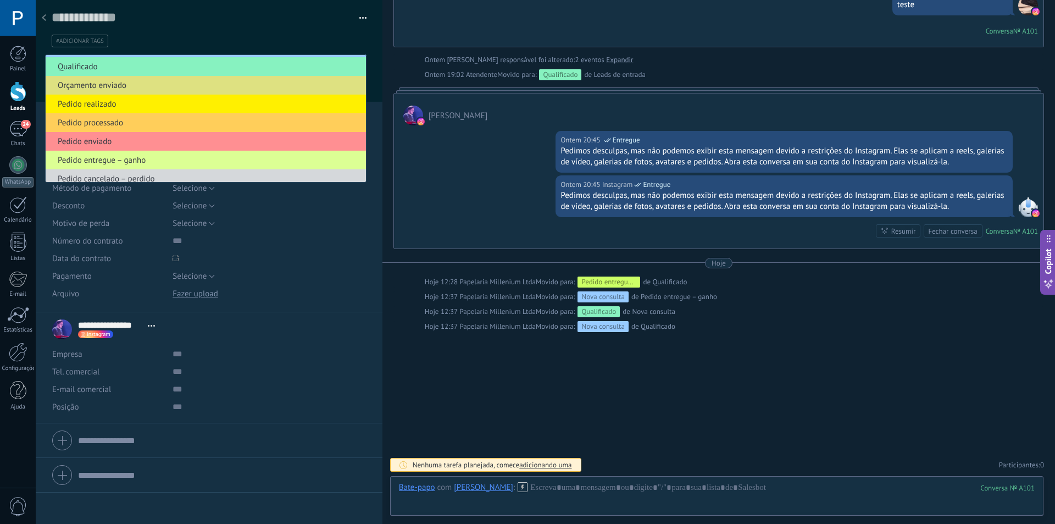
scroll to position [23, 0]
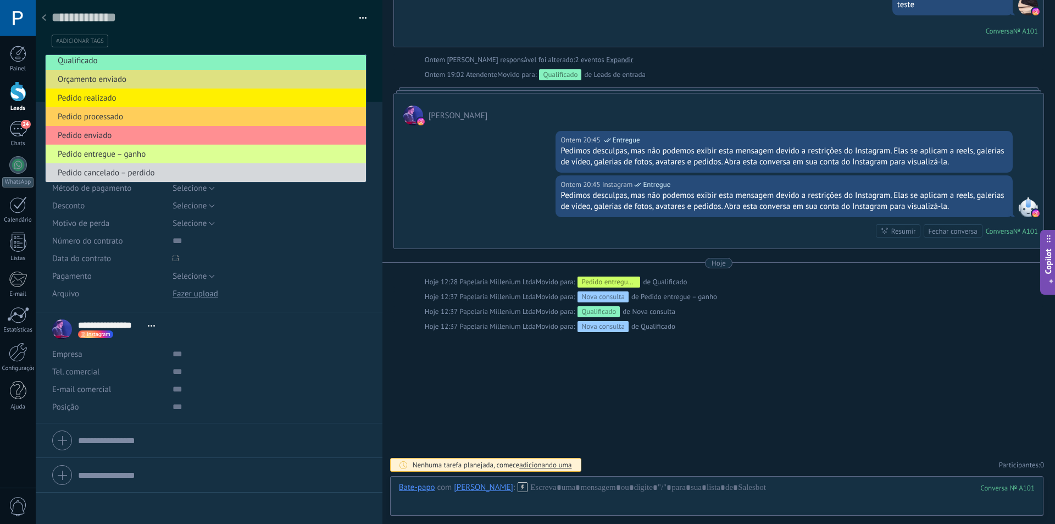
click at [176, 156] on span "Pedido entregue – ganho" at bounding box center [204, 154] width 317 height 10
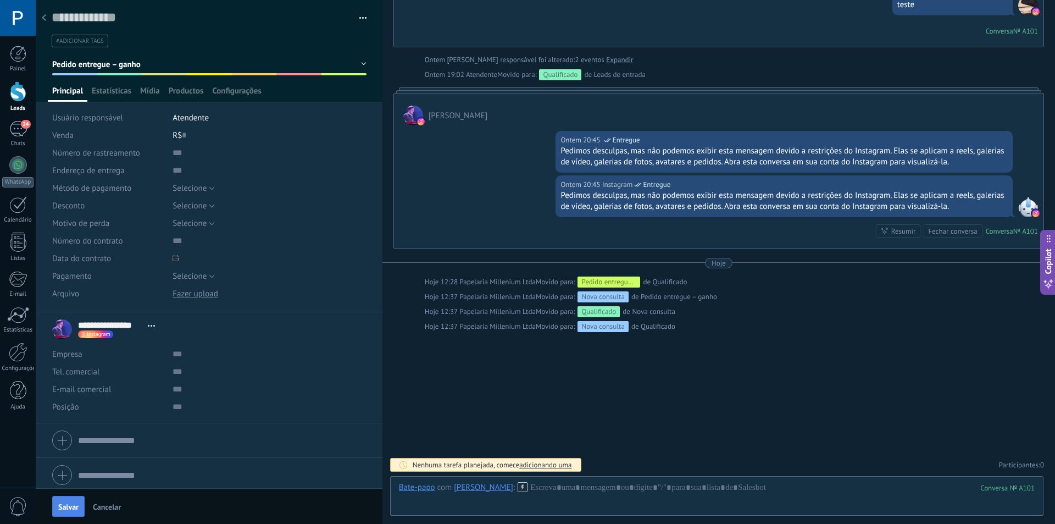
click at [79, 508] on button "Salvar" at bounding box center [68, 506] width 32 height 21
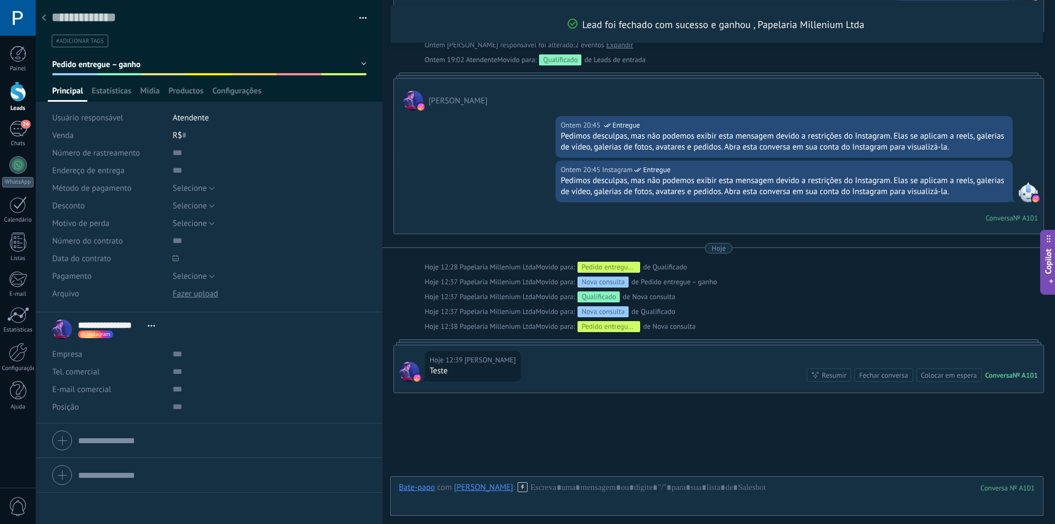
scroll to position [296, 0]
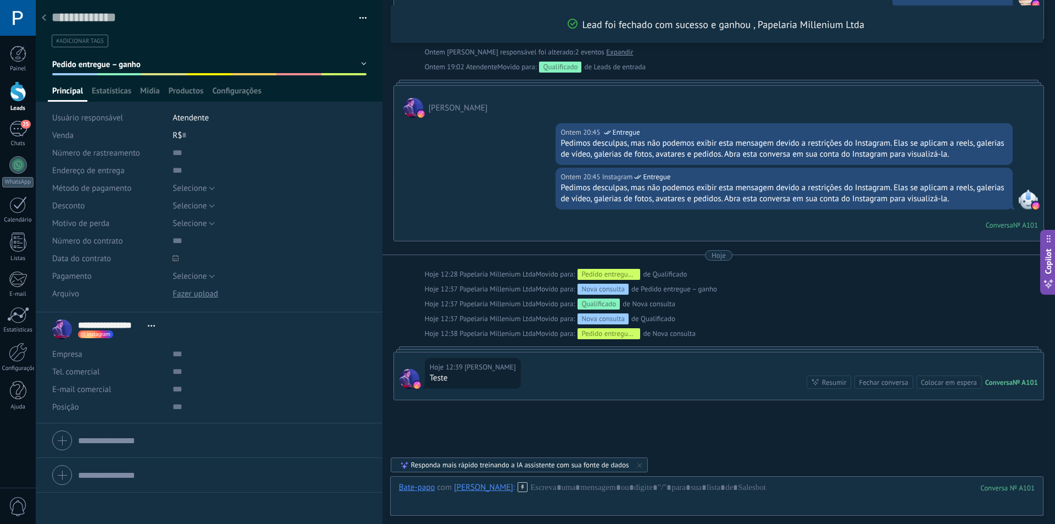
click at [133, 63] on span "Pedido entregue – ganho" at bounding box center [96, 64] width 88 height 10
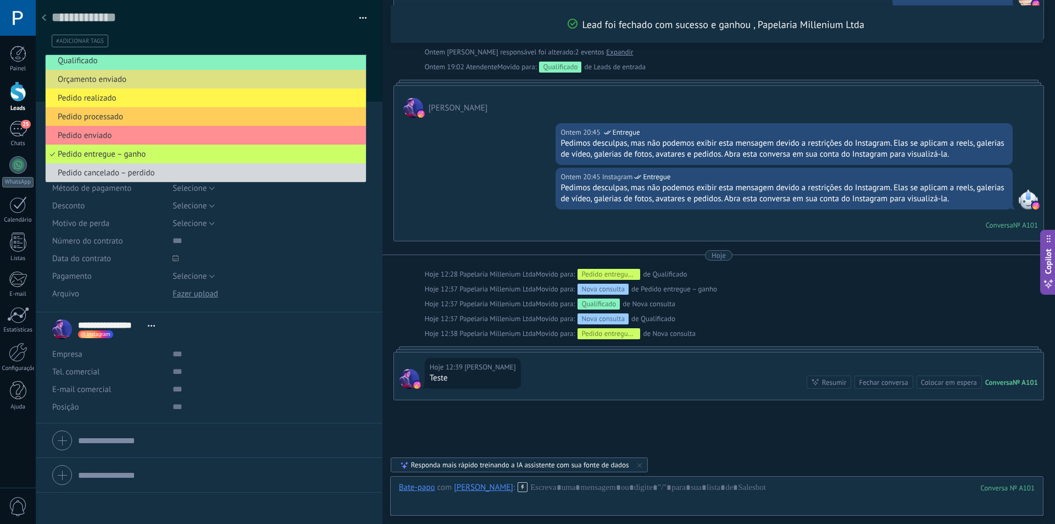
scroll to position [0, 0]
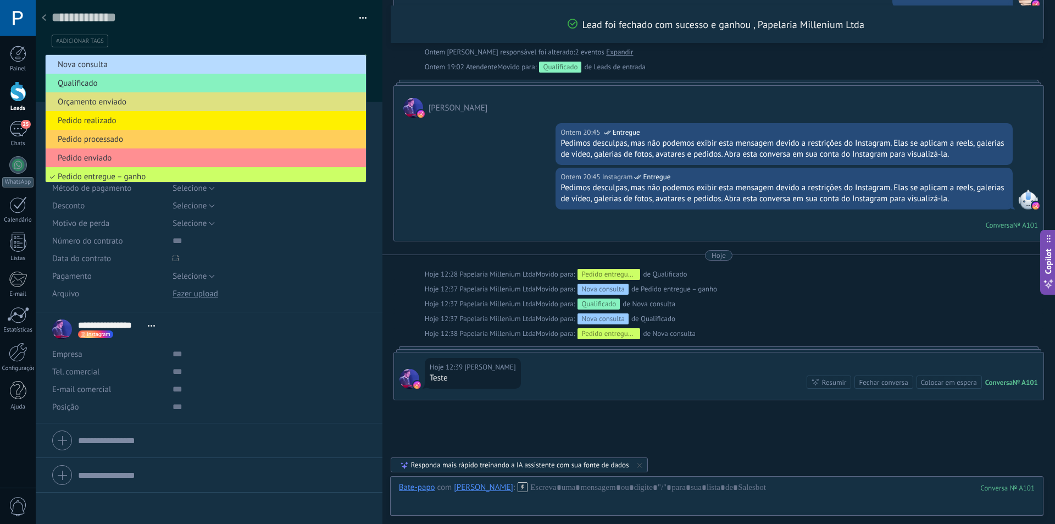
click at [153, 62] on span "Nova consulta" at bounding box center [204, 64] width 317 height 10
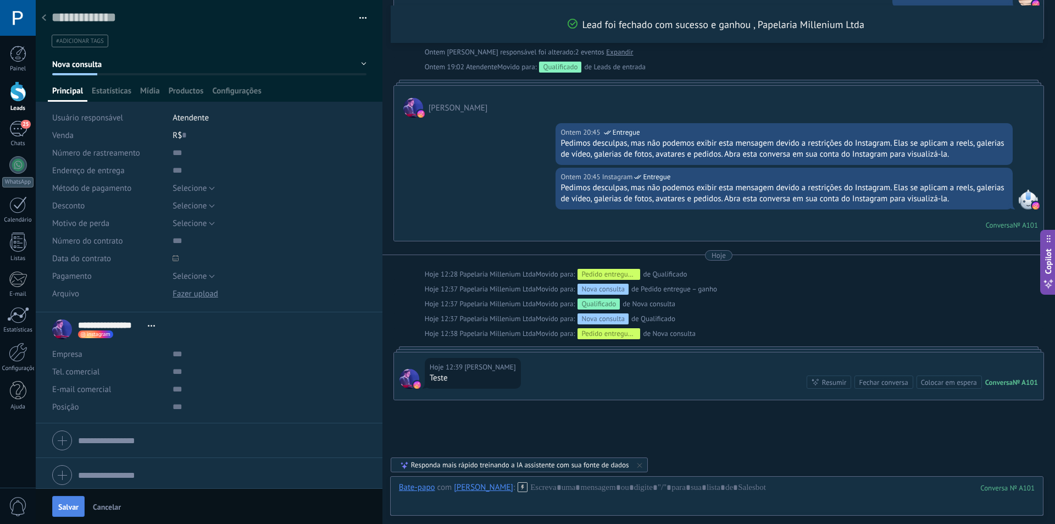
click at [73, 507] on span "Salvar" at bounding box center [68, 507] width 20 height 8
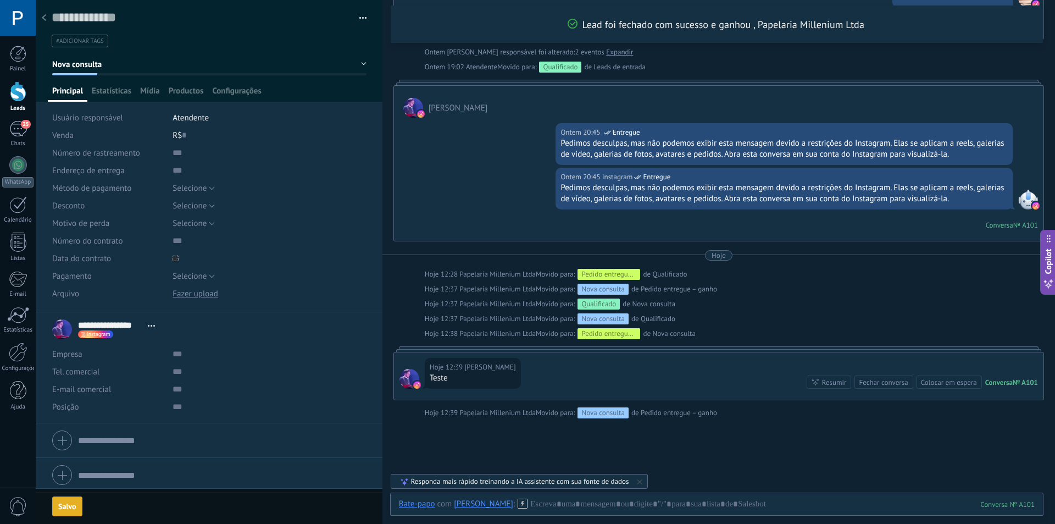
scroll to position [314, 0]
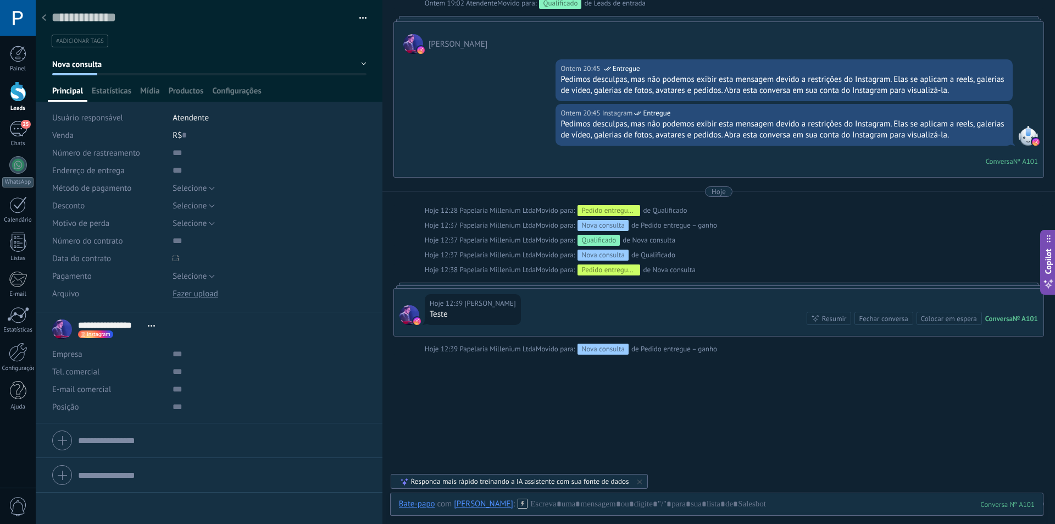
click at [43, 16] on icon at bounding box center [44, 17] width 4 height 7
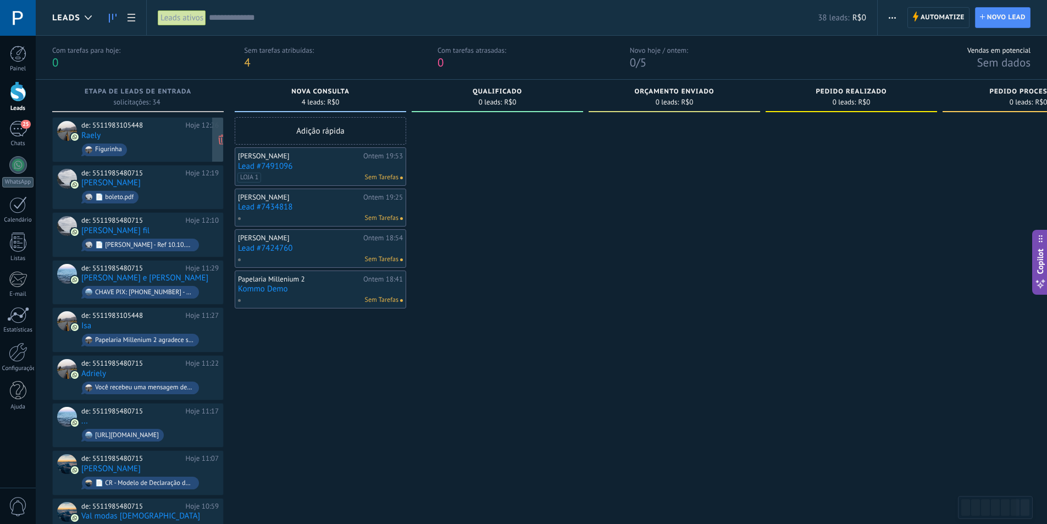
click at [146, 130] on div "de: 5511983105448 Hoje 12:26 Raely Figurinha" at bounding box center [149, 139] width 137 height 37
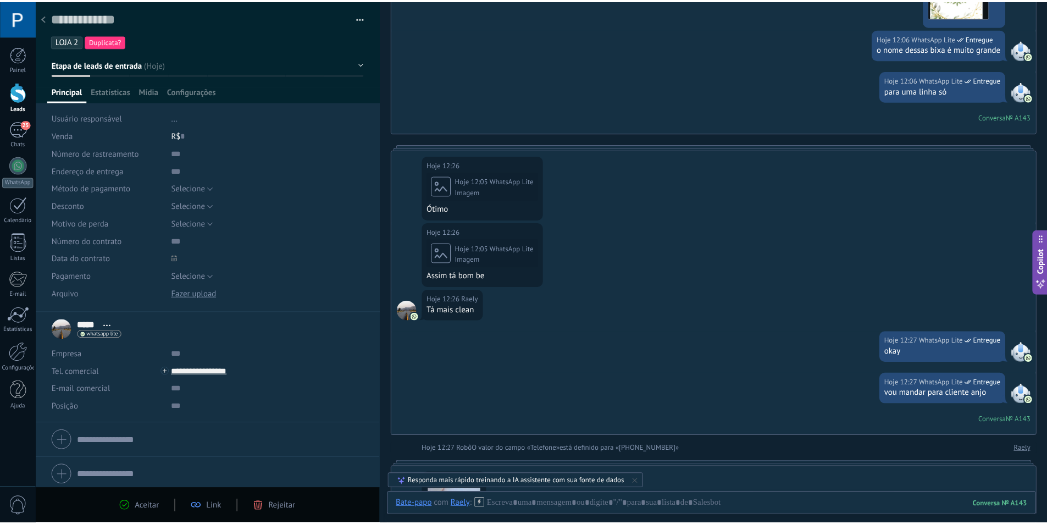
scroll to position [525, 0]
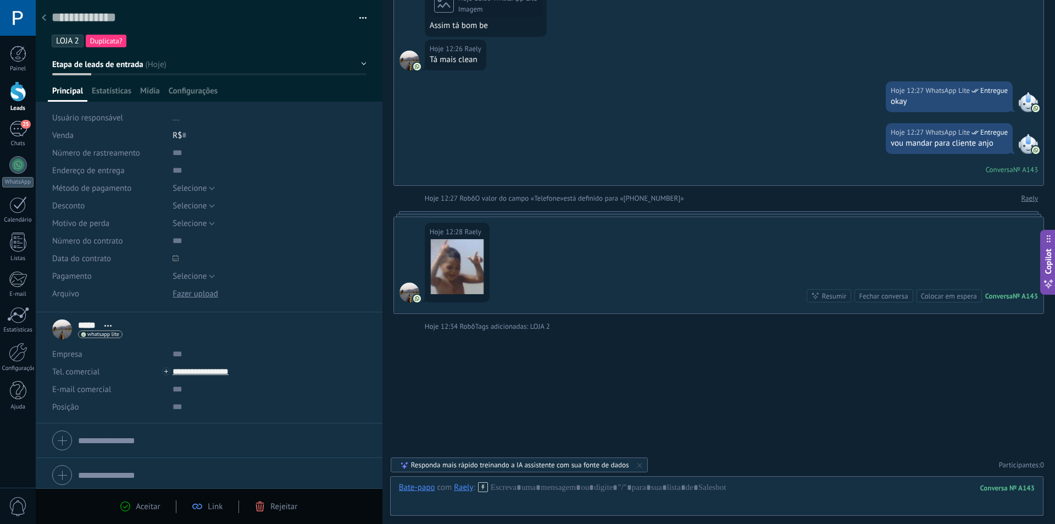
click at [42, 18] on use at bounding box center [44, 17] width 4 height 7
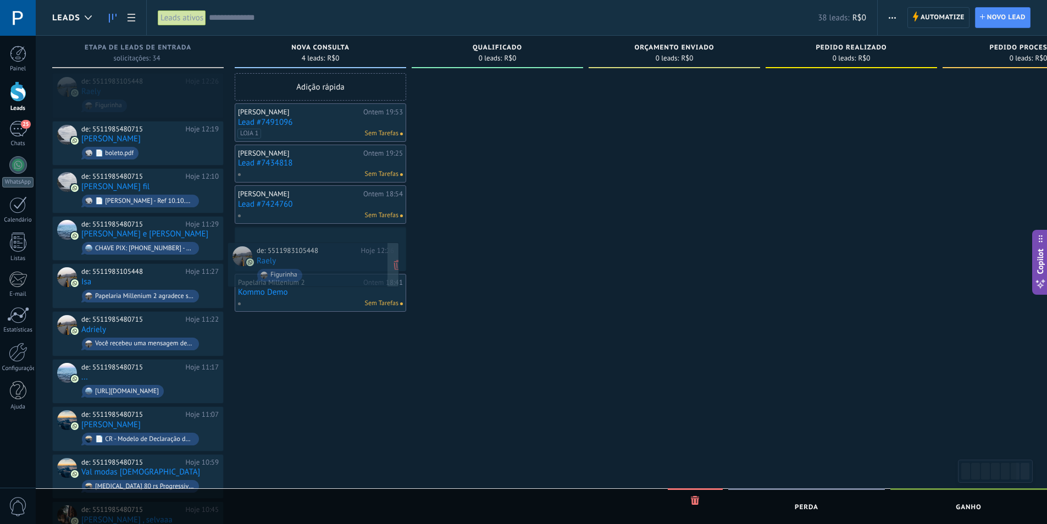
drag, startPoint x: 155, startPoint y: 85, endPoint x: 334, endPoint y: 244, distance: 239.8
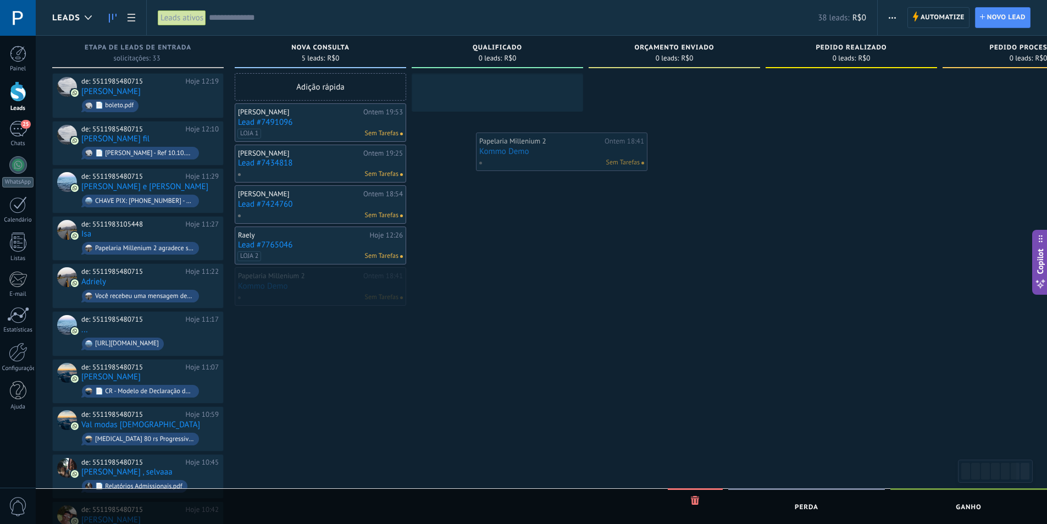
drag, startPoint x: 311, startPoint y: 281, endPoint x: 546, endPoint y: 143, distance: 272.7
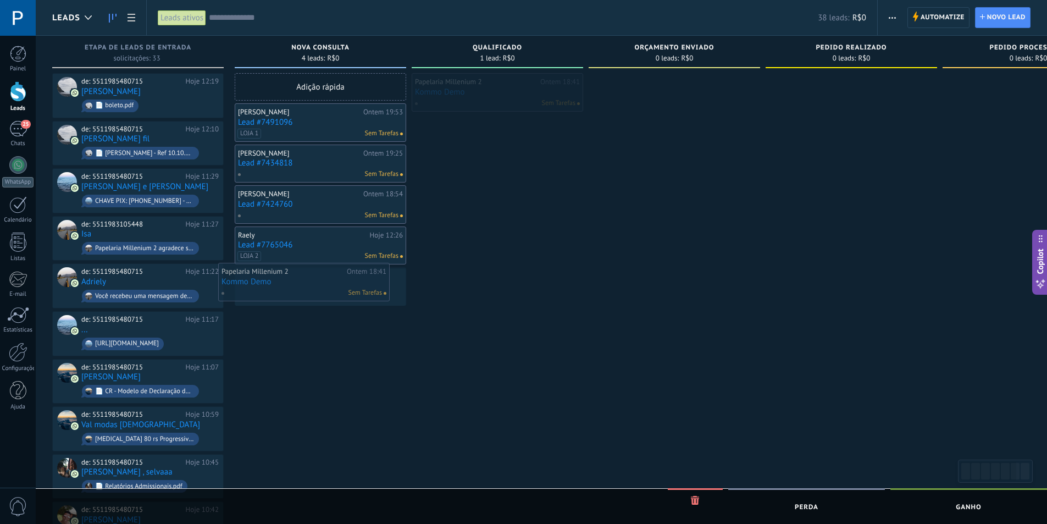
drag, startPoint x: 513, startPoint y: 95, endPoint x: 320, endPoint y: 284, distance: 270.8
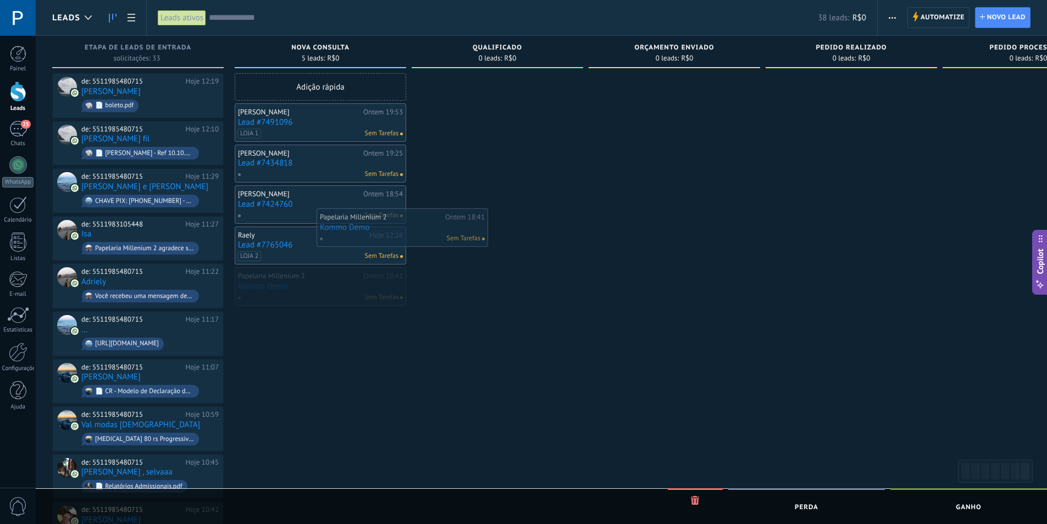
drag, startPoint x: 320, startPoint y: 282, endPoint x: 503, endPoint y: 124, distance: 241.5
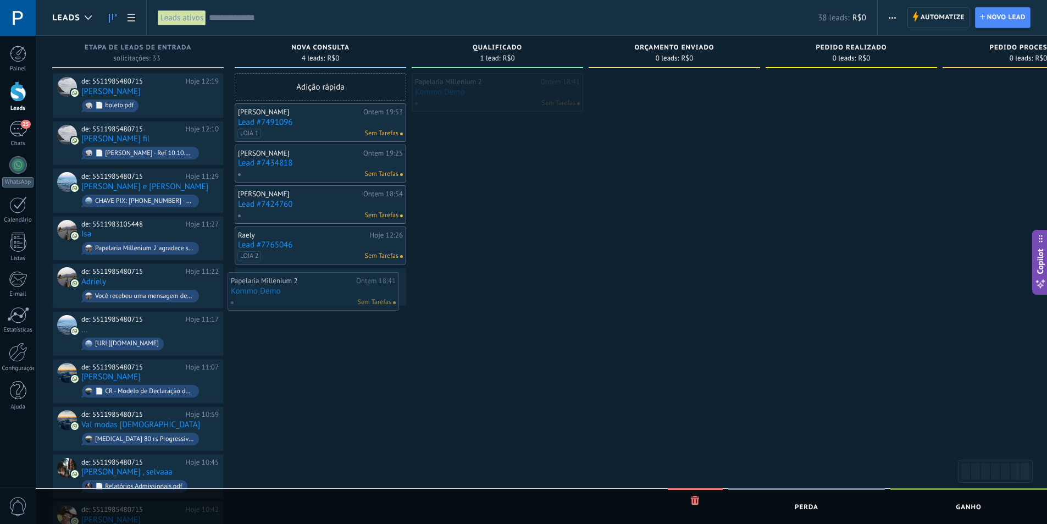
drag, startPoint x: 501, startPoint y: 89, endPoint x: 317, endPoint y: 288, distance: 271.0
drag, startPoint x: 502, startPoint y: 82, endPoint x: 325, endPoint y: 276, distance: 262.5
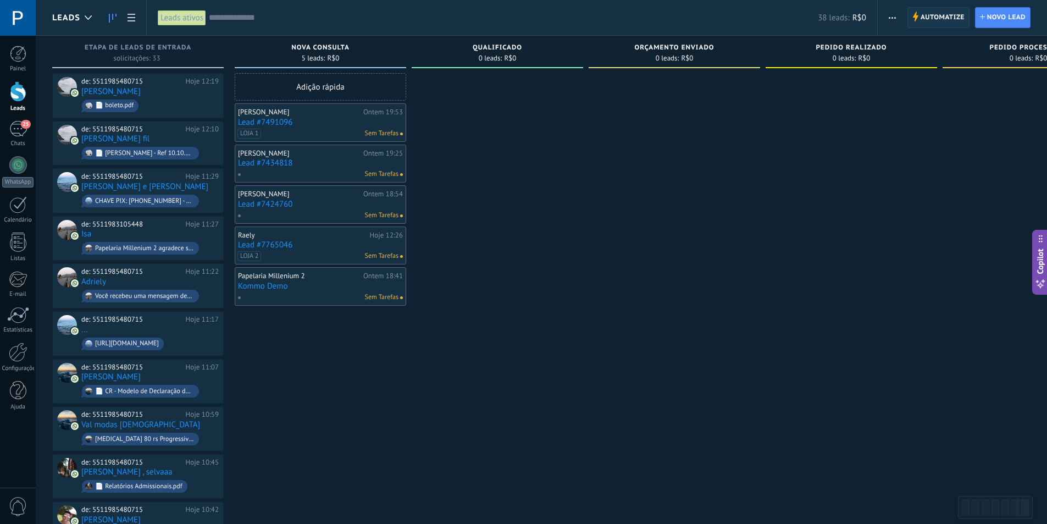
click at [925, 16] on span "Automatize" at bounding box center [942, 18] width 44 height 20
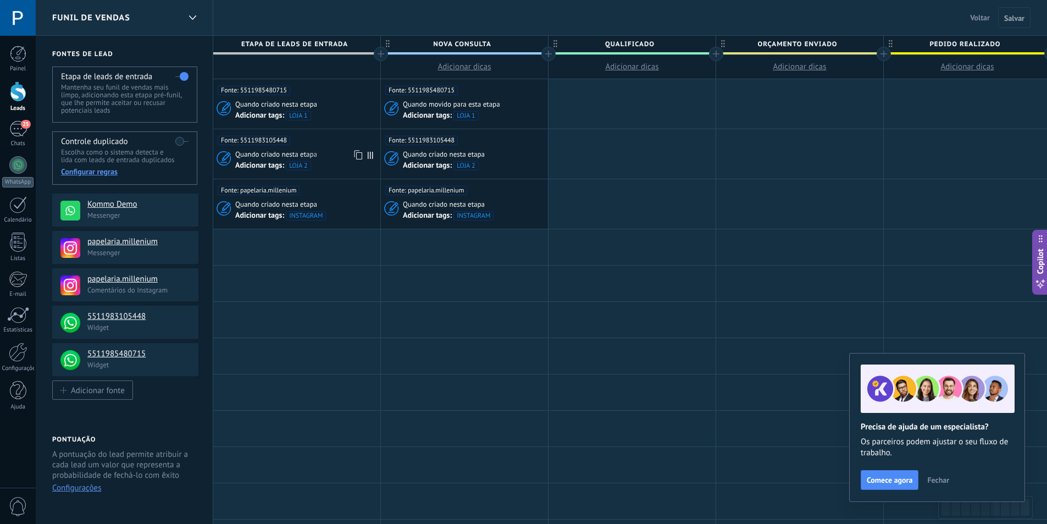
click at [339, 156] on div "Quando criado nesta etapa" at bounding box center [306, 154] width 142 height 10
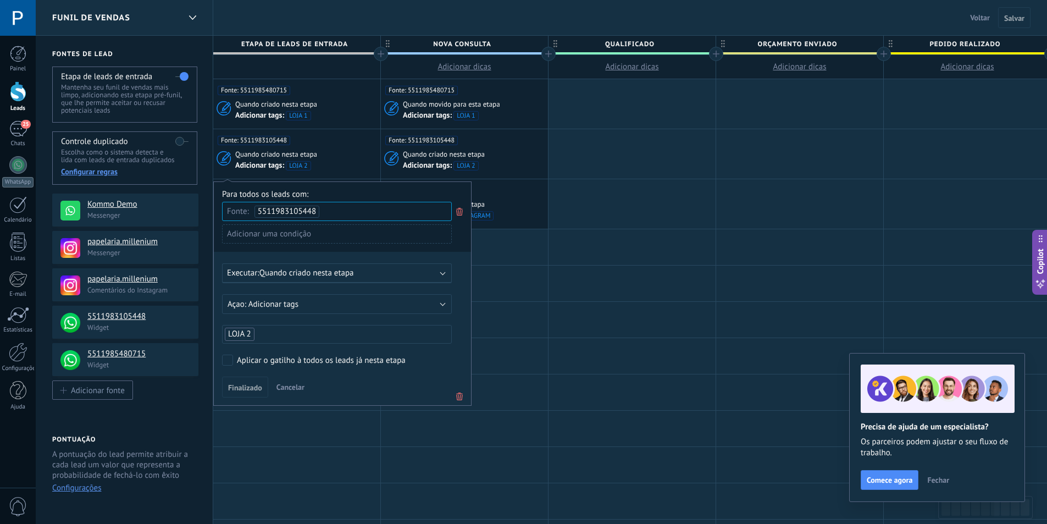
click at [364, 270] on div "Executar: Quando criado nesta etapa" at bounding box center [332, 273] width 211 height 10
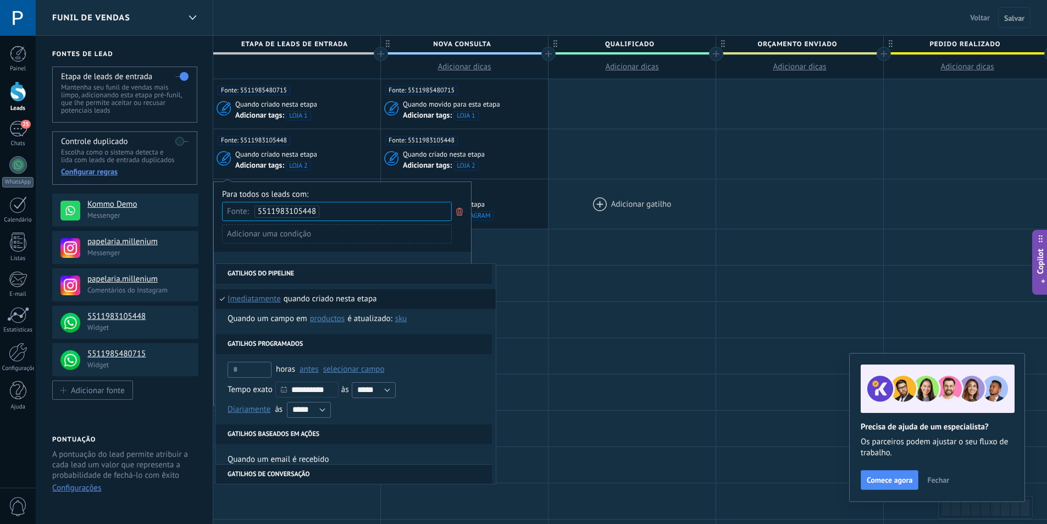
click at [587, 207] on div at bounding box center [631, 203] width 167 height 49
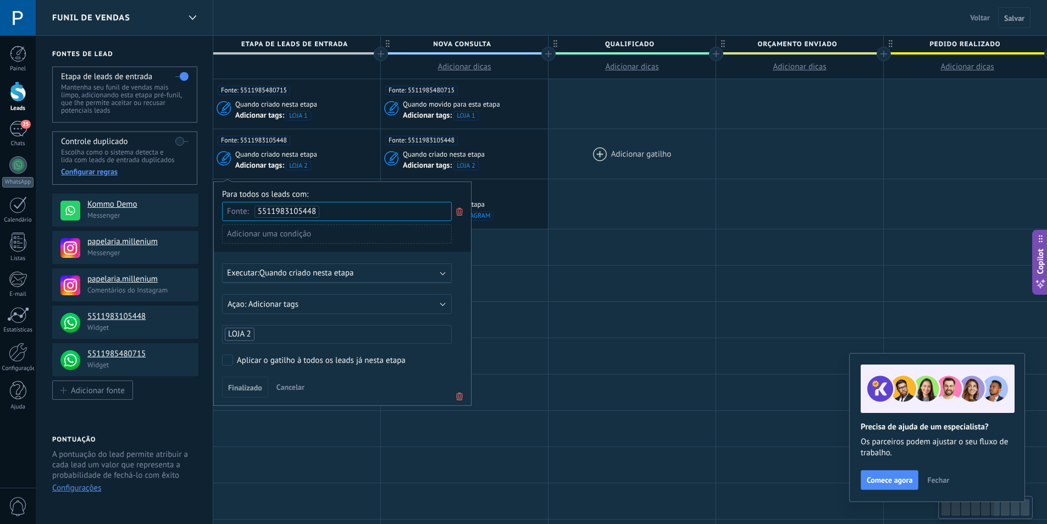
click at [621, 174] on div at bounding box center [631, 153] width 167 height 49
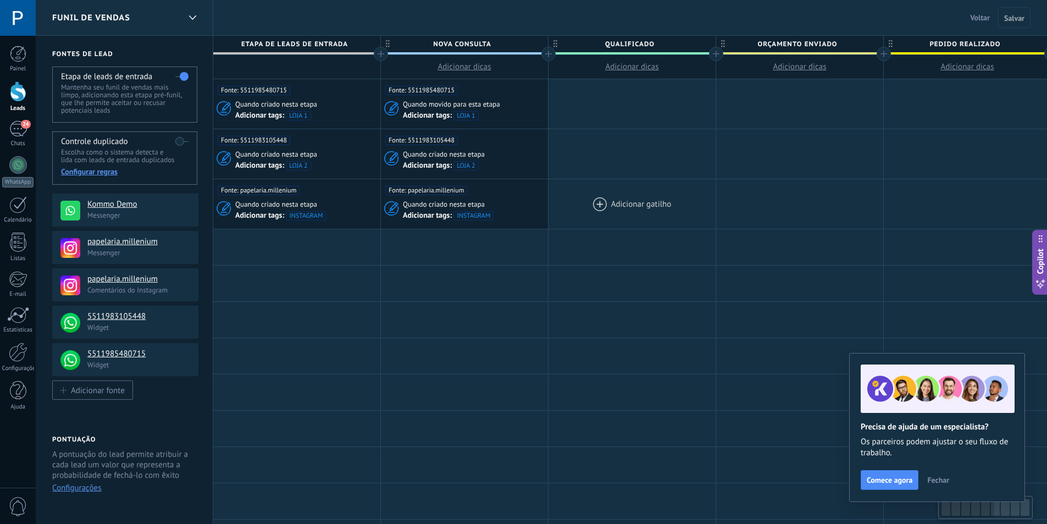
click at [602, 203] on div at bounding box center [631, 203] width 167 height 49
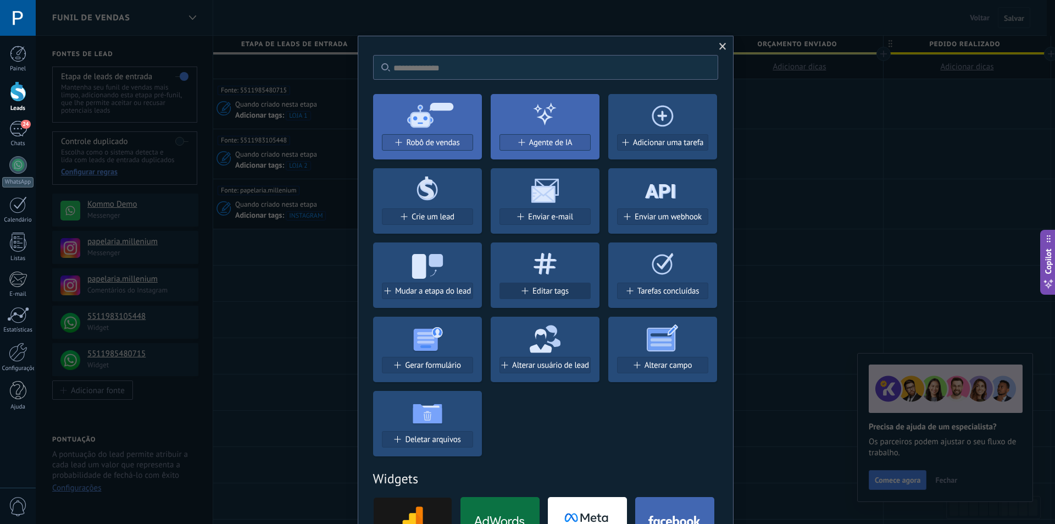
click at [540, 293] on span "Editar tags" at bounding box center [550, 290] width 36 height 9
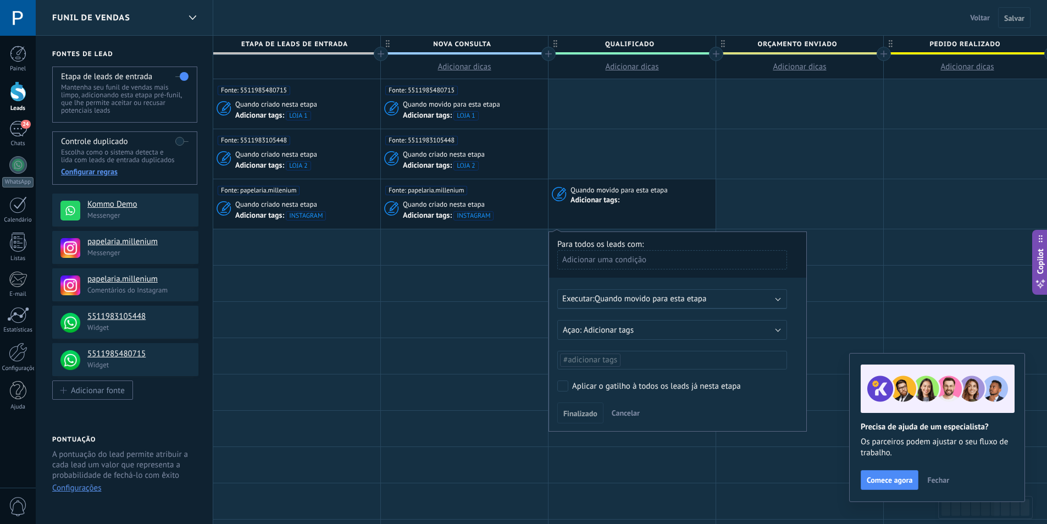
click at [636, 259] on div "Adicionar uma condição" at bounding box center [672, 259] width 230 height 19
click at [610, 336] on div "Fonte" at bounding box center [607, 339] width 88 height 15
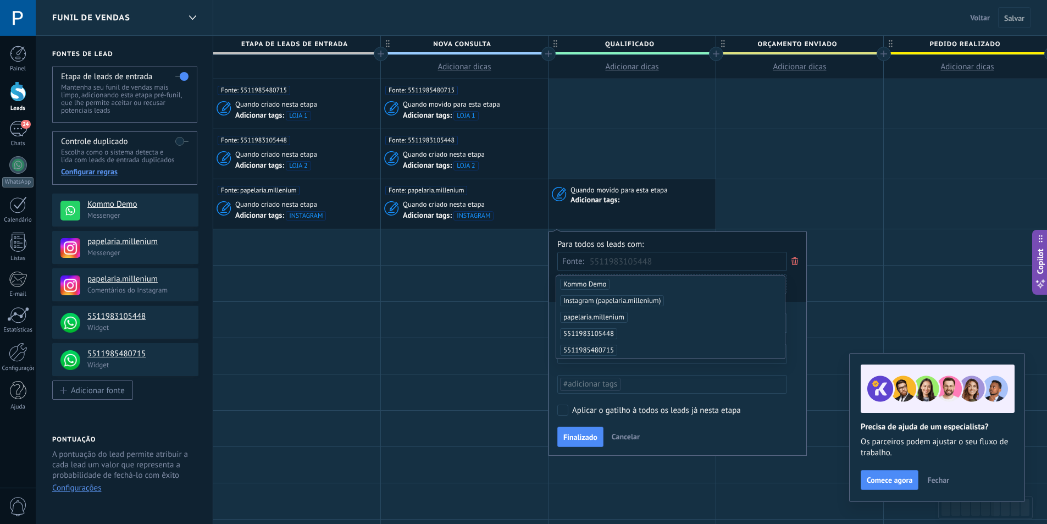
click at [609, 332] on span "5511983105448" at bounding box center [588, 333] width 57 height 11
click at [665, 239] on div "Para todos os leads com: Fonte: 5511983105448 Kommo Demo Adicionar uma condição" at bounding box center [677, 270] width 241 height 63
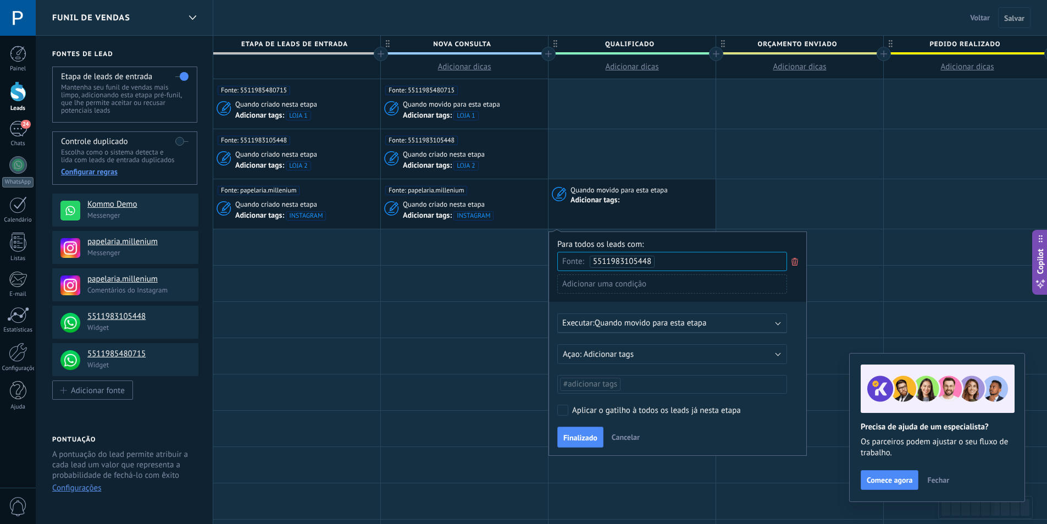
click at [661, 286] on div "Adicionar uma condição" at bounding box center [672, 283] width 230 height 19
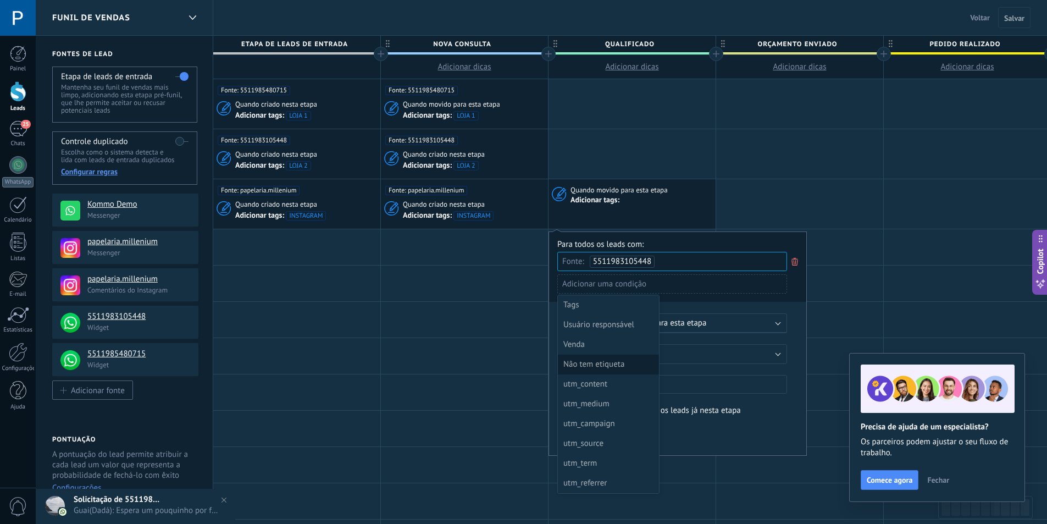
click at [625, 363] on div "Não tem etiqueta" at bounding box center [607, 364] width 88 height 15
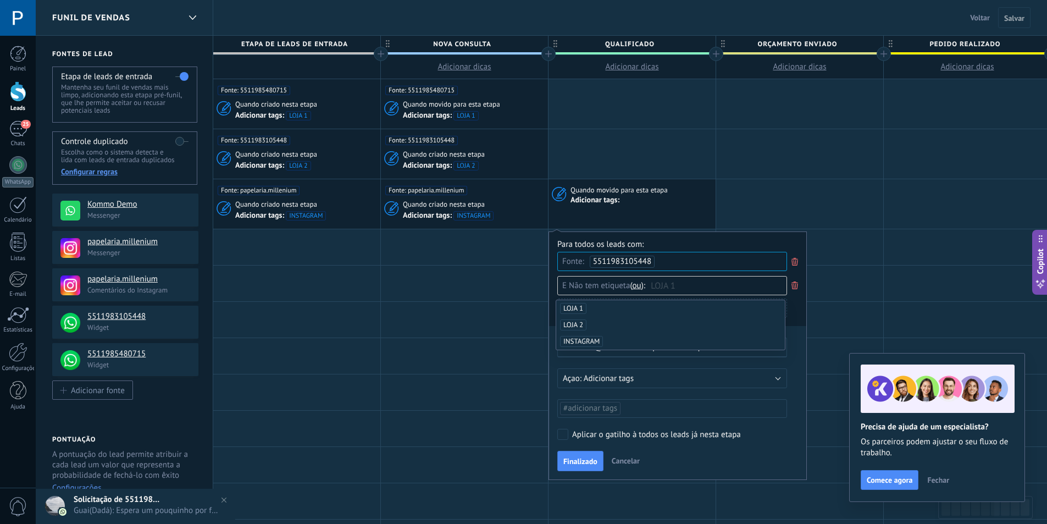
click at [697, 243] on div "Para todos os leads com:" at bounding box center [677, 244] width 241 height 10
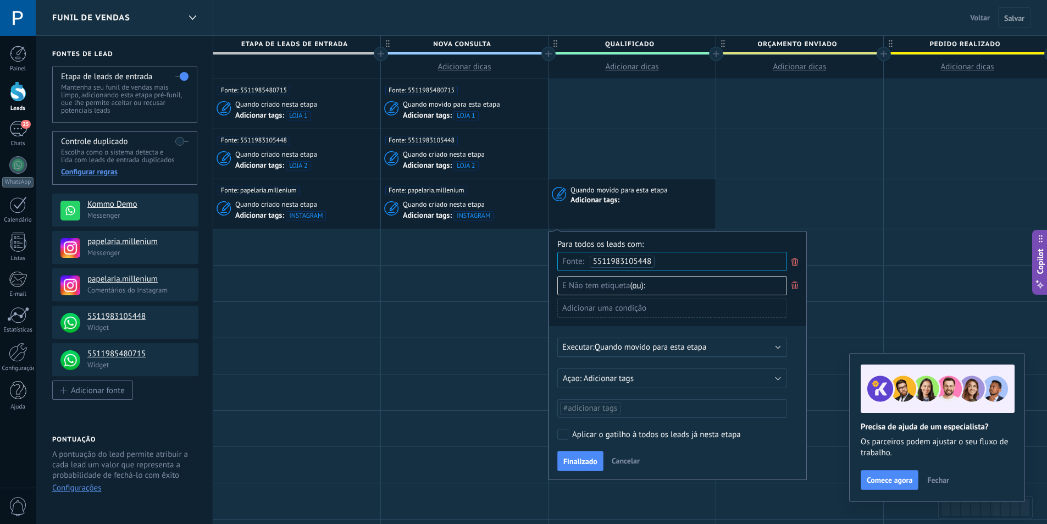
click at [667, 310] on div "Adicionar uma condição" at bounding box center [672, 307] width 230 height 19
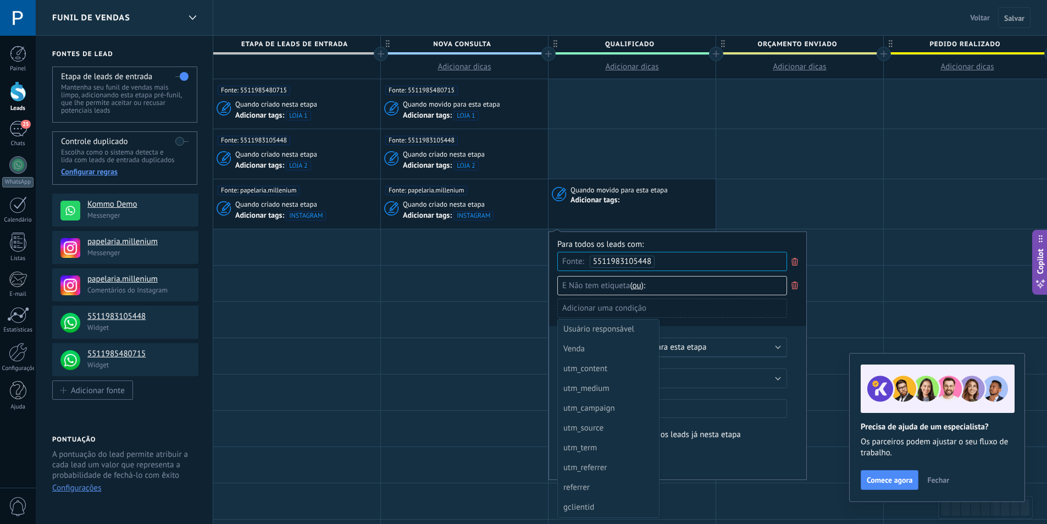
click at [703, 248] on div at bounding box center [677, 355] width 257 height 247
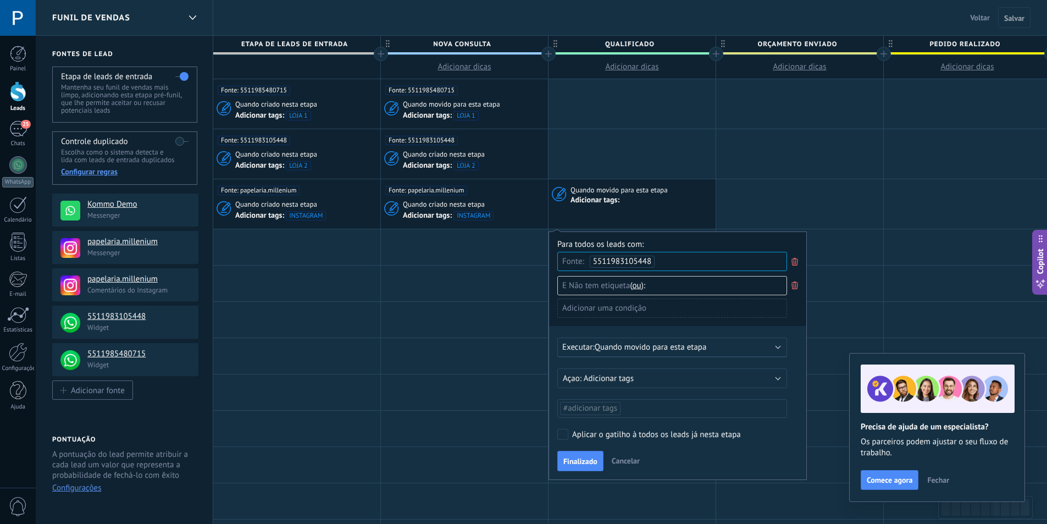
click at [669, 346] on span "Quando movido para esta etapa" at bounding box center [651, 347] width 112 height 10
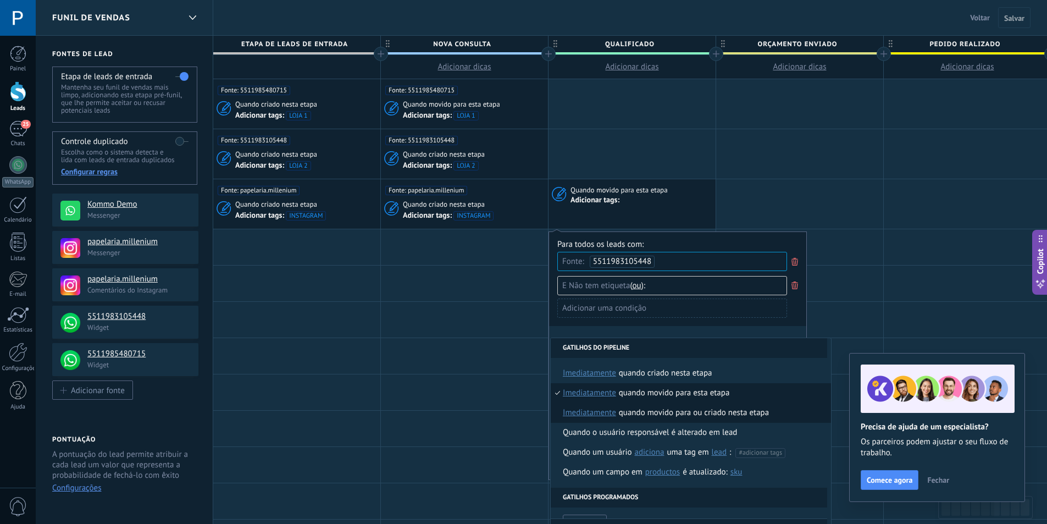
click at [635, 412] on div "Quando movido para ou criado nesta etapa" at bounding box center [694, 413] width 150 height 20
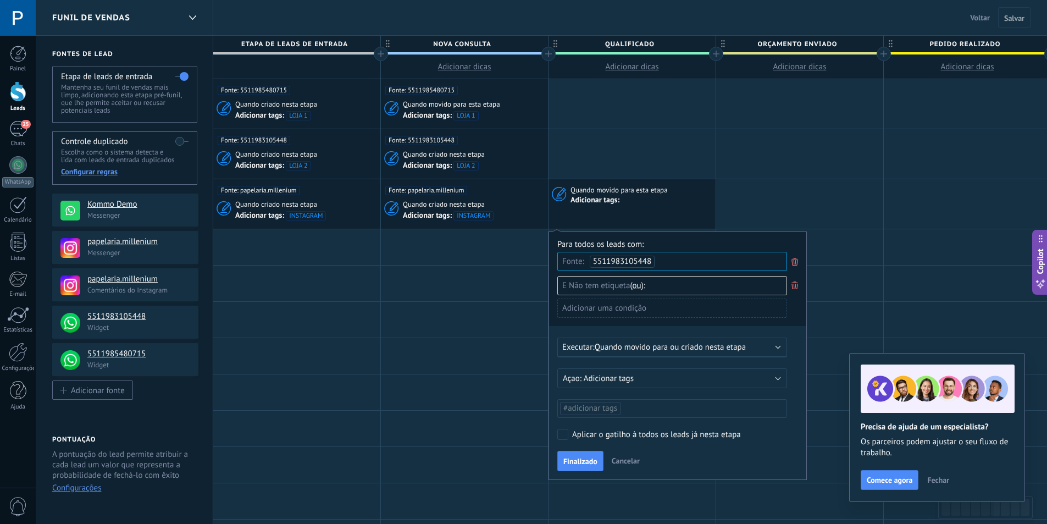
click at [643, 408] on ul "#adicionar tags" at bounding box center [672, 408] width 226 height 15
click at [580, 452] on span "LOJA 2" at bounding box center [577, 454] width 30 height 15
click at [769, 430] on label "Aplicar o gatilho à todos os leads já nesta etapa" at bounding box center [670, 434] width 226 height 11
click at [582, 459] on span "Finalizado" at bounding box center [580, 461] width 34 height 8
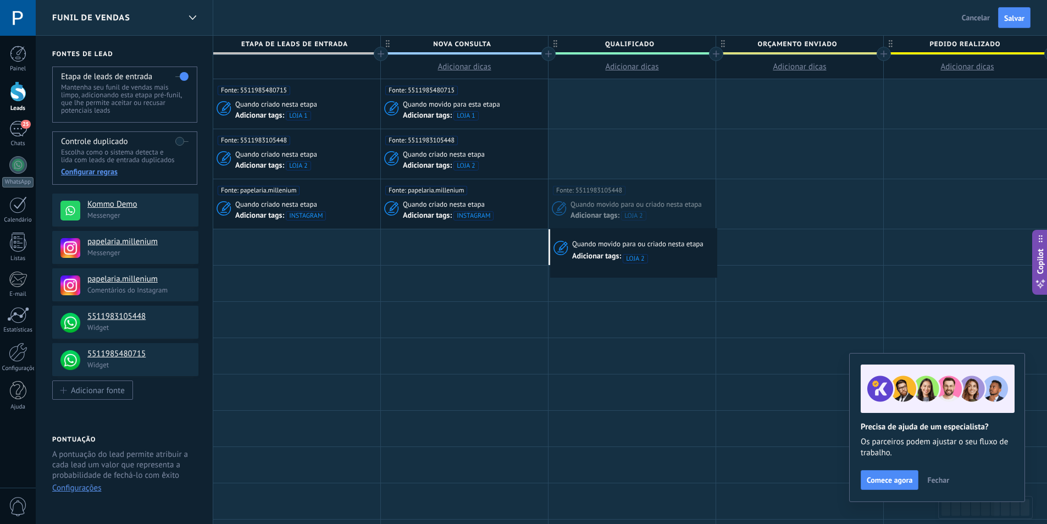
scroll to position [0, 3]
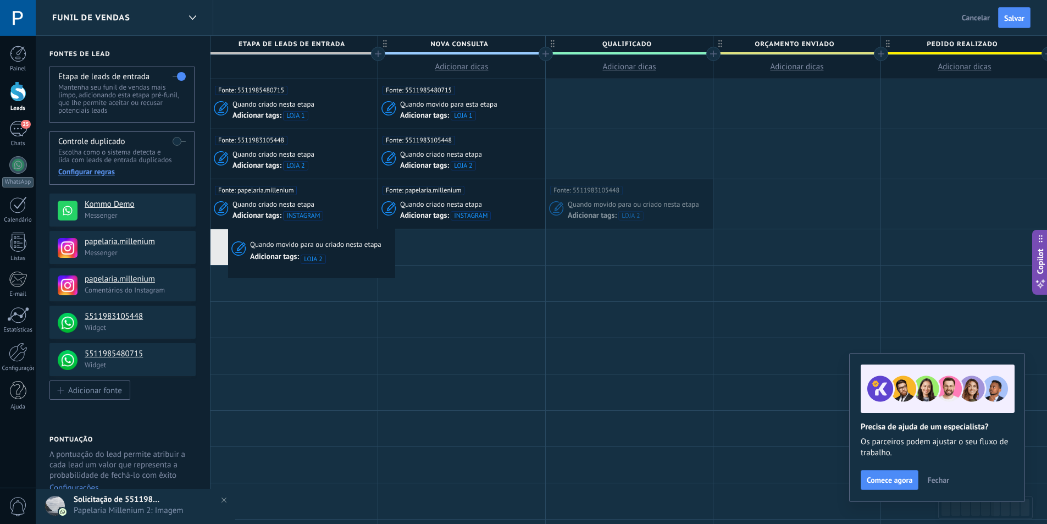
drag, startPoint x: 635, startPoint y: 200, endPoint x: 231, endPoint y: 232, distance: 405.7
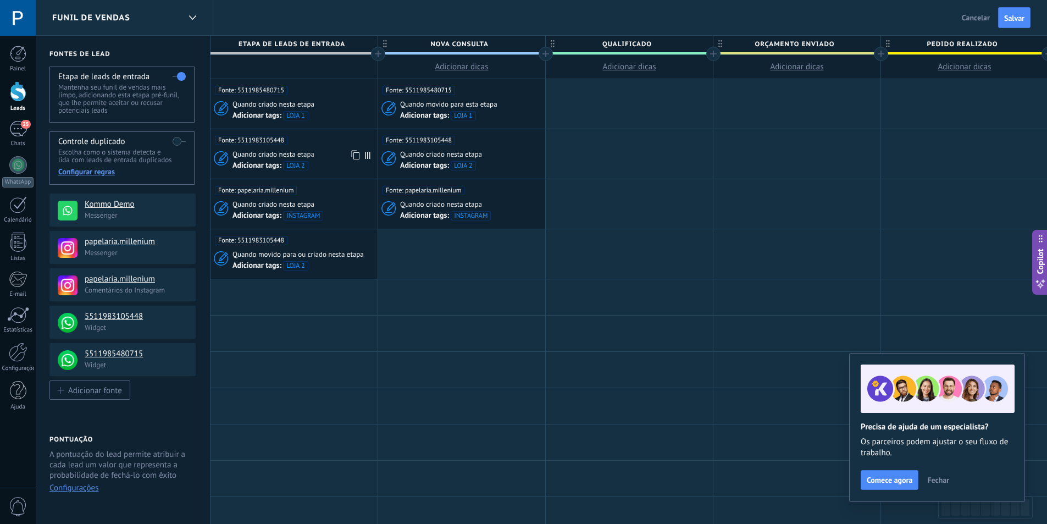
click at [340, 145] on div "Fonte: 5511983105448" at bounding box center [294, 137] width 158 height 16
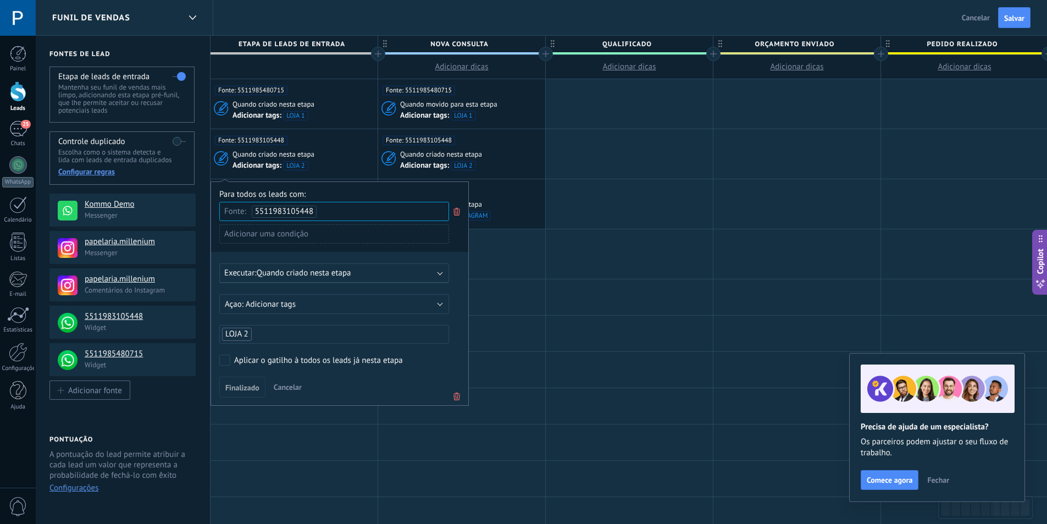
click at [574, 22] on div "Funil de vendas Voltar Cancelar Salvar" at bounding box center [541, 18] width 1011 height 36
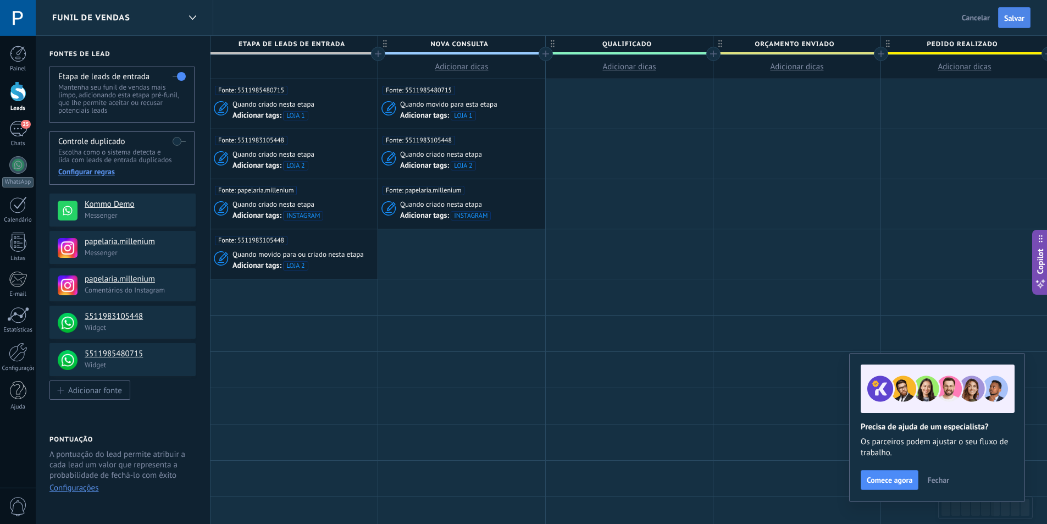
click at [1009, 14] on span "Salvar" at bounding box center [1014, 18] width 20 height 8
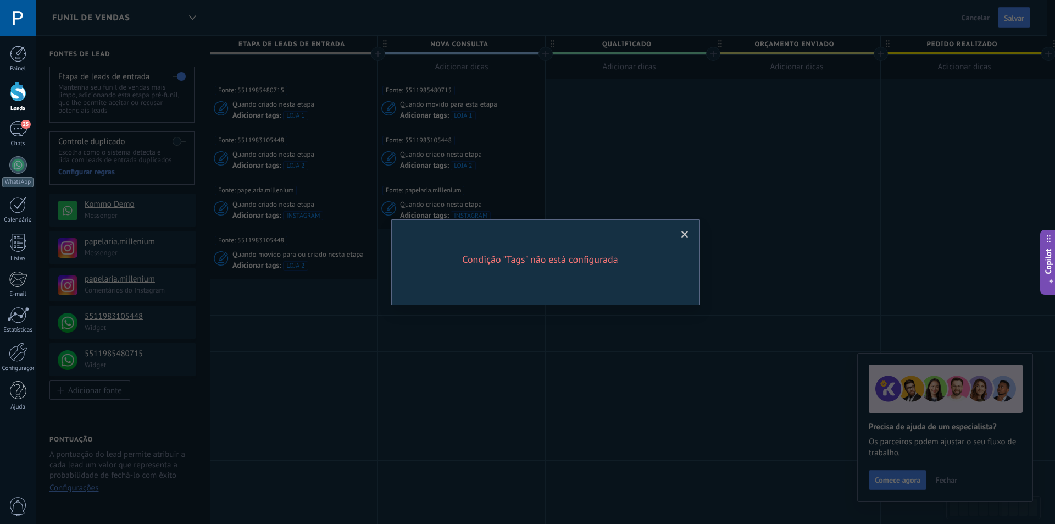
click at [680, 232] on span at bounding box center [685, 234] width 18 height 19
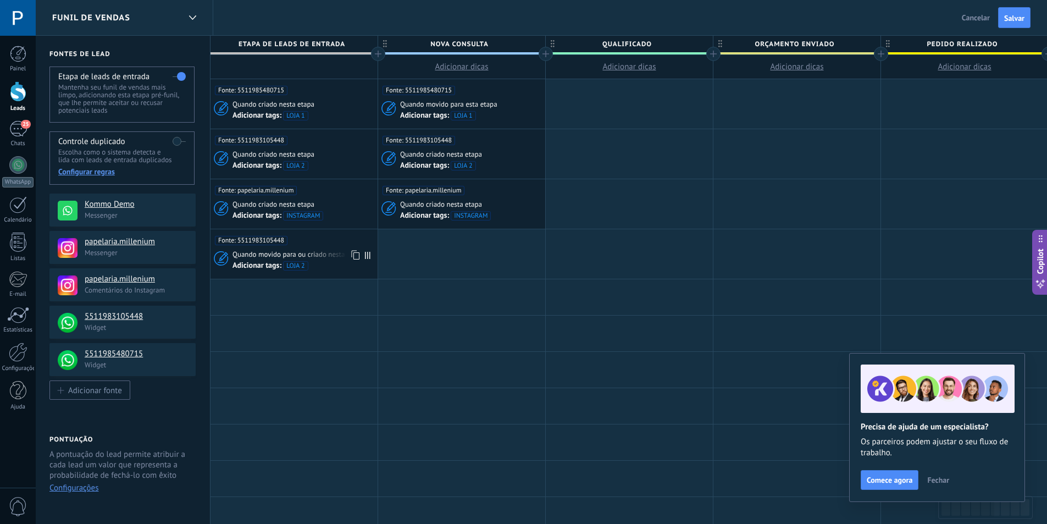
click at [336, 247] on div "Fonte: 5511983105448 Quando movido para ou criado nesta etapa Adicionar tags: L…" at bounding box center [293, 253] width 167 height 49
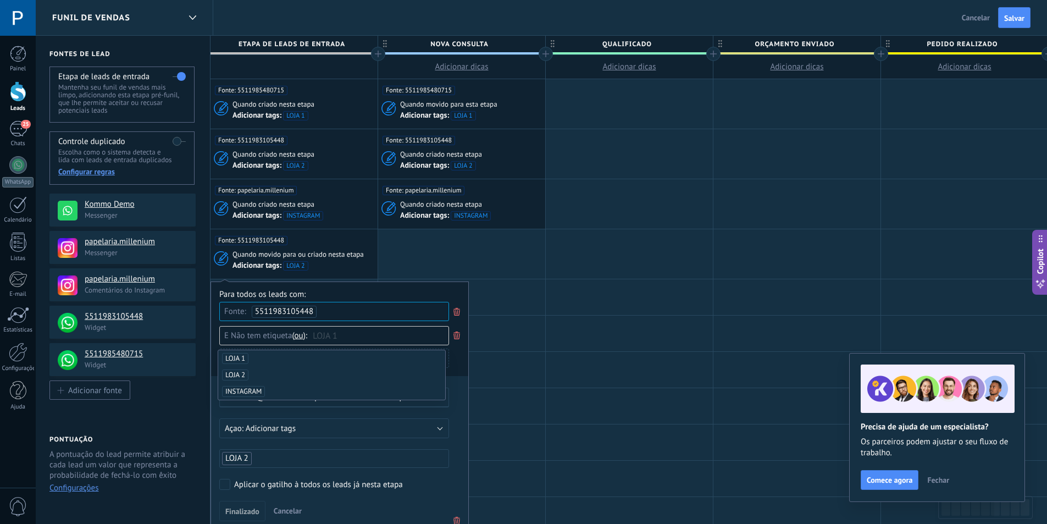
click at [359, 243] on div "Fonte: 5511983105448" at bounding box center [294, 237] width 158 height 16
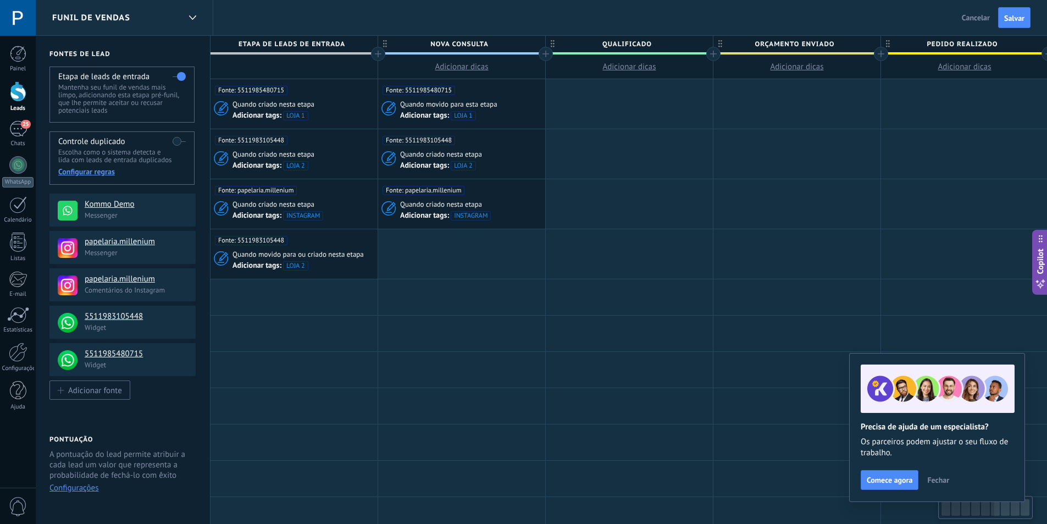
click at [348, 245] on div "Fonte: 5511983105448" at bounding box center [294, 237] width 158 height 16
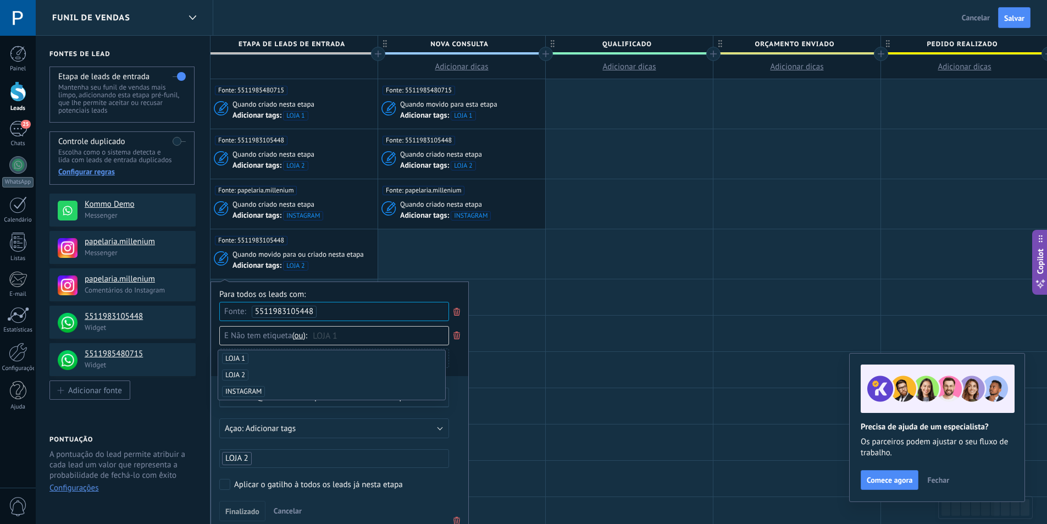
click at [386, 337] on span "LOJA 1" at bounding box center [381, 335] width 136 height 19
click at [277, 336] on span "Não tem etiqueta" at bounding box center [261, 335] width 61 height 10
click at [418, 295] on div "Para todos os leads com:" at bounding box center [339, 294] width 241 height 10
click at [458, 335] on use at bounding box center [456, 335] width 7 height 8
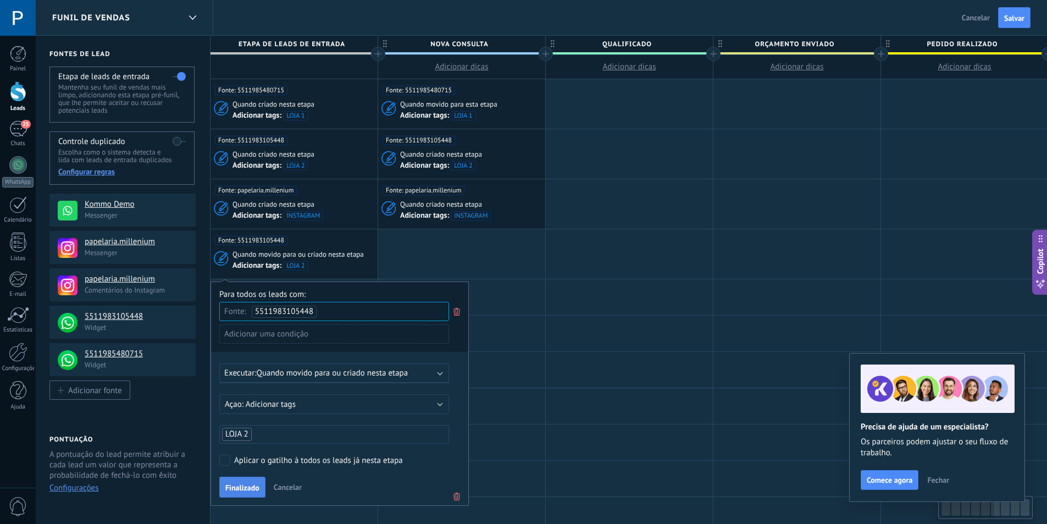
click at [236, 484] on button "Finalizado" at bounding box center [242, 486] width 46 height 21
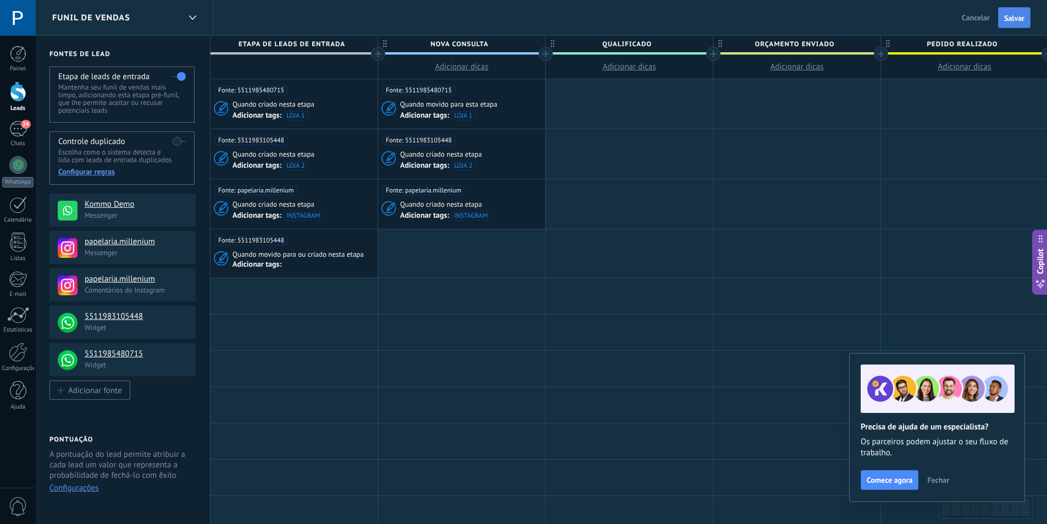
click at [1012, 16] on span "Salvar" at bounding box center [1014, 18] width 20 height 8
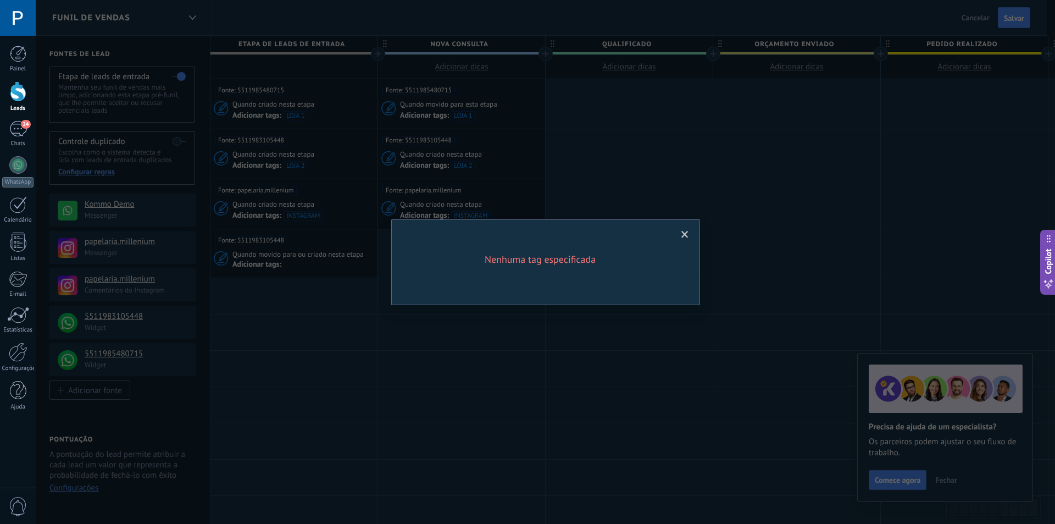
click at [406, 254] on div "Nenhuma tag especificada" at bounding box center [545, 262] width 309 height 86
click at [679, 233] on span at bounding box center [685, 234] width 18 height 19
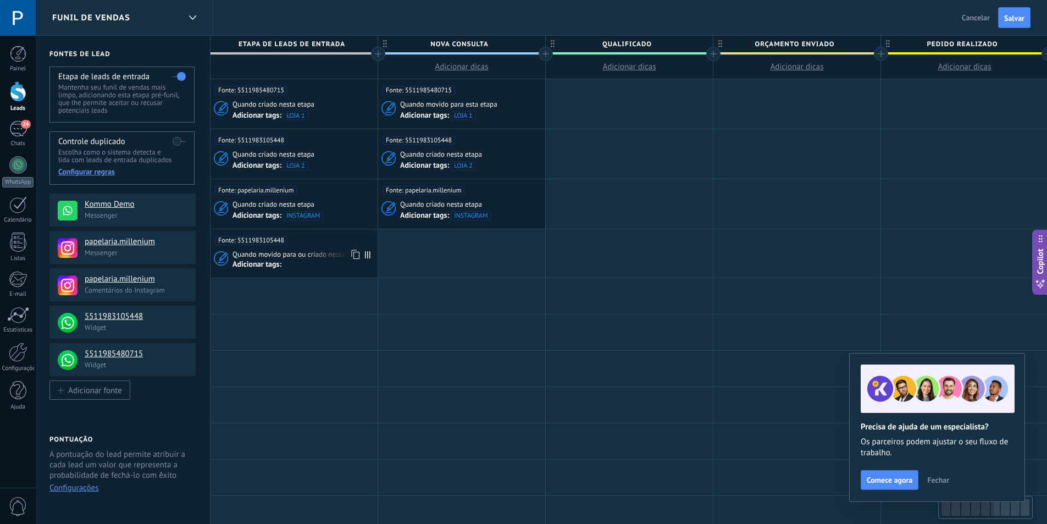
click at [299, 266] on div "Adicionar tags:" at bounding box center [299, 264] width 135 height 10
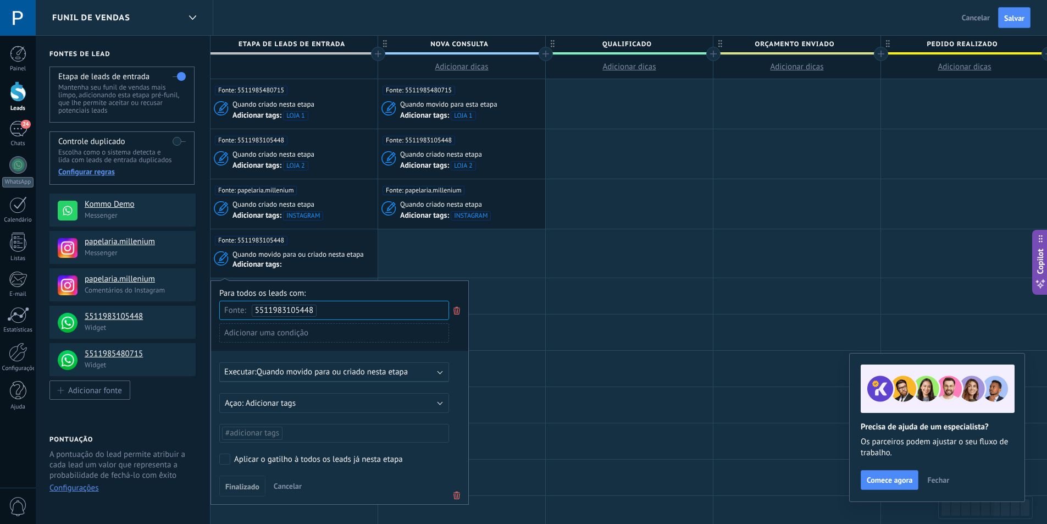
click at [274, 433] on span "#adicionar tags" at bounding box center [252, 433] width 54 height 10
click at [238, 475] on span "LOJA 2" at bounding box center [239, 479] width 30 height 15
click at [445, 451] on div "Para todos os leads com: Fonte: 5511983105448 Adicionar uma condição Executar: …" at bounding box center [339, 392] width 258 height 224
click at [237, 480] on button "Finalizado" at bounding box center [242, 485] width 46 height 21
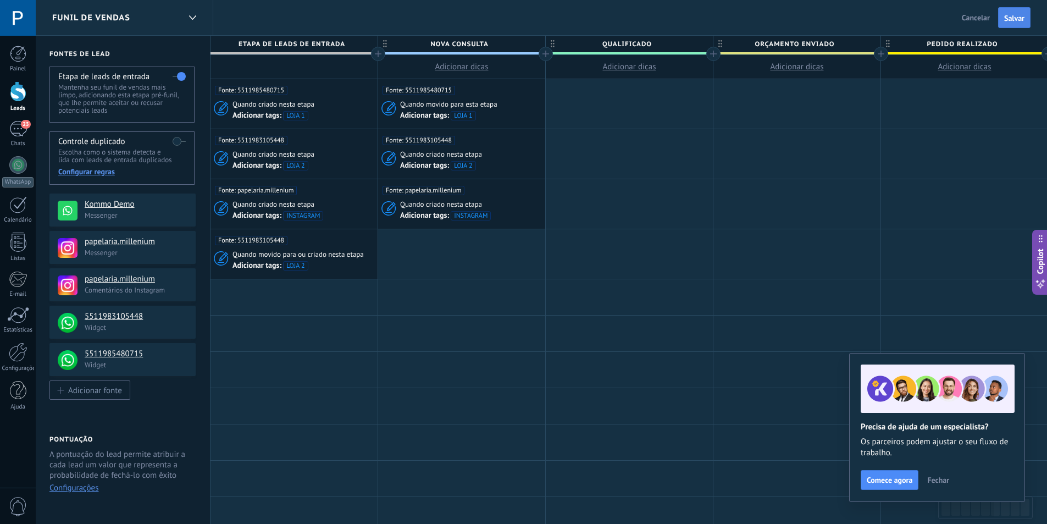
click at [1004, 16] on span "Salvar" at bounding box center [1014, 18] width 20 height 8
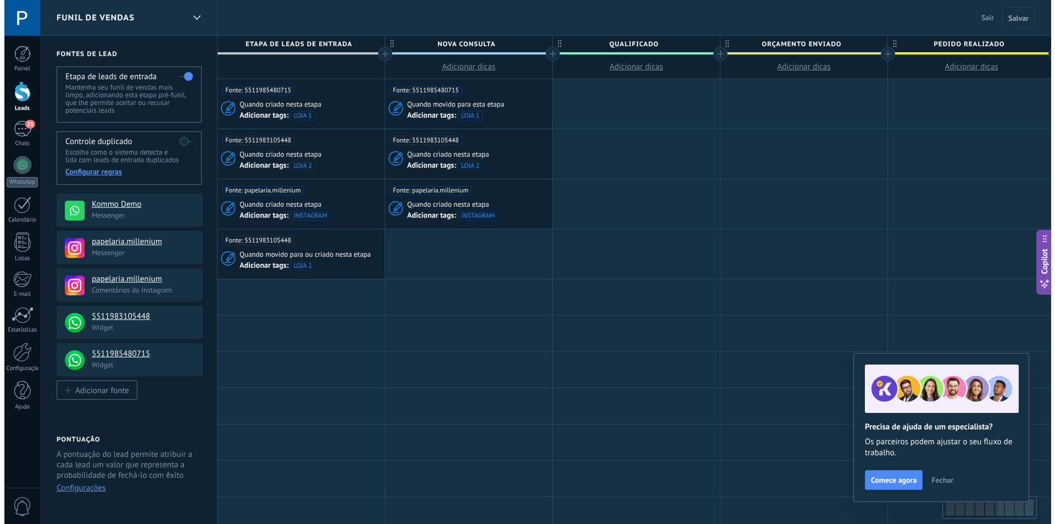
scroll to position [0, 3]
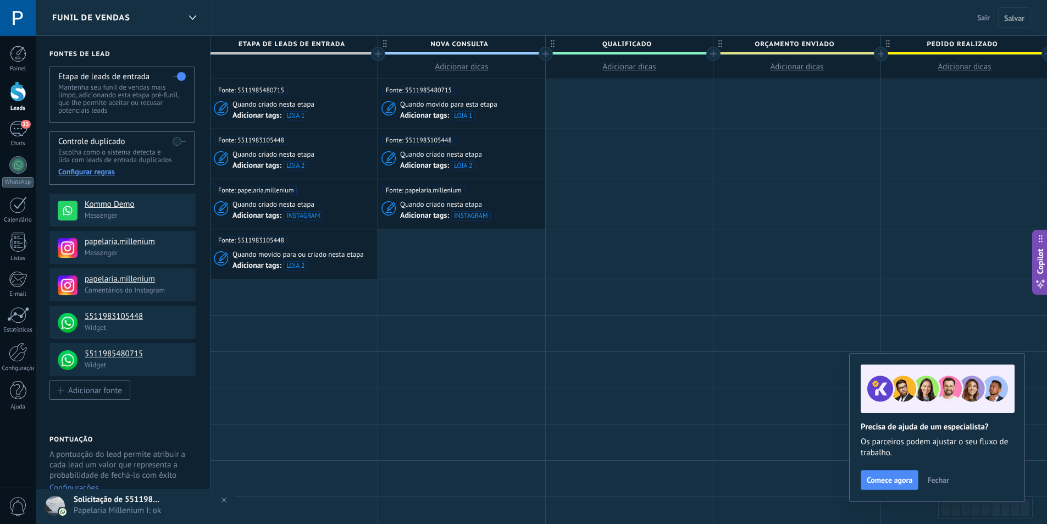
click at [16, 95] on div at bounding box center [18, 91] width 16 height 20
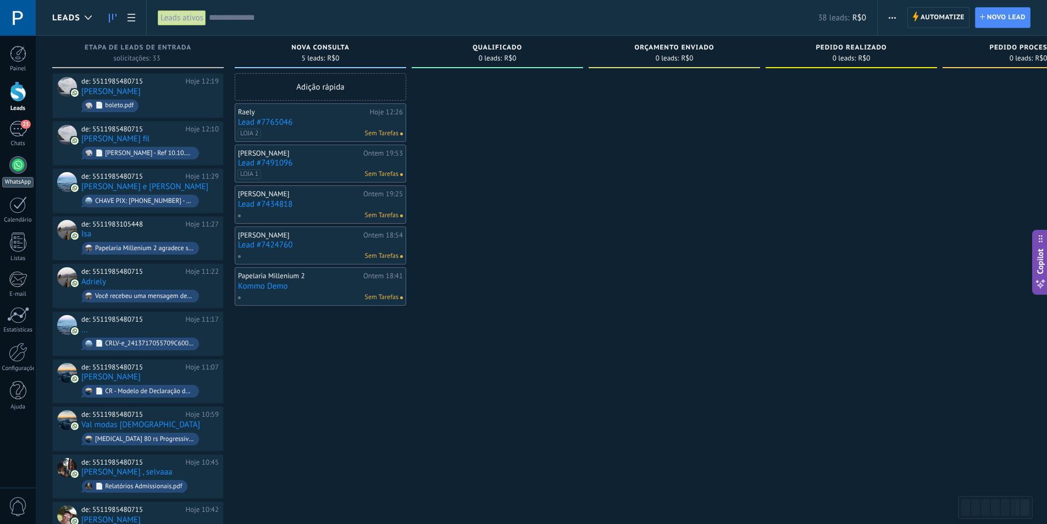
click at [18, 162] on div at bounding box center [18, 165] width 18 height 18
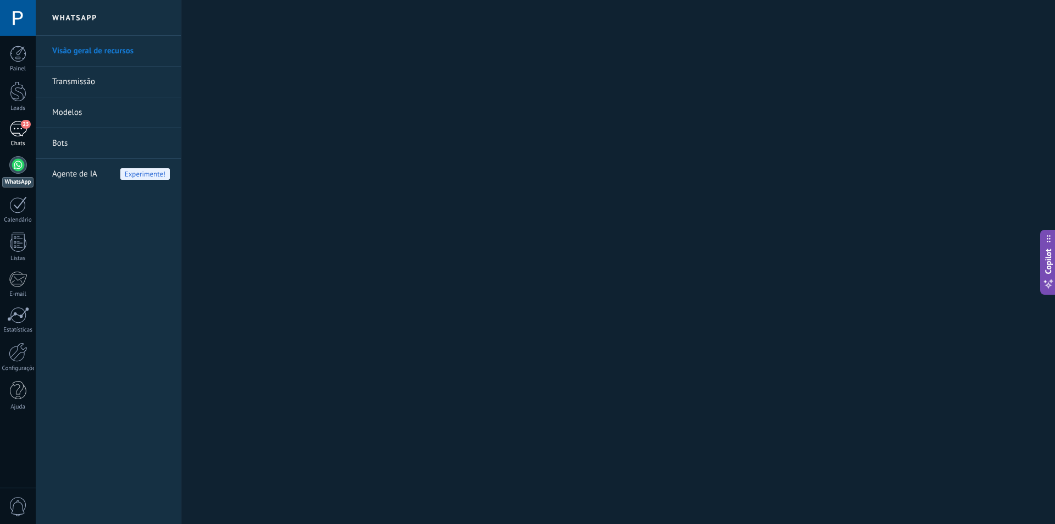
click at [18, 130] on div "23" at bounding box center [18, 129] width 18 height 16
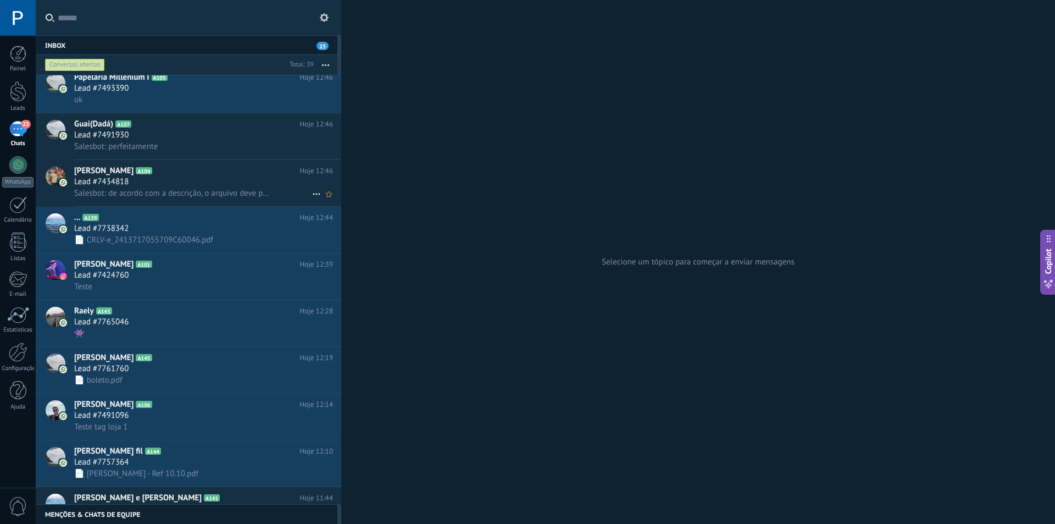
scroll to position [165, 0]
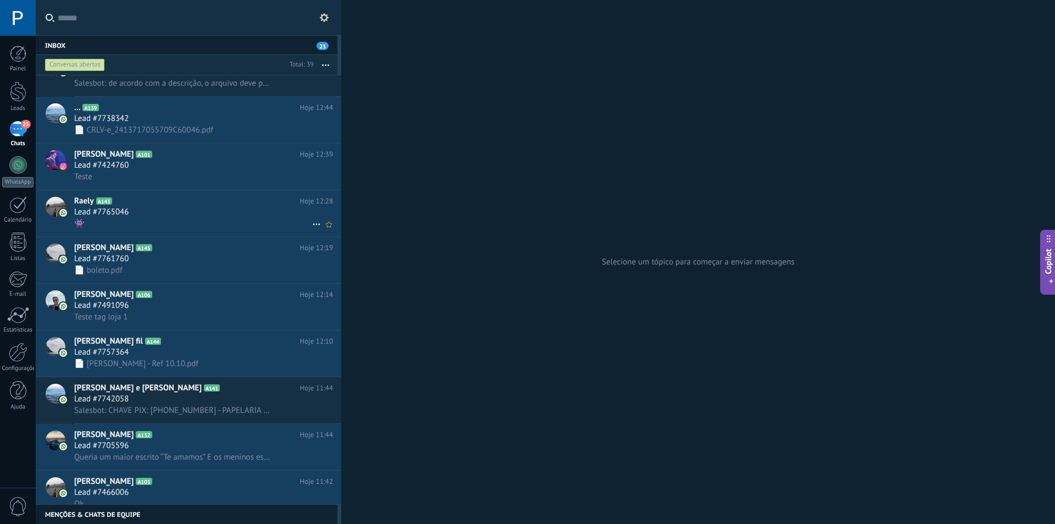
click at [219, 214] on div "Lead #7765046" at bounding box center [203, 212] width 259 height 11
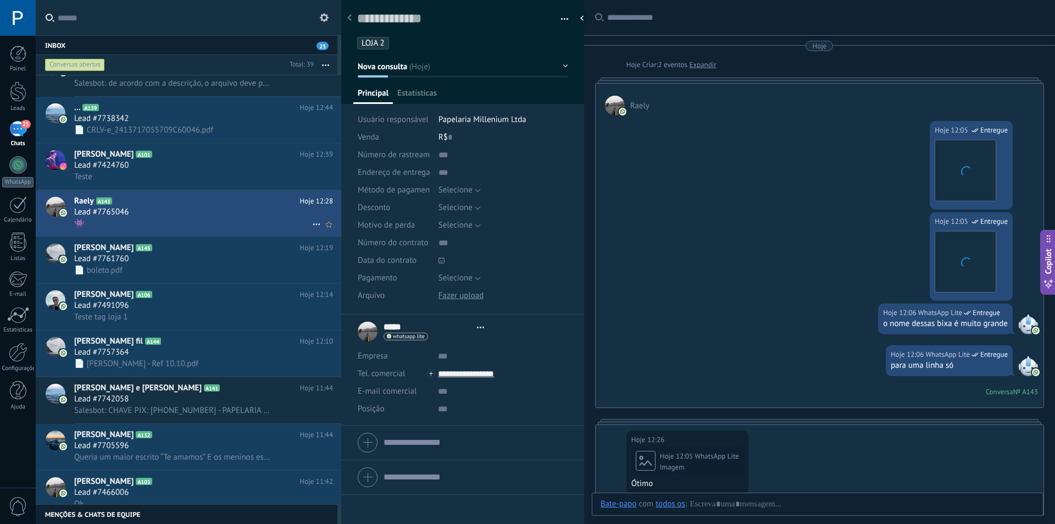
type textarea "**********"
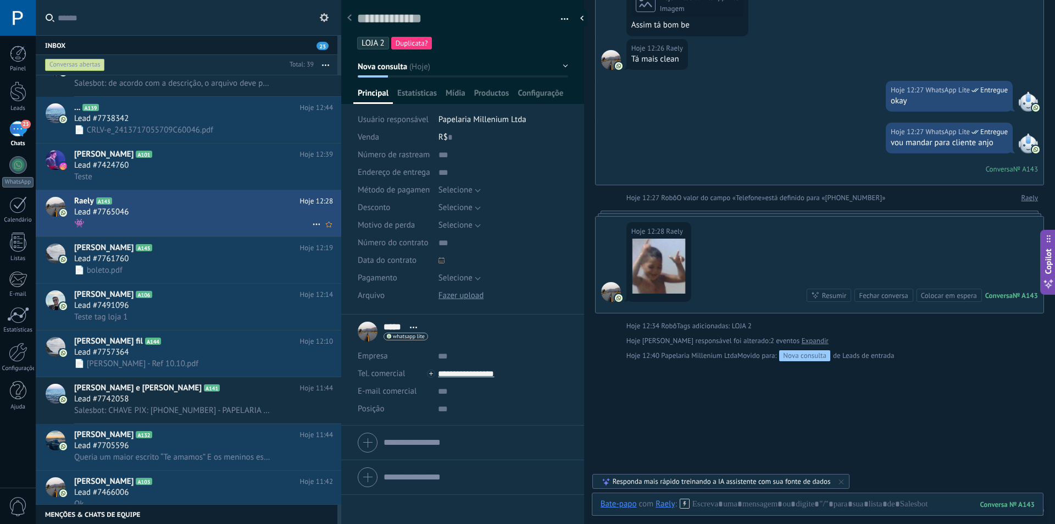
scroll to position [275, 0]
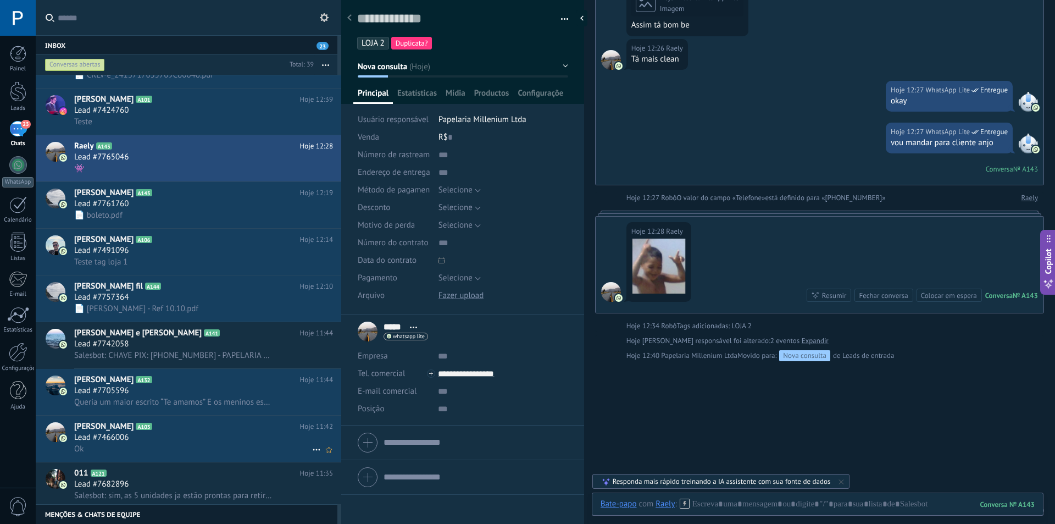
click at [234, 428] on h2 "Maria A103" at bounding box center [187, 426] width 226 height 11
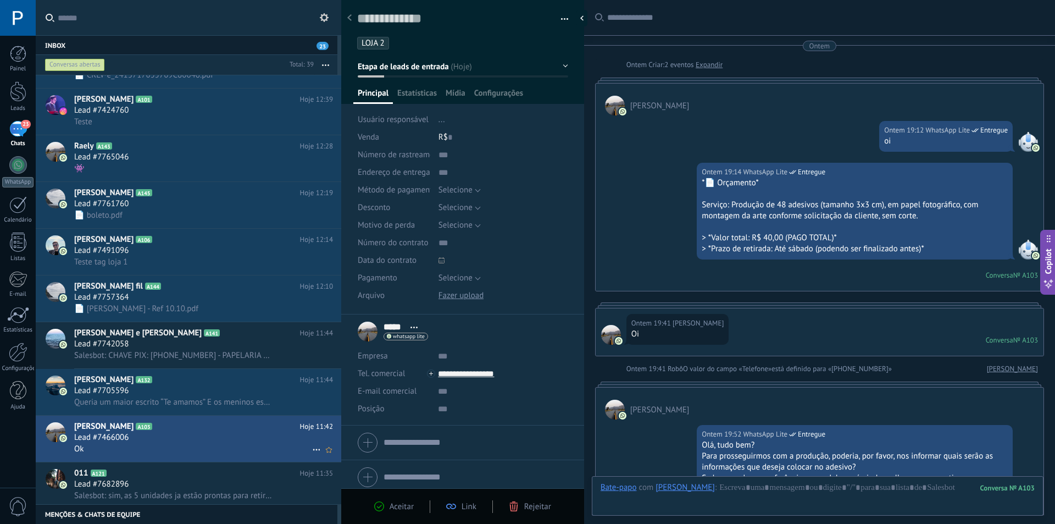
scroll to position [536, 0]
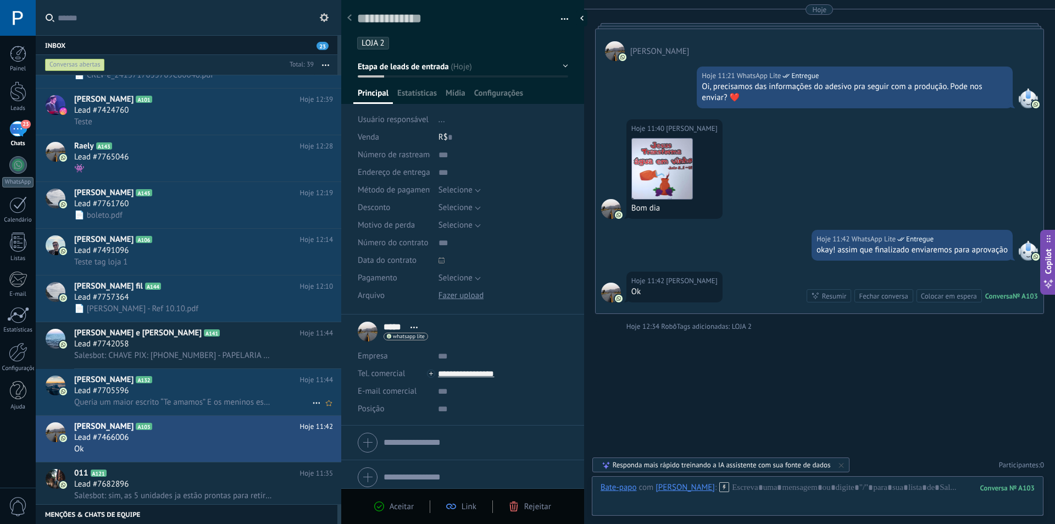
click at [234, 379] on h2 "[PERSON_NAME] A132" at bounding box center [187, 379] width 226 height 11
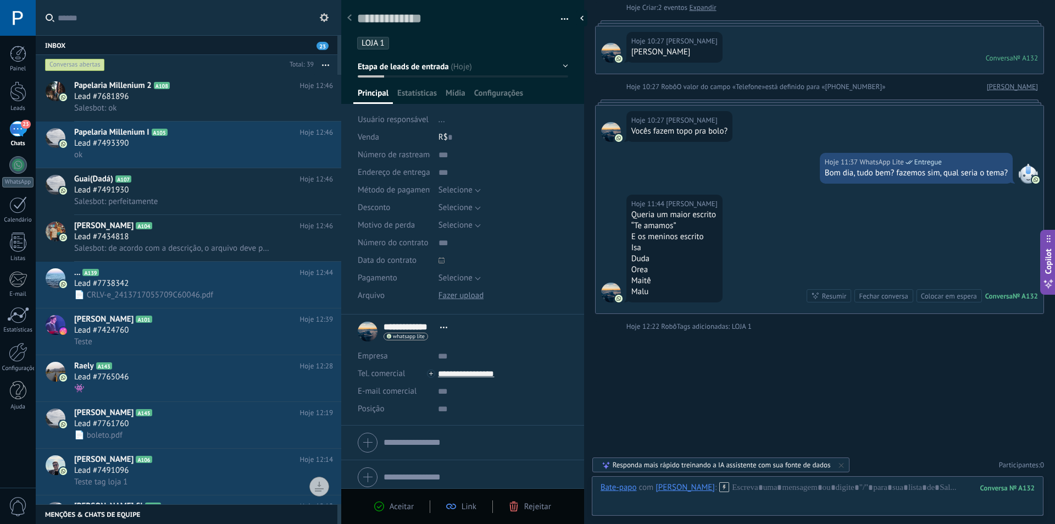
click at [86, 65] on div "Conversas abertas" at bounding box center [75, 64] width 60 height 13
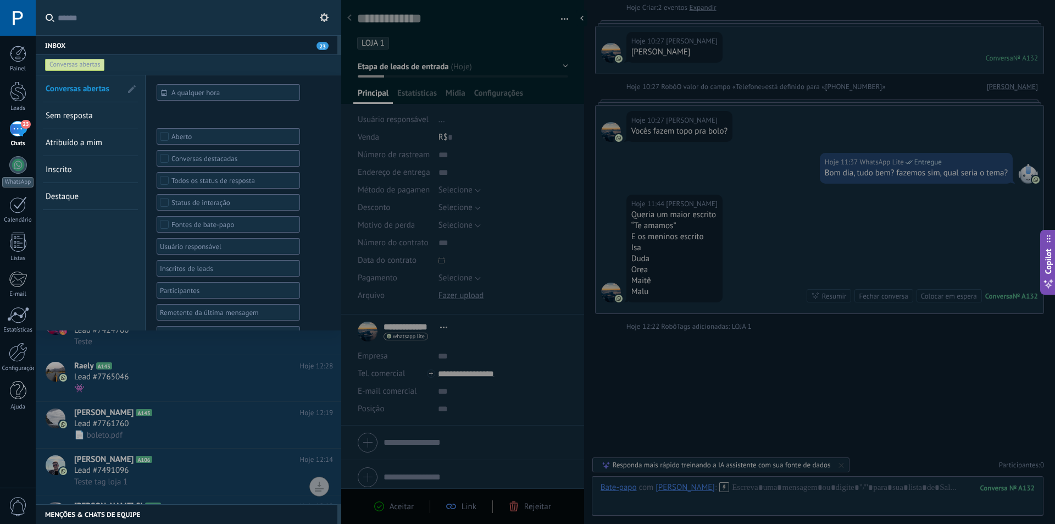
click at [86, 65] on div "Conversas abertas" at bounding box center [75, 64] width 60 height 13
click at [118, 43] on div "Inbox 23" at bounding box center [187, 45] width 302 height 20
click at [155, 25] on input "text" at bounding box center [195, 17] width 275 height 35
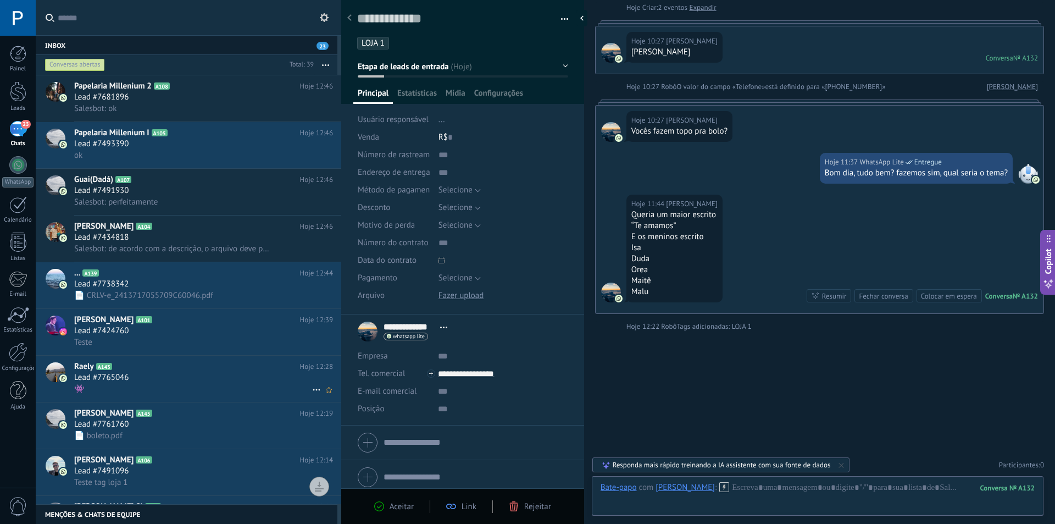
scroll to position [110, 0]
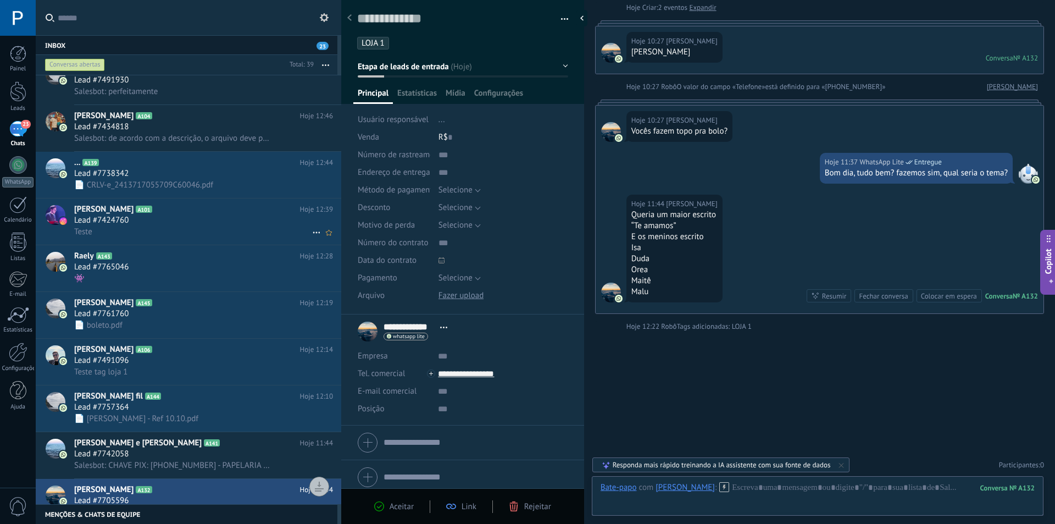
click at [218, 221] on div "Lead #7424760" at bounding box center [203, 220] width 259 height 11
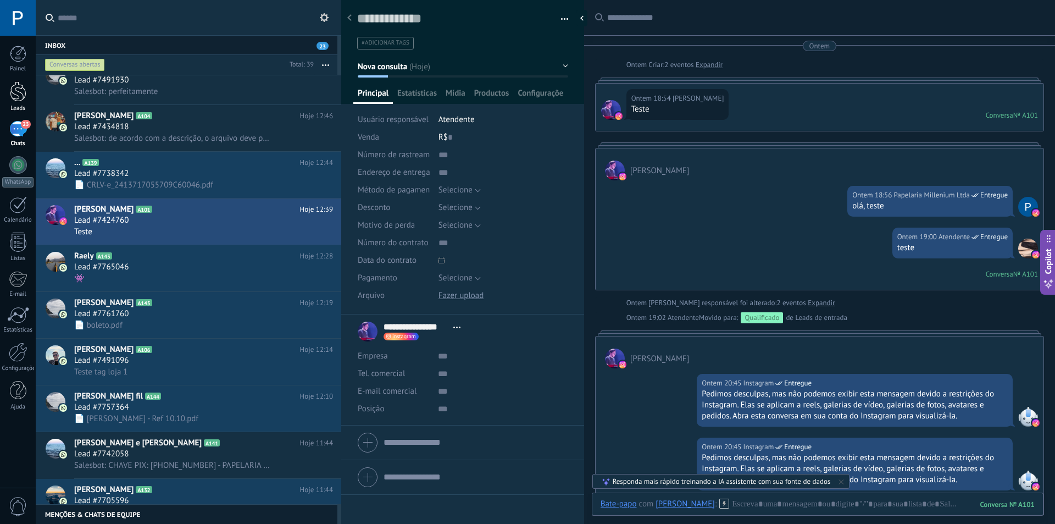
click at [16, 97] on div at bounding box center [18, 91] width 16 height 20
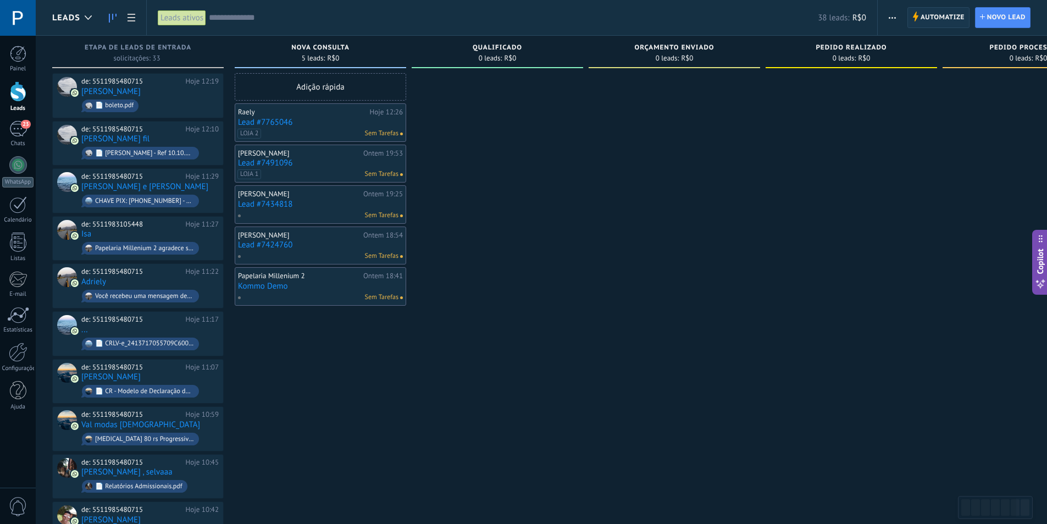
click at [923, 19] on span "Automatize" at bounding box center [942, 18] width 44 height 20
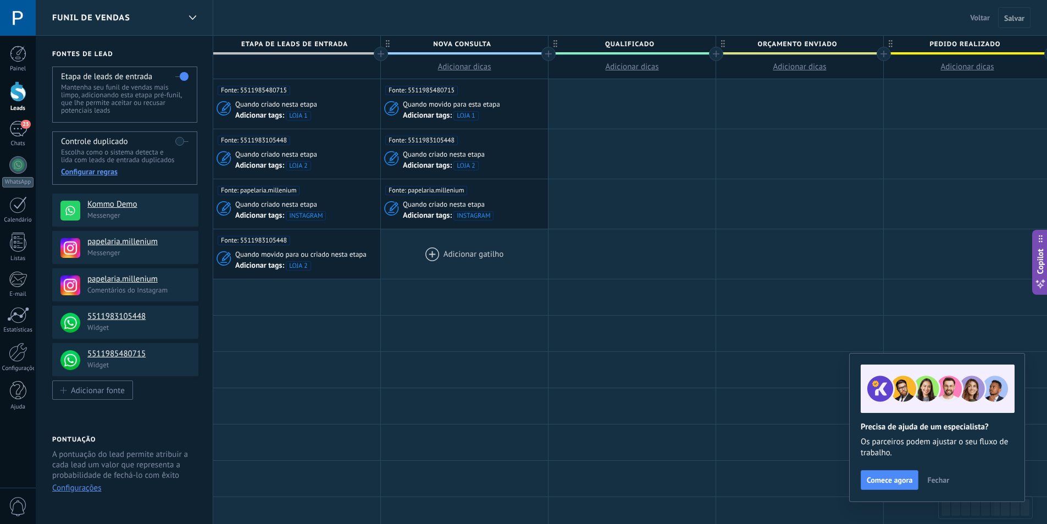
click at [428, 252] on div at bounding box center [464, 253] width 167 height 49
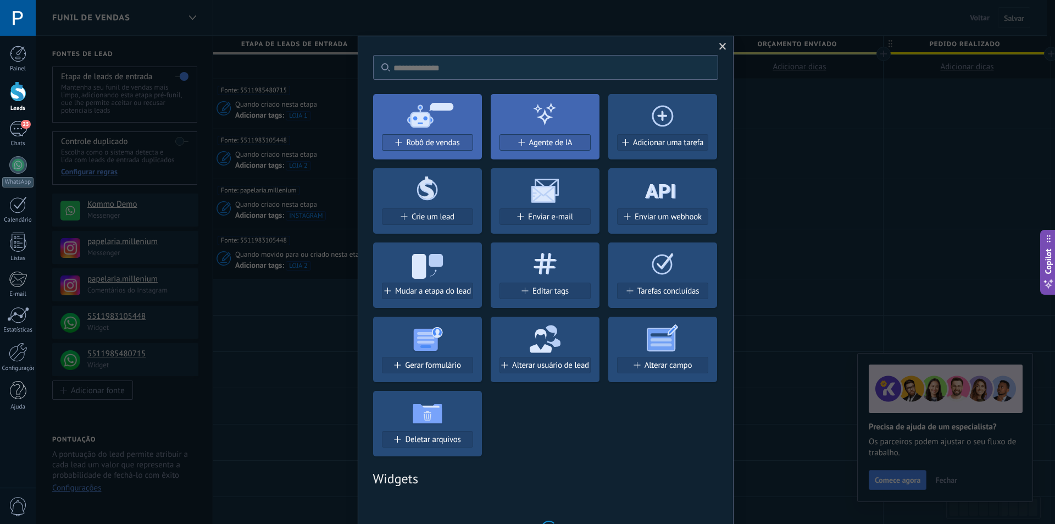
click at [532, 291] on span "Editar tags" at bounding box center [550, 290] width 36 height 9
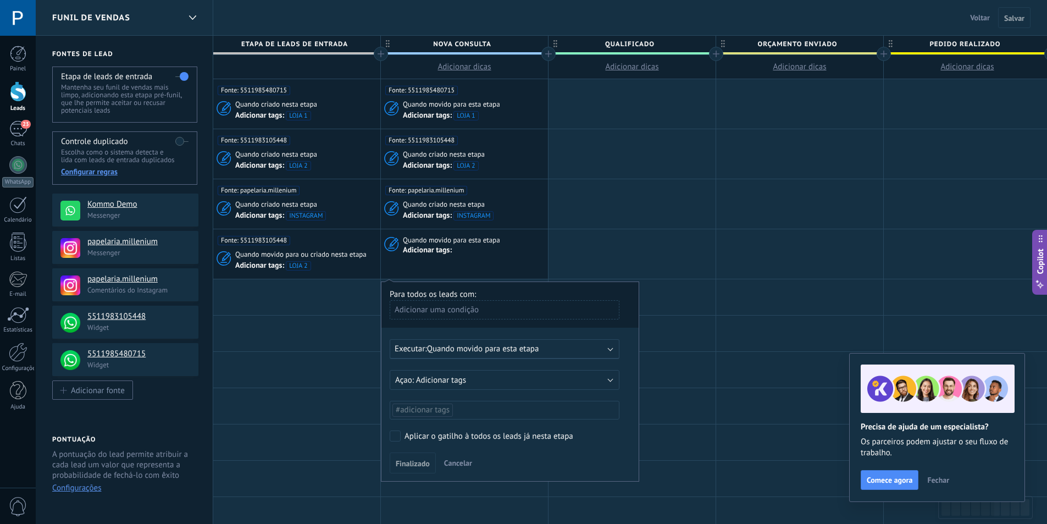
click at [503, 312] on div "Adicionar uma condição" at bounding box center [505, 309] width 230 height 19
click at [506, 291] on div at bounding box center [509, 381] width 257 height 199
click at [486, 254] on div "Adicionar tags:" at bounding box center [470, 250] width 135 height 10
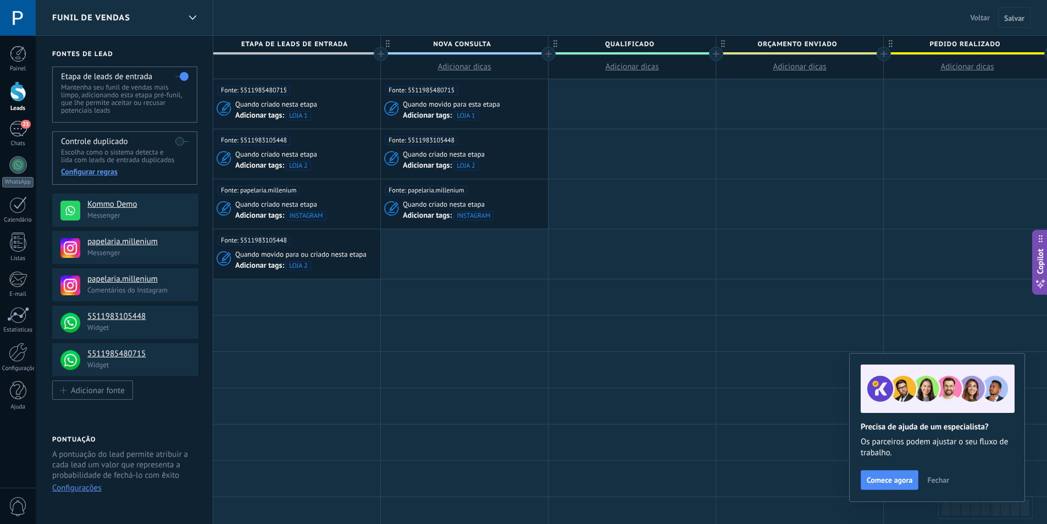
click at [486, 254] on div at bounding box center [464, 253] width 167 height 49
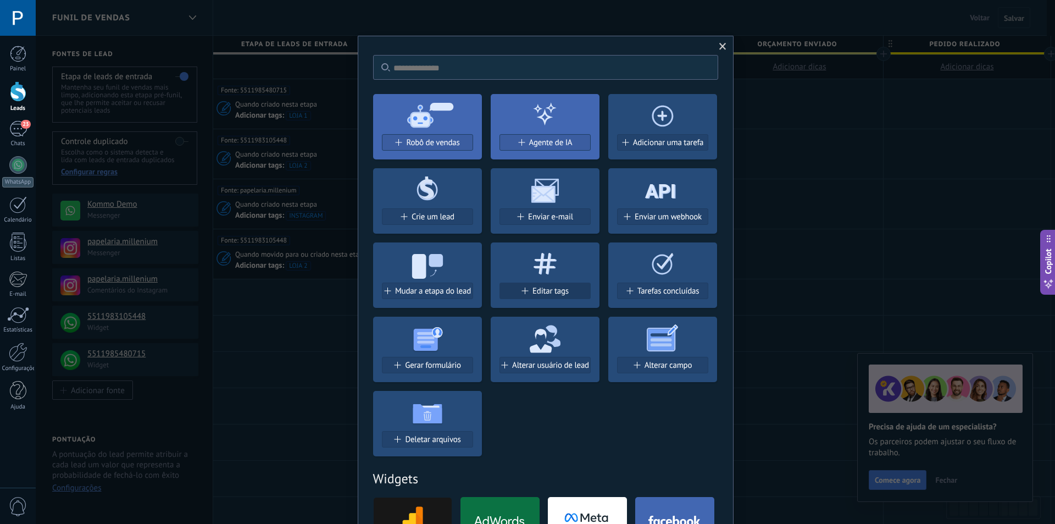
click at [539, 288] on span "Editar tags" at bounding box center [550, 290] width 36 height 9
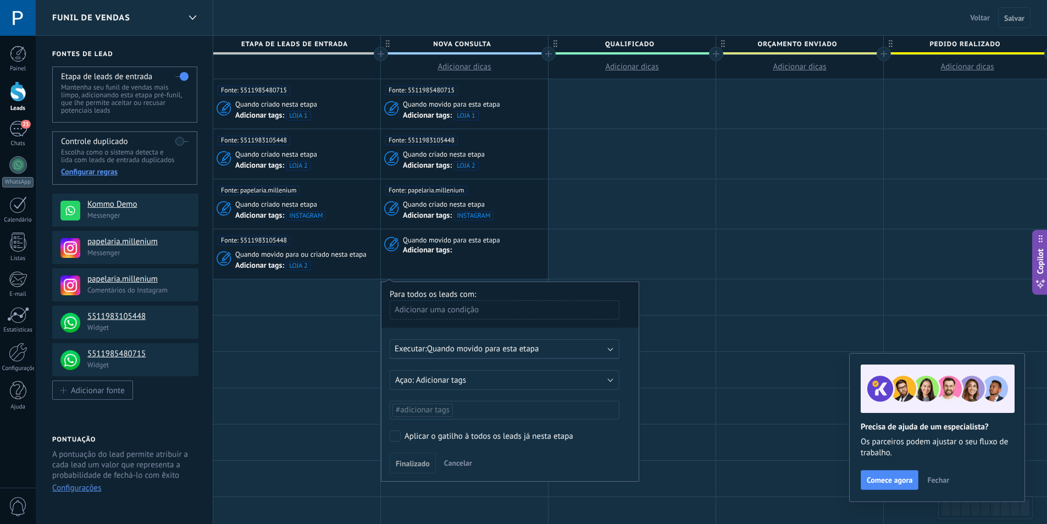
click at [485, 350] on span "Quando movido para esta etapa" at bounding box center [483, 348] width 112 height 10
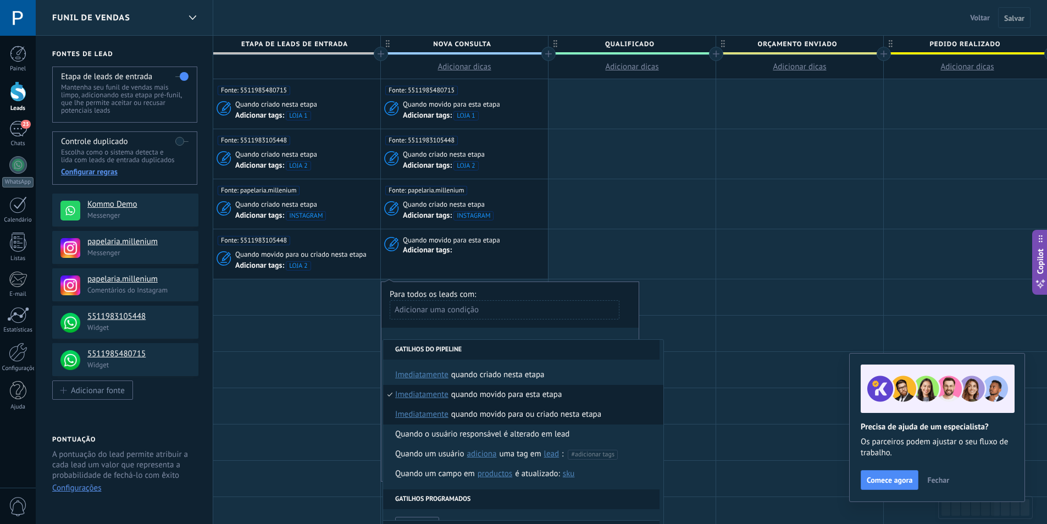
click at [568, 416] on div "Quando movido para ou criado nesta etapa" at bounding box center [526, 414] width 150 height 20
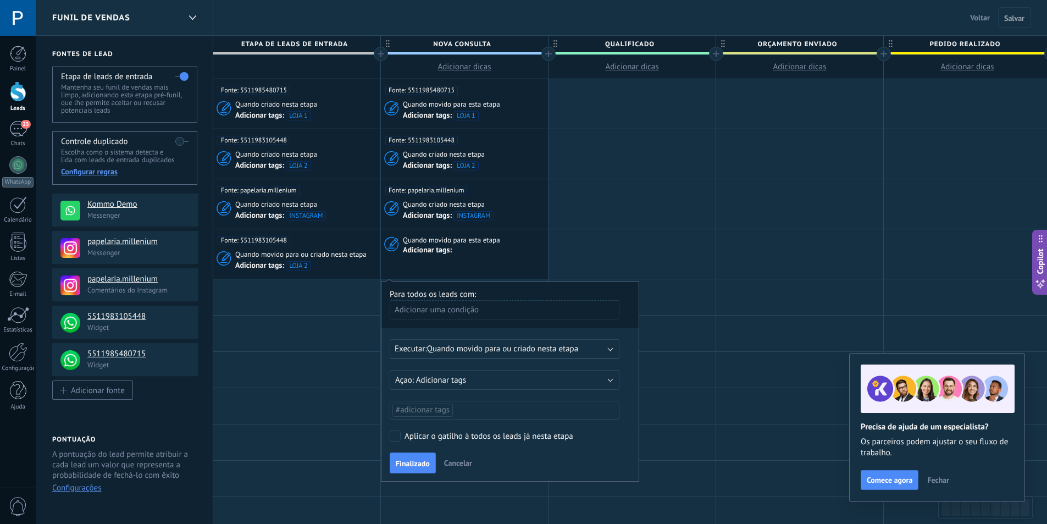
click at [473, 312] on div "Adicionar uma condição" at bounding box center [505, 309] width 230 height 19
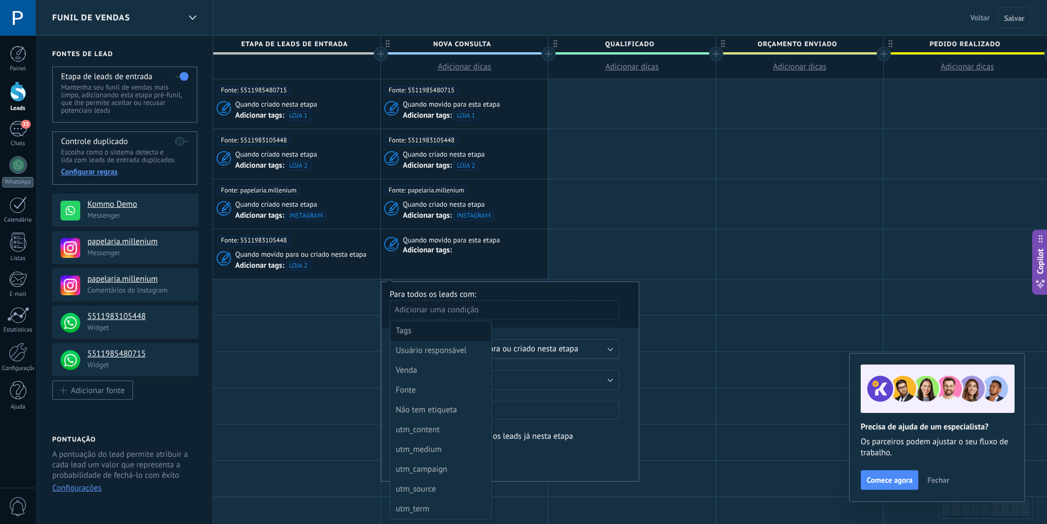
click at [464, 335] on div "Tags" at bounding box center [440, 330] width 88 height 15
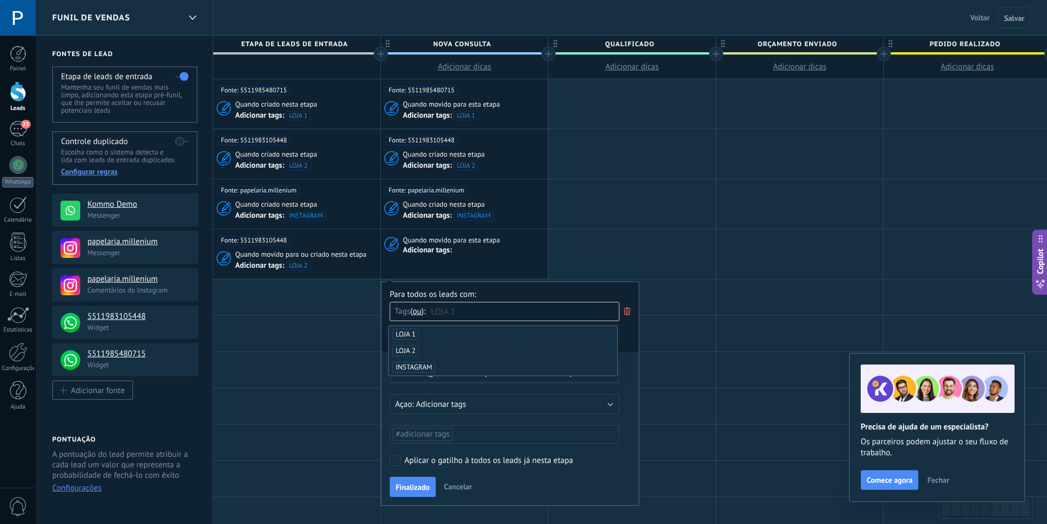
click at [606, 291] on div "Para todos os leads com:" at bounding box center [510, 294] width 241 height 10
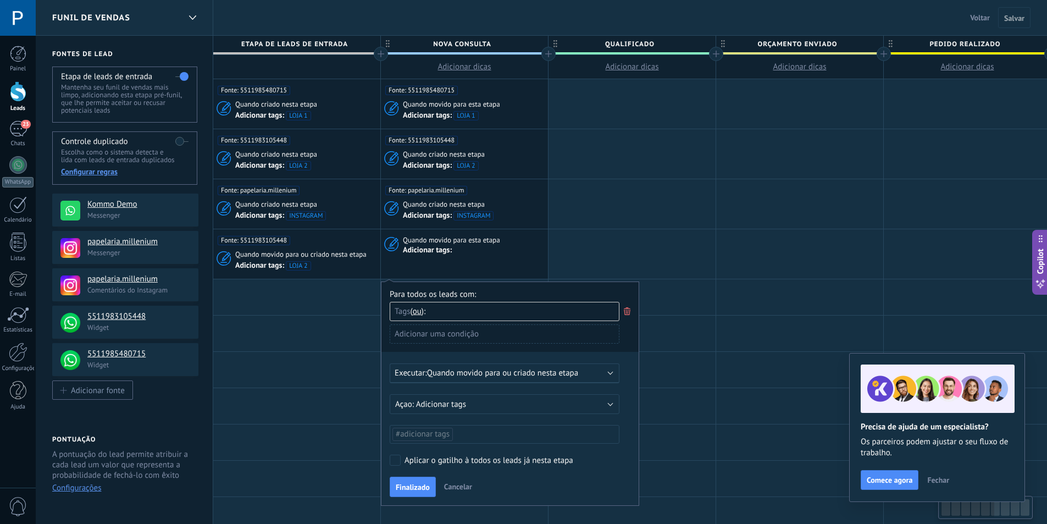
click at [479, 314] on div "Tags e ou ou" at bounding box center [505, 311] width 230 height 19
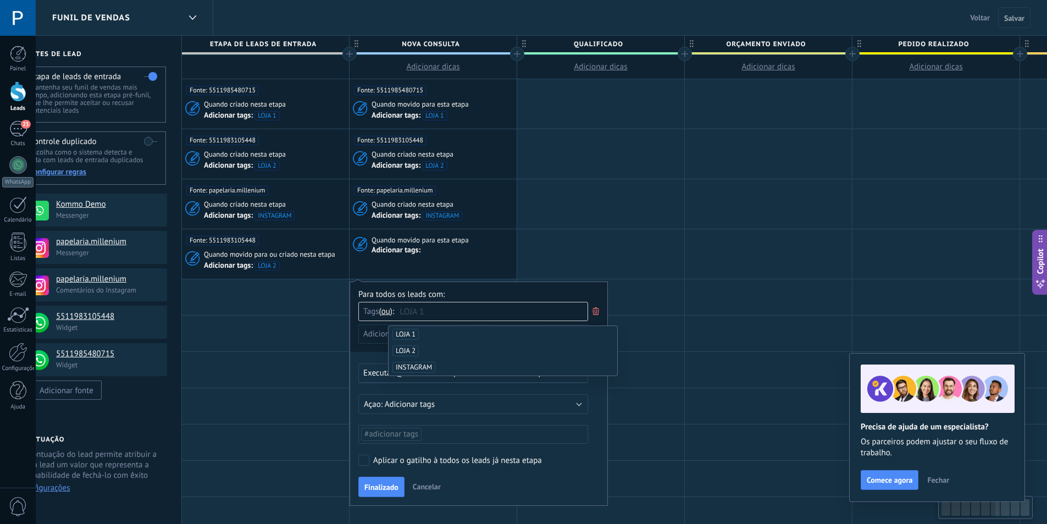
drag, startPoint x: 430, startPoint y: 314, endPoint x: 402, endPoint y: 312, distance: 28.7
click at [393, 312] on div "Tags e ou ou" at bounding box center [381, 310] width 36 height 16
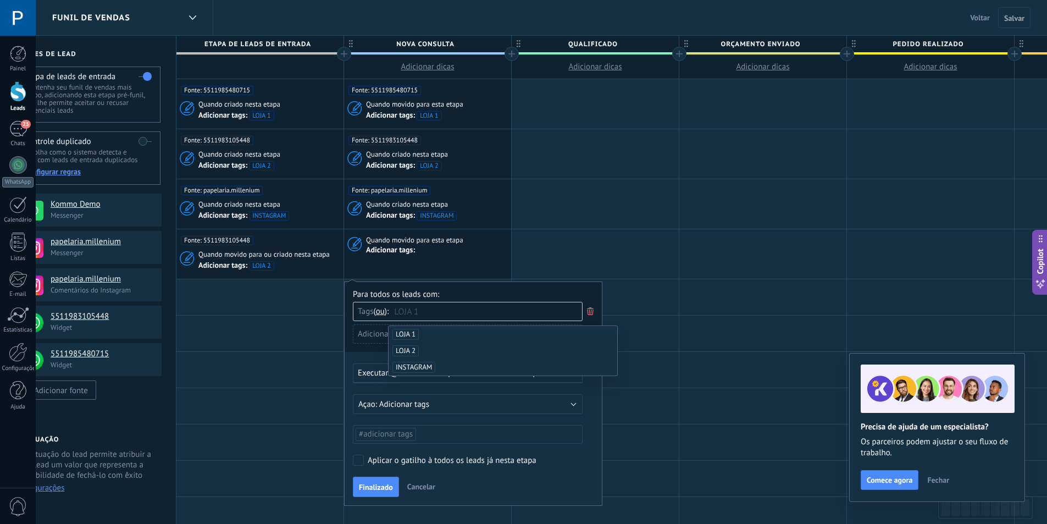
click at [383, 310] on span "ou" at bounding box center [380, 311] width 9 height 10
click at [402, 310] on div "Tags e ou ou" at bounding box center [468, 311] width 230 height 19
click at [592, 310] on use at bounding box center [590, 311] width 7 height 8
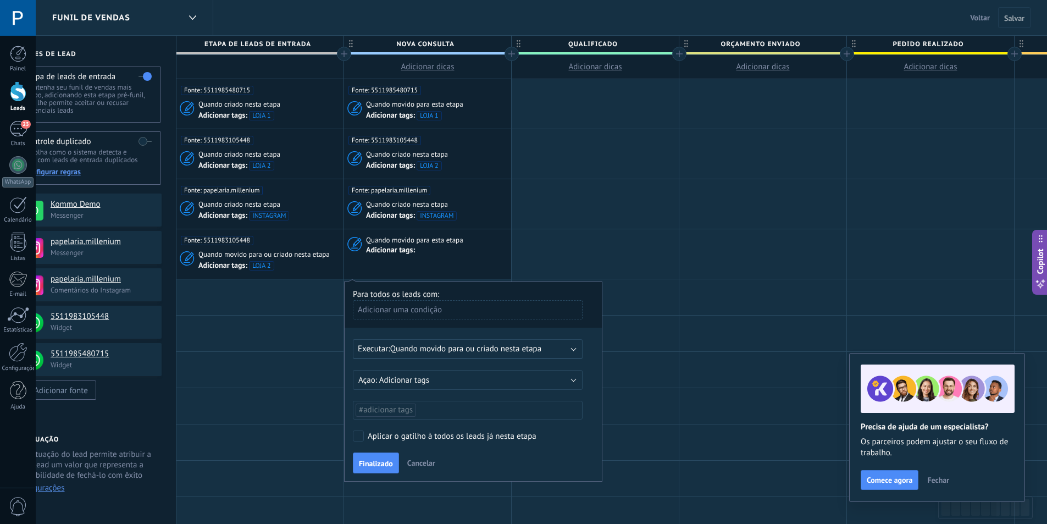
click at [501, 311] on div "Adicionar uma condição" at bounding box center [468, 309] width 230 height 19
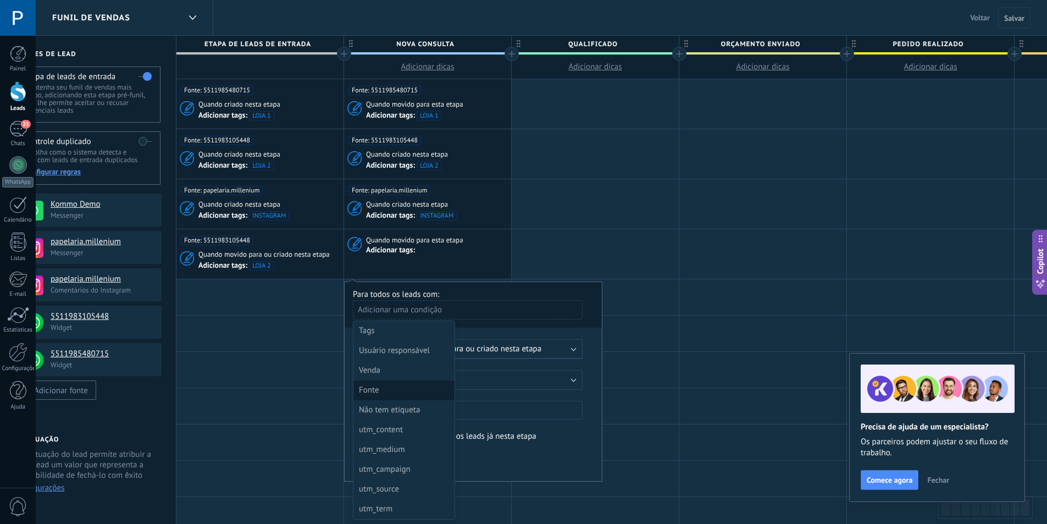
click at [419, 396] on div "Fonte" at bounding box center [403, 389] width 88 height 15
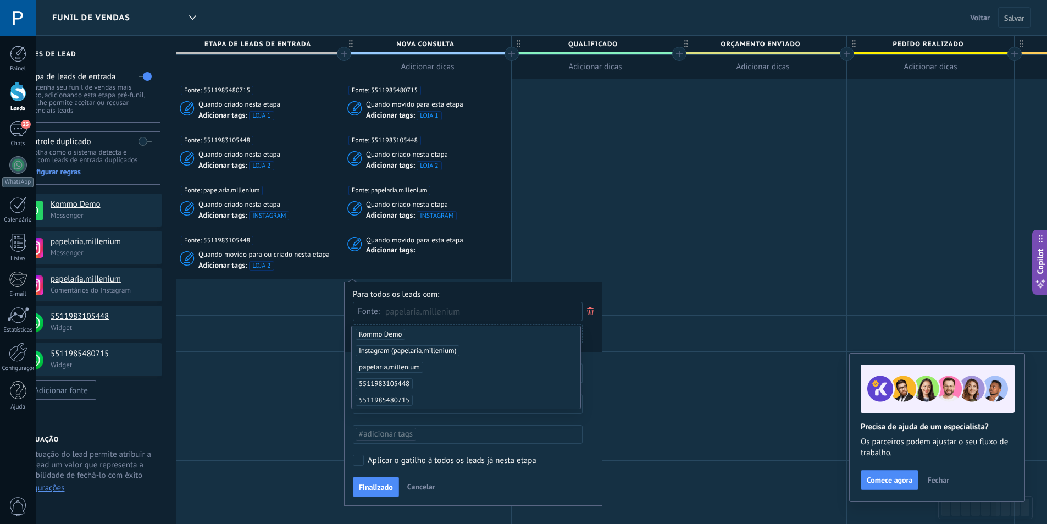
click at [401, 367] on span "papelaria.millenium" at bounding box center [390, 367] width 68 height 11
click at [509, 293] on div "Para todos os leads com:" at bounding box center [473, 294] width 241 height 10
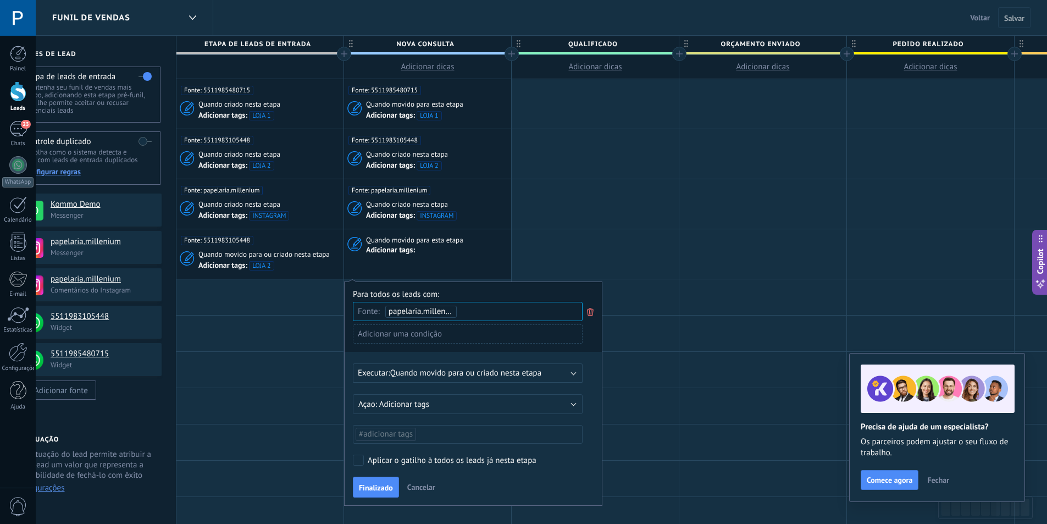
click at [465, 335] on div "Adicionar uma condição" at bounding box center [468, 333] width 230 height 19
click at [410, 415] on div "Não tem etiqueta" at bounding box center [403, 414] width 88 height 15
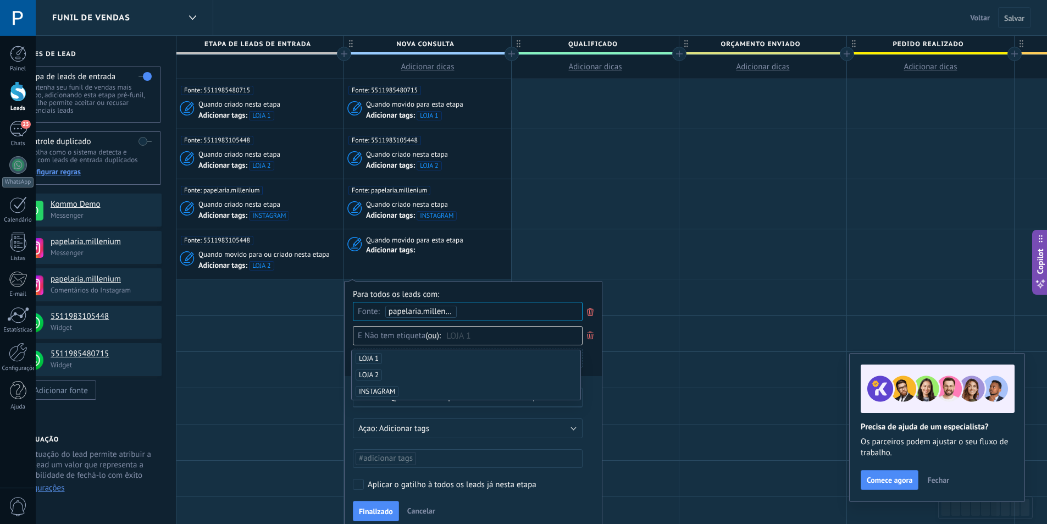
click at [506, 292] on div "Para todos os leads com:" at bounding box center [473, 294] width 241 height 10
click at [450, 336] on div "Não tem etiqueta e ou ou" at bounding box center [468, 335] width 230 height 19
click at [589, 340] on icon at bounding box center [590, 335] width 12 height 13
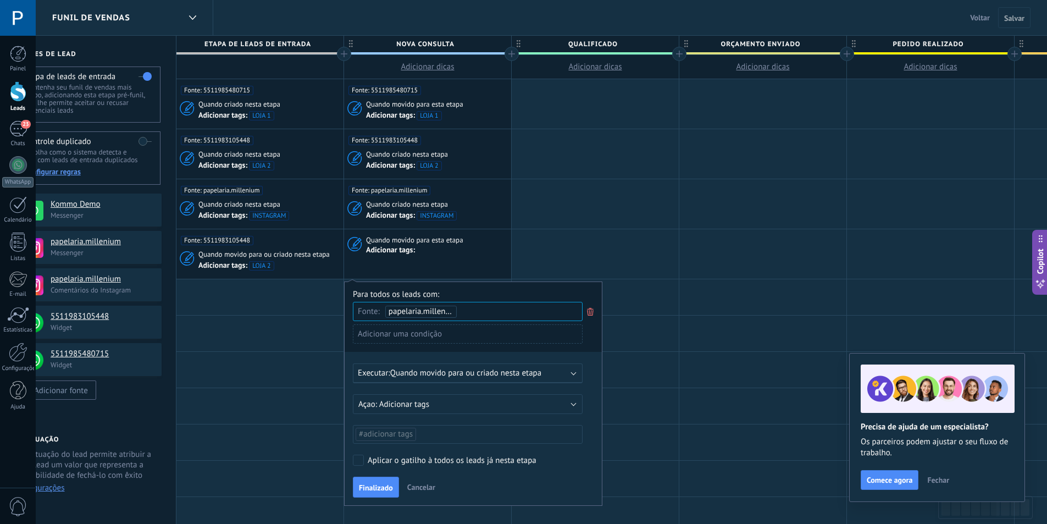
click at [435, 437] on ul "#adicionar tags" at bounding box center [467, 433] width 226 height 15
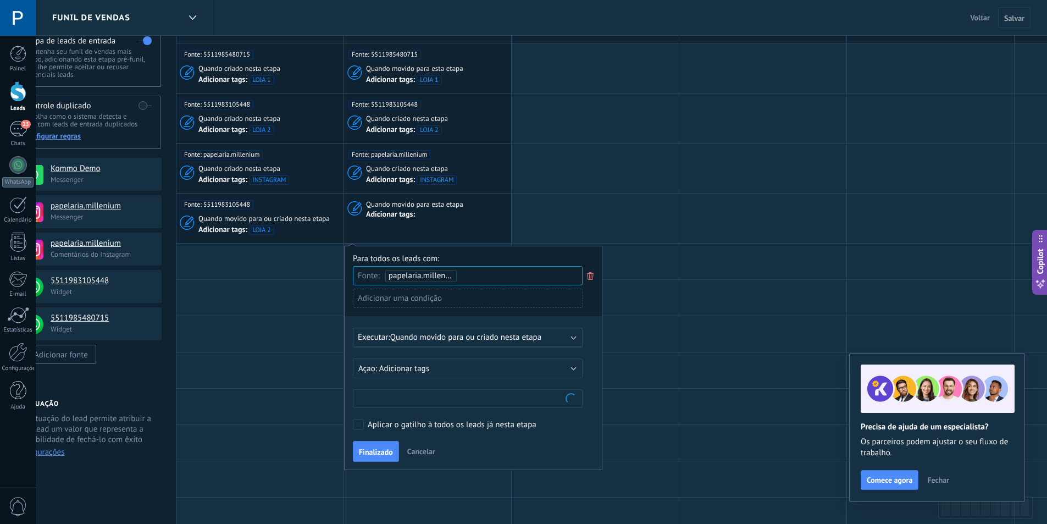
scroll to position [55, 0]
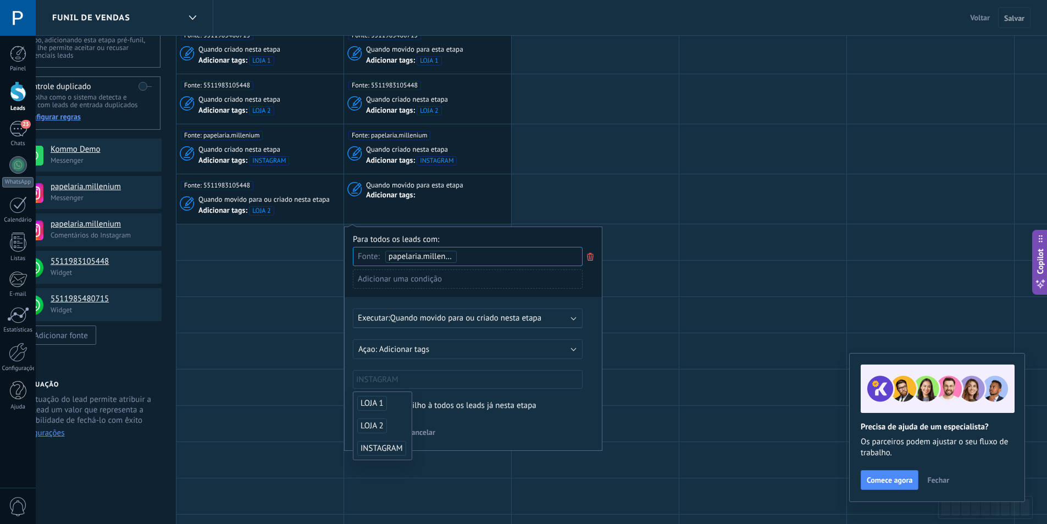
click at [380, 445] on span "INSTAGRAM" at bounding box center [381, 448] width 49 height 15
click at [539, 397] on div "Para todos os leads com: Fonte: papelaria.millenium Adicionar uma condição Exec…" at bounding box center [473, 338] width 258 height 224
click at [370, 429] on button "Finalizado" at bounding box center [376, 431] width 46 height 21
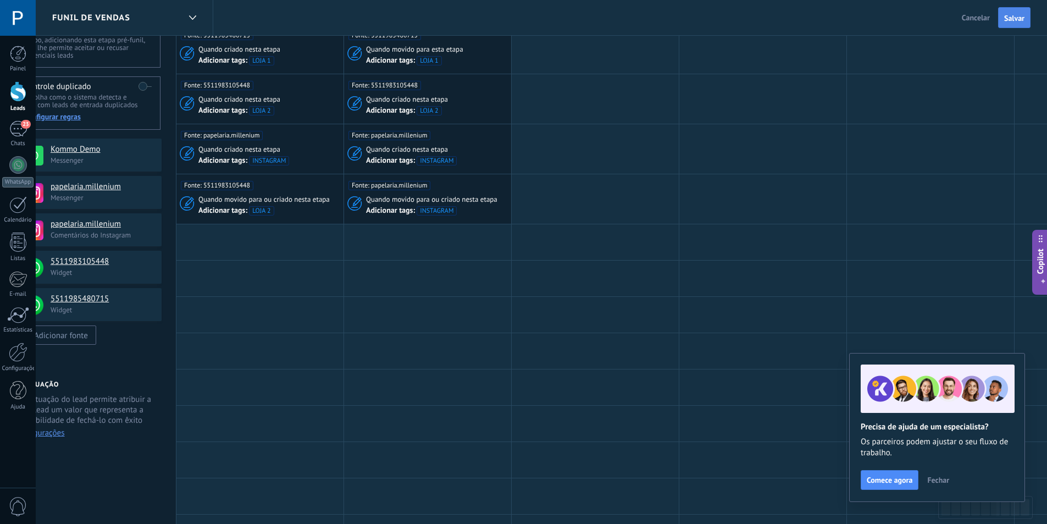
click at [1019, 16] on span "Salvar" at bounding box center [1014, 18] width 20 height 8
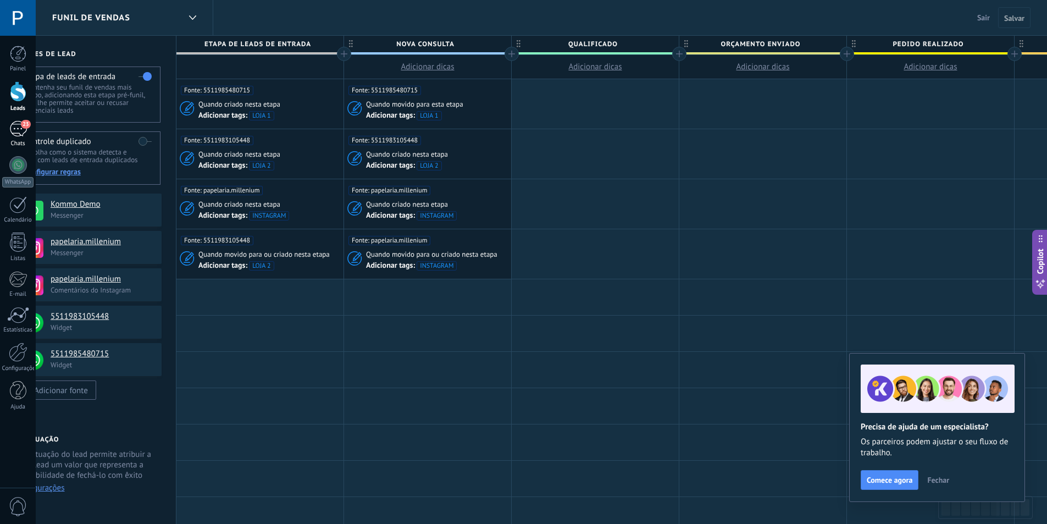
click at [19, 135] on div "23" at bounding box center [18, 129] width 18 height 16
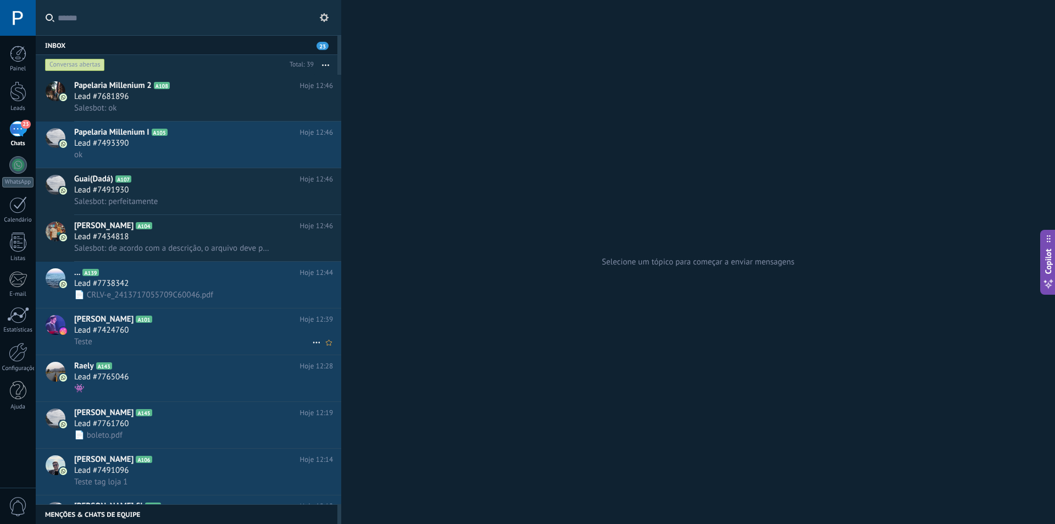
click at [195, 326] on div "Lead #7424760" at bounding box center [203, 330] width 259 height 11
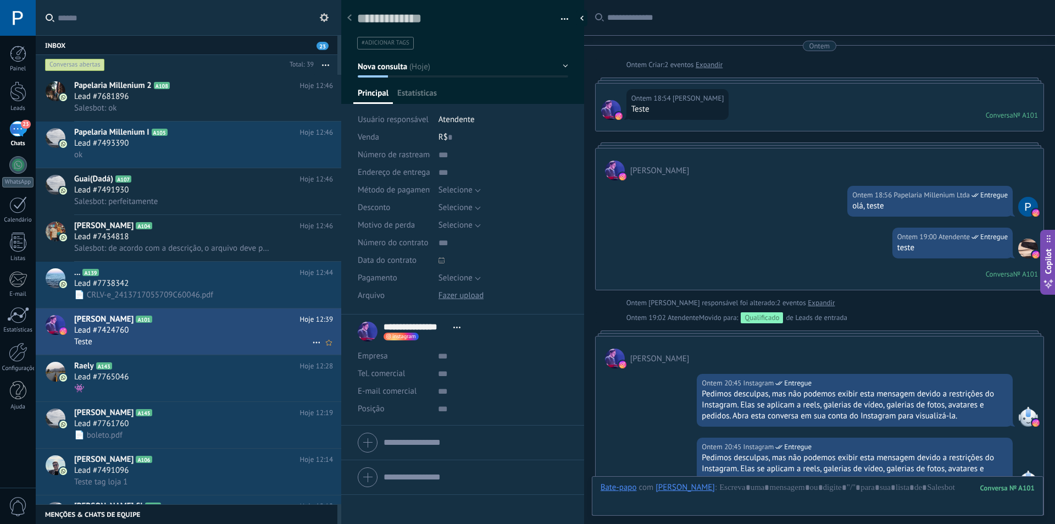
scroll to position [367, 0]
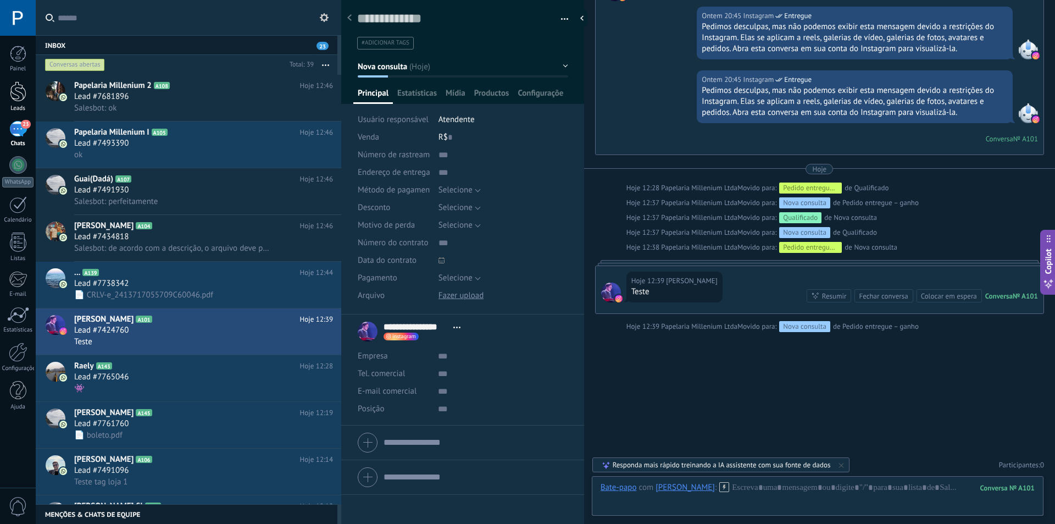
click at [21, 93] on div at bounding box center [18, 91] width 16 height 20
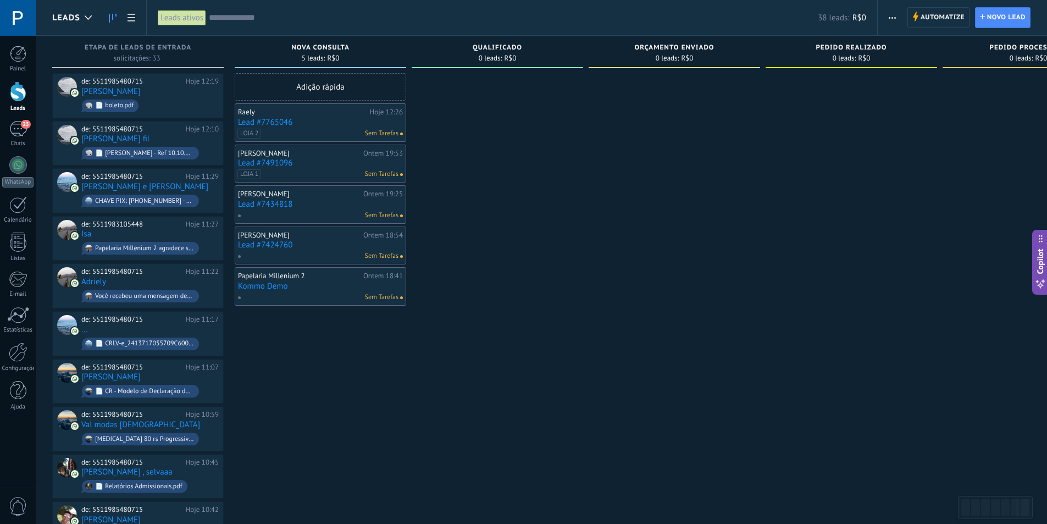
click at [284, 245] on link "Lead #7424760" at bounding box center [320, 244] width 165 height 9
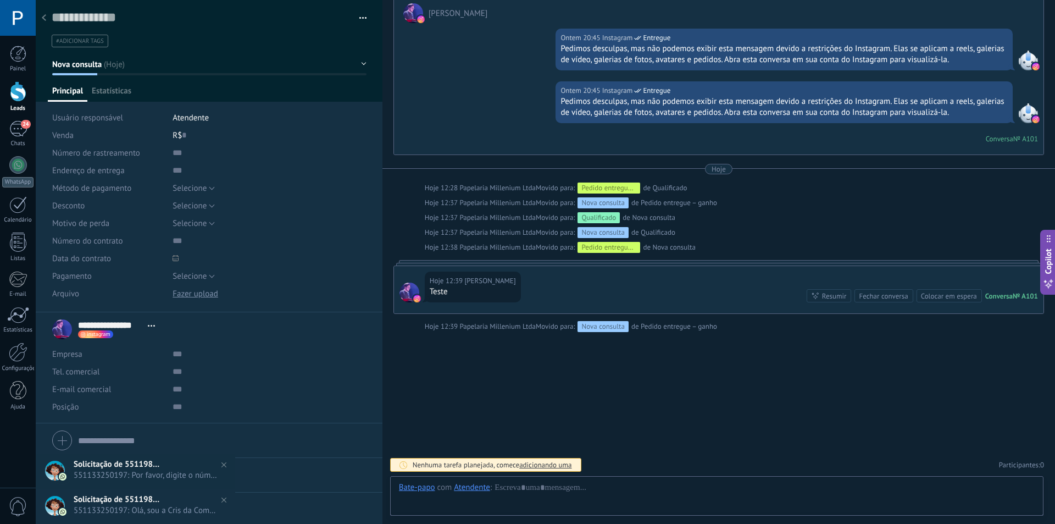
scroll to position [16, 0]
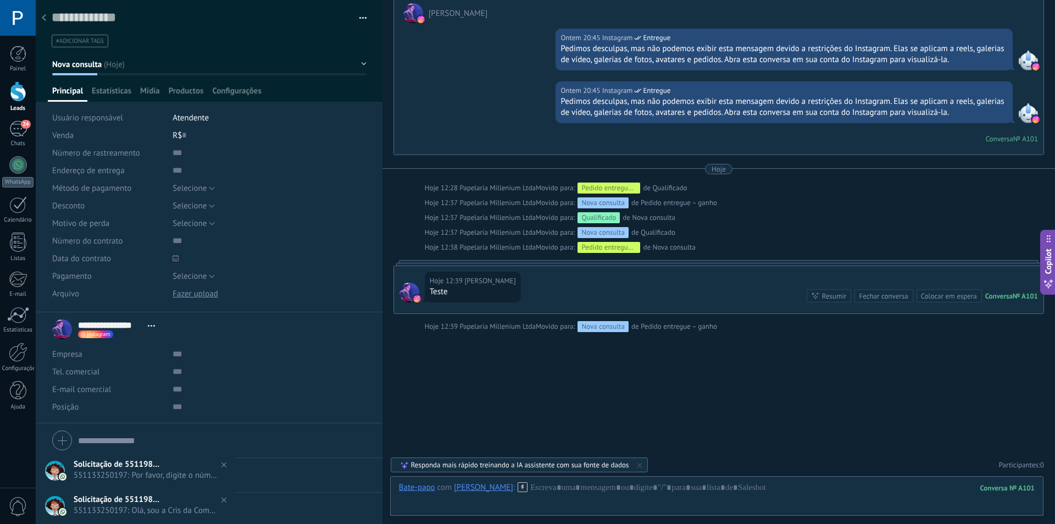
click at [42, 19] on use at bounding box center [44, 17] width 4 height 7
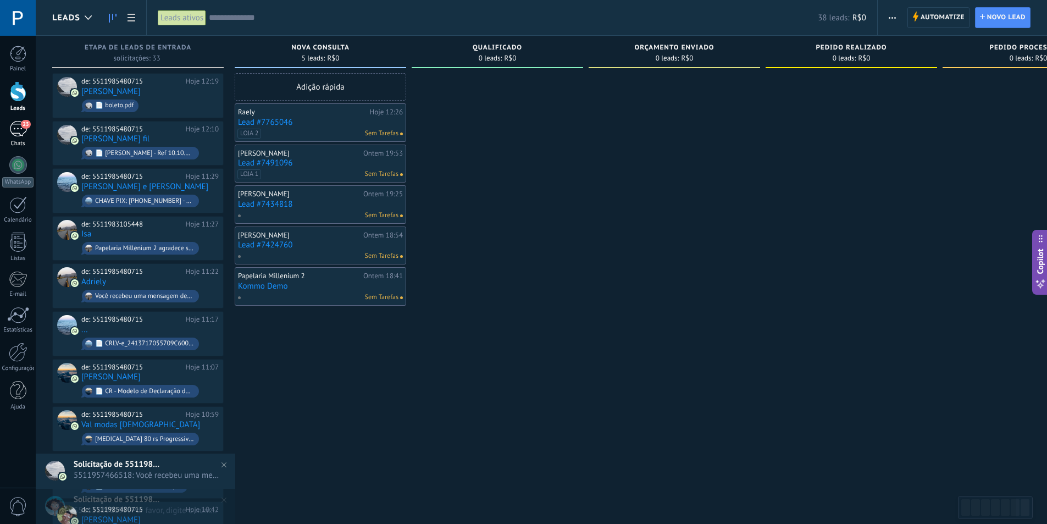
click at [15, 129] on div "23" at bounding box center [18, 129] width 18 height 16
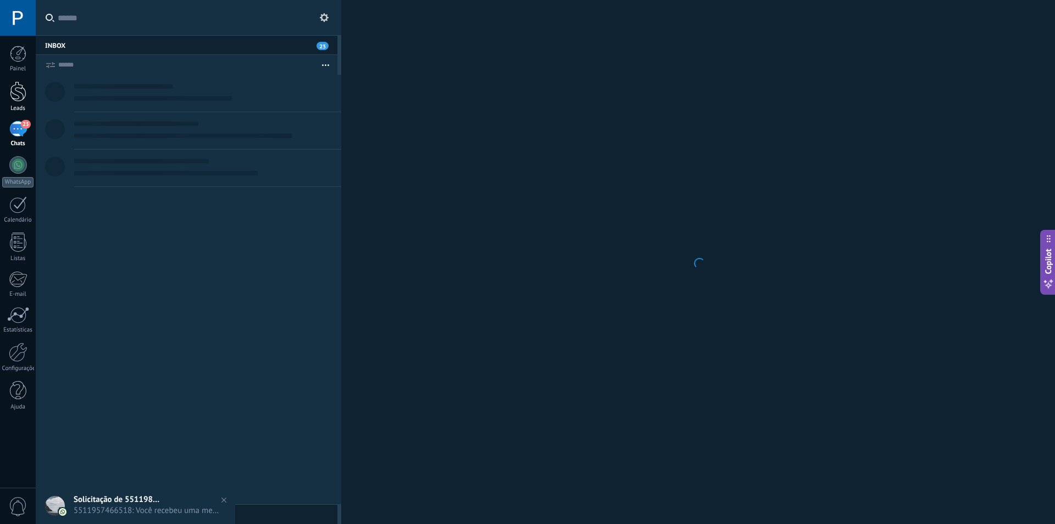
click at [18, 99] on div at bounding box center [18, 91] width 16 height 20
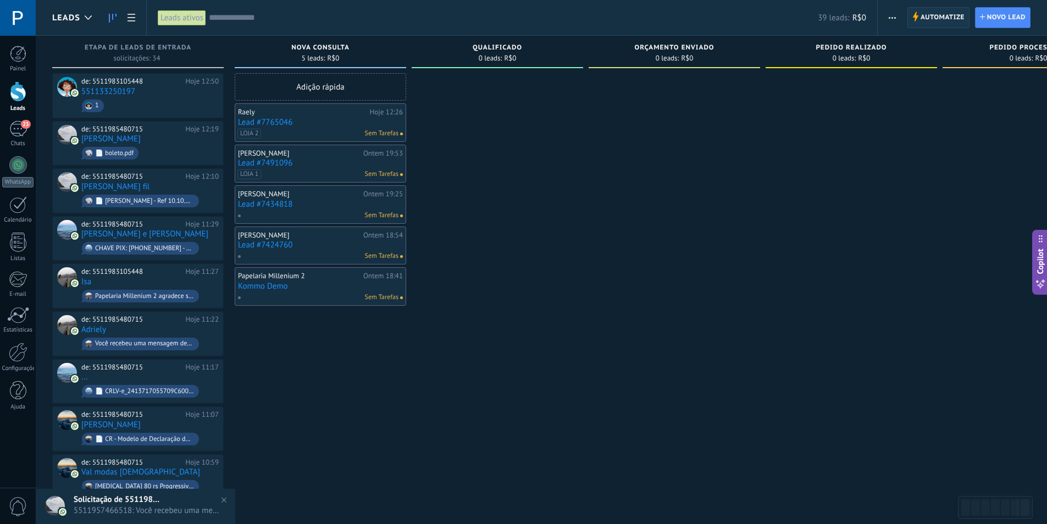
click at [935, 11] on span "Automatize" at bounding box center [942, 18] width 44 height 20
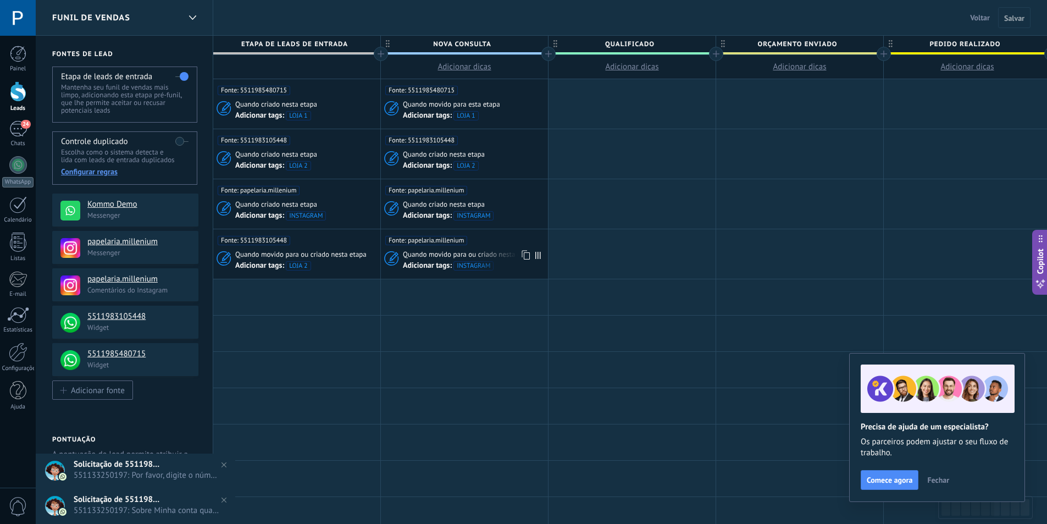
click at [497, 242] on div "Fonte: papelaria.millenium" at bounding box center [464, 237] width 158 height 16
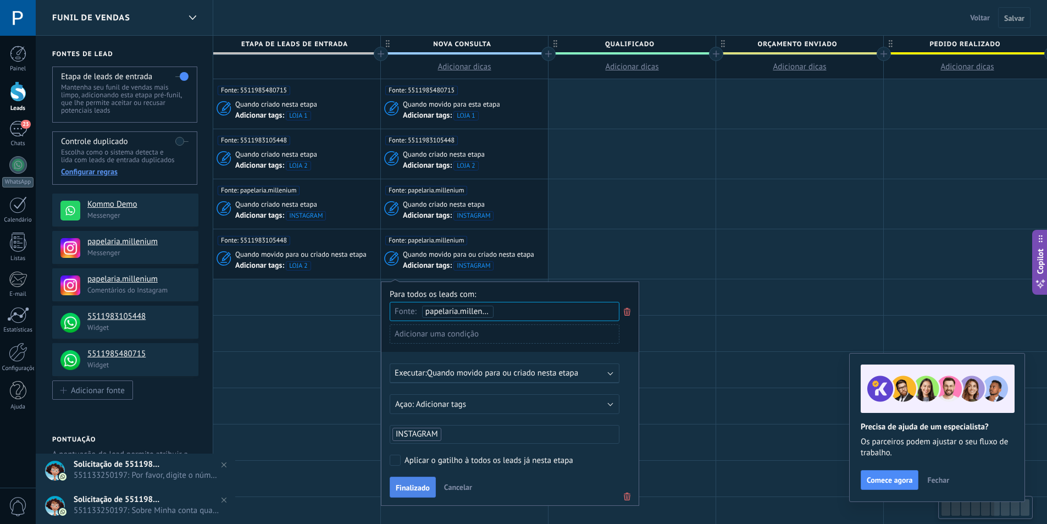
click at [416, 486] on span "Finalizado" at bounding box center [413, 488] width 34 height 8
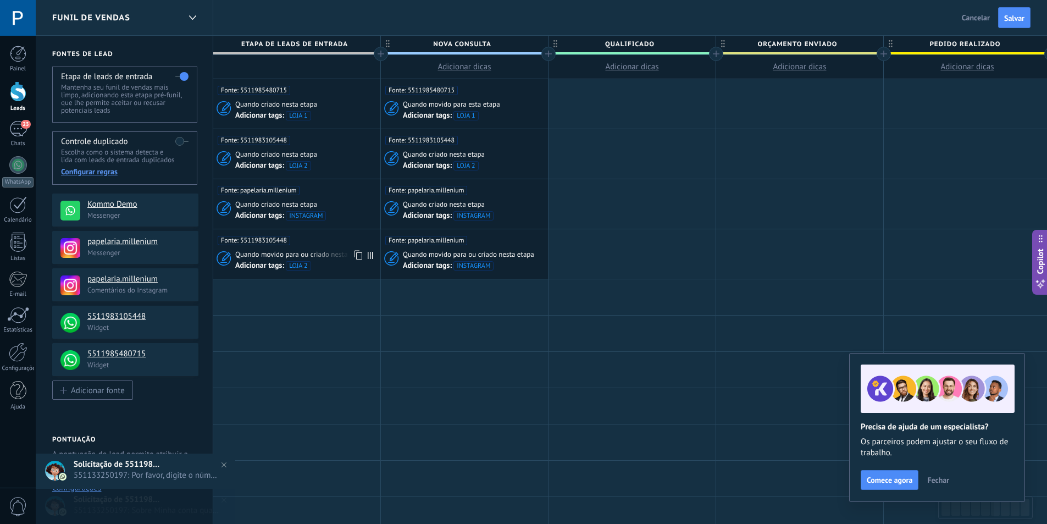
click at [339, 248] on div "Fonte: 5511983105448 Quando movido para ou criado nesta etapa Adicionar tags: L…" at bounding box center [296, 253] width 167 height 49
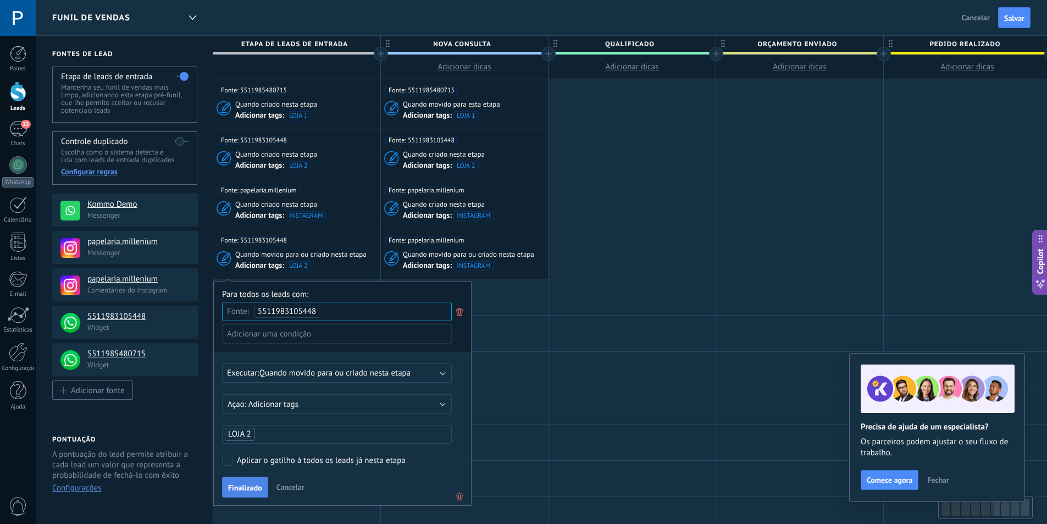
click at [247, 486] on span "Finalizado" at bounding box center [245, 488] width 34 height 8
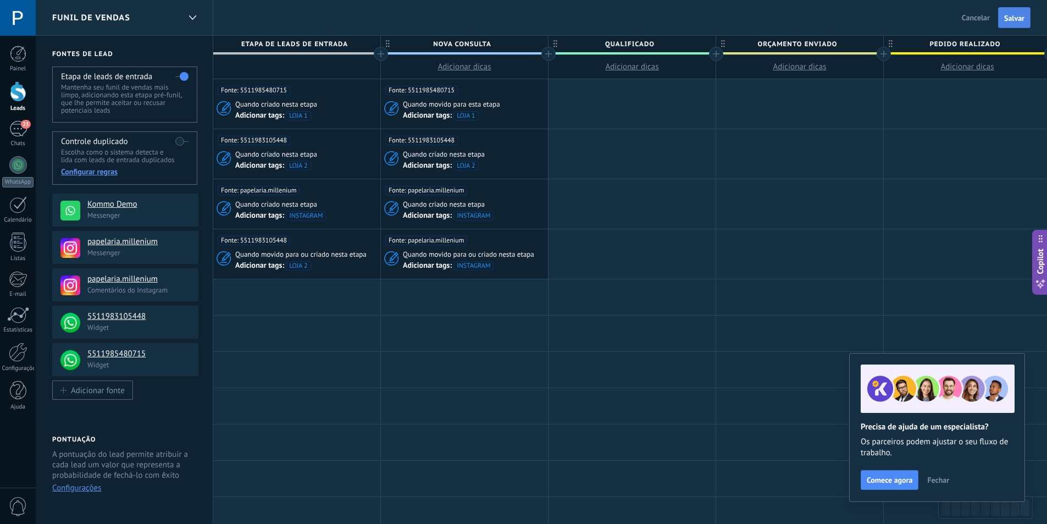
click at [1009, 16] on span "Salvar" at bounding box center [1014, 18] width 20 height 8
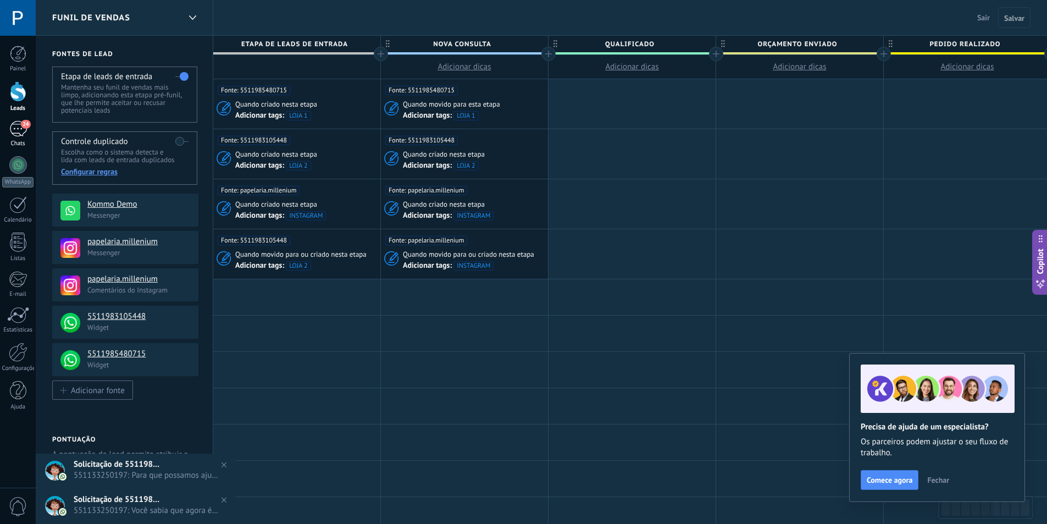
click at [18, 129] on div "24" at bounding box center [18, 129] width 18 height 16
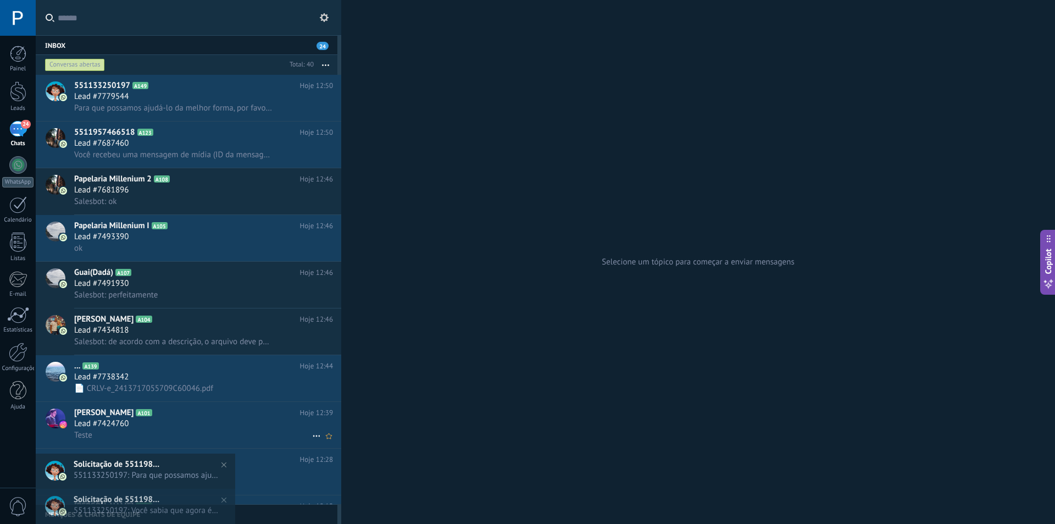
click at [192, 418] on div "Lead #7424760" at bounding box center [203, 423] width 259 height 11
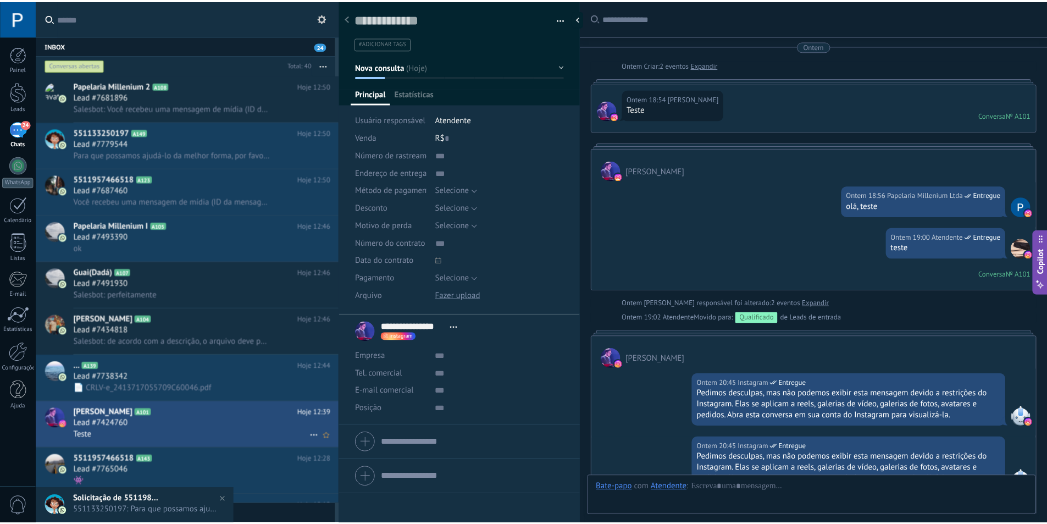
scroll to position [367, 0]
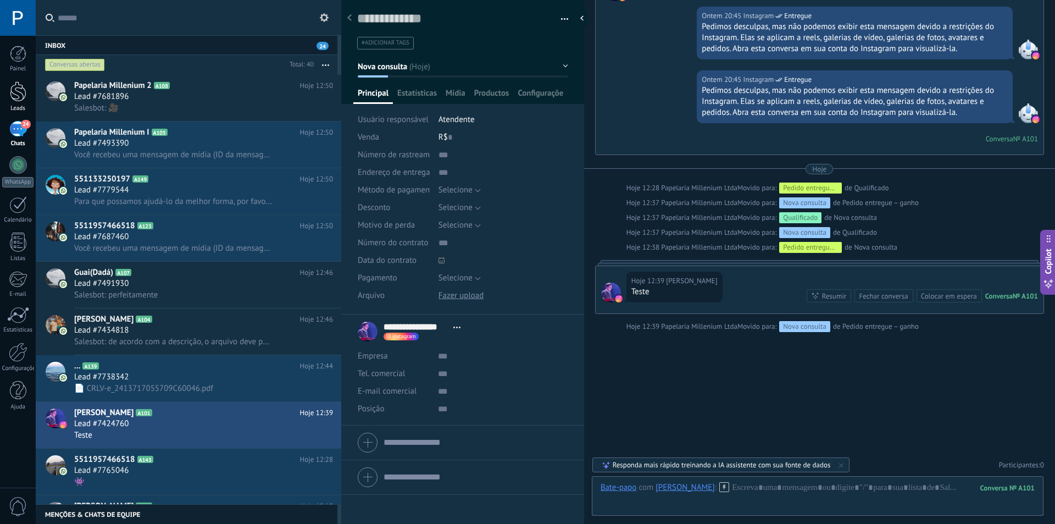
click at [16, 98] on div at bounding box center [18, 91] width 16 height 20
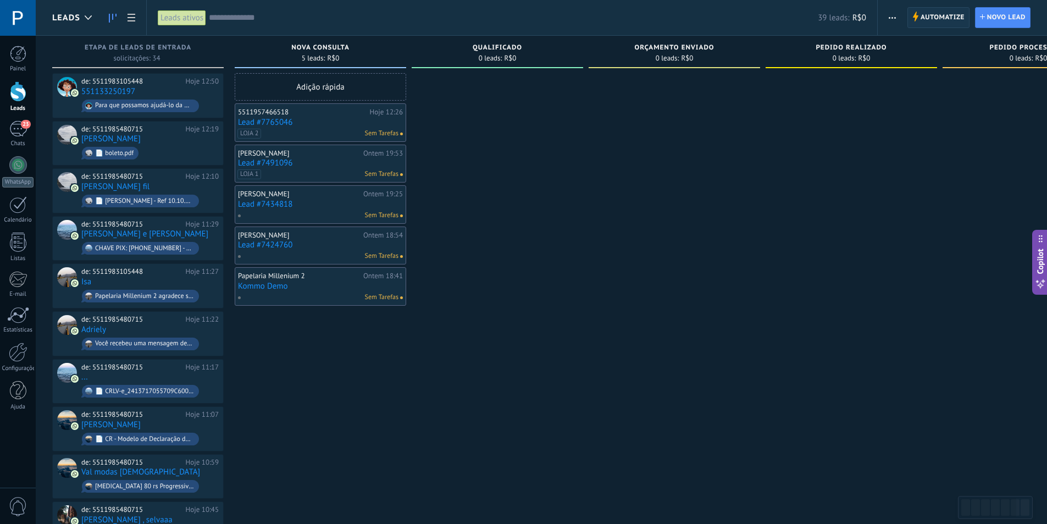
click at [926, 15] on span "Automatize" at bounding box center [942, 18] width 44 height 20
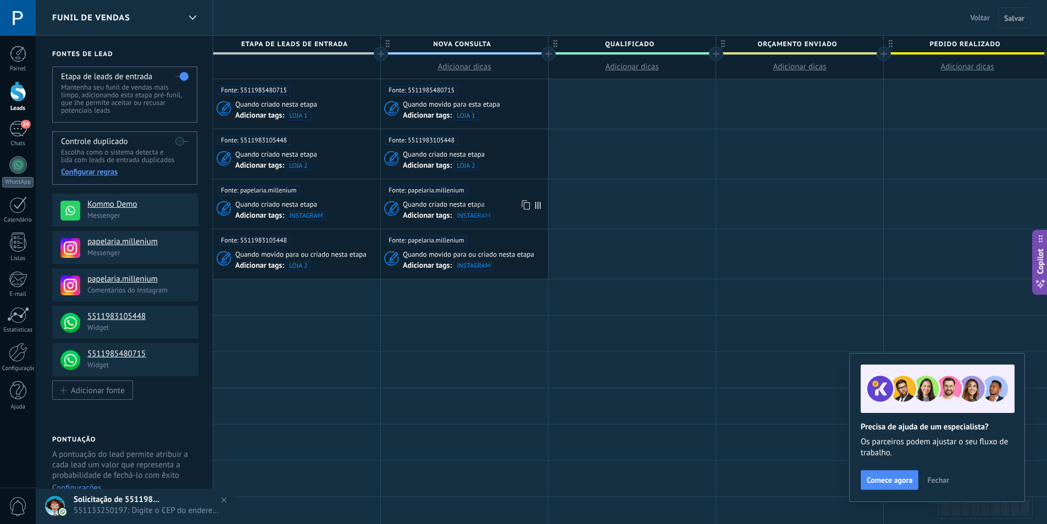
click at [515, 201] on div "Quando criado nesta etapa" at bounding box center [474, 204] width 142 height 10
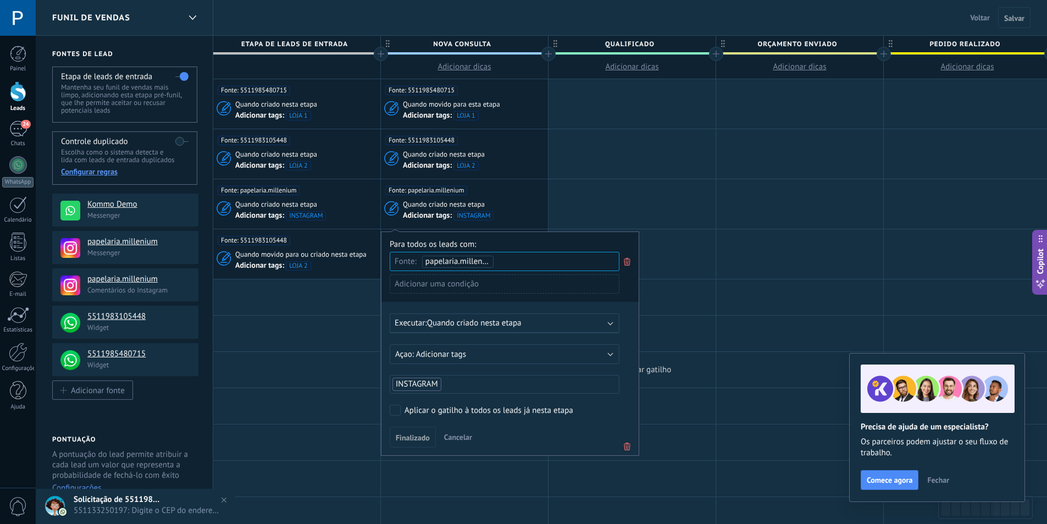
click at [632, 445] on icon at bounding box center [627, 446] width 12 height 13
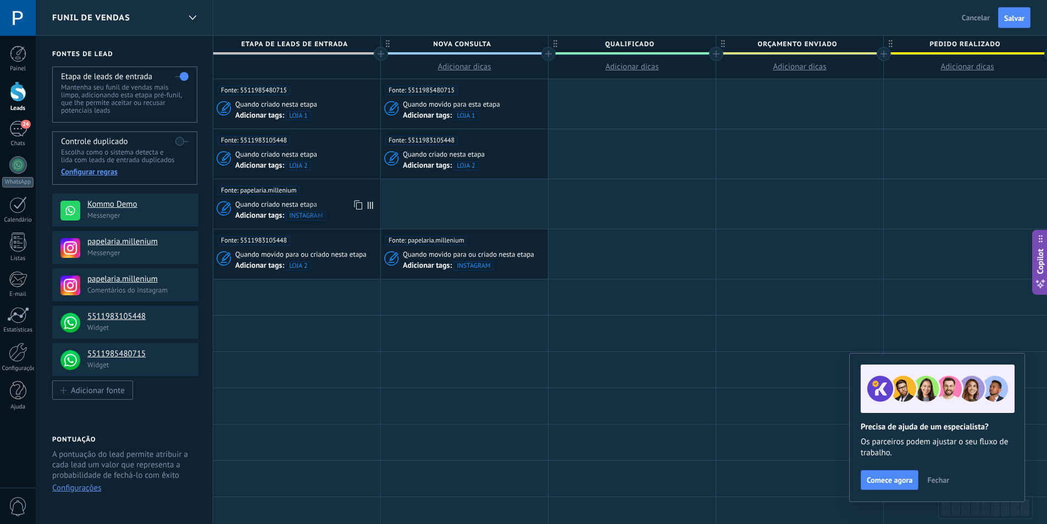
click at [331, 193] on div "Fonte: papelaria.millenium" at bounding box center [297, 187] width 158 height 16
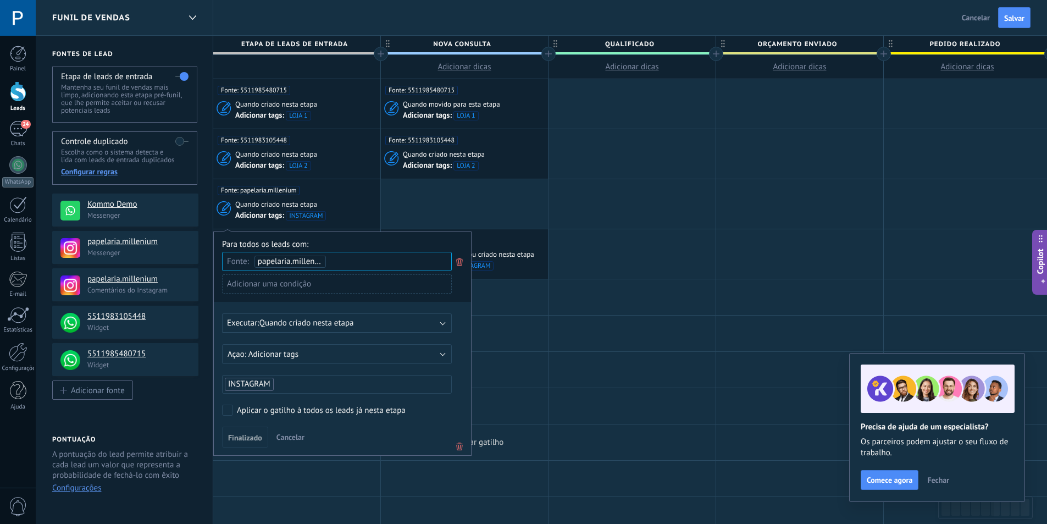
click at [456, 446] on icon at bounding box center [459, 446] width 12 height 13
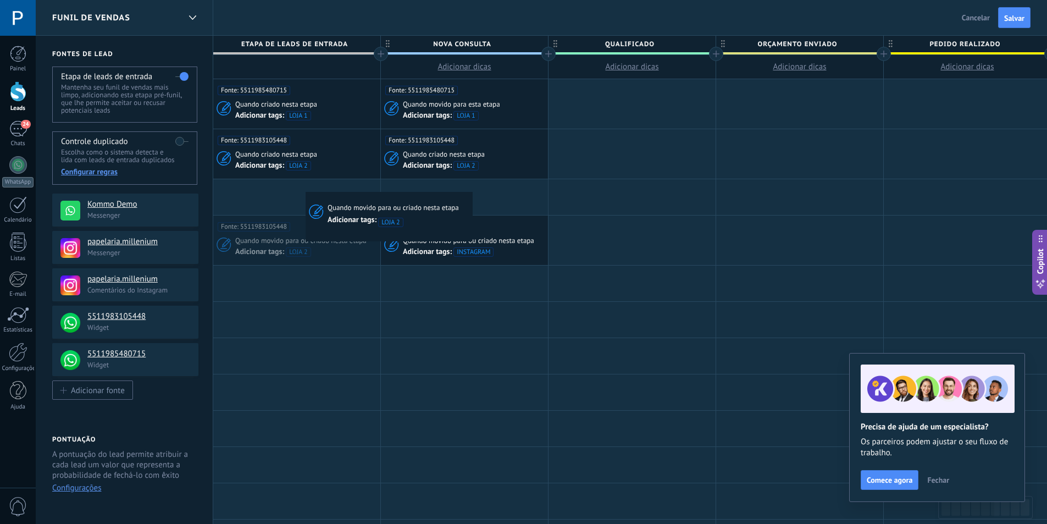
drag, startPoint x: 309, startPoint y: 228, endPoint x: 309, endPoint y: 192, distance: 36.3
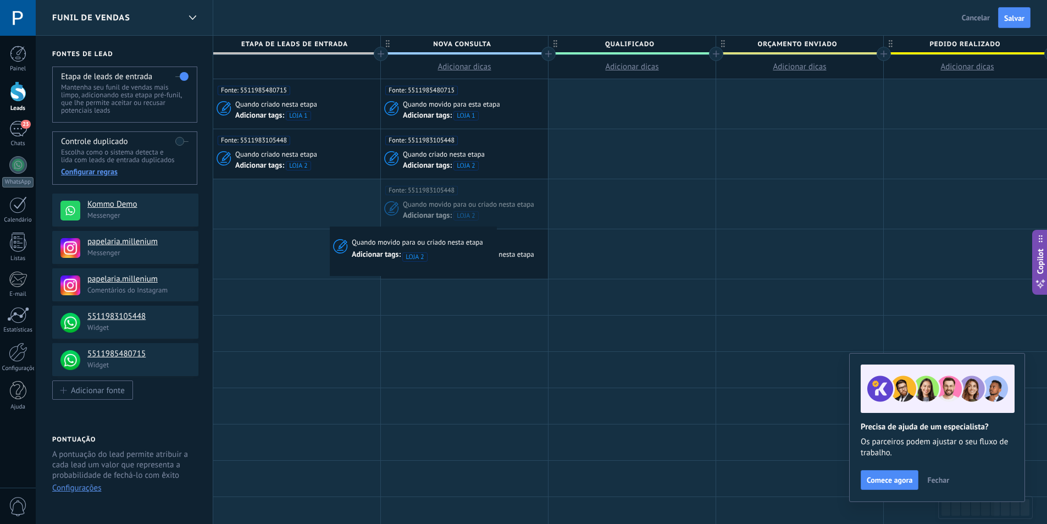
scroll to position [0, 30]
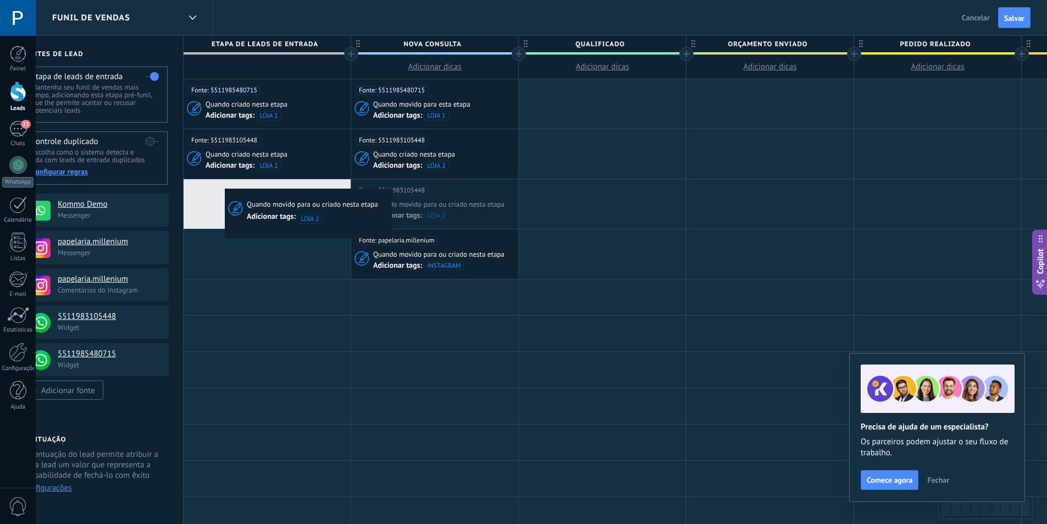
drag, startPoint x: 474, startPoint y: 190, endPoint x: 227, endPoint y: 192, distance: 246.2
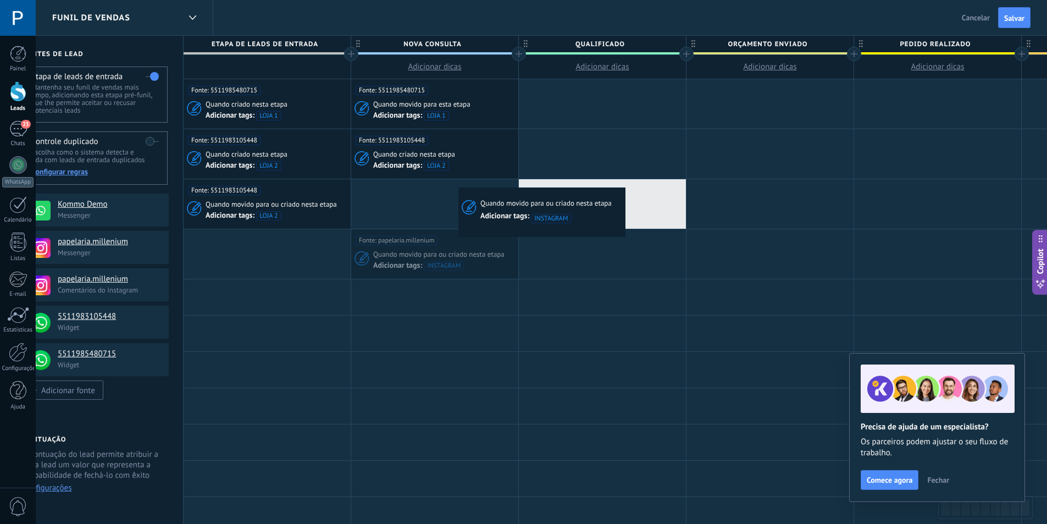
drag, startPoint x: 463, startPoint y: 244, endPoint x: 461, endPoint y: 191, distance: 52.8
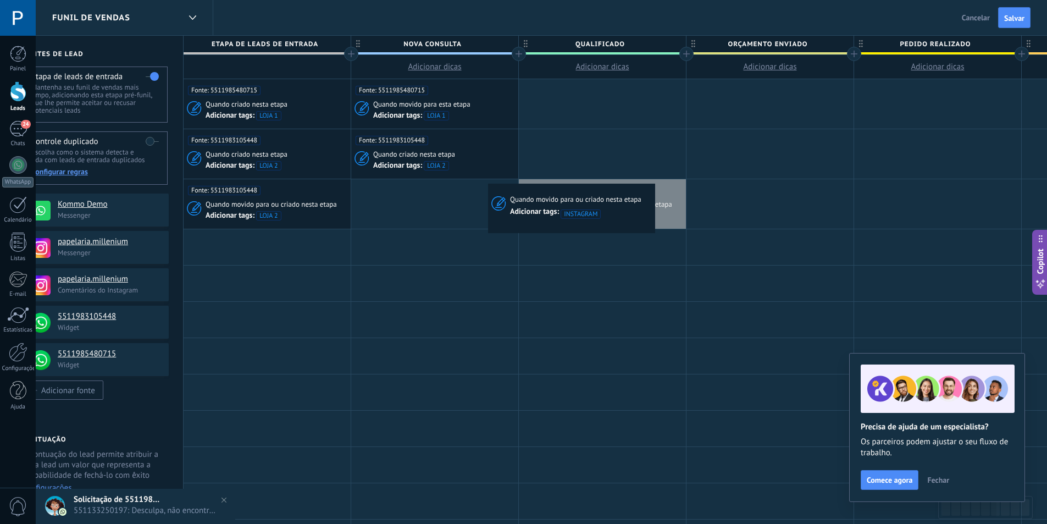
scroll to position [0, 43]
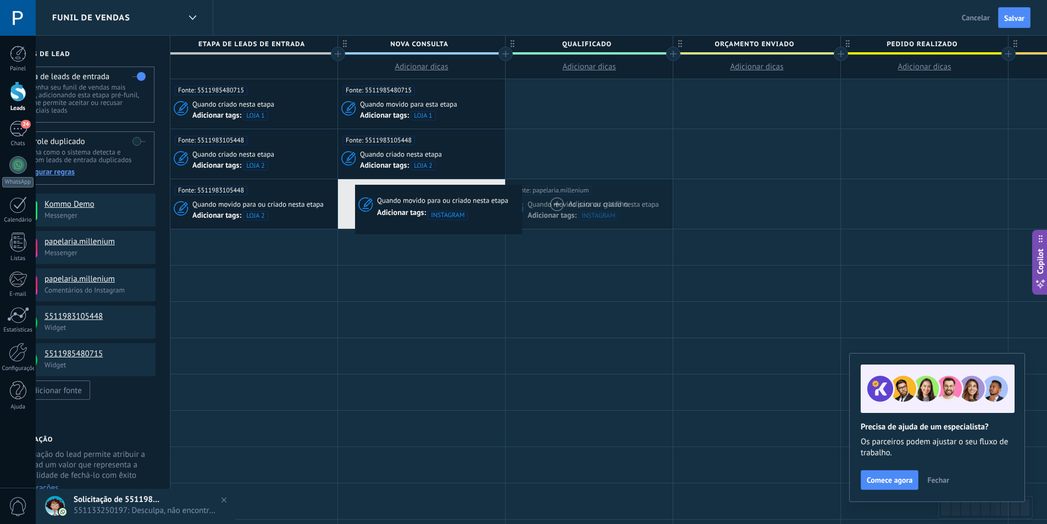
drag, startPoint x: 644, startPoint y: 187, endPoint x: 358, endPoint y: 188, distance: 286.3
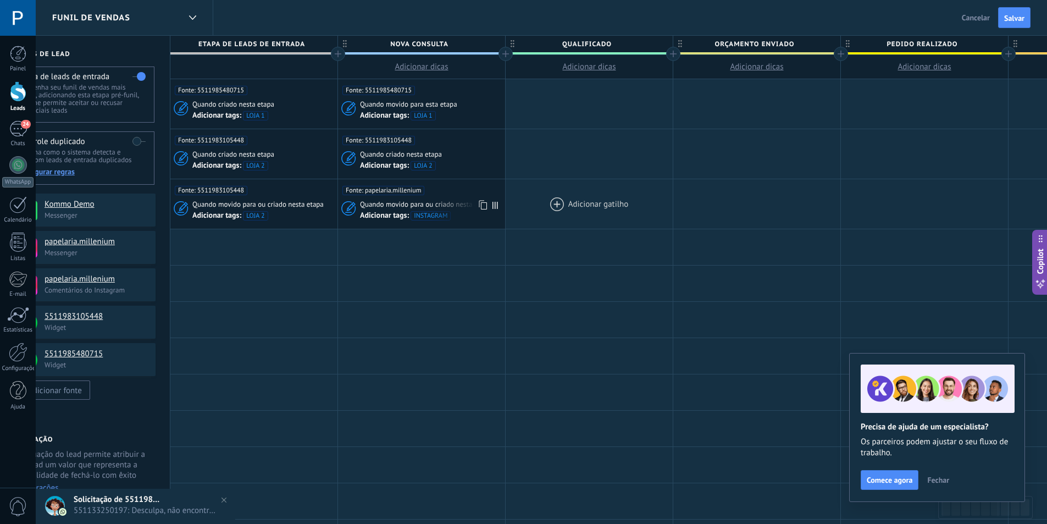
click at [451, 191] on div "Fonte: papelaria.millenium" at bounding box center [421, 187] width 158 height 16
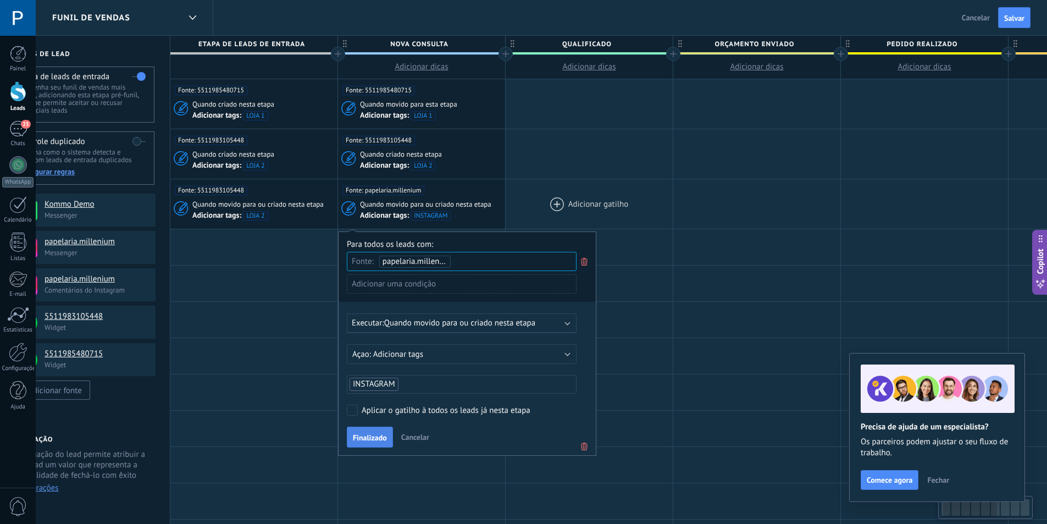
click at [369, 436] on span "Finalizado" at bounding box center [370, 438] width 34 height 8
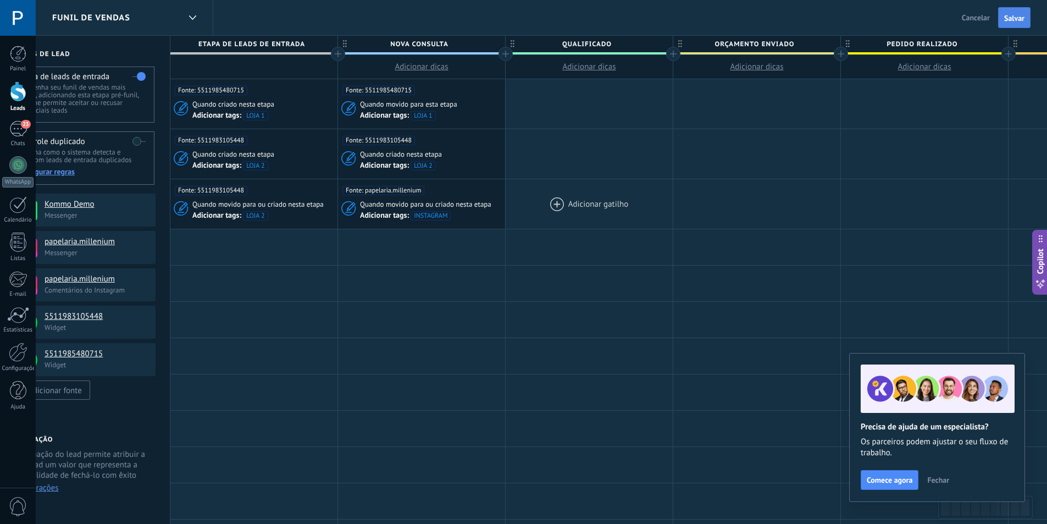
click at [1028, 14] on button "Salvar" at bounding box center [1014, 17] width 32 height 21
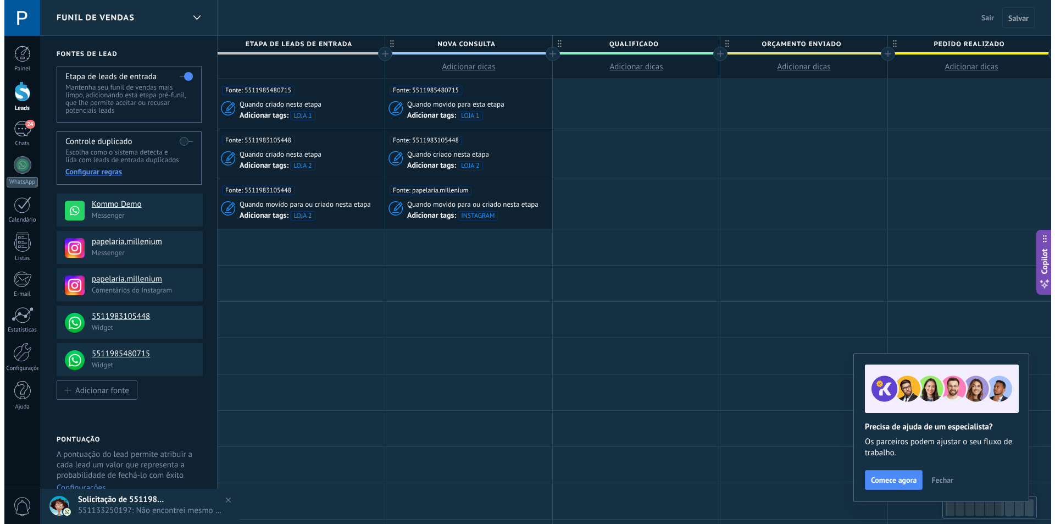
scroll to position [0, 43]
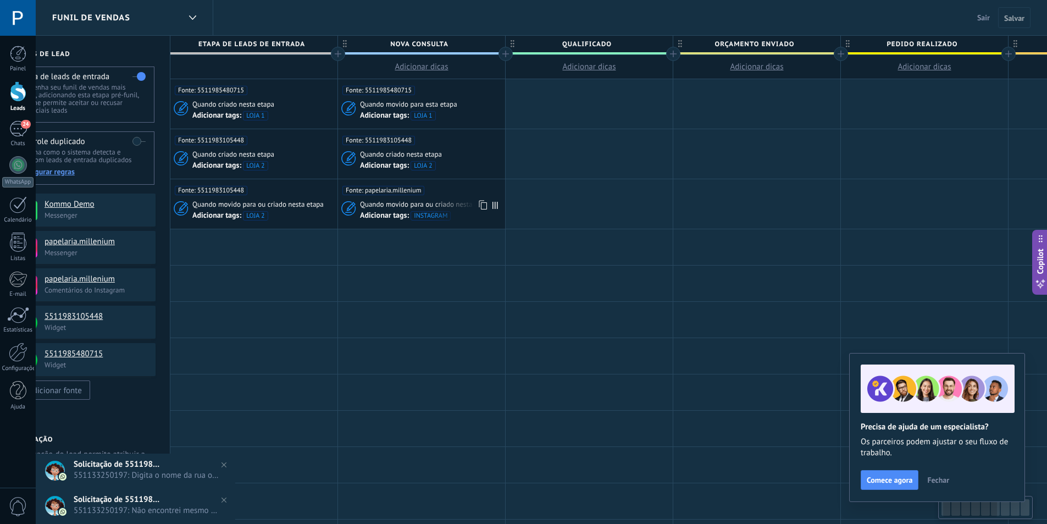
click at [457, 197] on div "Fonte: papelaria.millenium Quando movido para ou criado nesta etapa Adicionar t…" at bounding box center [421, 203] width 167 height 49
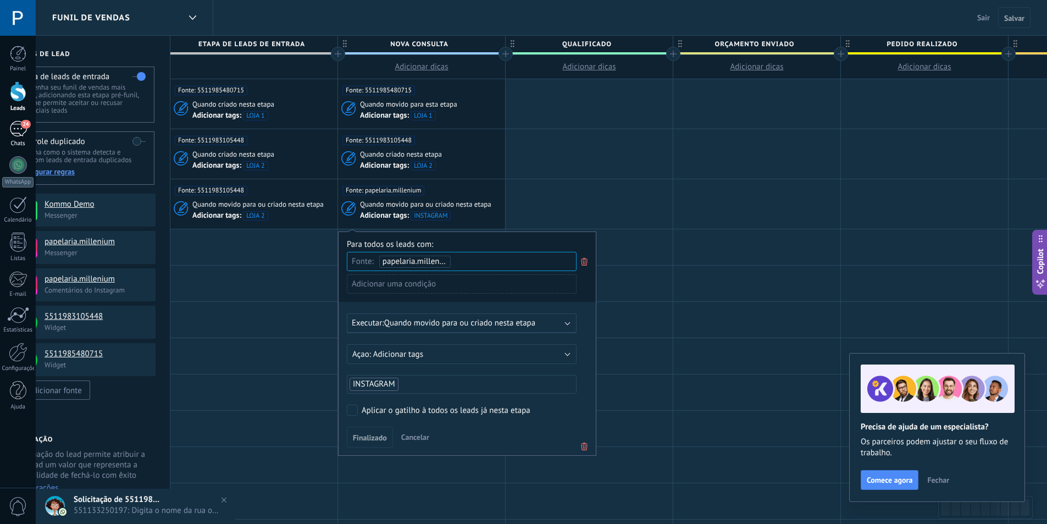
click at [18, 126] on div "24" at bounding box center [18, 129] width 18 height 16
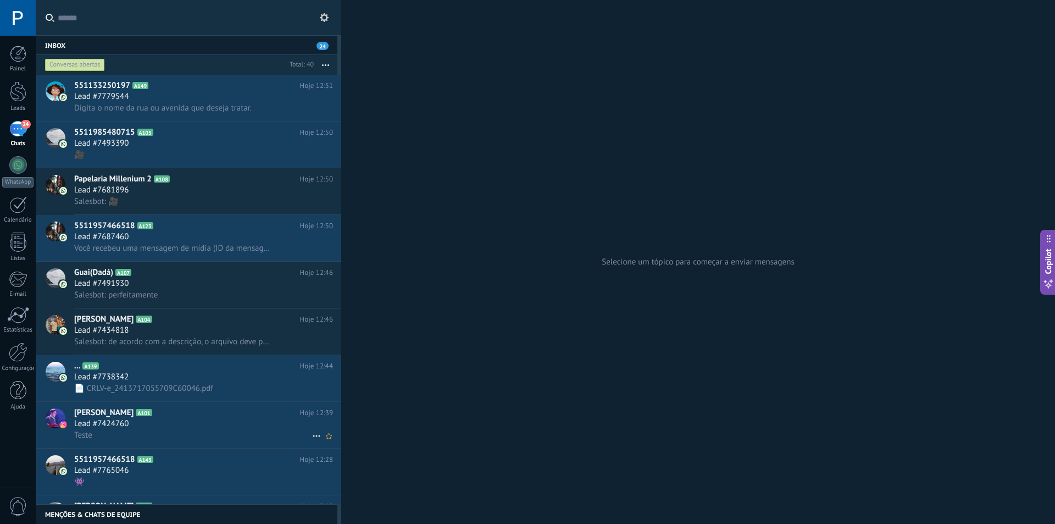
click at [189, 415] on h2 "Henrique Paraizo A101" at bounding box center [187, 412] width 226 height 11
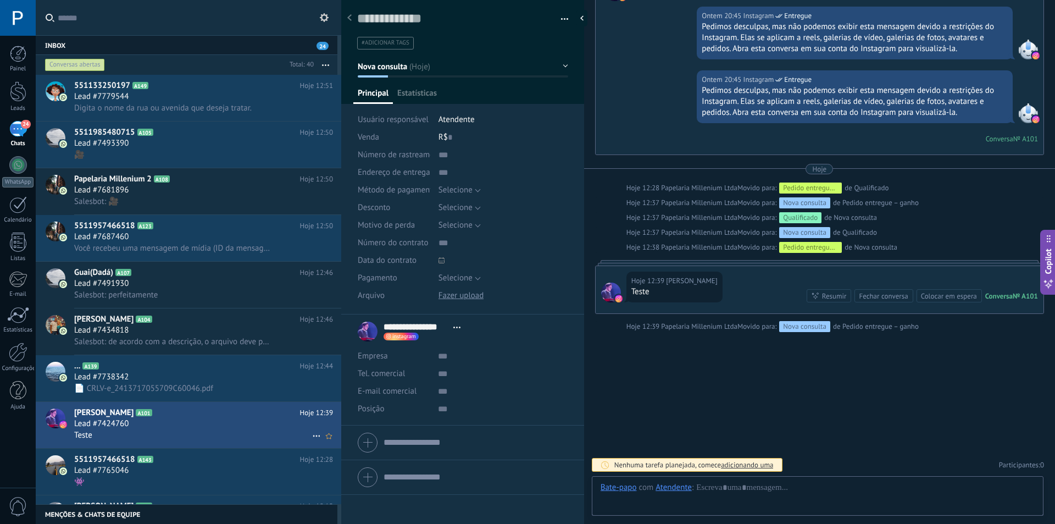
scroll to position [16, 0]
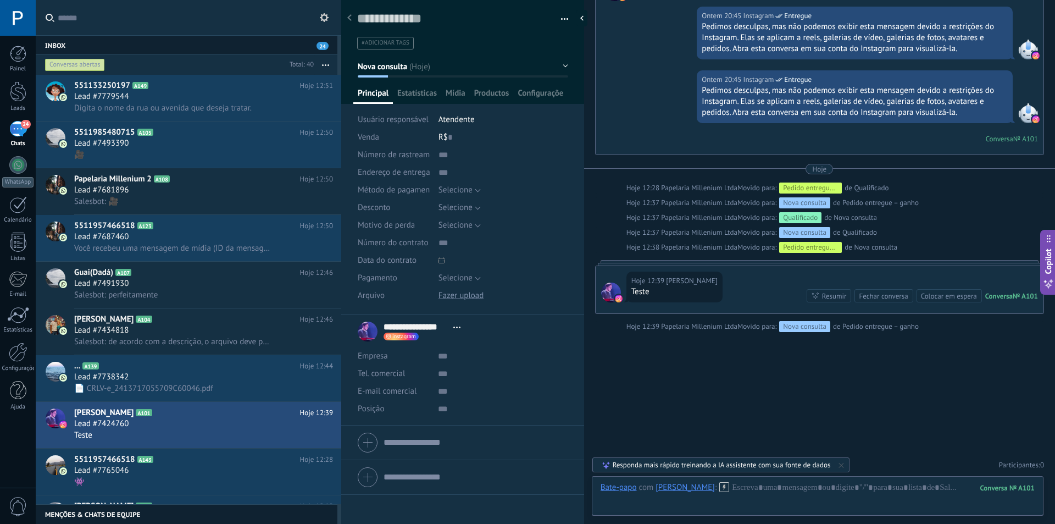
click at [406, 65] on span "Nova consulta" at bounding box center [383, 66] width 50 height 10
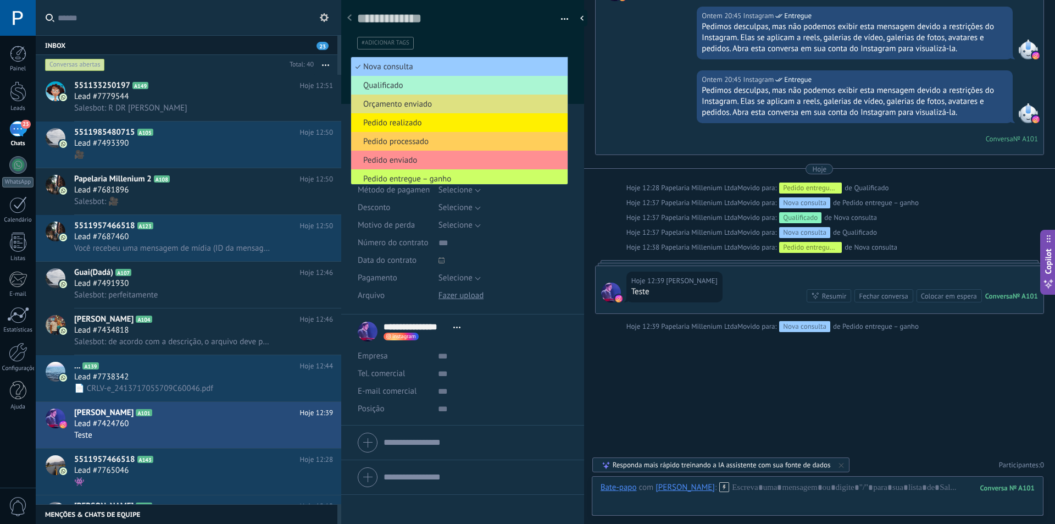
click at [455, 88] on span "Qualificado" at bounding box center [457, 85] width 213 height 10
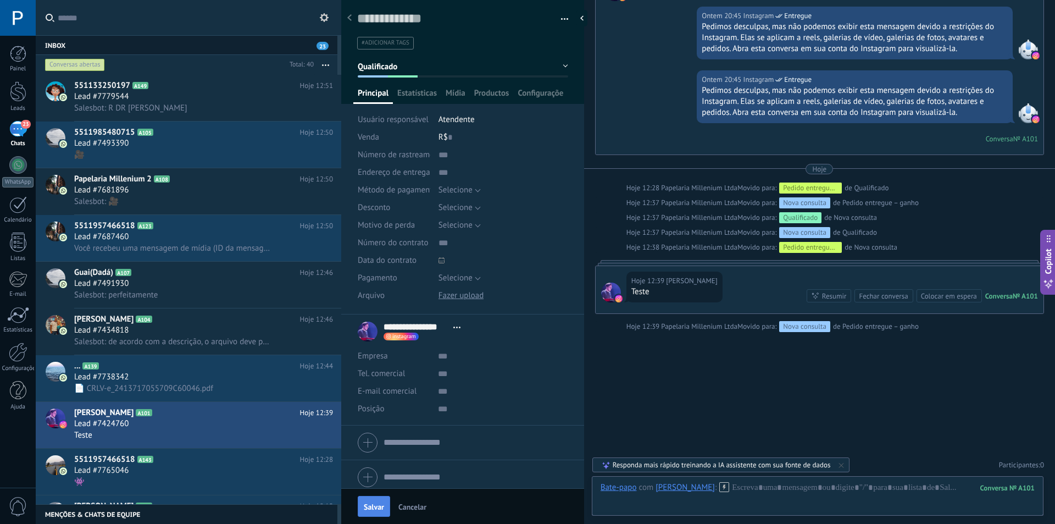
click at [379, 503] on span "Salvar" at bounding box center [374, 507] width 20 height 8
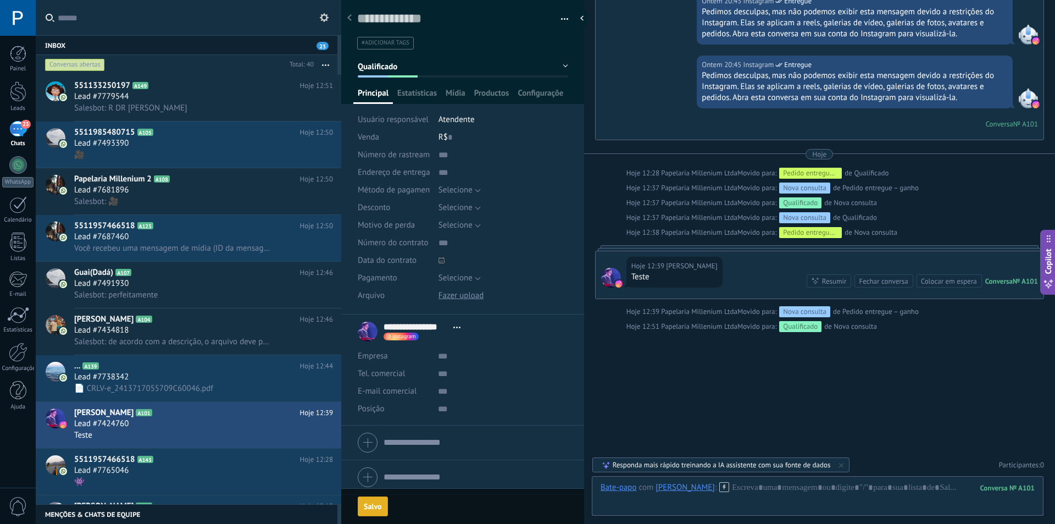
click at [396, 65] on span "Qualificado" at bounding box center [378, 66] width 40 height 10
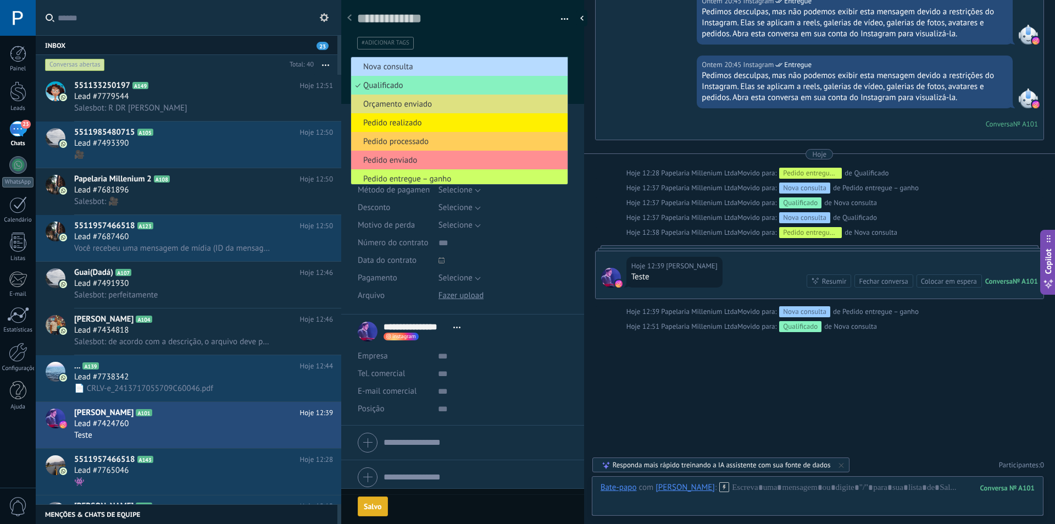
click at [397, 70] on span "Nova consulta" at bounding box center [457, 67] width 213 height 10
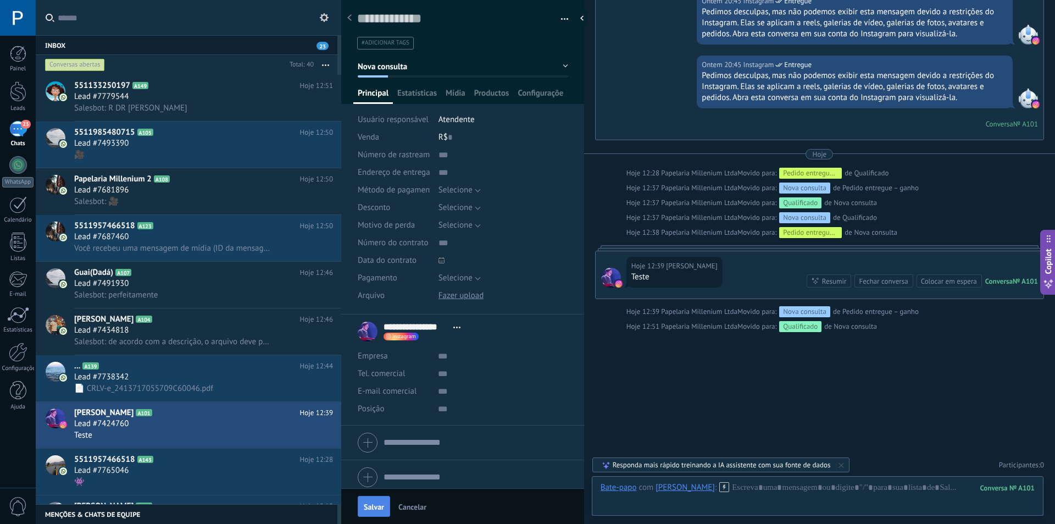
click at [368, 503] on span "Salvar" at bounding box center [374, 507] width 20 height 8
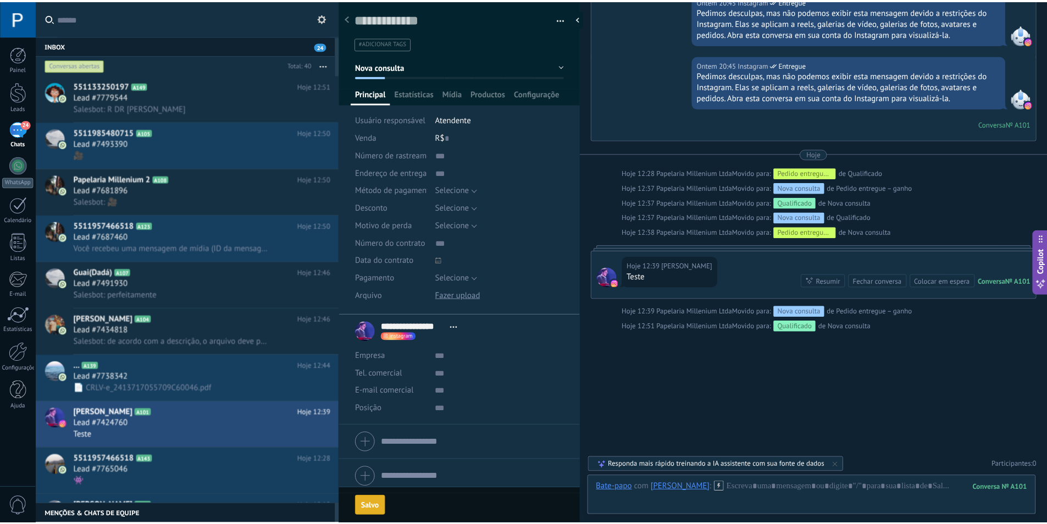
scroll to position [397, 0]
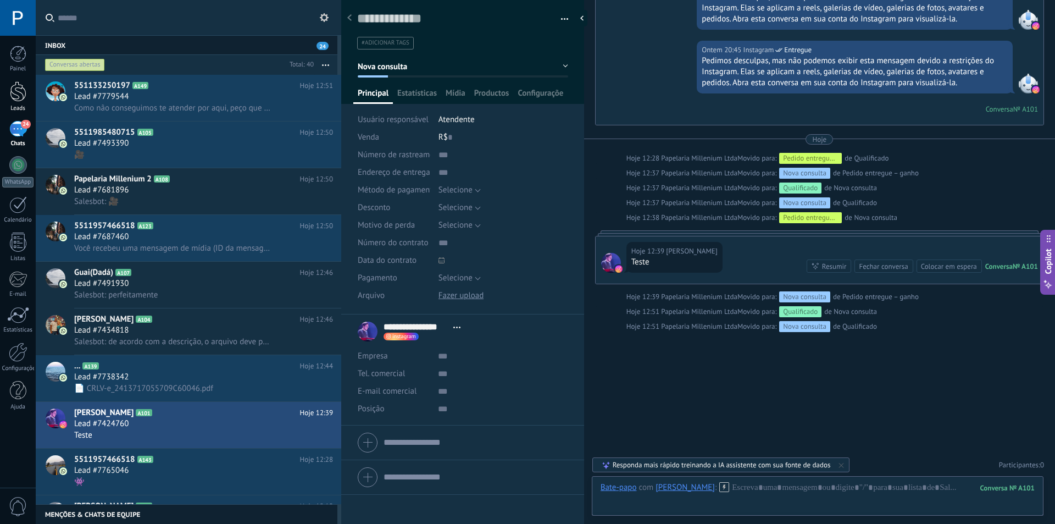
click at [15, 92] on div at bounding box center [18, 91] width 16 height 20
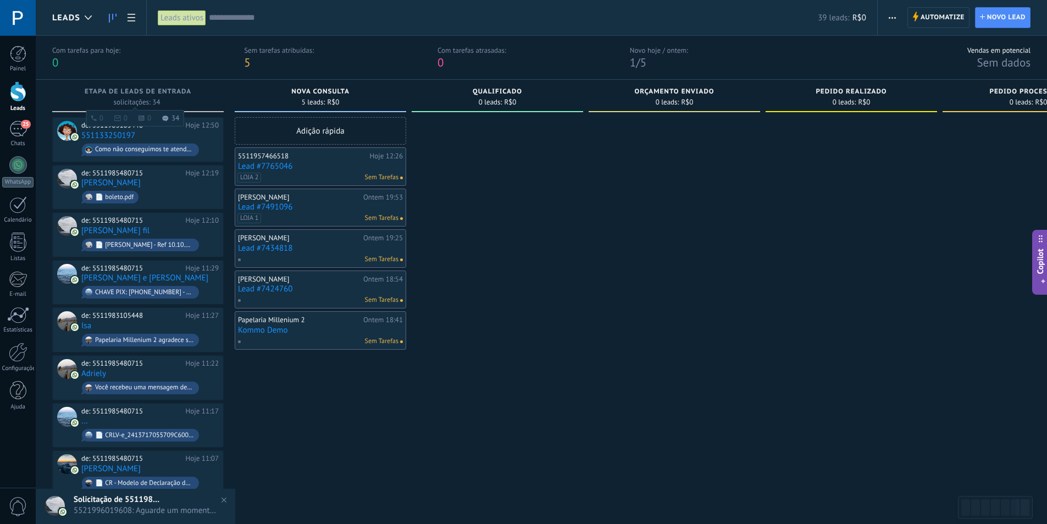
click at [159, 93] on span "Etapa de leads de entrada" at bounding box center [138, 92] width 107 height 8
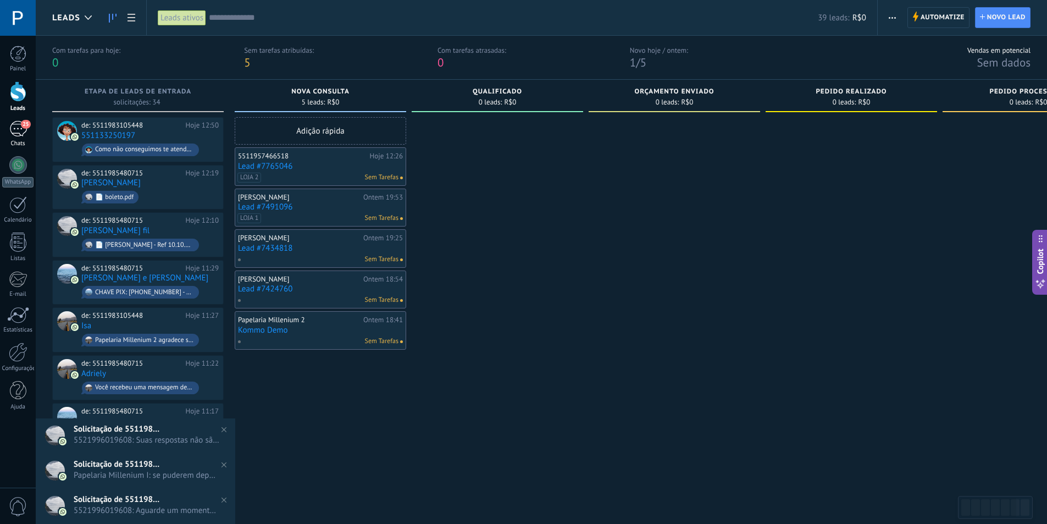
click at [17, 131] on div "25" at bounding box center [18, 129] width 18 height 16
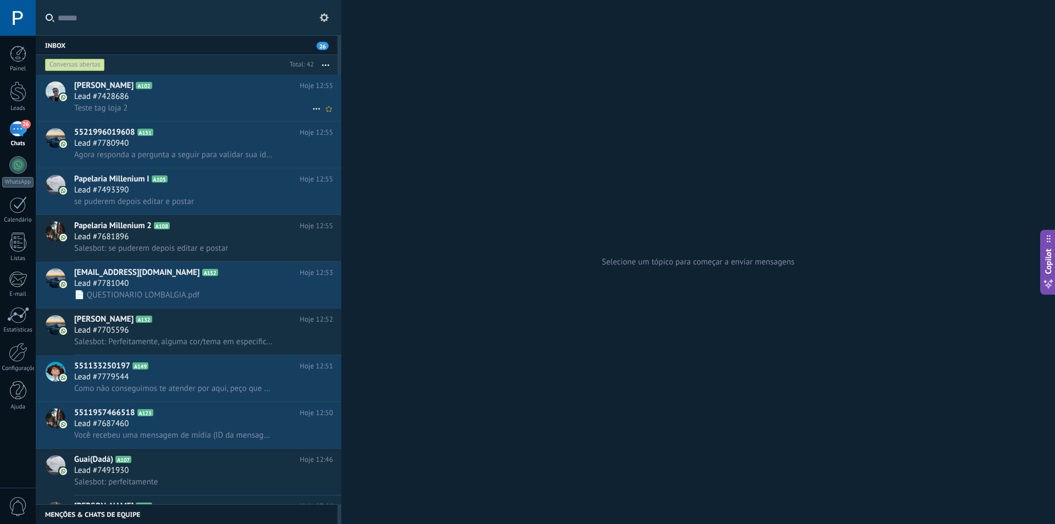
click at [252, 102] on div "Teste tag loja 2" at bounding box center [203, 108] width 259 height 12
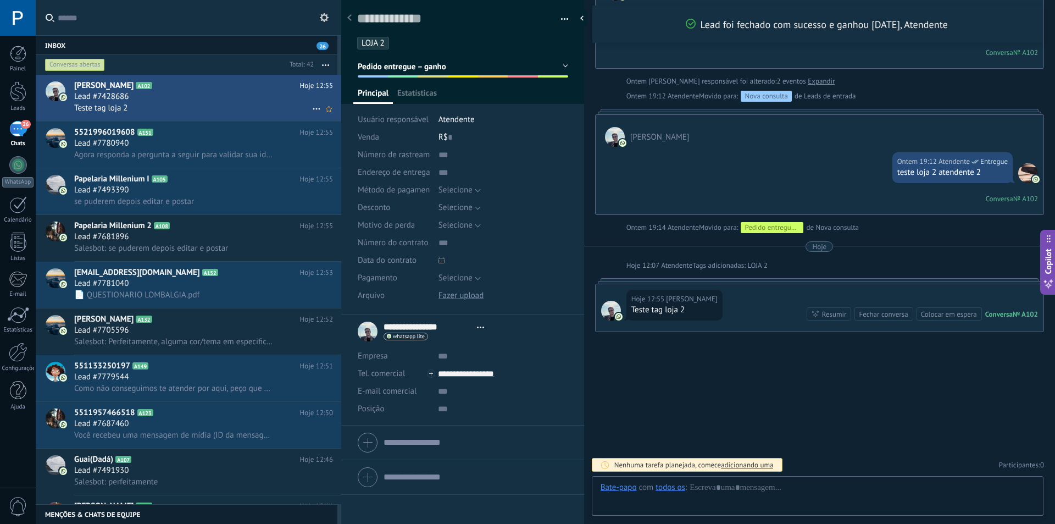
scroll to position [16, 0]
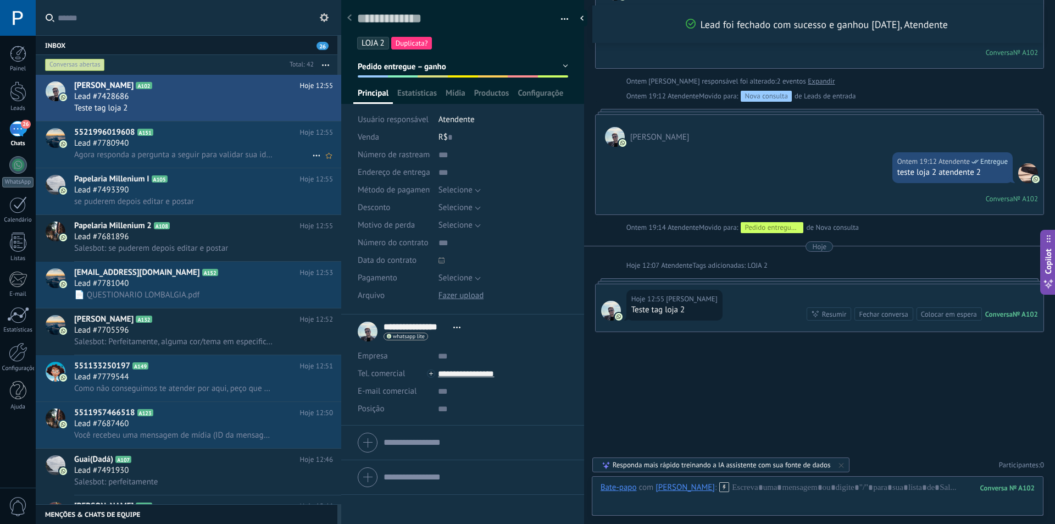
click at [197, 135] on h2 "5521996019608 A151" at bounding box center [187, 132] width 226 height 11
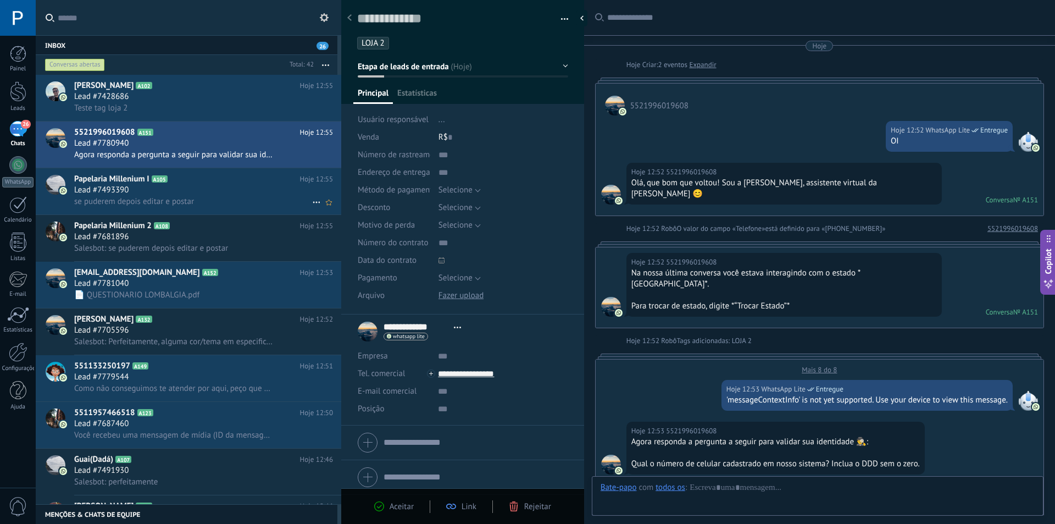
scroll to position [523, 0]
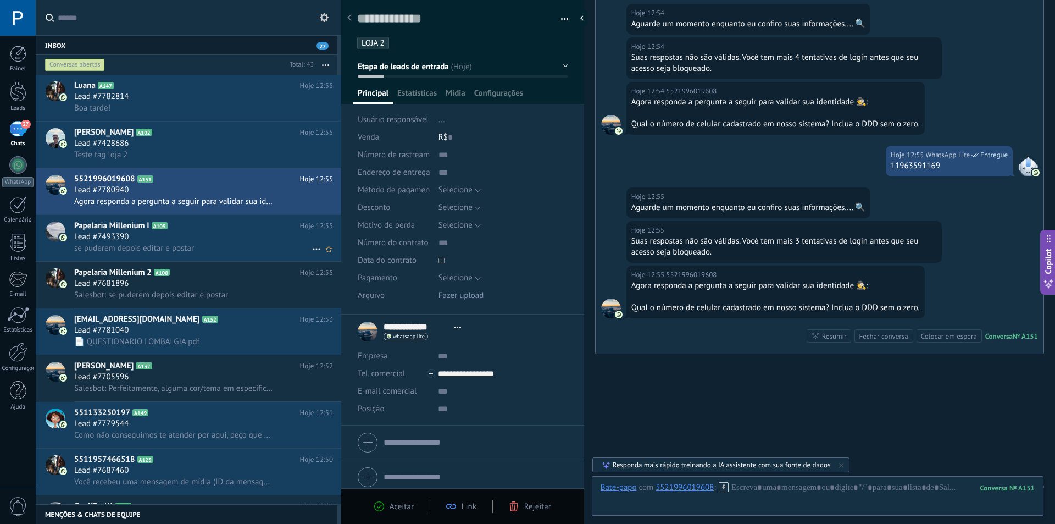
click at [225, 230] on h2 "Papelaria Millenium I A105" at bounding box center [187, 225] width 226 height 11
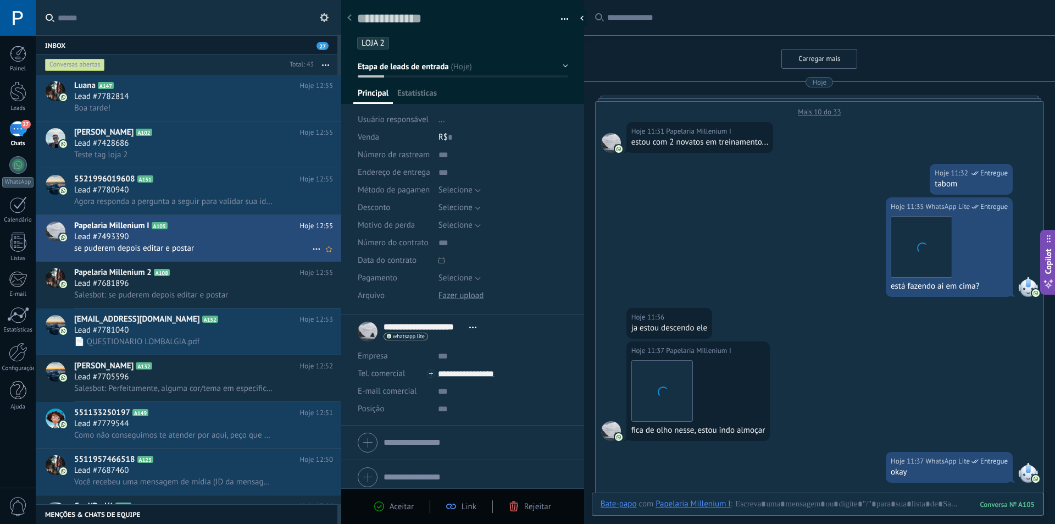
scroll to position [870, 0]
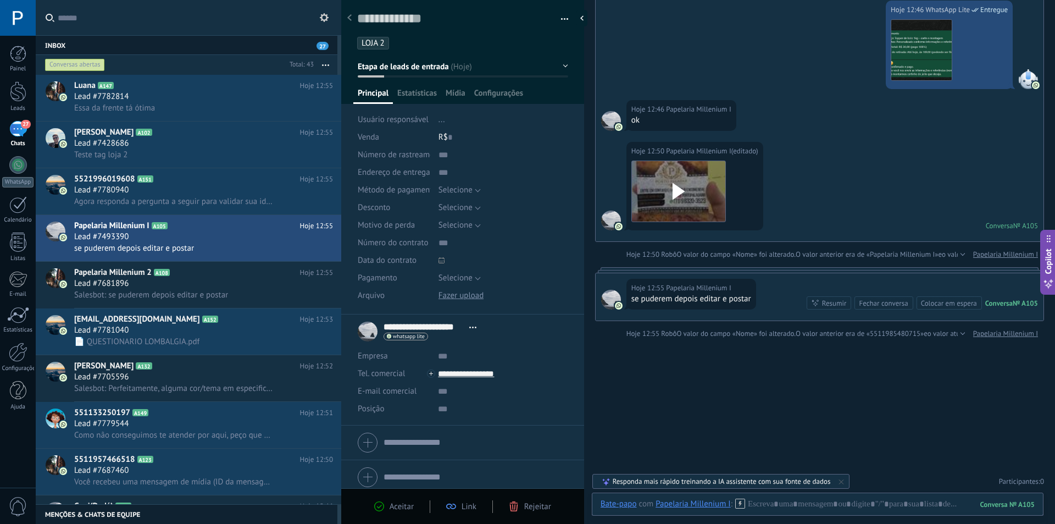
click at [324, 21] on use at bounding box center [324, 17] width 9 height 9
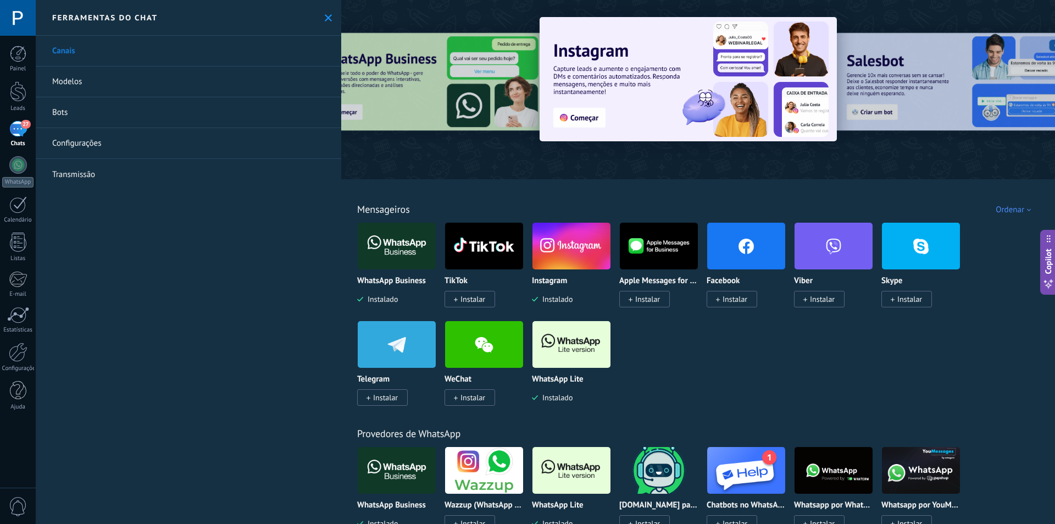
click at [326, 15] on icon at bounding box center [328, 17] width 7 height 7
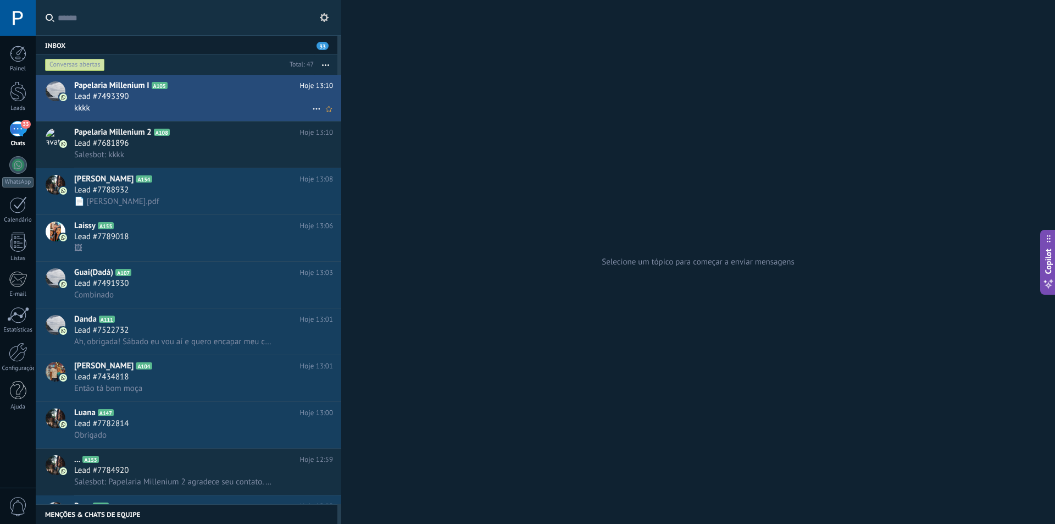
click at [195, 99] on div "Lead #7493390" at bounding box center [203, 96] width 259 height 11
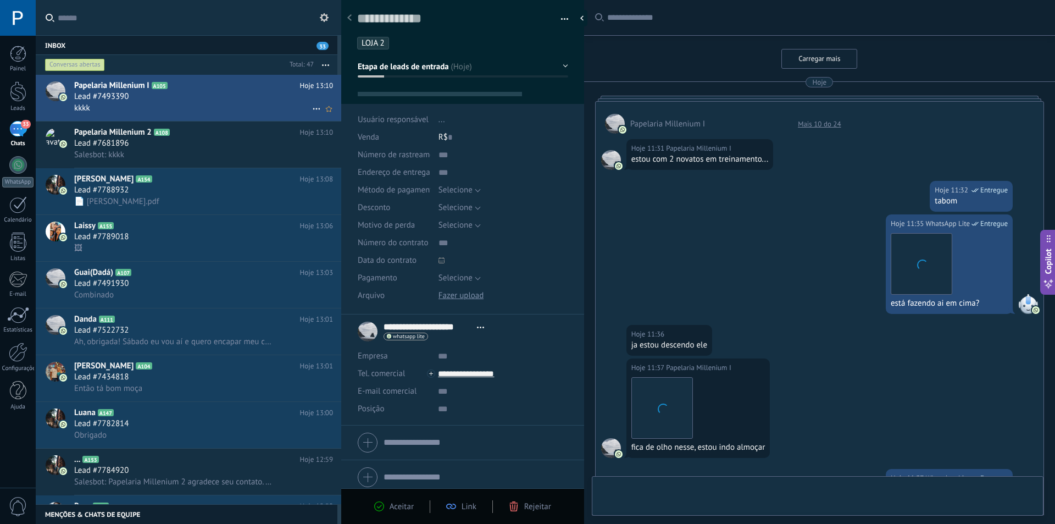
type textarea "**********"
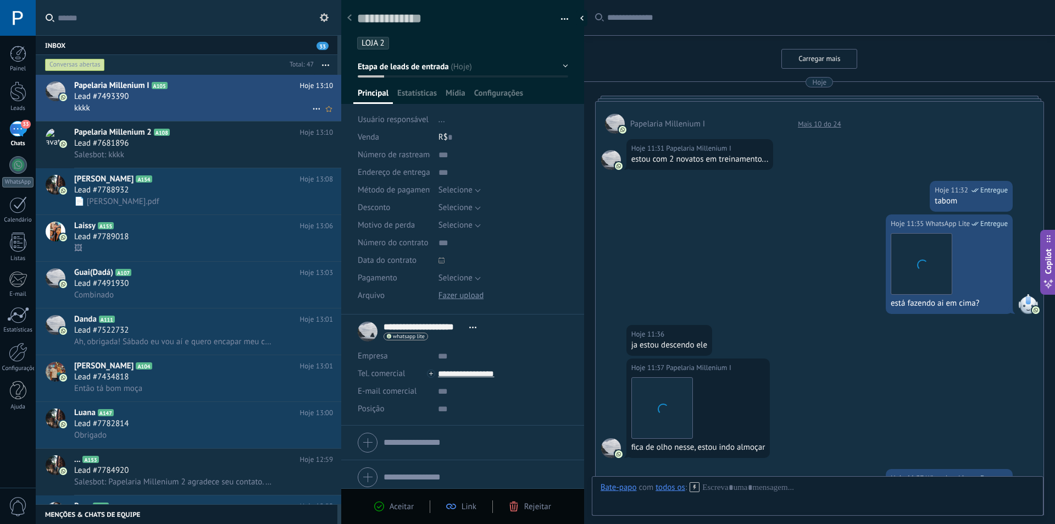
scroll to position [1325, 0]
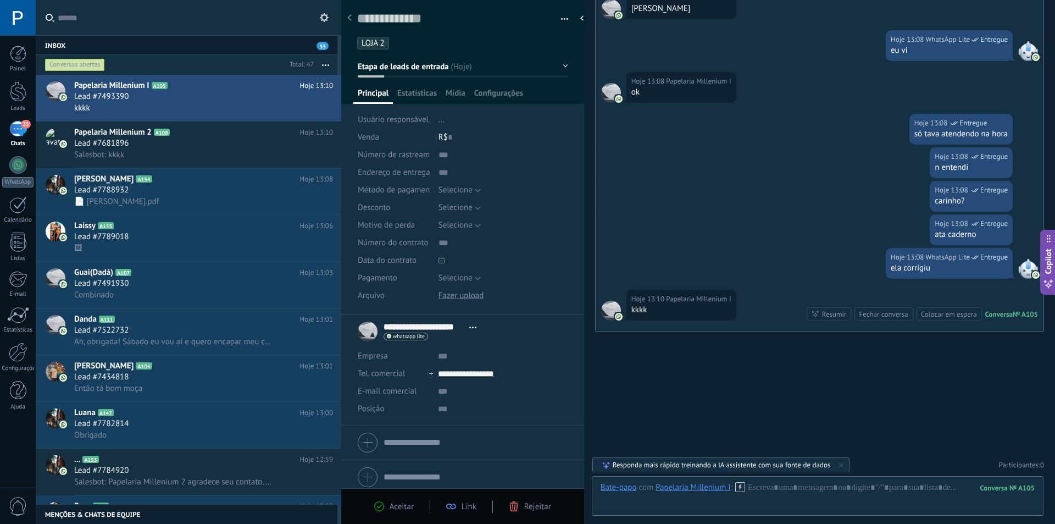
click at [368, 331] on div "**********" at bounding box center [420, 331] width 124 height 27
click at [365, 328] on div "**********" at bounding box center [420, 331] width 124 height 27
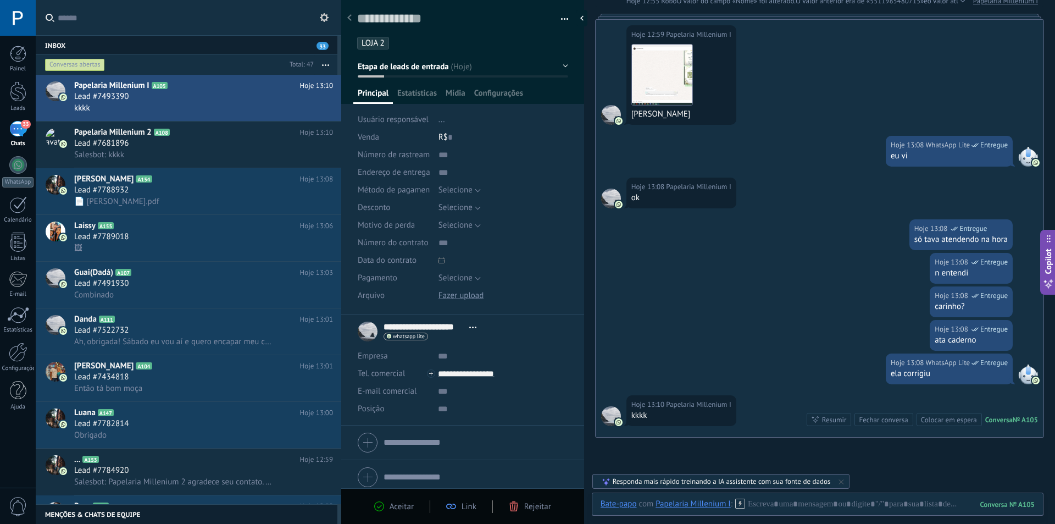
scroll to position [1215, 0]
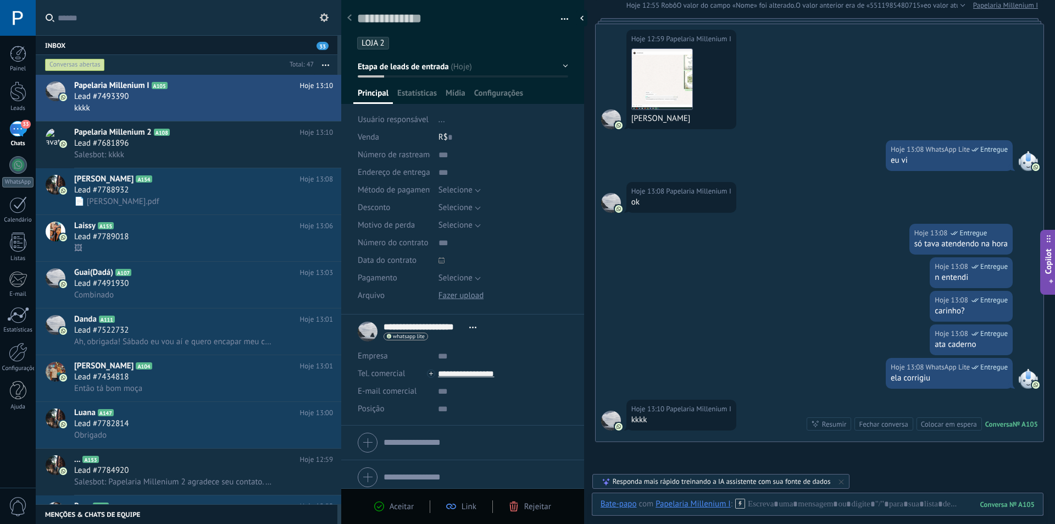
click at [362, 332] on div "**********" at bounding box center [420, 331] width 124 height 27
click at [396, 339] on div "whatsapp lite Enviar mensagem Detach chat" at bounding box center [406, 336] width 45 height 8
click at [500, 337] on div at bounding box center [527, 262] width 1055 height 524
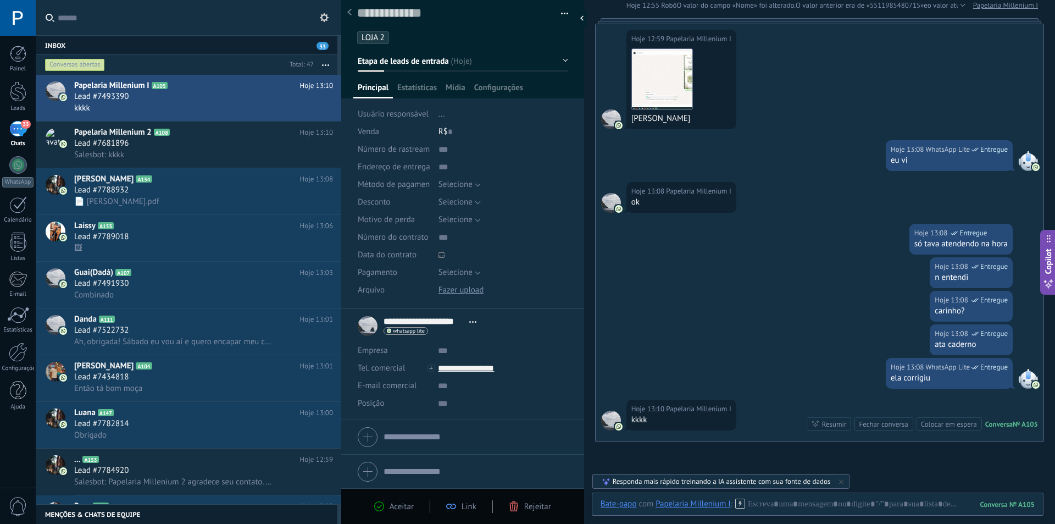
scroll to position [7, 0]
click at [485, 88] on span "Configurações" at bounding box center [498, 89] width 49 height 16
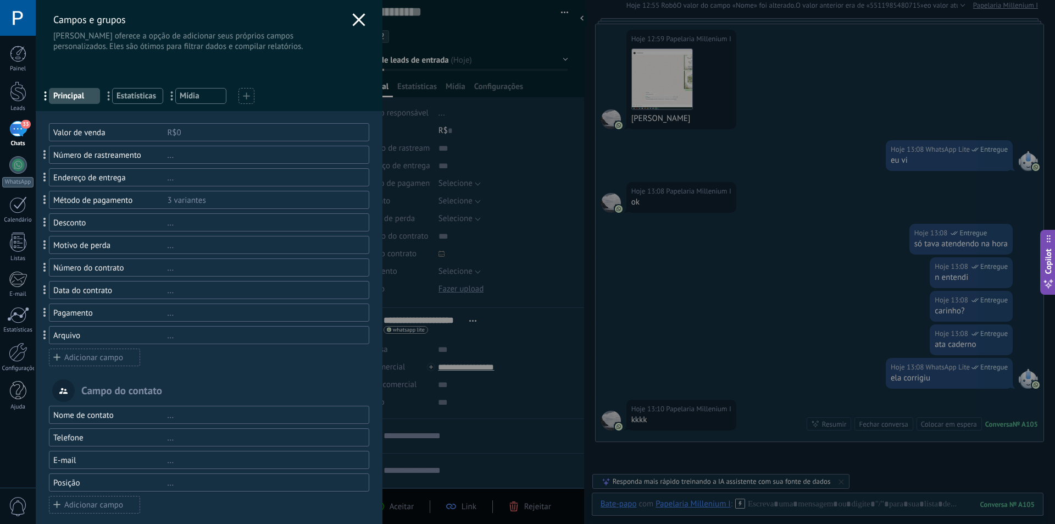
click at [358, 20] on icon at bounding box center [358, 19] width 13 height 13
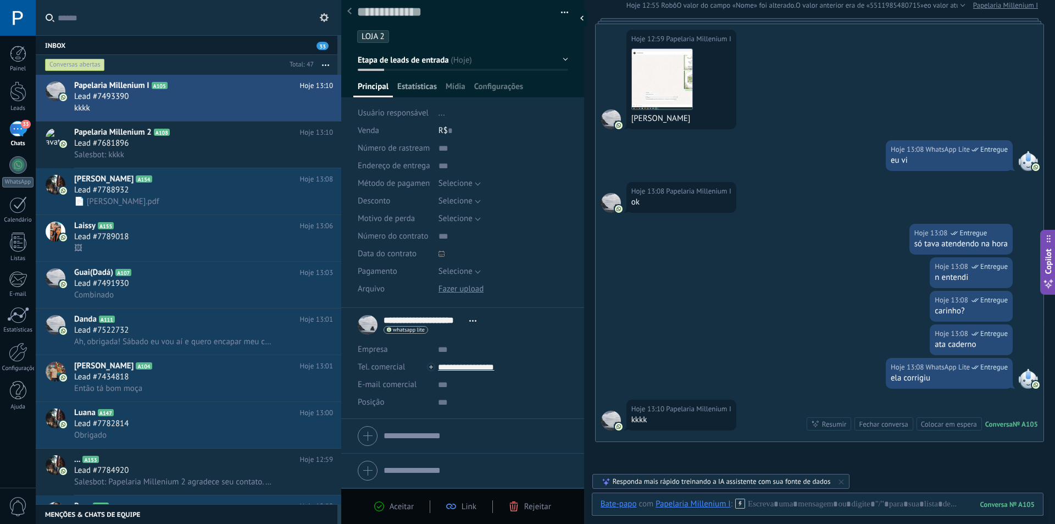
click at [410, 87] on span "Estatísticas" at bounding box center [417, 89] width 40 height 16
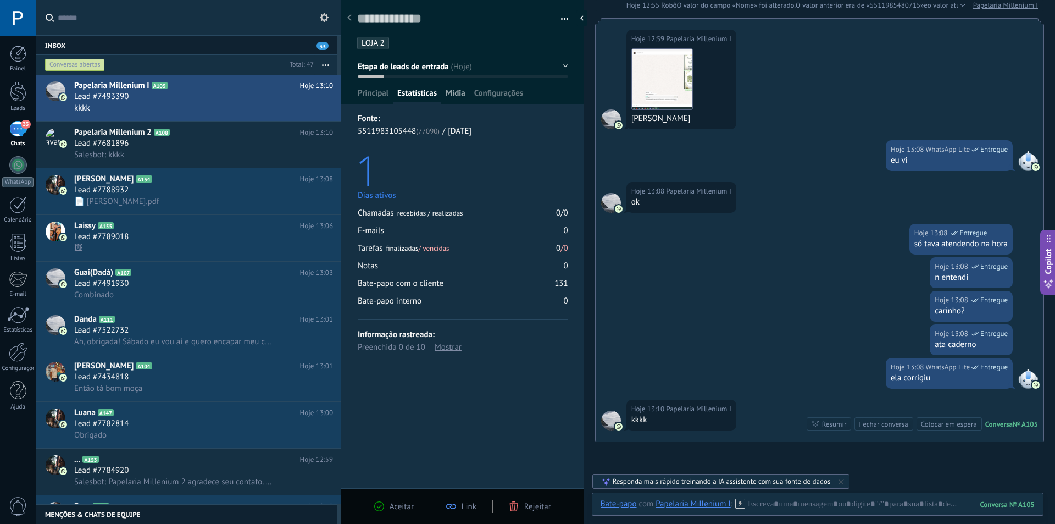
click at [447, 93] on span "Mídia" at bounding box center [456, 96] width 20 height 16
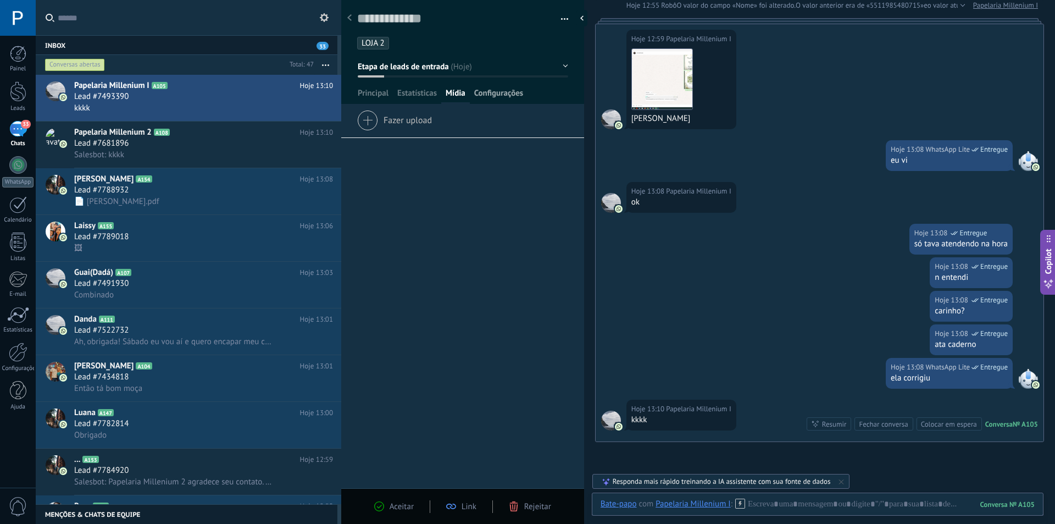
click at [487, 93] on span "Configurações" at bounding box center [498, 96] width 49 height 16
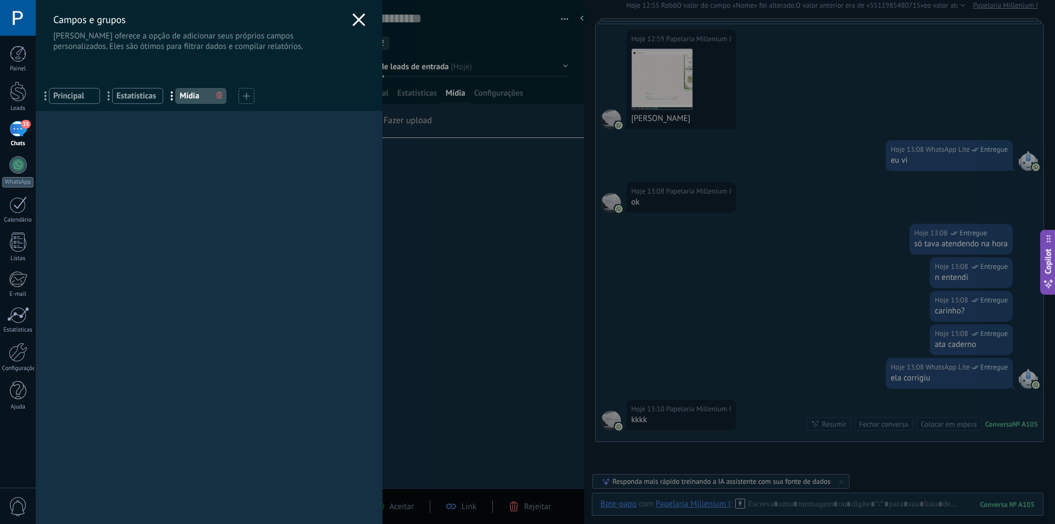
click at [352, 19] on icon at bounding box center [358, 19] width 13 height 13
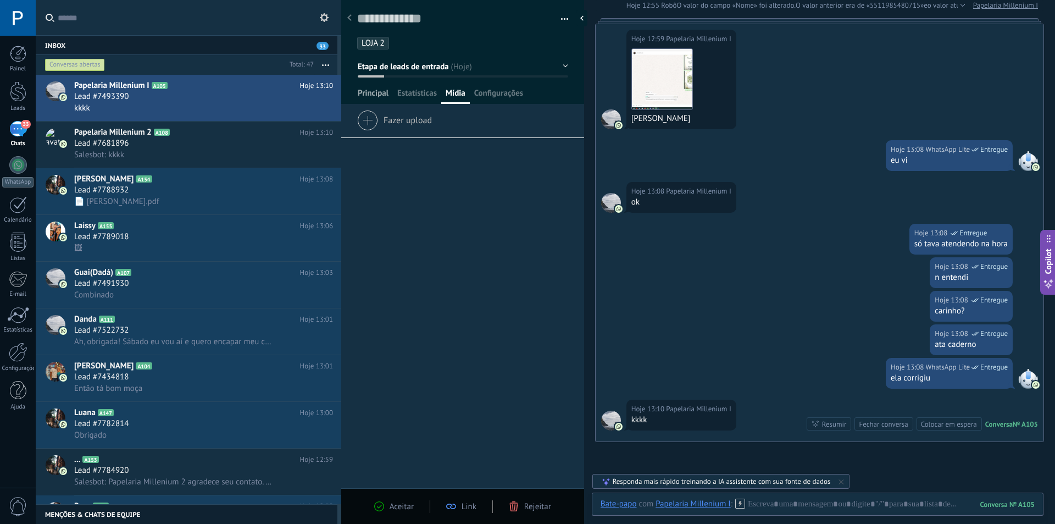
click at [378, 93] on span "Principal" at bounding box center [373, 96] width 31 height 16
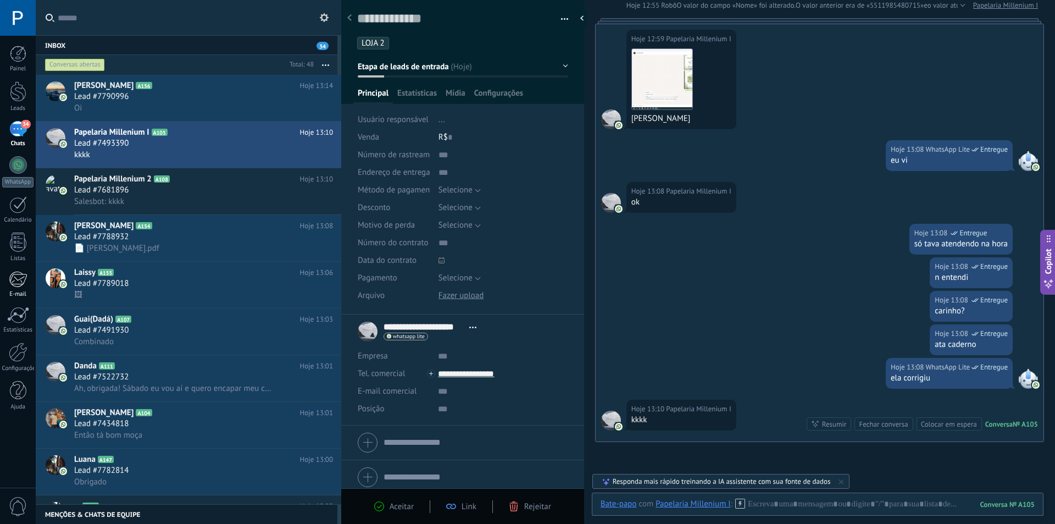
click at [15, 281] on div at bounding box center [18, 279] width 18 height 16
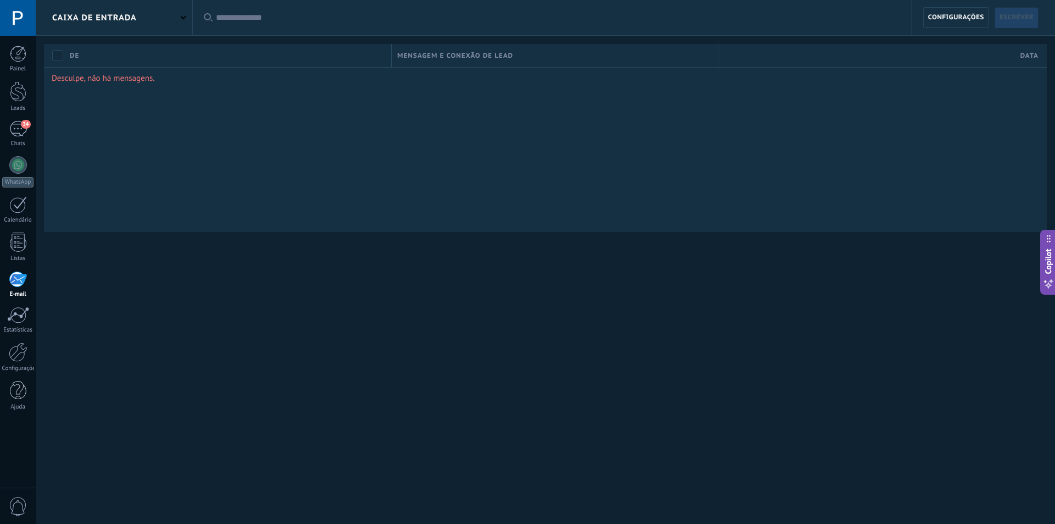
click at [182, 11] on div "Caixa de entrada" at bounding box center [114, 17] width 157 height 35
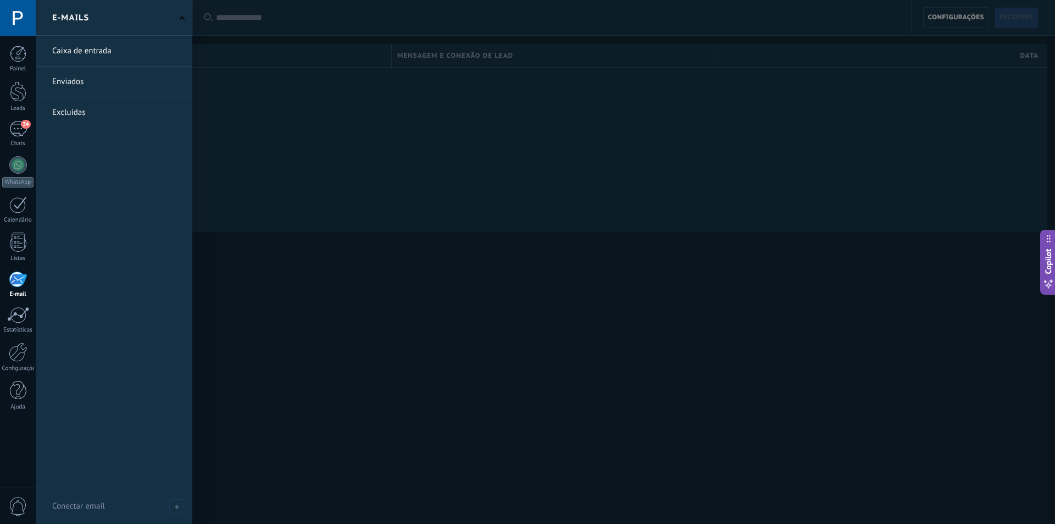
click at [320, 133] on div at bounding box center [563, 262] width 1055 height 524
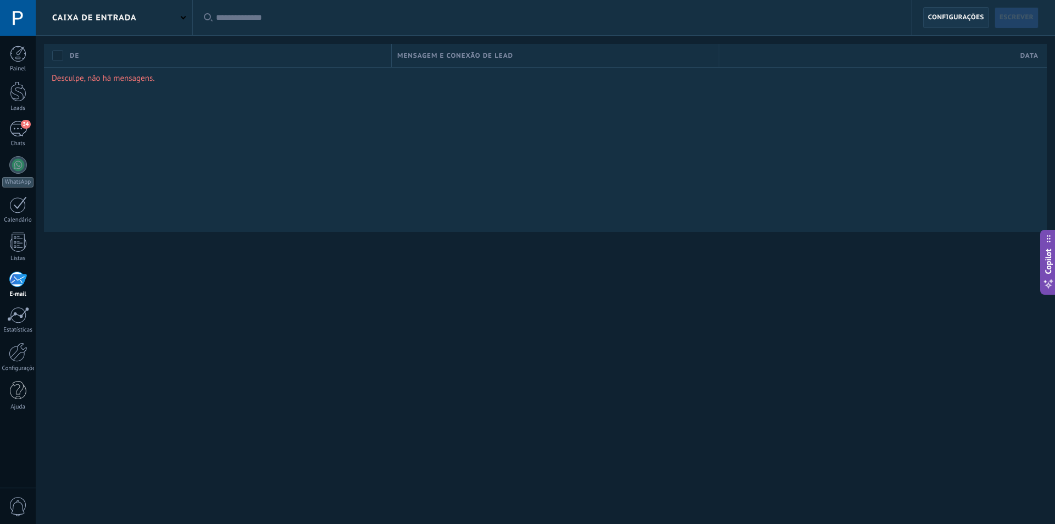
click at [933, 18] on span "Configurações" at bounding box center [956, 18] width 56 height 20
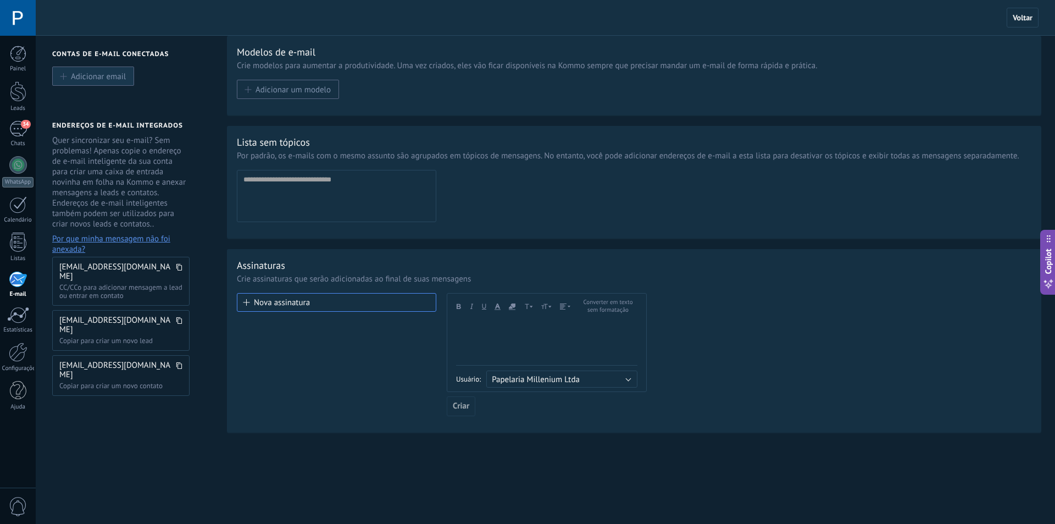
click at [119, 75] on span "Adicionar email" at bounding box center [98, 75] width 55 height 9
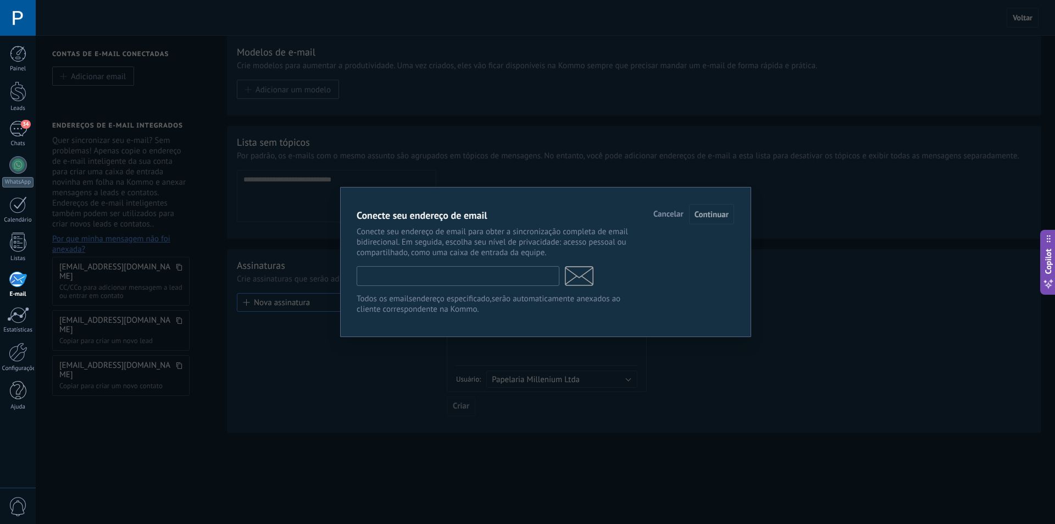
click at [412, 268] on input "text" at bounding box center [458, 276] width 203 height 20
click at [445, 274] on input "**********" at bounding box center [458, 276] width 203 height 20
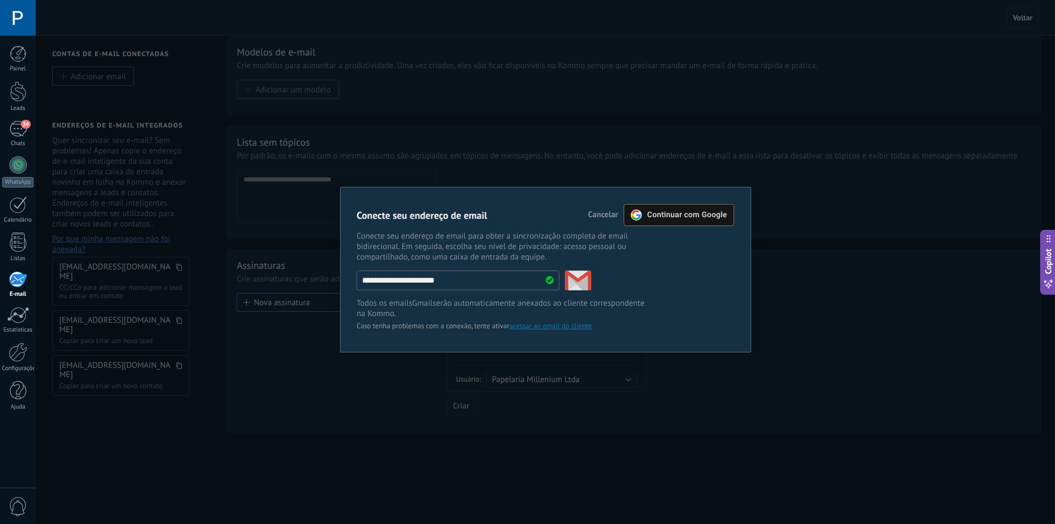
type input "**********"
click at [690, 215] on span "Continuar com Google" at bounding box center [687, 214] width 80 height 9
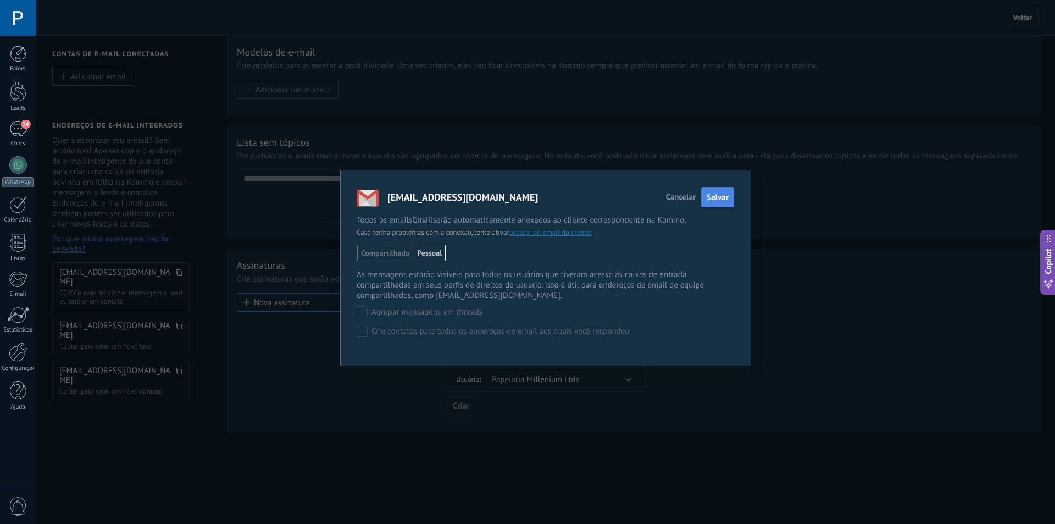
click at [723, 195] on span "Salvar" at bounding box center [718, 197] width 22 height 10
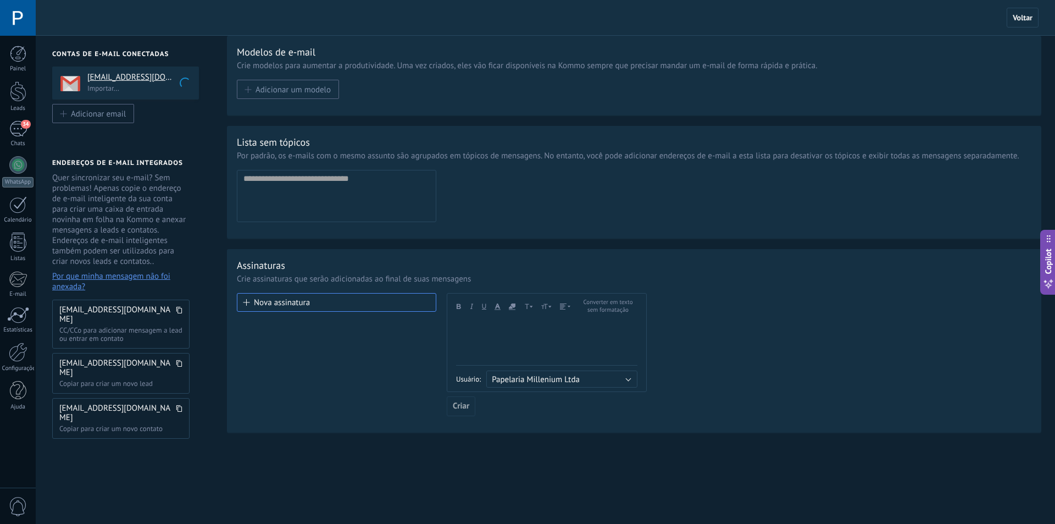
click at [121, 78] on h4 "[EMAIL_ADDRESS][DOMAIN_NAME]" at bounding box center [138, 77] width 103 height 11
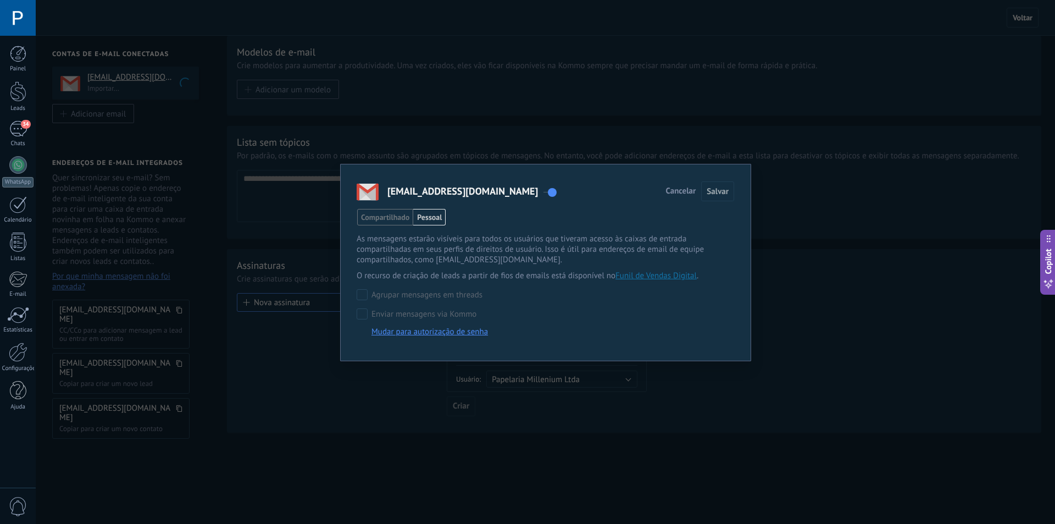
click at [689, 194] on span "Cancelar" at bounding box center [681, 191] width 30 height 8
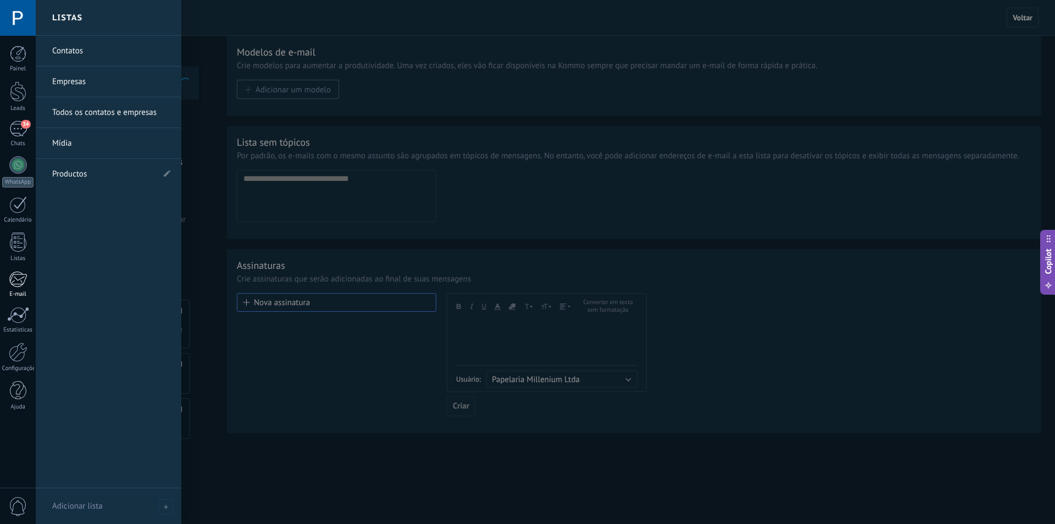
click at [18, 282] on div at bounding box center [18, 279] width 18 height 16
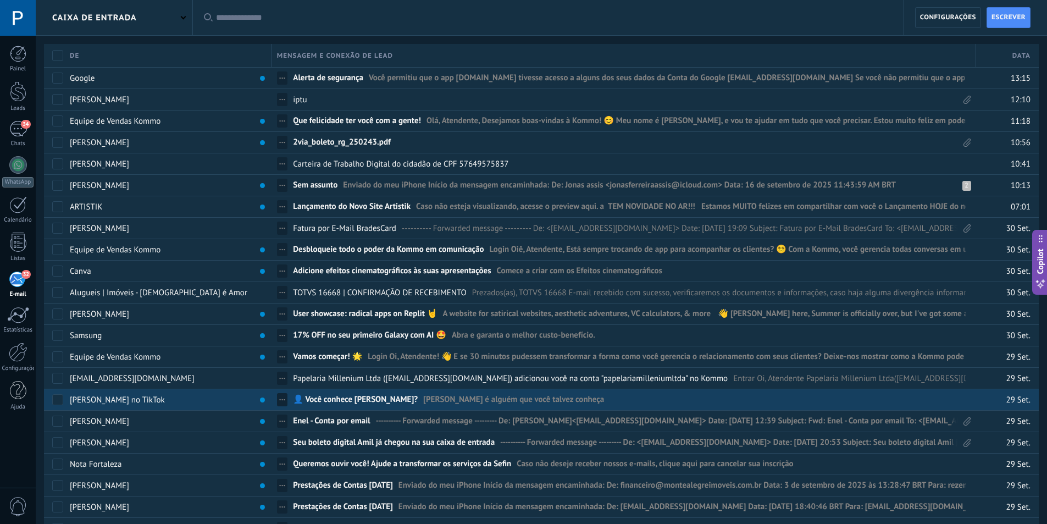
click at [528, 402] on span "[PERSON_NAME] é alguém que você talvez conheça ͏ ͏ ͏ ͏ ͏ ͏ ͏ ͏ ͏ ͏ ͏ ͏ ͏ ͏ ͏ ͏ …" at bounding box center [621, 402] width 396 height 16
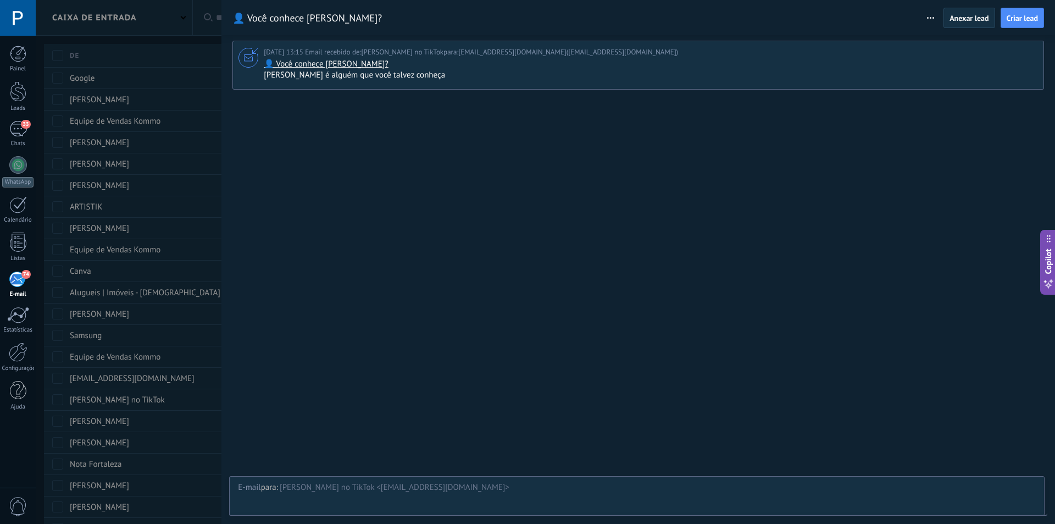
click at [169, 169] on div at bounding box center [527, 262] width 1055 height 524
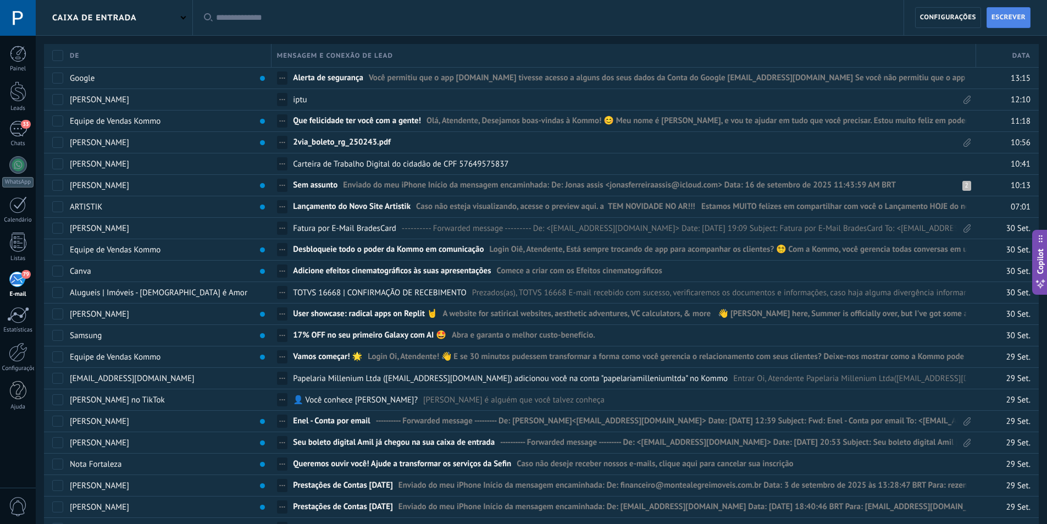
click at [1019, 21] on span "Escrever" at bounding box center [1008, 18] width 34 height 20
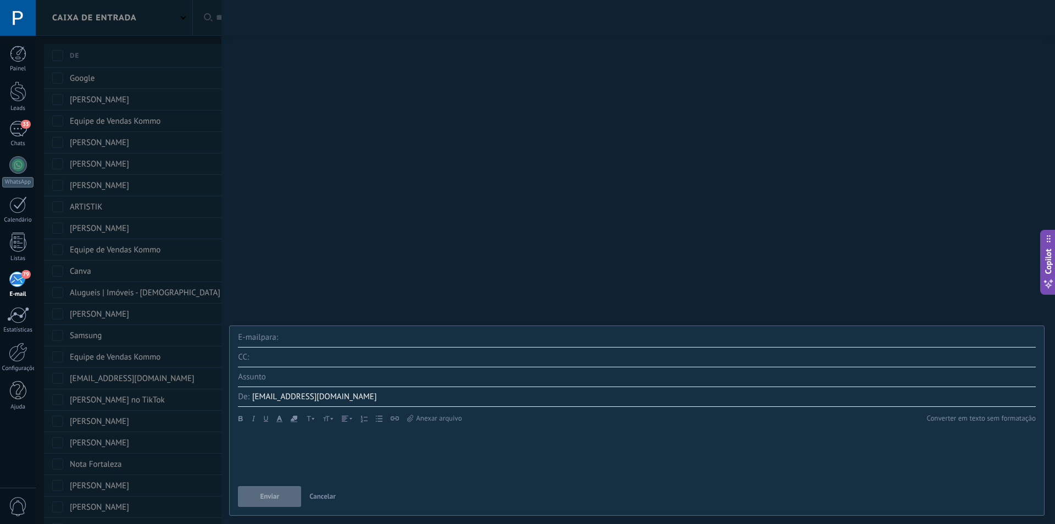
click at [365, 340] on input "text" at bounding box center [658, 338] width 755 height 20
type input "*"
drag, startPoint x: 349, startPoint y: 396, endPoint x: 314, endPoint y: 396, distance: 35.2
click at [314, 396] on div "[EMAIL_ADDRESS][DOMAIN_NAME]" at bounding box center [644, 397] width 784 height 20
click at [301, 396] on span "[EMAIL_ADDRESS][DOMAIN_NAME]" at bounding box center [314, 396] width 125 height 10
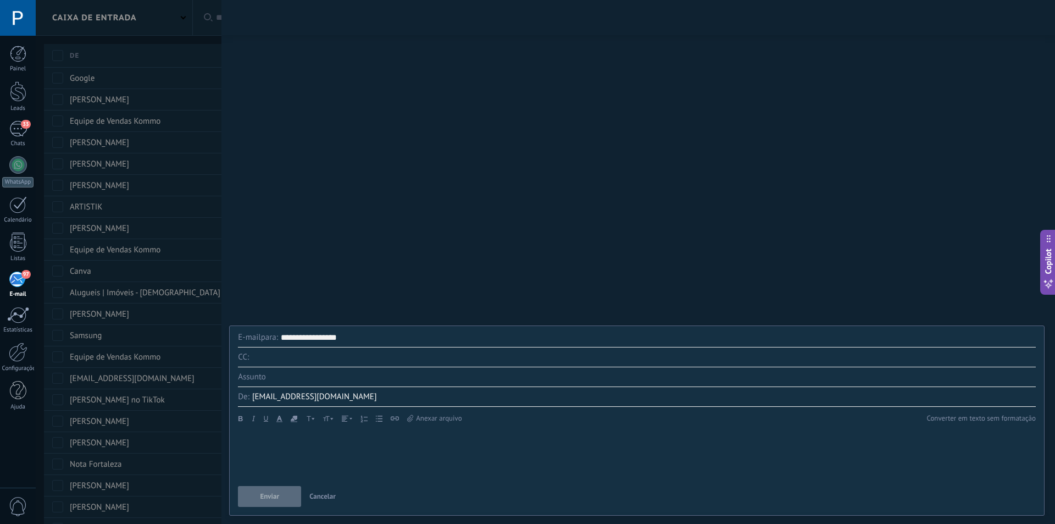
click at [351, 345] on input "**********" at bounding box center [658, 338] width 755 height 20
type input "**********"
click at [348, 378] on input "text" at bounding box center [652, 377] width 767 height 20
type input "*****"
click at [351, 446] on div at bounding box center [637, 454] width 798 height 48
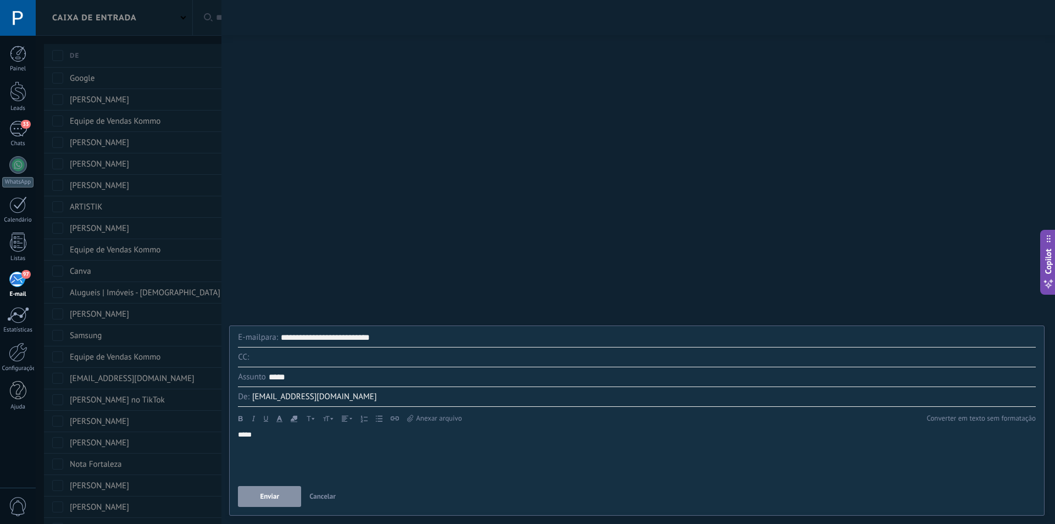
click at [372, 180] on div at bounding box center [638, 119] width 812 height 157
click at [293, 490] on button "Enviar" at bounding box center [269, 496] width 63 height 21
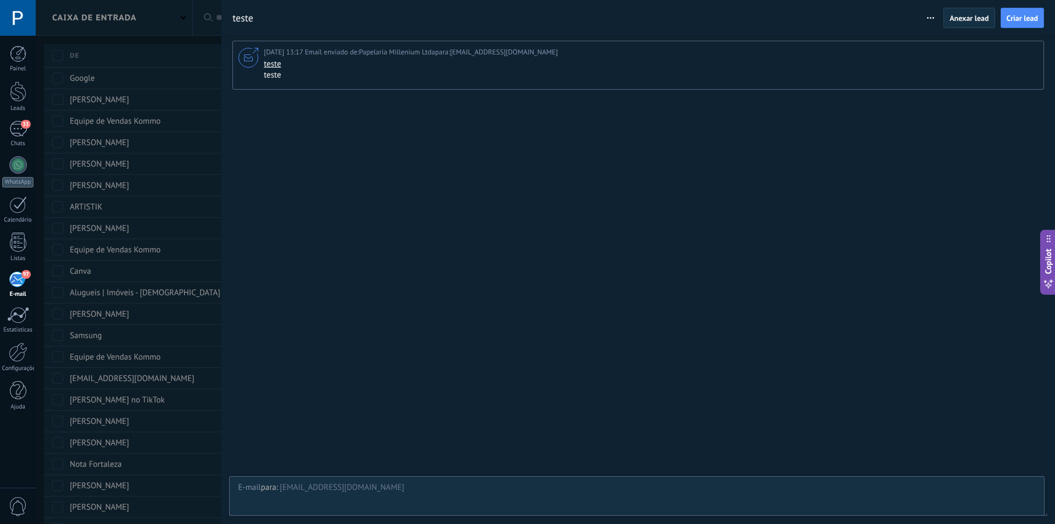
click at [175, 18] on div at bounding box center [527, 262] width 1055 height 524
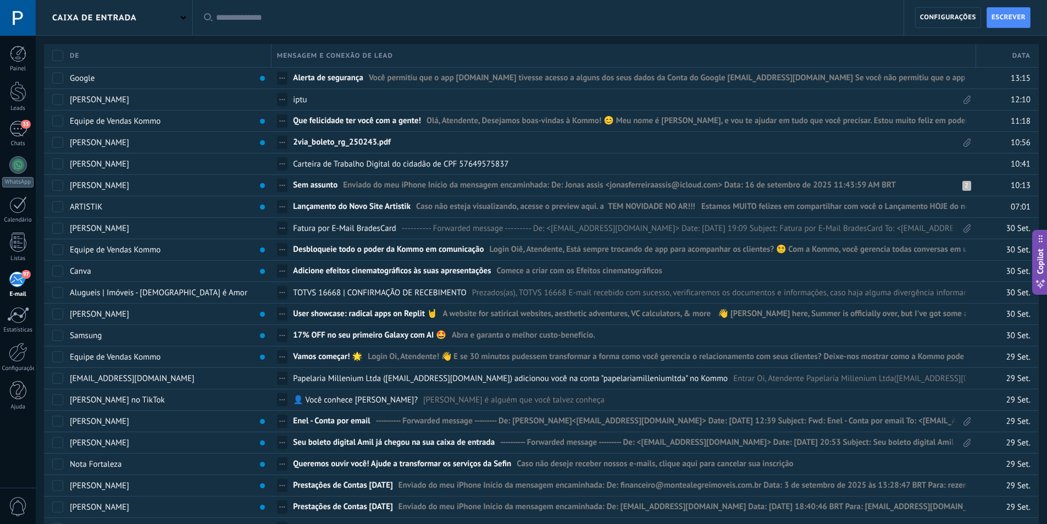
click at [180, 21] on div "Caixa de entrada" at bounding box center [114, 17] width 157 height 35
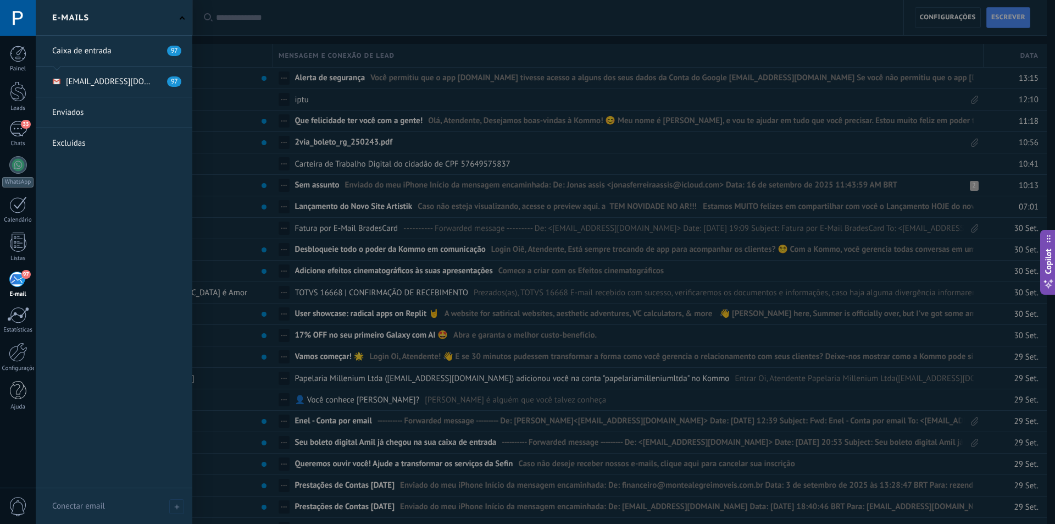
click at [104, 120] on link at bounding box center [114, 112] width 157 height 30
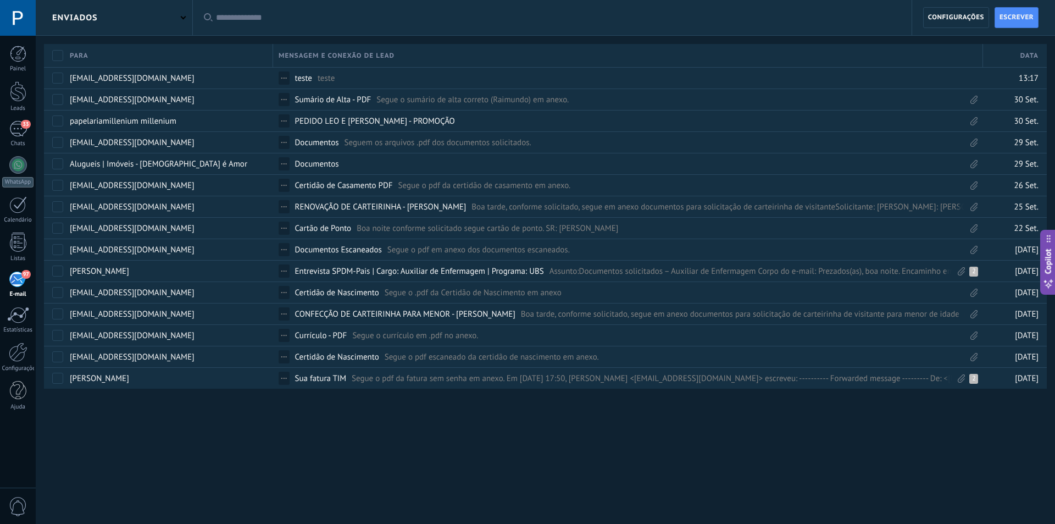
click at [135, 18] on div "Enviados" at bounding box center [114, 17] width 157 height 35
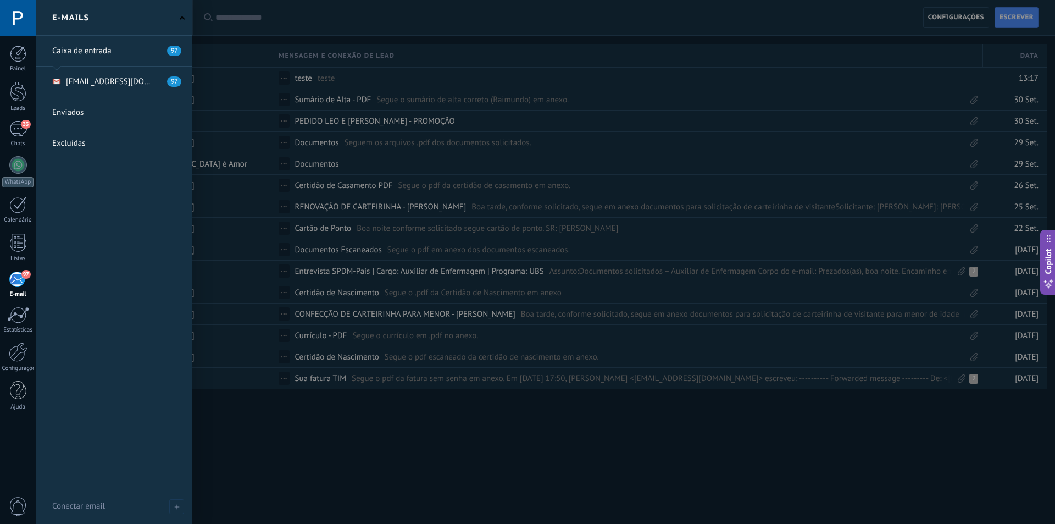
click at [113, 53] on link at bounding box center [114, 51] width 157 height 30
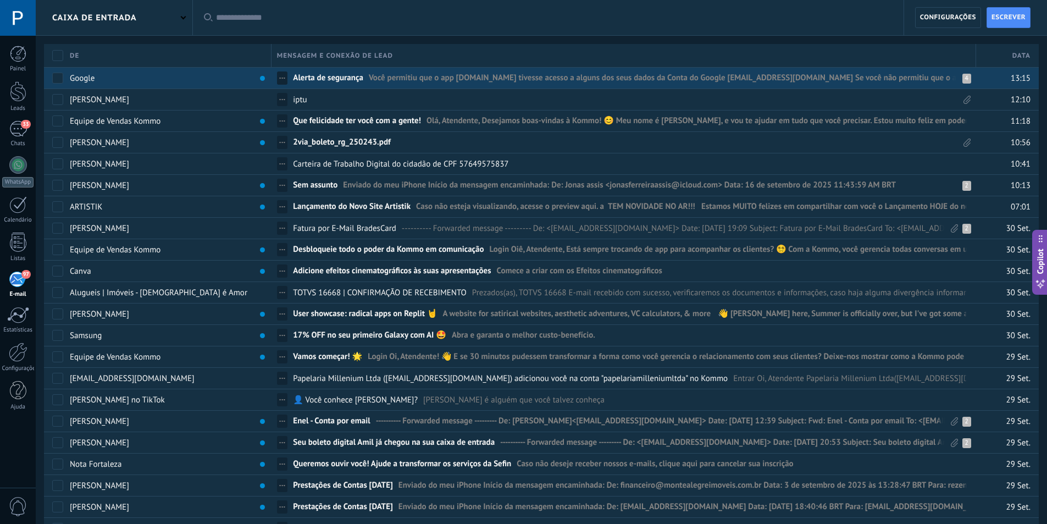
click at [207, 78] on div "Google" at bounding box center [165, 78] width 202 height 21
click at [418, 79] on span "Você permitiu que o app [DOMAIN_NAME] tivesse acesso a alguns dos seus dados da…" at bounding box center [863, 81] width 989 height 16
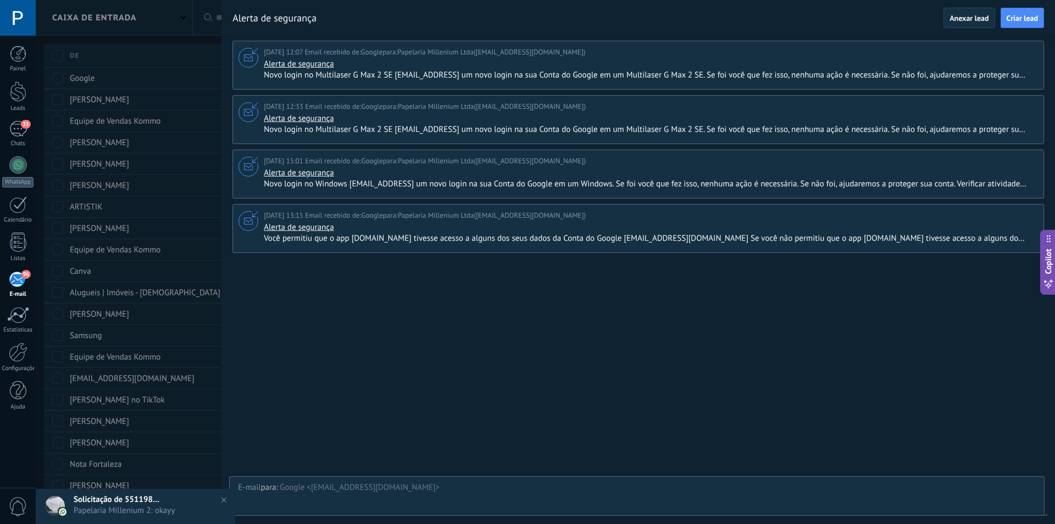
click at [149, 76] on div at bounding box center [527, 262] width 1055 height 524
